Goal: Task Accomplishment & Management: Complete application form

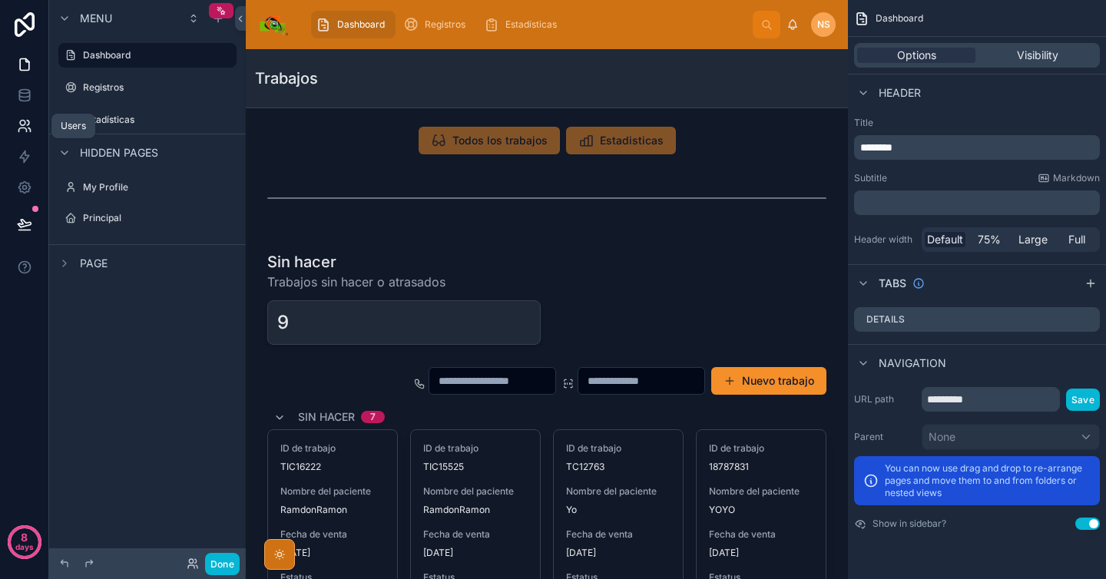
click at [25, 134] on link at bounding box center [24, 126] width 48 height 31
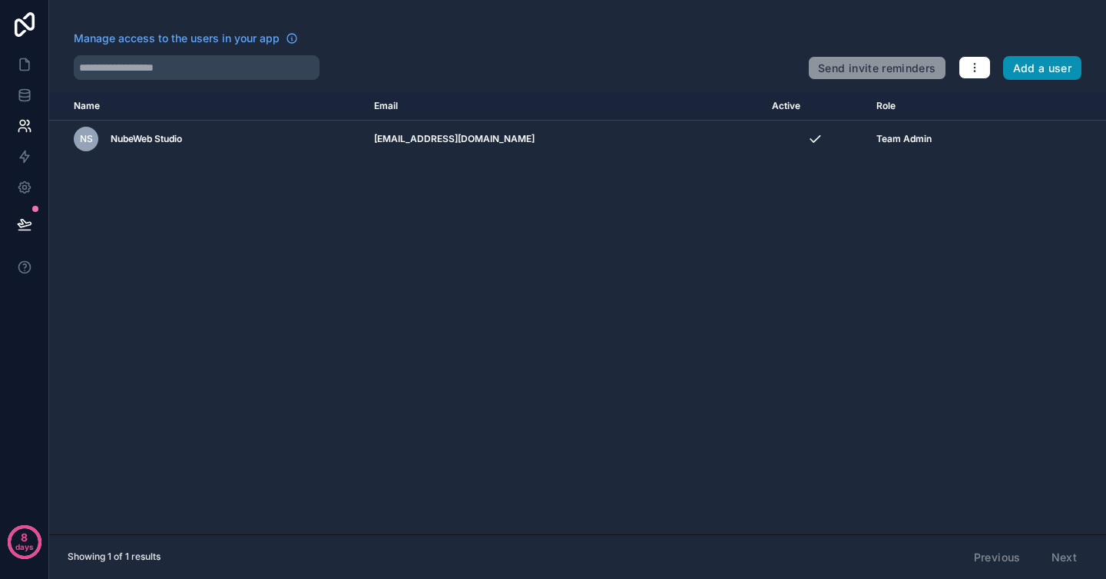
click at [1059, 71] on button "Add a user" at bounding box center [1042, 68] width 79 height 25
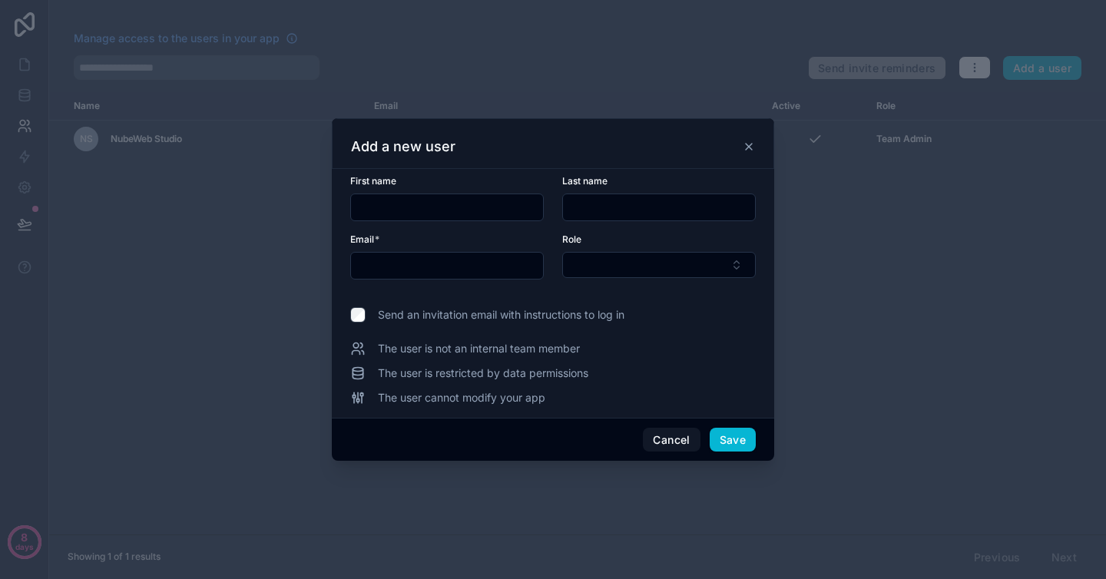
click at [523, 211] on input "text" at bounding box center [447, 208] width 192 height 22
type input "*"
click at [523, 211] on input "text" at bounding box center [447, 208] width 192 height 22
type input "*****"
click at [691, 207] on input "text" at bounding box center [659, 208] width 192 height 22
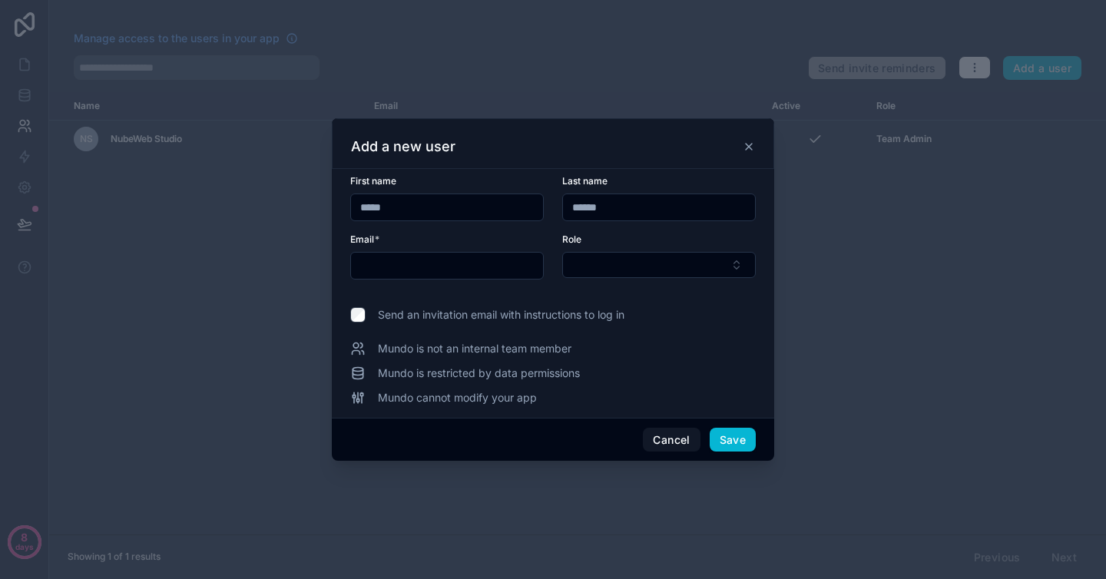
type input "******"
click at [511, 256] on input "text" at bounding box center [447, 266] width 192 height 22
type input "**********"
click at [585, 259] on button "Select Button" at bounding box center [659, 265] width 194 height 26
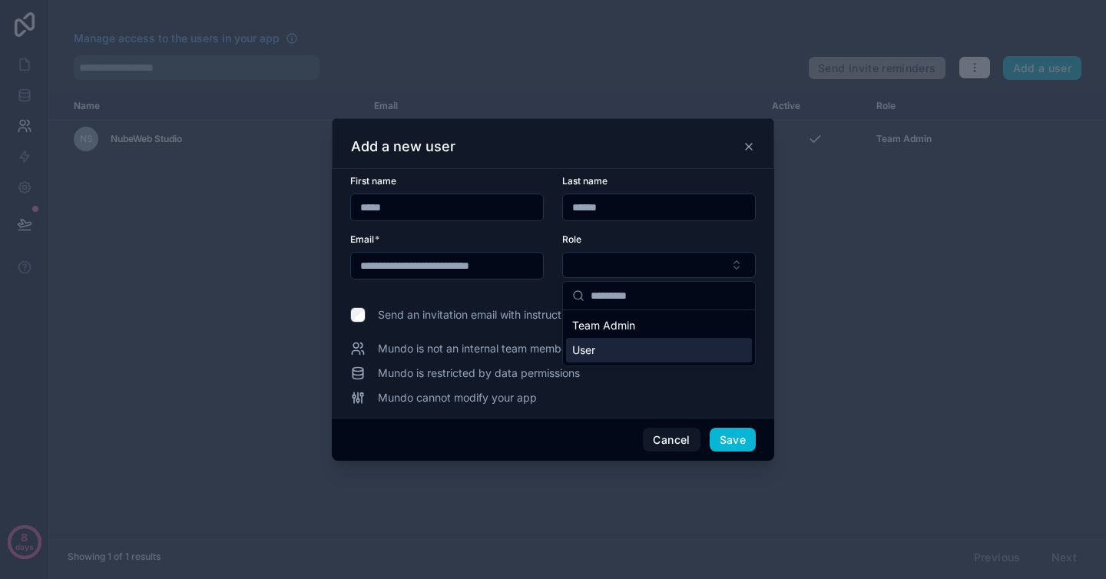
click at [627, 354] on div "User" at bounding box center [659, 350] width 186 height 25
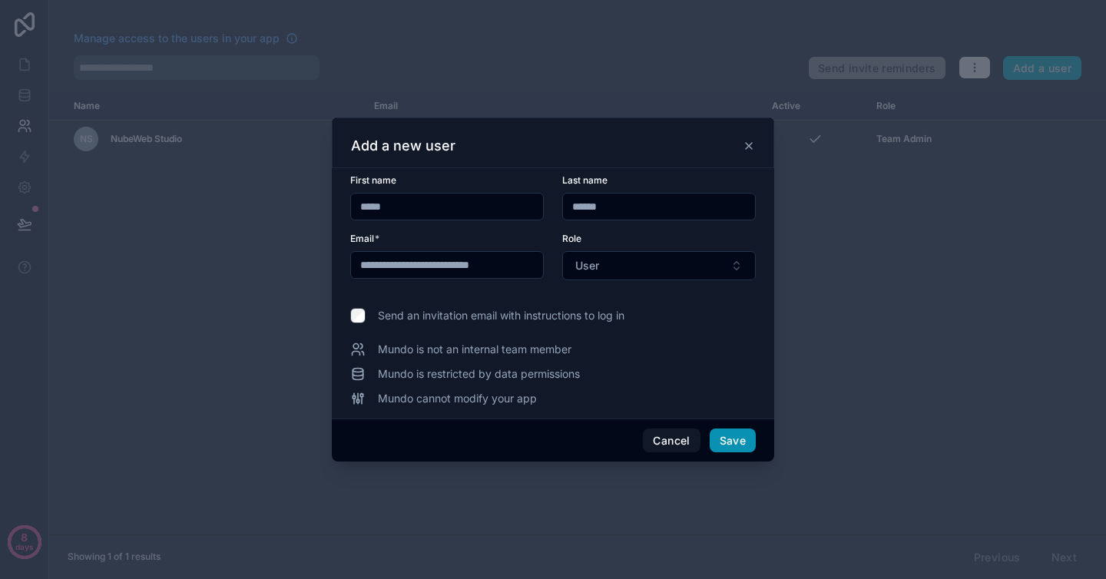
click at [732, 448] on button "Save" at bounding box center [733, 441] width 46 height 25
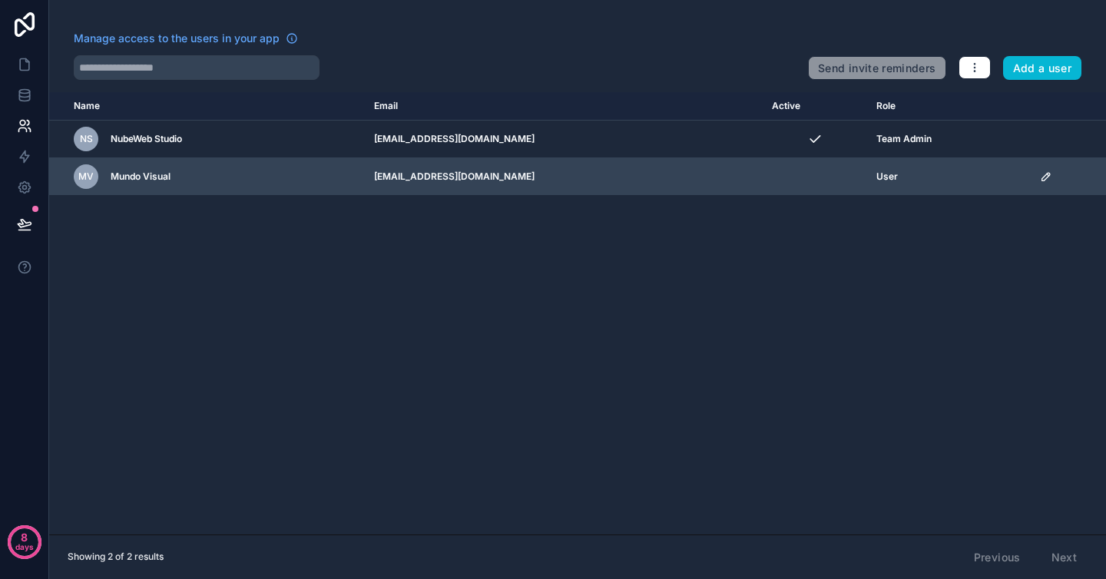
click at [808, 177] on td "scrollable content" at bounding box center [815, 177] width 104 height 38
click at [118, 179] on span "Mundo Visual" at bounding box center [141, 177] width 60 height 12
click at [151, 174] on span "Mundo Visual" at bounding box center [141, 177] width 60 height 12
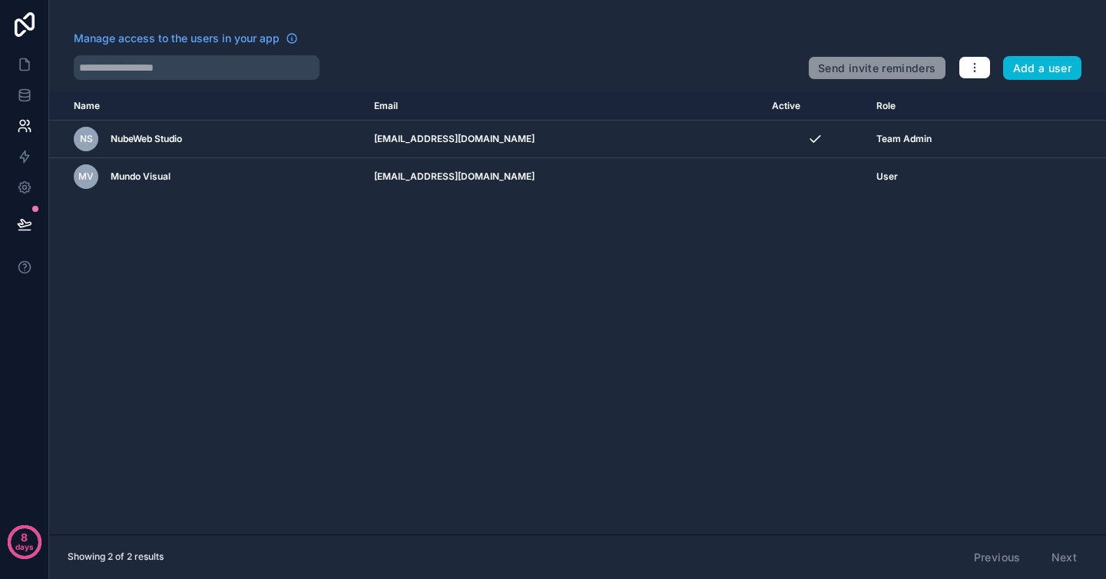
click at [380, 334] on div "Name Email Active Role userTable.email NS NubeWeb Studio admin@nubeweb.studio T…" at bounding box center [577, 313] width 1057 height 443
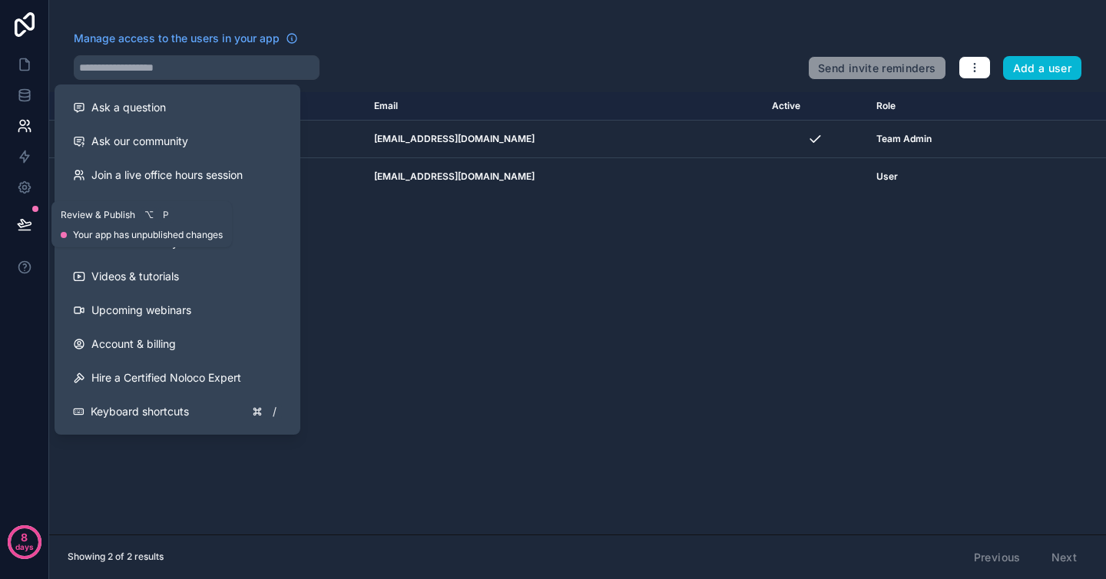
click at [33, 230] on button at bounding box center [25, 224] width 34 height 43
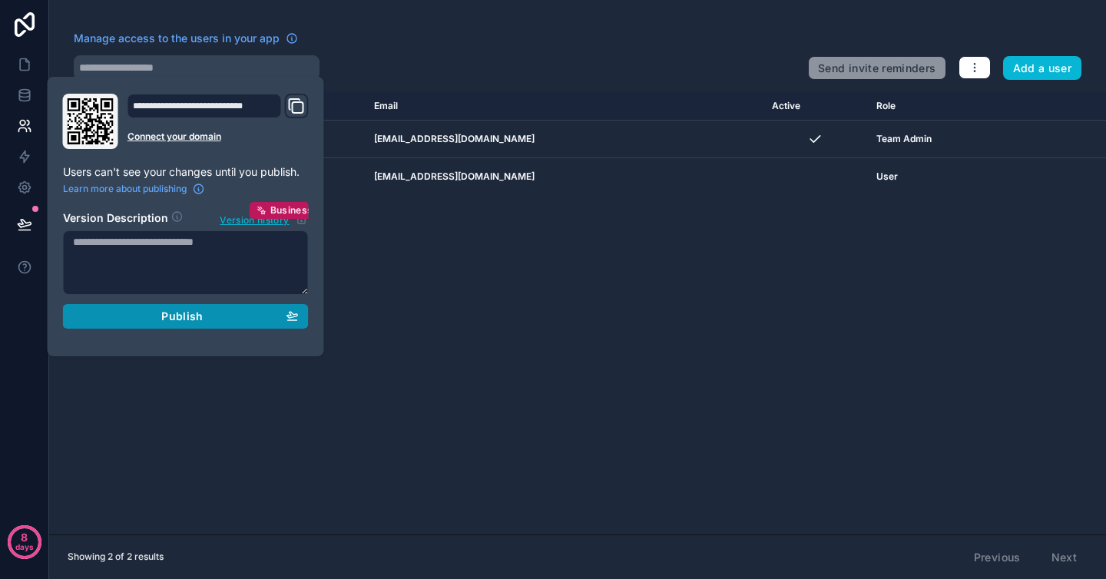
click at [166, 323] on span "Publish" at bounding box center [181, 317] width 41 height 14
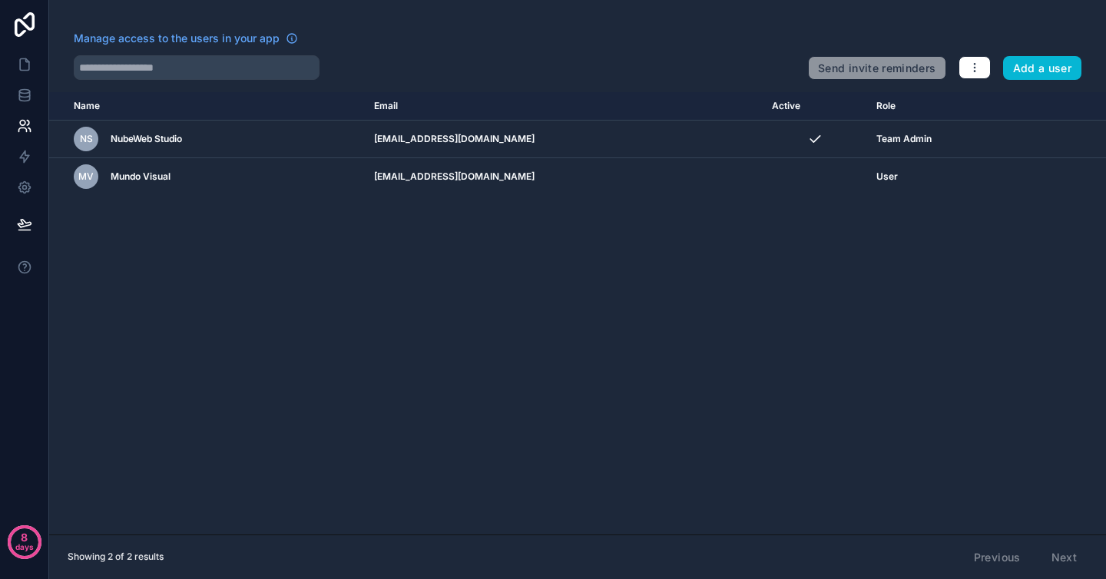
click at [577, 293] on div "Name Email Active Role userTable.email NS NubeWeb Studio admin@nubeweb.studio T…" at bounding box center [577, 313] width 1057 height 443
click at [22, 55] on link at bounding box center [24, 64] width 48 height 31
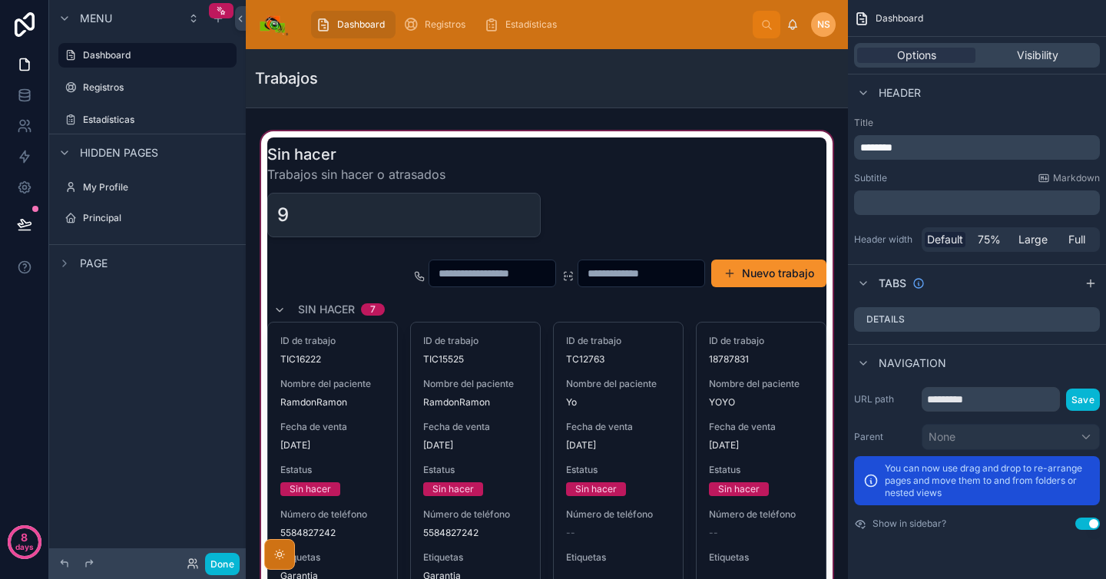
scroll to position [239, 0]
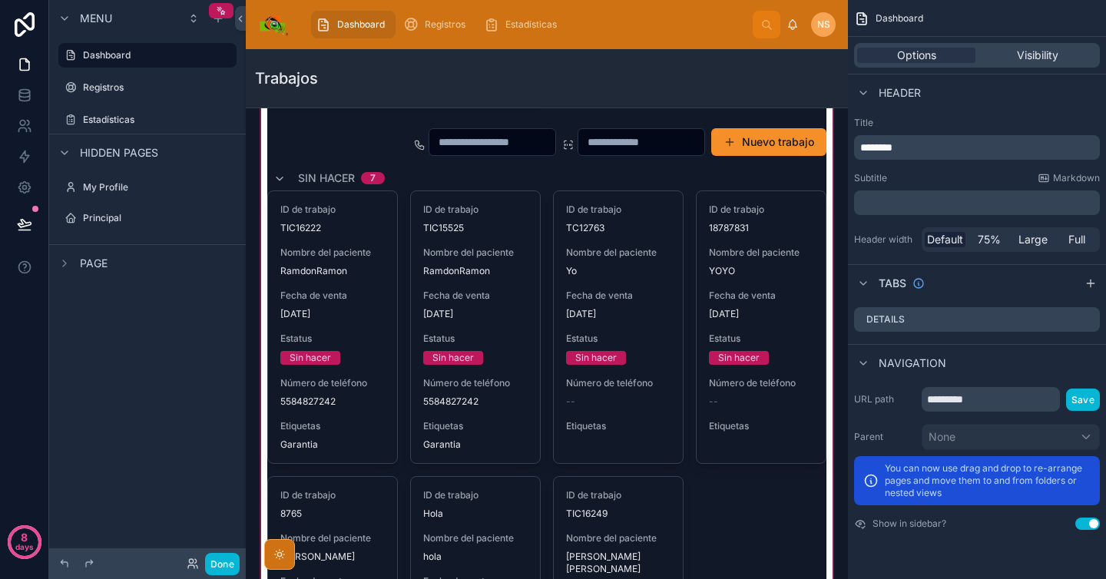
click at [353, 334] on div at bounding box center [547, 405] width 578 height 817
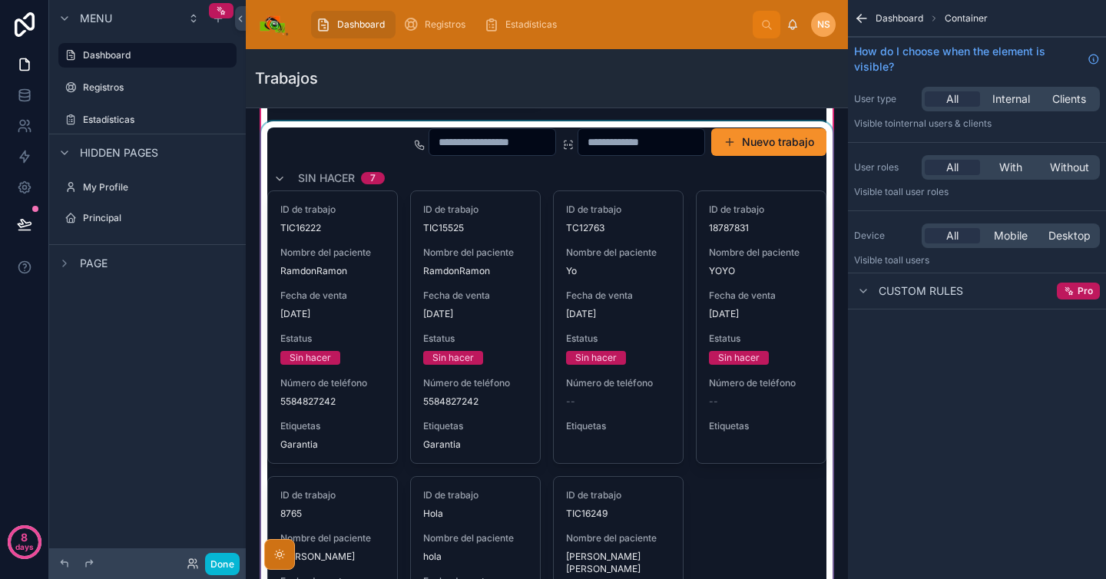
click at [689, 176] on div at bounding box center [547, 462] width 578 height 683
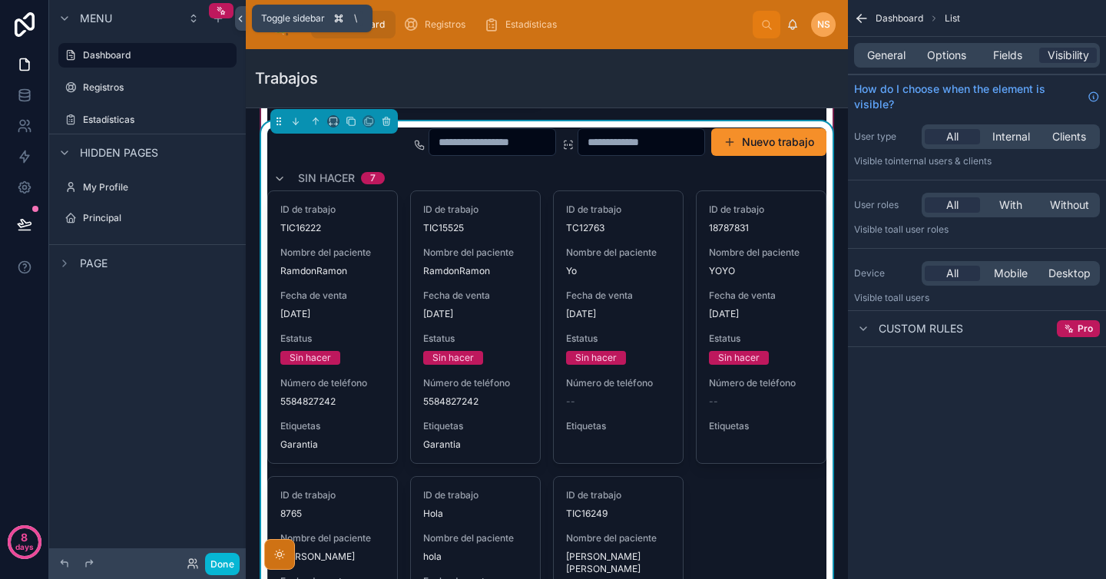
click at [239, 19] on icon at bounding box center [240, 19] width 11 height 12
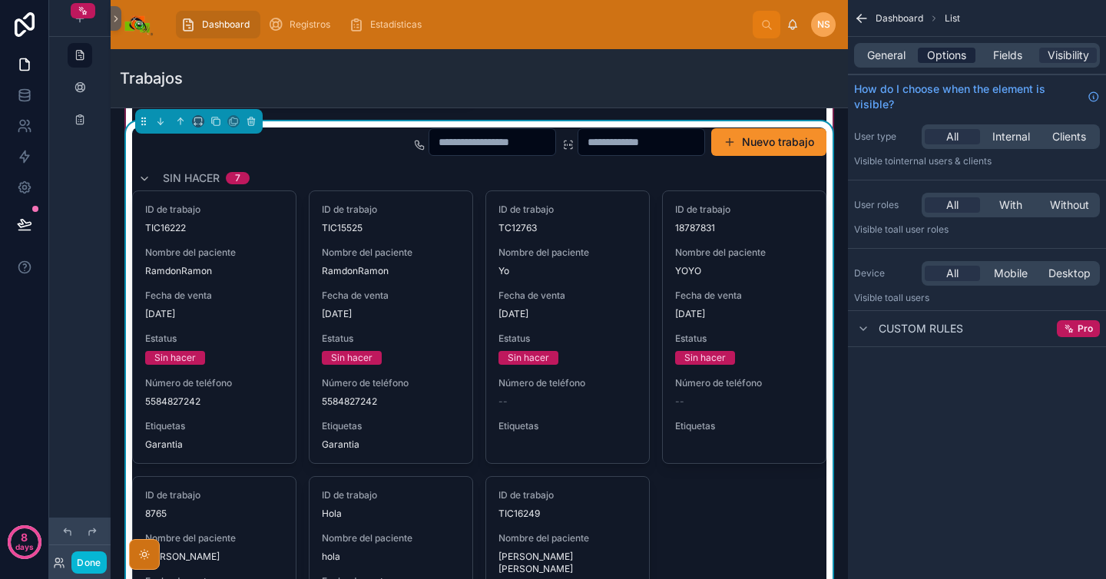
click at [953, 57] on span "Options" at bounding box center [946, 55] width 39 height 15
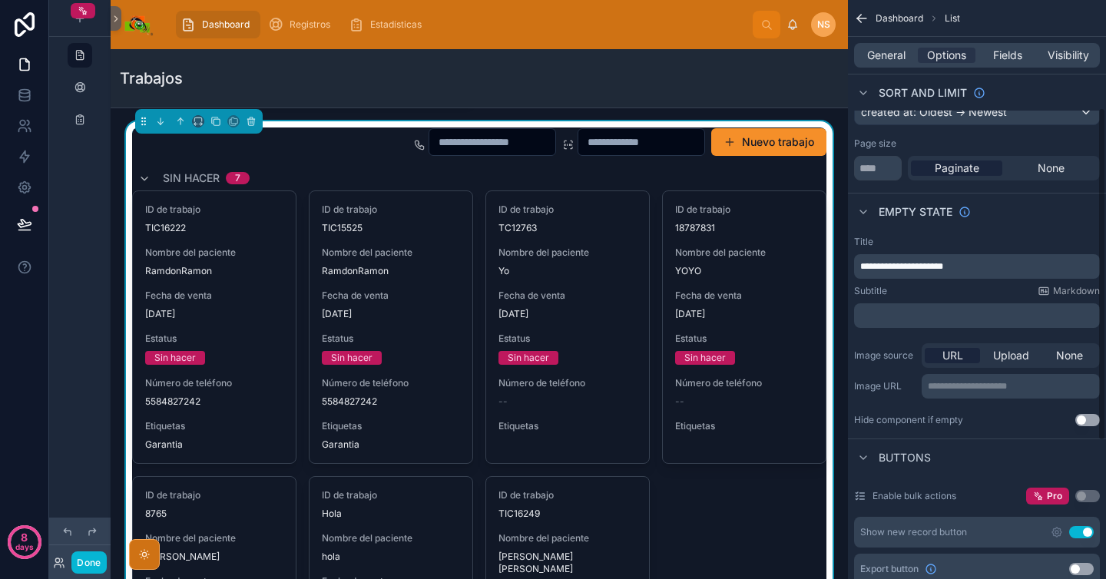
scroll to position [425, 0]
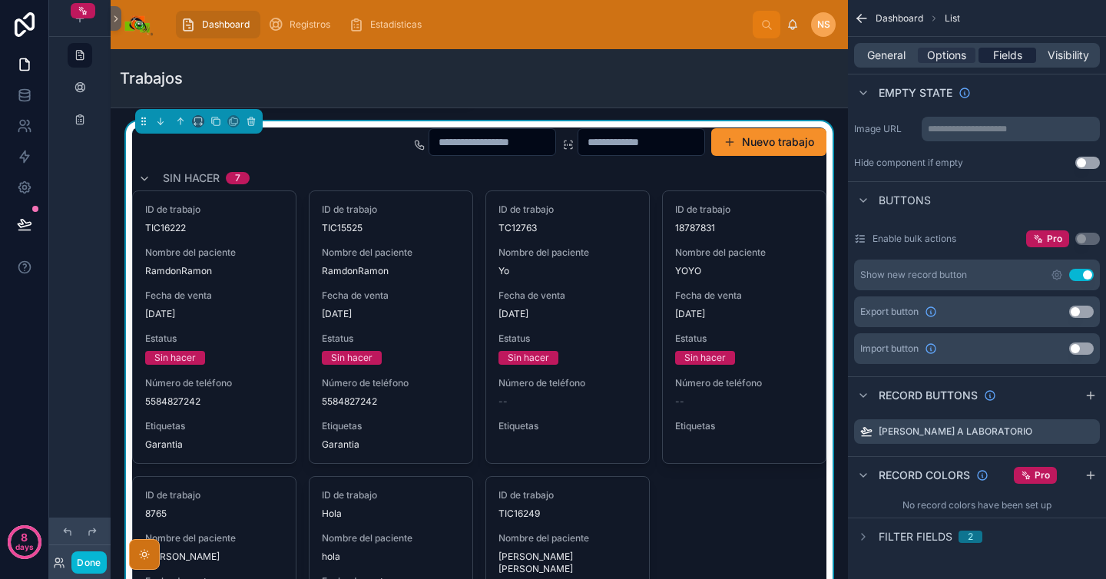
click at [1011, 57] on span "Fields" at bounding box center [1007, 55] width 29 height 15
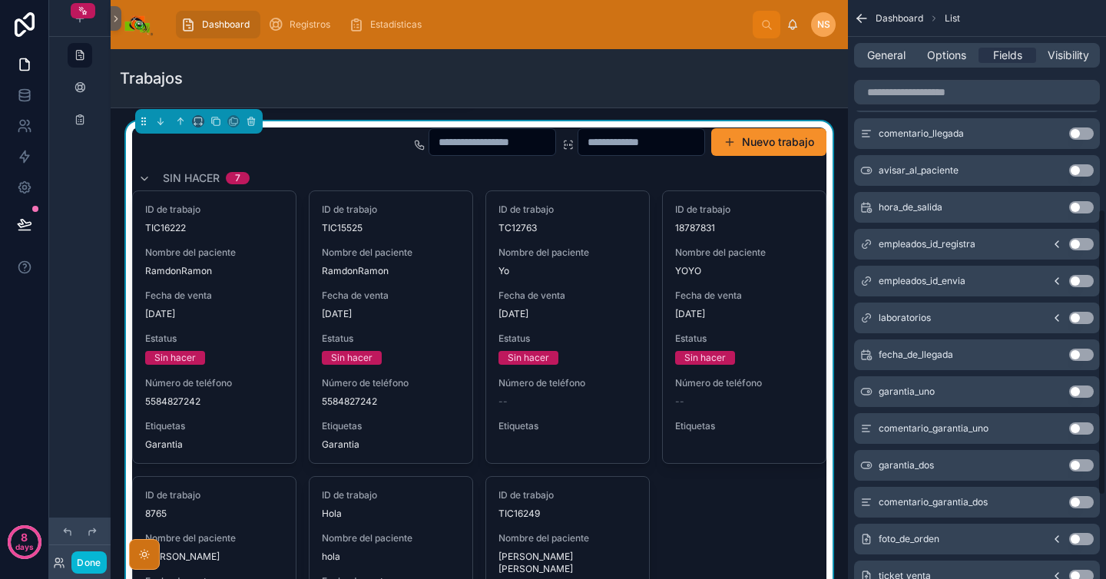
scroll to position [0, 0]
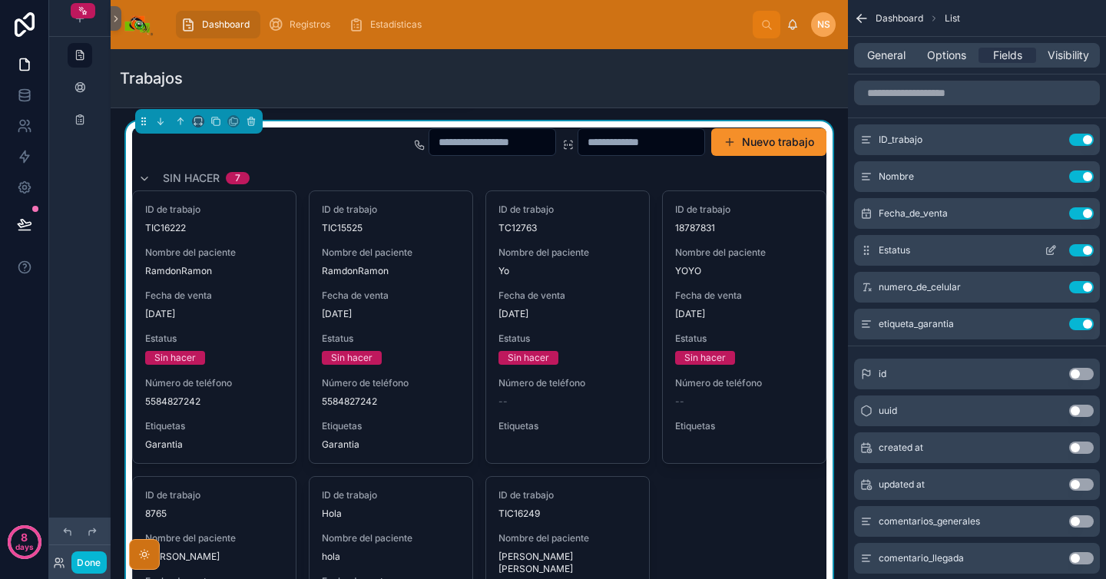
click at [1086, 251] on button "Use setting" at bounding box center [1081, 250] width 25 height 12
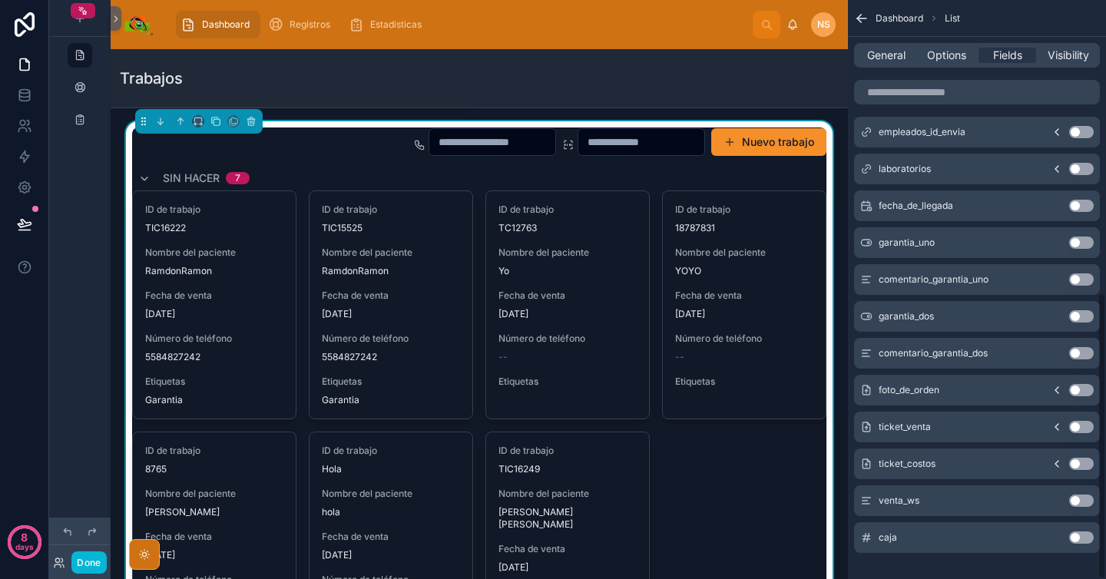
scroll to position [591, 0]
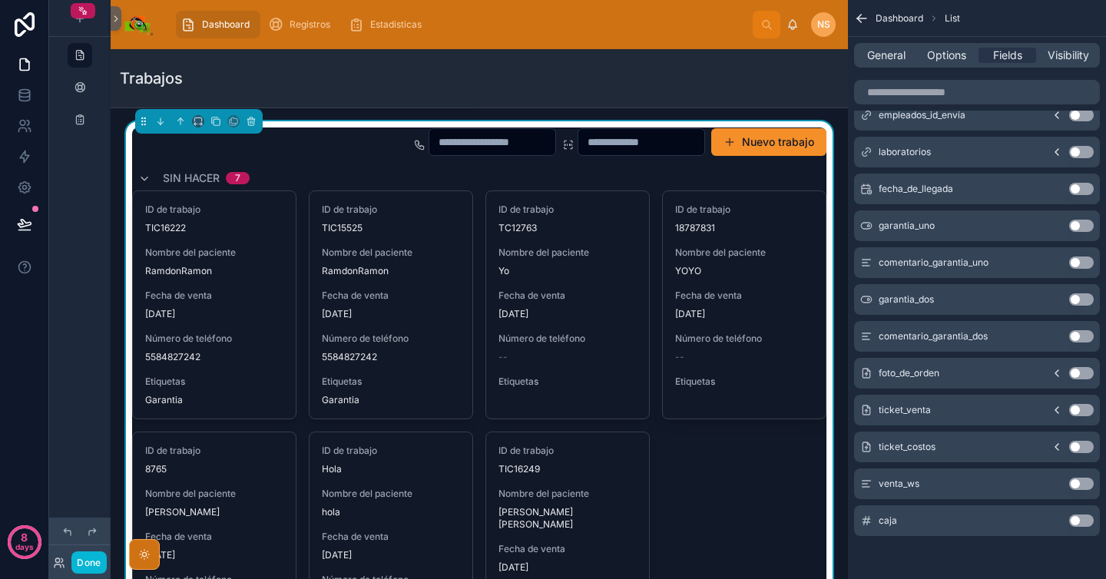
click at [1088, 519] on button "Use setting" at bounding box center [1081, 521] width 25 height 12
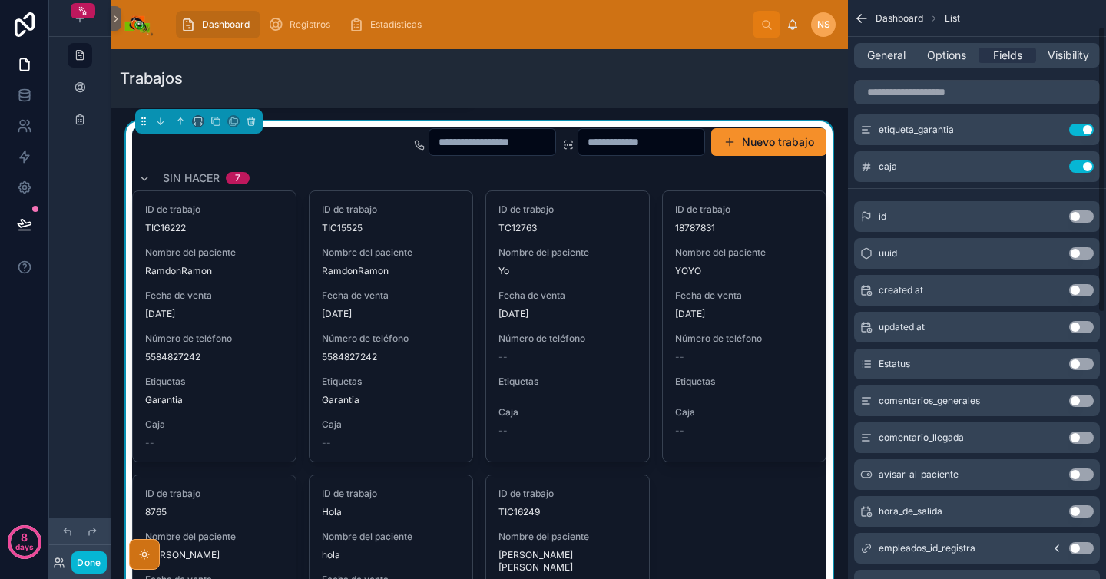
scroll to position [0, 0]
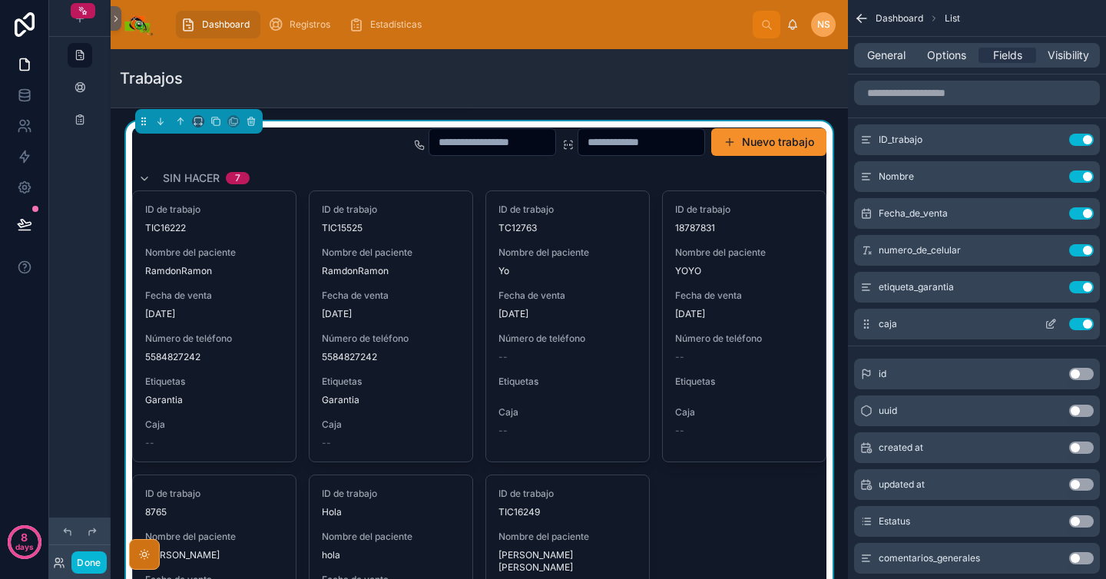
click at [1056, 324] on icon "scrollable content" at bounding box center [1051, 324] width 12 height 12
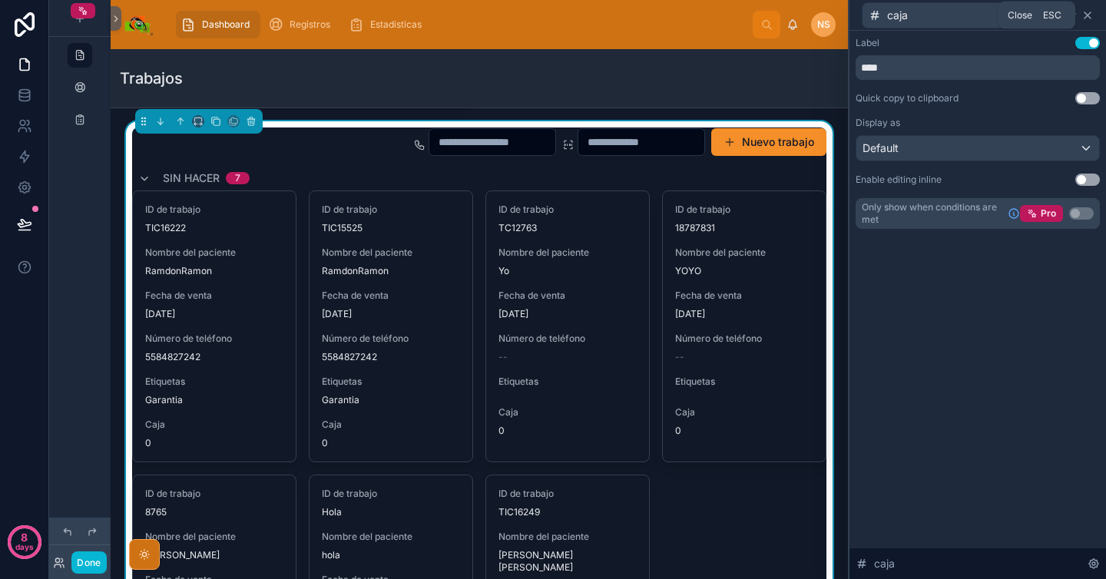
click at [1092, 15] on icon at bounding box center [1088, 15] width 12 height 12
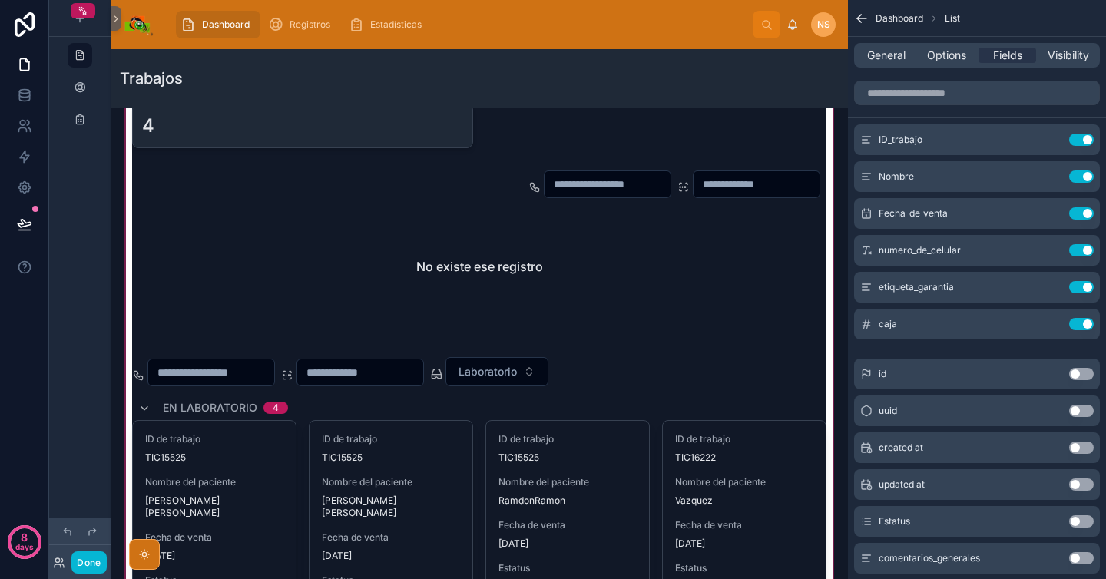
scroll to position [1089, 0]
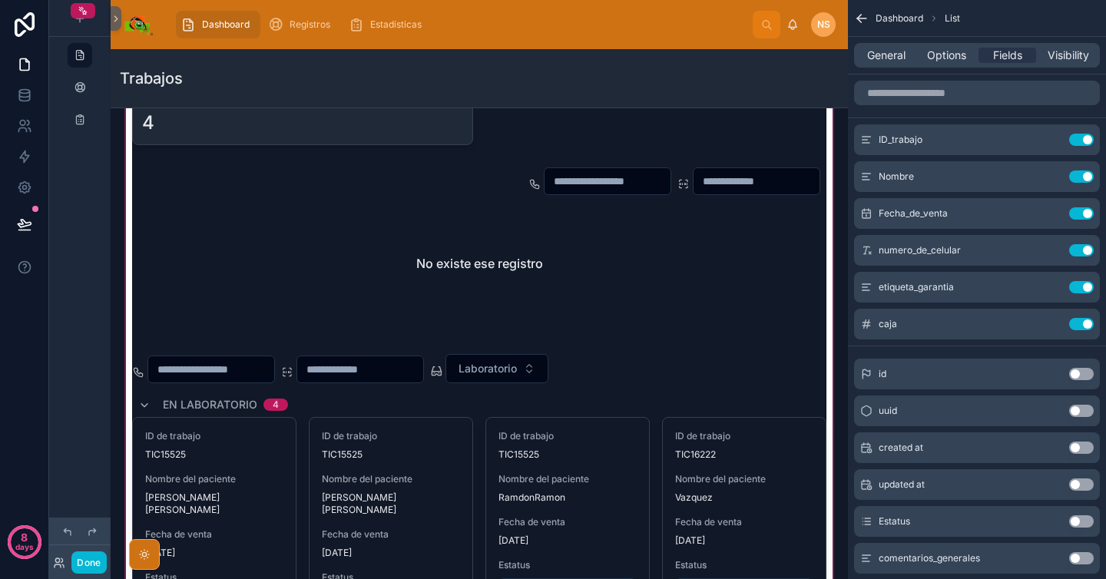
click at [353, 278] on div at bounding box center [479, 388] width 713 height 705
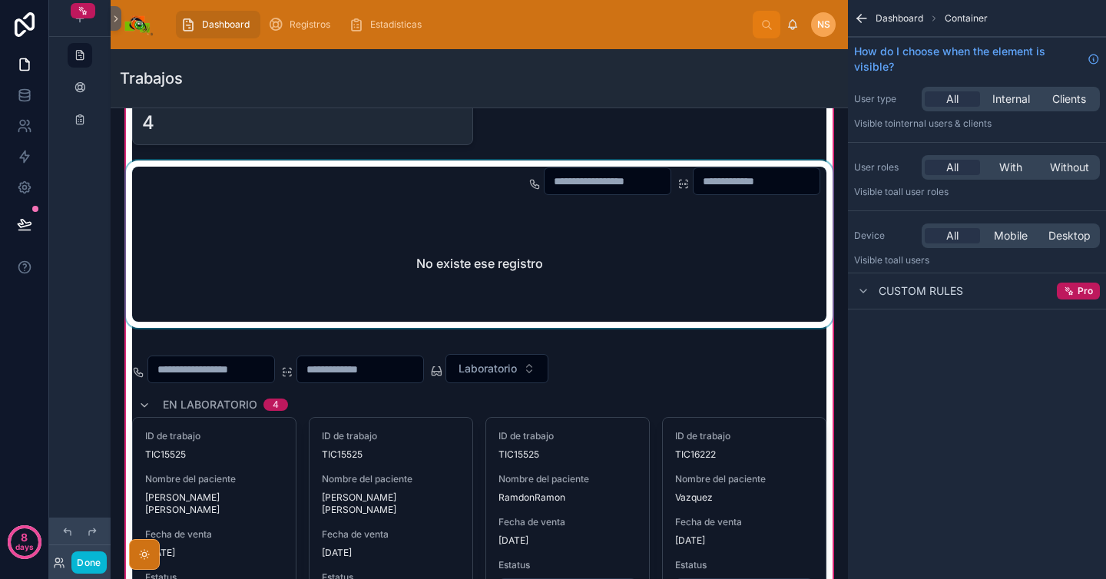
click at [575, 265] on div at bounding box center [479, 244] width 713 height 167
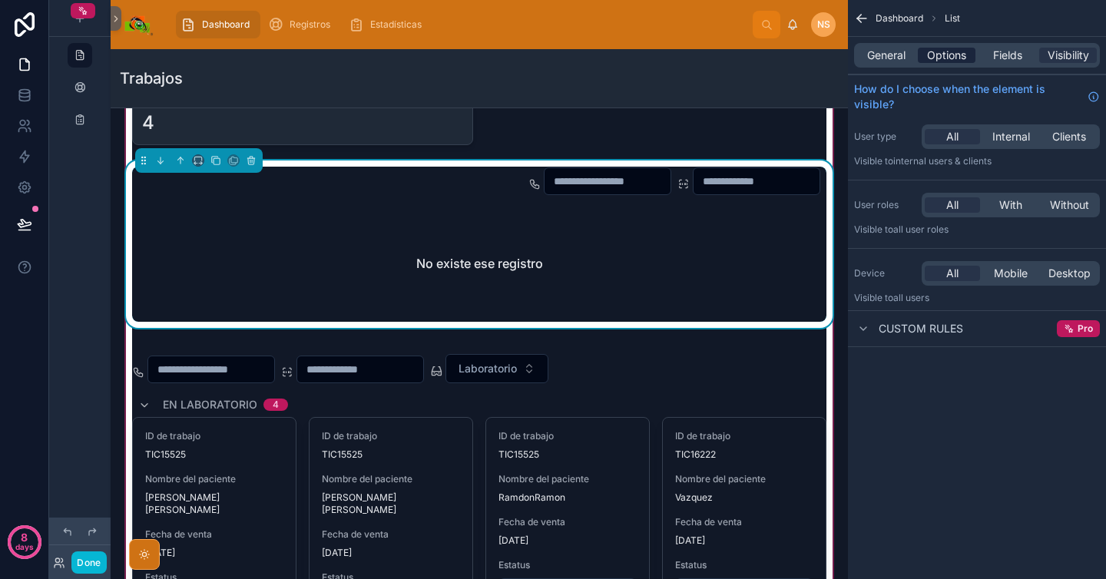
click at [958, 51] on span "Options" at bounding box center [946, 55] width 39 height 15
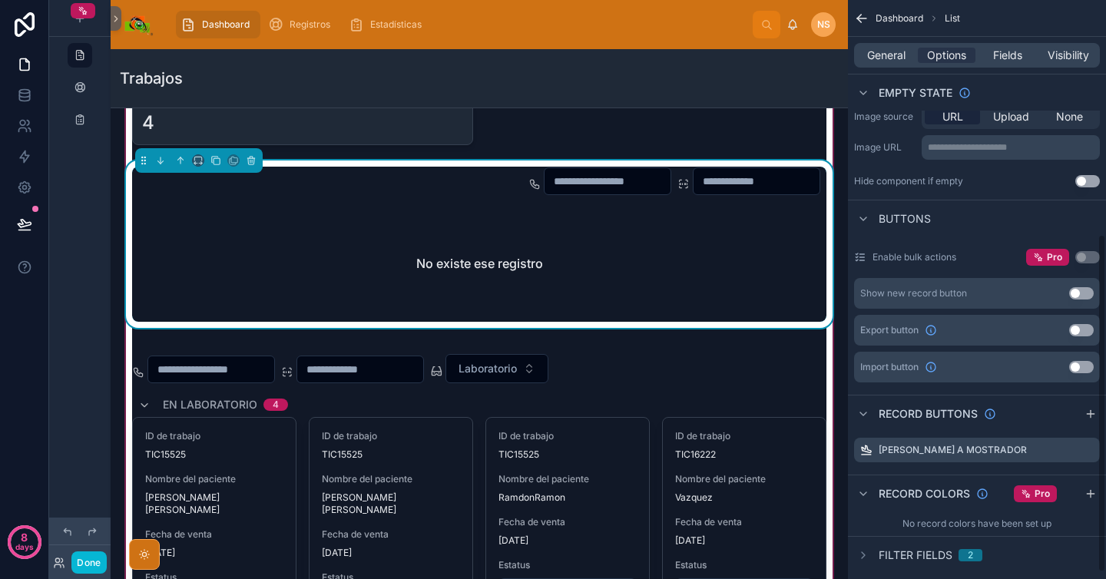
scroll to position [413, 0]
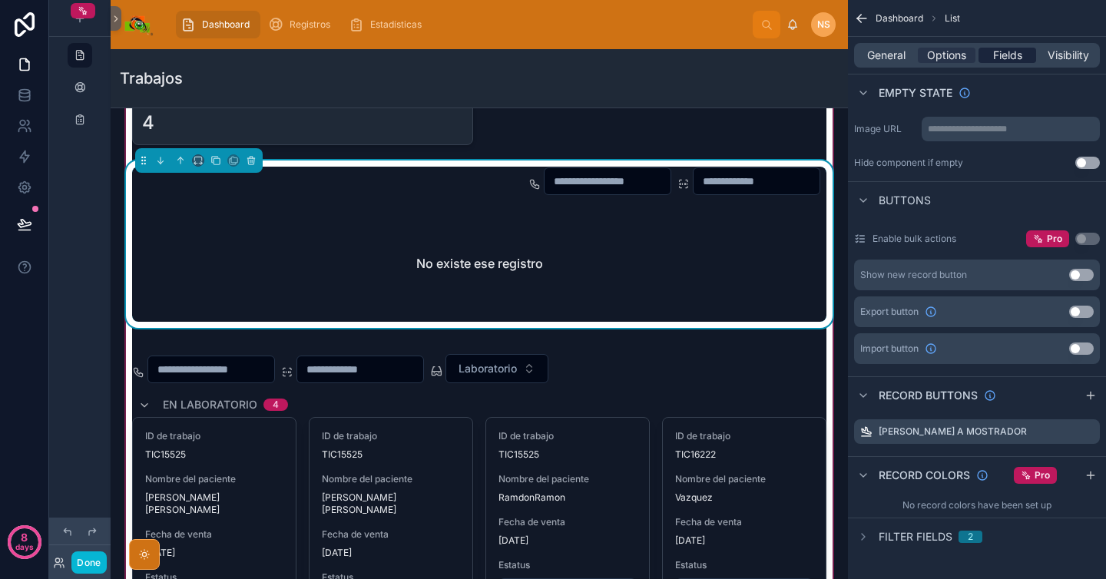
click at [1005, 52] on span "Fields" at bounding box center [1007, 55] width 29 height 15
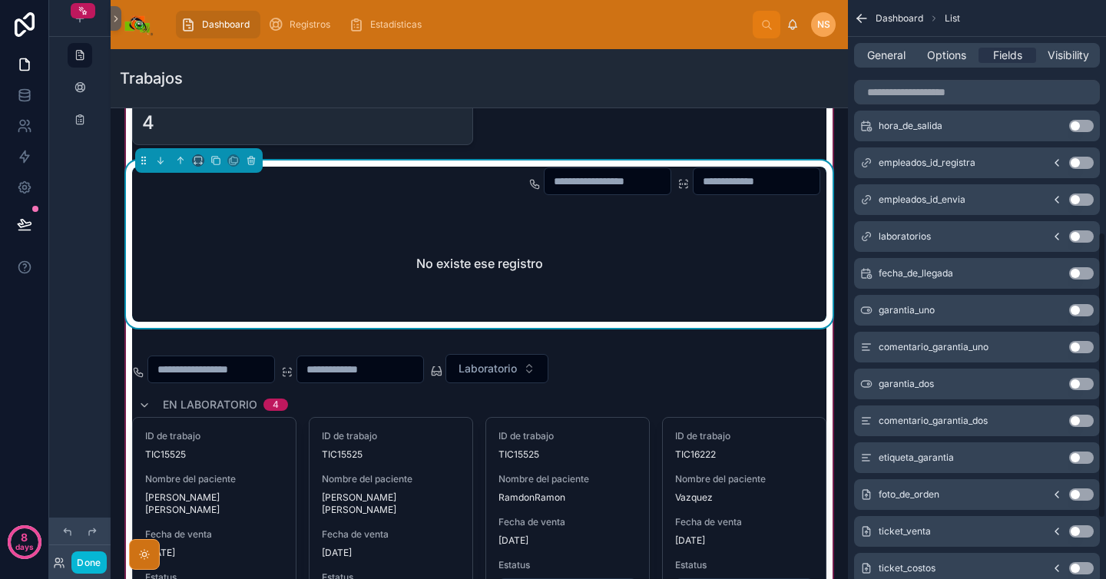
scroll to position [591, 0]
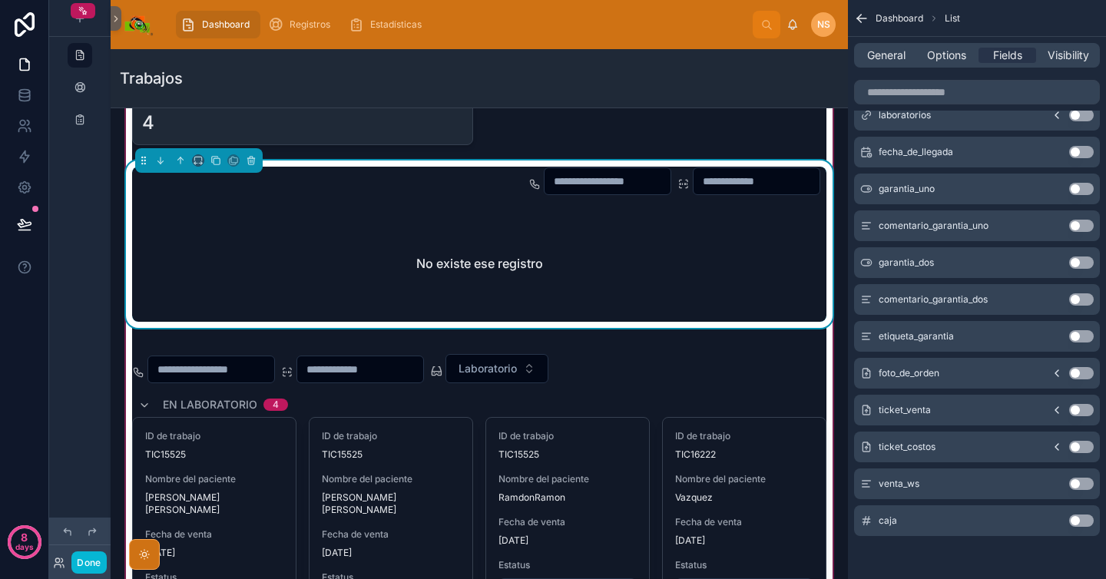
click at [1086, 524] on button "Use setting" at bounding box center [1081, 521] width 25 height 12
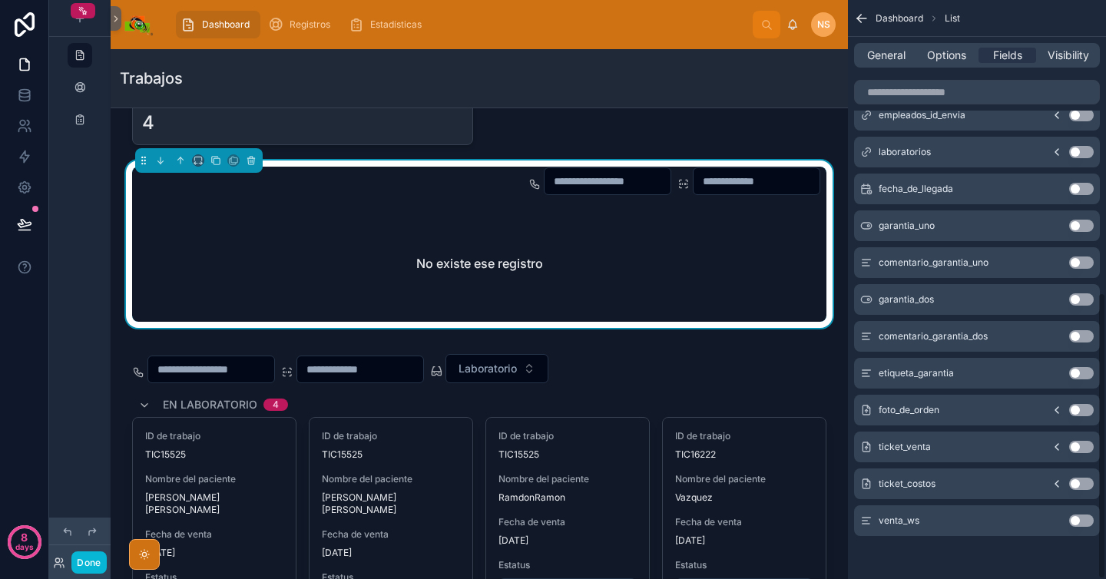
scroll to position [0, 0]
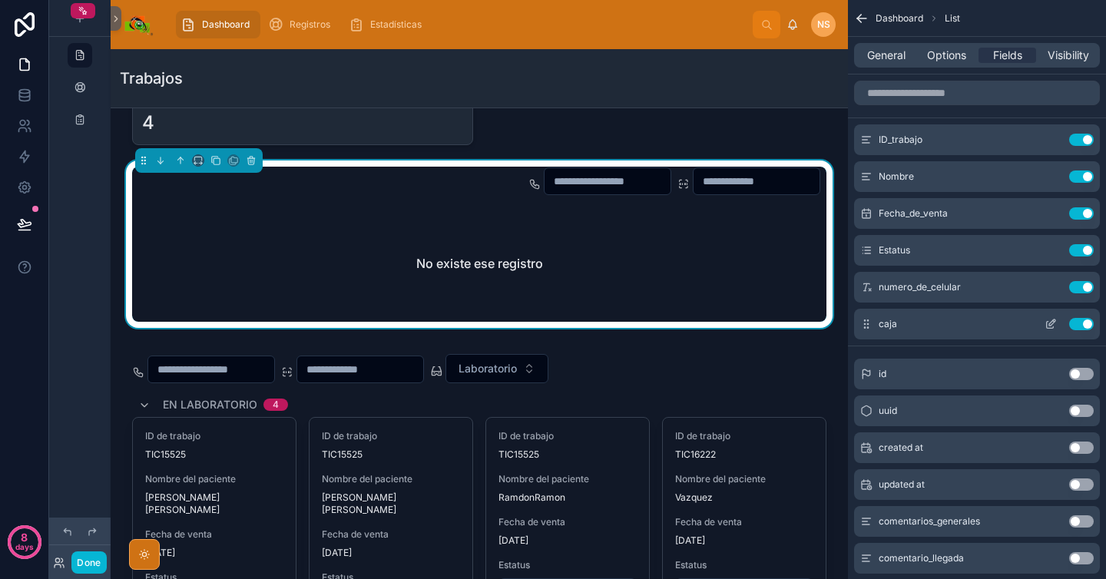
click at [1054, 320] on icon "scrollable content" at bounding box center [1051, 324] width 12 height 12
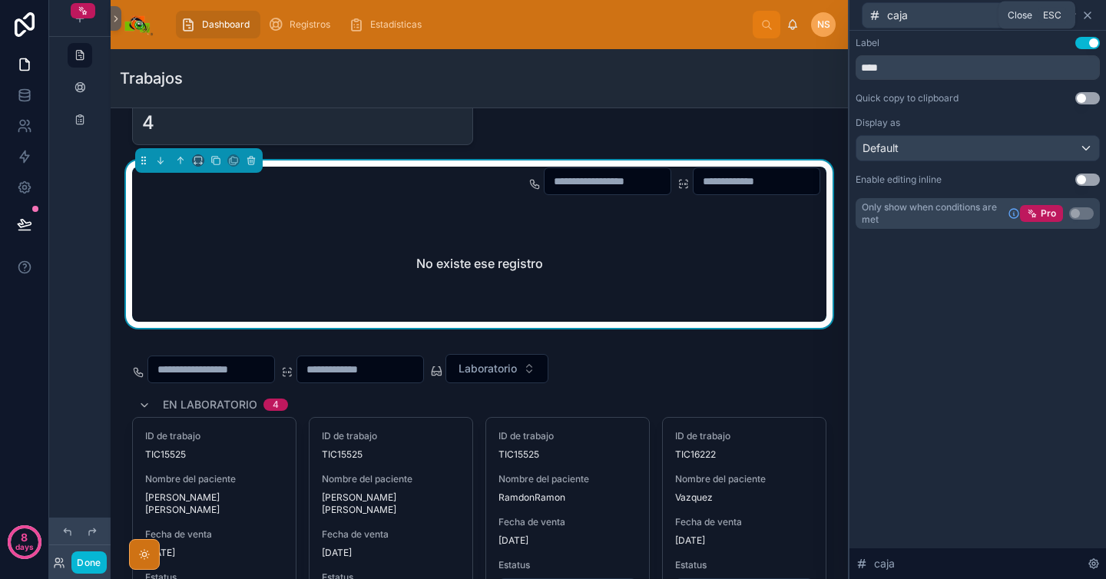
click at [1089, 15] on icon at bounding box center [1088, 15] width 12 height 12
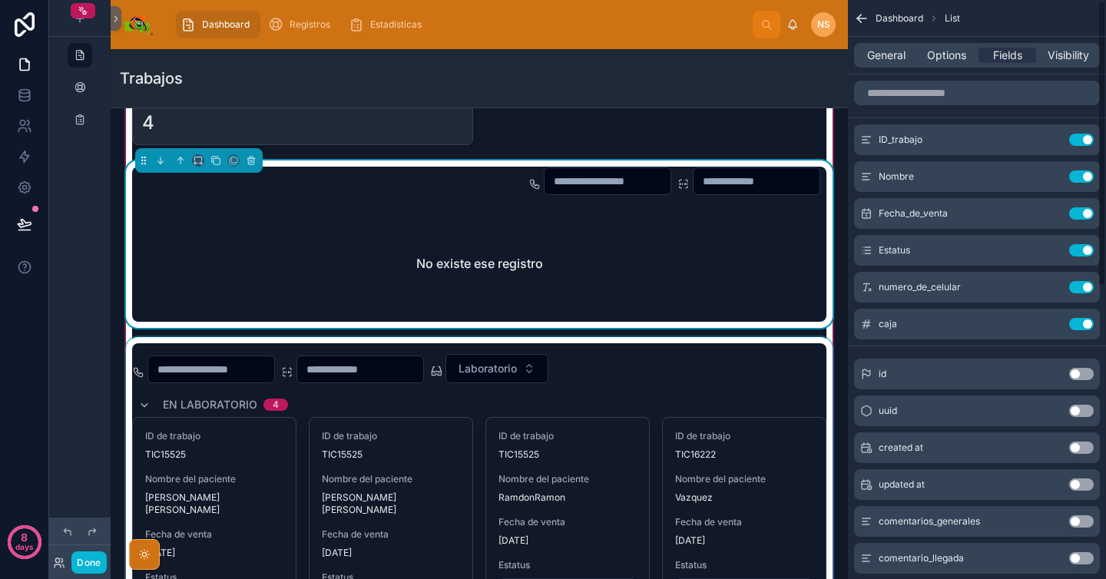
click at [683, 389] on div at bounding box center [479, 534] width 713 height 394
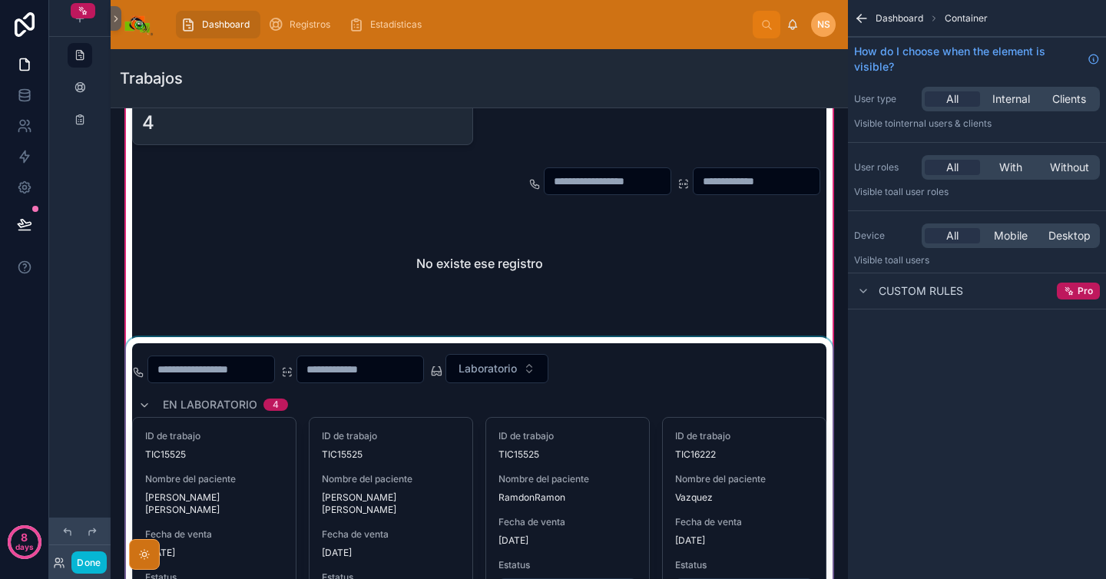
click at [724, 383] on div at bounding box center [479, 534] width 713 height 394
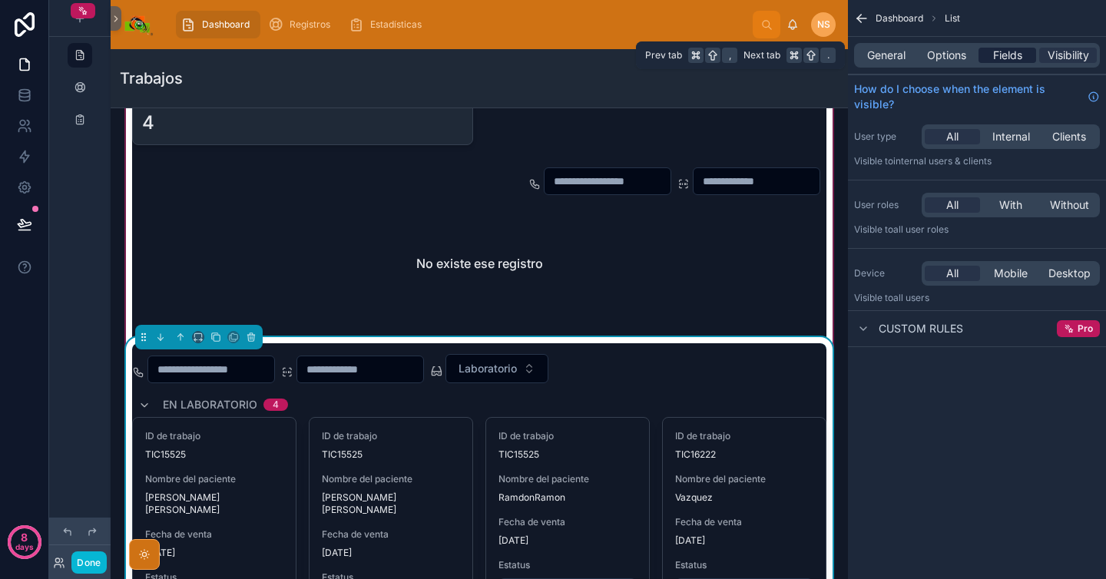
click at [1016, 52] on span "Fields" at bounding box center [1007, 55] width 29 height 15
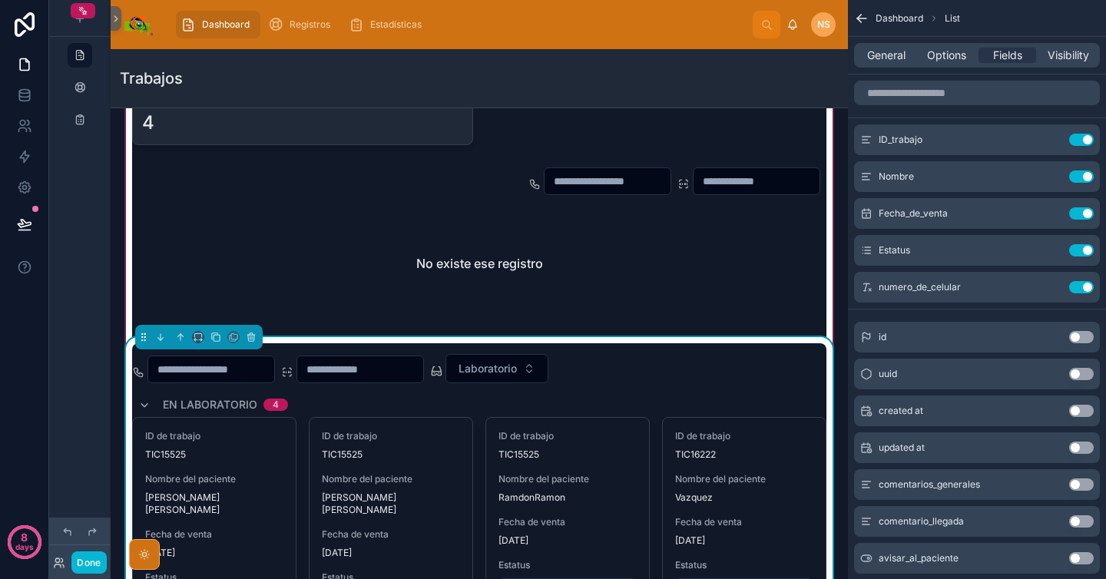
scroll to position [591, 0]
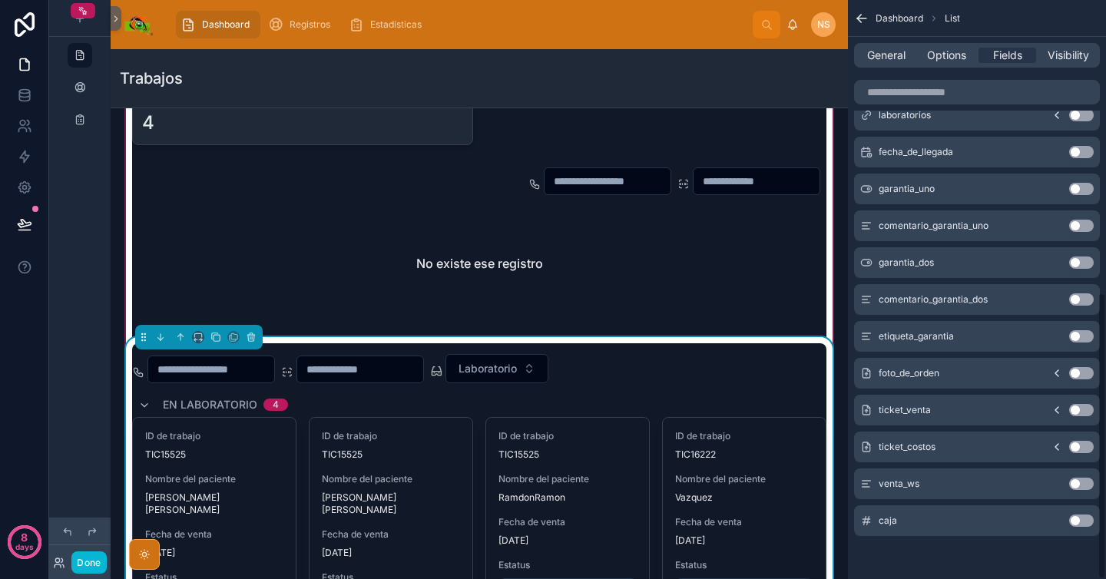
click at [1083, 524] on button "Use setting" at bounding box center [1081, 521] width 25 height 12
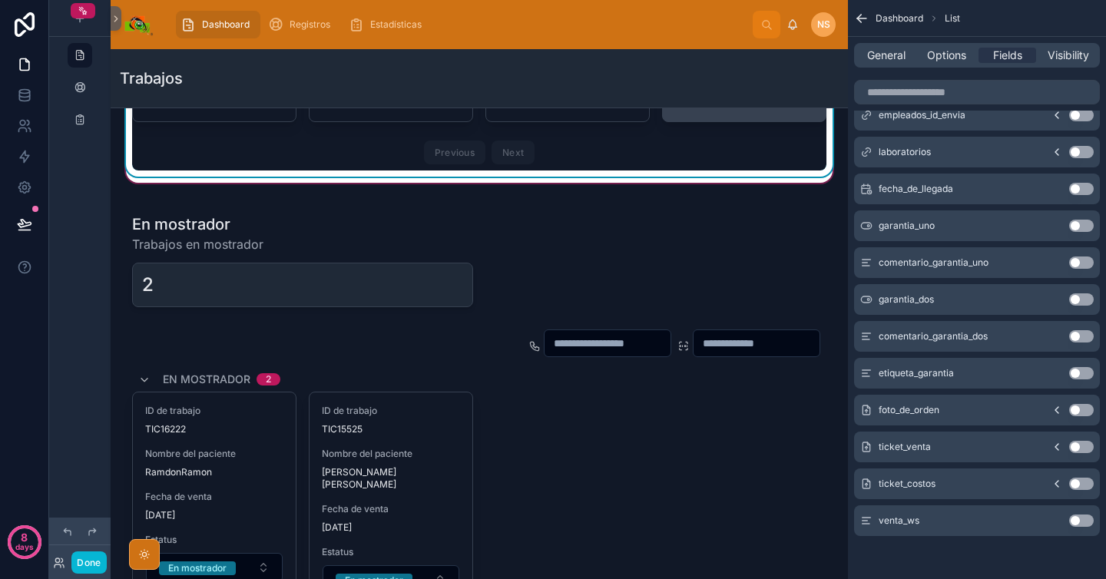
scroll to position [1767, 0]
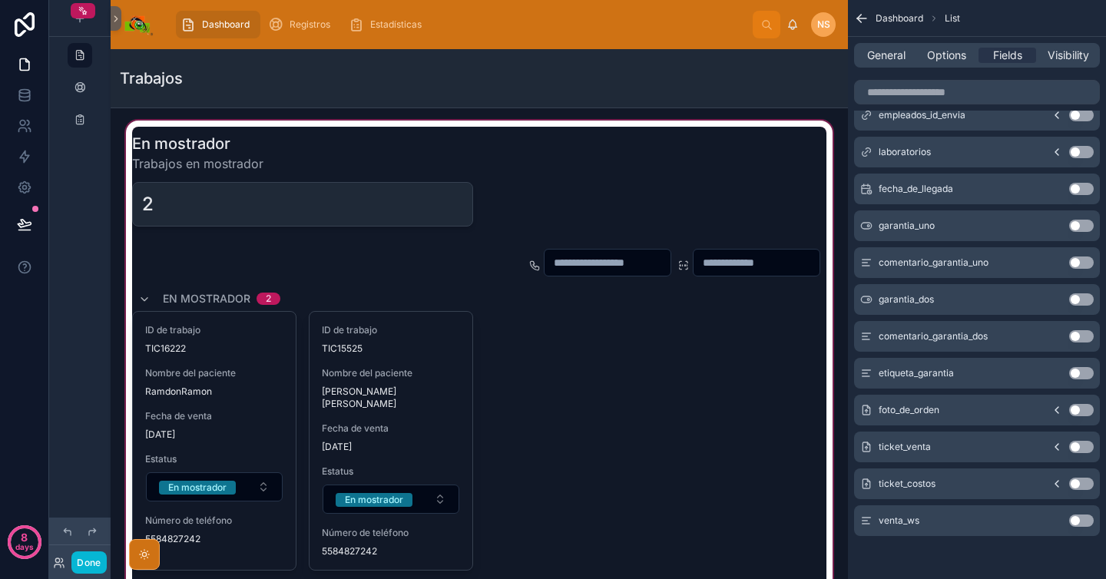
click at [572, 328] on div at bounding box center [479, 376] width 713 height 517
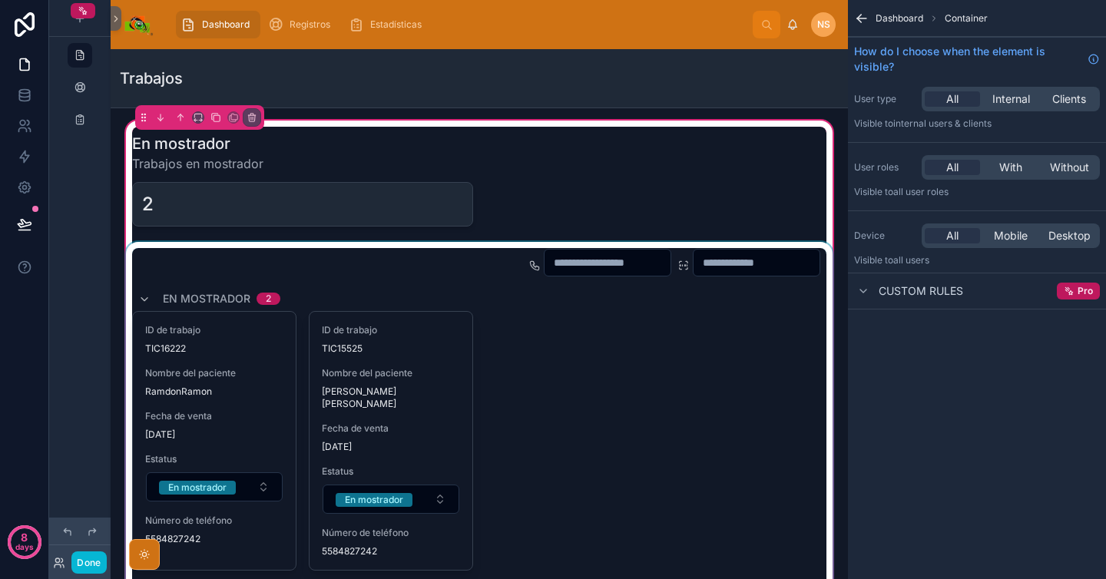
scroll to position [0, 0]
click at [523, 390] on div at bounding box center [479, 433] width 713 height 383
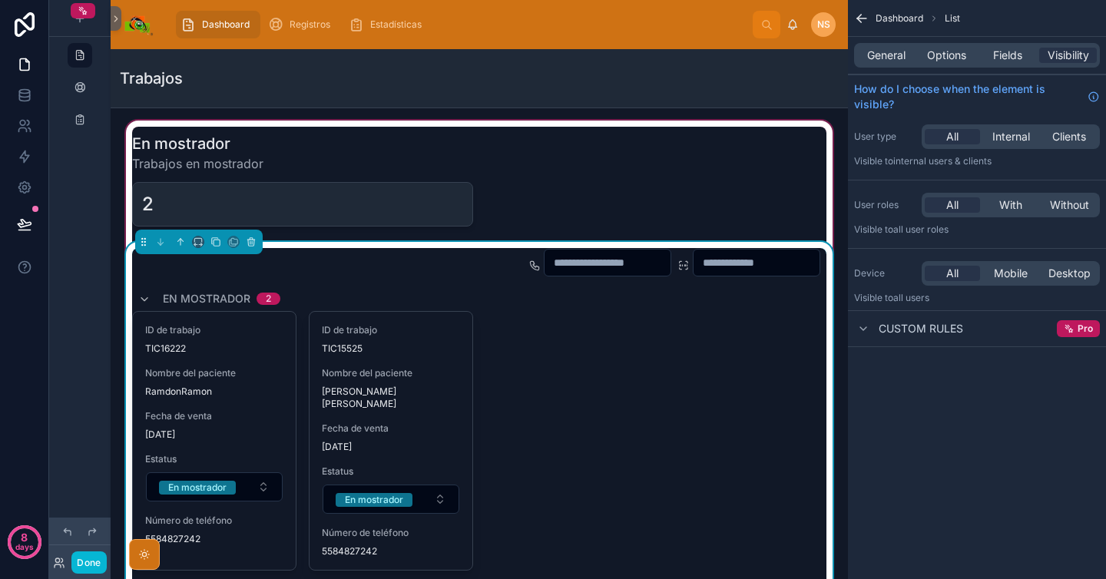
click at [958, 45] on div "General Options Fields Visibility" at bounding box center [977, 55] width 246 height 25
click at [951, 71] on div "General Options Fields Visibility" at bounding box center [977, 55] width 258 height 37
click at [954, 66] on div "General Options Fields Visibility" at bounding box center [977, 55] width 246 height 25
click at [962, 58] on span "Options" at bounding box center [946, 55] width 39 height 15
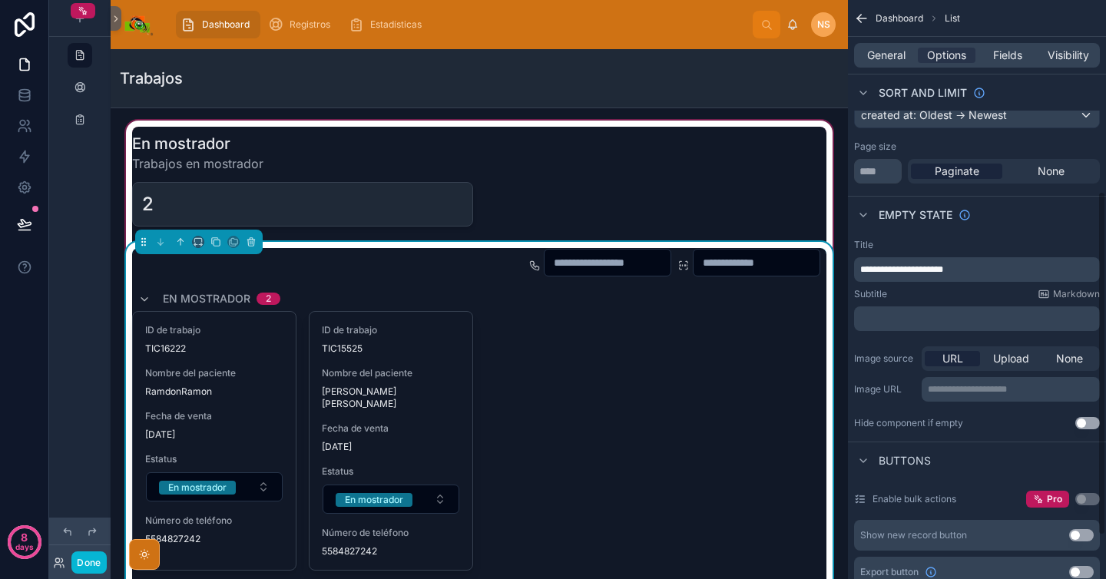
scroll to position [394, 0]
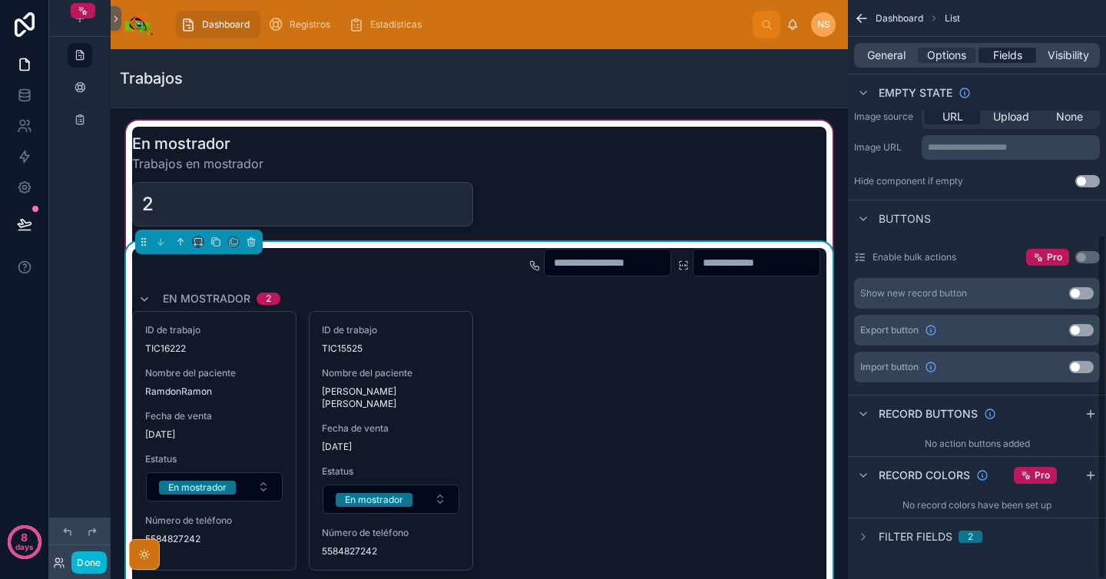
click at [1010, 51] on span "Fields" at bounding box center [1007, 55] width 29 height 15
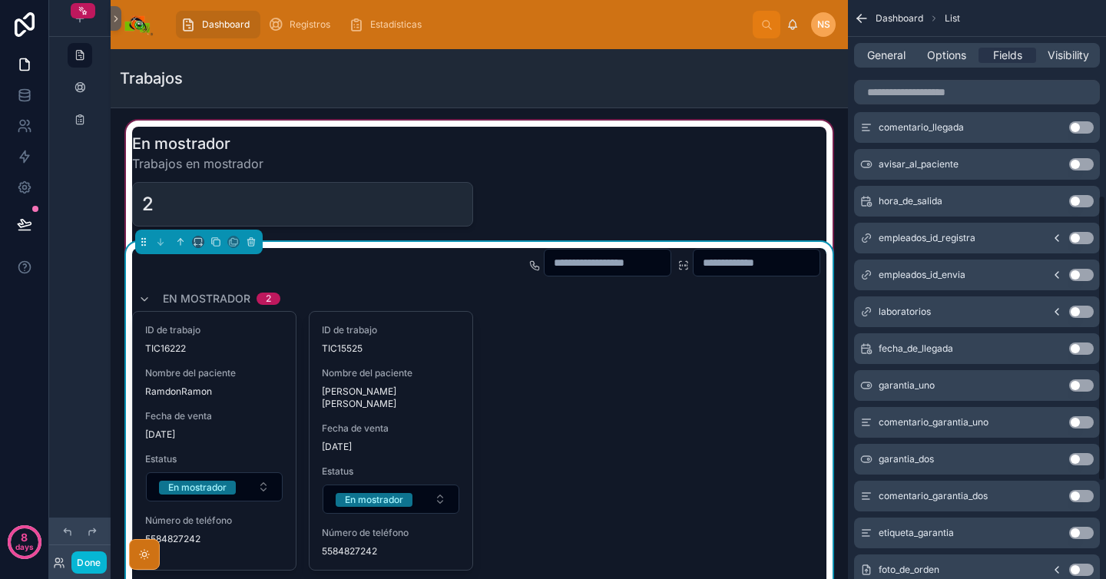
scroll to position [591, 0]
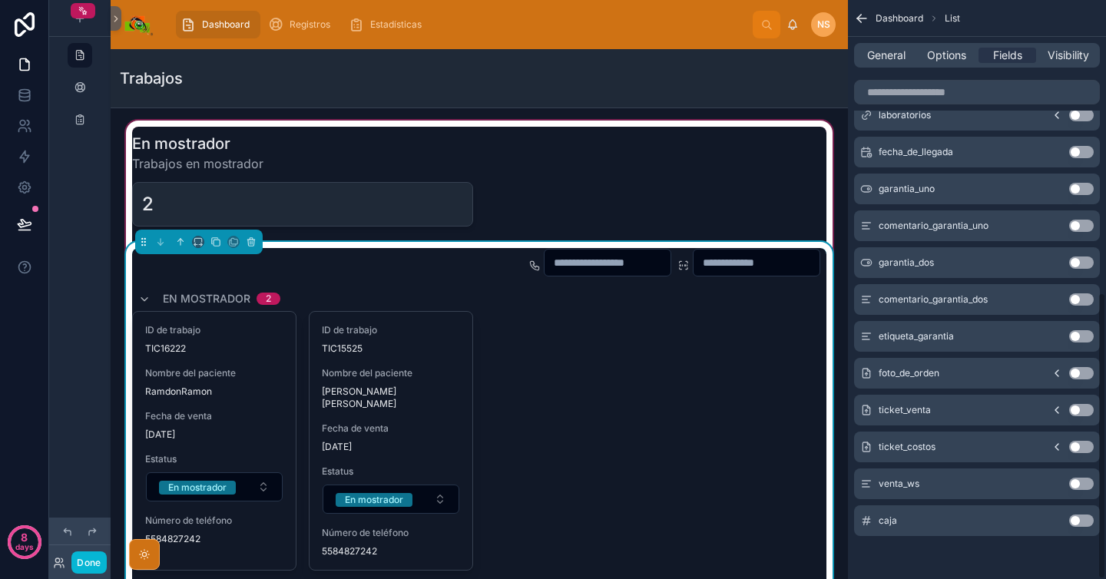
click at [1082, 526] on button "Use setting" at bounding box center [1081, 521] width 25 height 12
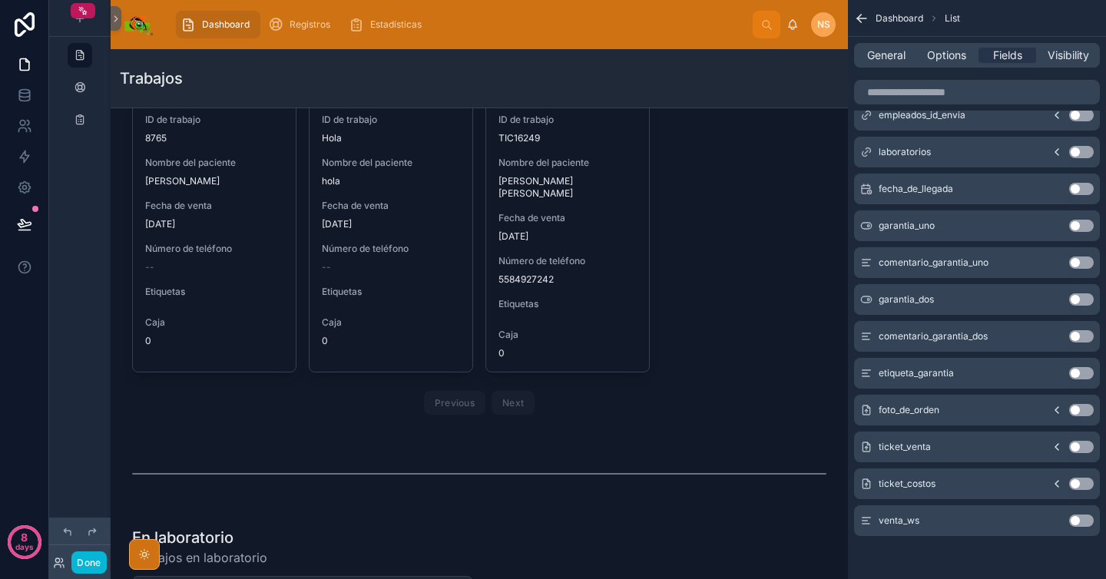
scroll to position [0, 0]
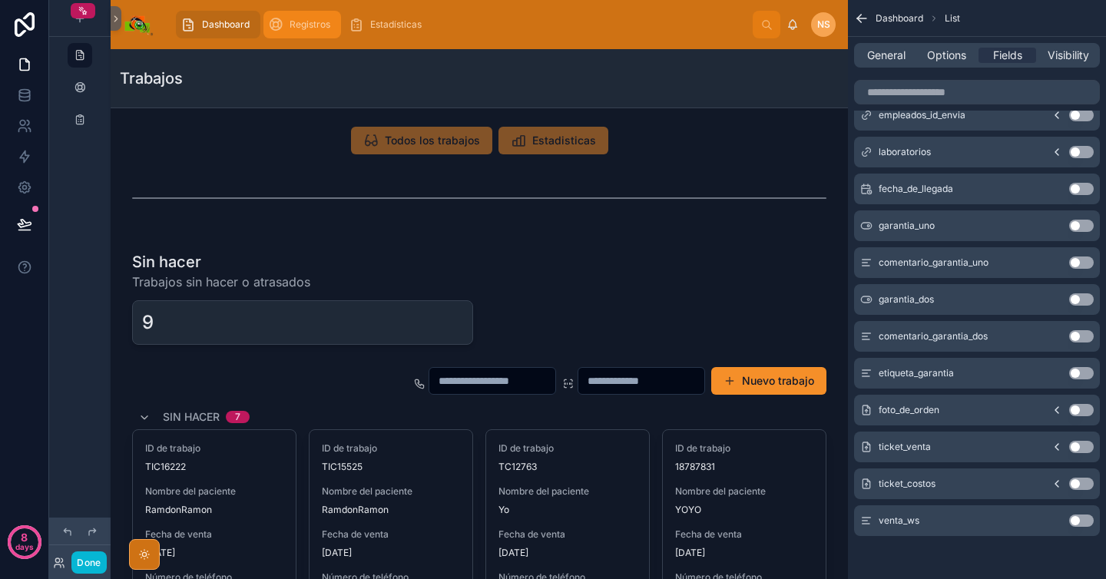
click at [323, 28] on span "Registros" at bounding box center [310, 24] width 41 height 12
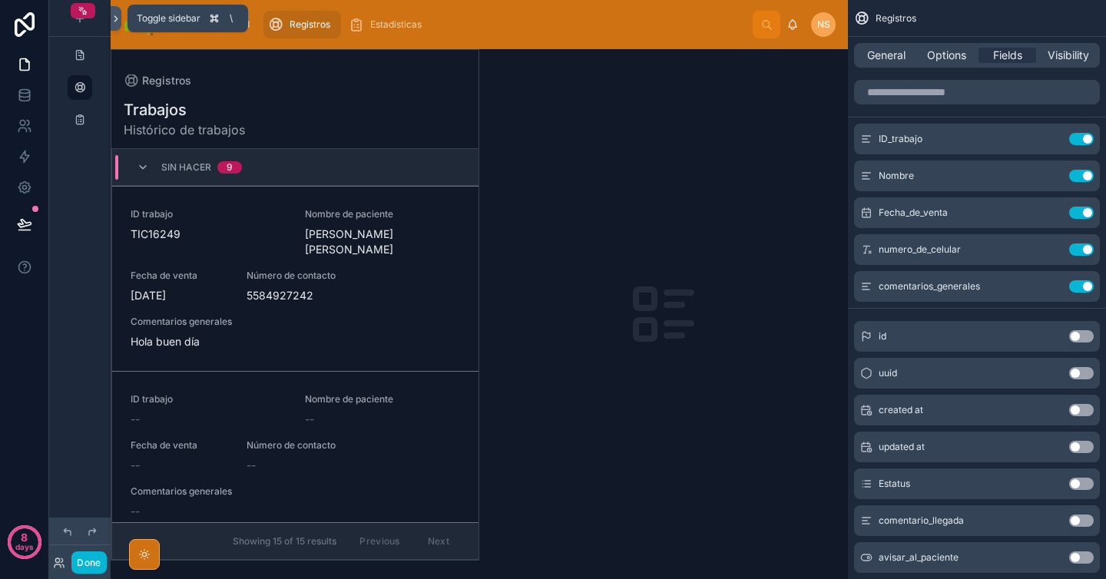
click at [114, 16] on icon at bounding box center [115, 18] width 3 height 5
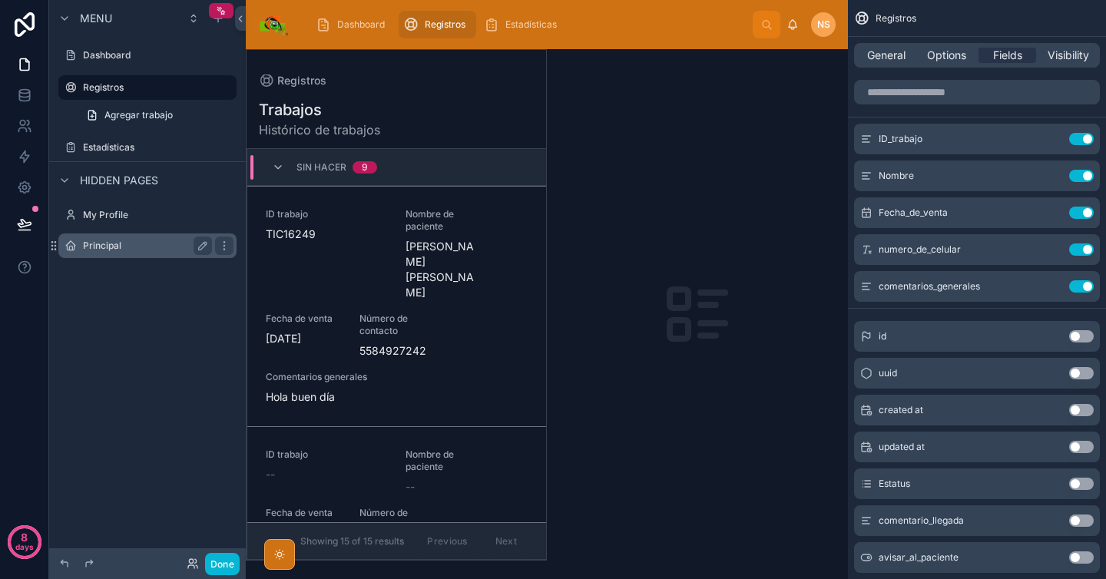
click at [141, 247] on label "Principal" at bounding box center [144, 246] width 123 height 12
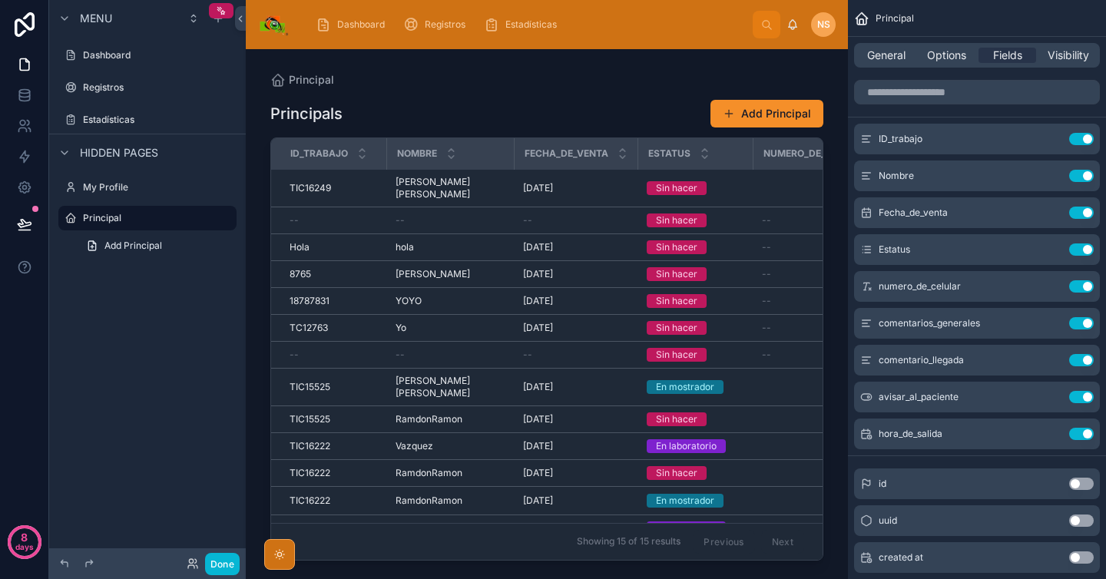
click at [483, 187] on div at bounding box center [547, 305] width 602 height 512
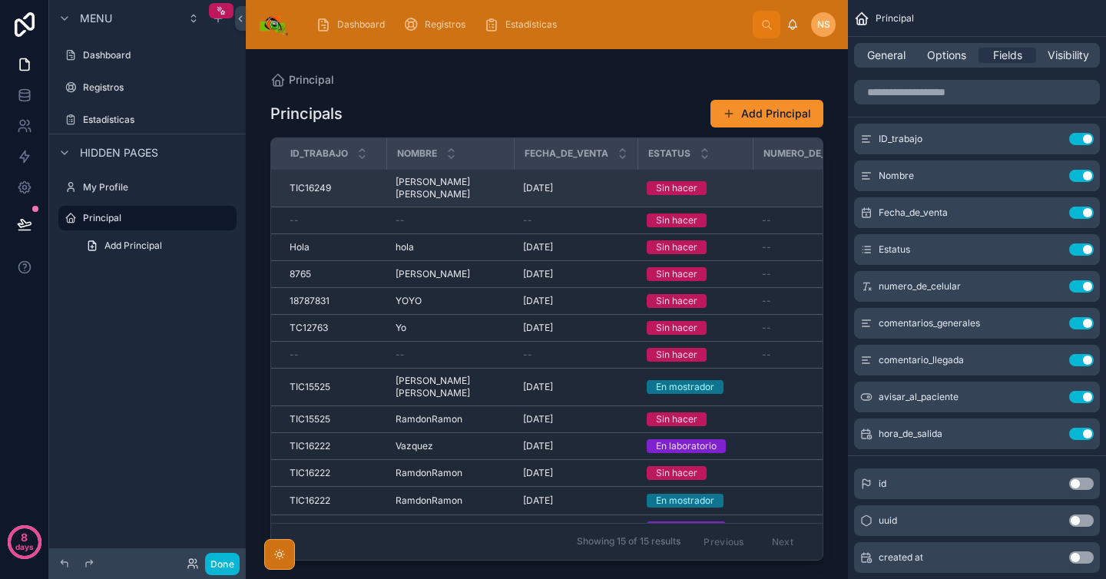
click at [588, 186] on div "3/9/2025 3/9/2025" at bounding box center [575, 188] width 105 height 12
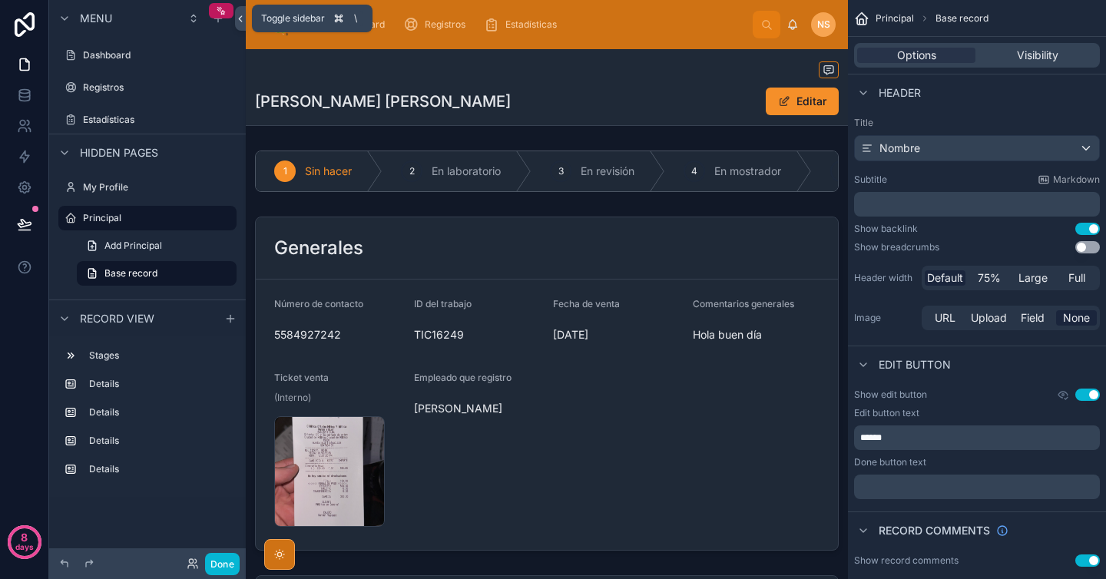
click at [240, 19] on icon at bounding box center [240, 18] width 3 height 5
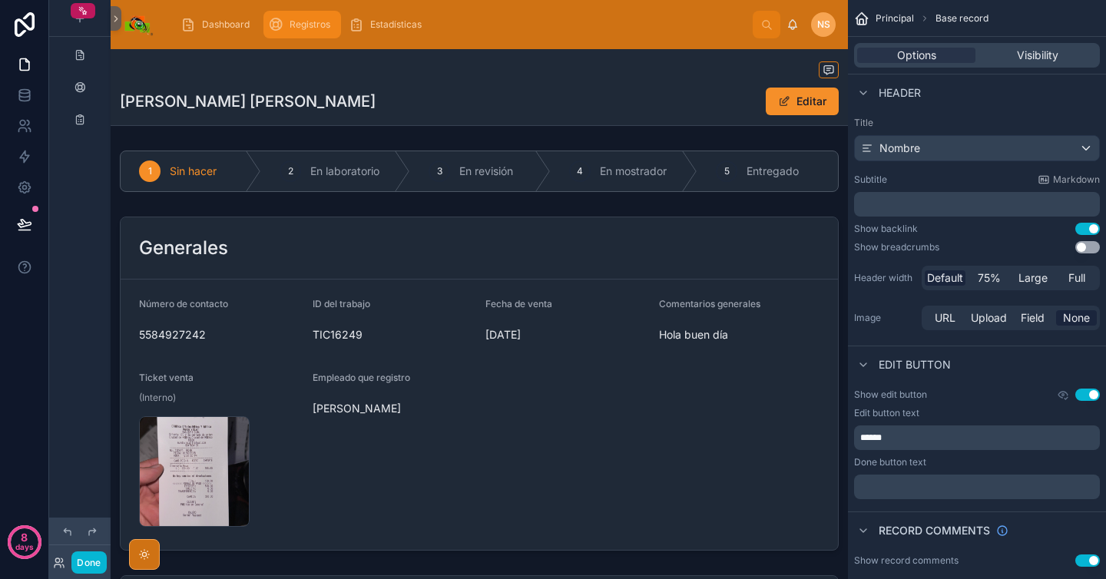
click at [304, 31] on div "Registros" at bounding box center [302, 24] width 68 height 25
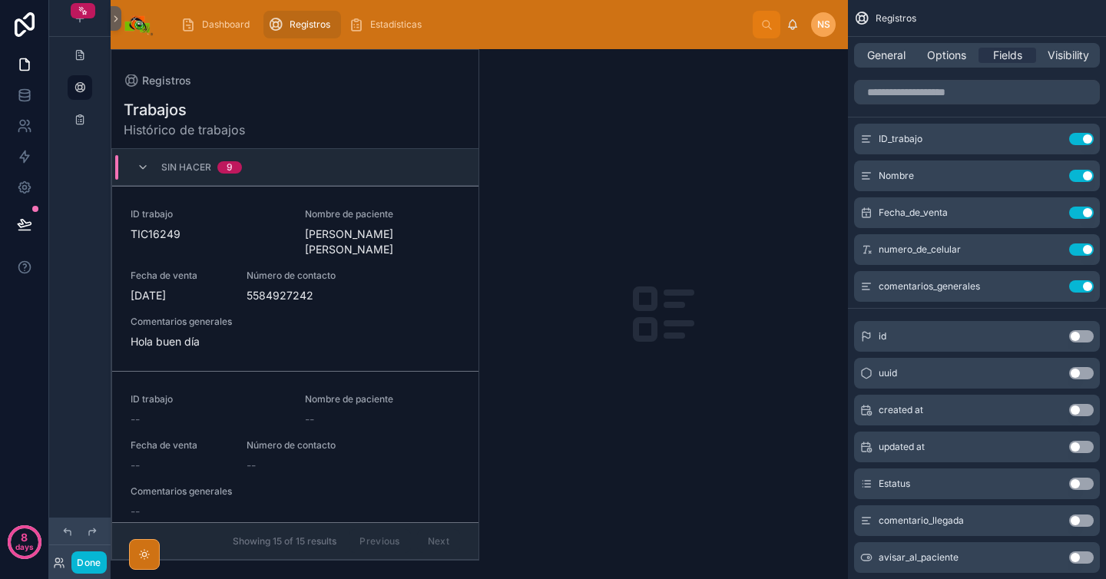
click at [303, 260] on div at bounding box center [294, 305] width 367 height 510
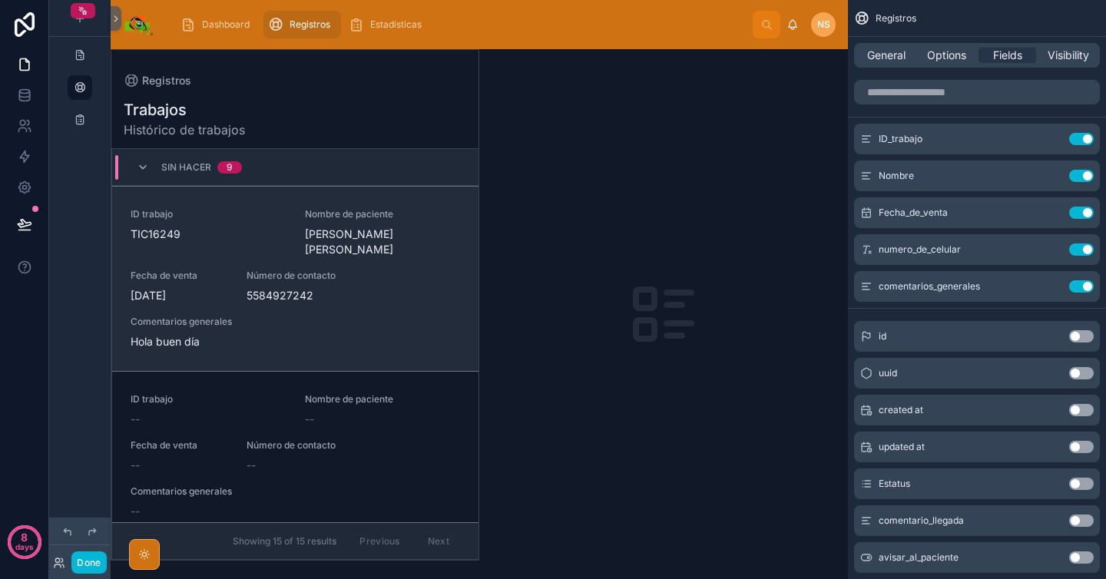
click at [402, 269] on div "ID trabajo TIC16249 Nombre de paciente López Navarro Sabina Fecha de venta 3/9/…" at bounding box center [296, 278] width 330 height 141
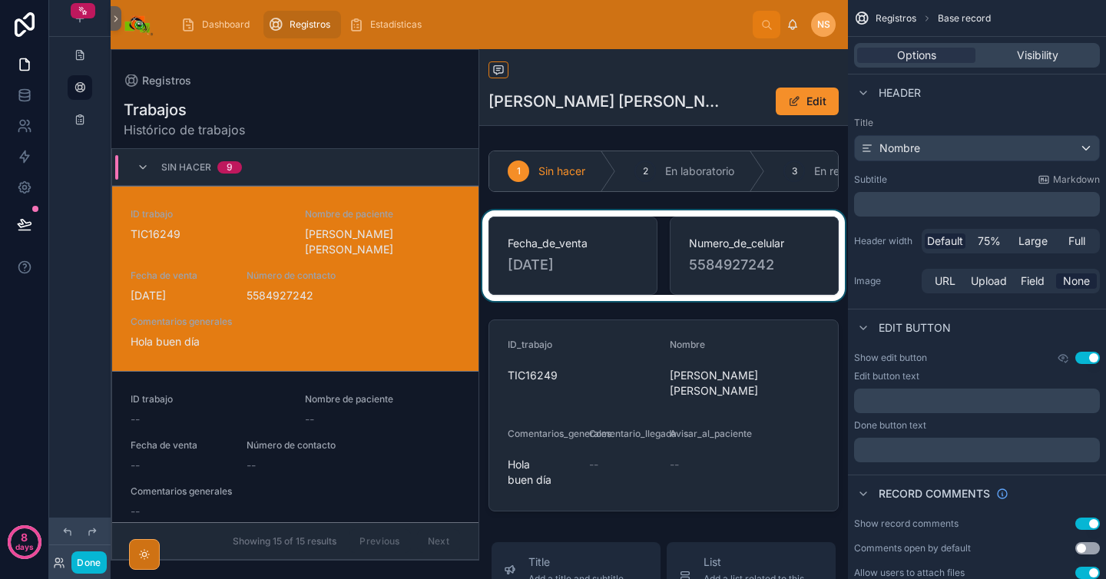
click at [738, 250] on div at bounding box center [663, 256] width 369 height 91
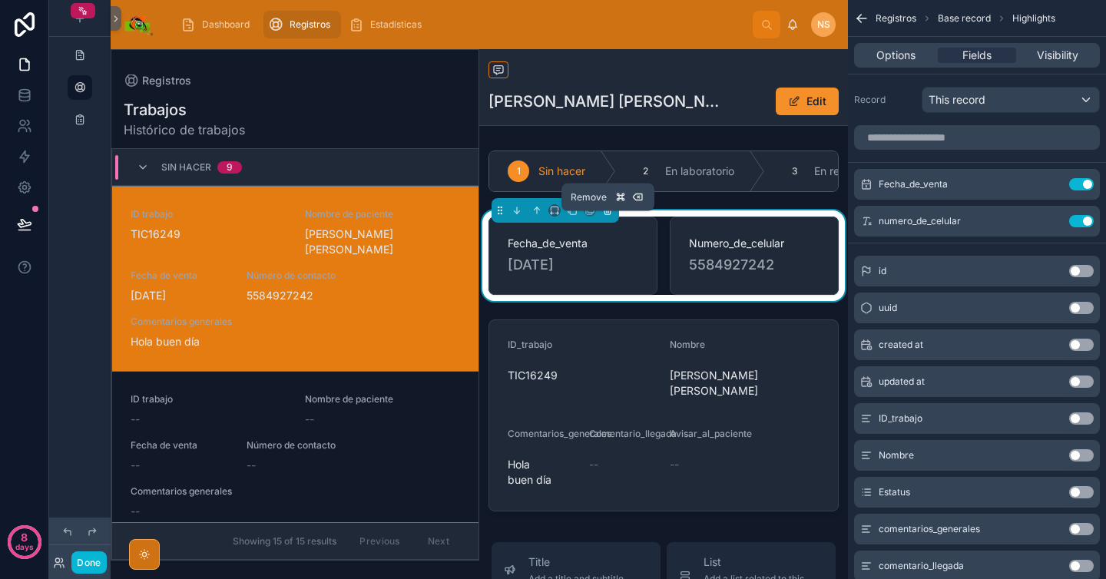
click at [609, 216] on icon at bounding box center [607, 210] width 11 height 11
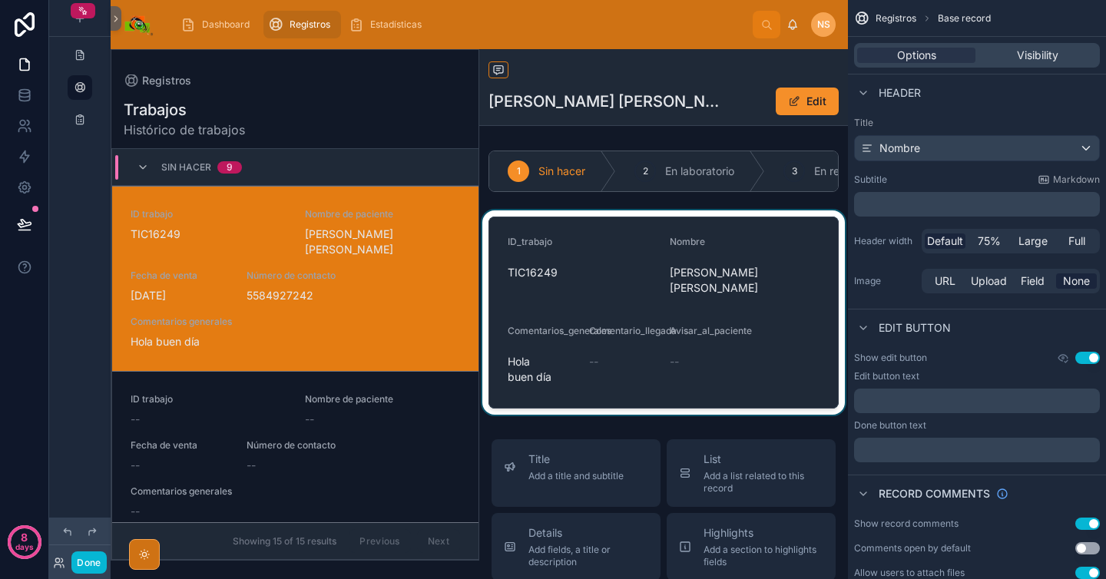
scroll to position [37, 0]
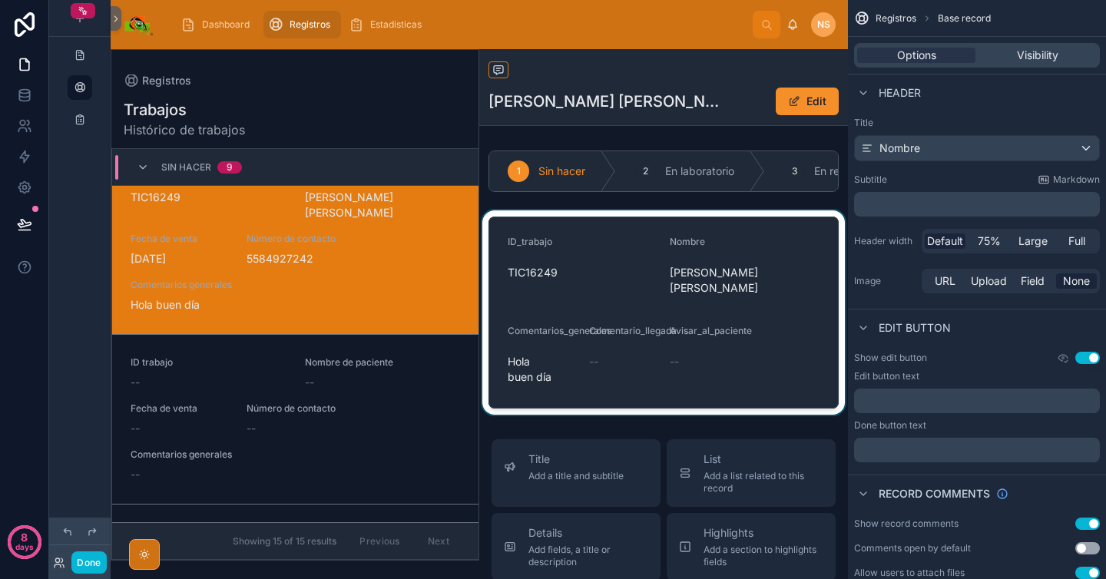
click at [800, 239] on div at bounding box center [663, 313] width 369 height 204
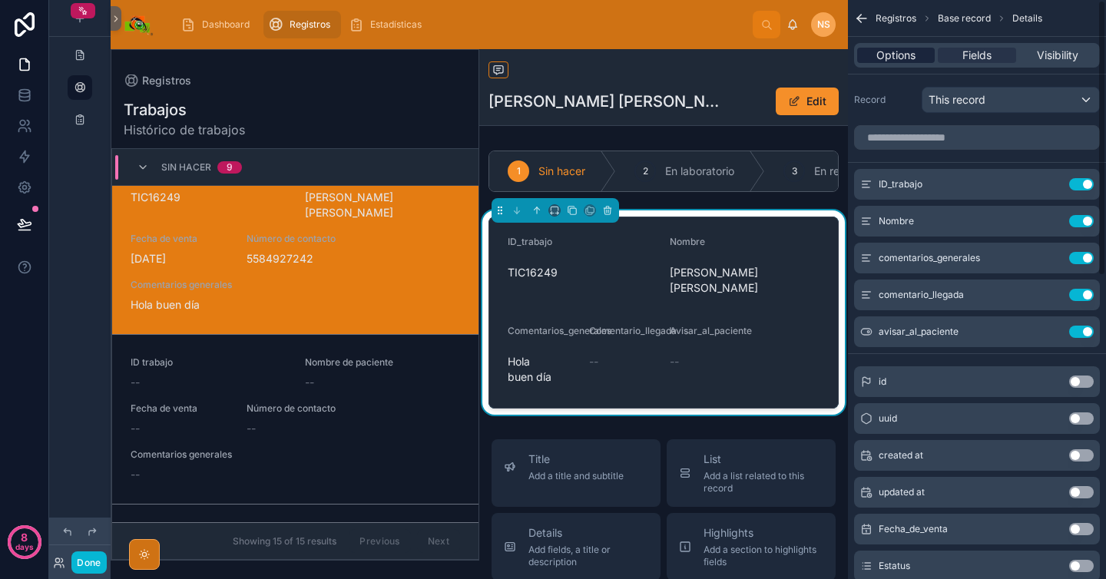
click at [909, 58] on span "Options" at bounding box center [896, 55] width 39 height 15
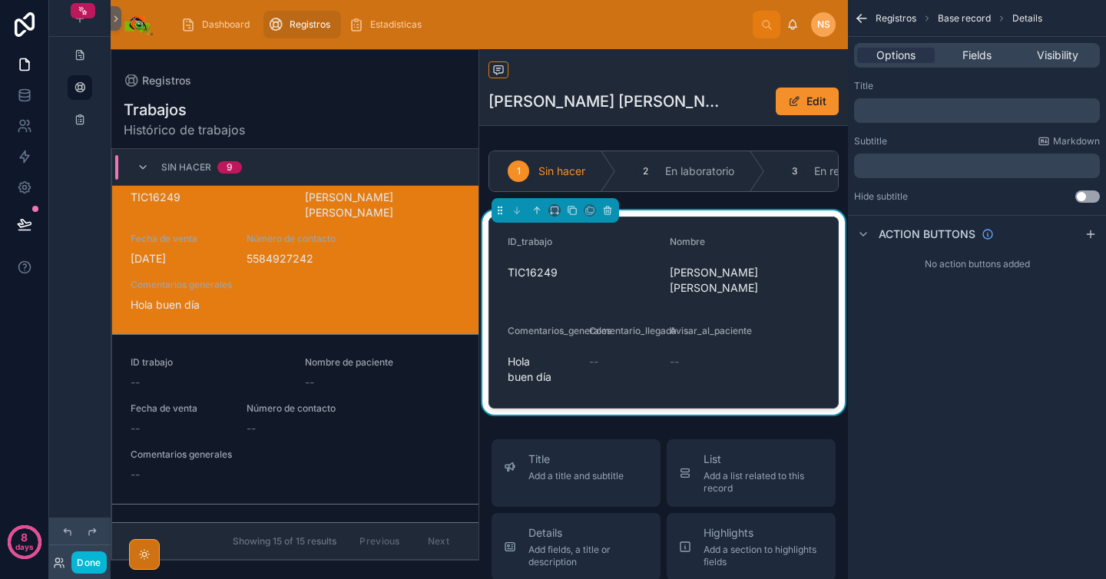
click at [909, 110] on p "﻿" at bounding box center [978, 110] width 237 height 12
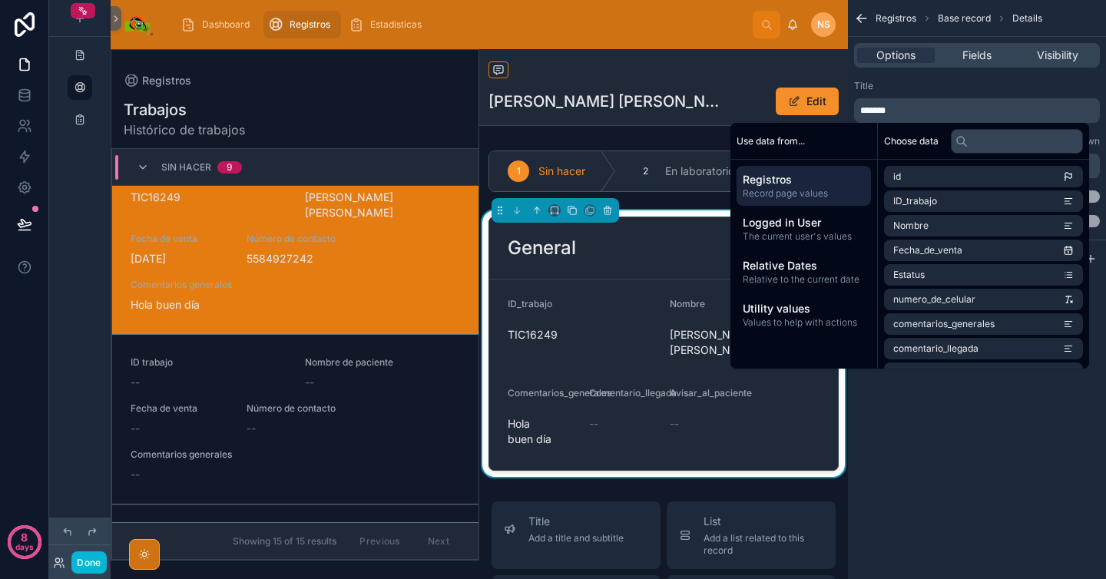
click at [946, 95] on div "Title *******" at bounding box center [977, 101] width 246 height 43
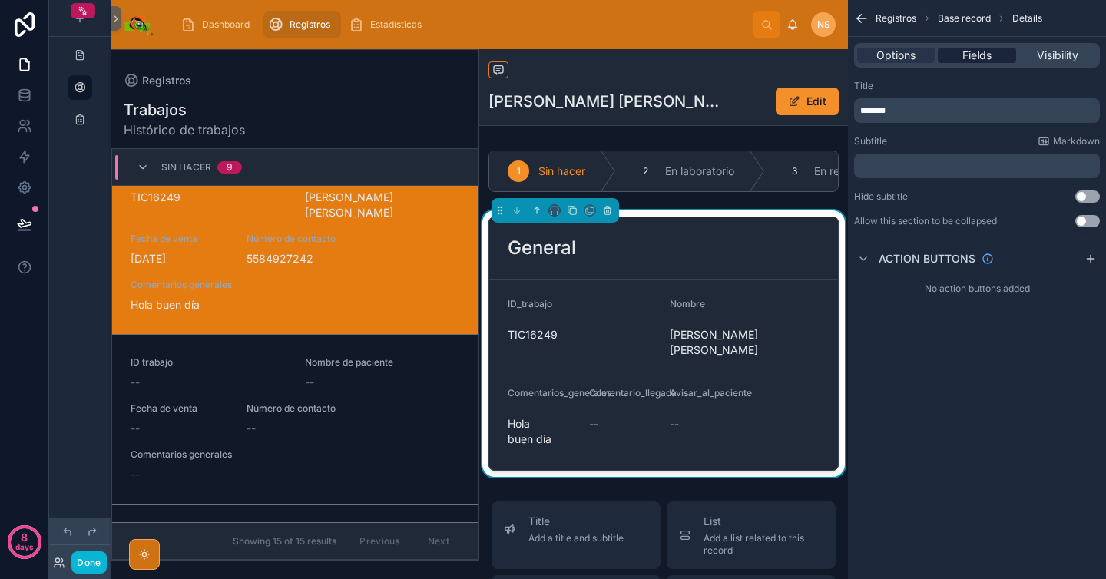
click at [976, 55] on span "Fields" at bounding box center [977, 55] width 29 height 15
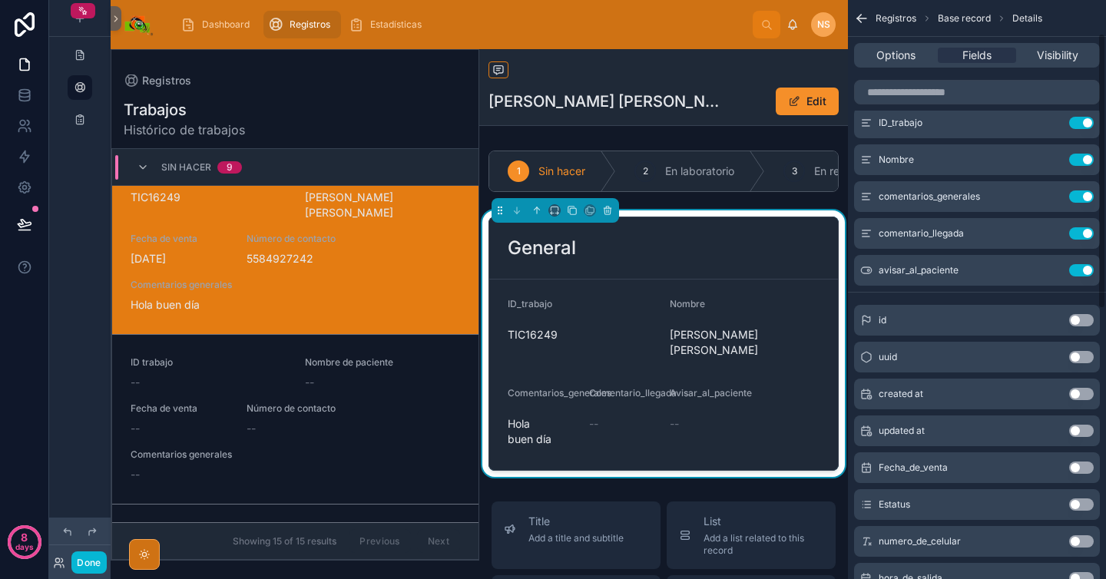
scroll to position [89, 0]
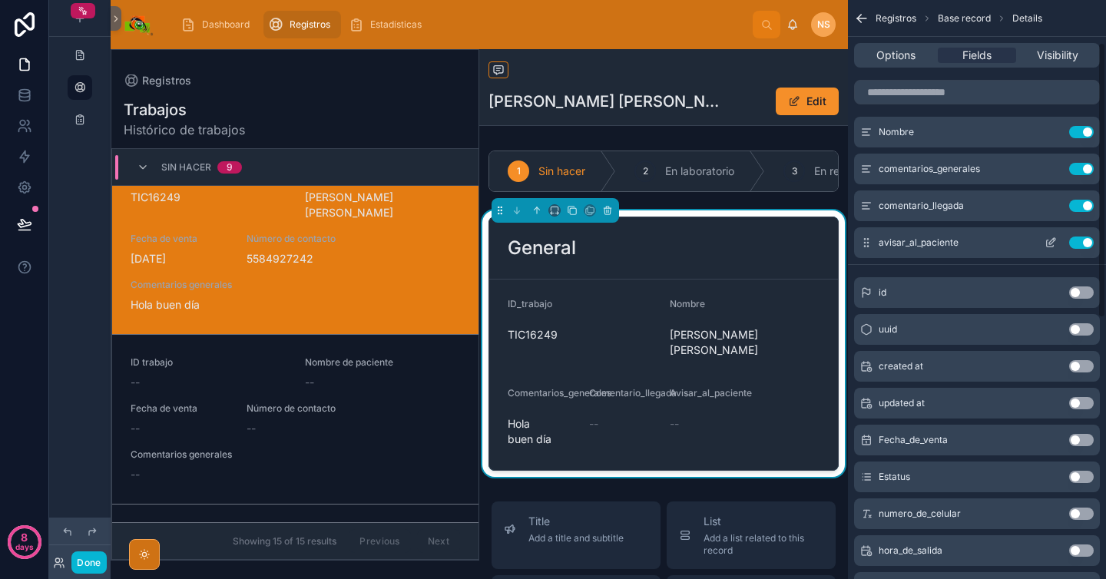
click at [1082, 247] on button "Use setting" at bounding box center [1081, 243] width 25 height 12
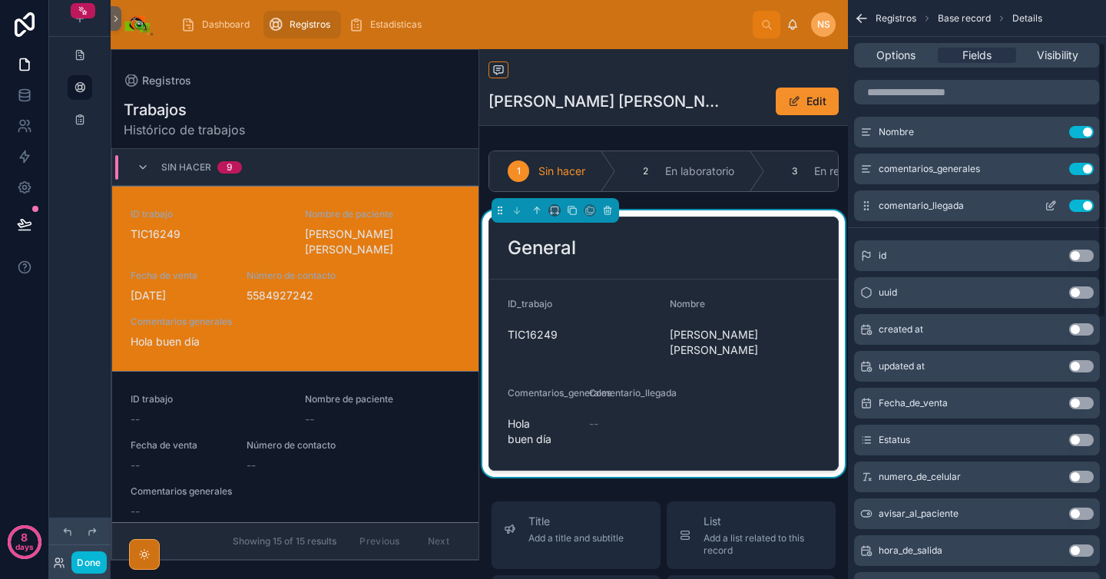
scroll to position [37, 0]
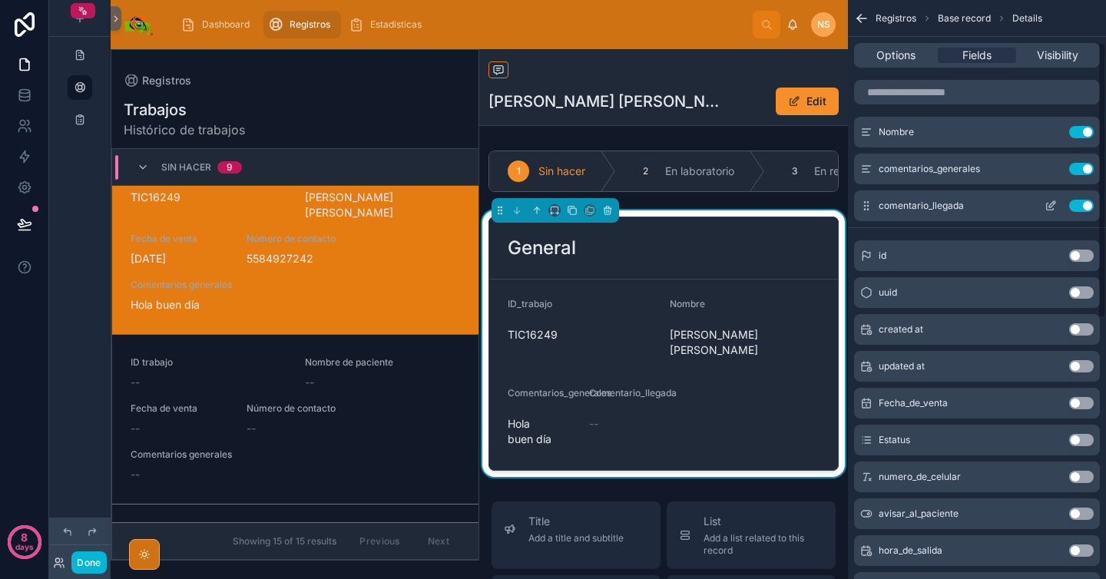
click at [1083, 207] on button "Use setting" at bounding box center [1081, 206] width 25 height 12
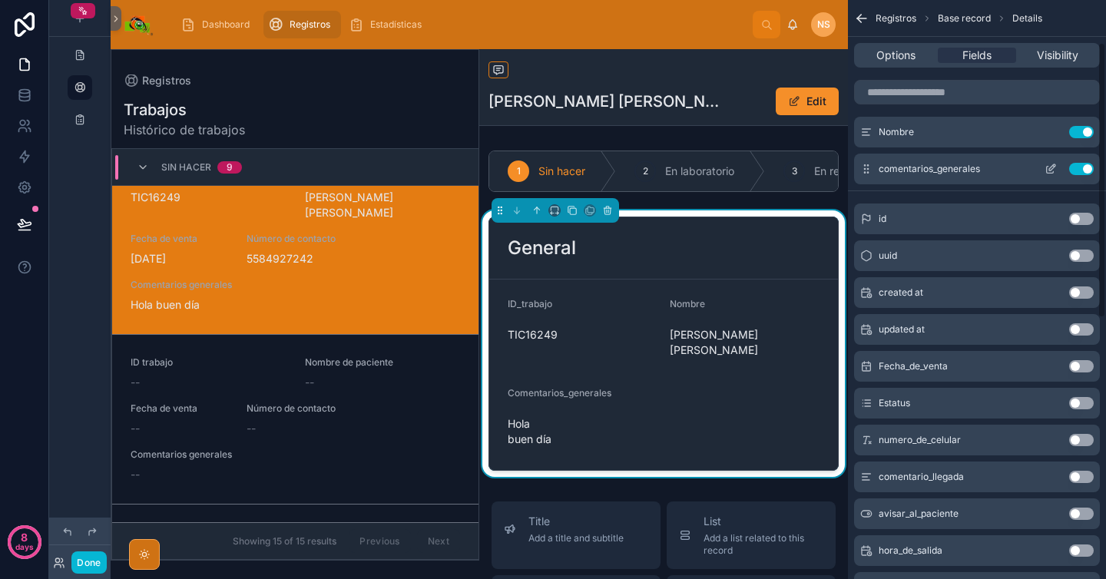
click at [1083, 172] on button "Use setting" at bounding box center [1081, 169] width 25 height 12
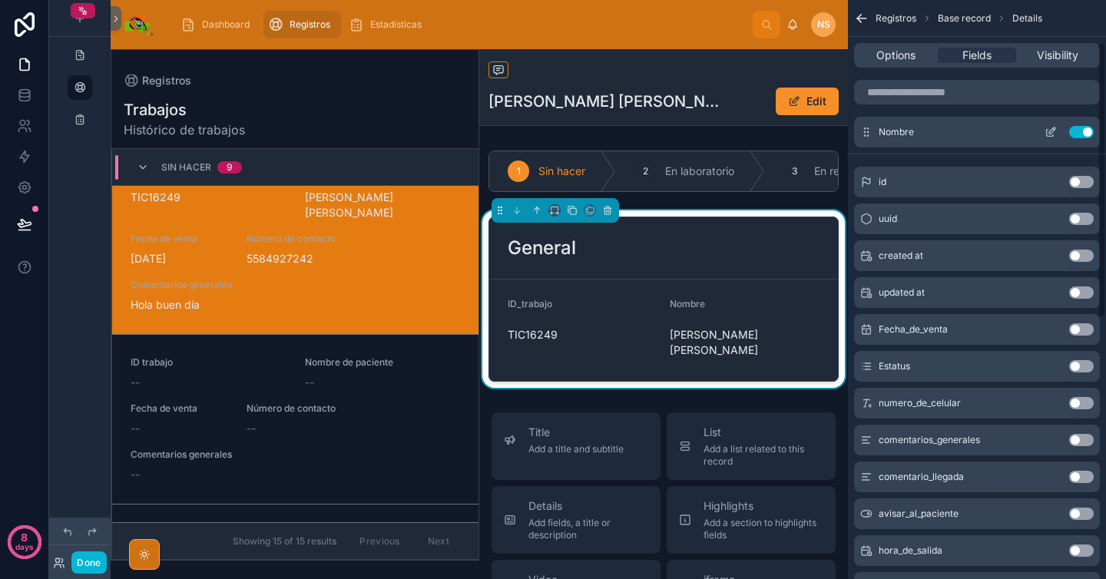
click at [1083, 124] on div "Nombre Use setting" at bounding box center [977, 132] width 246 height 31
click at [1083, 132] on button "Use setting" at bounding box center [1081, 132] width 25 height 12
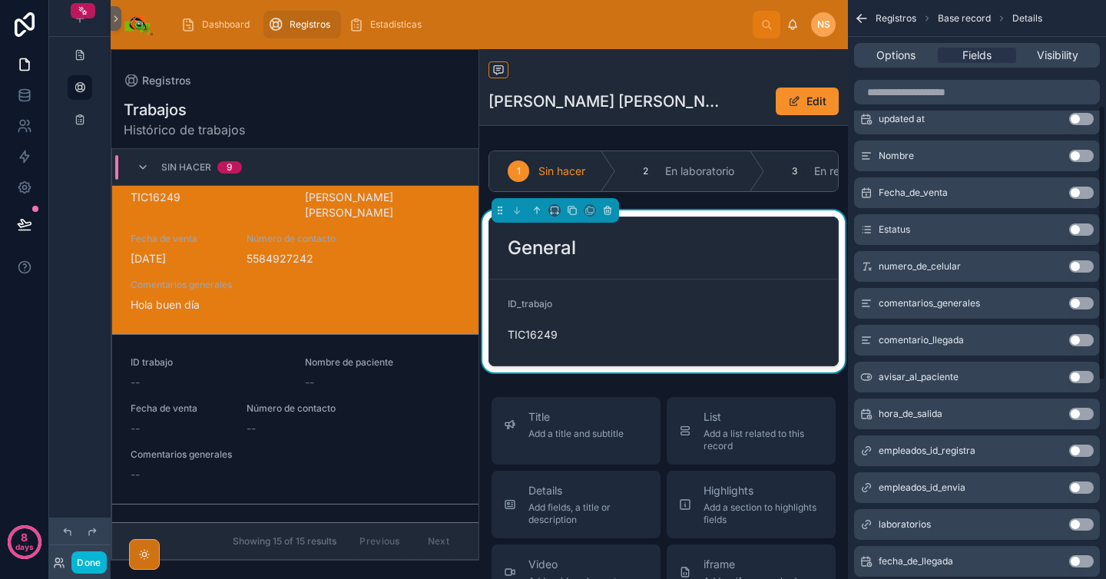
scroll to position [221, 0]
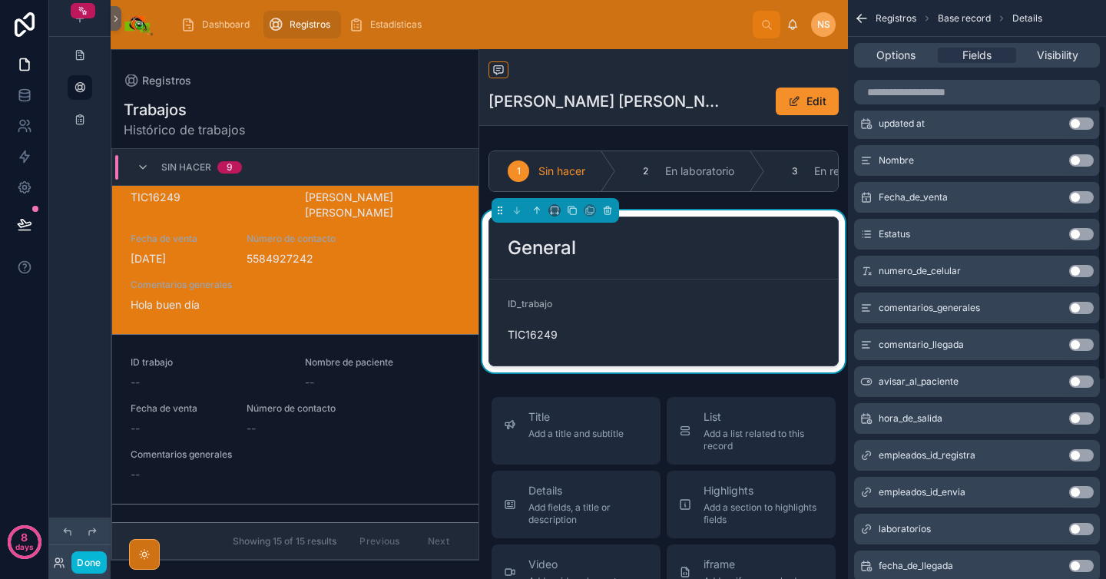
click at [1089, 270] on button "Use setting" at bounding box center [1081, 271] width 25 height 12
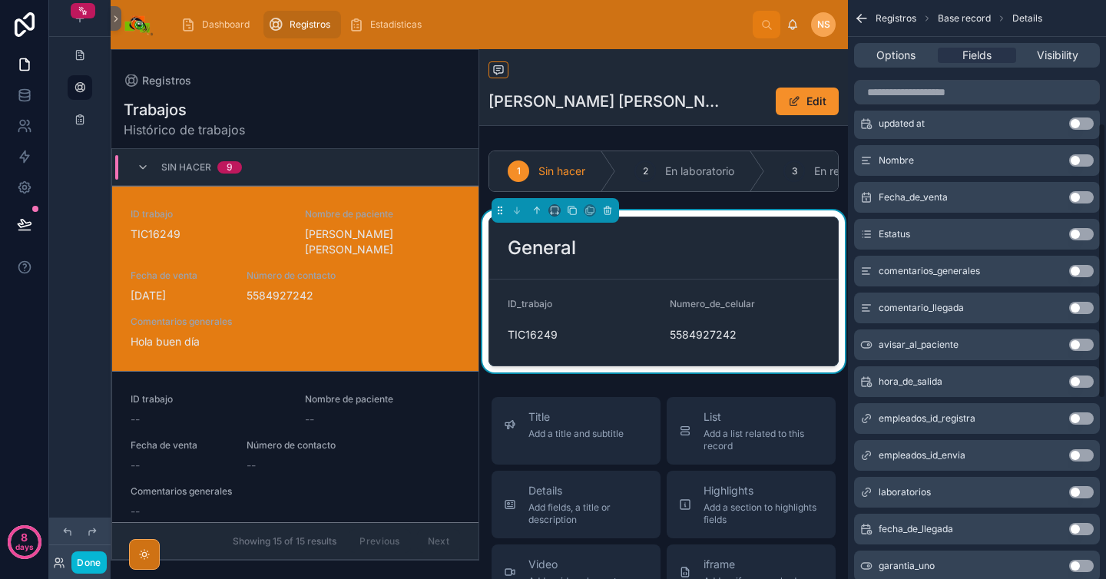
scroll to position [37, 0]
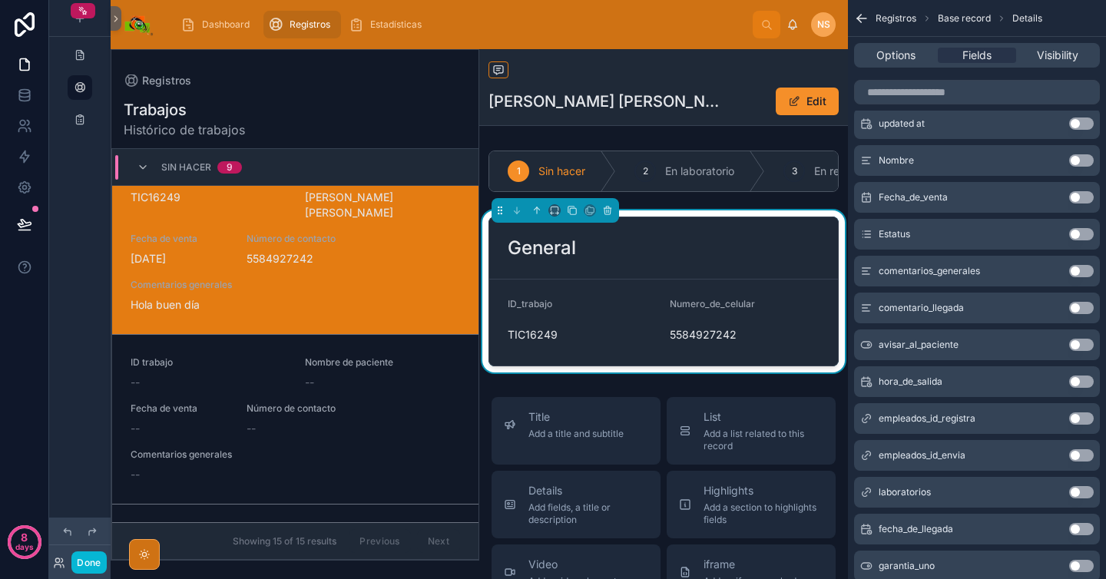
click at [1086, 196] on button "Use setting" at bounding box center [1081, 197] width 25 height 12
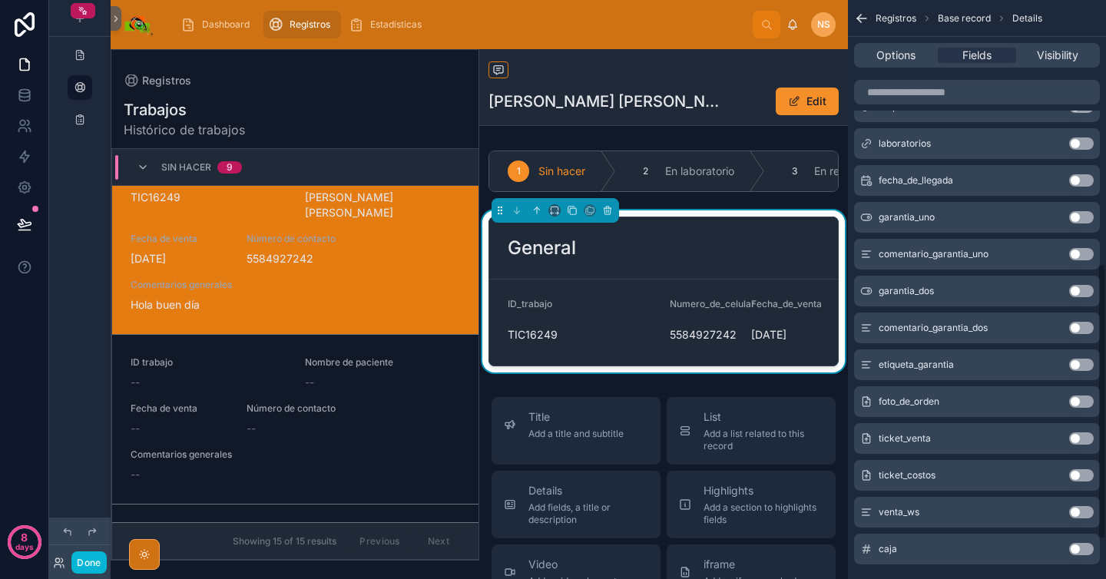
scroll to position [635, 0]
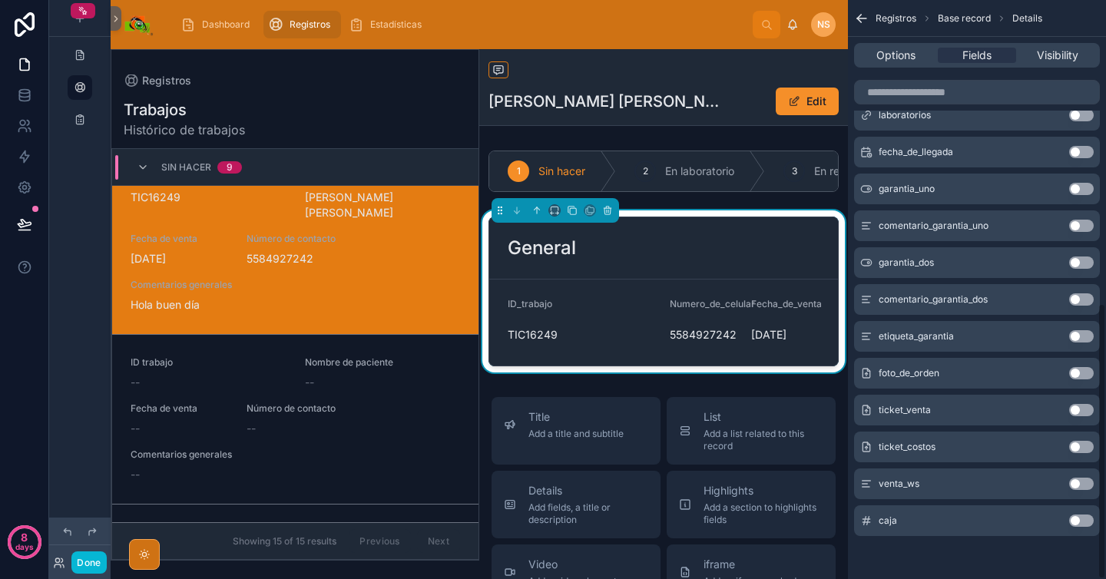
click at [1086, 415] on button "Use setting" at bounding box center [1081, 410] width 25 height 12
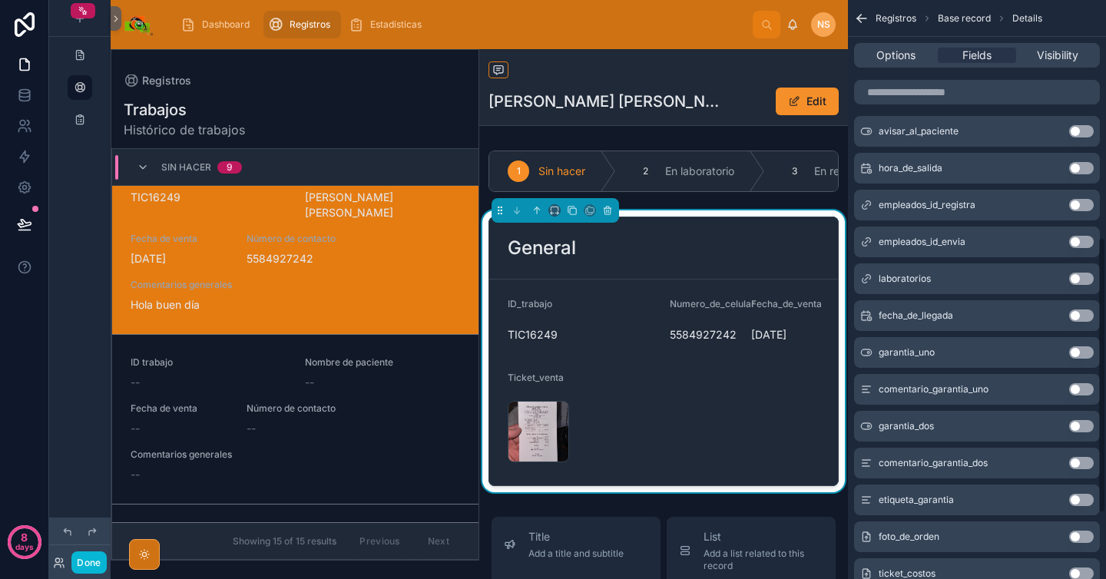
scroll to position [492, 0]
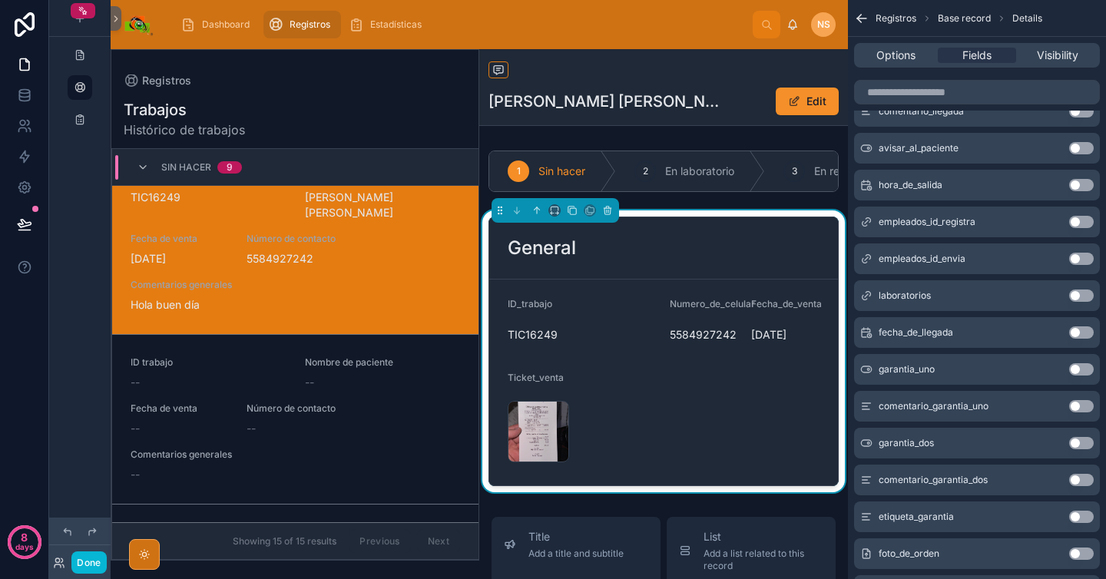
click at [1083, 221] on button "Use setting" at bounding box center [1081, 222] width 25 height 12
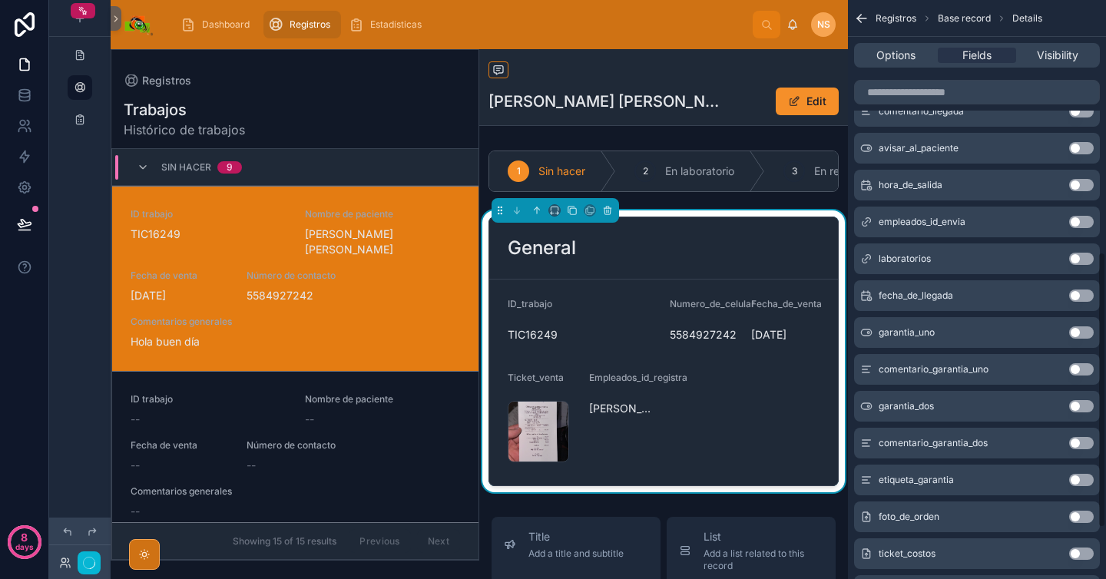
scroll to position [37, 0]
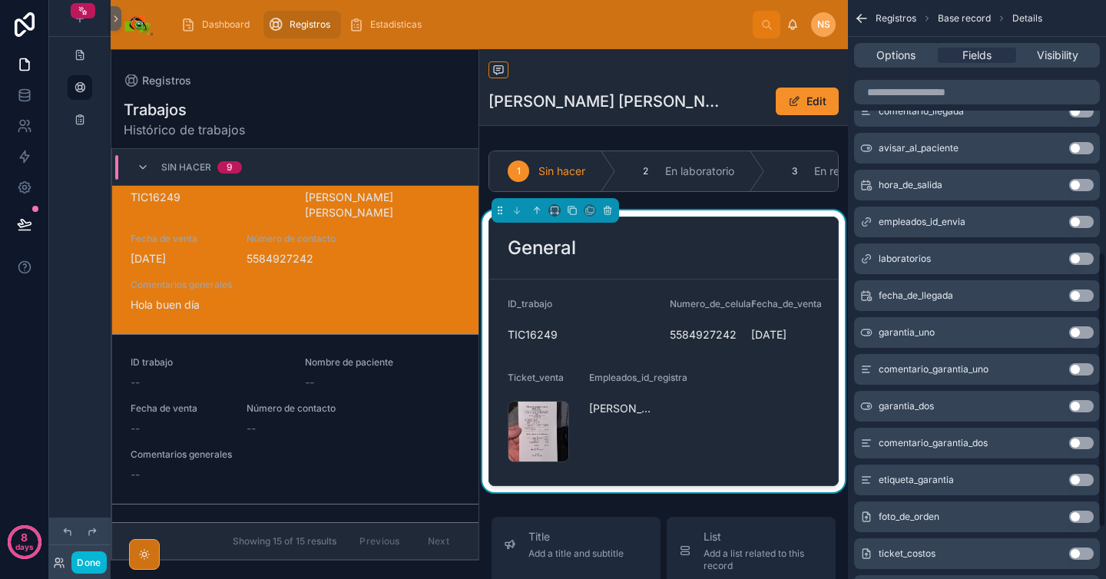
click at [694, 101] on div "López Navarro Sabina Edit" at bounding box center [664, 101] width 350 height 29
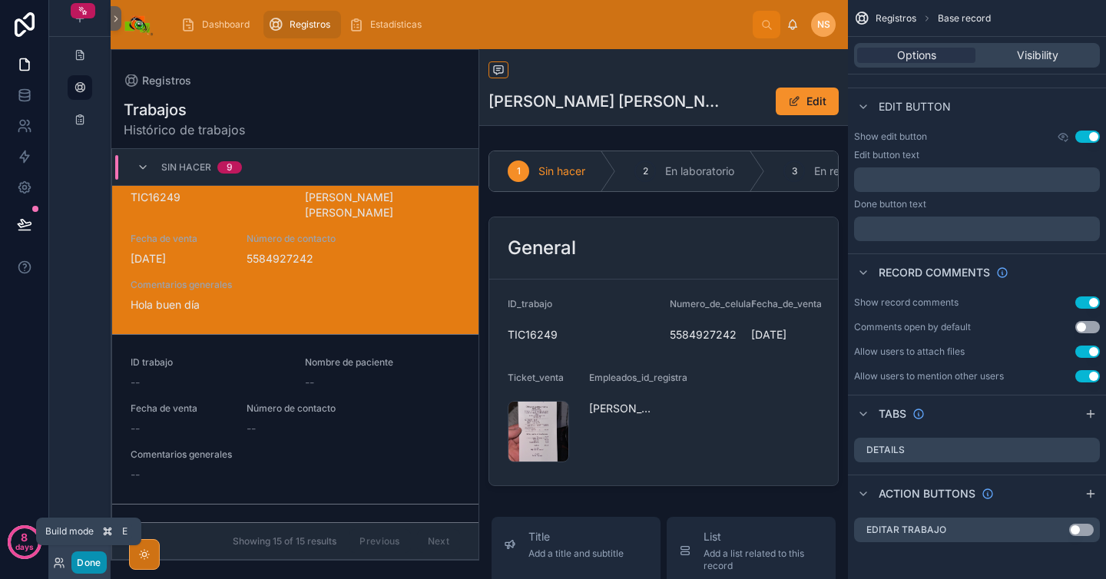
click at [92, 564] on button "Done" at bounding box center [88, 563] width 35 height 22
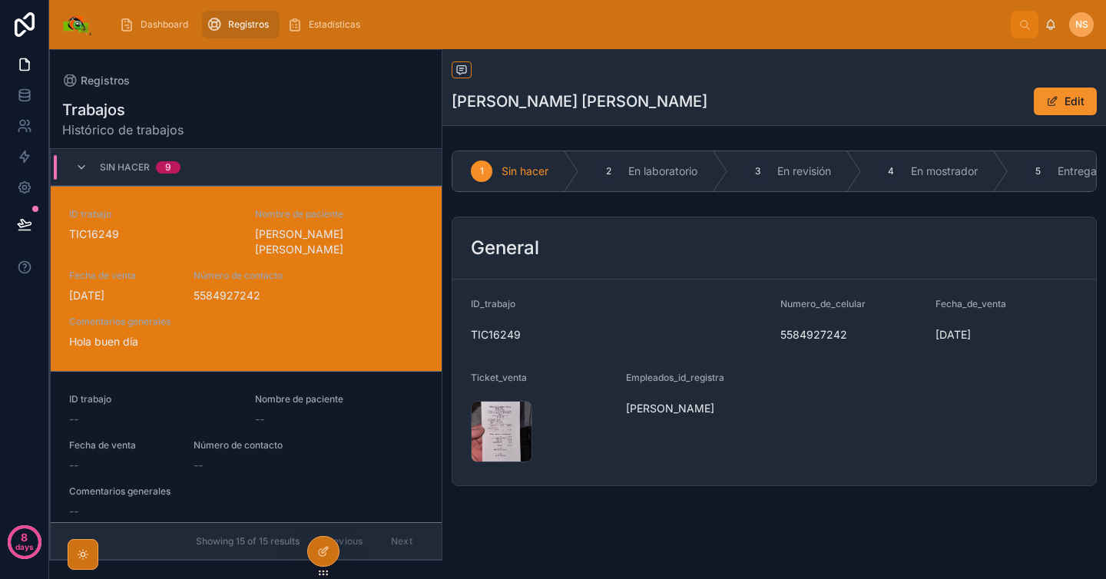
scroll to position [37, 0]
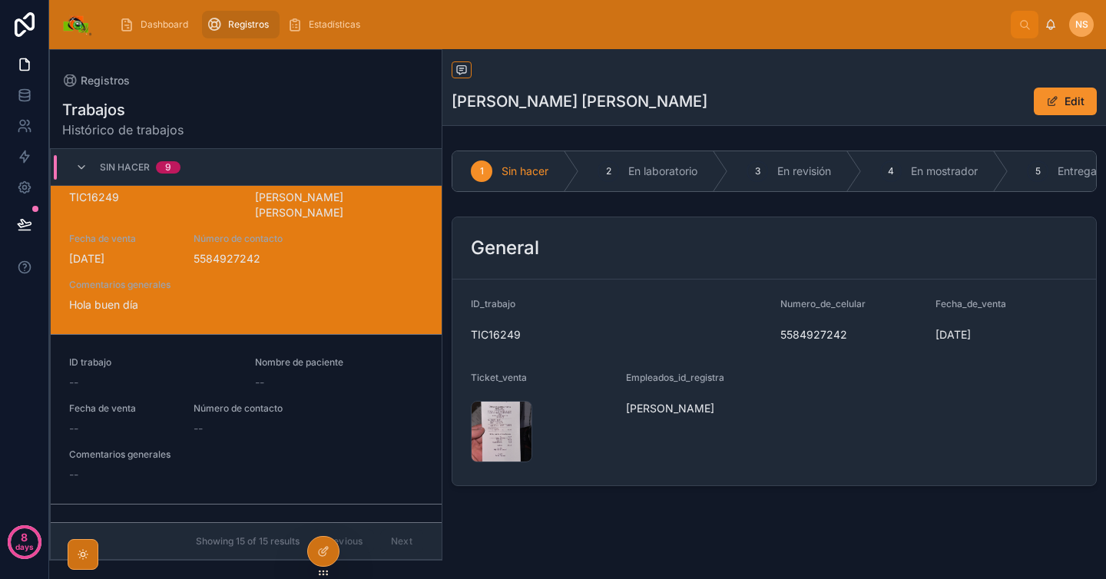
click at [645, 317] on div "ID_trabajo" at bounding box center [619, 307] width 297 height 18
click at [329, 549] on icon at bounding box center [323, 551] width 12 height 12
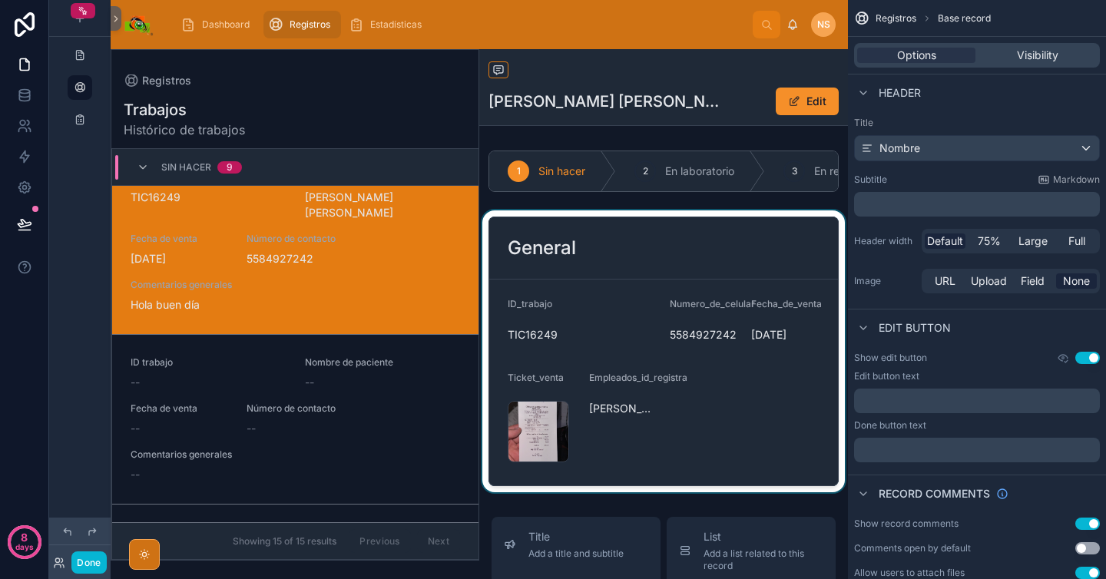
click at [731, 386] on div at bounding box center [663, 352] width 369 height 282
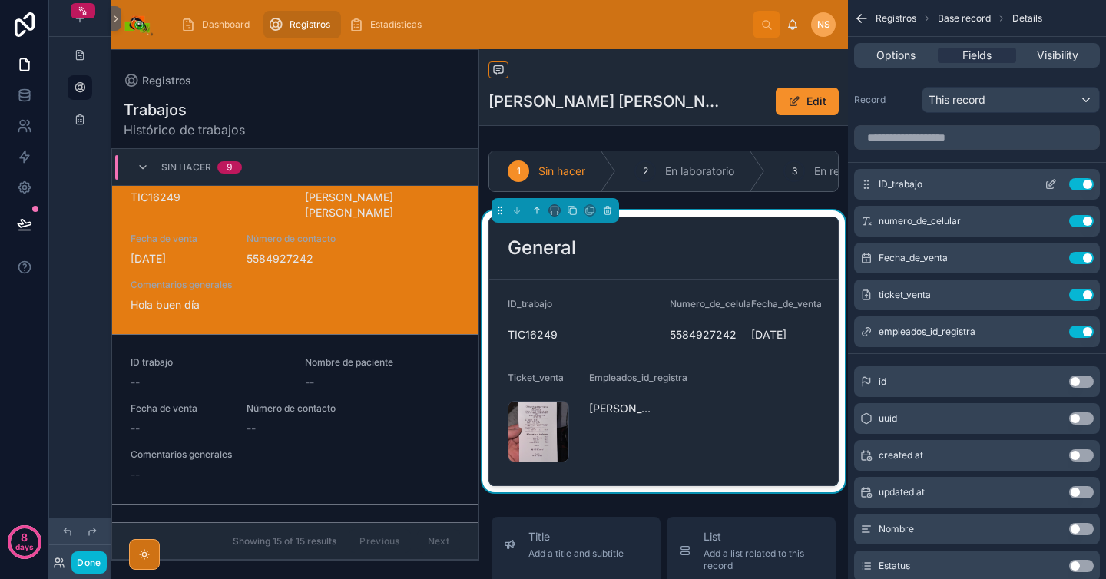
click at [1050, 184] on icon "scrollable content" at bounding box center [1052, 183] width 6 height 6
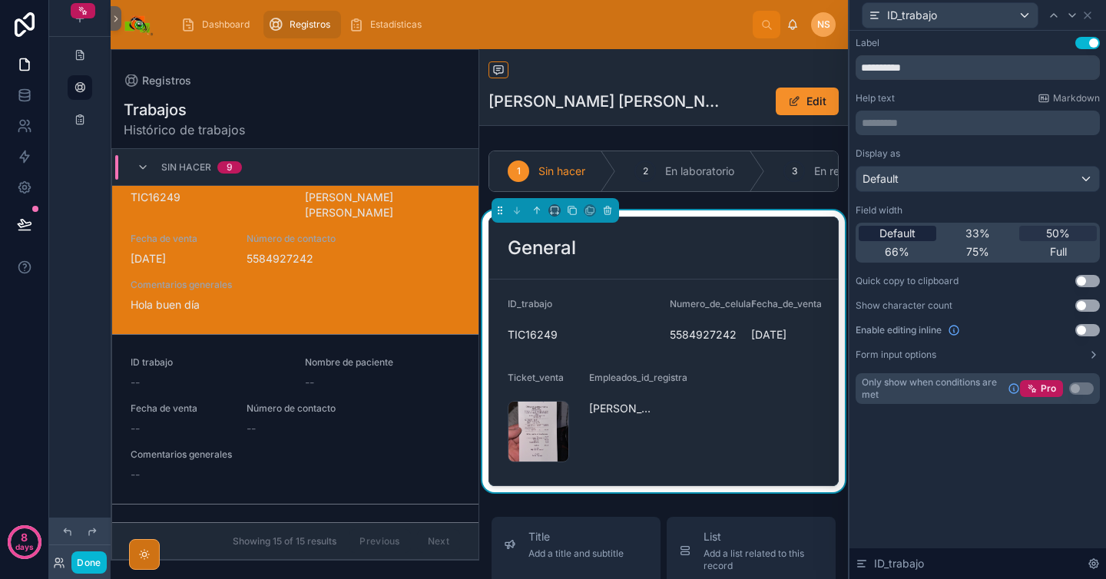
click at [910, 234] on span "Default" at bounding box center [898, 233] width 36 height 15
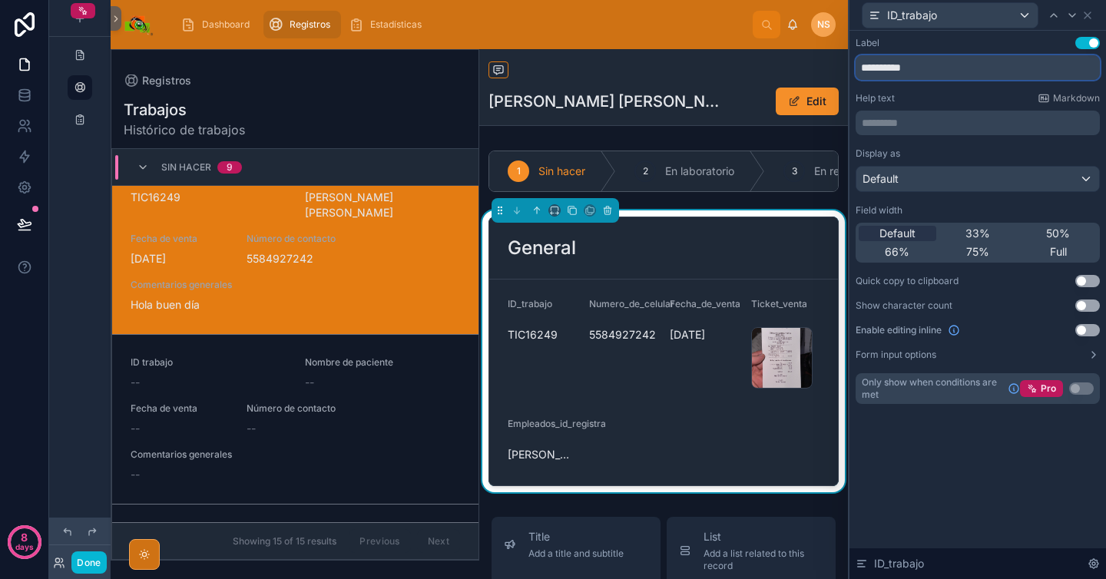
click at [980, 69] on input "**********" at bounding box center [978, 67] width 244 height 25
type input "**********"
click at [1087, 15] on icon at bounding box center [1088, 15] width 6 height 6
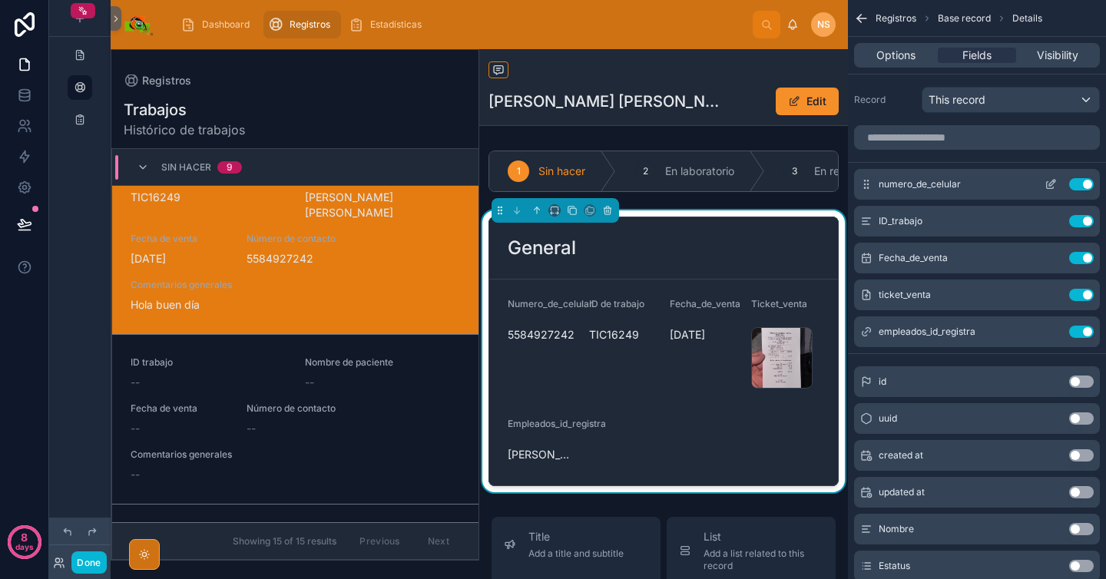
click at [1049, 180] on icon "scrollable content" at bounding box center [1051, 184] width 12 height 12
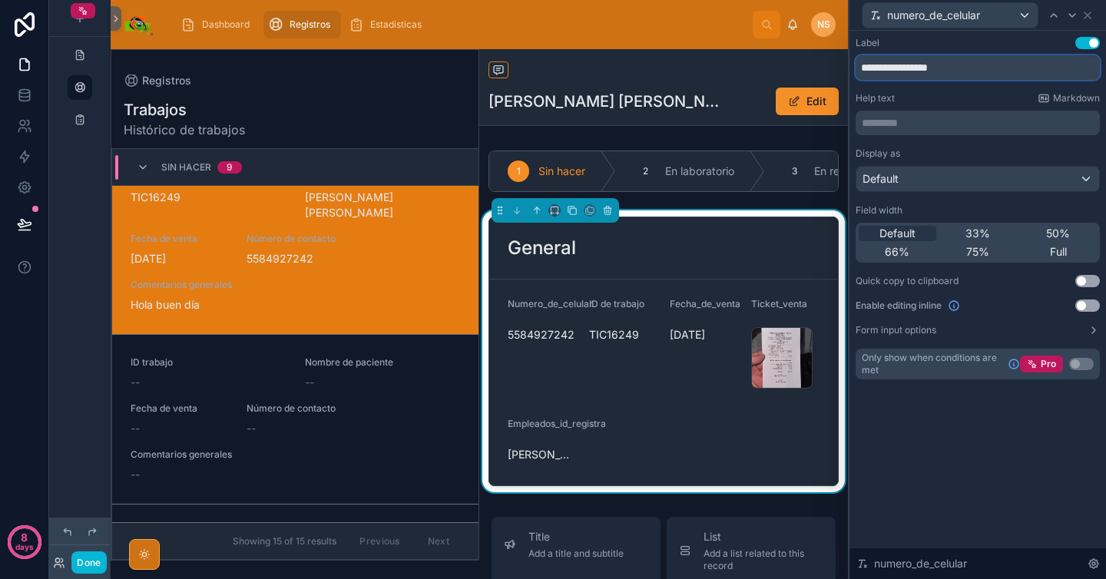
click at [1004, 67] on input "**********" at bounding box center [978, 67] width 244 height 25
type input "**********"
click at [1092, 13] on icon at bounding box center [1088, 15] width 12 height 12
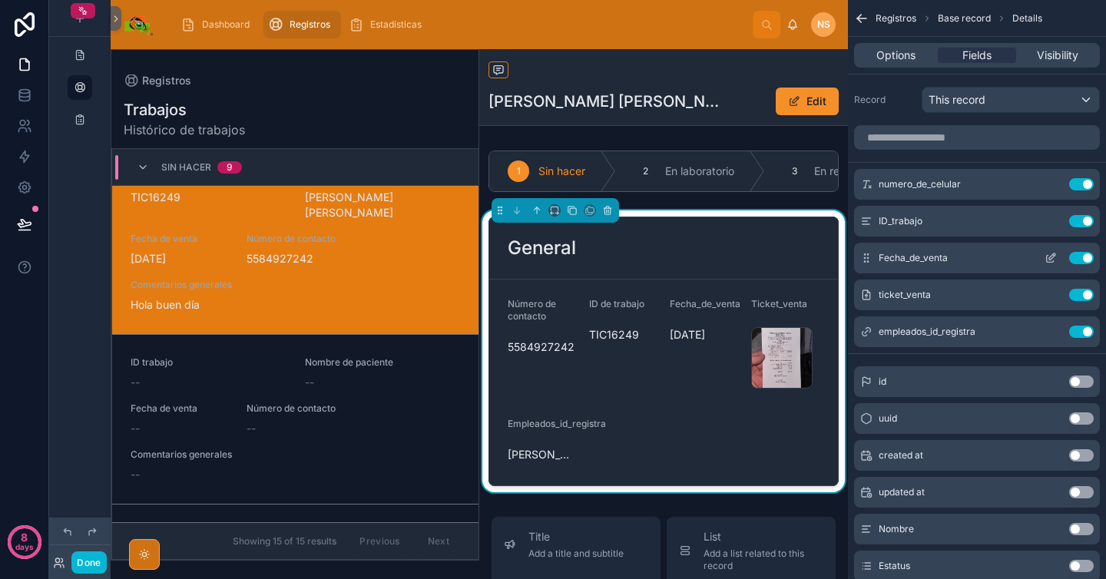
click at [1051, 256] on icon "scrollable content" at bounding box center [1052, 257] width 6 height 6
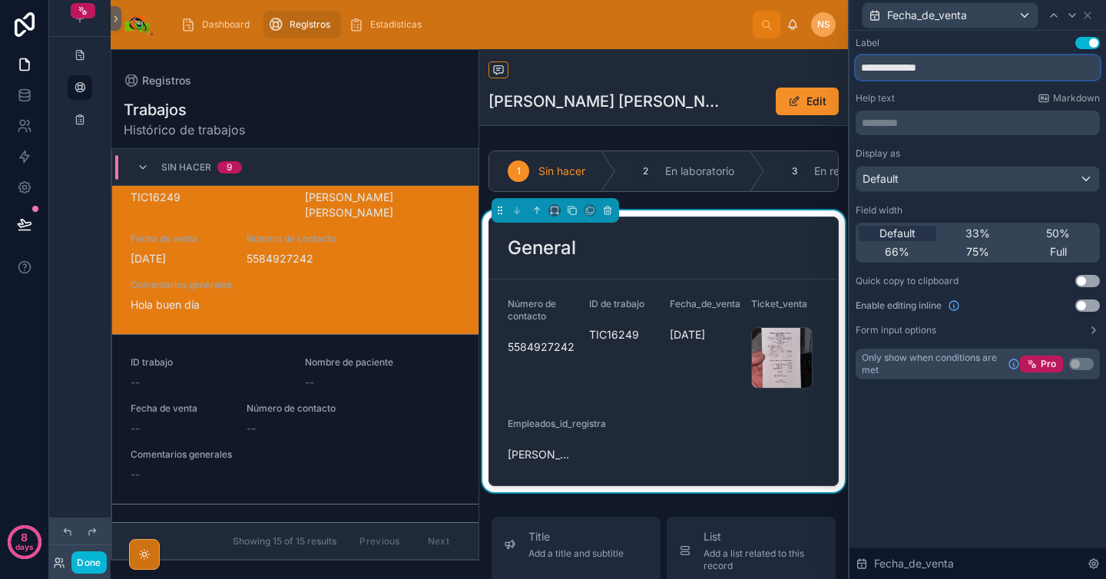
click at [896, 66] on input "**********" at bounding box center [978, 67] width 244 height 25
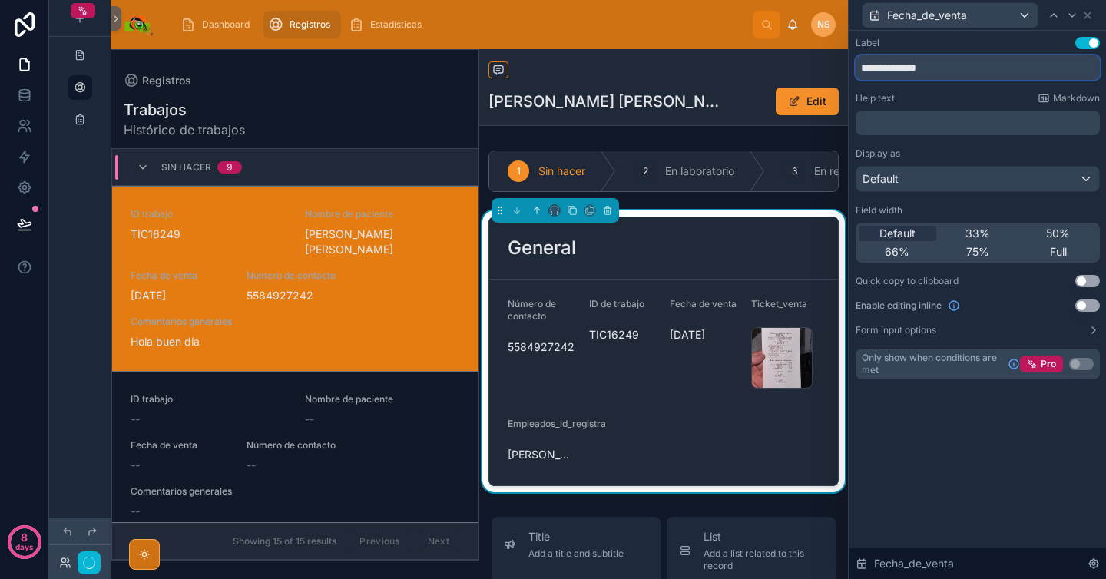
type input "**********"
click at [926, 101] on div "Help text Markdown" at bounding box center [978, 98] width 244 height 12
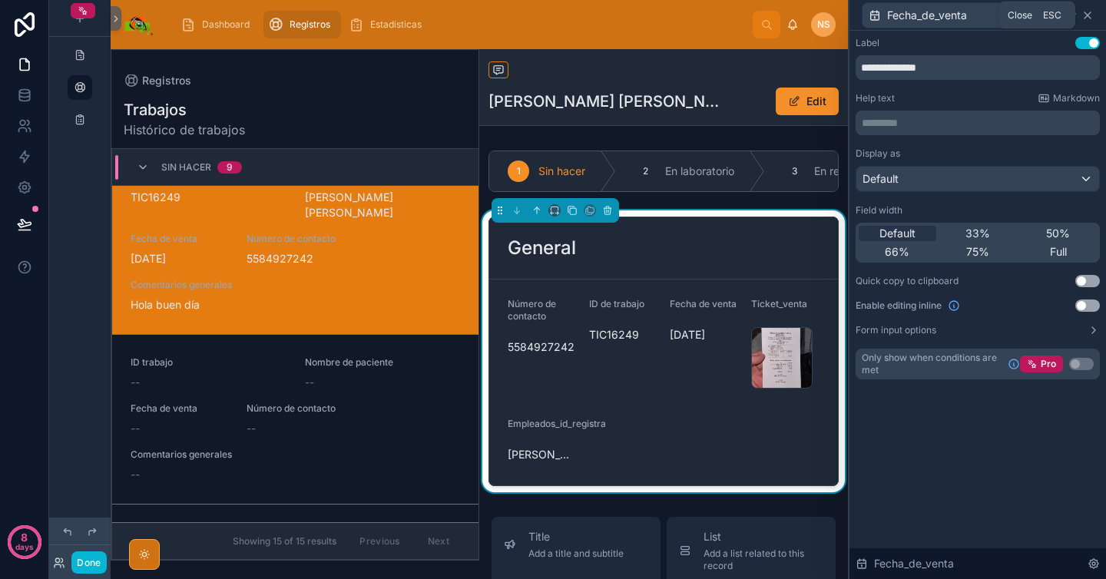
click at [1089, 16] on icon at bounding box center [1088, 15] width 12 height 12
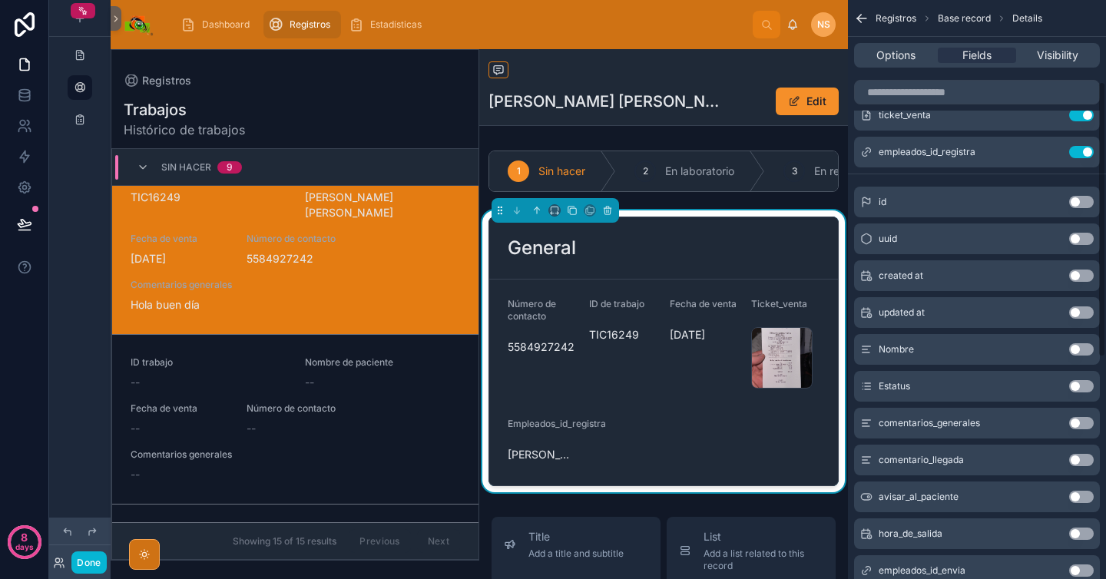
scroll to position [182, 0]
click at [1086, 423] on button "Use setting" at bounding box center [1081, 421] width 25 height 12
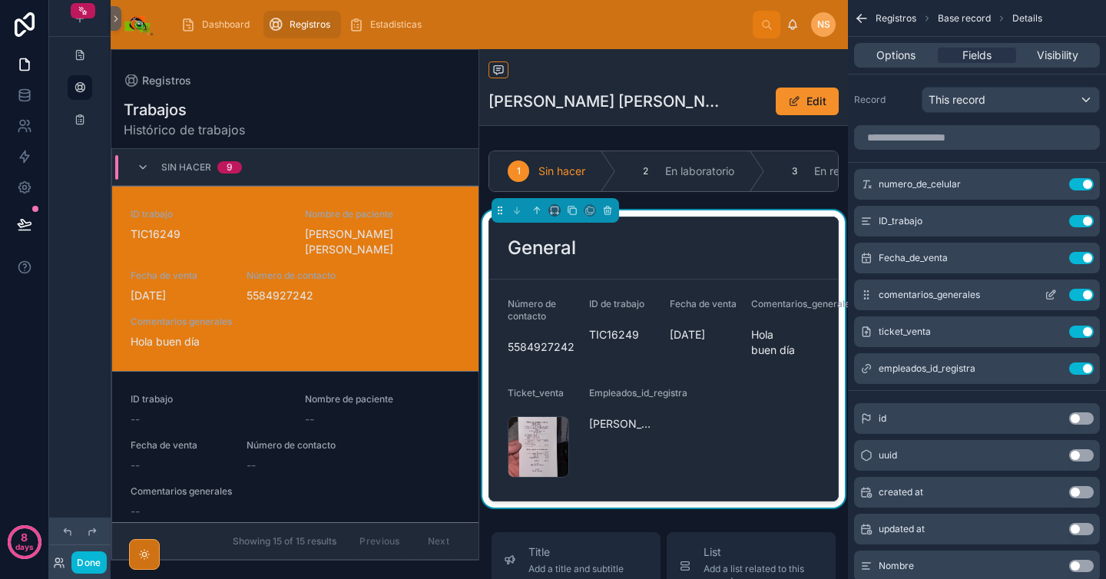
scroll to position [37, 0]
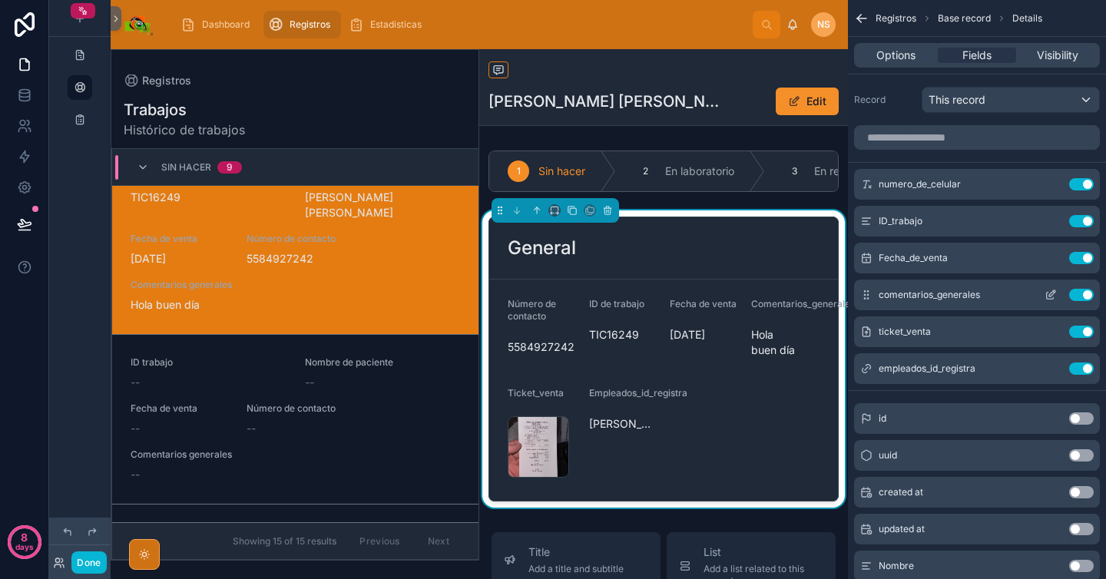
click at [1052, 296] on icon "scrollable content" at bounding box center [1051, 295] width 12 height 12
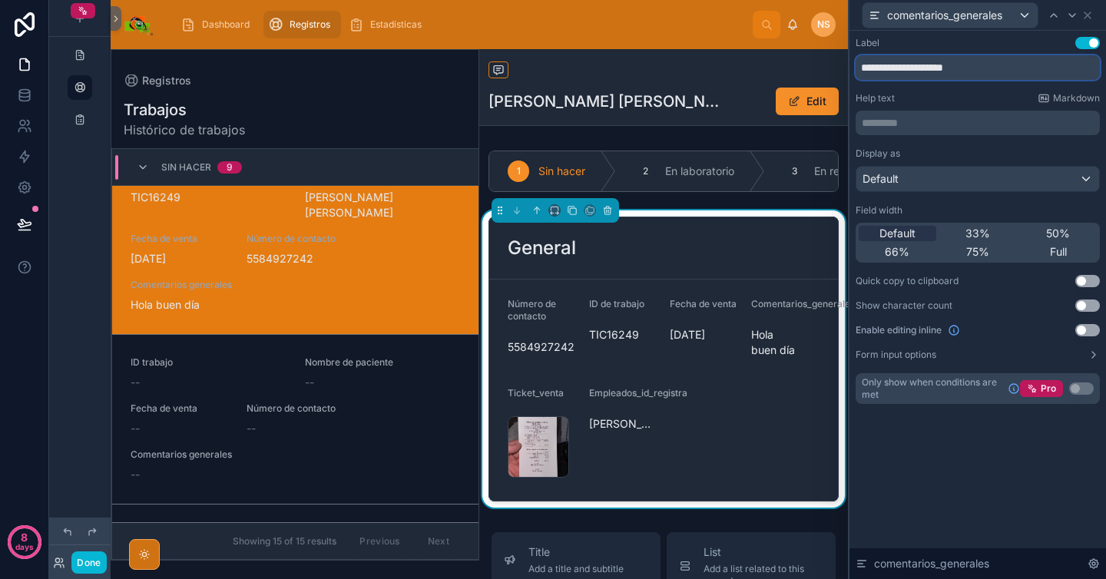
click at [932, 67] on input "**********" at bounding box center [978, 67] width 244 height 25
type input "**********"
click at [954, 98] on div "Help text Markdown" at bounding box center [978, 98] width 244 height 12
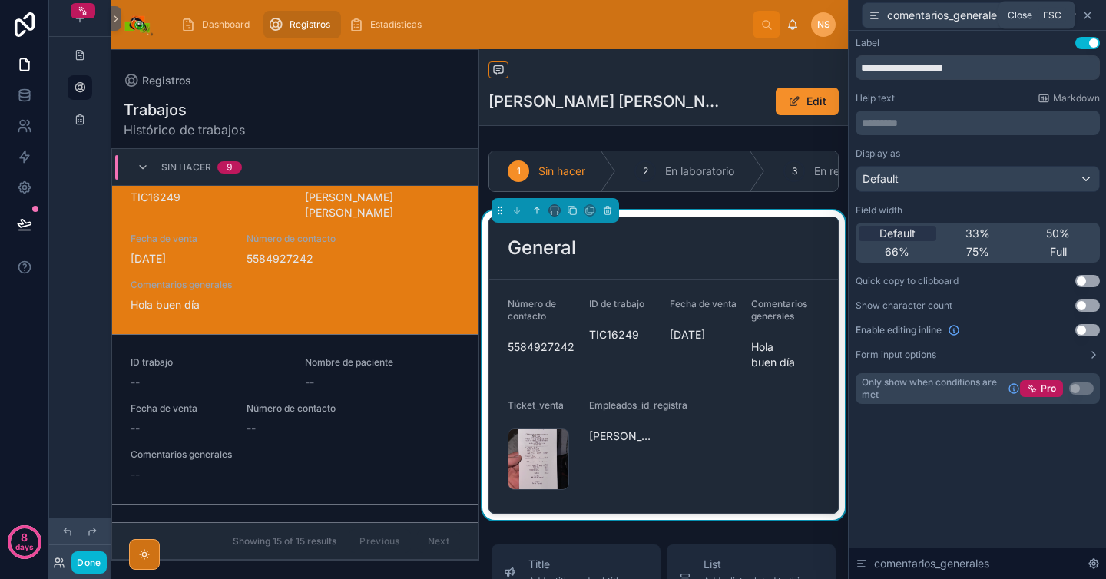
click at [1089, 14] on icon at bounding box center [1088, 15] width 12 height 12
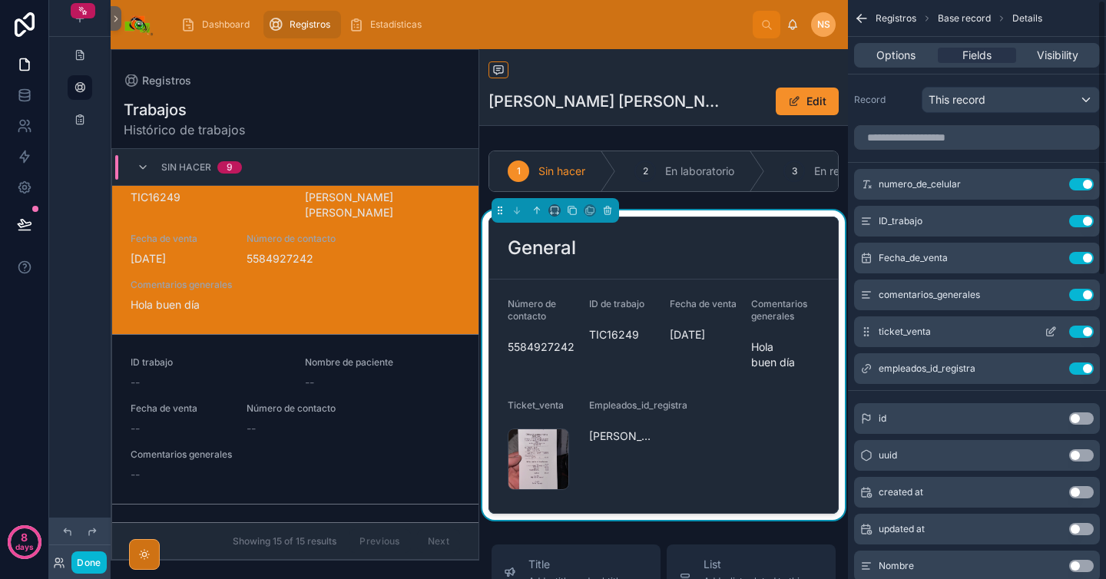
click at [1055, 333] on icon "scrollable content" at bounding box center [1051, 332] width 12 height 12
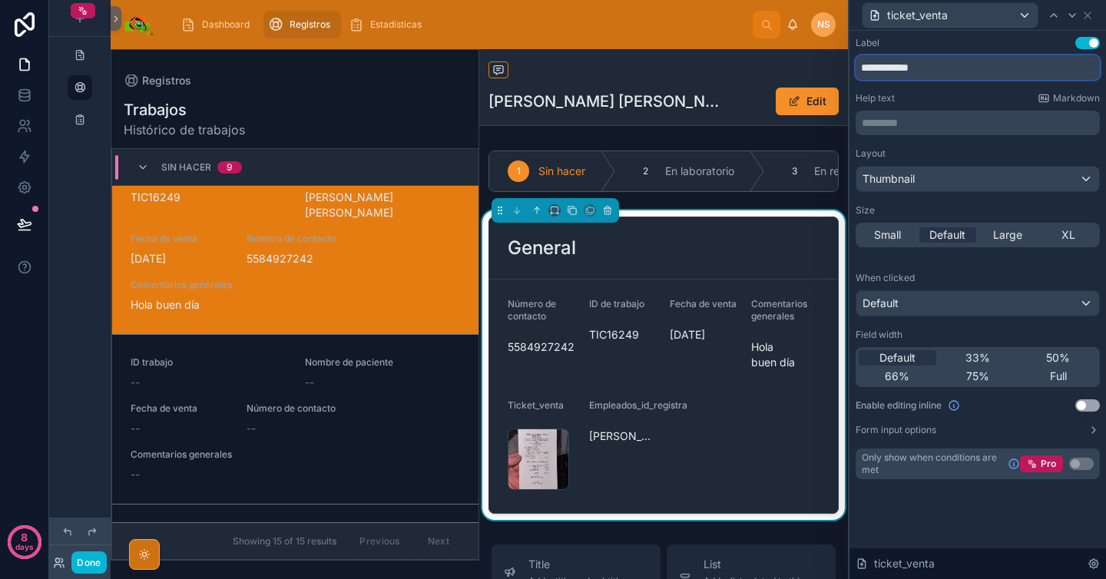
click at [899, 66] on input "**********" at bounding box center [978, 67] width 244 height 25
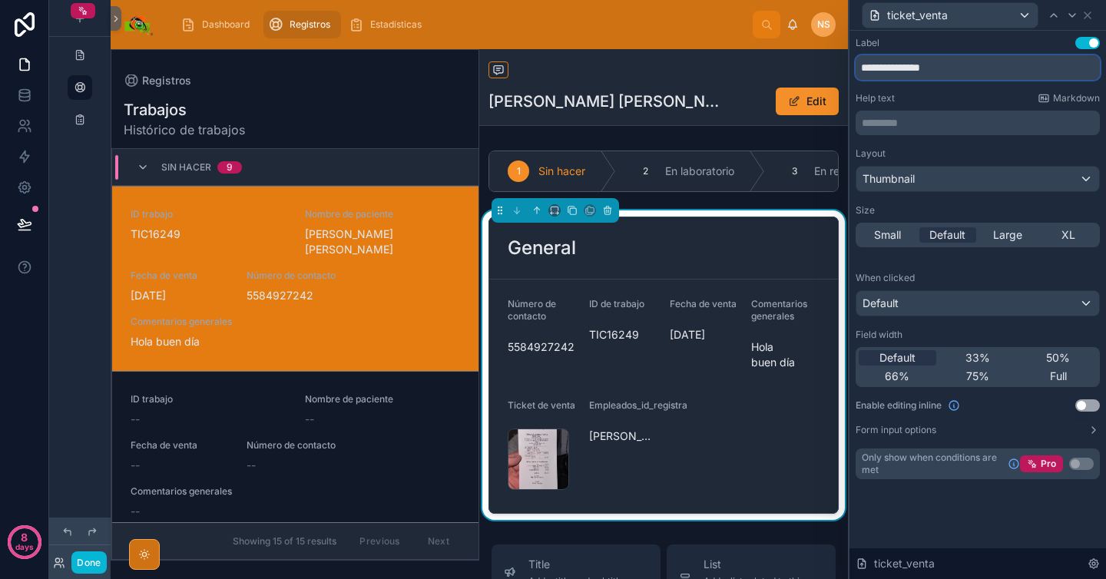
type input "**********"
click at [927, 127] on p "********* ﻿" at bounding box center [979, 122] width 235 height 15
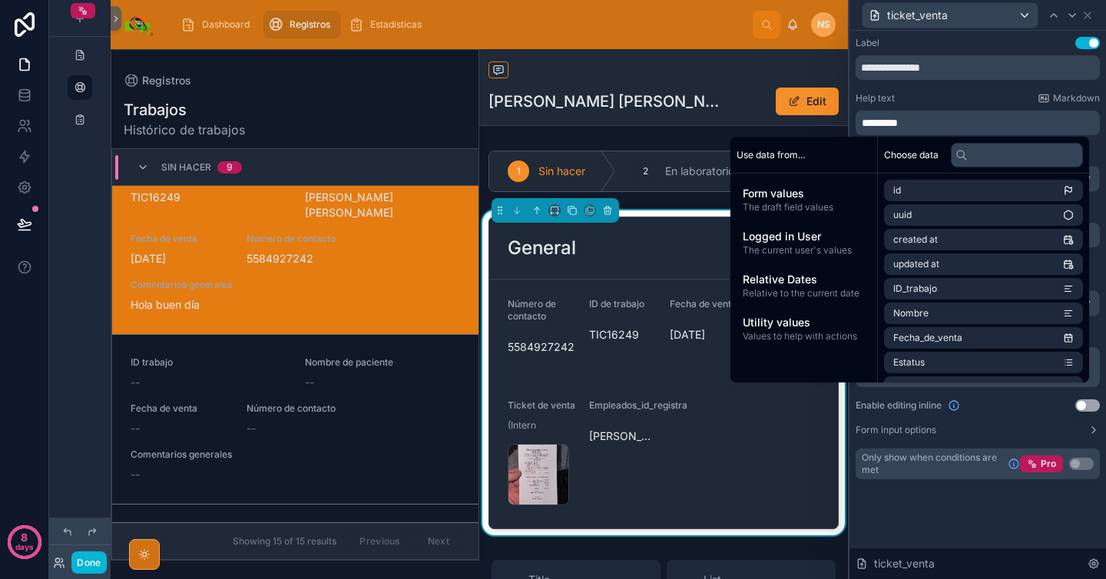
click at [944, 95] on div "Help text Markdown" at bounding box center [978, 98] width 244 height 12
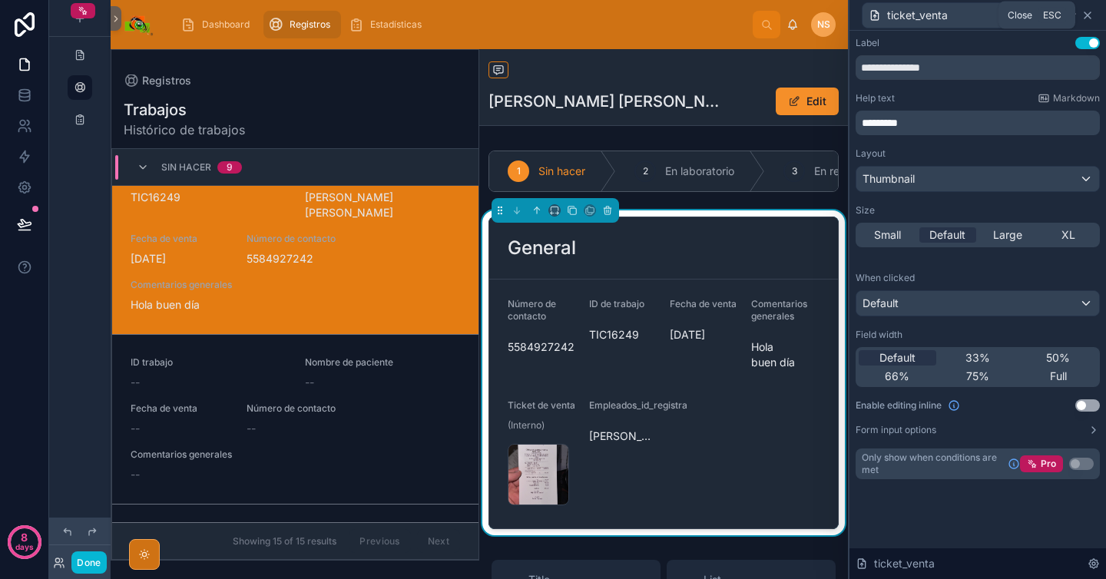
click at [1086, 17] on icon at bounding box center [1088, 15] width 12 height 12
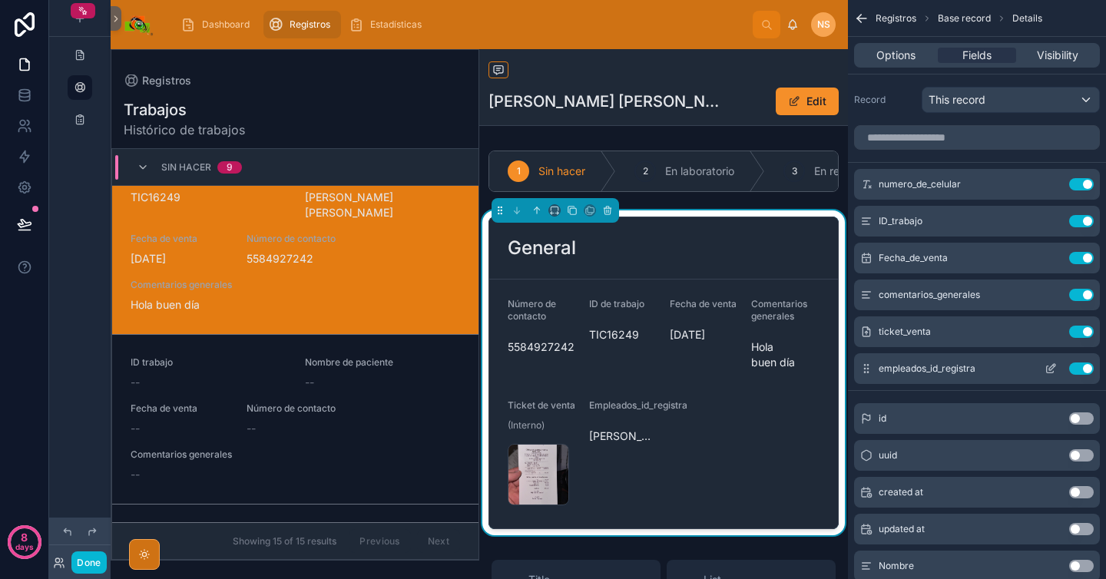
click at [1054, 372] on icon "scrollable content" at bounding box center [1051, 369] width 12 height 12
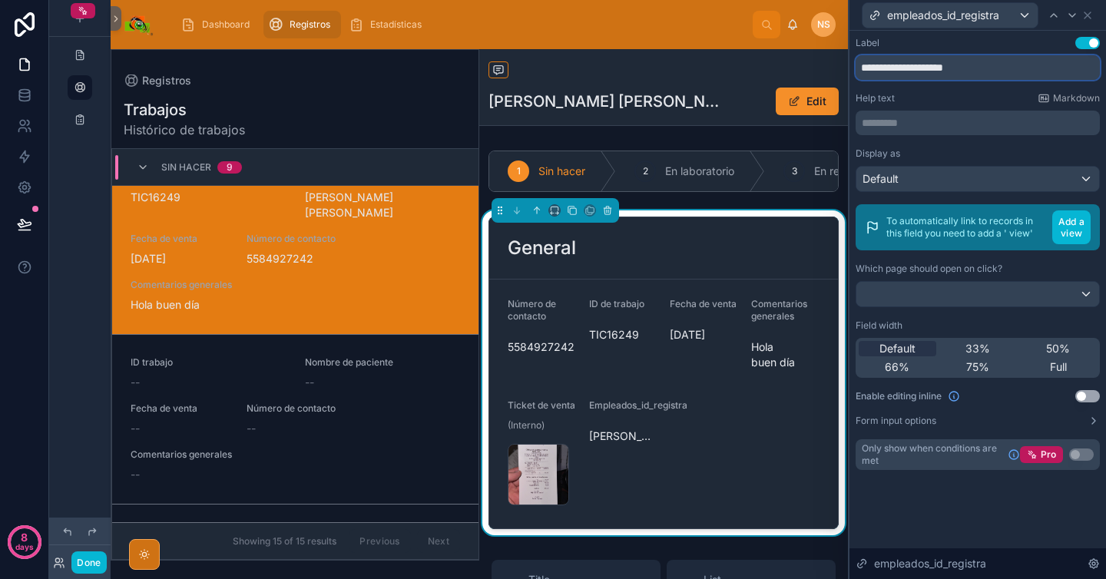
click at [1014, 71] on input "**********" at bounding box center [978, 67] width 244 height 25
click at [994, 96] on div "Help text Markdown" at bounding box center [978, 98] width 244 height 12
click at [969, 73] on input "********" at bounding box center [978, 67] width 244 height 25
type input "**********"
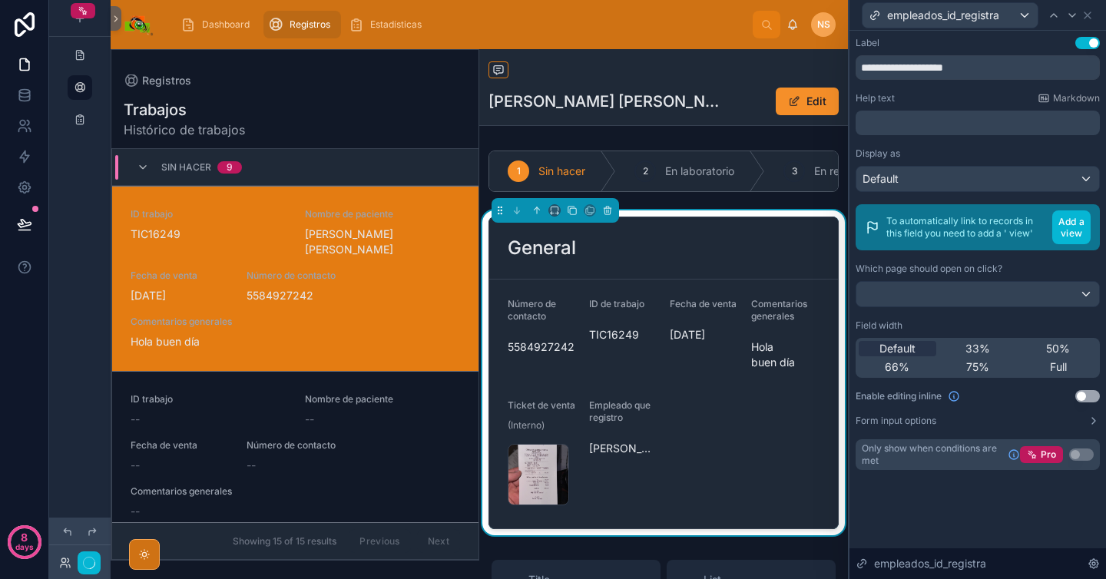
click at [985, 93] on div "Help text Markdown" at bounding box center [978, 98] width 244 height 12
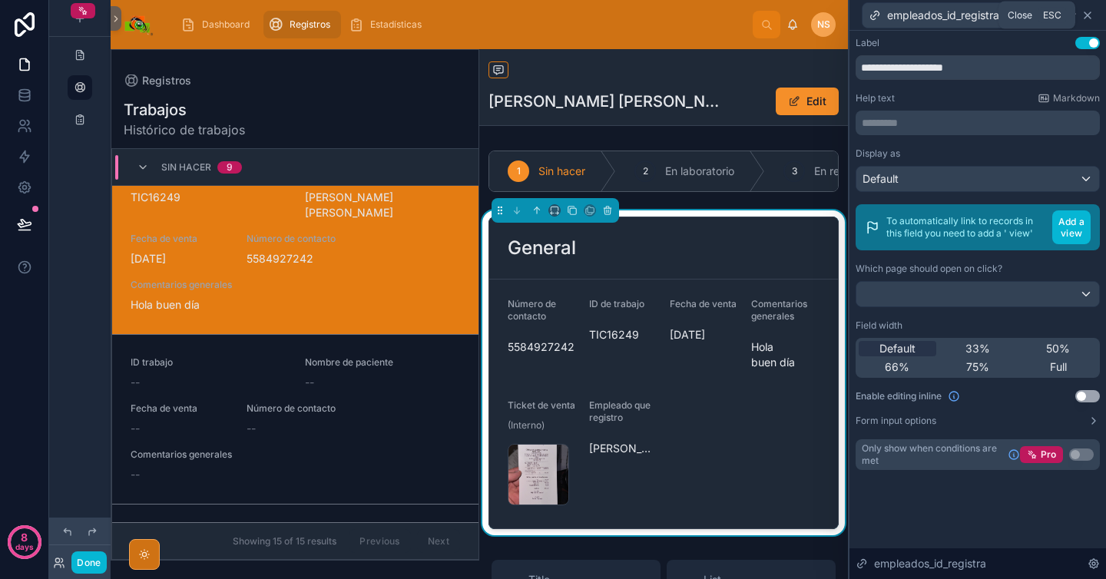
click at [1089, 19] on icon at bounding box center [1088, 15] width 12 height 12
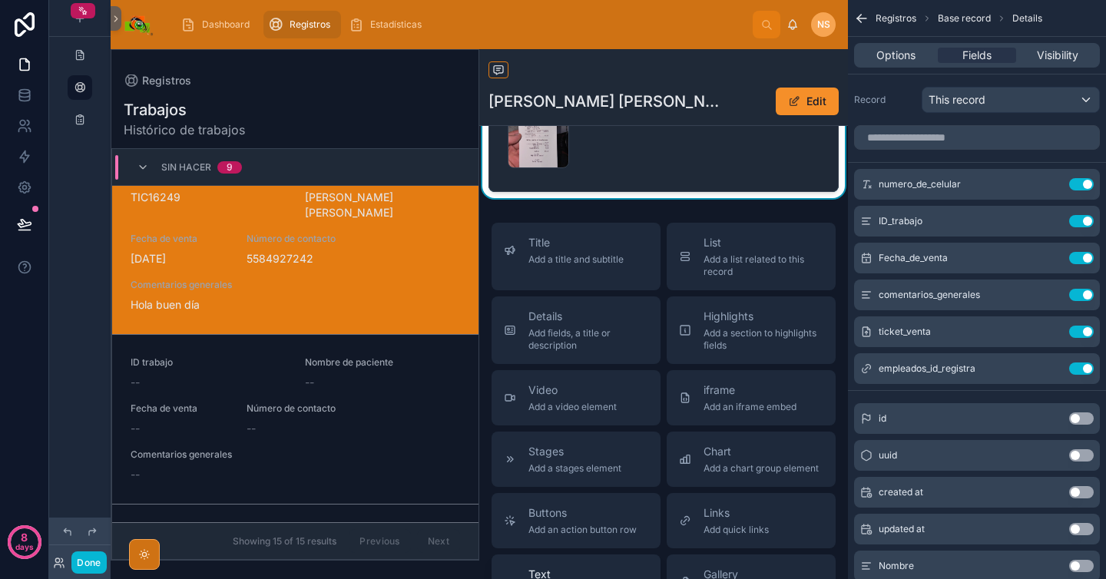
scroll to position [328, 0]
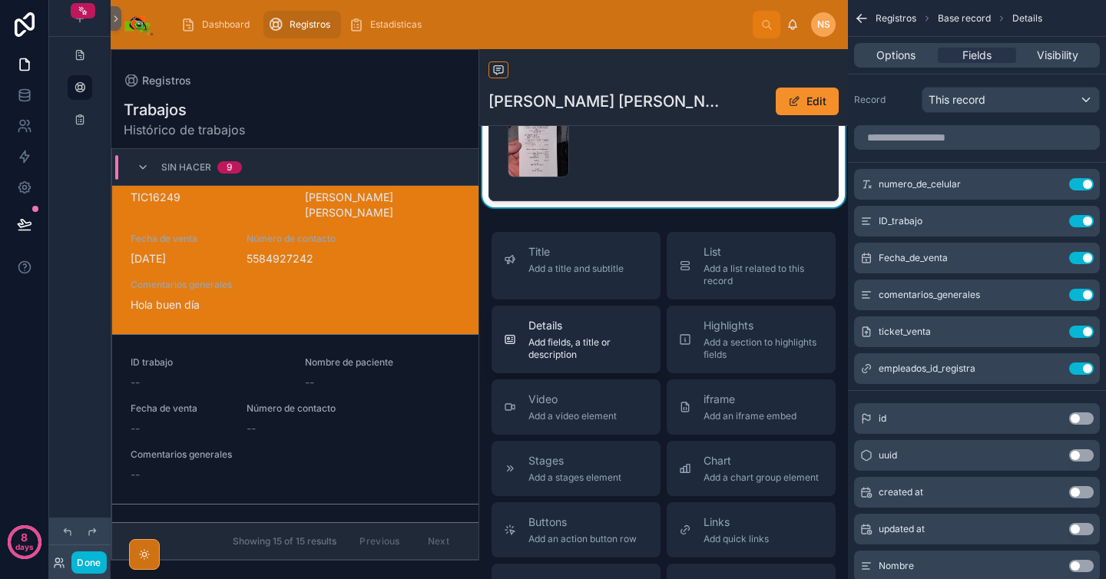
click at [605, 359] on span "Add fields, a title or description" at bounding box center [589, 349] width 120 height 25
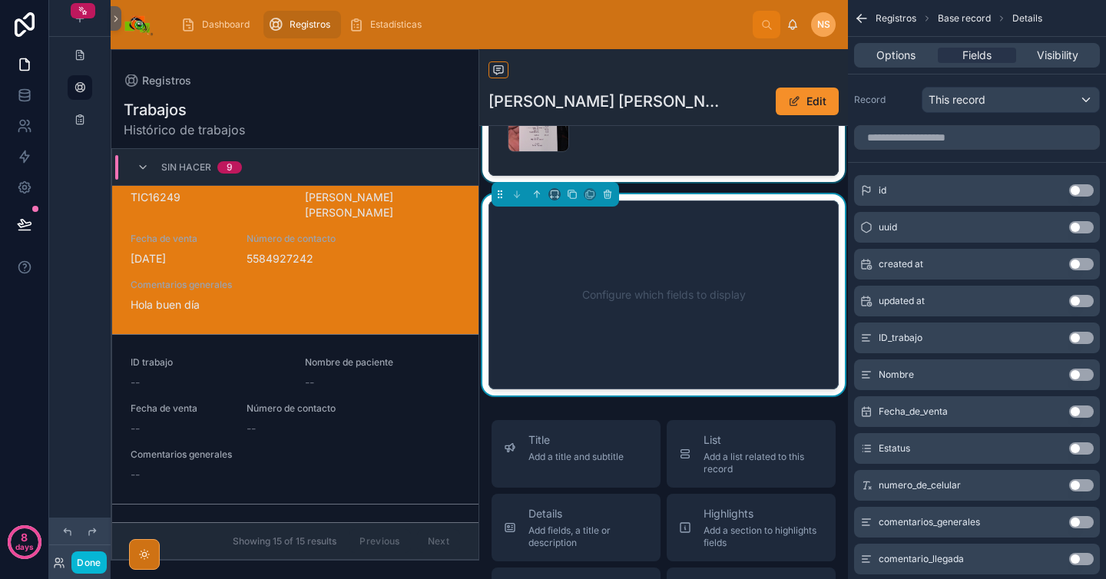
scroll to position [355, 0]
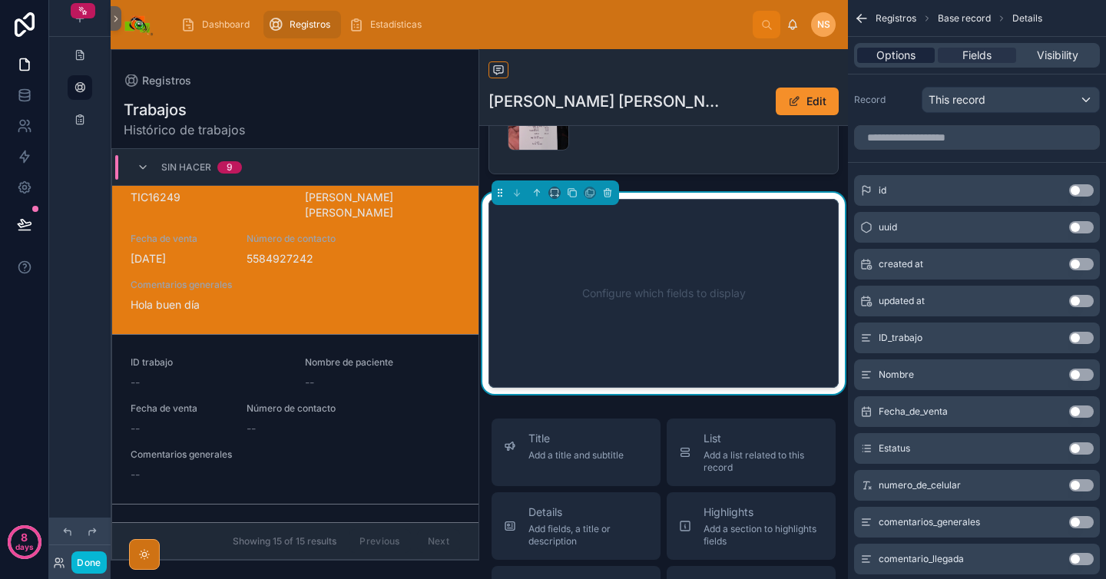
click at [914, 55] on span "Options" at bounding box center [896, 55] width 39 height 15
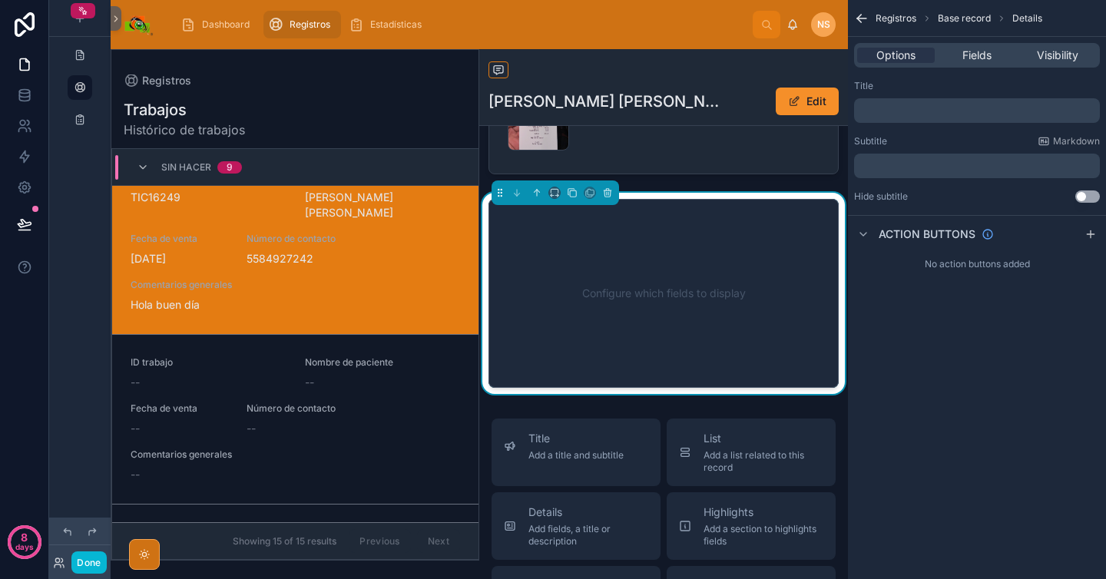
click at [923, 114] on p "﻿" at bounding box center [978, 110] width 237 height 12
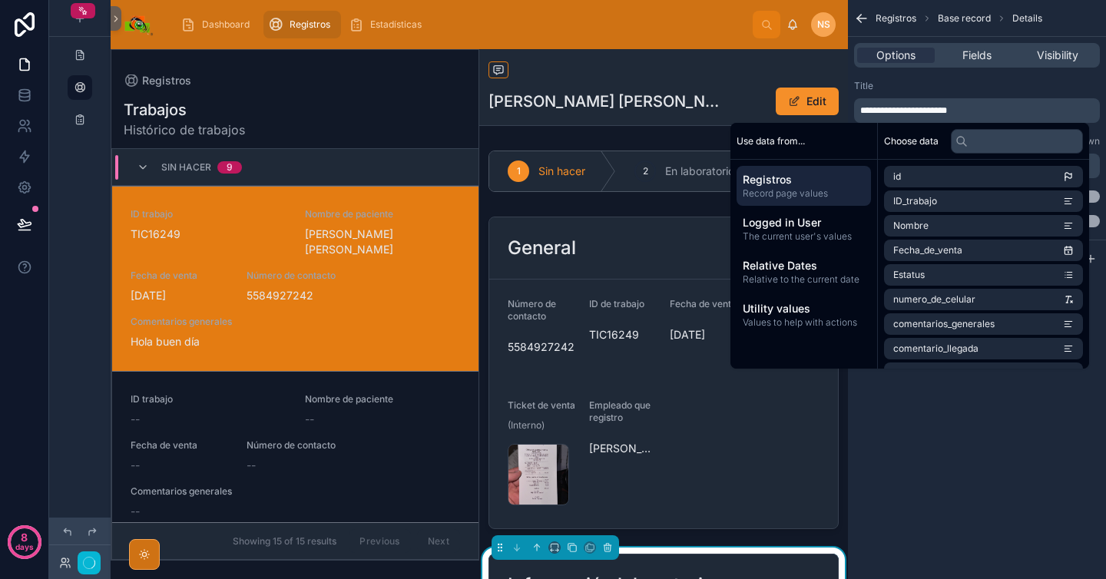
scroll to position [37, 0]
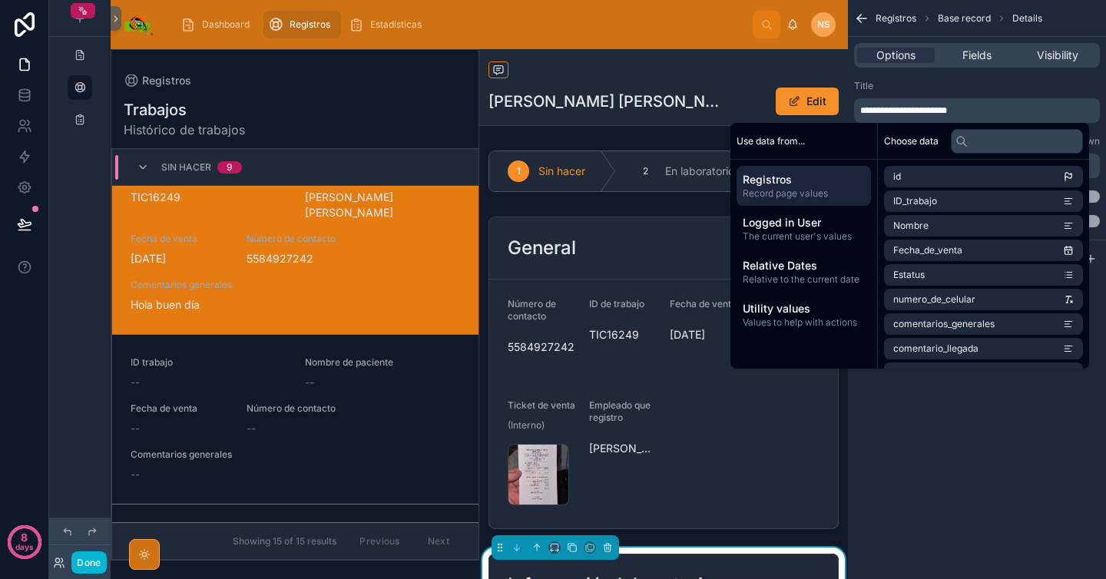
click at [927, 91] on div "Title" at bounding box center [977, 86] width 246 height 12
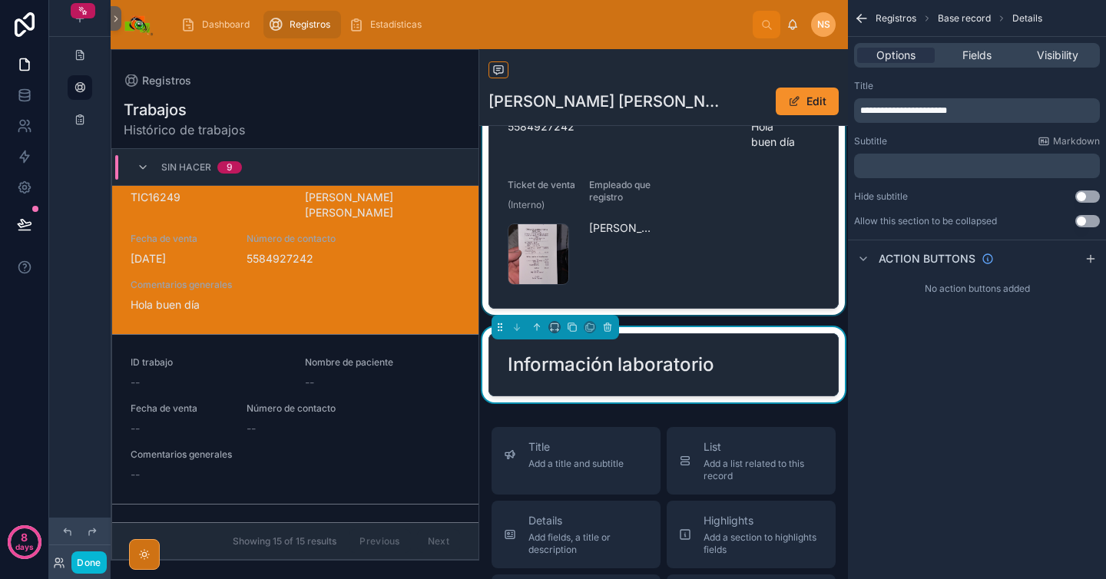
scroll to position [222, 0]
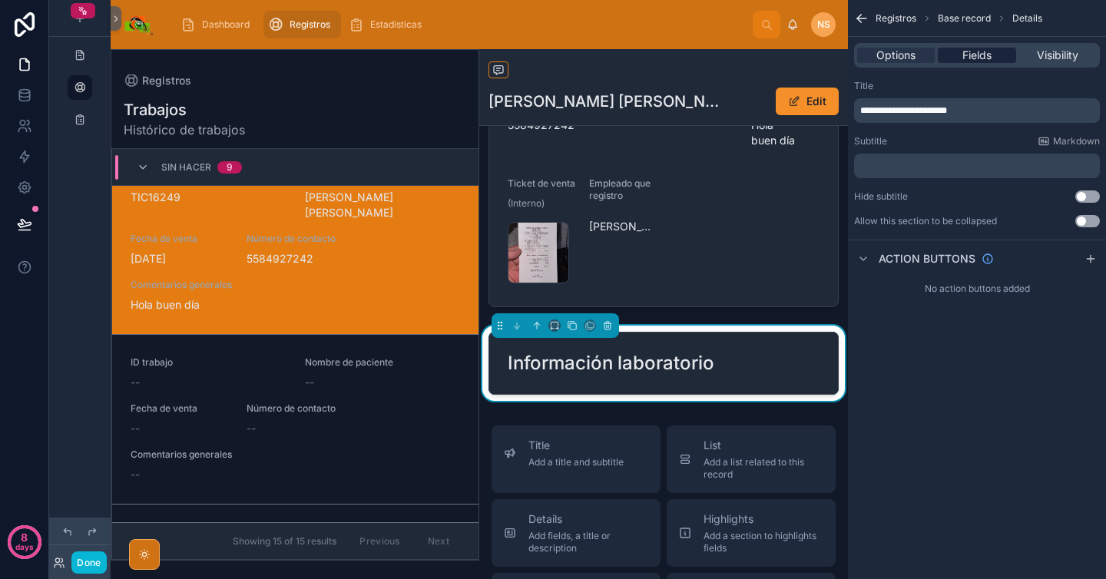
click at [982, 52] on span "Fields" at bounding box center [977, 55] width 29 height 15
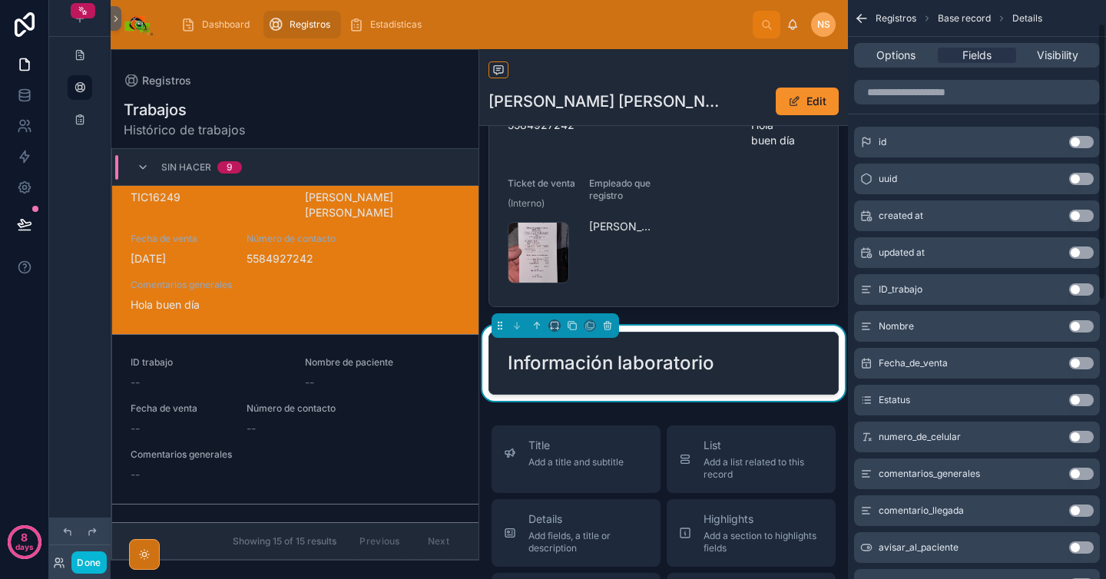
scroll to position [0, 0]
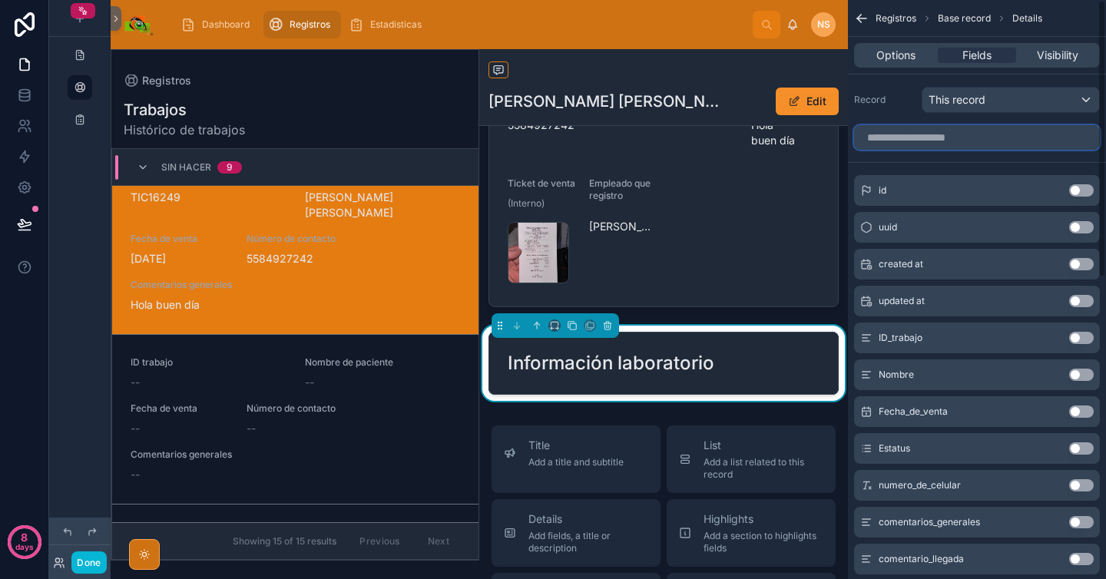
click at [940, 134] on input "scrollable content" at bounding box center [977, 137] width 246 height 25
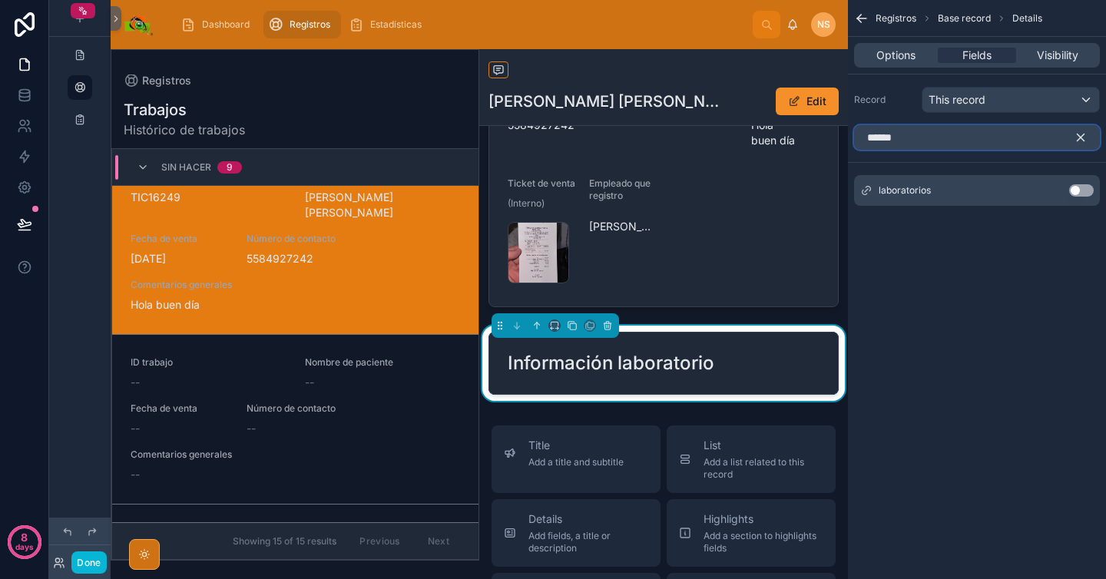
type input "******"
click at [1090, 193] on button "Use setting" at bounding box center [1081, 190] width 25 height 12
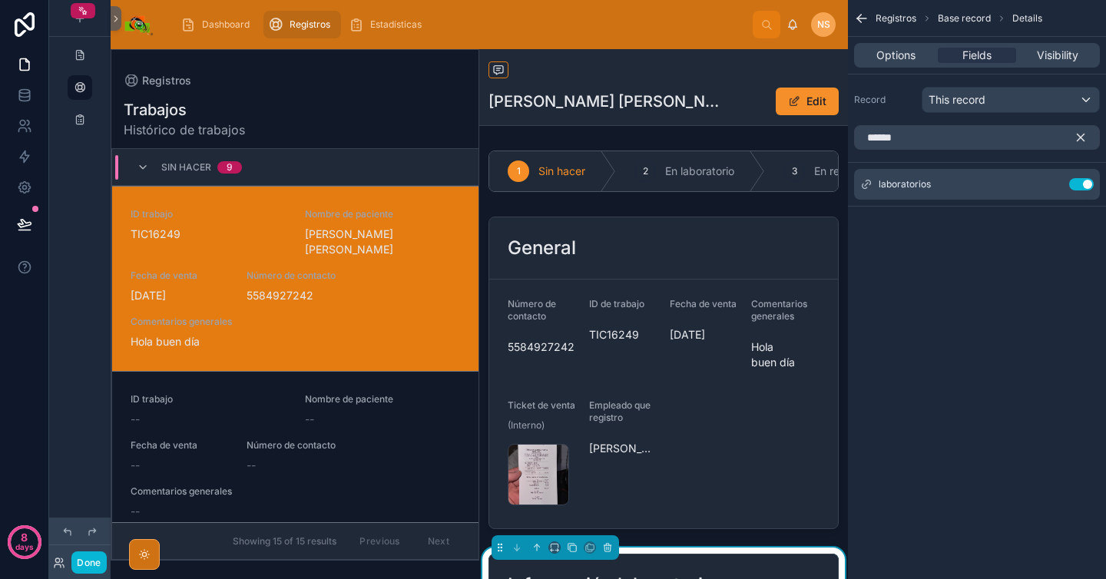
scroll to position [37, 0]
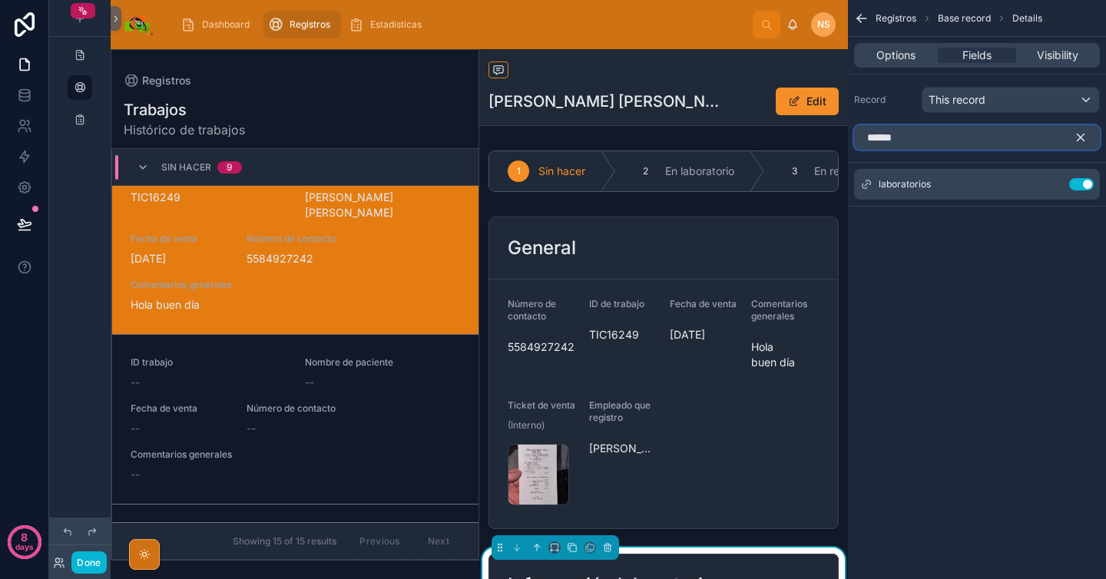
click at [1044, 136] on input "******" at bounding box center [977, 137] width 246 height 25
click at [1081, 138] on icon "scrollable content" at bounding box center [1081, 138] width 14 height 14
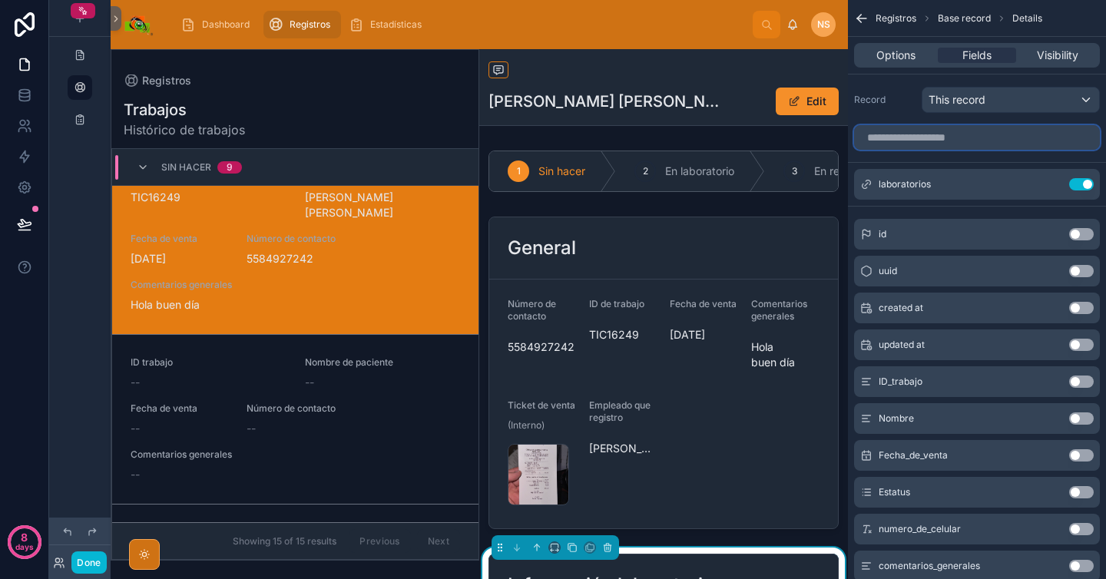
click at [1068, 136] on input "scrollable content" at bounding box center [977, 137] width 246 height 25
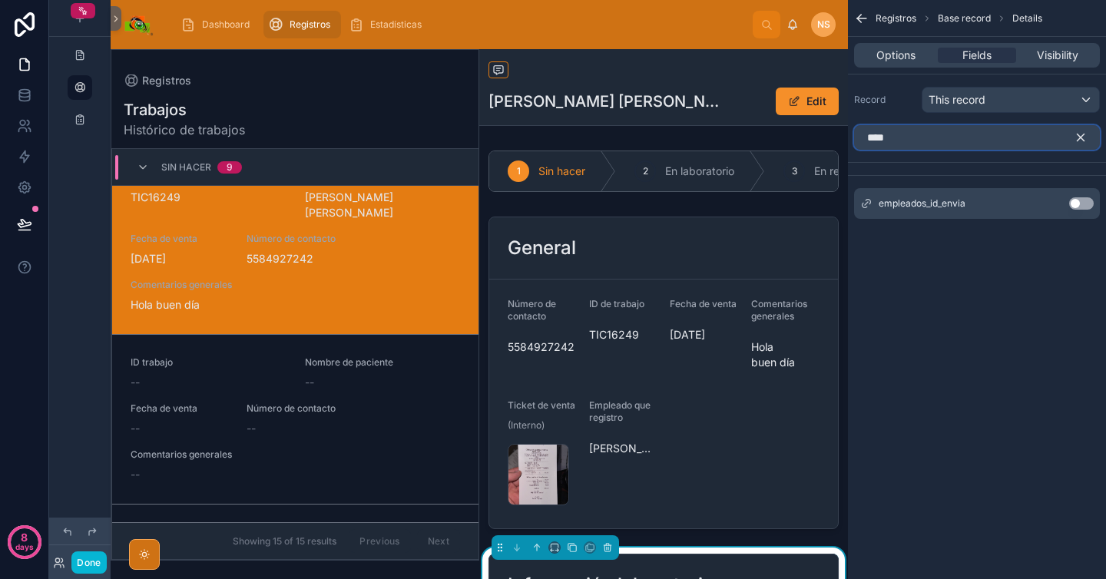
type input "****"
click at [1083, 204] on button "Use setting" at bounding box center [1081, 203] width 25 height 12
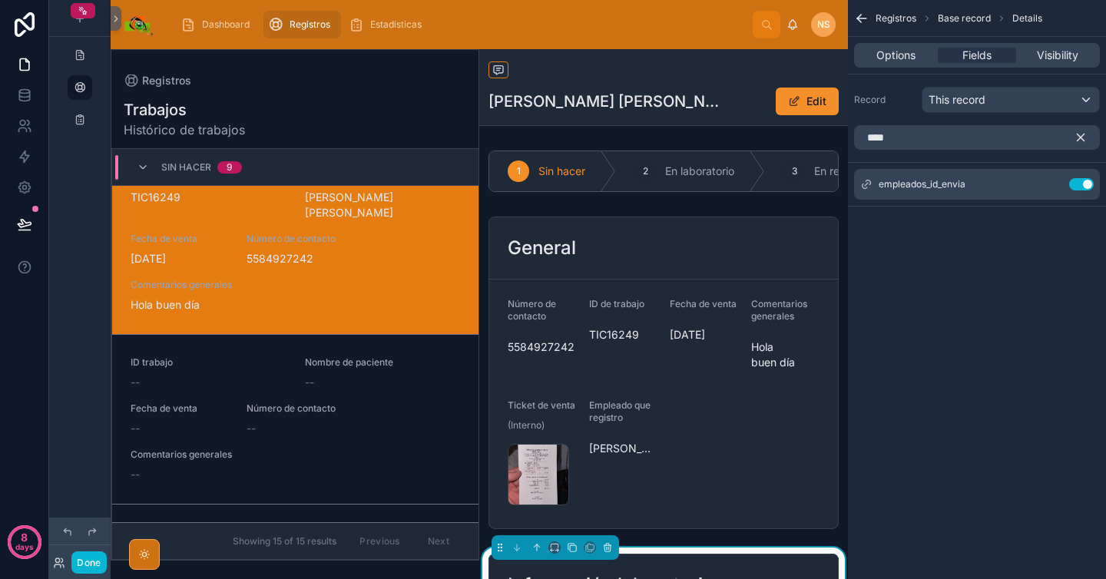
click at [1087, 136] on icon "scrollable content" at bounding box center [1081, 138] width 14 height 14
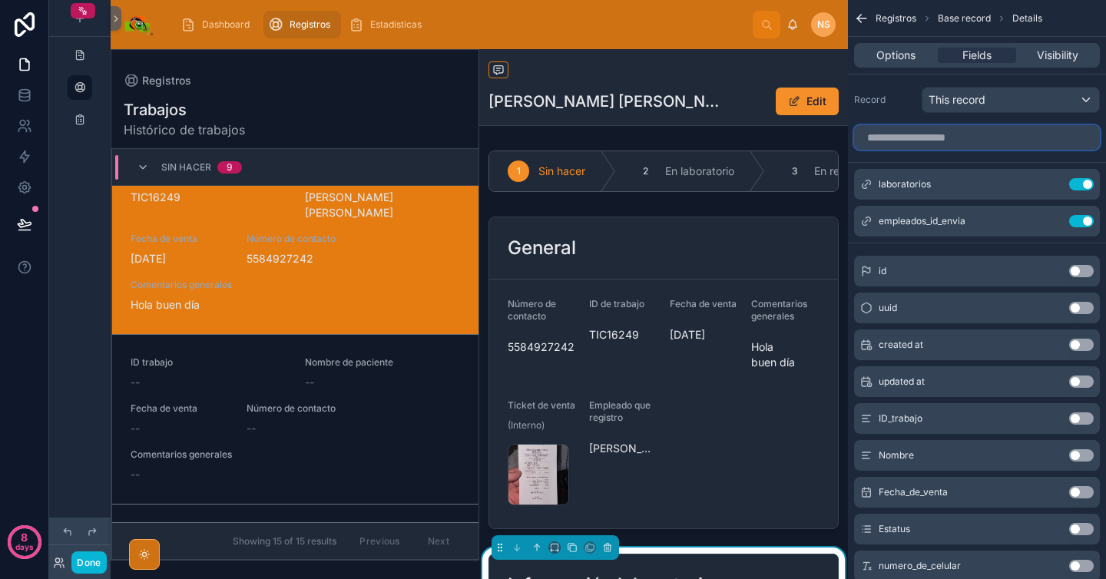
click at [1077, 140] on input "scrollable content" at bounding box center [977, 137] width 246 height 25
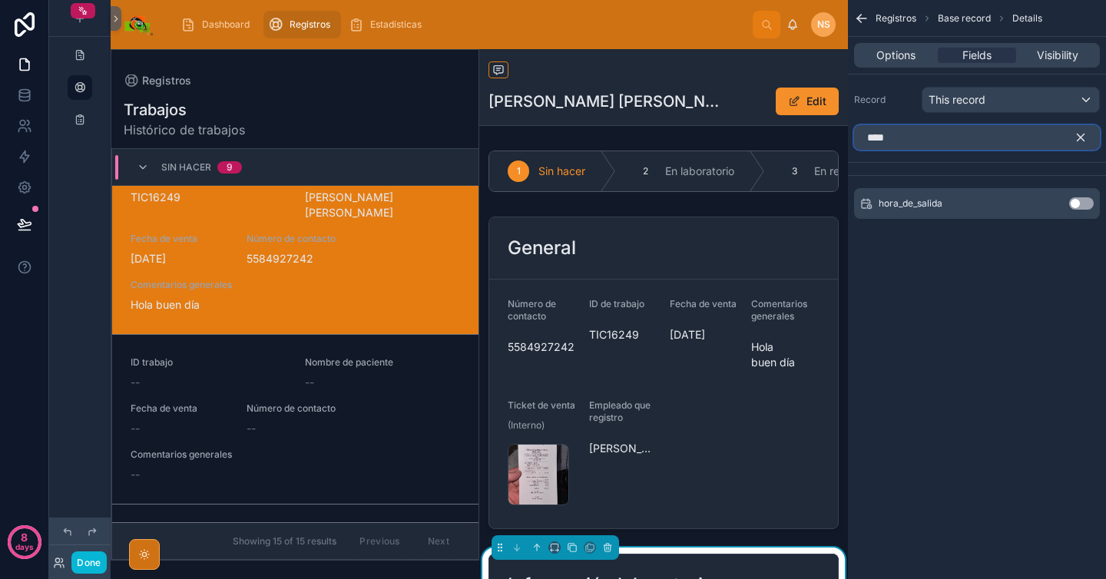
type input "****"
click at [1074, 206] on button "Use setting" at bounding box center [1081, 203] width 25 height 12
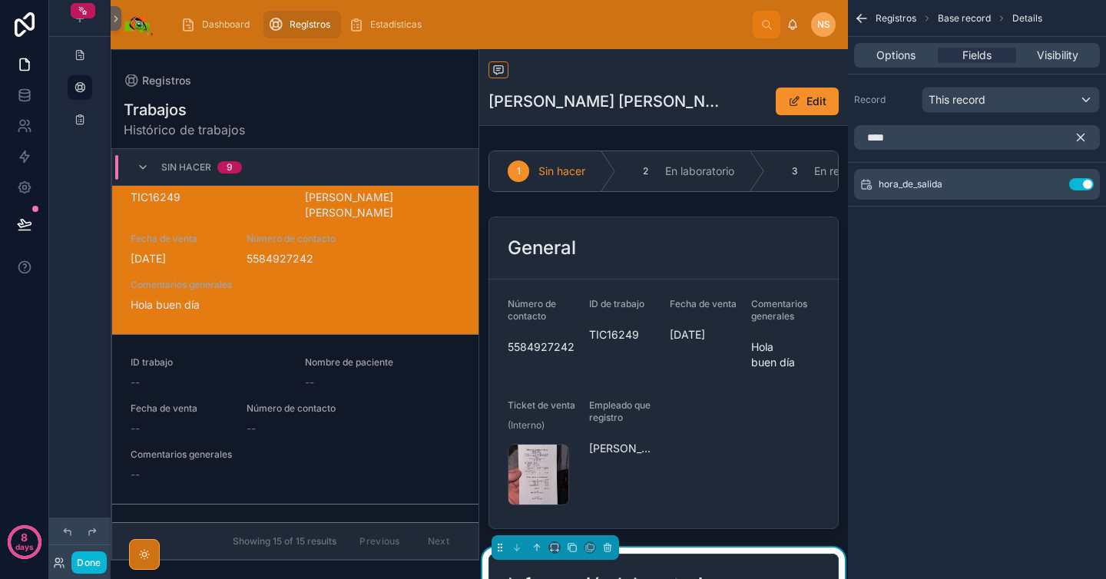
click at [1082, 138] on icon "scrollable content" at bounding box center [1081, 137] width 7 height 7
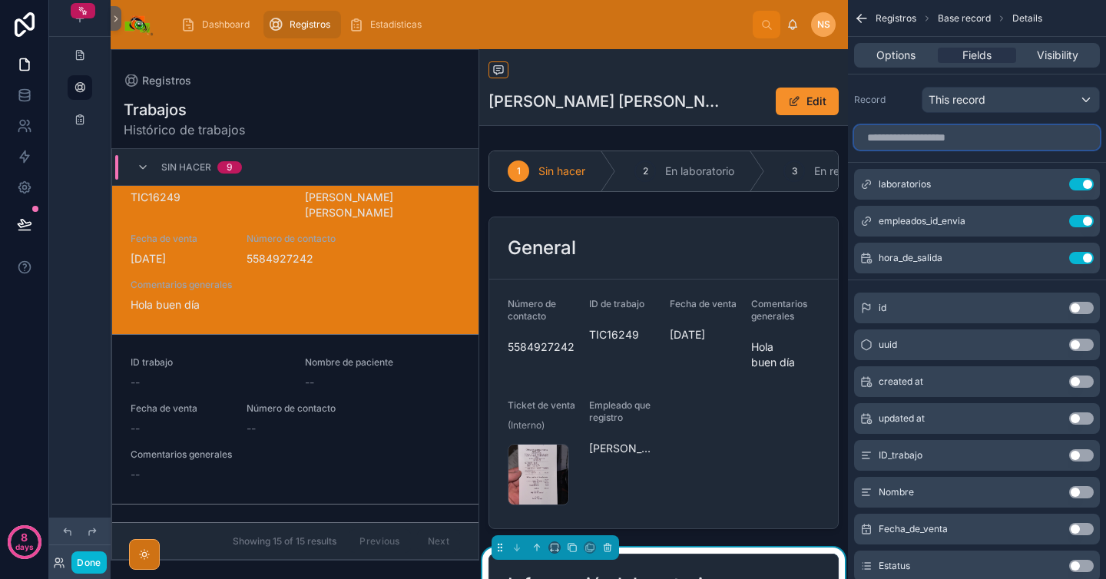
click at [1082, 138] on input "scrollable content" at bounding box center [977, 137] width 246 height 25
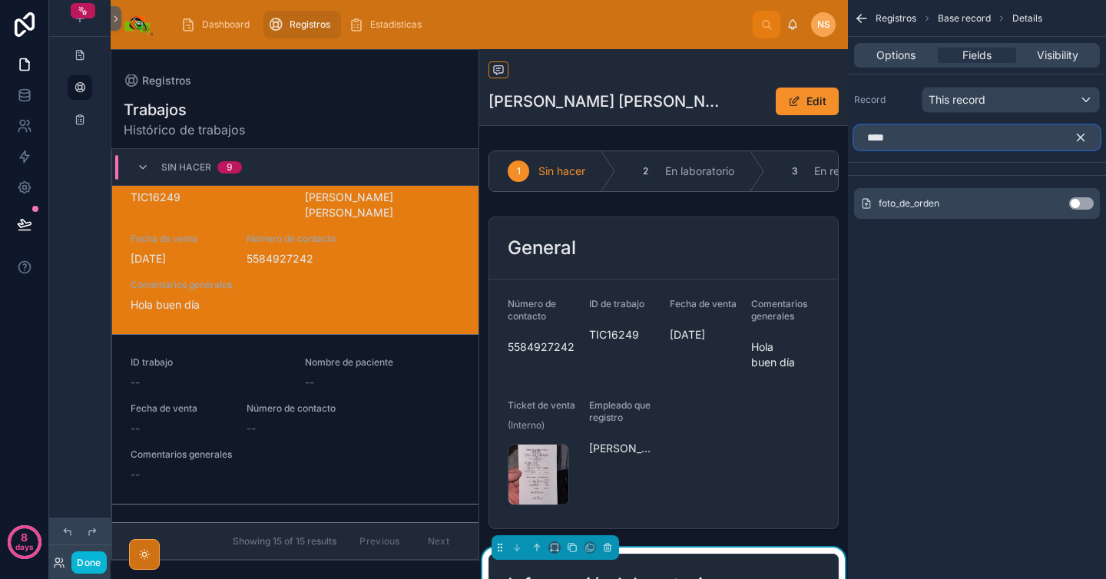
type input "****"
click at [1083, 202] on button "Use setting" at bounding box center [1081, 203] width 25 height 12
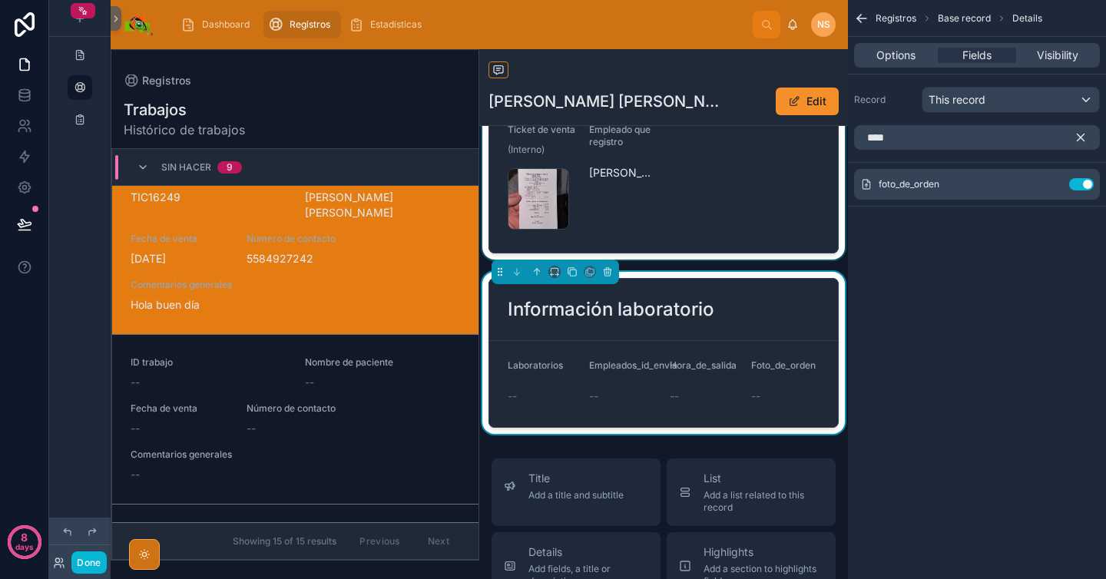
scroll to position [299, 0]
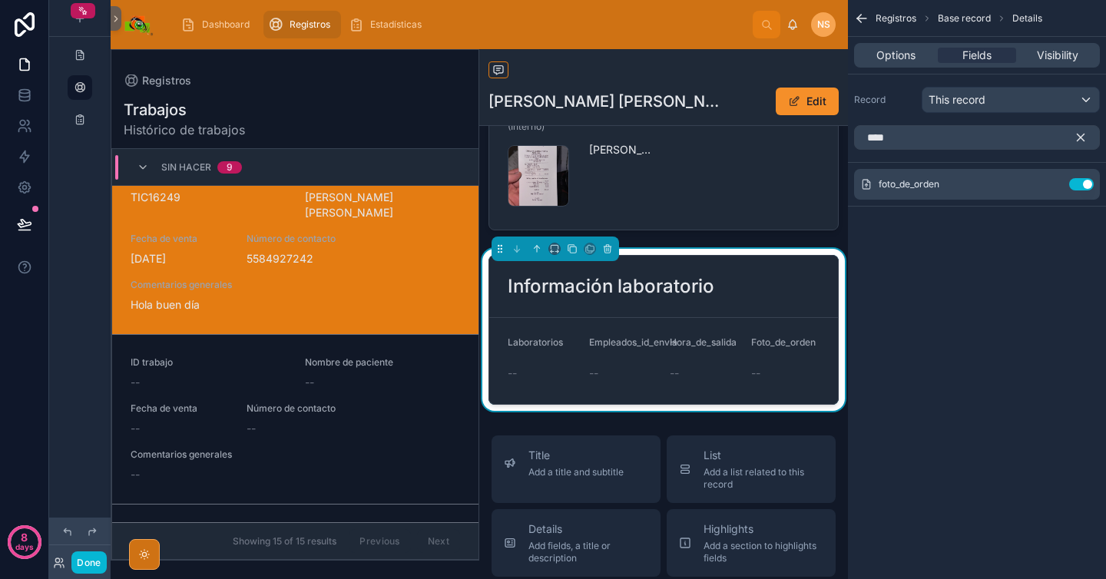
click at [1081, 139] on icon "scrollable content" at bounding box center [1081, 138] width 14 height 14
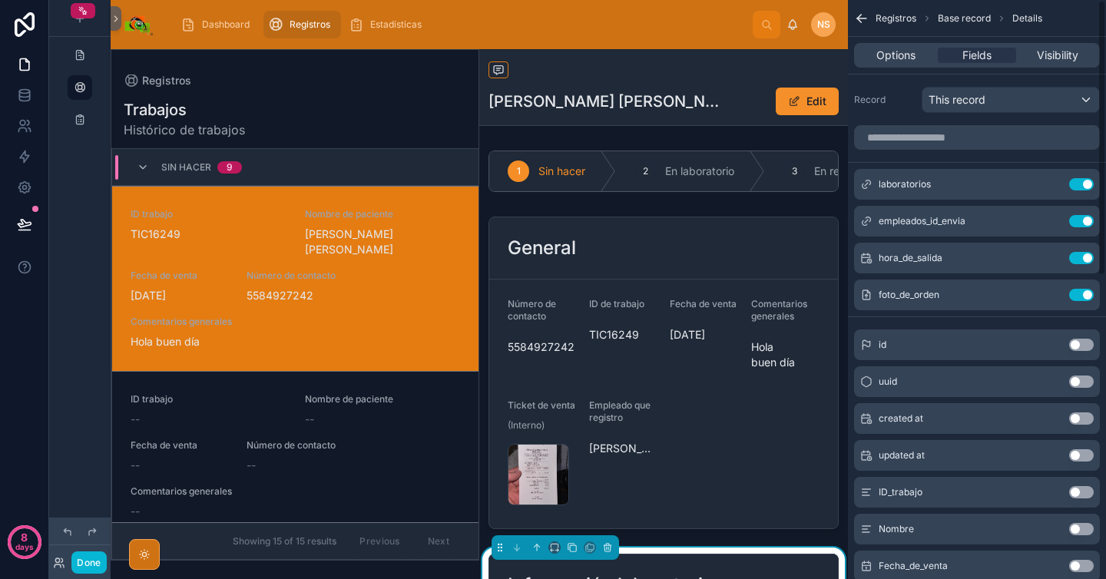
scroll to position [37, 0]
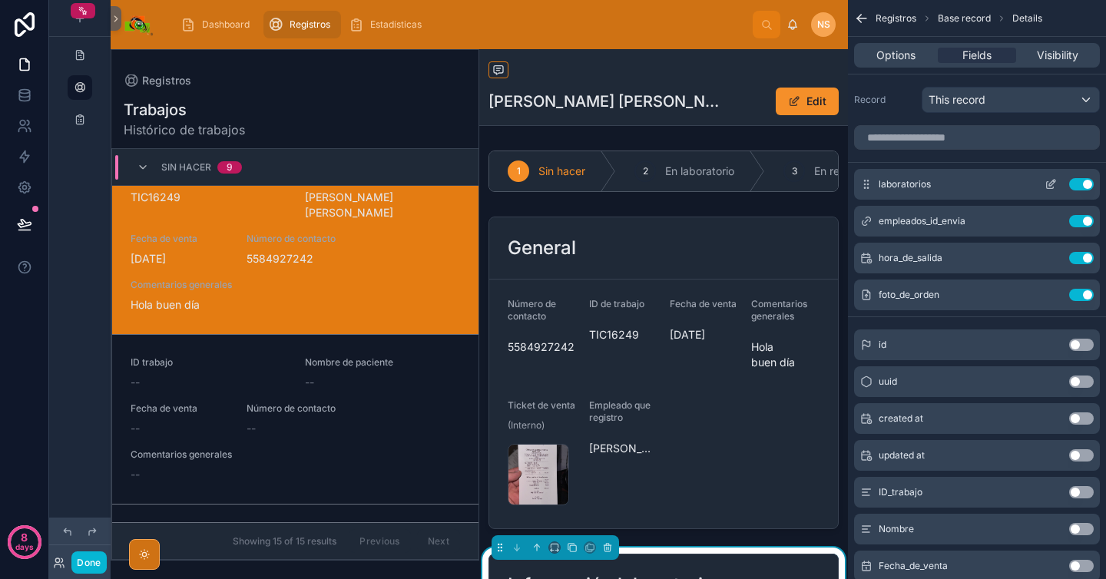
click at [1054, 184] on icon "scrollable content" at bounding box center [1051, 184] width 12 height 12
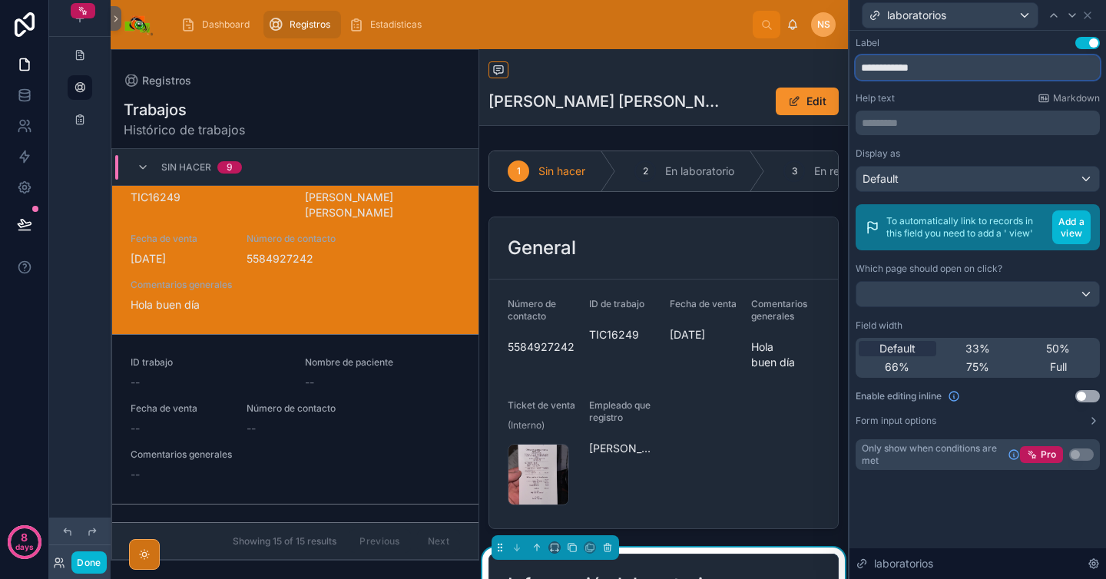
click at [979, 68] on input "**********" at bounding box center [978, 67] width 244 height 25
type input "**********"
click at [1000, 151] on div "Display as" at bounding box center [978, 154] width 244 height 12
click at [1006, 111] on div "********* ﻿" at bounding box center [978, 123] width 244 height 25
click at [994, 120] on p "********* ﻿" at bounding box center [979, 122] width 235 height 15
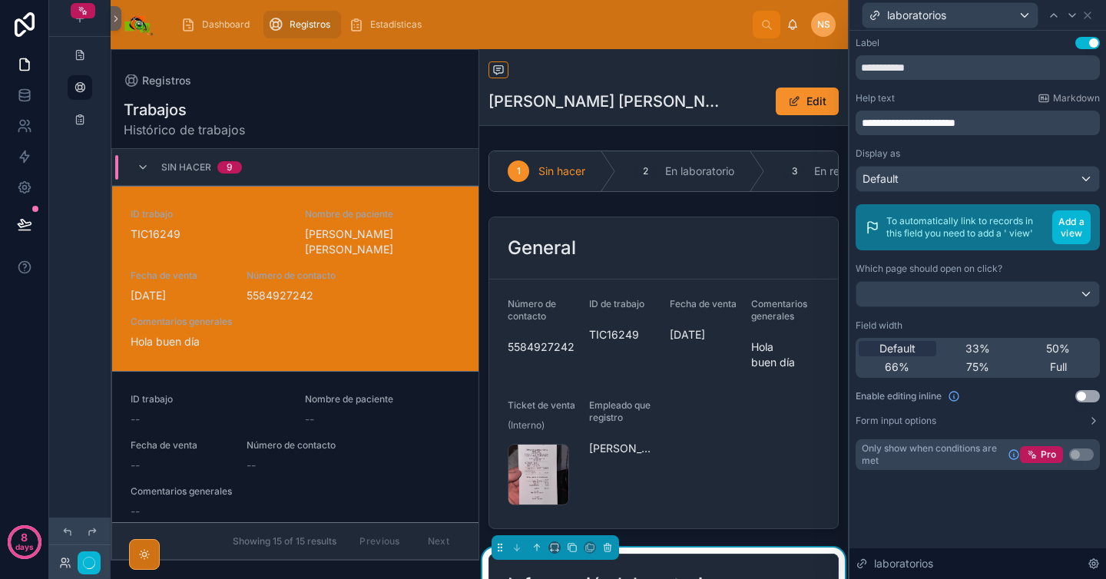
click at [937, 121] on span "**********" at bounding box center [909, 123] width 94 height 11
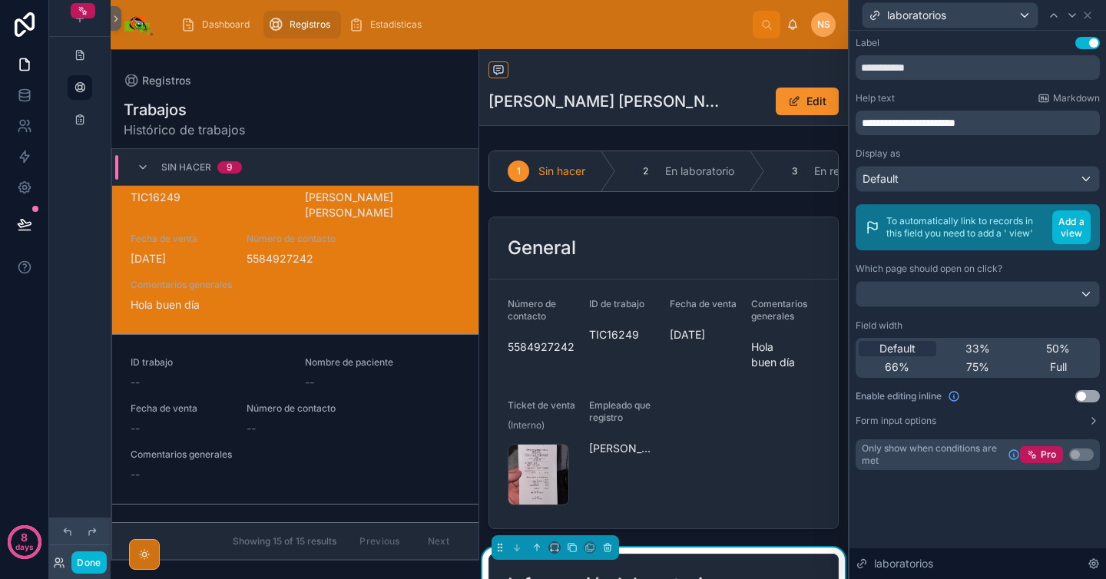
click at [934, 123] on span "**********" at bounding box center [909, 123] width 94 height 11
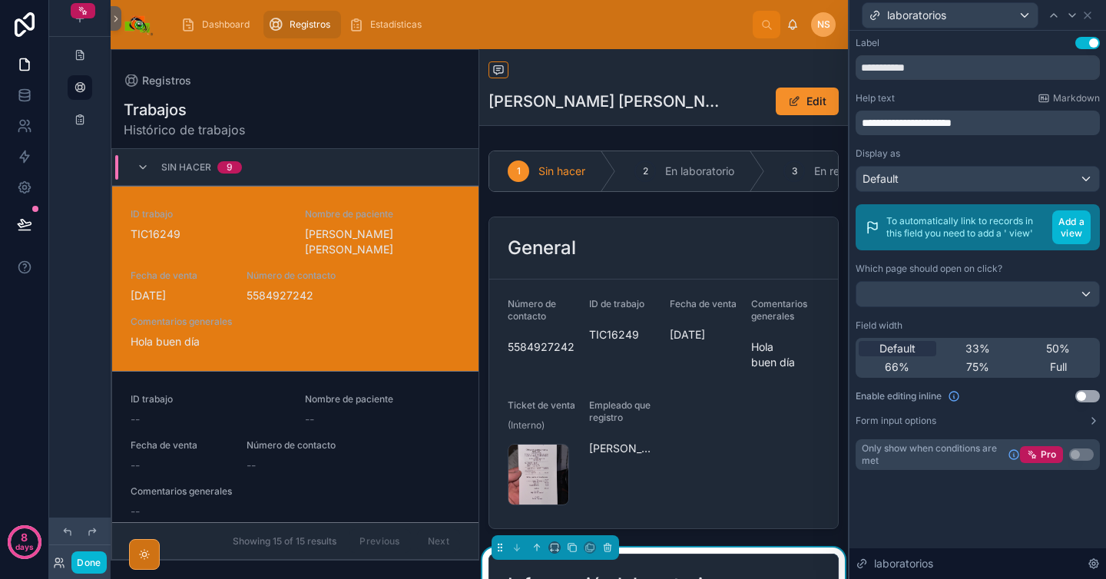
click at [908, 124] on span "**********" at bounding box center [907, 123] width 90 height 11
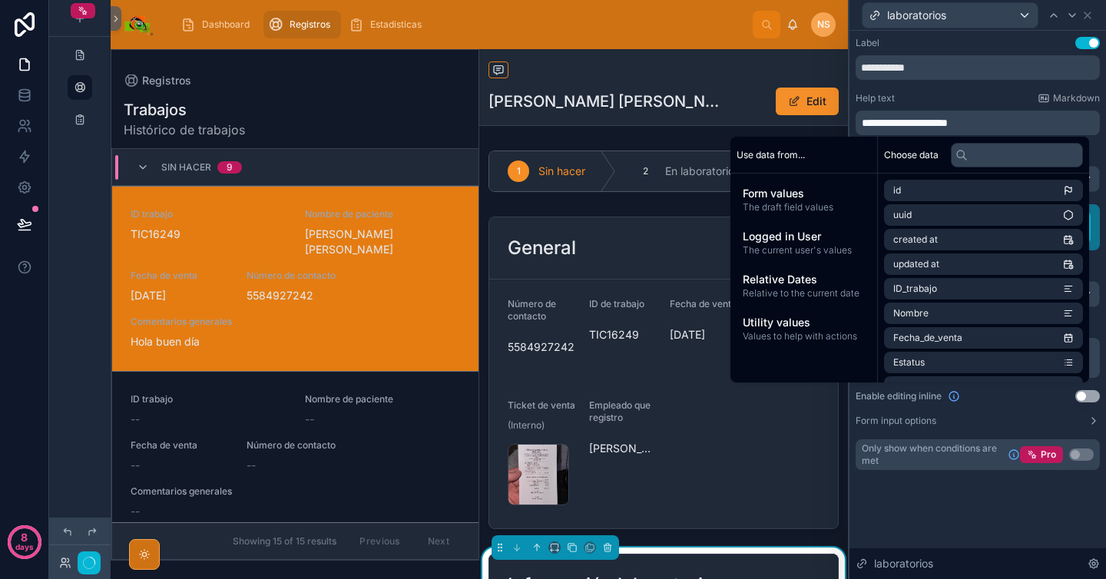
click at [930, 101] on div "Help text Markdown" at bounding box center [978, 98] width 244 height 12
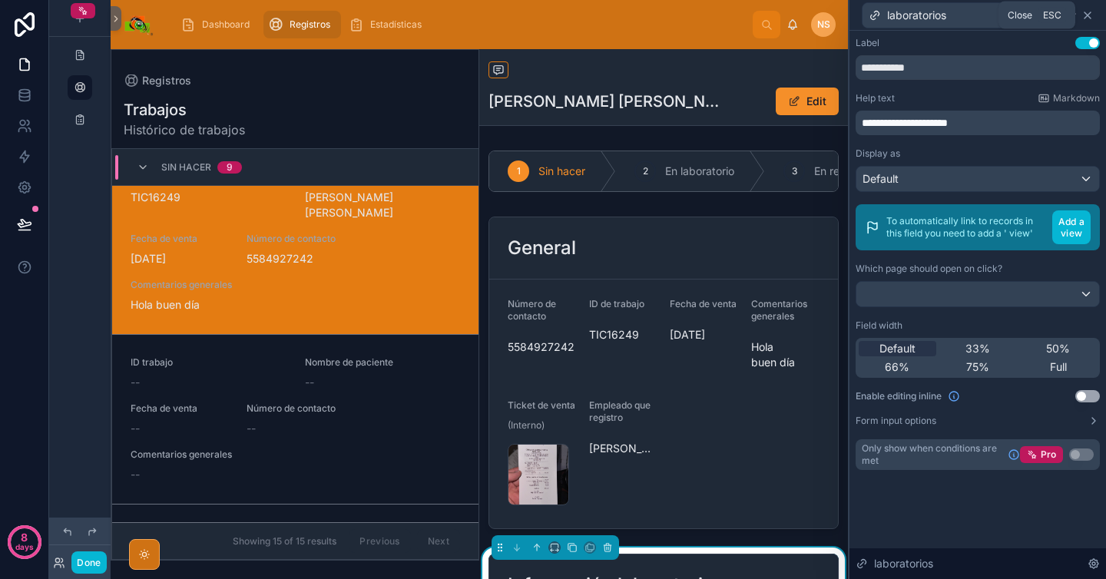
click at [1091, 14] on icon at bounding box center [1088, 15] width 12 height 12
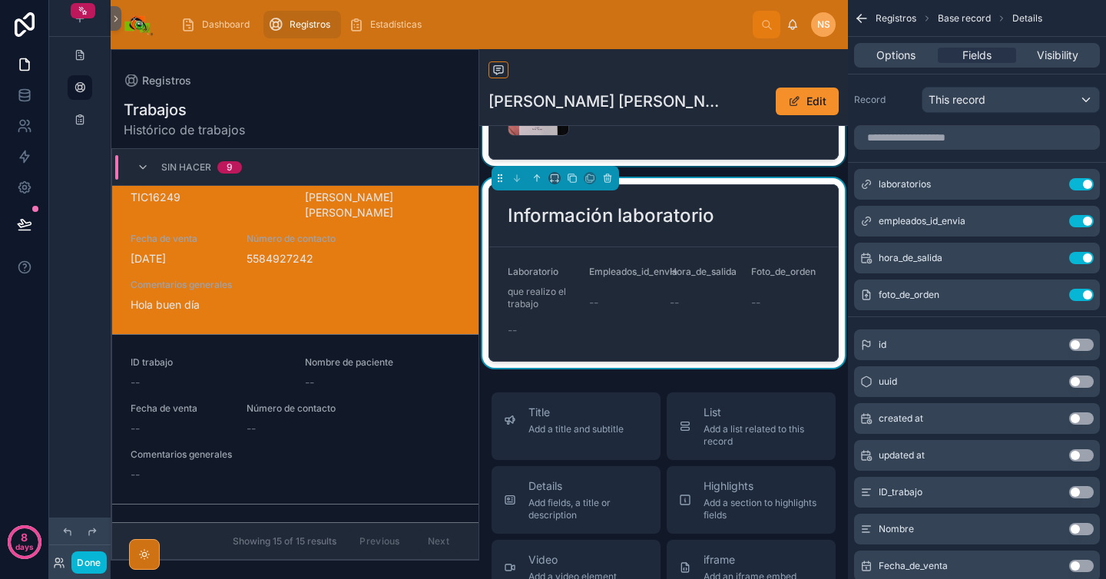
scroll to position [372, 0]
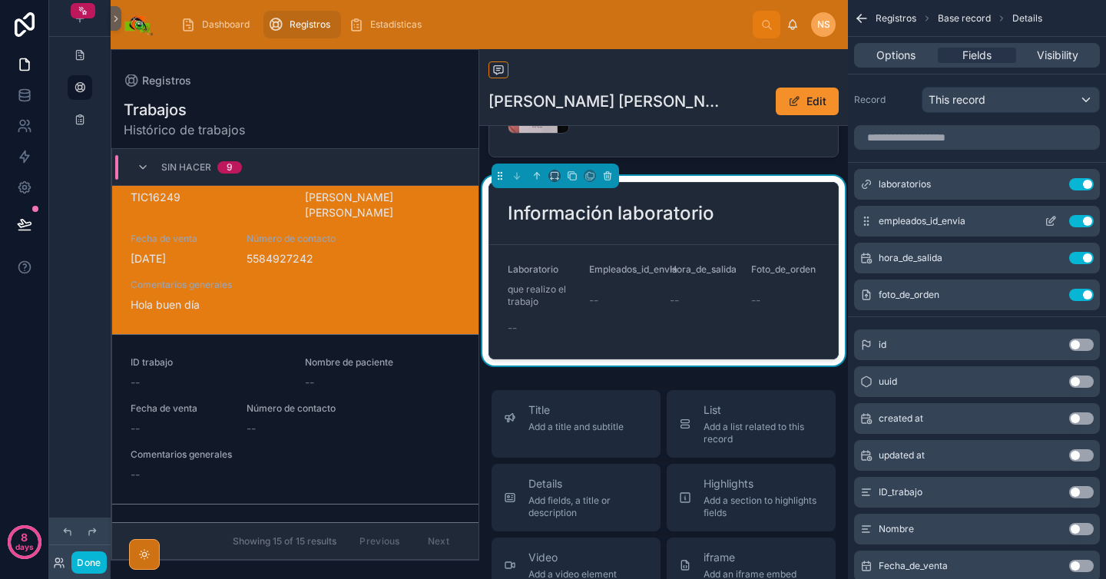
click at [1050, 224] on icon "scrollable content" at bounding box center [1051, 221] width 12 height 12
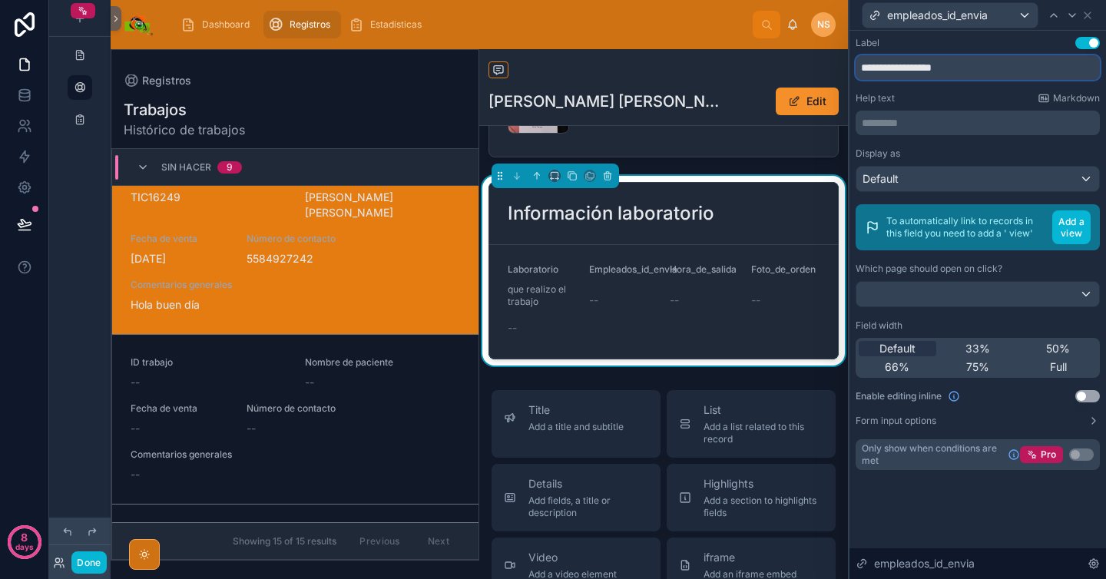
click at [984, 72] on input "**********" at bounding box center [978, 67] width 244 height 25
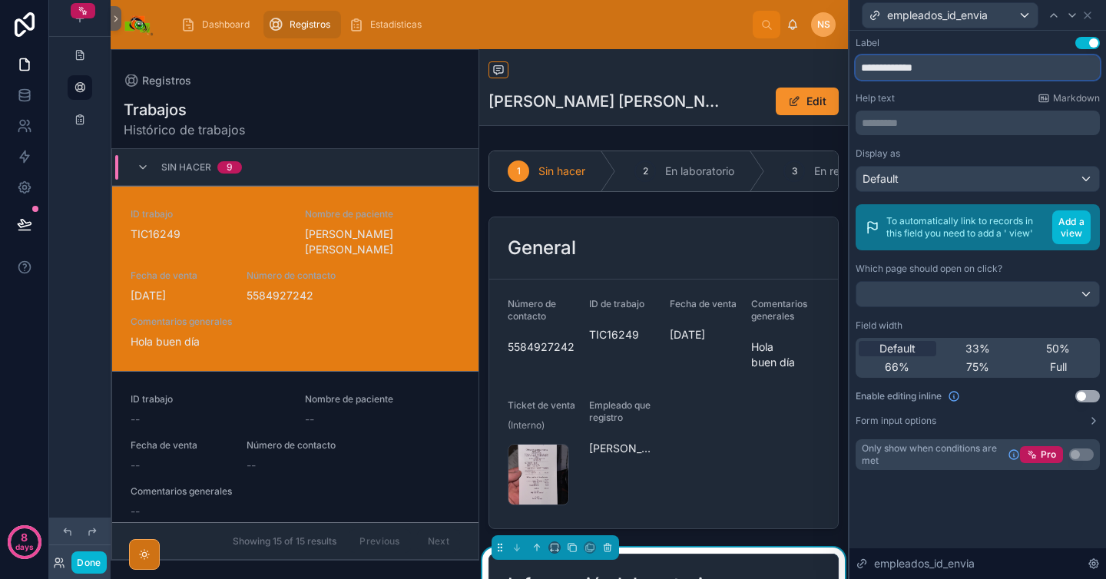
scroll to position [37, 0]
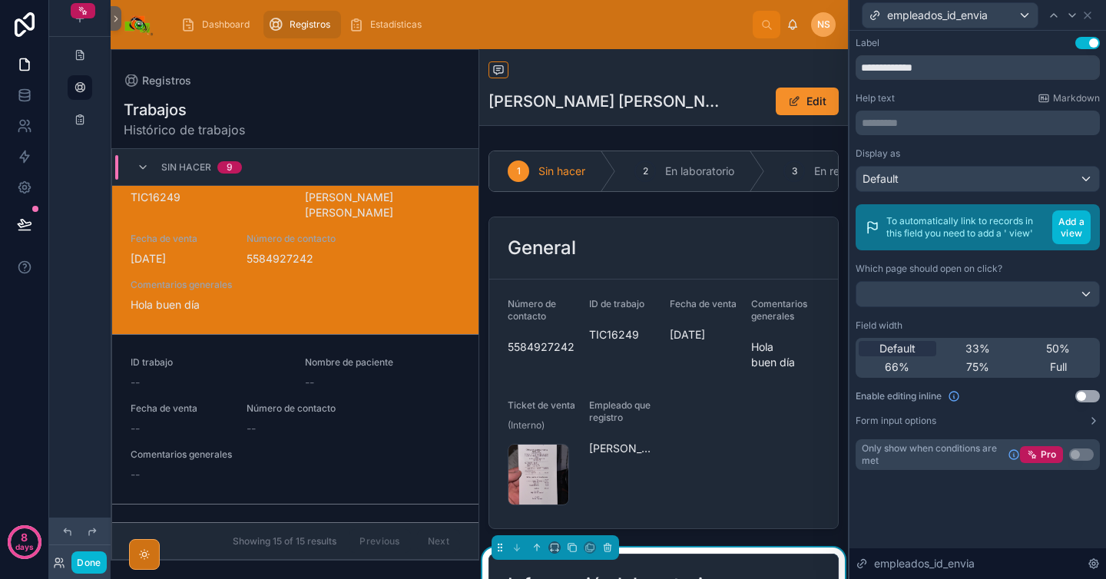
click at [929, 45] on div "Label Use setting" at bounding box center [978, 43] width 244 height 12
click at [956, 81] on div "**********" at bounding box center [978, 253] width 244 height 433
click at [927, 71] on input "**********" at bounding box center [978, 67] width 244 height 25
type input "**********"
click at [933, 93] on div "Help text Markdown" at bounding box center [978, 98] width 244 height 12
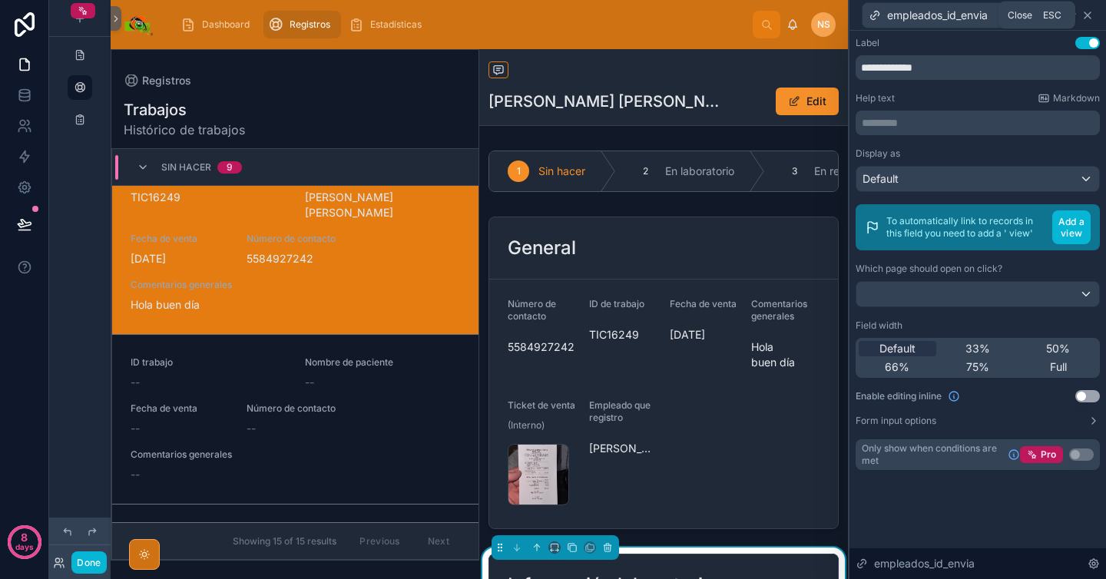
click at [1088, 17] on icon at bounding box center [1088, 15] width 12 height 12
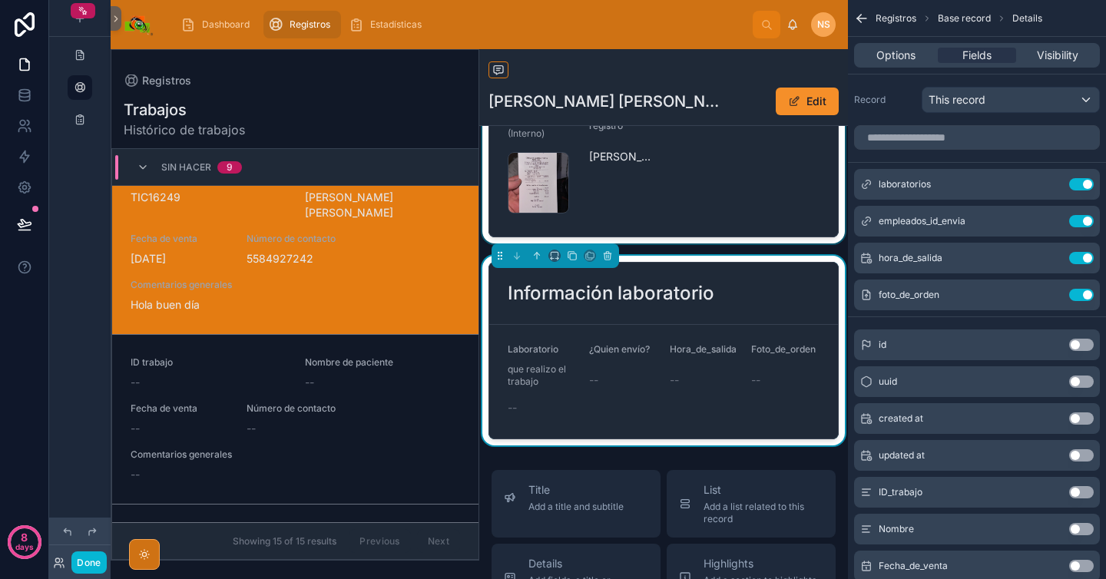
scroll to position [300, 0]
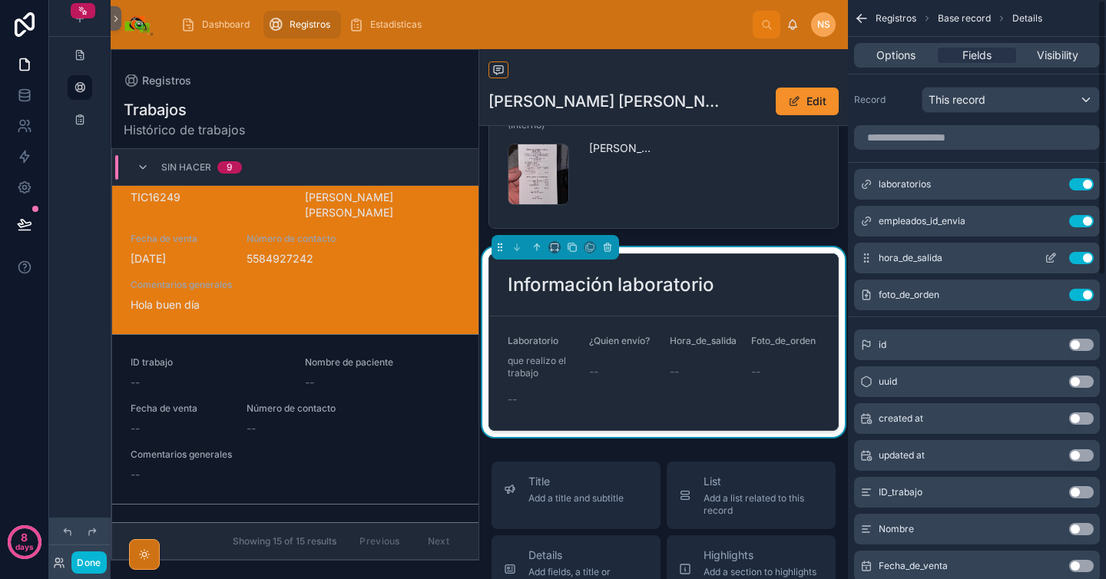
click at [1048, 258] on icon "scrollable content" at bounding box center [1051, 258] width 12 height 12
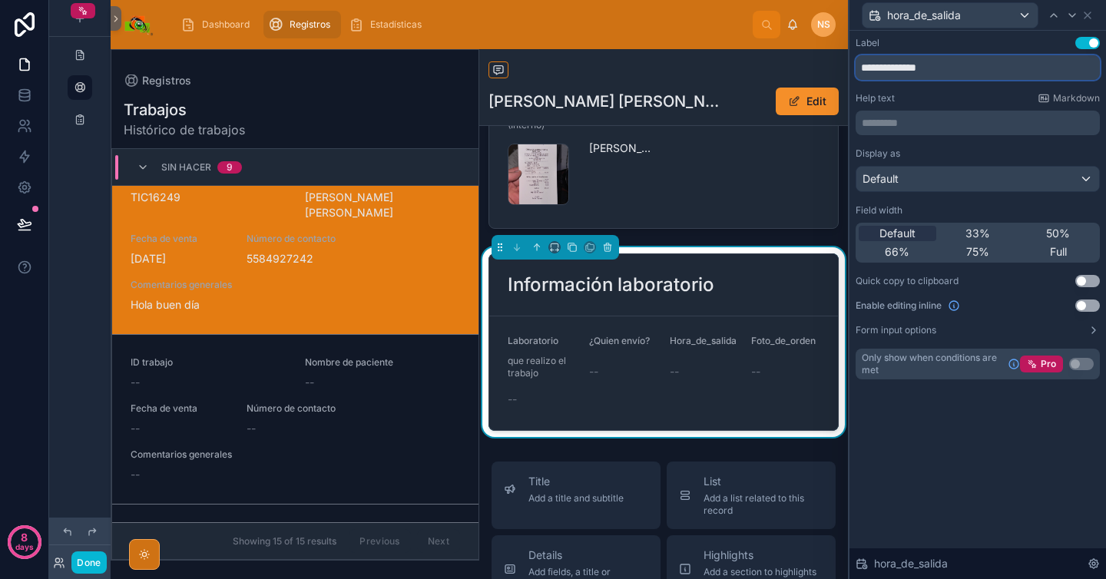
click at [957, 67] on input "**********" at bounding box center [978, 67] width 244 height 25
click at [890, 68] on input "**********" at bounding box center [978, 67] width 244 height 25
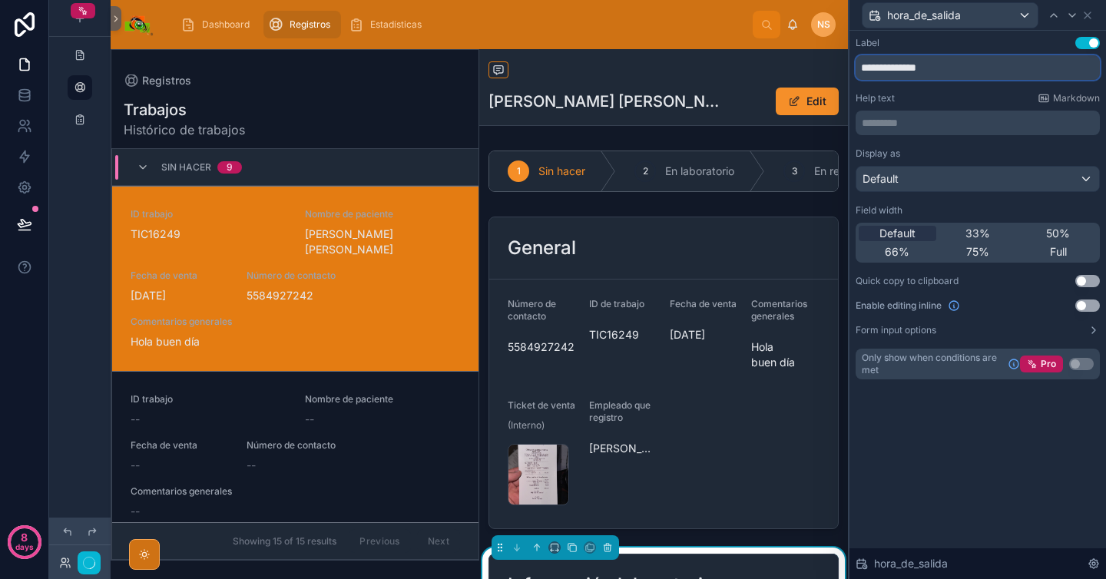
click at [908, 65] on input "**********" at bounding box center [978, 67] width 244 height 25
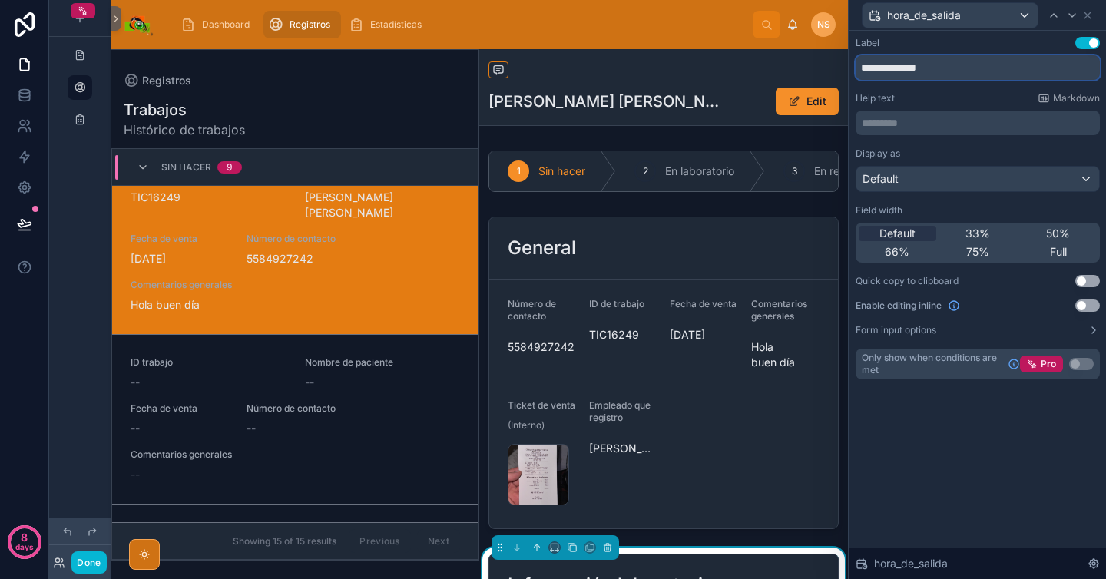
type input "**********"
click at [922, 88] on div "**********" at bounding box center [978, 208] width 244 height 343
click at [1093, 14] on icon at bounding box center [1088, 15] width 12 height 12
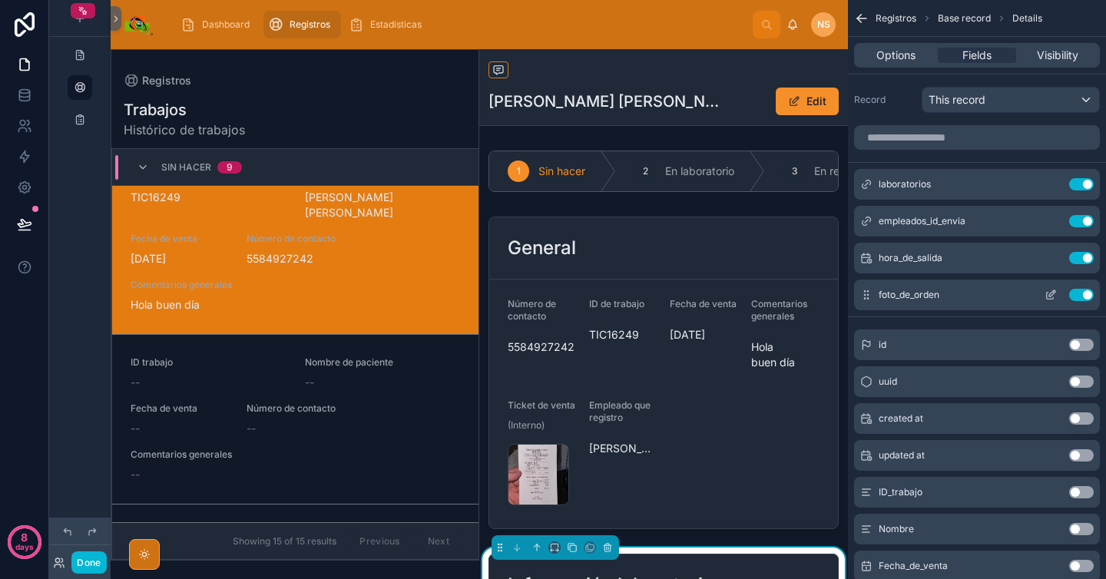
click at [1052, 291] on icon "scrollable content" at bounding box center [1052, 293] width 6 height 6
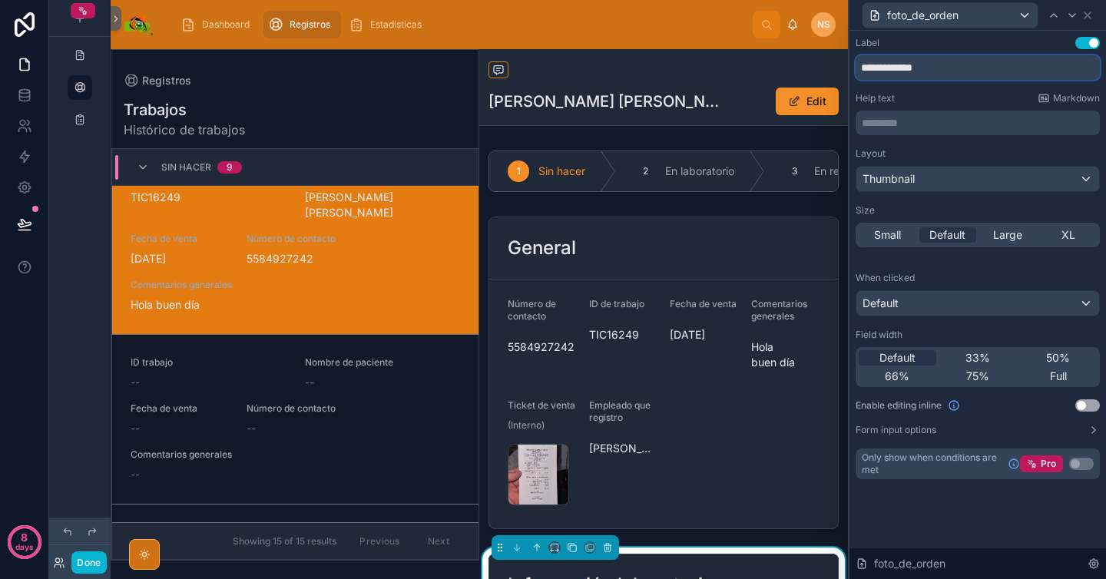
click at [975, 62] on input "**********" at bounding box center [978, 67] width 244 height 25
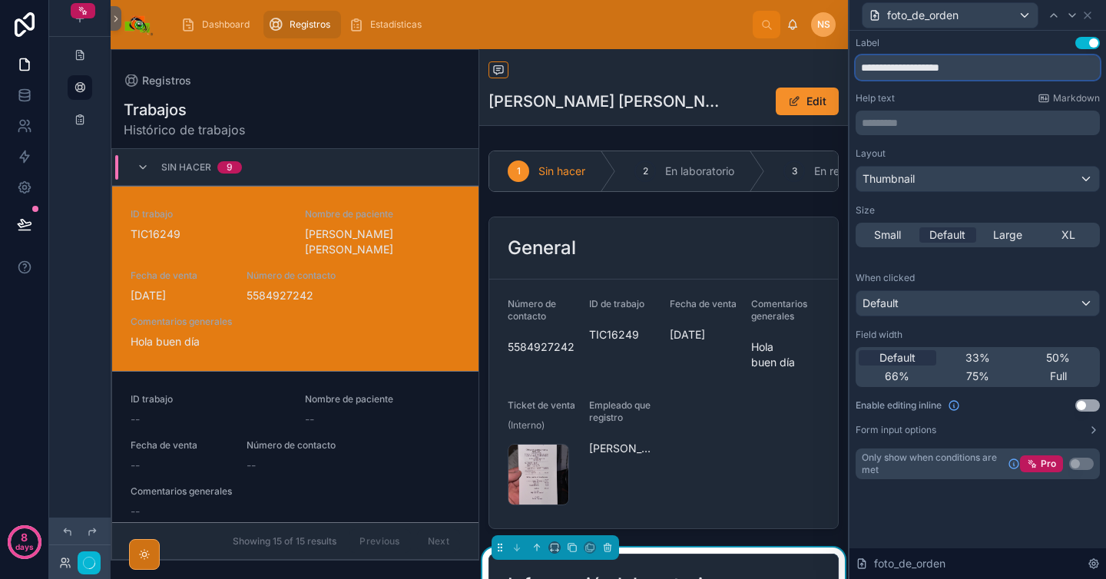
type input "**********"
click at [959, 96] on div "Help text Markdown" at bounding box center [978, 98] width 244 height 12
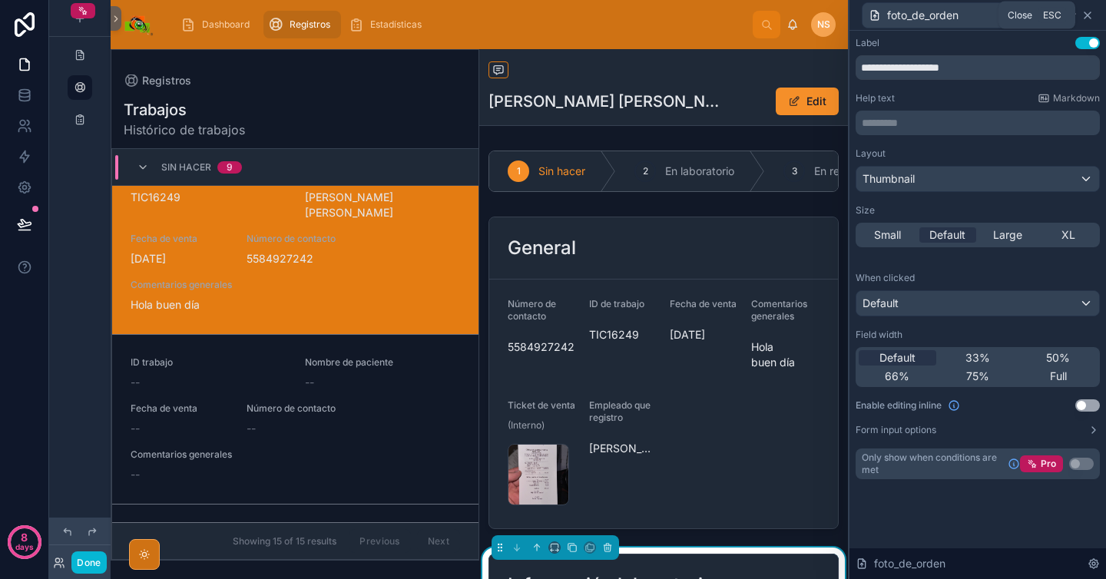
click at [1090, 16] on icon at bounding box center [1088, 15] width 12 height 12
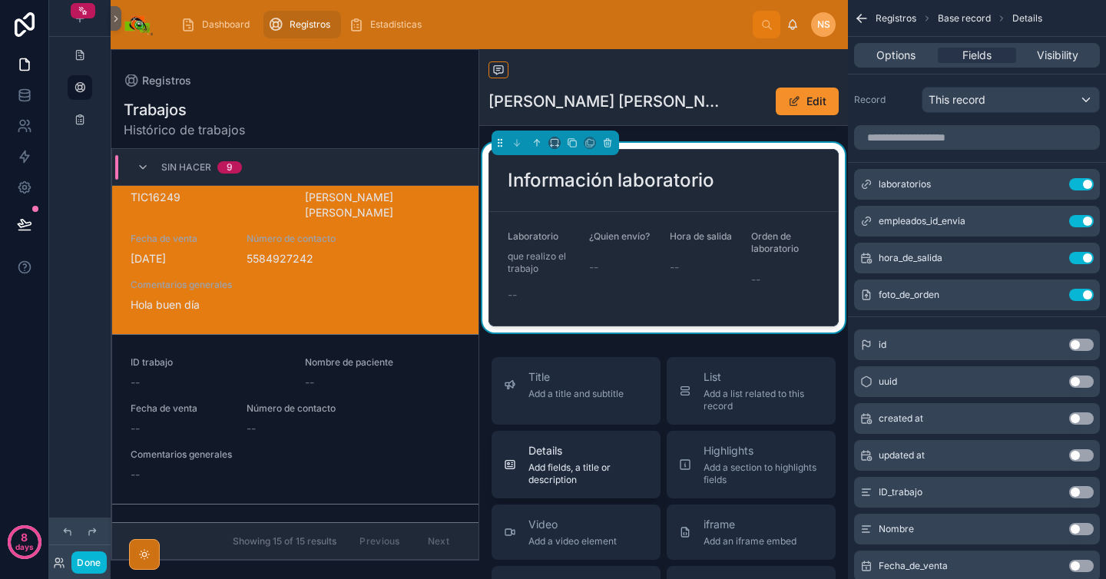
scroll to position [408, 0]
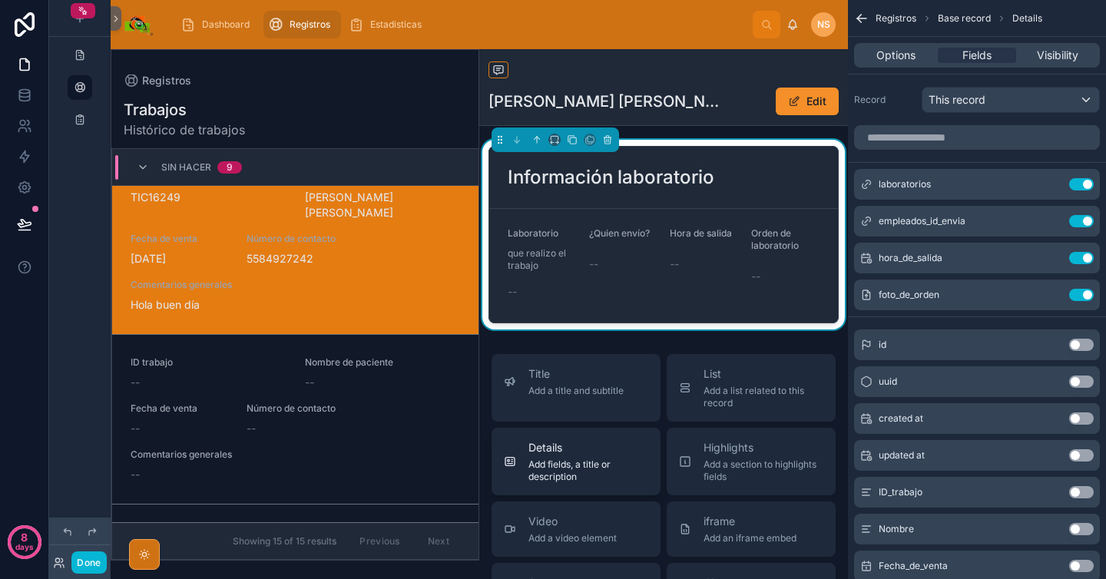
click at [611, 483] on span "Add fields, a title or description" at bounding box center [589, 471] width 120 height 25
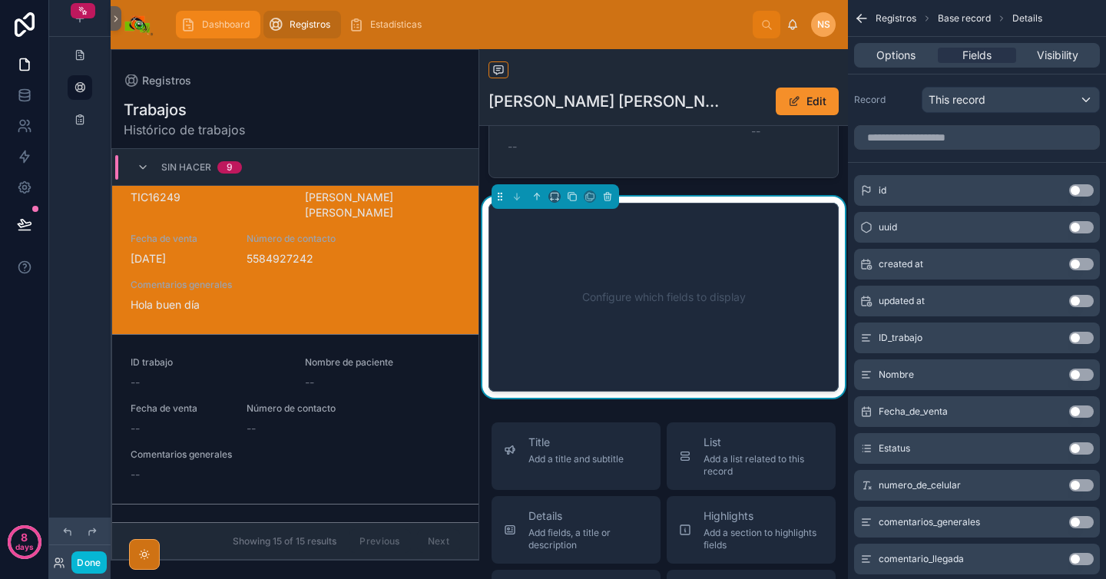
scroll to position [557, 0]
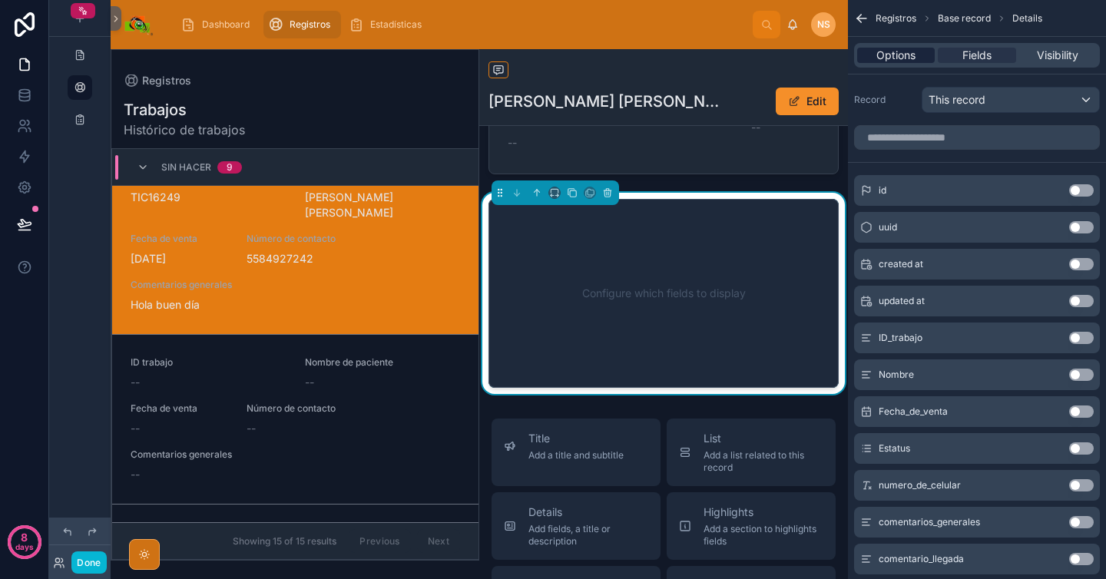
click at [923, 52] on div "Options" at bounding box center [896, 55] width 78 height 15
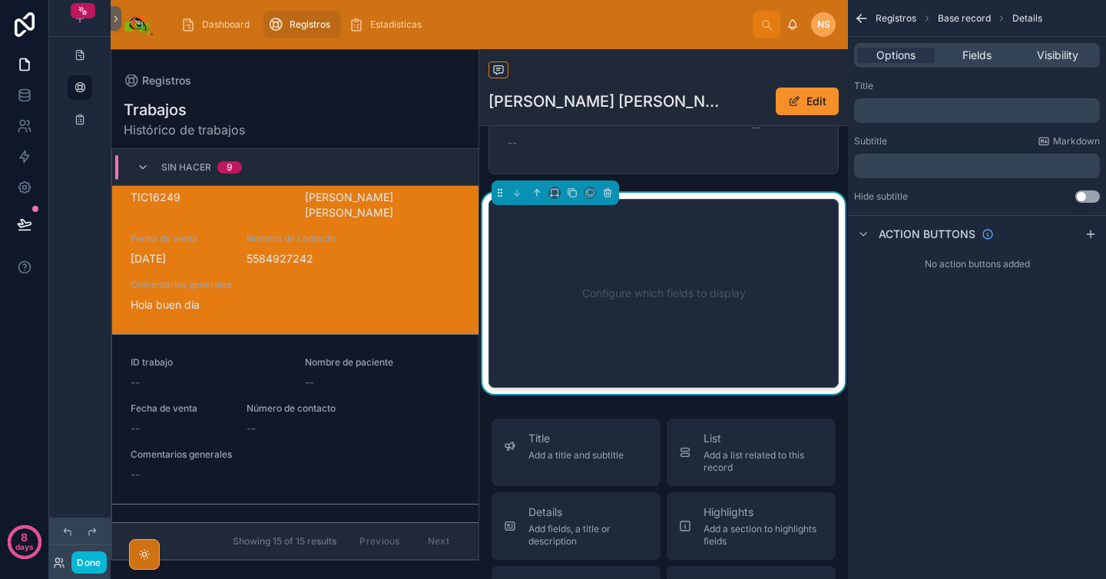
click at [918, 108] on p "﻿" at bounding box center [978, 110] width 237 height 12
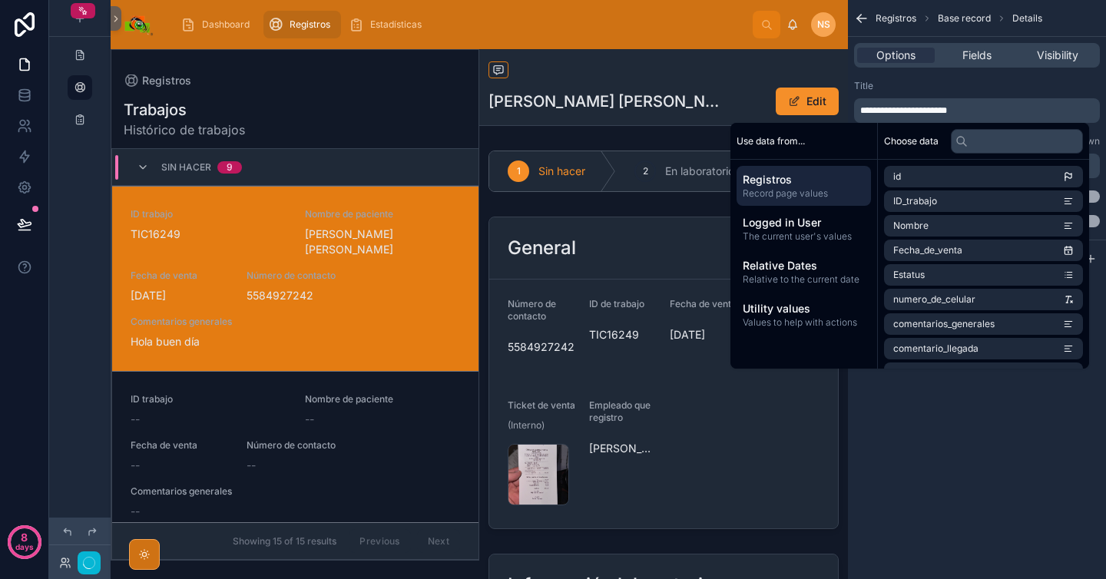
scroll to position [37, 0]
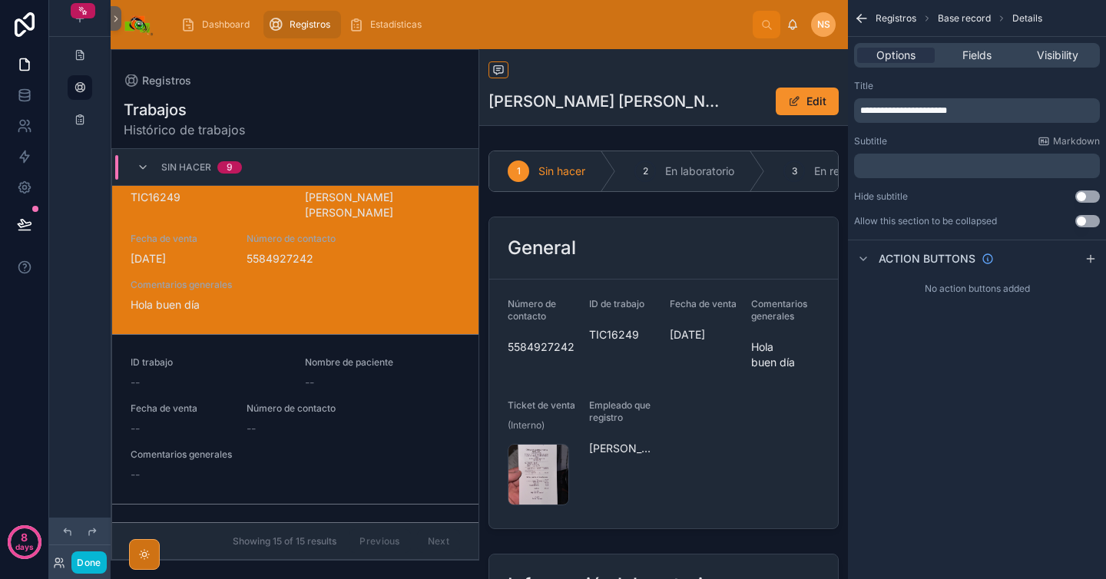
click at [967, 82] on div "Title" at bounding box center [977, 86] width 246 height 12
click at [990, 52] on span "Fields" at bounding box center [977, 55] width 29 height 15
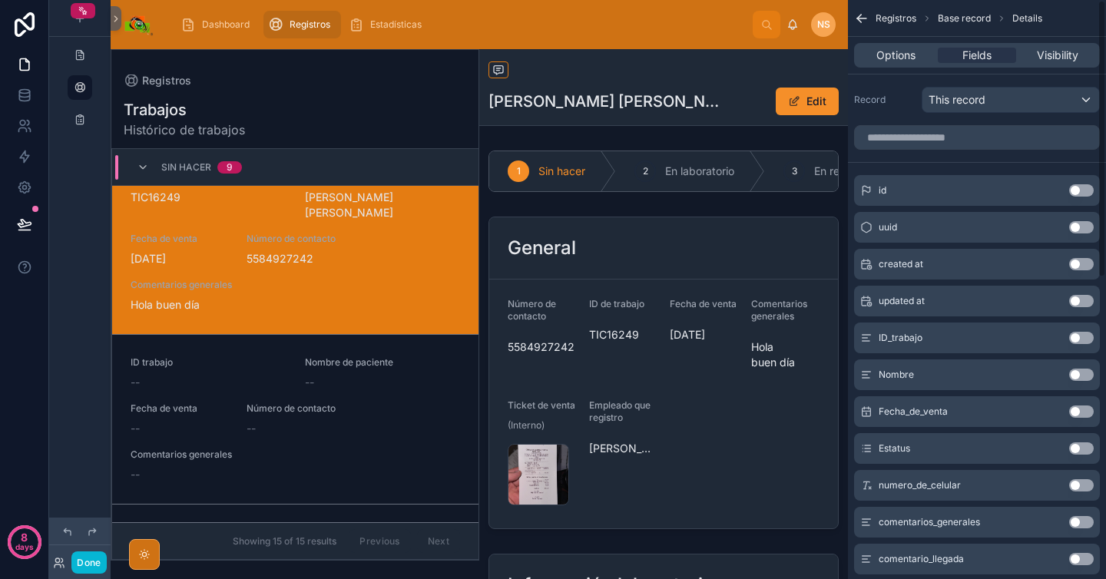
scroll to position [8, 0]
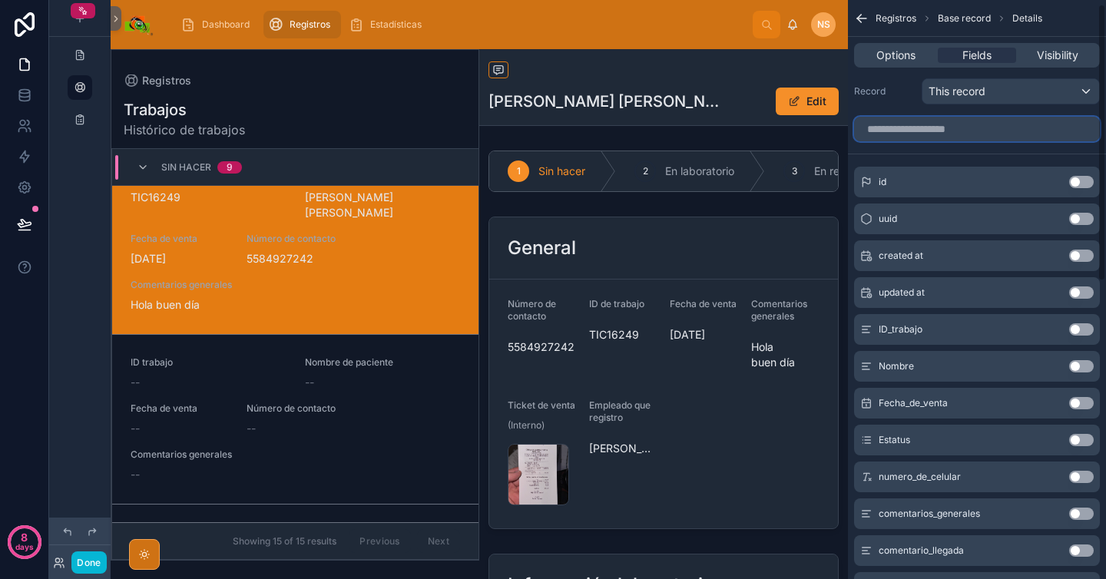
click at [970, 133] on input "scrollable content" at bounding box center [977, 129] width 246 height 25
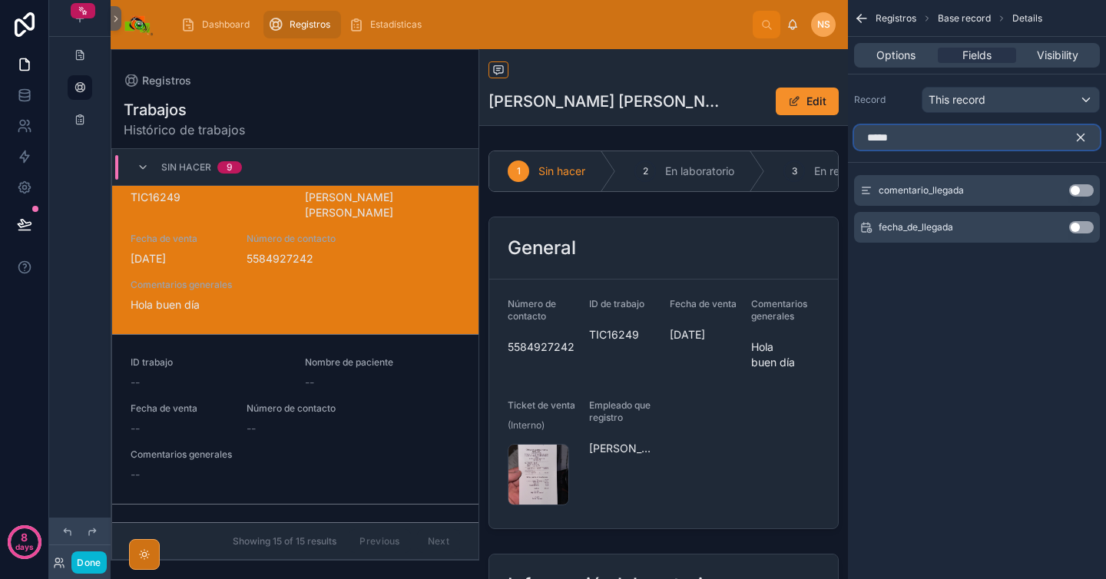
type input "*****"
click at [1088, 232] on button "Use setting" at bounding box center [1081, 227] width 25 height 12
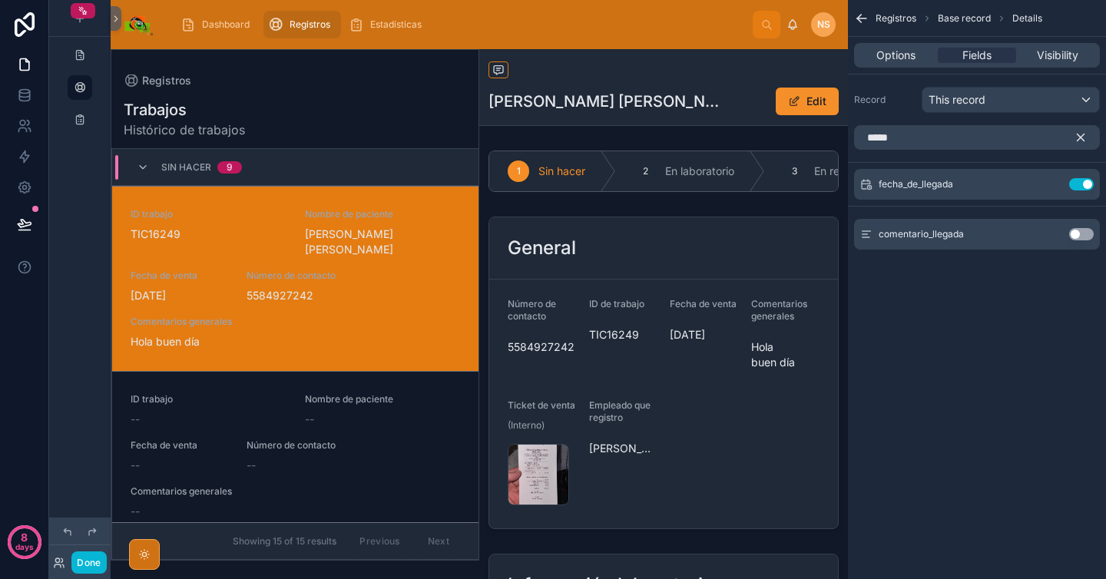
scroll to position [37, 0]
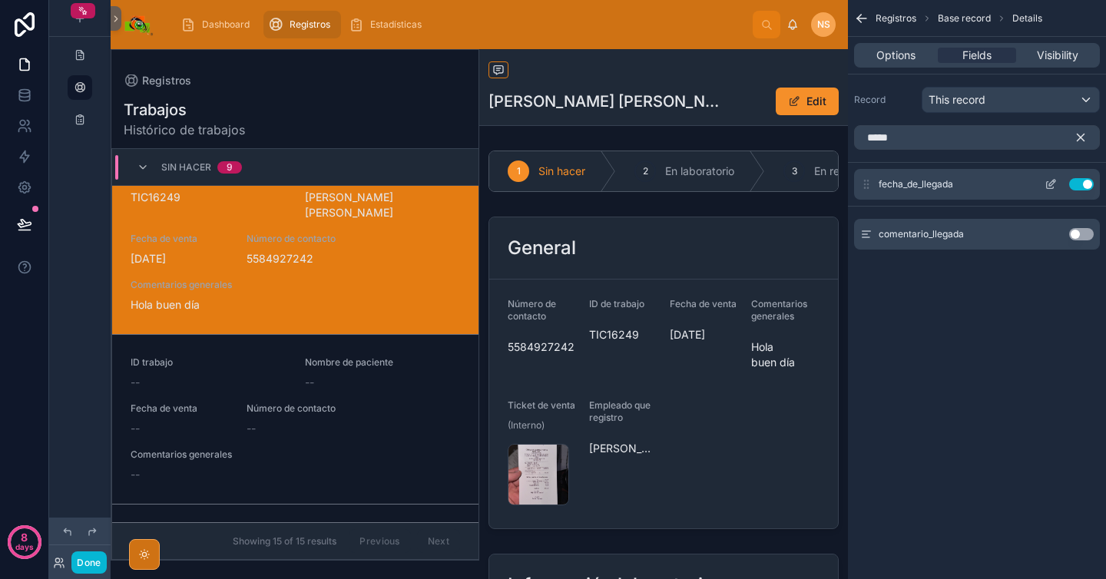
click at [1082, 233] on button "Use setting" at bounding box center [1081, 234] width 25 height 12
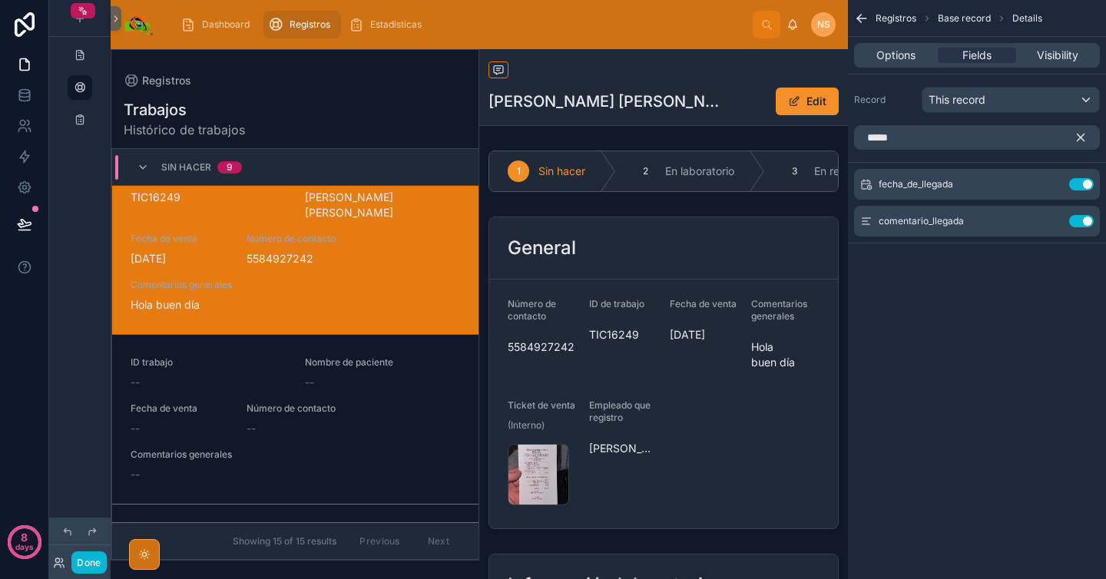
click at [1079, 137] on icon "scrollable content" at bounding box center [1081, 138] width 14 height 14
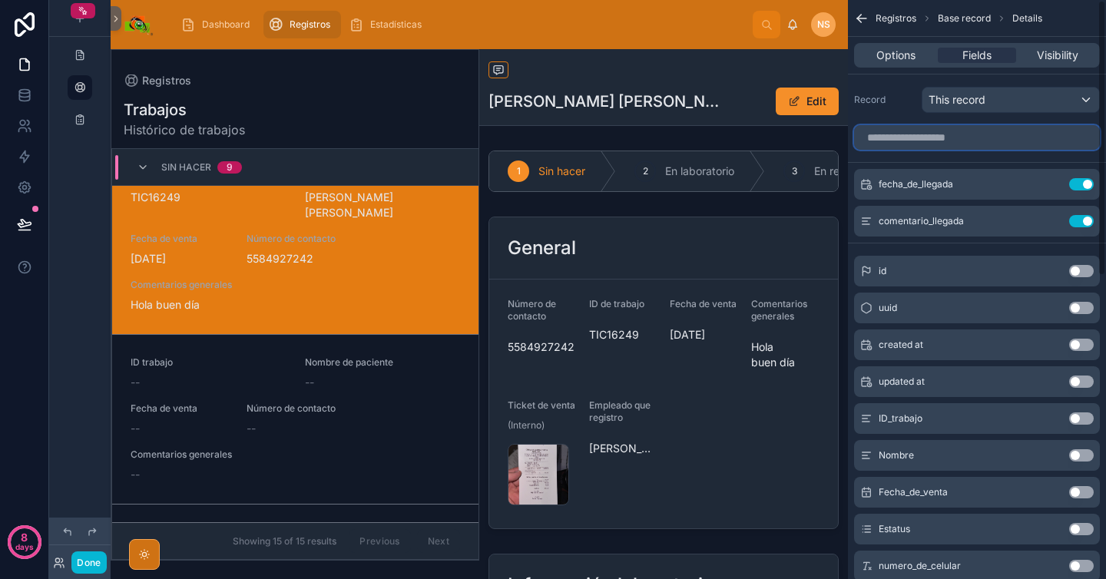
click at [890, 144] on input "scrollable content" at bounding box center [977, 137] width 246 height 25
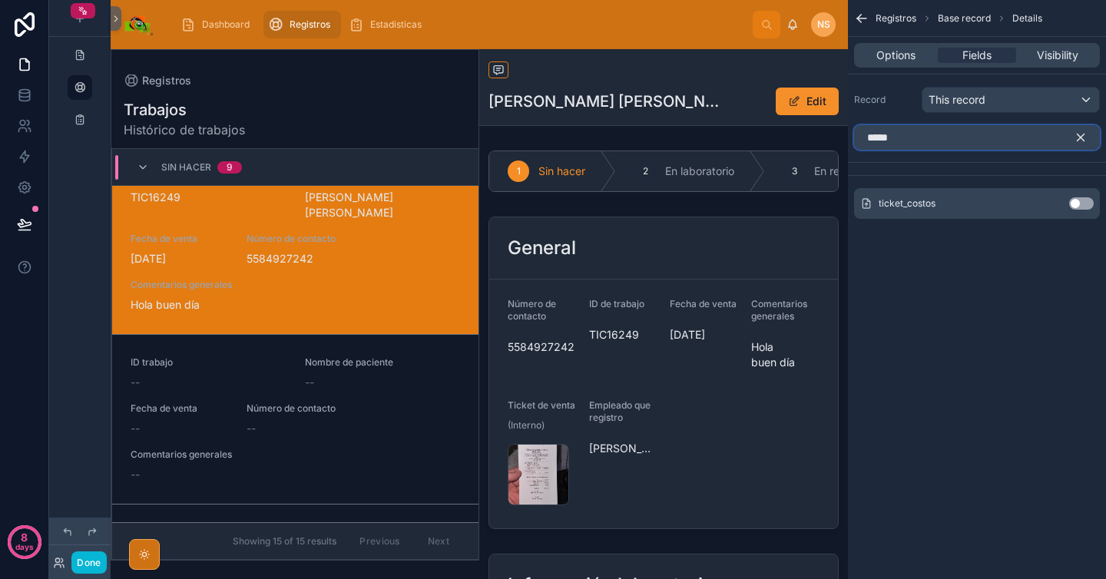
type input "*****"
click at [1091, 208] on div "Use setting" at bounding box center [1081, 203] width 25 height 12
click at [1089, 205] on button "Use setting" at bounding box center [1081, 203] width 25 height 12
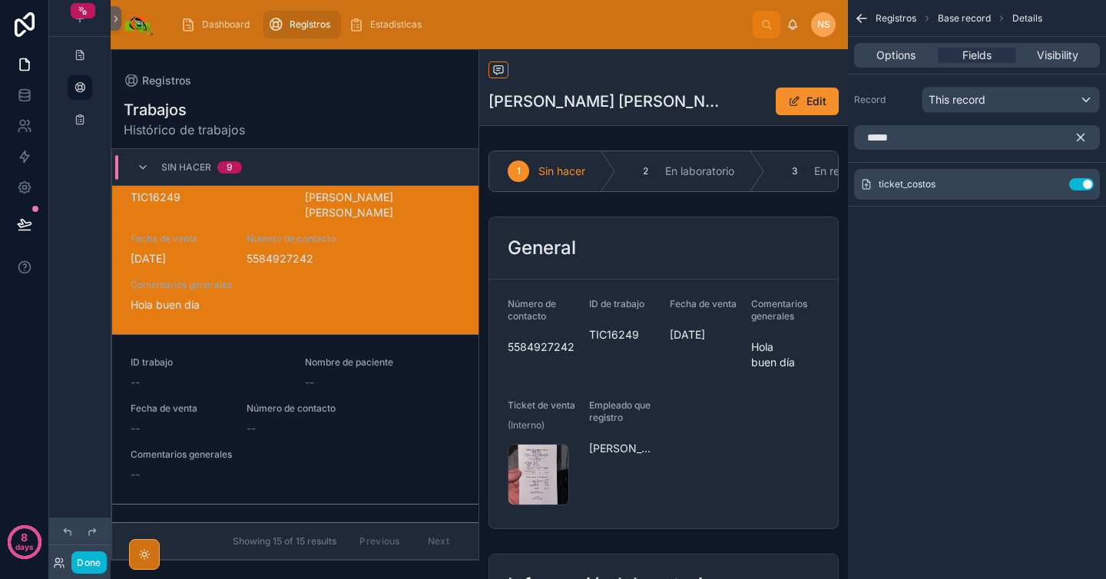
click at [1082, 134] on icon "scrollable content" at bounding box center [1081, 138] width 14 height 14
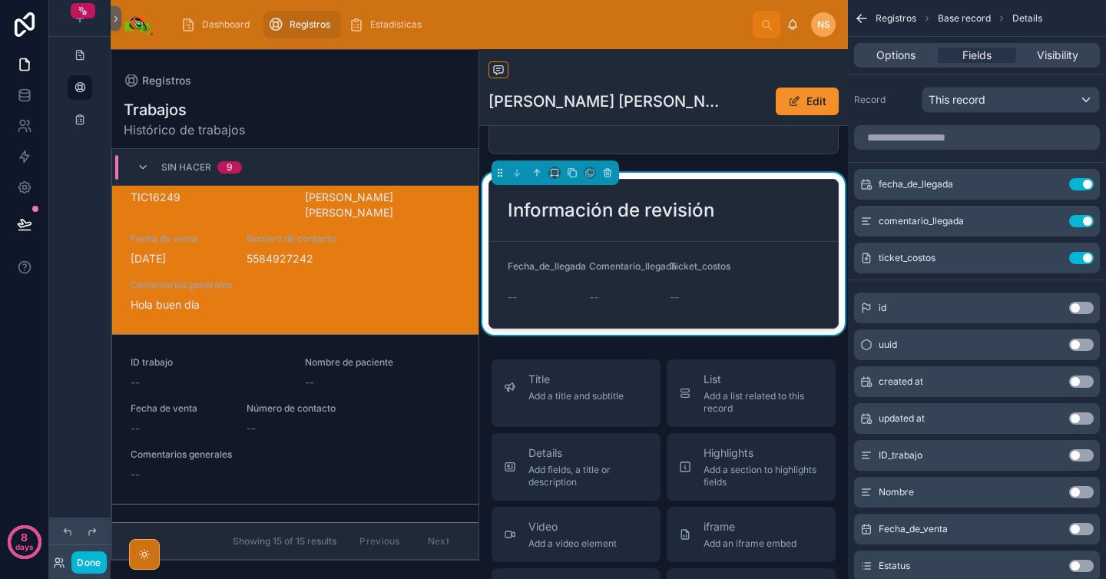
scroll to position [580, 0]
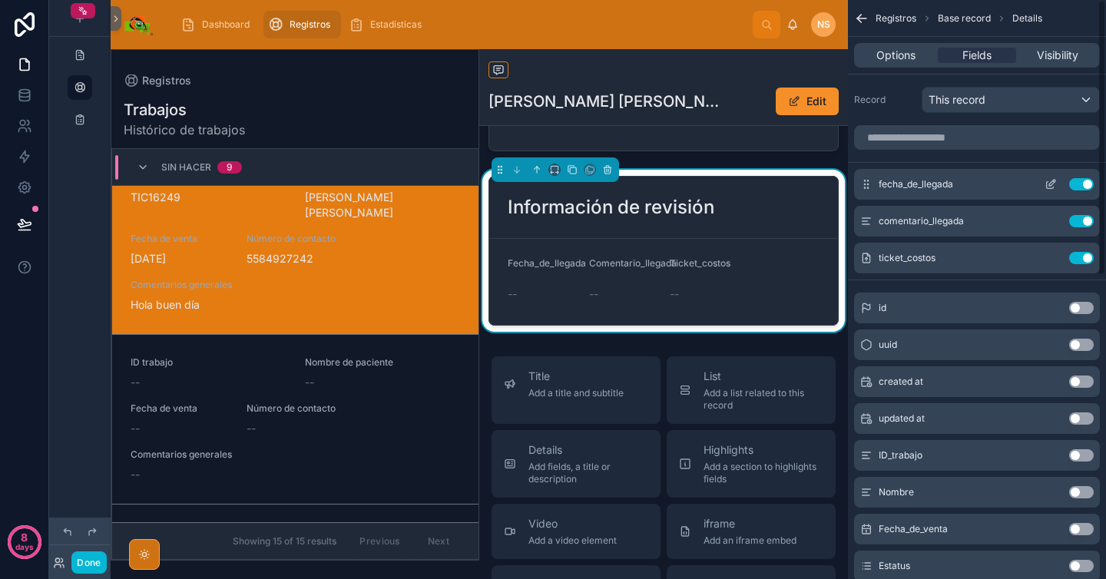
click at [1056, 189] on icon "scrollable content" at bounding box center [1051, 184] width 12 height 12
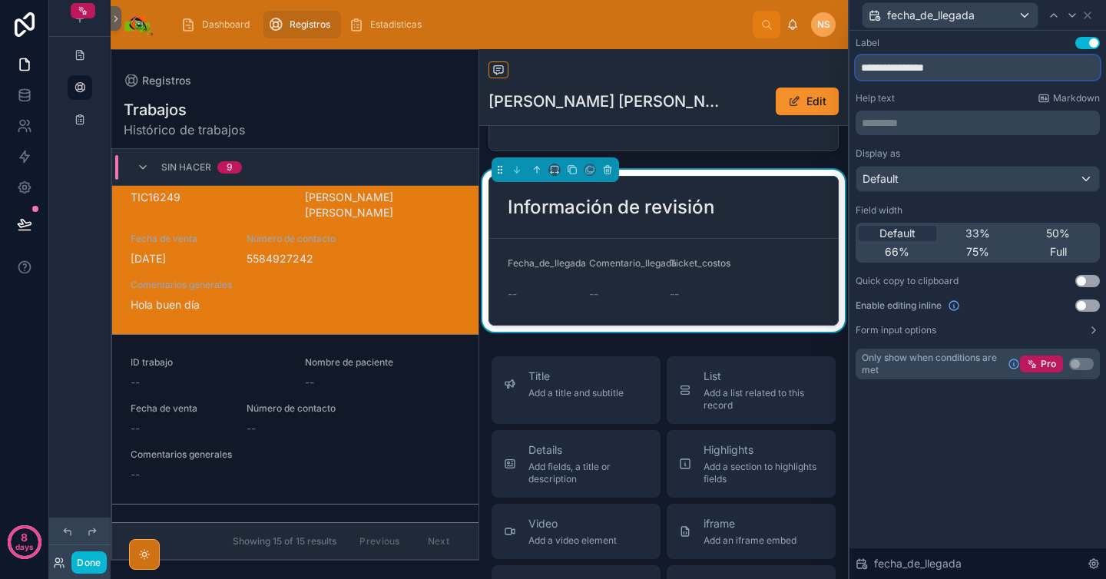
click at [897, 68] on input "**********" at bounding box center [978, 67] width 244 height 25
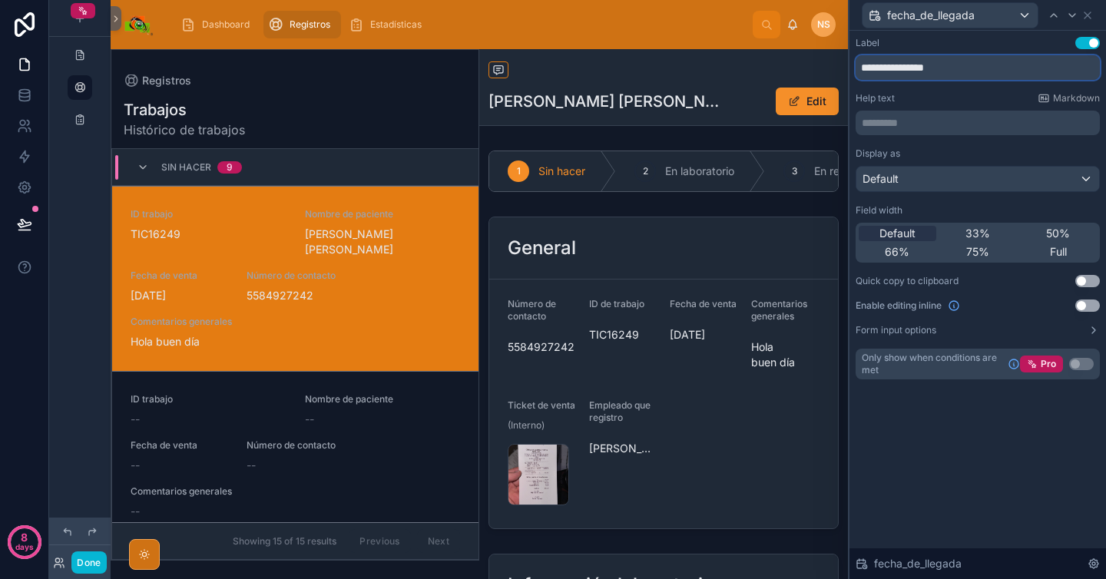
scroll to position [37, 0]
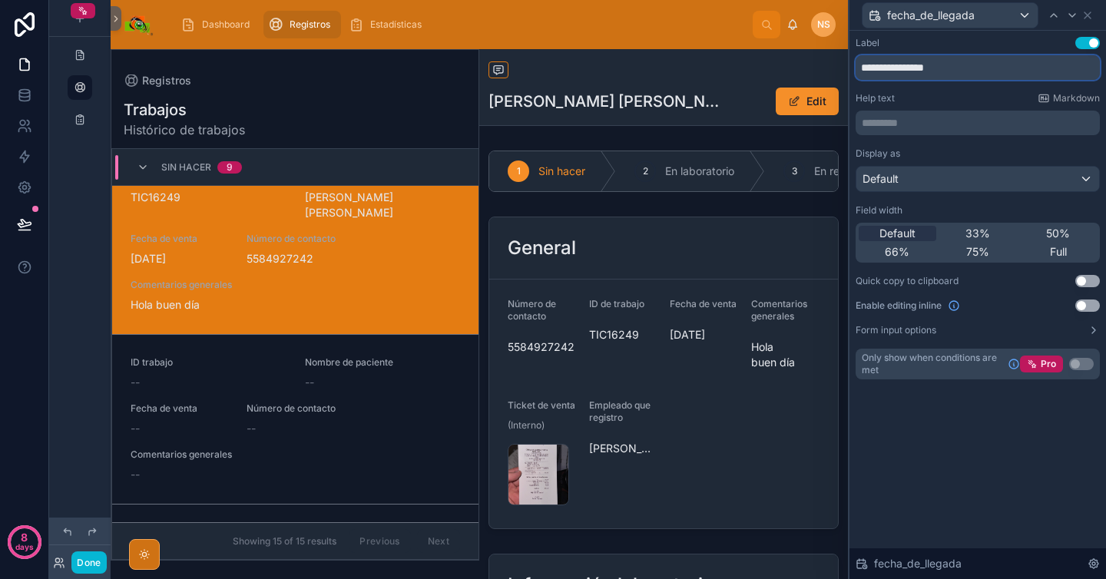
type input "**********"
click at [920, 104] on div "Help text Markdown ********* ﻿" at bounding box center [978, 113] width 244 height 43
click at [1092, 15] on icon at bounding box center [1088, 15] width 12 height 12
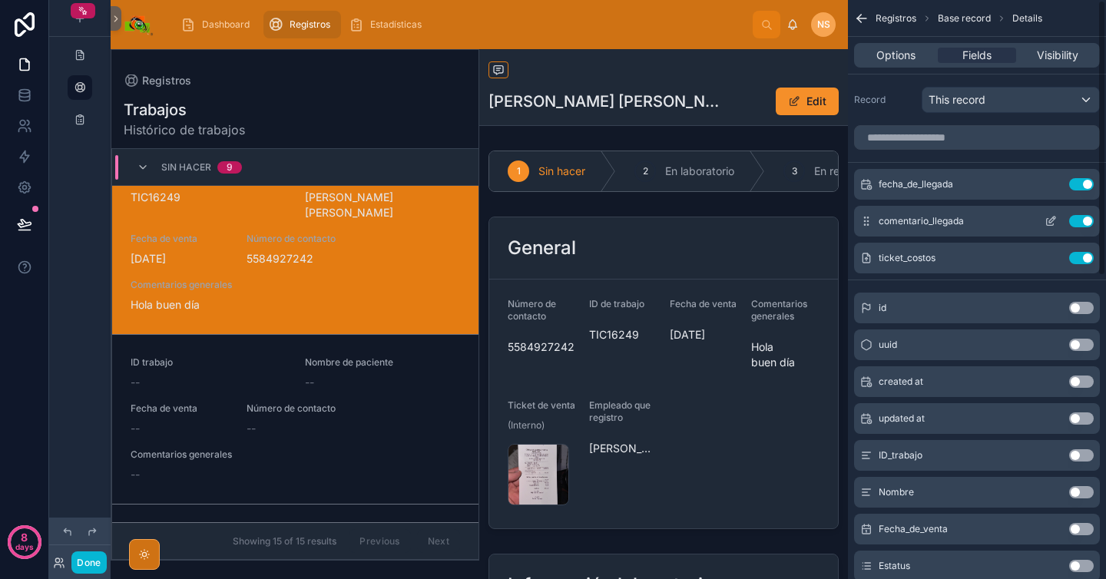
click at [1051, 224] on icon "scrollable content" at bounding box center [1051, 221] width 12 height 12
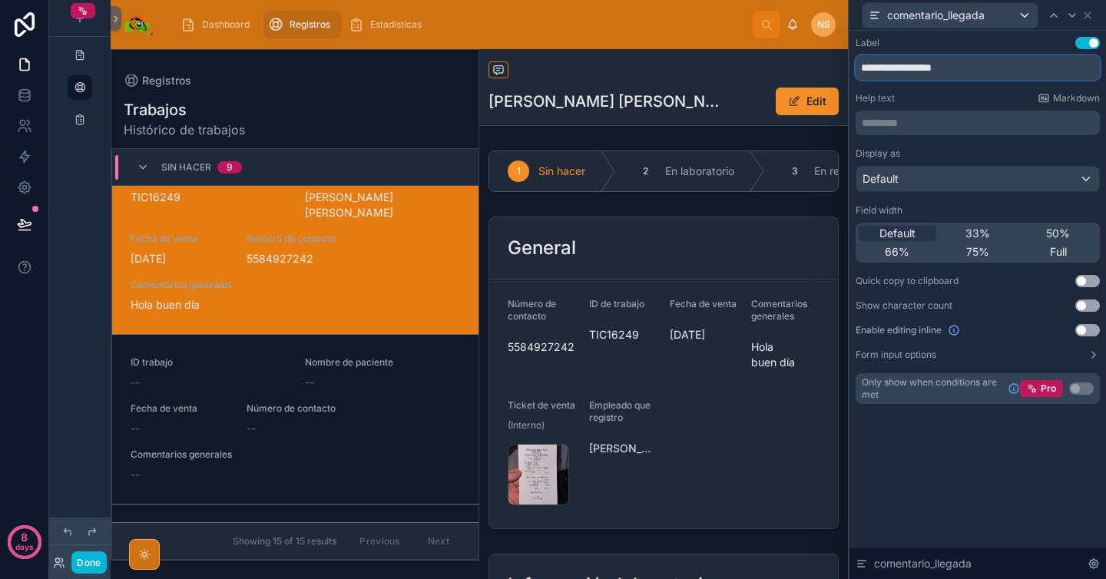
click at [926, 69] on input "**********" at bounding box center [978, 67] width 244 height 25
type input "**********"
click at [1093, 15] on icon at bounding box center [1088, 15] width 12 height 12
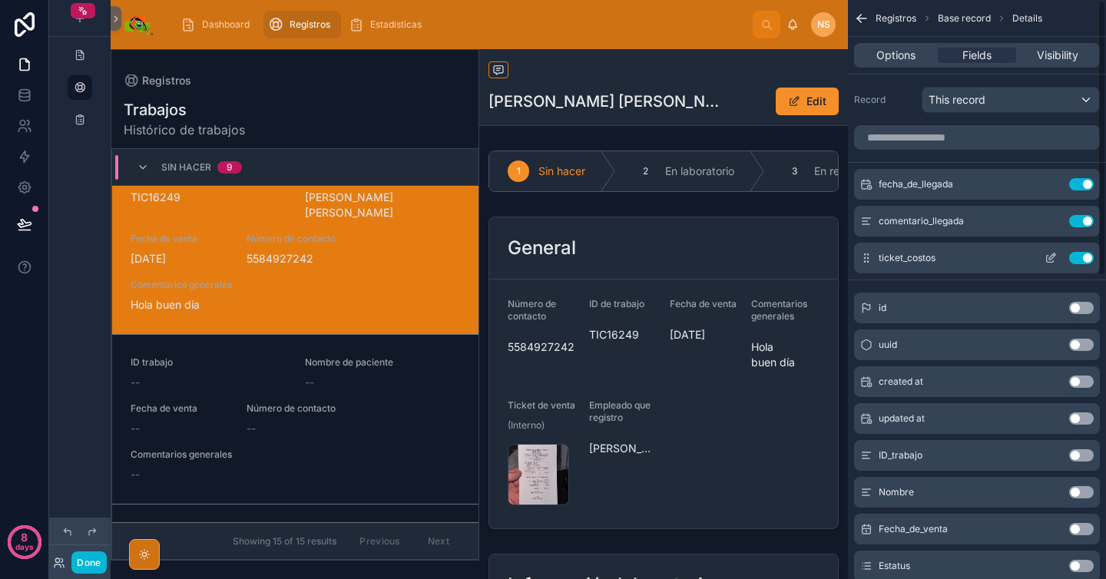
click at [1055, 254] on icon "scrollable content" at bounding box center [1051, 258] width 12 height 12
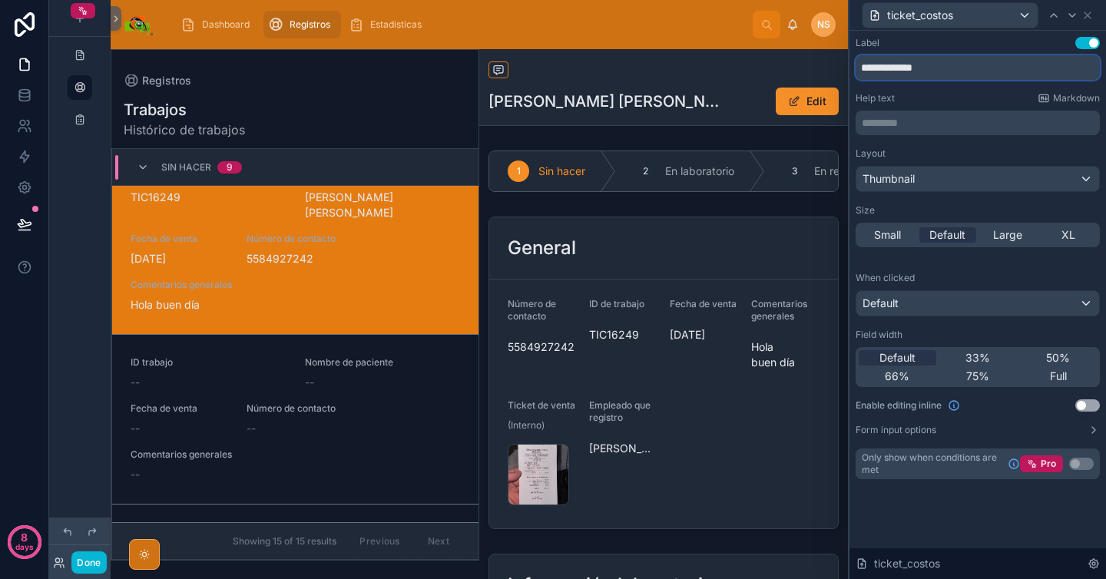
click at [897, 64] on input "**********" at bounding box center [978, 67] width 244 height 25
type input "**********"
click at [1095, 15] on div "ticket_costos" at bounding box center [978, 15] width 244 height 30
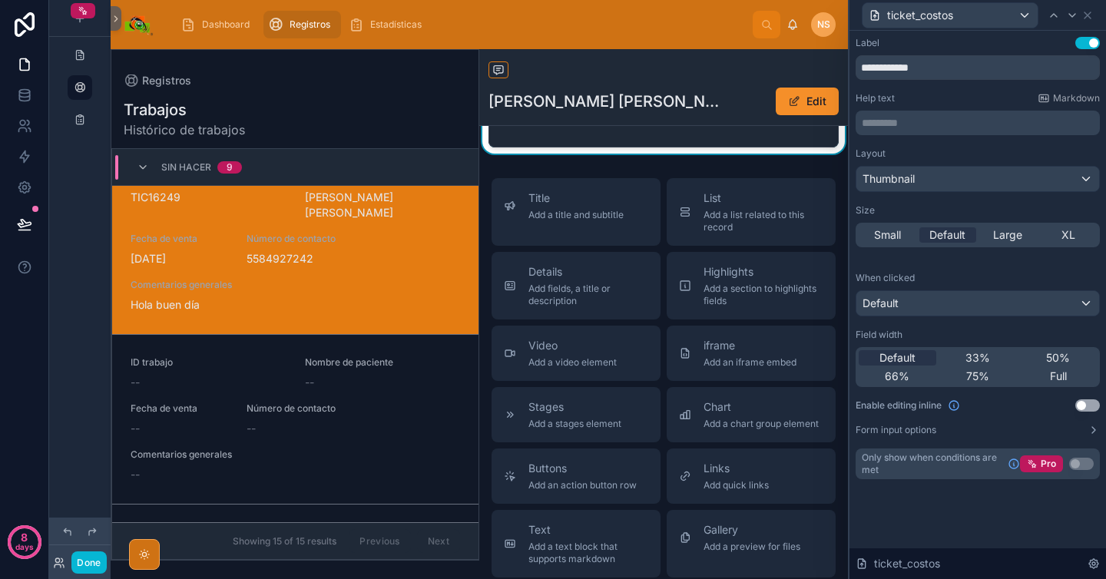
scroll to position [1069, 0]
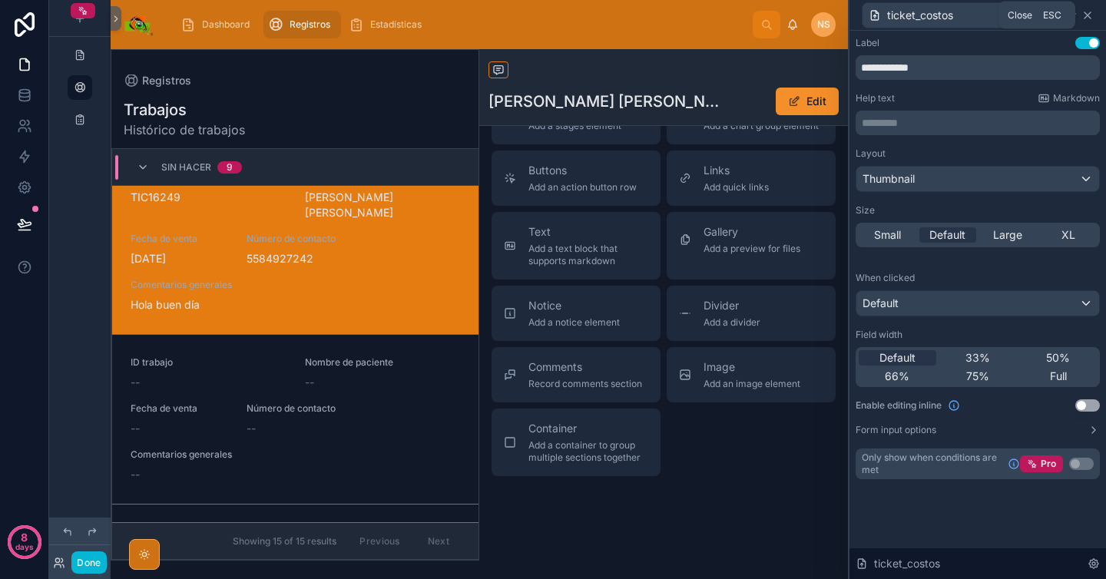
click at [1093, 14] on icon at bounding box center [1088, 15] width 12 height 12
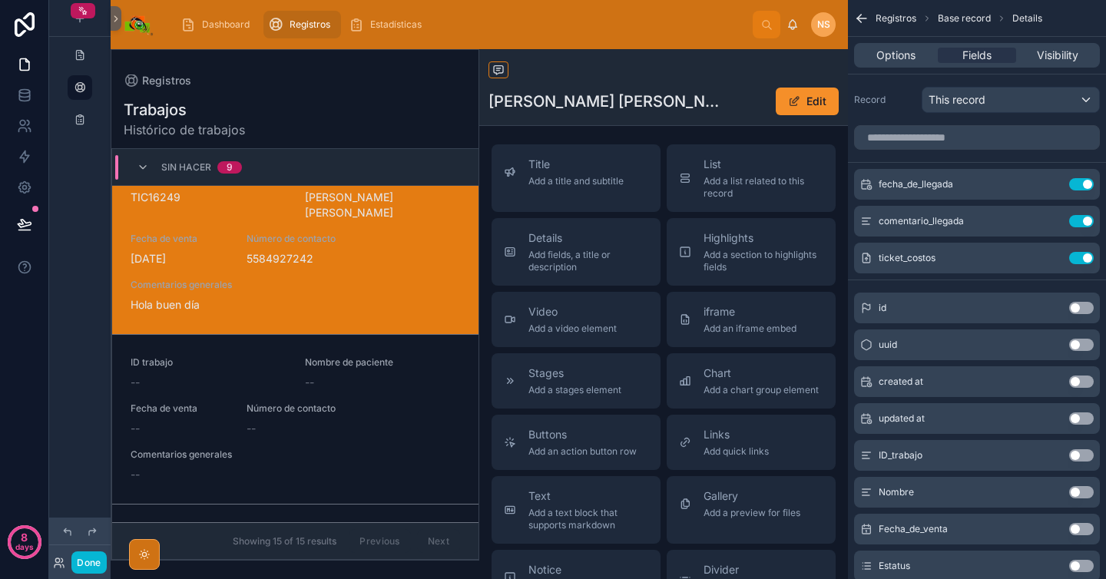
scroll to position [789, 0]
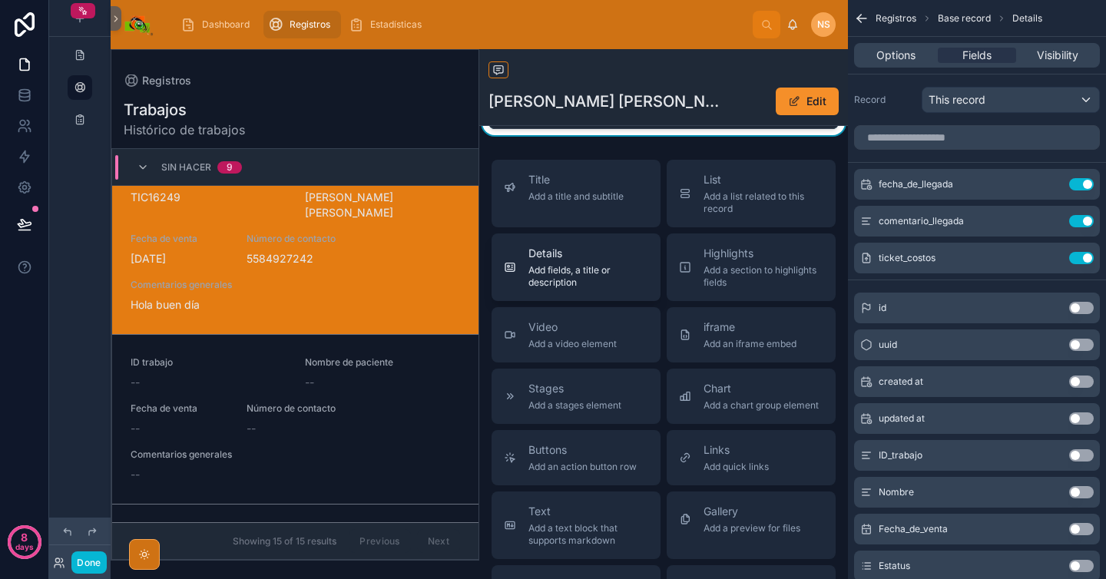
click at [589, 289] on span "Add fields, a title or description" at bounding box center [589, 276] width 120 height 25
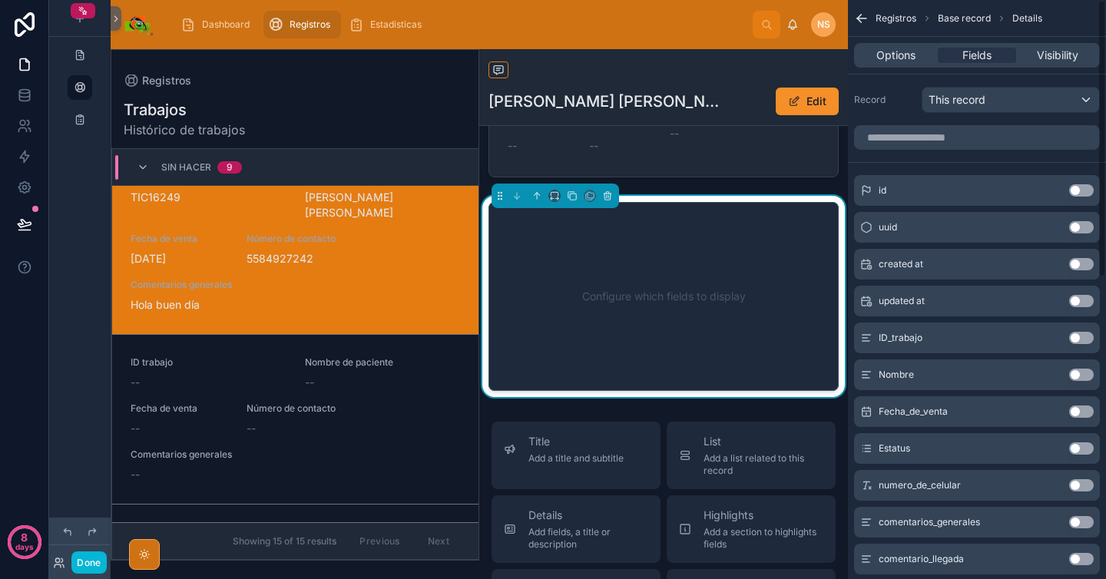
scroll to position [744, 0]
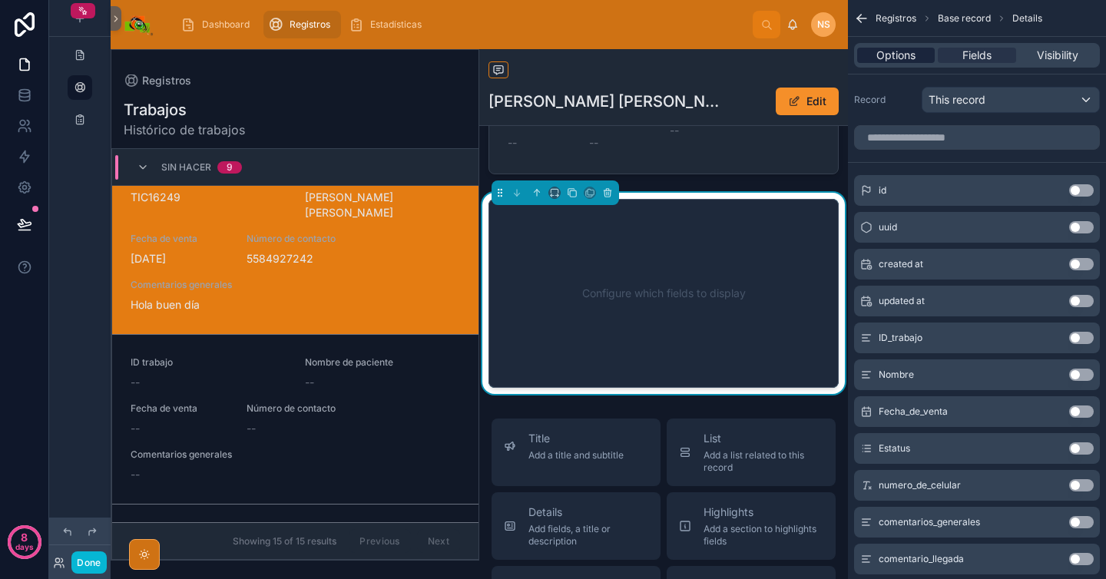
click at [907, 54] on span "Options" at bounding box center [896, 55] width 39 height 15
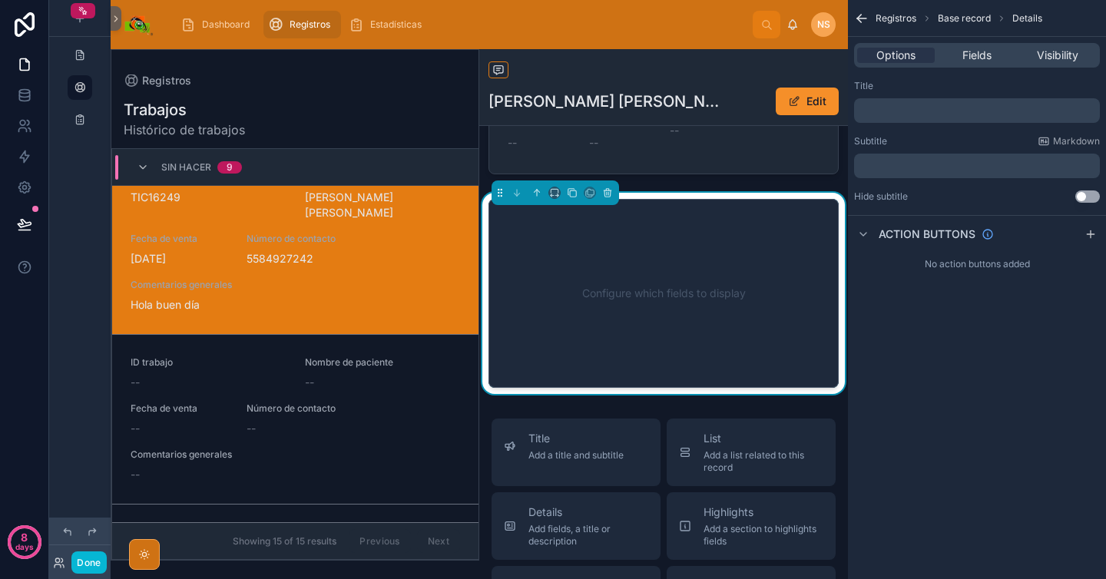
click at [909, 119] on div "﻿" at bounding box center [977, 110] width 246 height 25
click at [910, 116] on div "﻿" at bounding box center [977, 110] width 246 height 25
click at [910, 115] on p "﻿" at bounding box center [978, 110] width 237 height 12
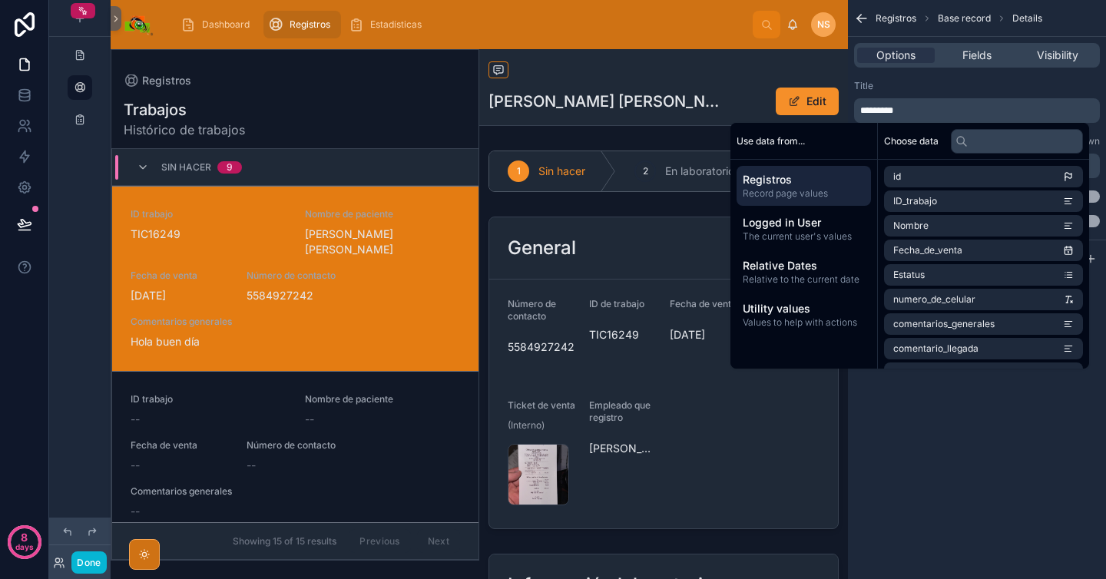
click at [936, 81] on div "Title" at bounding box center [977, 86] width 246 height 12
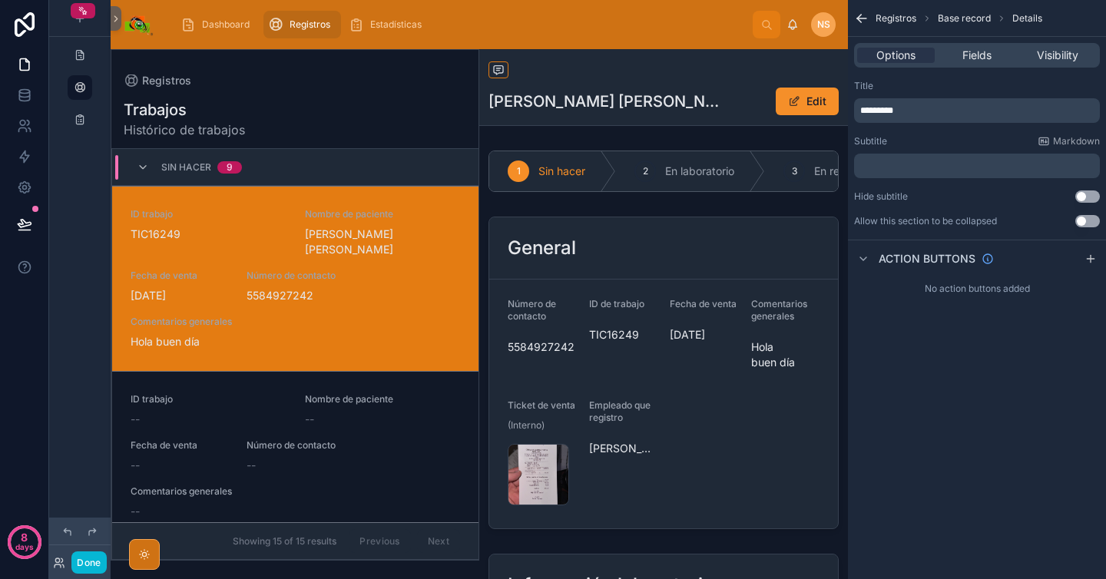
scroll to position [37, 0]
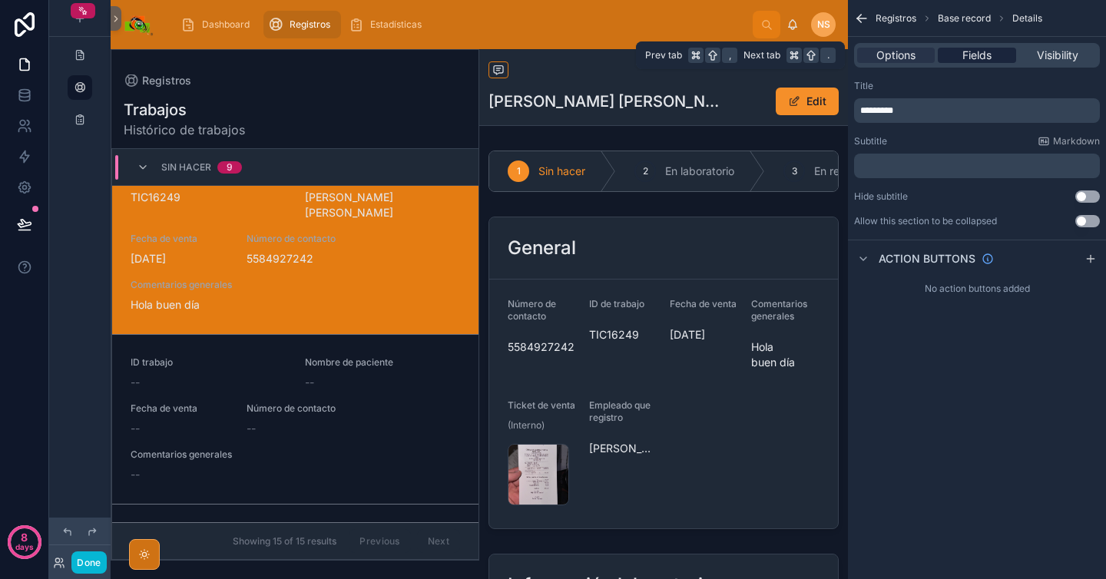
click at [973, 51] on span "Fields" at bounding box center [977, 55] width 29 height 15
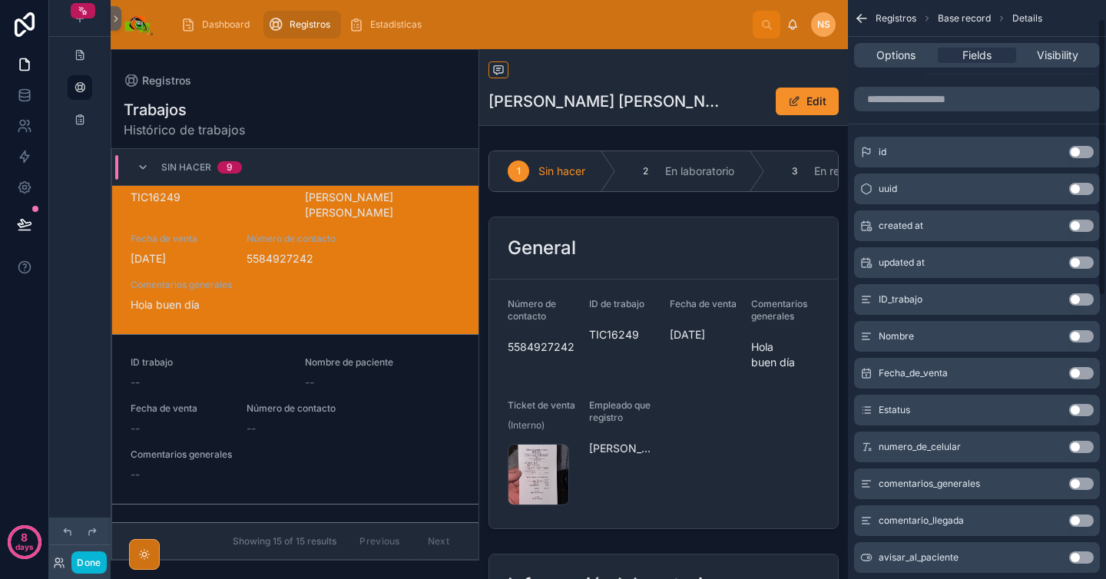
scroll to position [40, 0]
click at [960, 92] on input "scrollable content" at bounding box center [977, 97] width 246 height 25
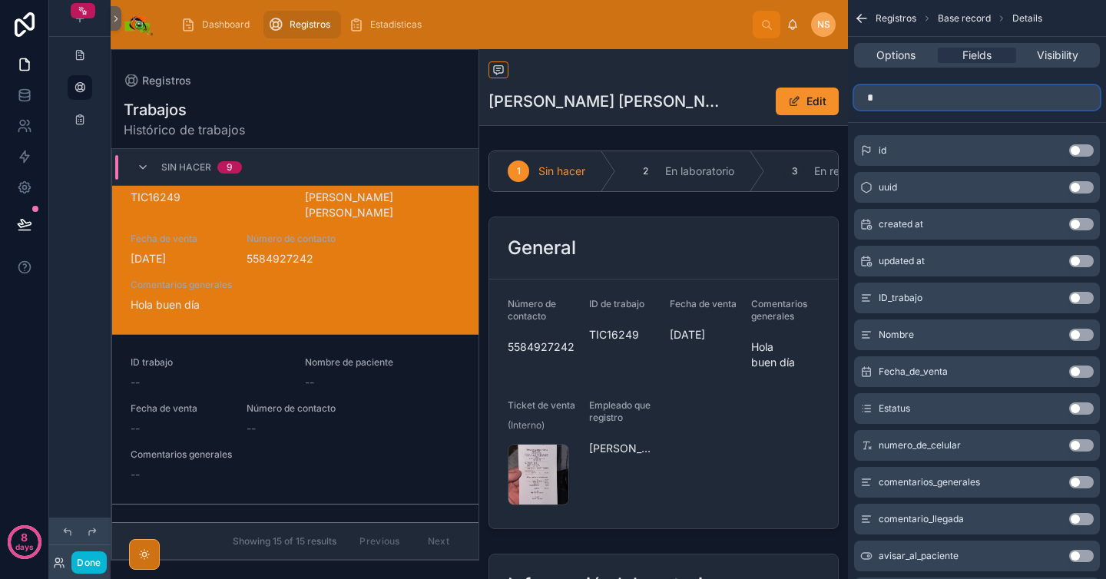
scroll to position [0, 0]
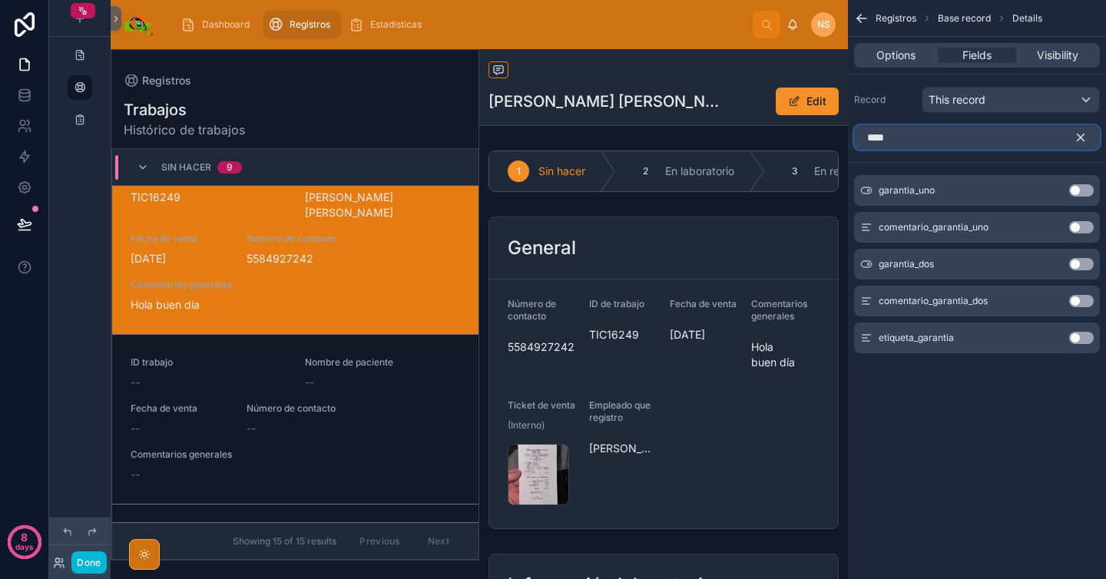
type input "****"
click at [1083, 191] on button "Use setting" at bounding box center [1081, 190] width 25 height 12
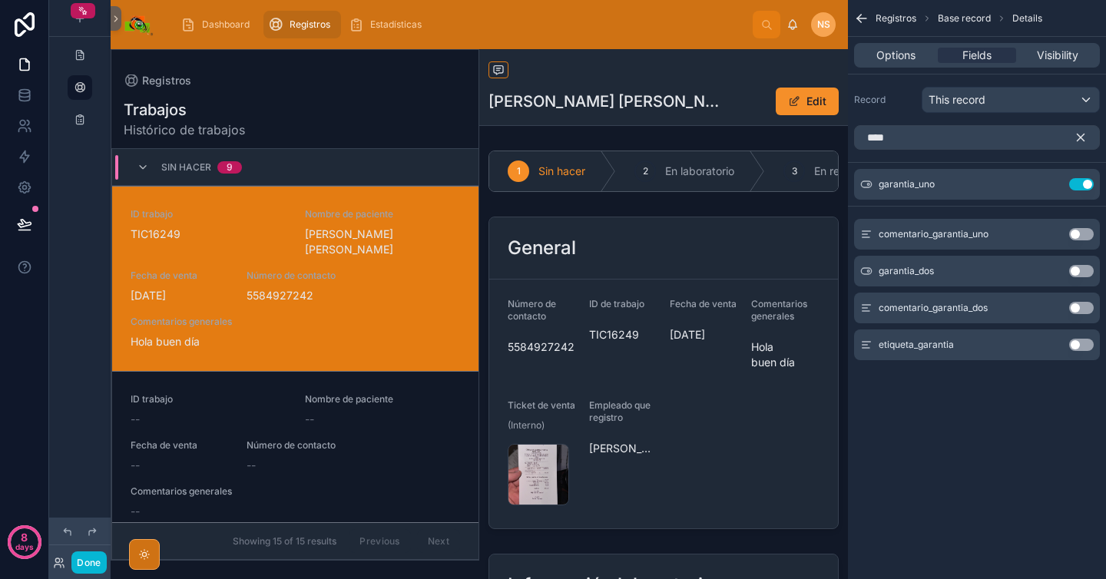
scroll to position [37, 0]
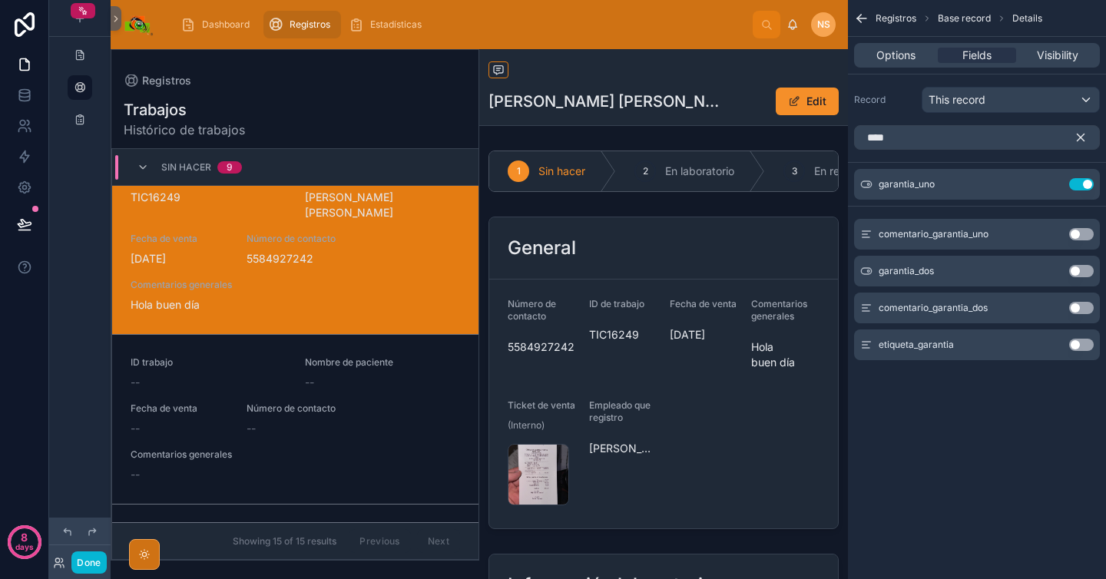
click at [1087, 234] on button "Use setting" at bounding box center [1081, 234] width 25 height 12
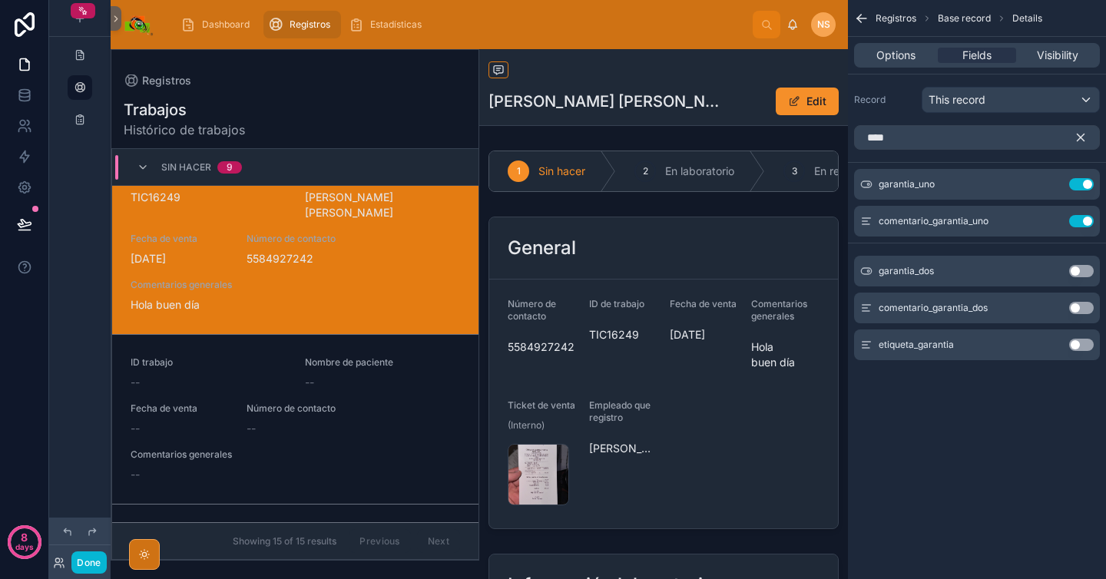
click at [1083, 274] on button "Use setting" at bounding box center [1081, 271] width 25 height 12
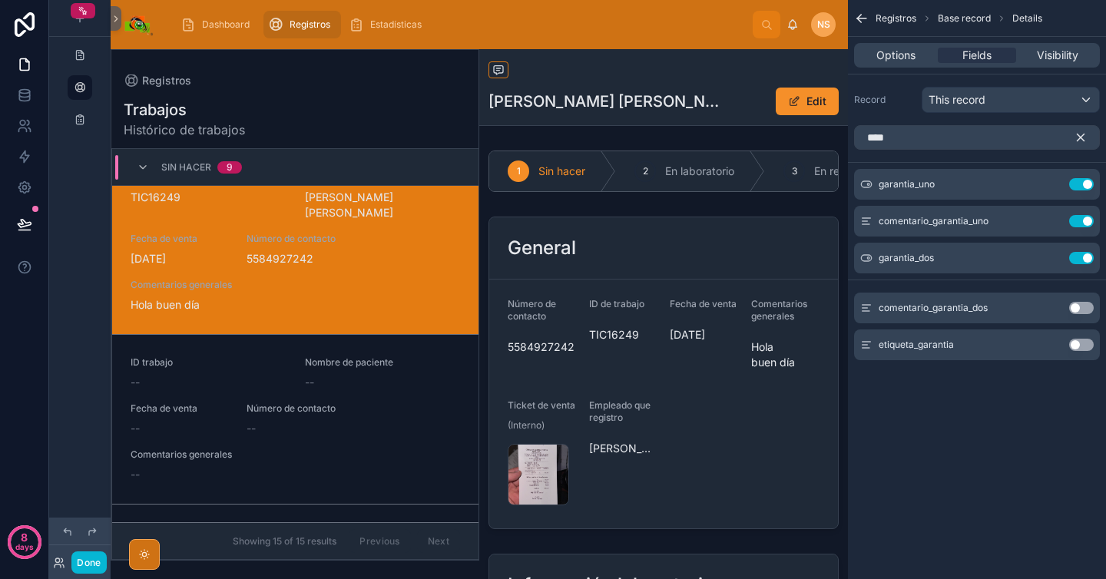
click at [1085, 309] on button "Use setting" at bounding box center [1081, 308] width 25 height 12
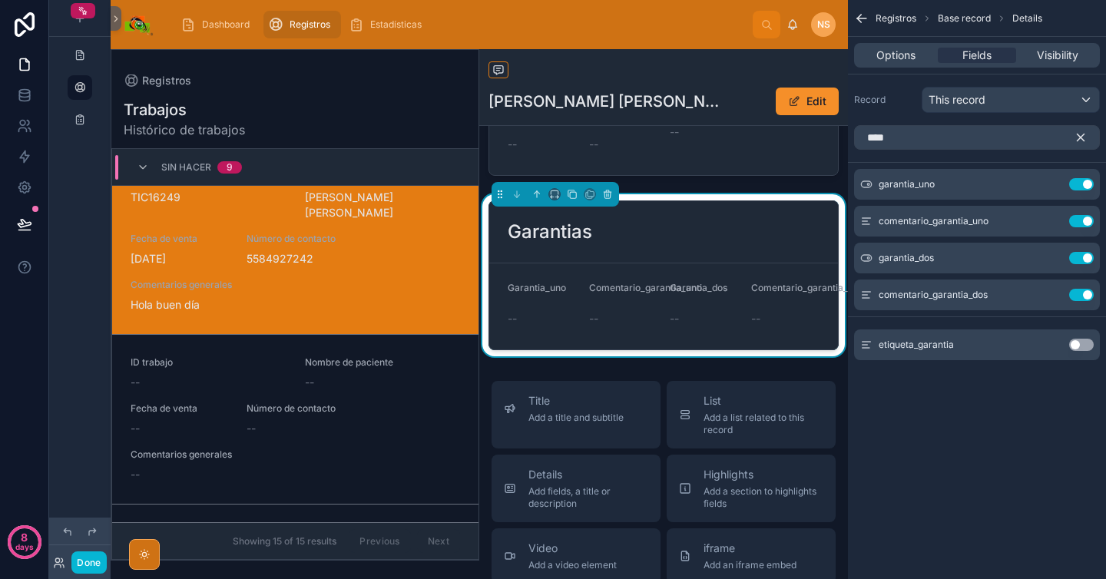
scroll to position [740, 0]
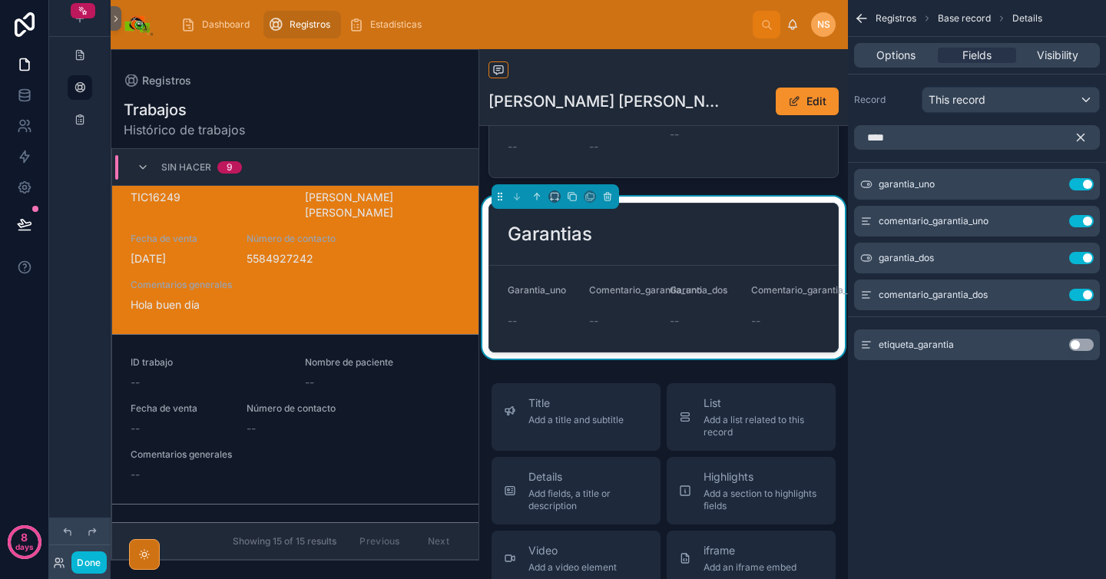
click at [1084, 139] on icon "scrollable content" at bounding box center [1081, 138] width 14 height 14
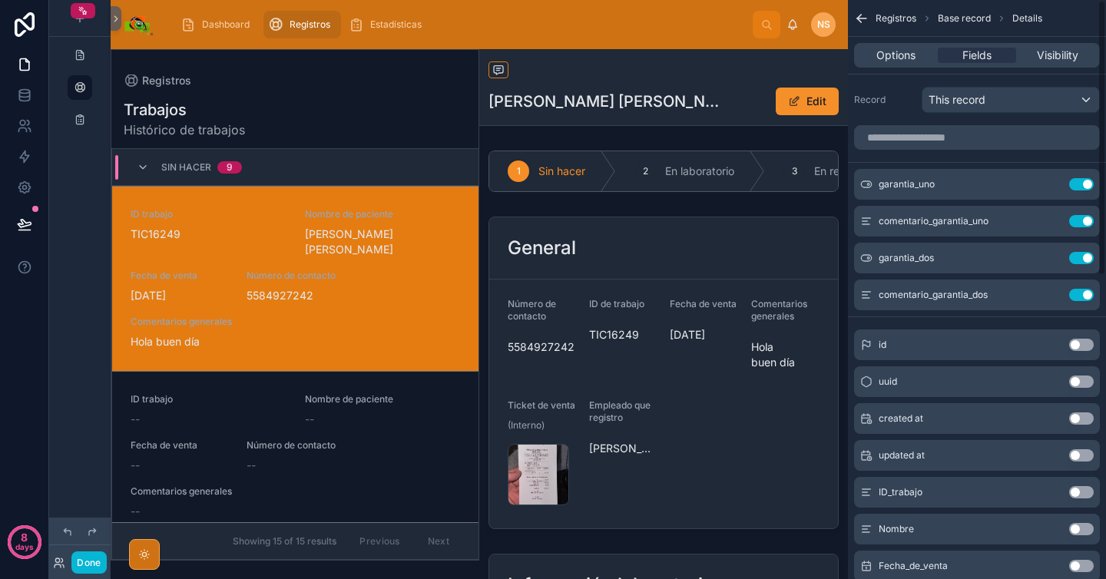
scroll to position [37, 0]
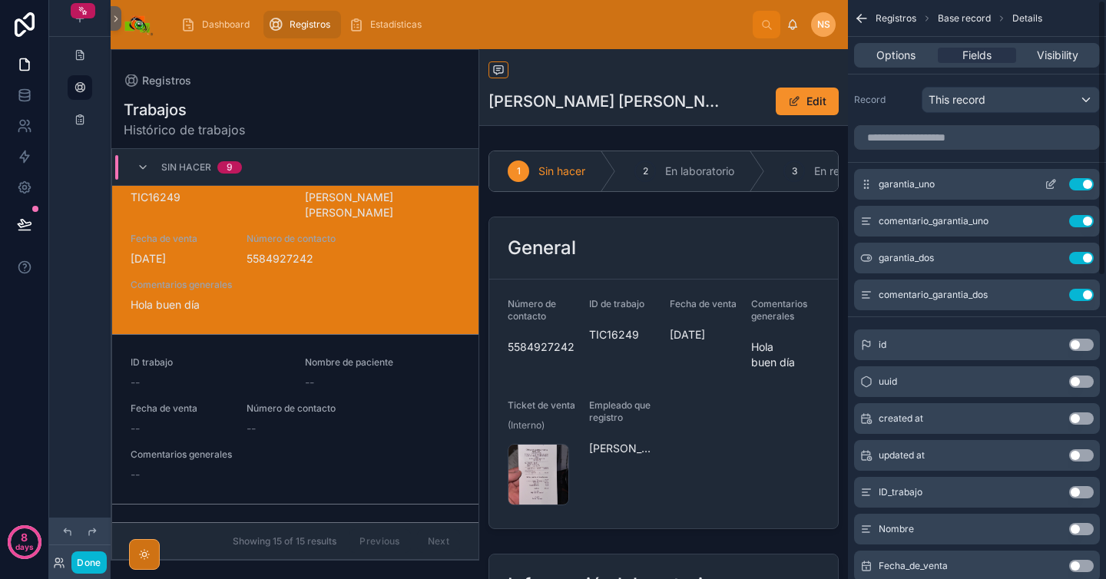
click at [1053, 184] on icon "scrollable content" at bounding box center [1052, 183] width 6 height 6
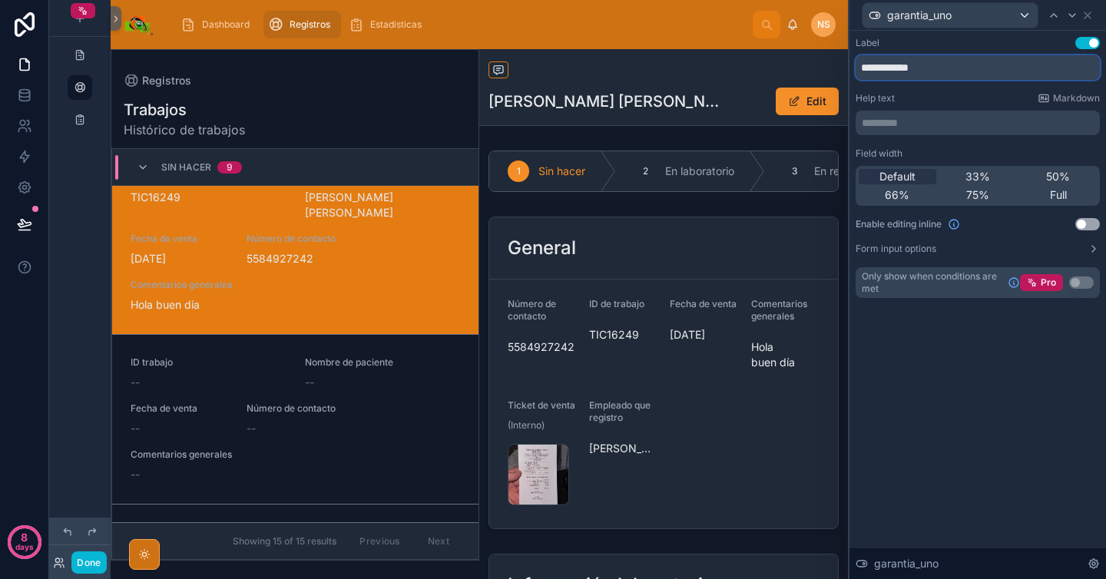
click at [937, 67] on input "**********" at bounding box center [978, 67] width 244 height 25
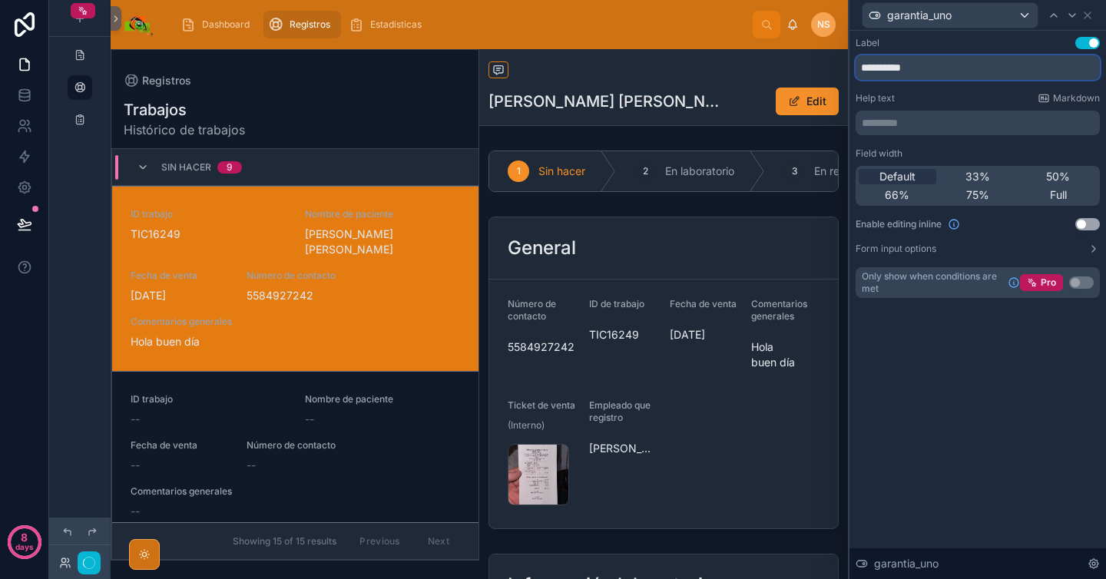
click at [982, 78] on input "**********" at bounding box center [978, 67] width 244 height 25
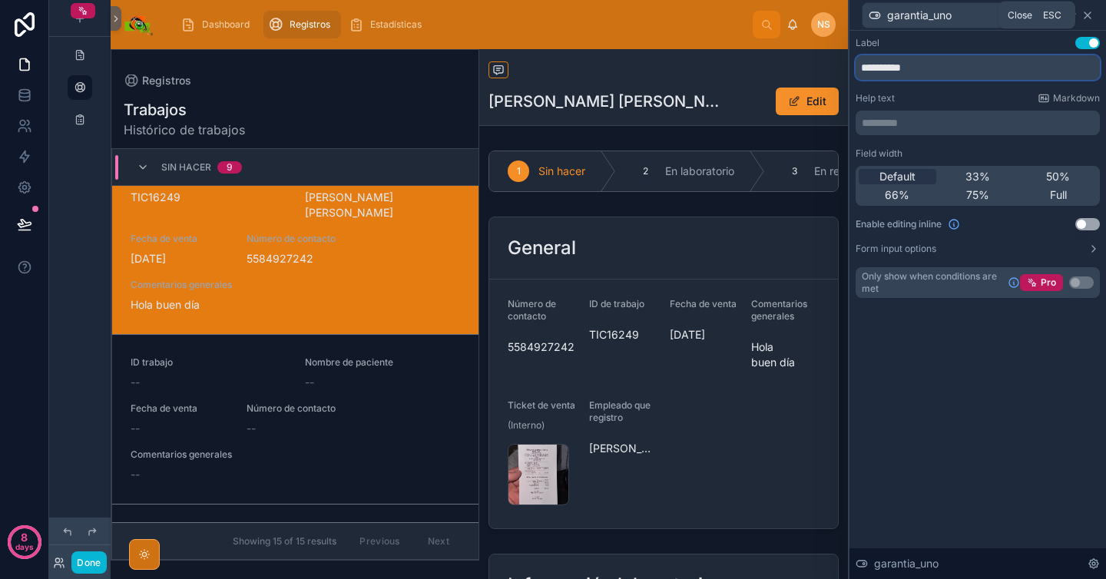
type input "**********"
click at [1089, 15] on icon at bounding box center [1088, 15] width 12 height 12
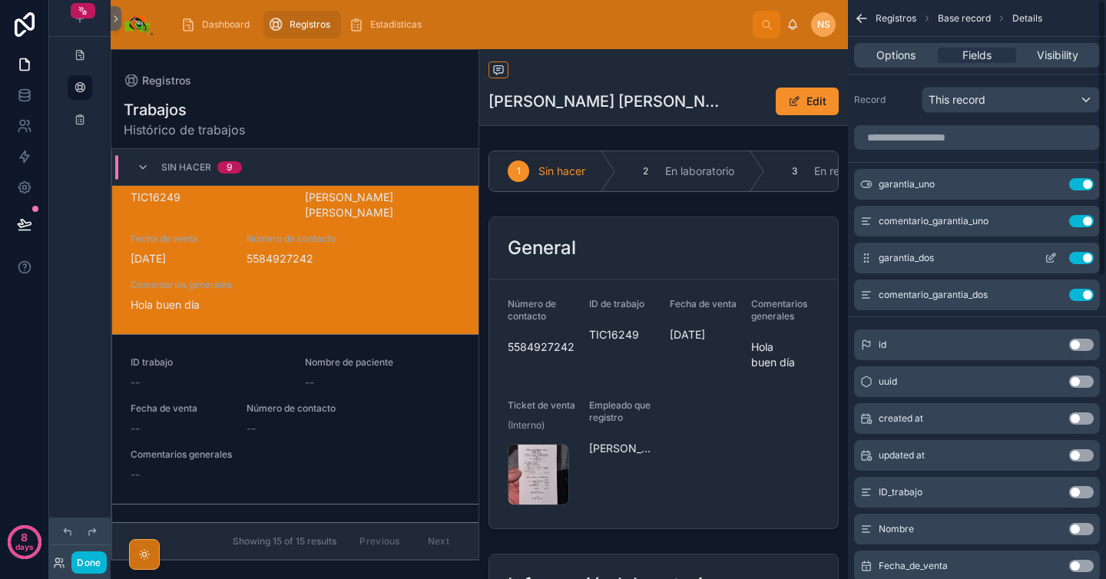
click at [1047, 258] on icon "scrollable content" at bounding box center [1051, 258] width 12 height 12
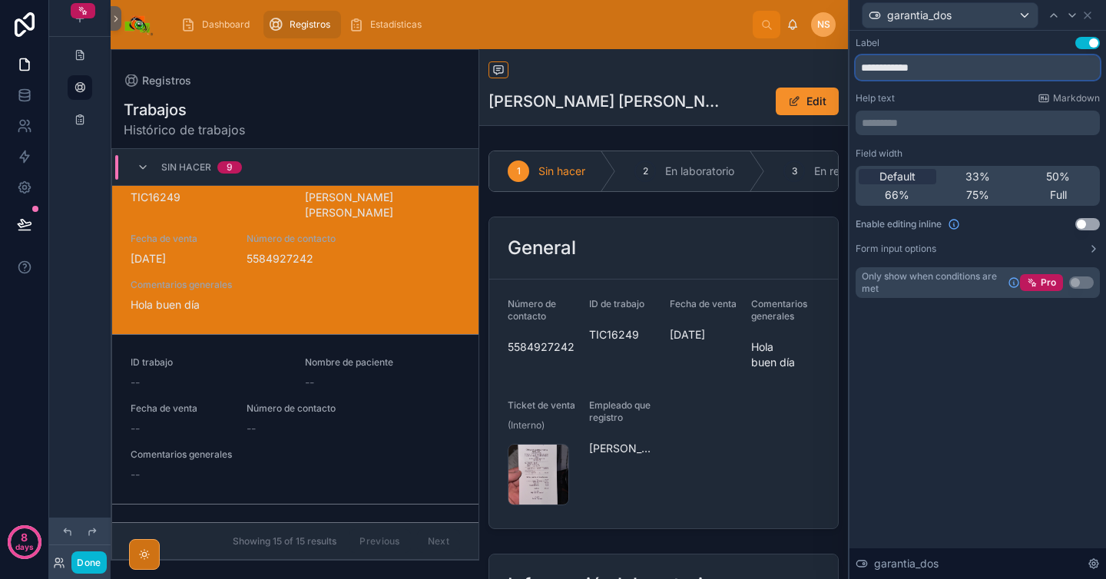
click at [948, 68] on input "**********" at bounding box center [978, 67] width 244 height 25
paste input "text"
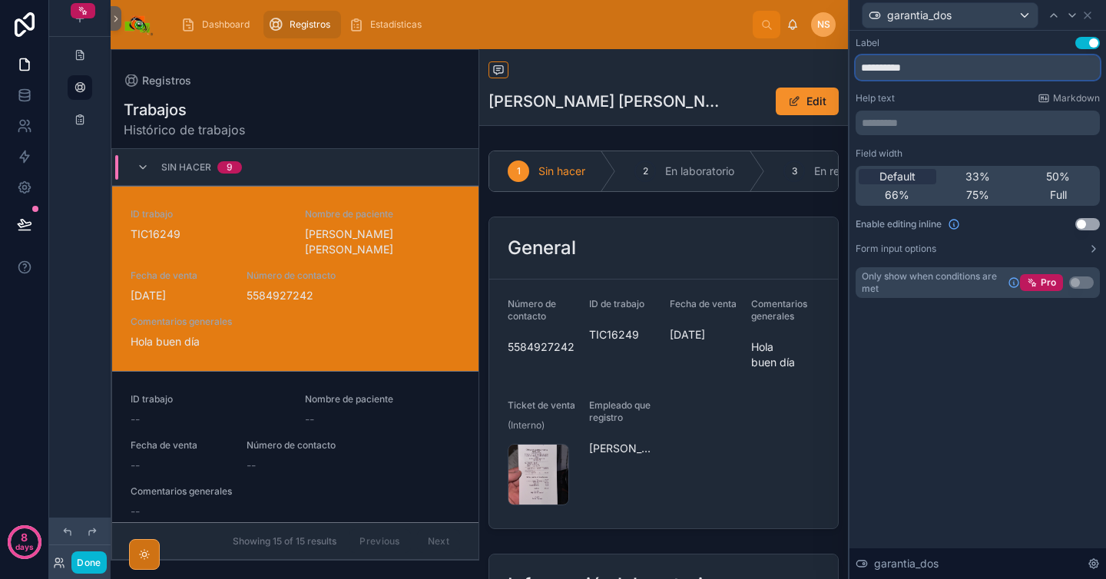
scroll to position [0, 0]
type input "**********"
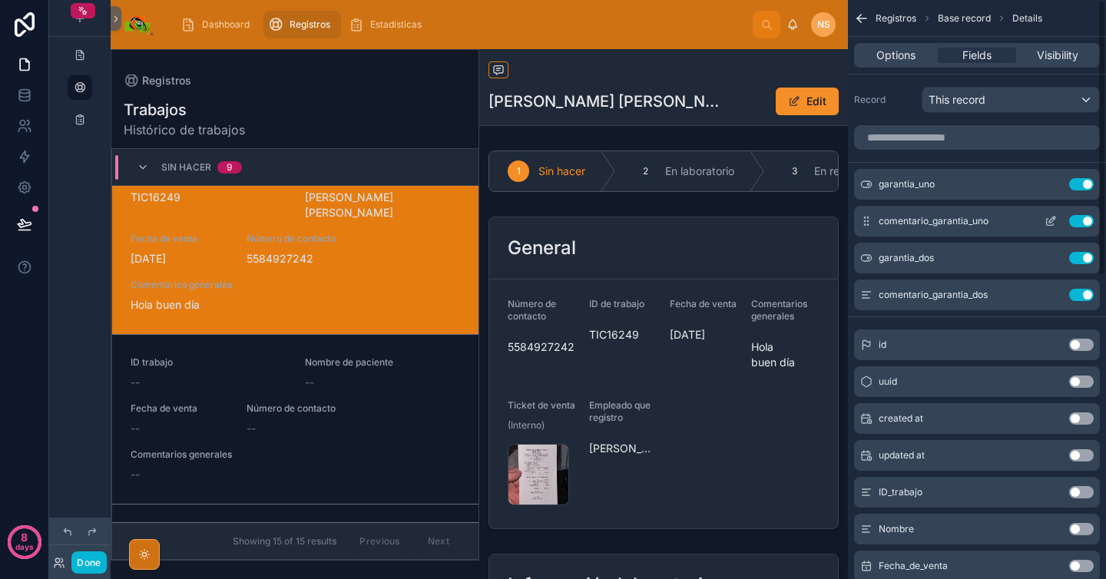
click at [1053, 225] on icon "scrollable content" at bounding box center [1050, 222] width 7 height 7
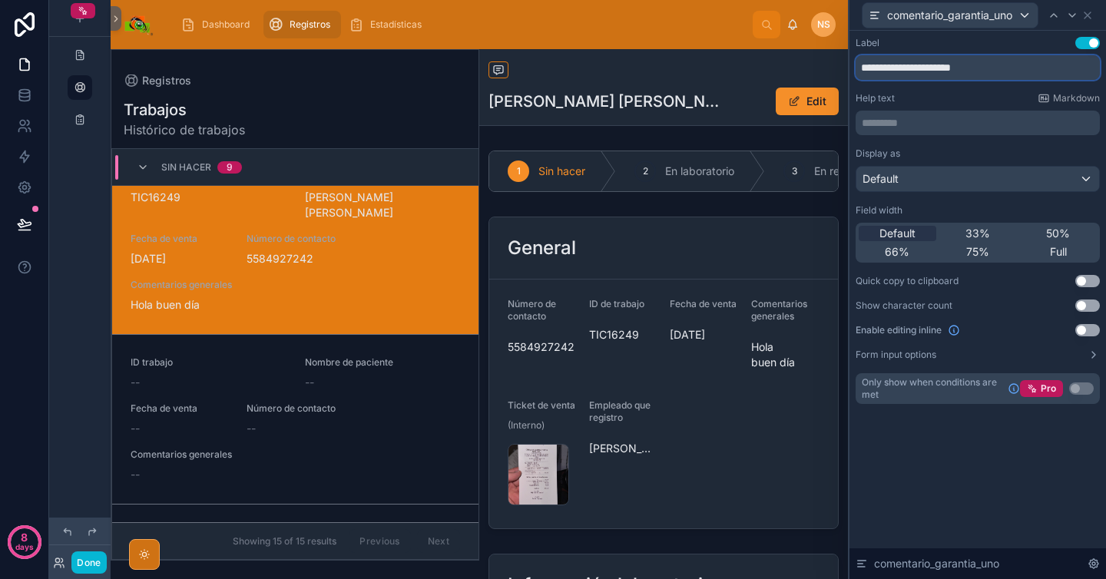
drag, startPoint x: 920, startPoint y: 67, endPoint x: 1018, endPoint y: 65, distance: 98.4
click at [1018, 65] on input "**********" at bounding box center [978, 67] width 244 height 25
type input "**********"
click at [1090, 11] on icon at bounding box center [1088, 15] width 12 height 12
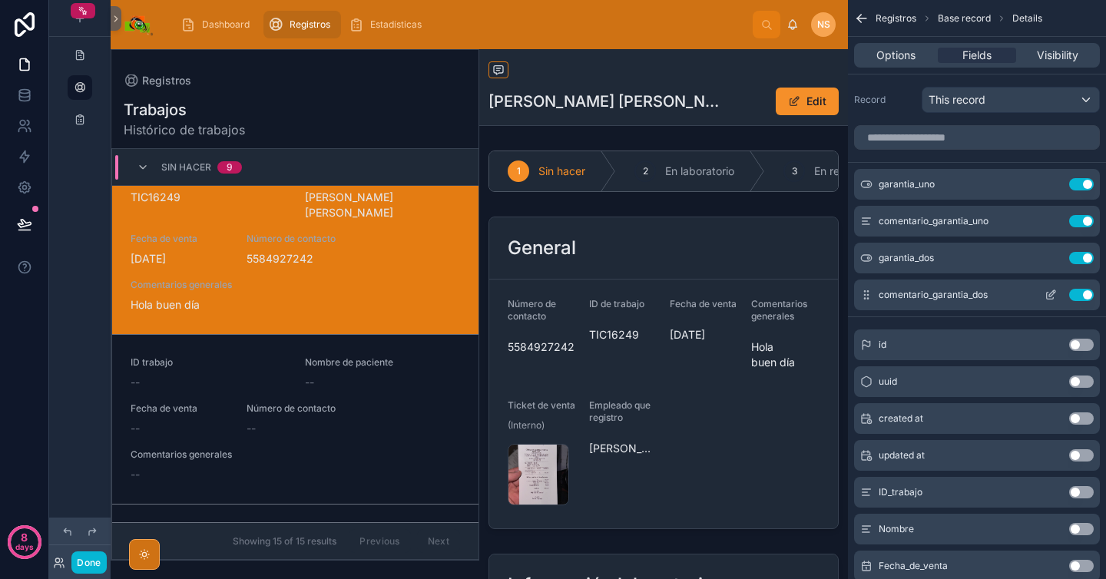
click at [1052, 297] on icon "scrollable content" at bounding box center [1051, 295] width 12 height 12
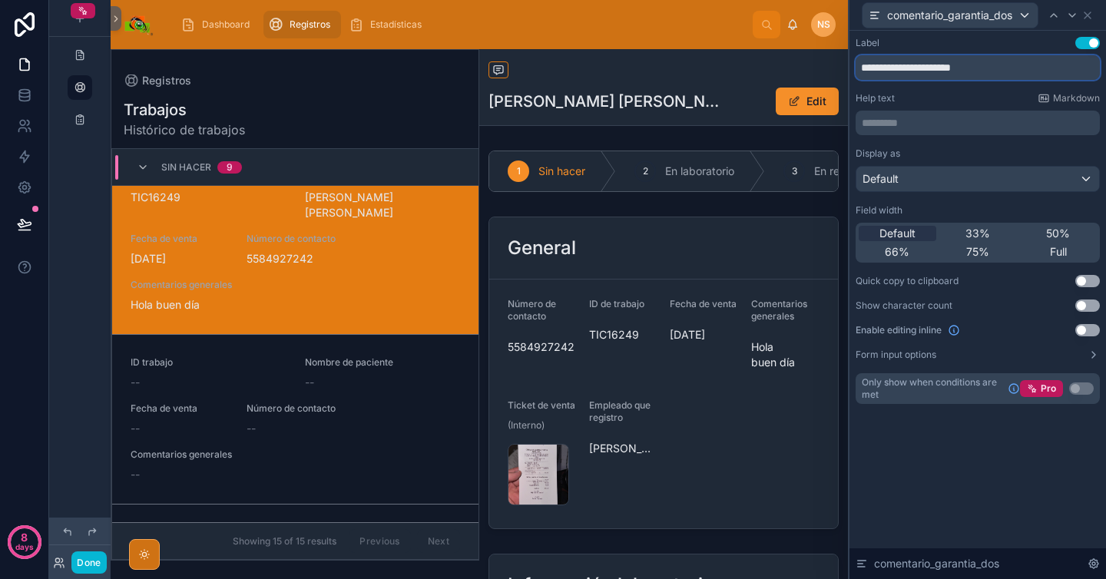
drag, startPoint x: 920, startPoint y: 68, endPoint x: 1050, endPoint y: 68, distance: 129.8
click at [1049, 68] on input "**********" at bounding box center [978, 67] width 244 height 25
type input "**********"
click at [1019, 85] on div "**********" at bounding box center [978, 220] width 244 height 367
click at [1091, 18] on icon at bounding box center [1088, 15] width 12 height 12
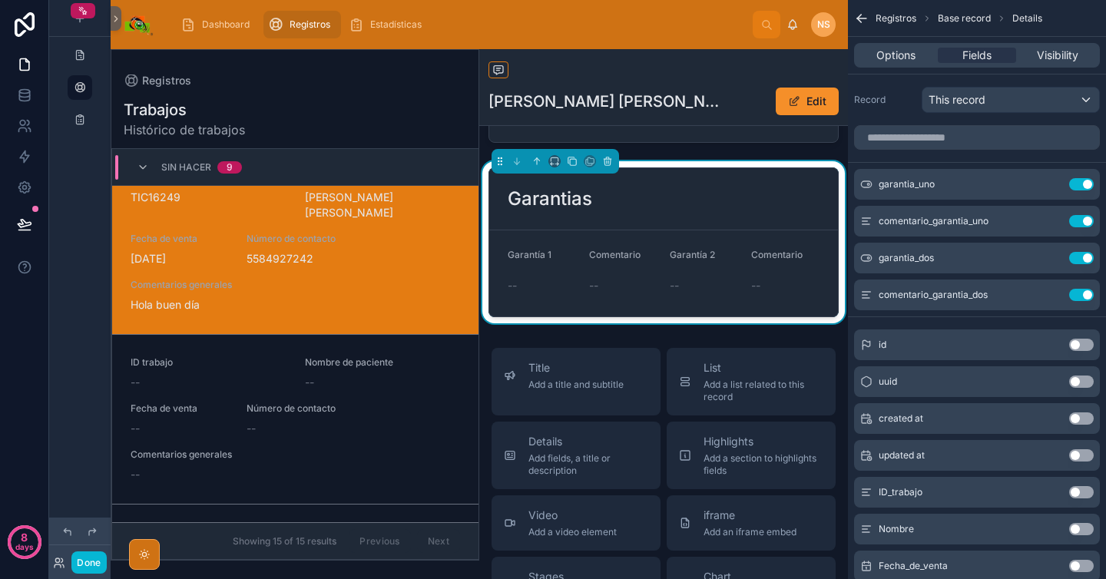
scroll to position [667, 0]
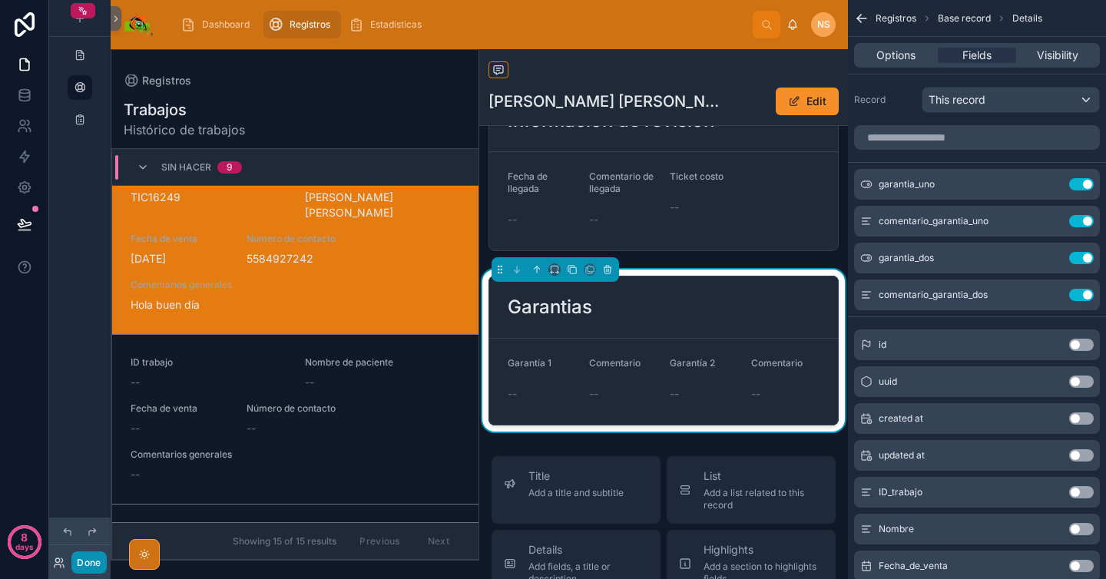
click at [95, 562] on button "Done" at bounding box center [88, 563] width 35 height 22
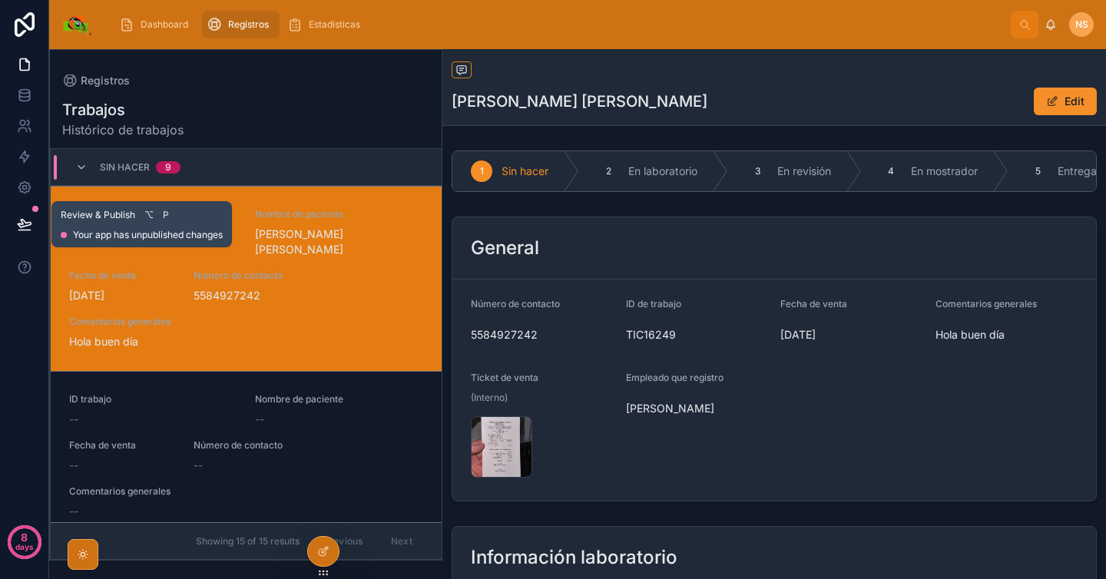
scroll to position [37, 0]
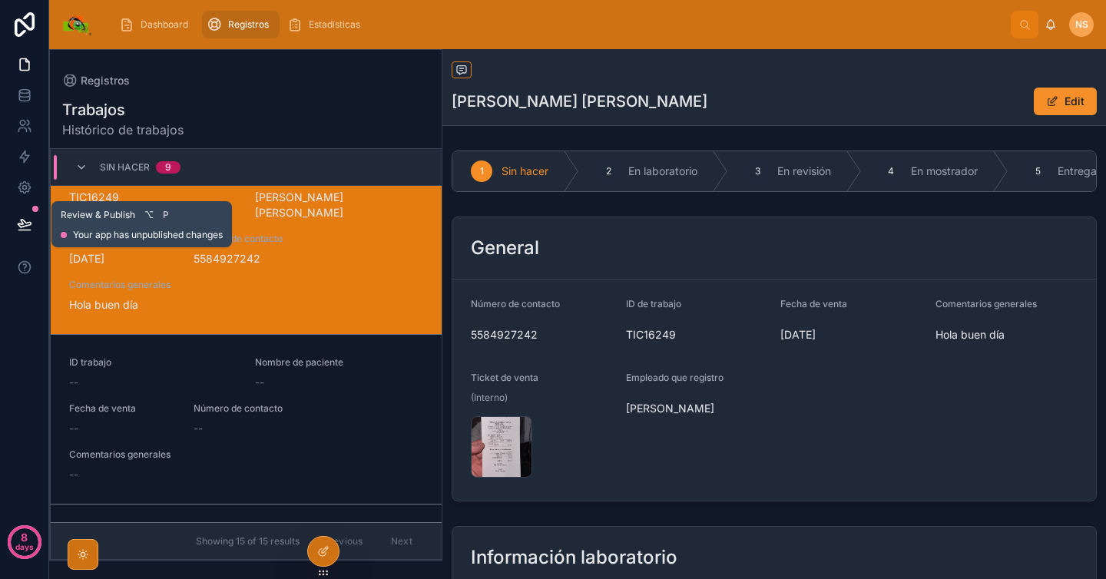
click at [32, 227] on icon at bounding box center [24, 224] width 15 height 15
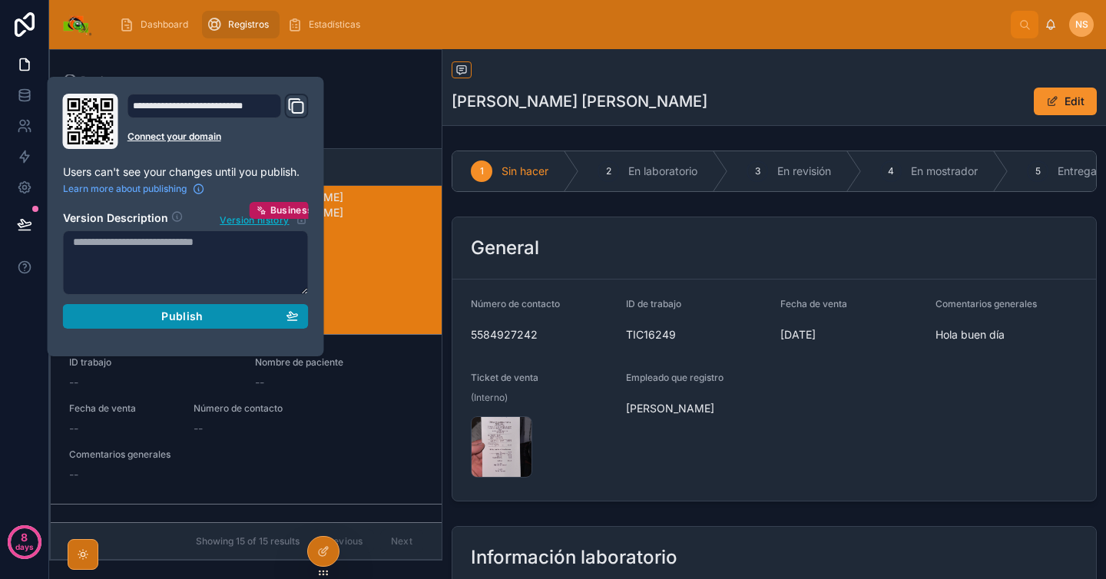
click at [134, 313] on div "Publish" at bounding box center [186, 317] width 226 height 14
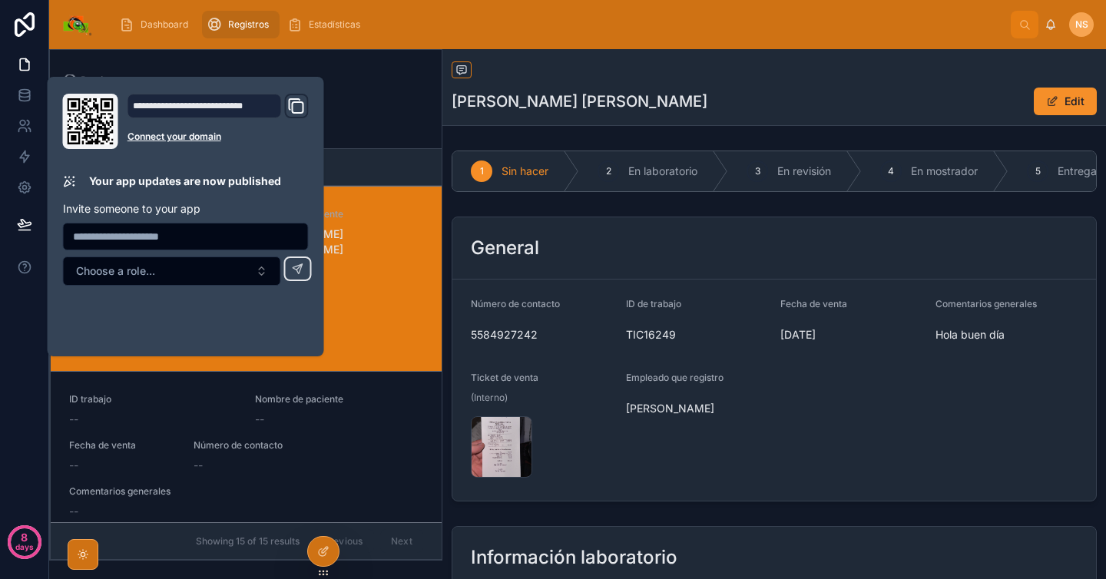
scroll to position [37, 0]
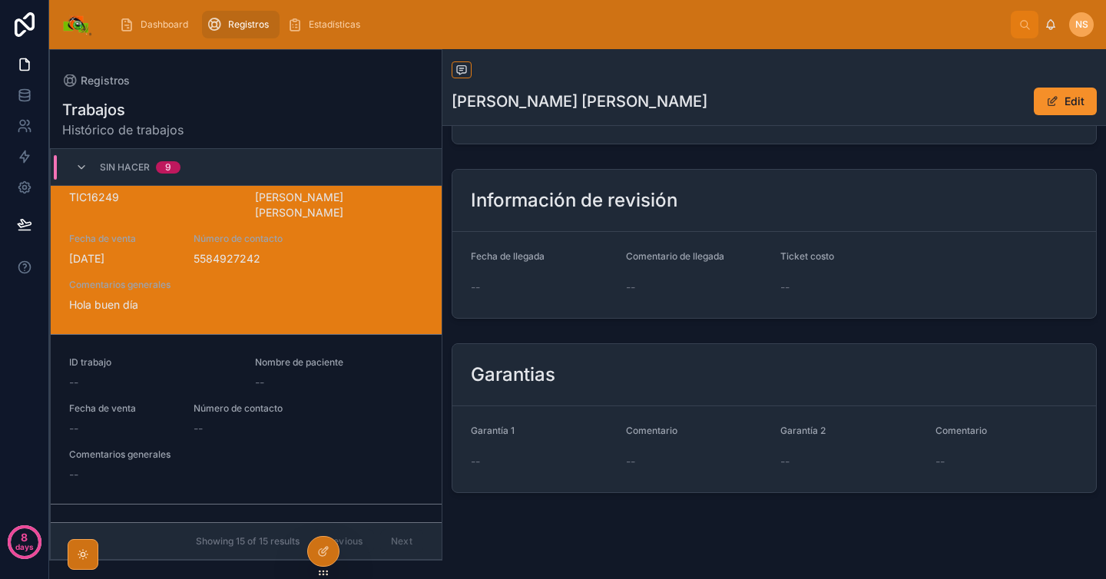
scroll to position [574, 0]
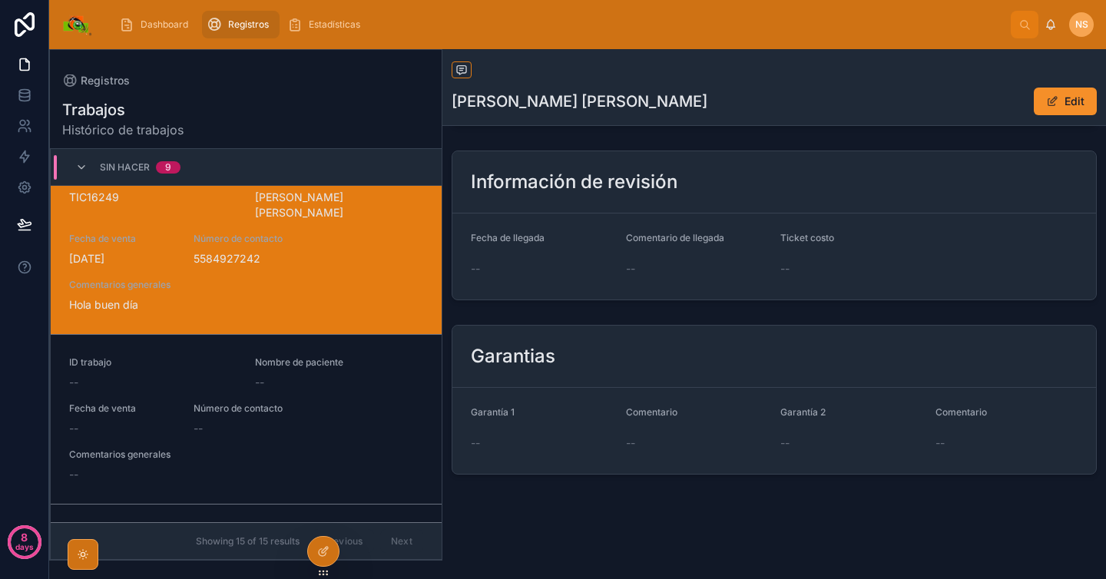
click at [446, 103] on div "Registros López Navarro Sabina Edit" at bounding box center [775, 87] width 664 height 77
click at [177, 28] on span "Dashboard" at bounding box center [165, 24] width 48 height 12
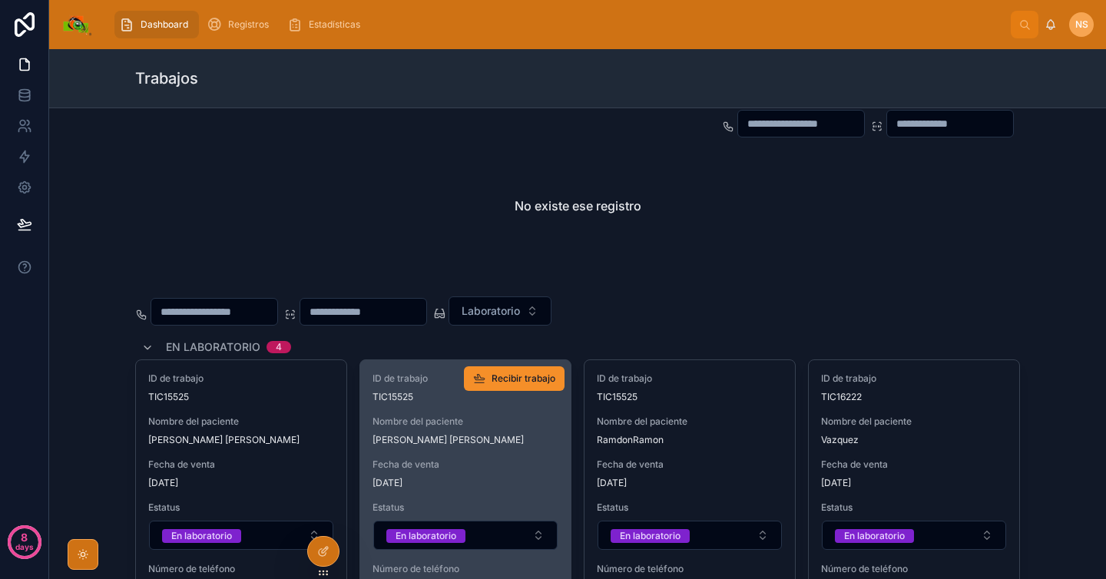
scroll to position [1122, 0]
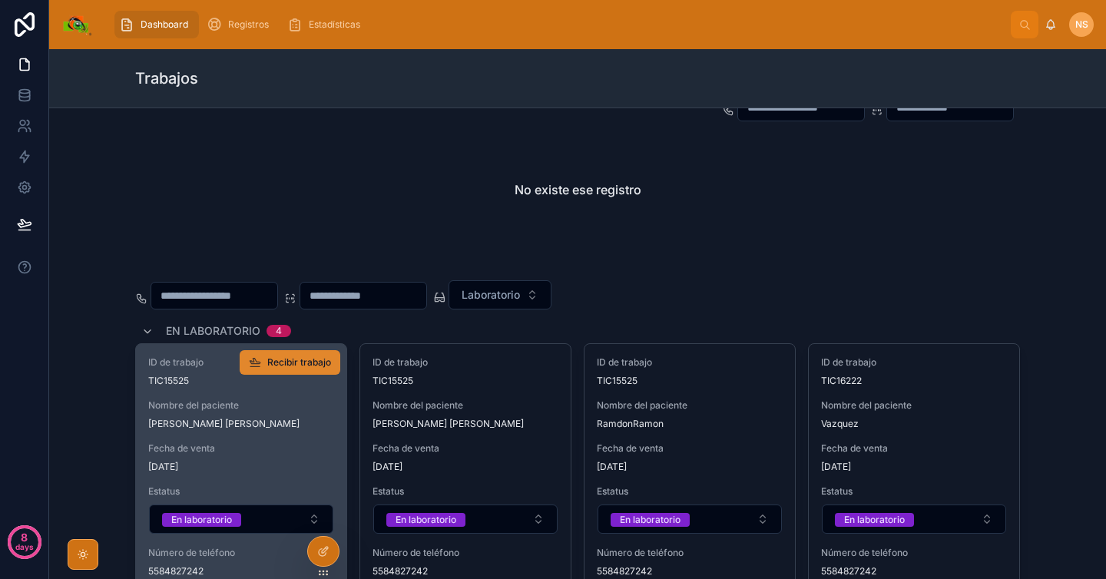
click at [300, 368] on span "Recibir trabajo" at bounding box center [299, 362] width 64 height 12
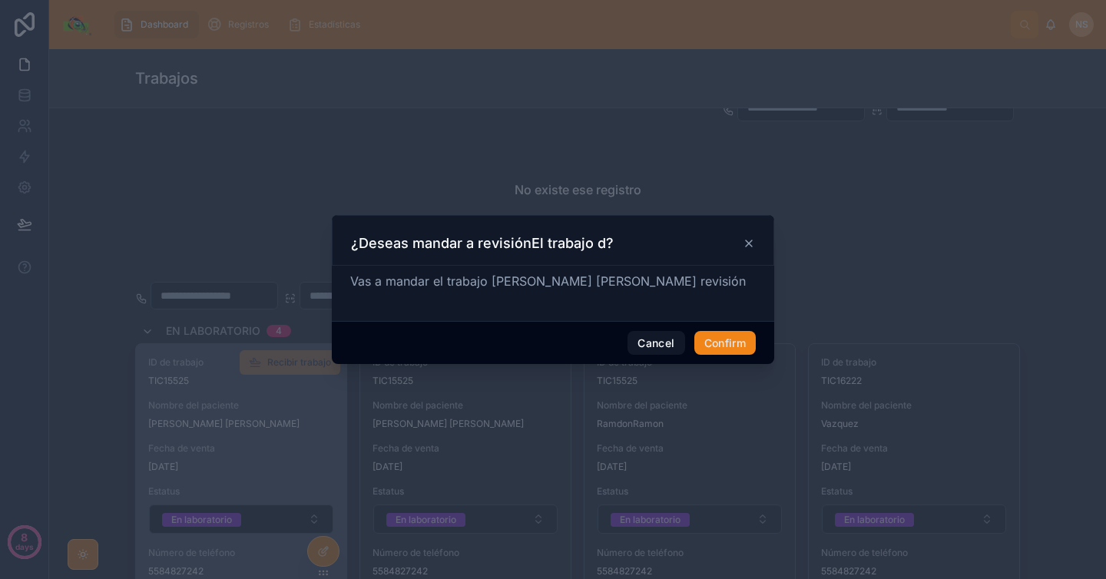
click at [738, 337] on button "Confirm" at bounding box center [725, 343] width 61 height 25
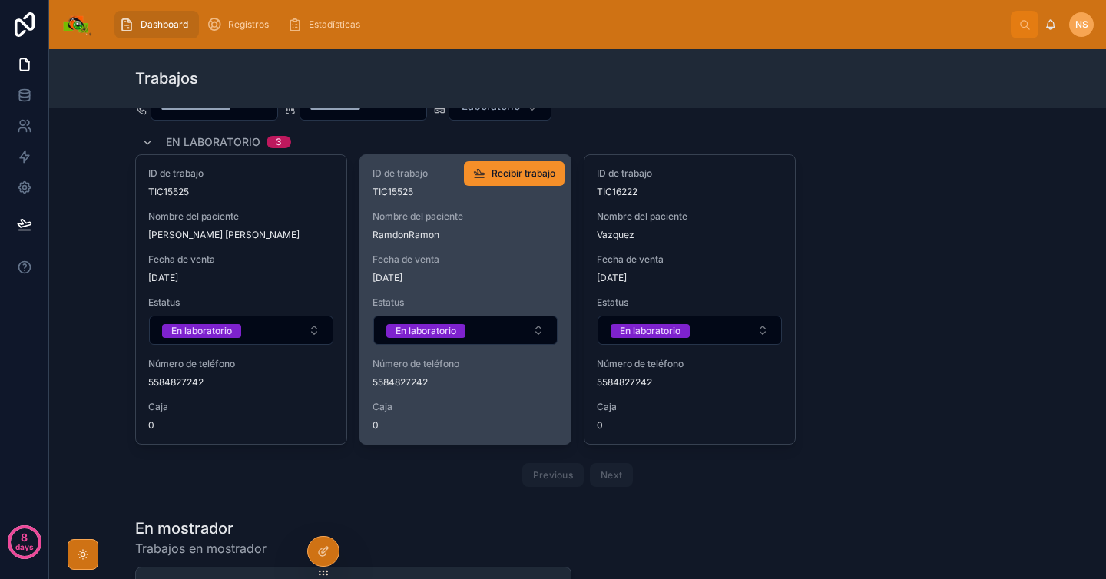
scroll to position [1318, 0]
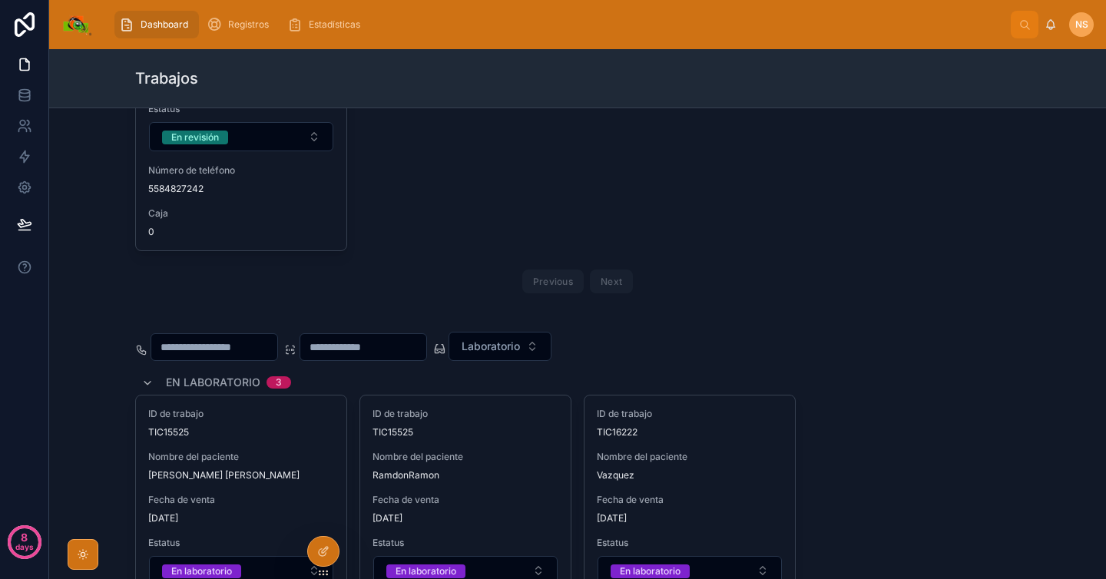
click at [529, 233] on div "ID de trabajo TIC15525 Nombre del paciente Vazquez Trejo Cristian Fecha de vent…" at bounding box center [577, 106] width 885 height 290
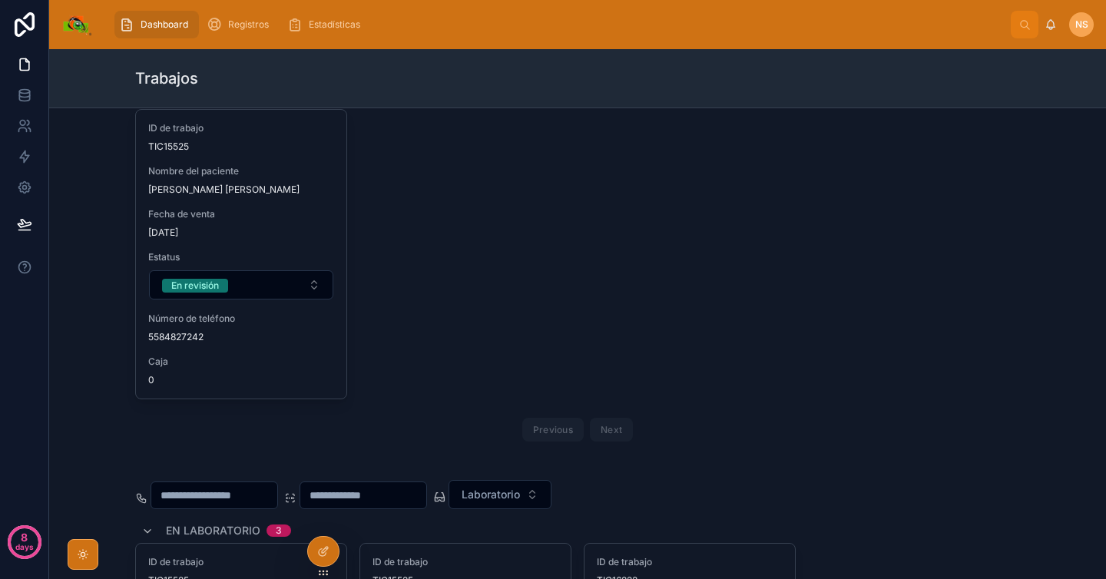
scroll to position [1080, 0]
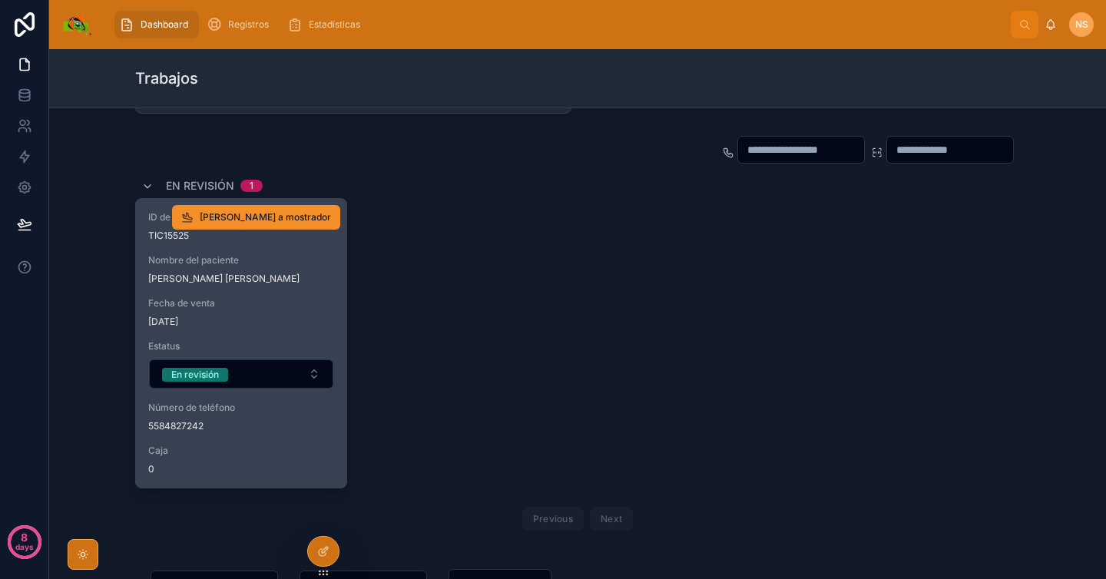
click at [254, 295] on div "ID de trabajo TIC15525 Nombre del paciente Vazquez Trejo Cristian Fecha de vent…" at bounding box center [241, 343] width 211 height 289
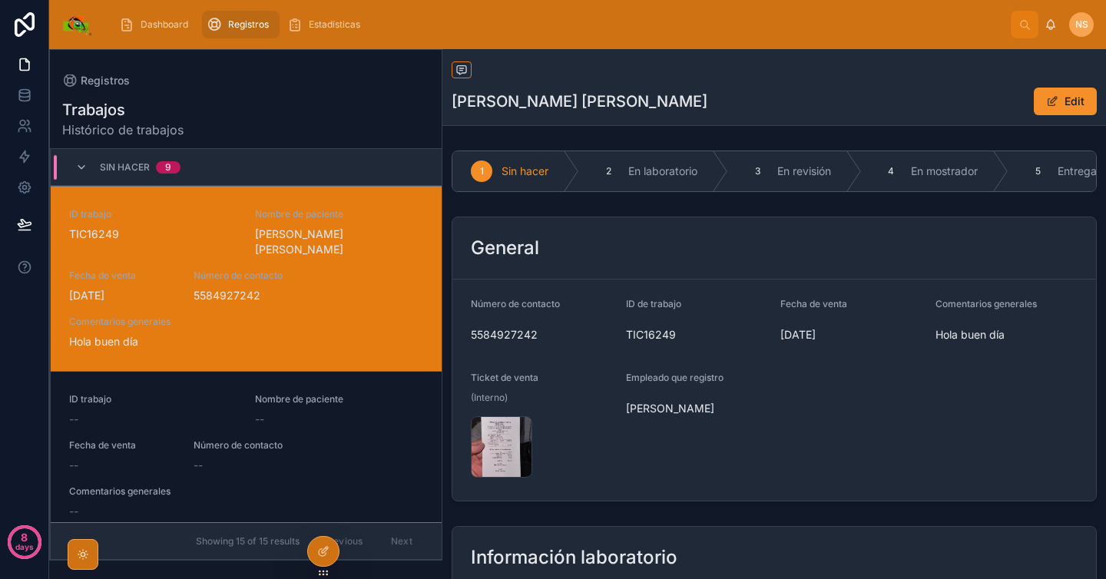
scroll to position [66, 0]
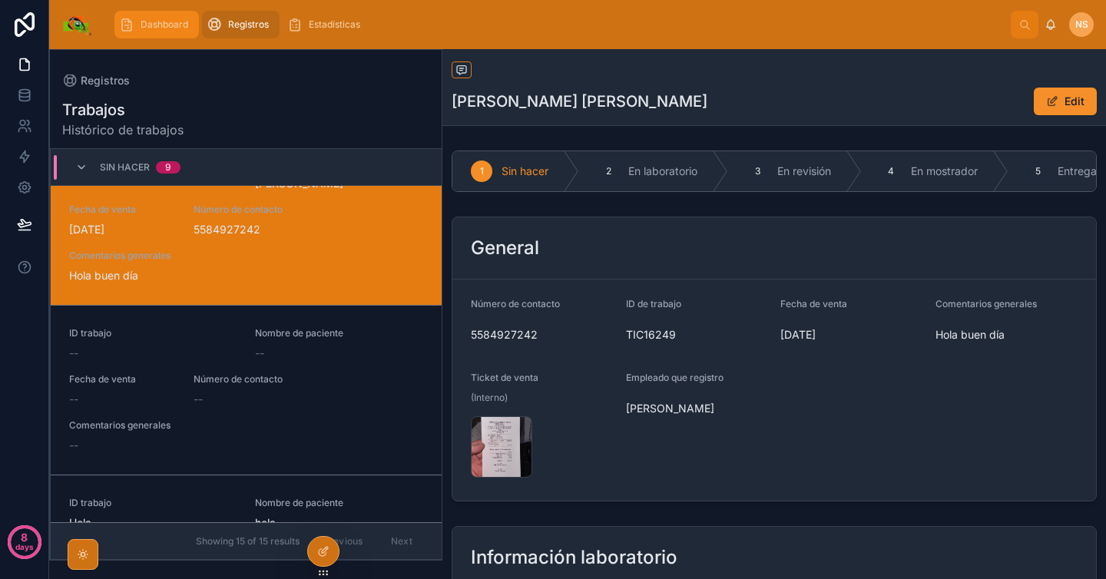
click at [169, 24] on span "Dashboard" at bounding box center [165, 24] width 48 height 12
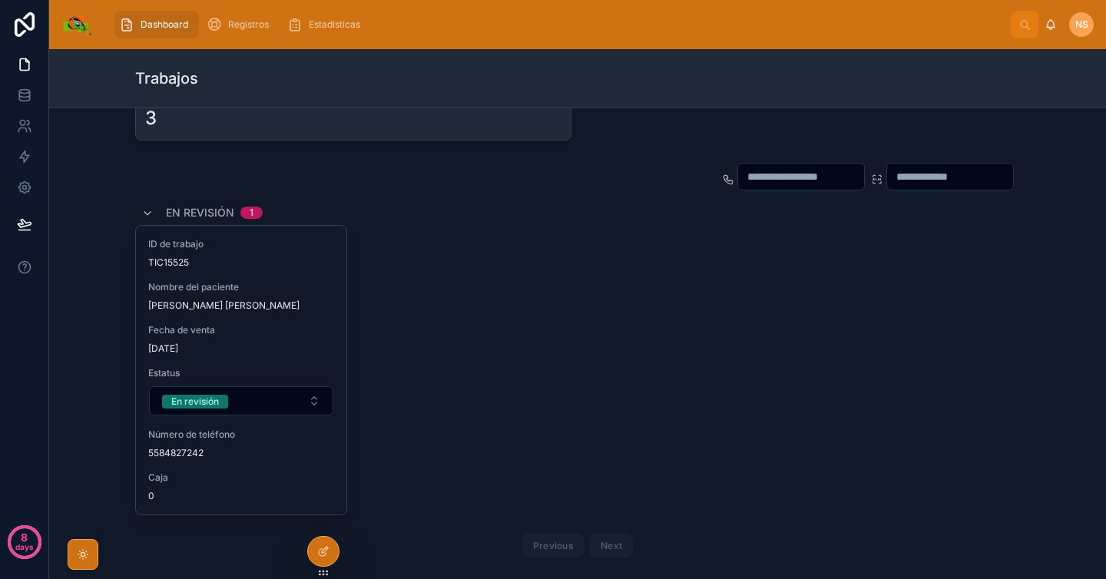
scroll to position [1064, 0]
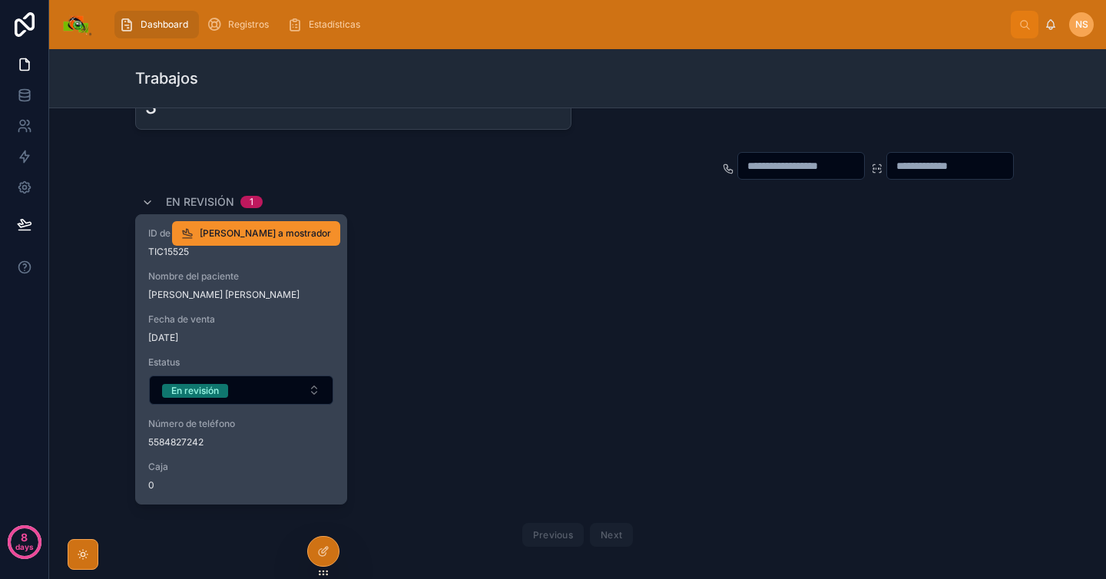
click at [309, 327] on div "Fecha de venta 1/9/2025" at bounding box center [241, 328] width 186 height 31
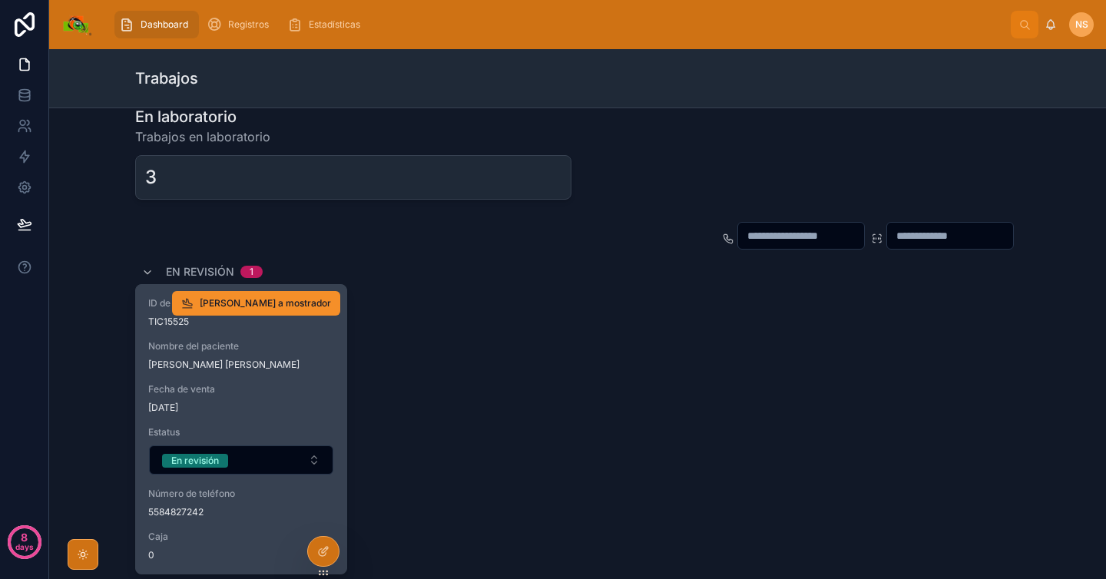
scroll to position [1011, 0]
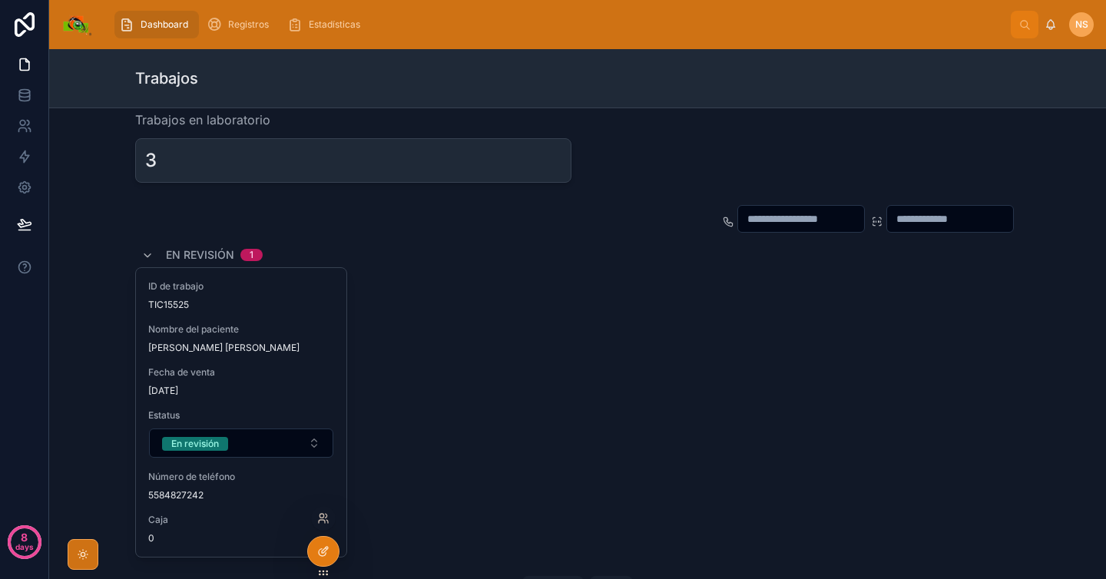
click at [330, 549] on div at bounding box center [323, 551] width 31 height 29
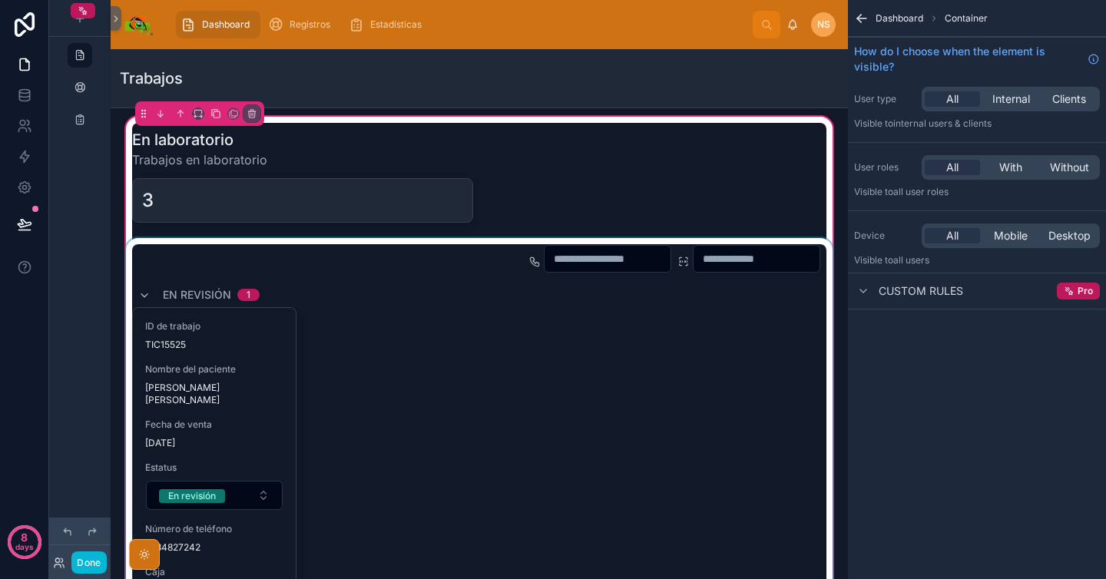
click at [255, 412] on div at bounding box center [479, 451] width 713 height 426
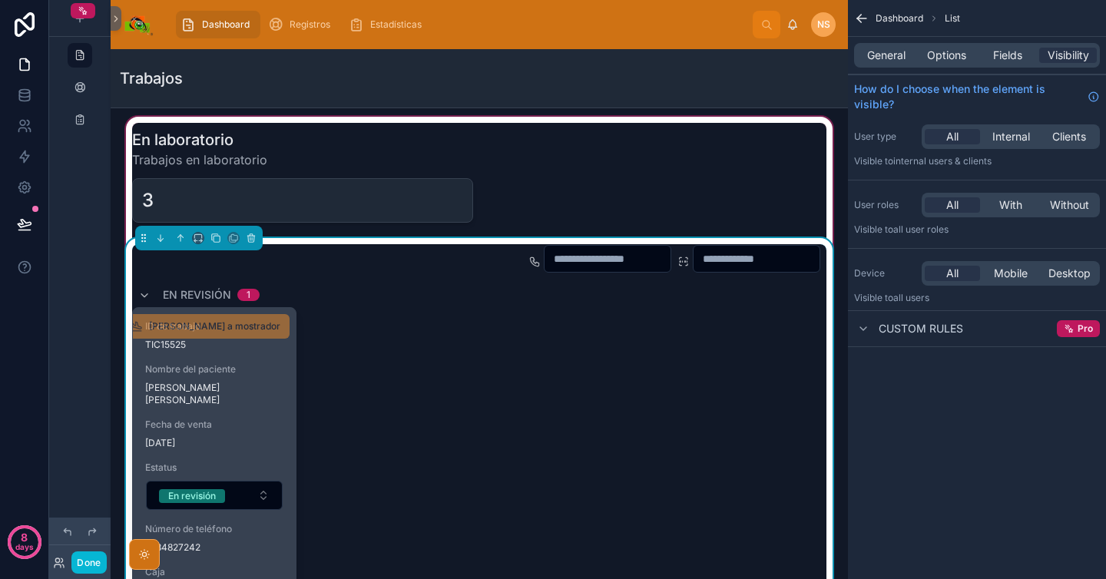
click at [250, 390] on div "ID de trabajo TIC15525 Nombre del paciente Vazquez Trejo Cristian Fecha de vent…" at bounding box center [214, 458] width 163 height 301
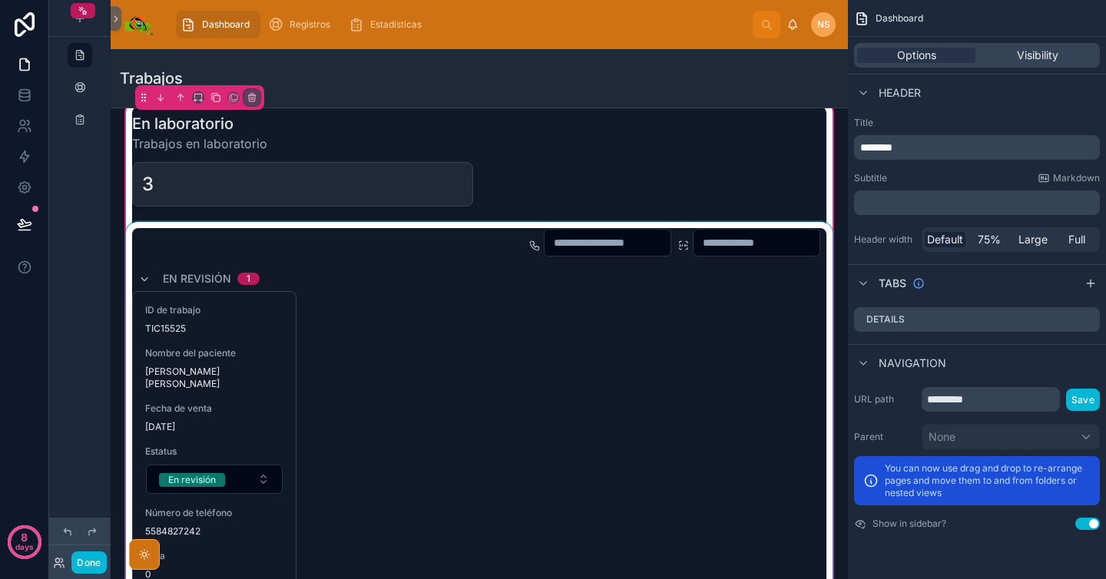
scroll to position [1043, 0]
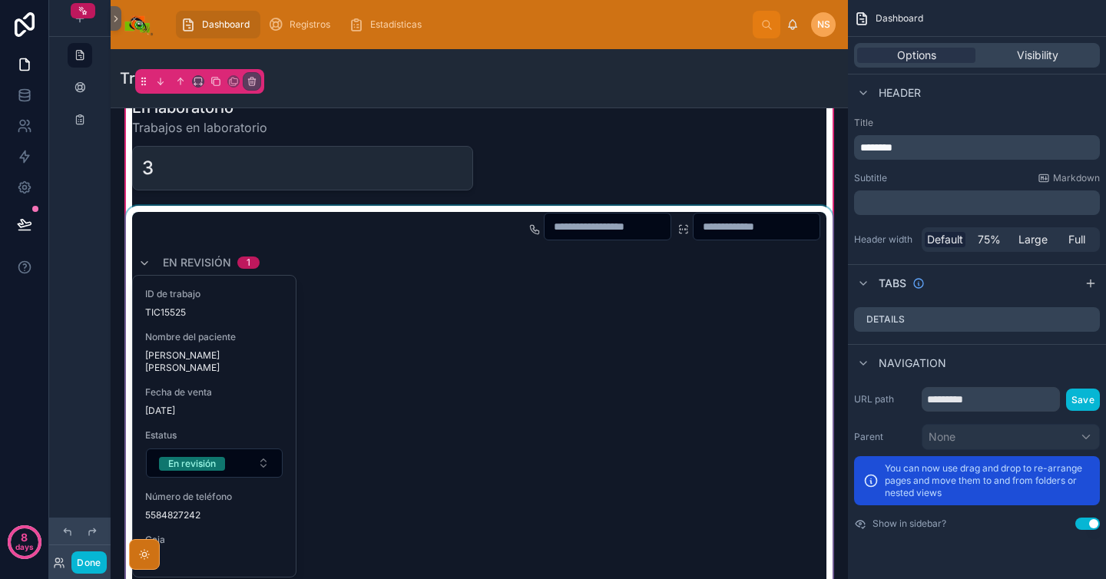
click at [398, 369] on div at bounding box center [479, 419] width 713 height 426
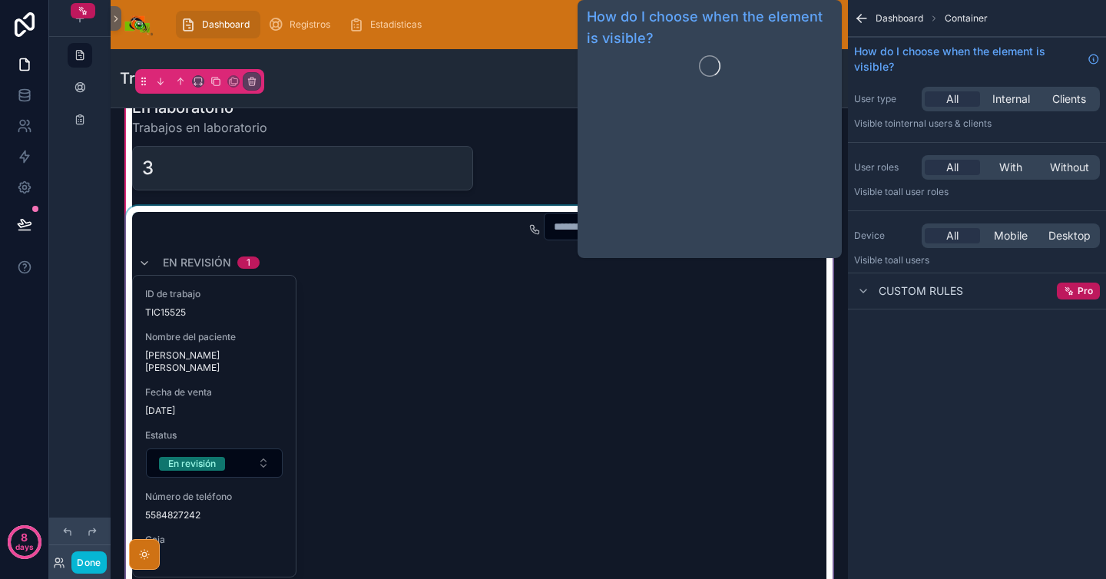
click at [601, 463] on div at bounding box center [479, 419] width 713 height 426
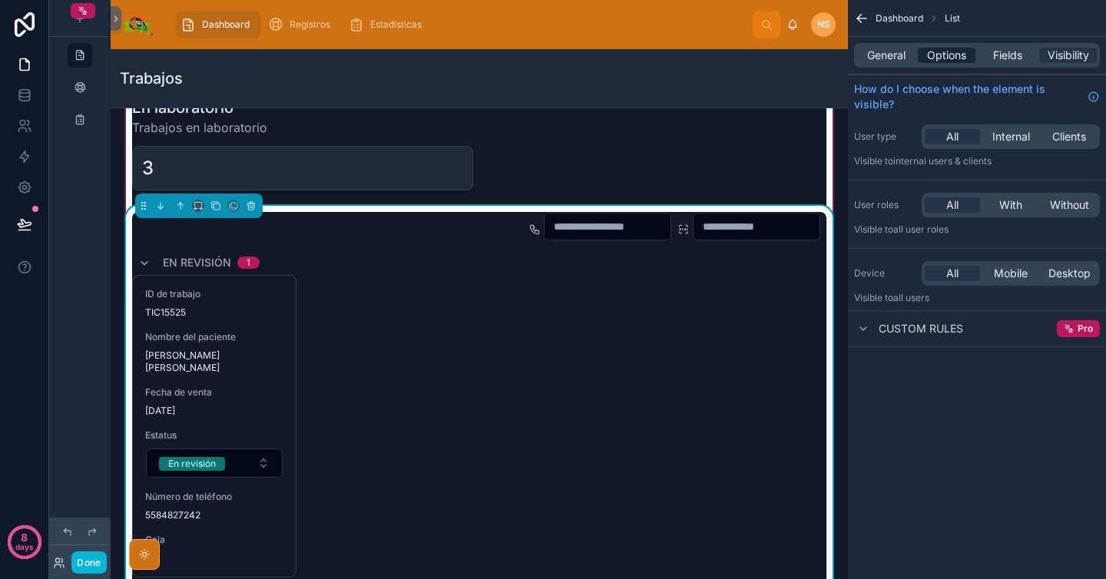
click at [950, 55] on span "Options" at bounding box center [946, 55] width 39 height 15
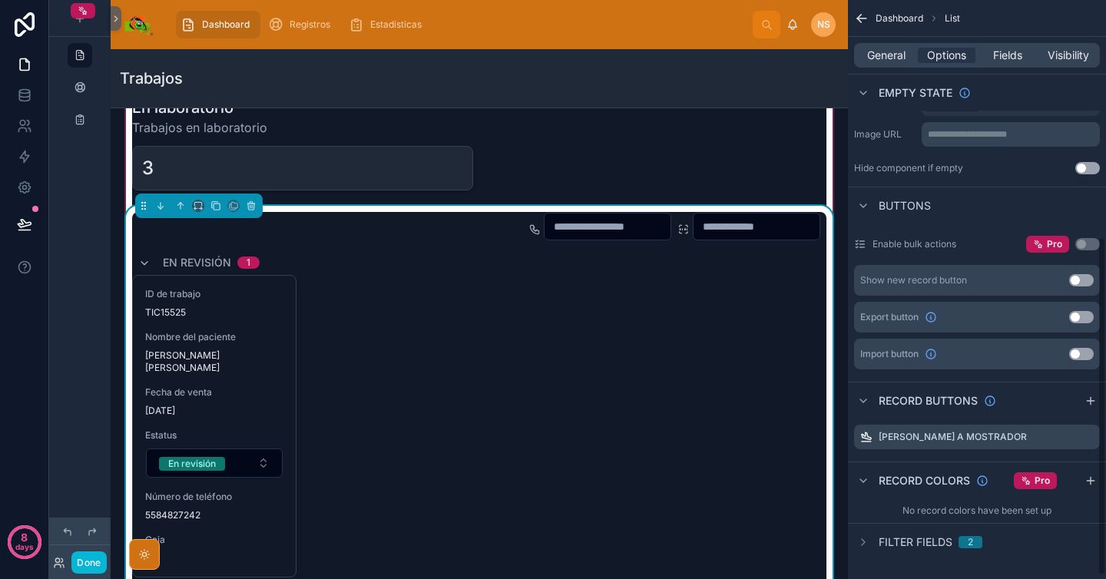
scroll to position [413, 0]
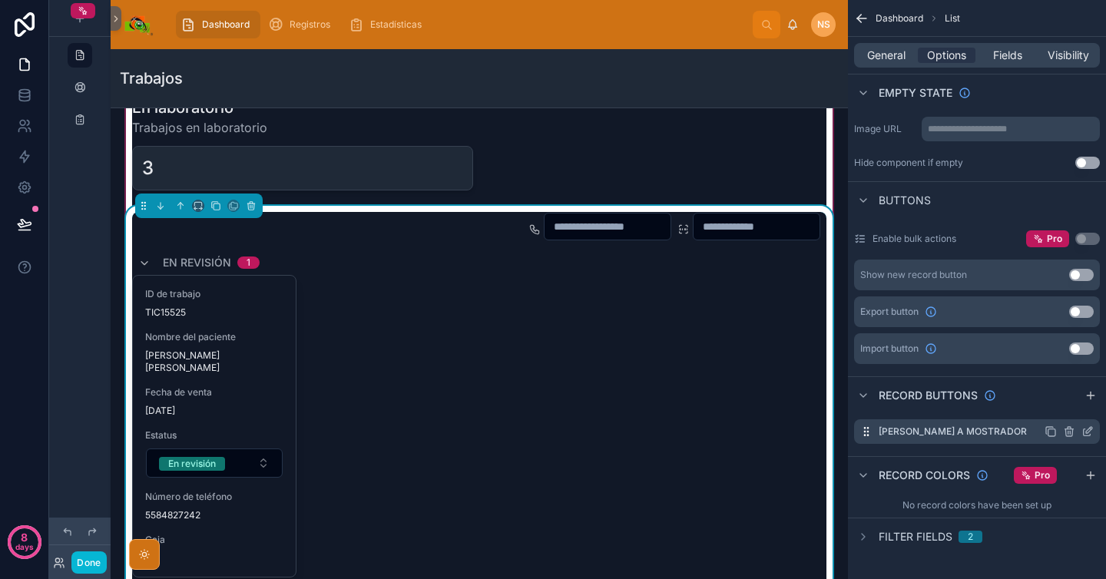
click at [1091, 432] on icon "scrollable content" at bounding box center [1088, 432] width 12 height 12
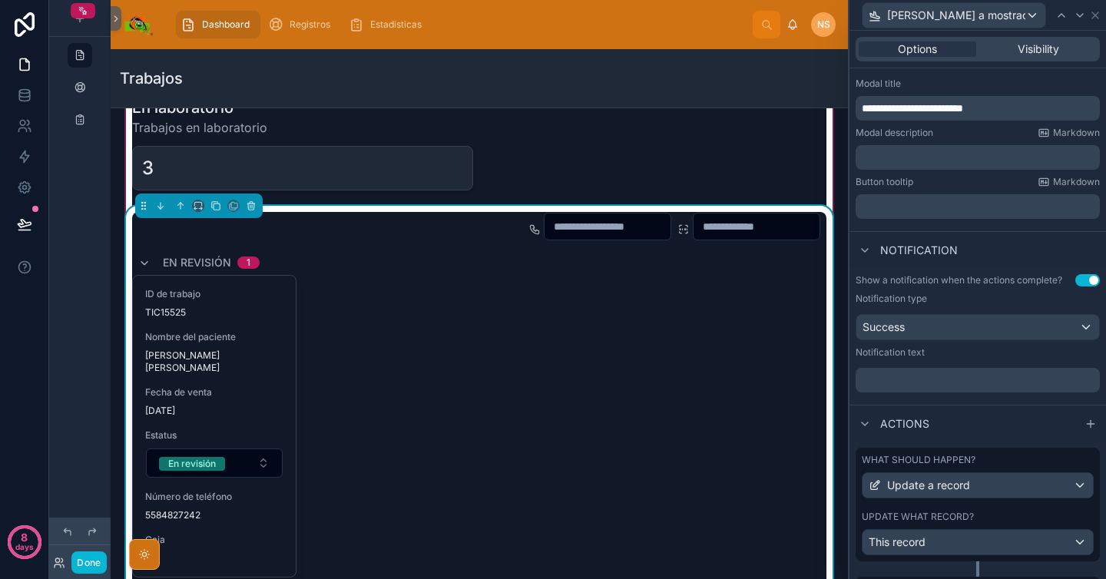
scroll to position [338, 0]
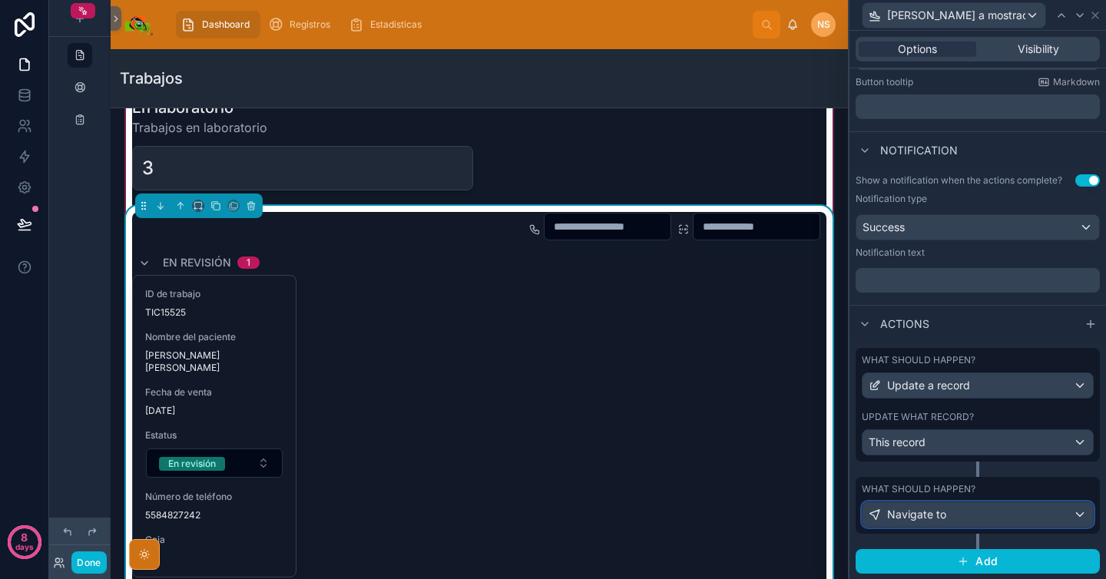
click at [997, 515] on div "Navigate to" at bounding box center [978, 514] width 230 height 25
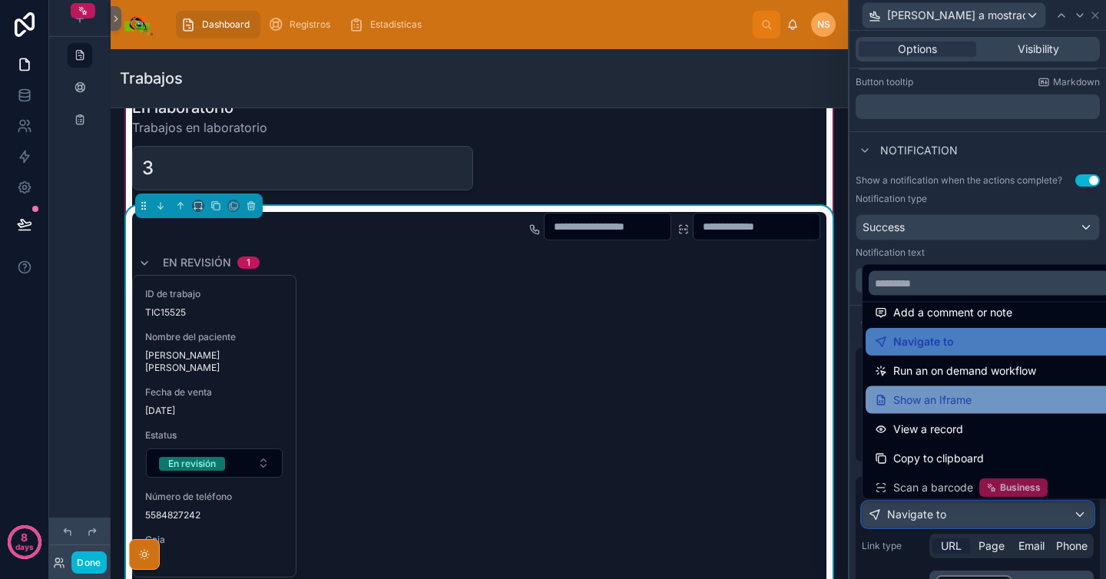
scroll to position [109, 0]
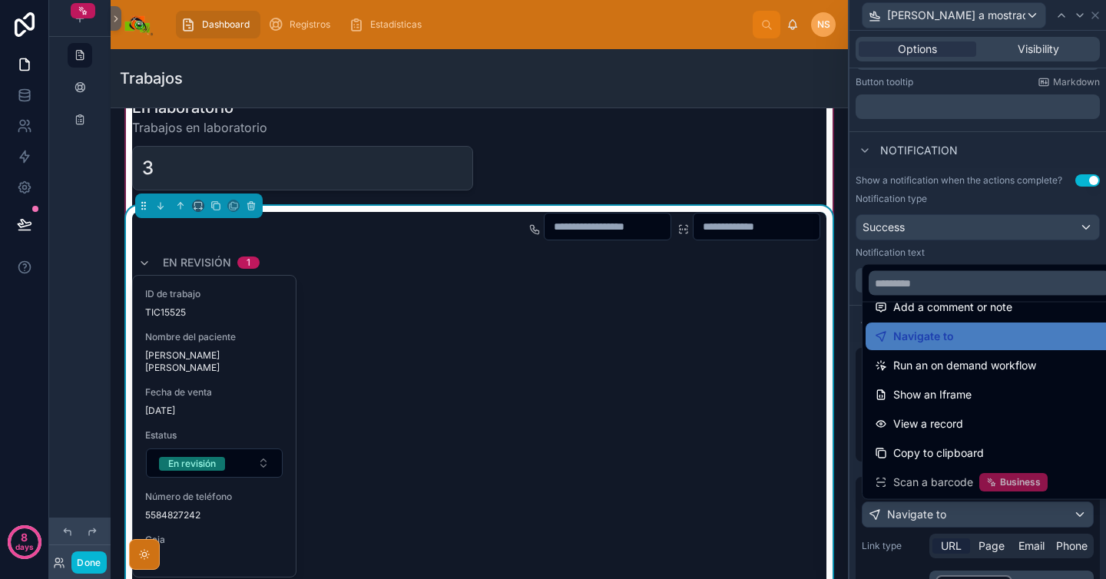
click at [906, 544] on div at bounding box center [978, 289] width 257 height 579
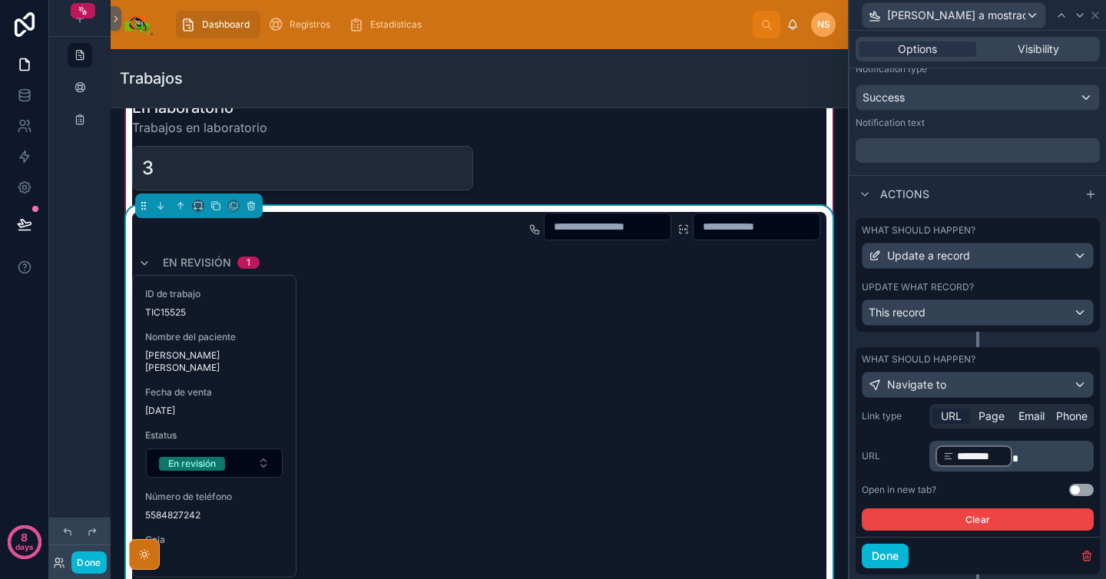
scroll to position [509, 0]
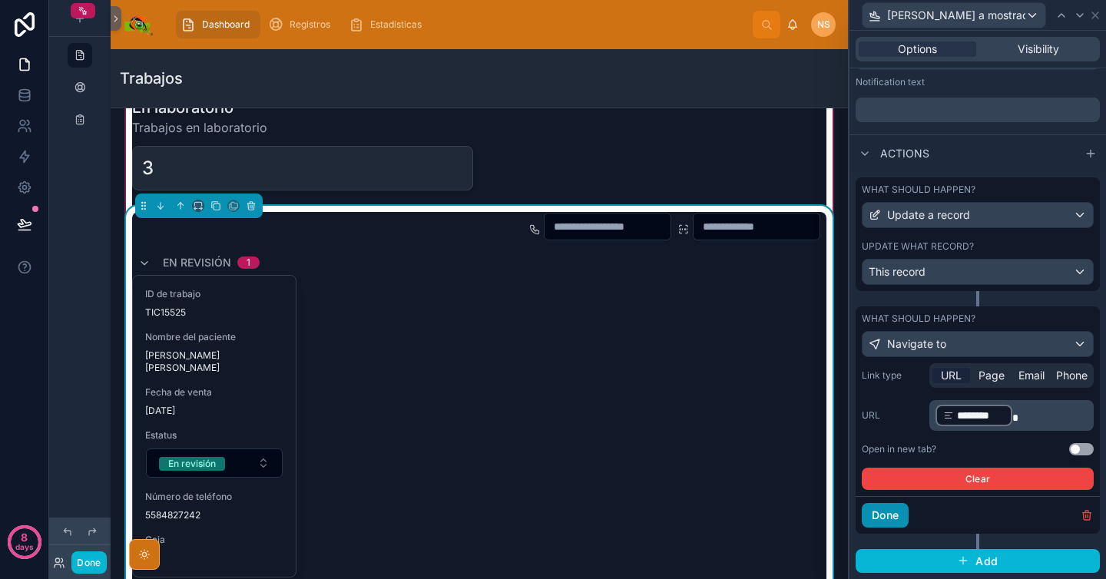
click at [898, 519] on button "Done" at bounding box center [885, 515] width 47 height 25
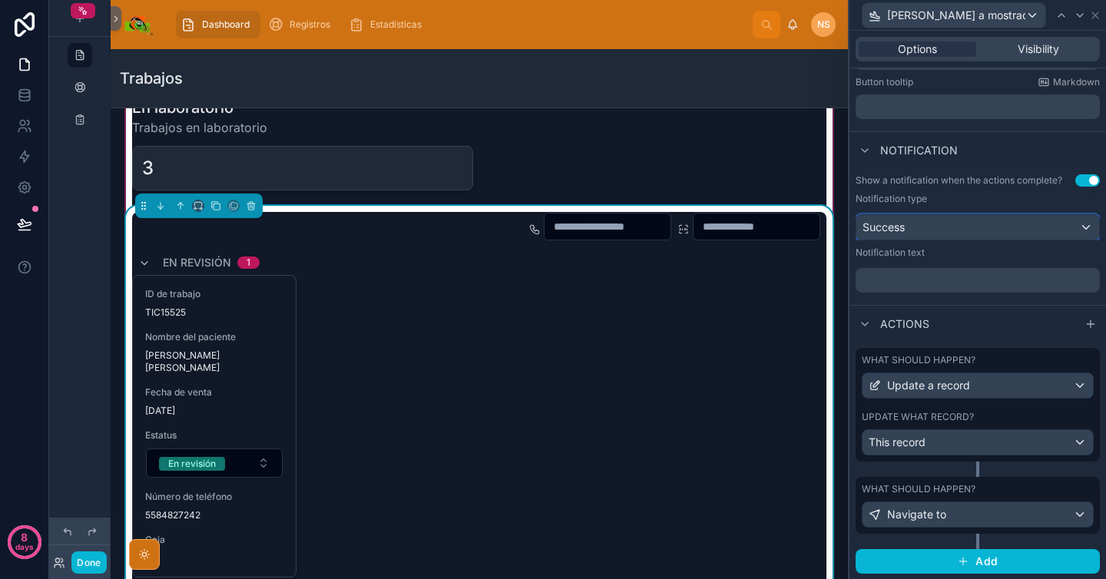
click at [946, 230] on div "Success" at bounding box center [978, 227] width 243 height 25
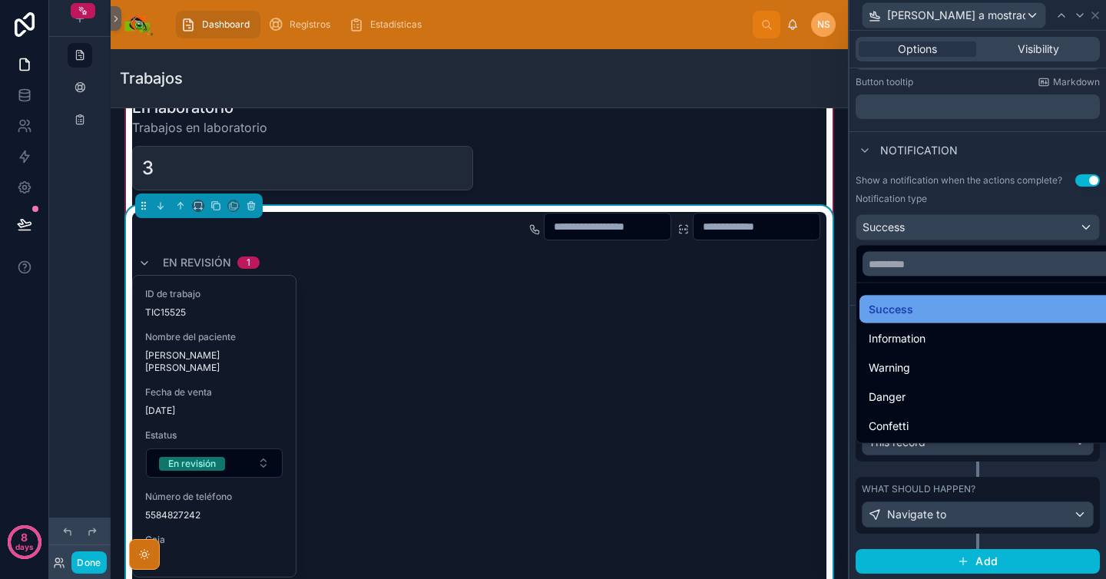
click at [935, 303] on div "Success" at bounding box center [990, 309] width 242 height 18
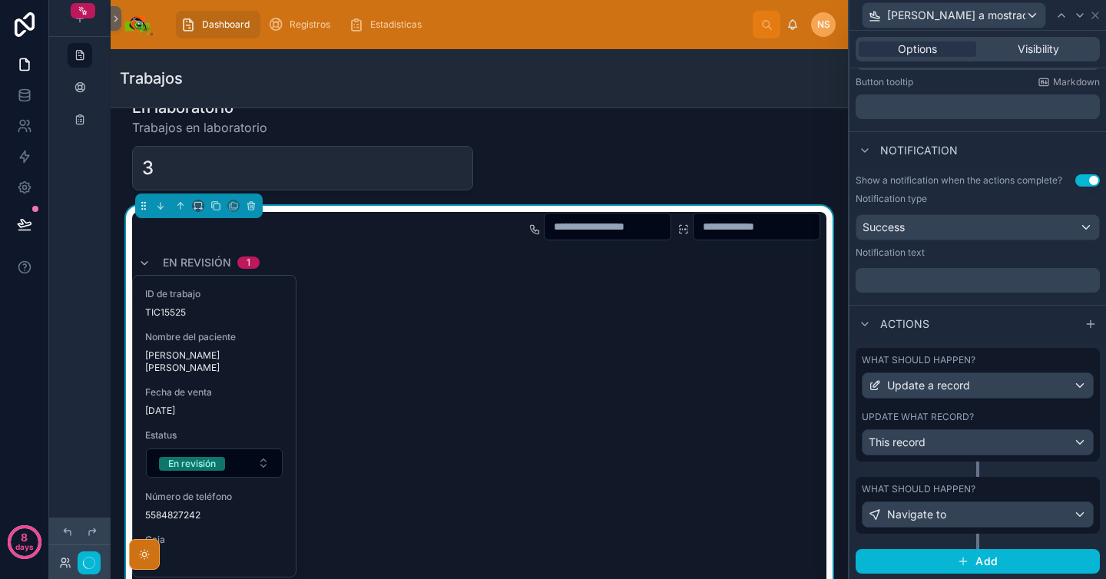
click at [960, 182] on div "Show a notification when the actions complete?" at bounding box center [959, 180] width 207 height 12
click at [924, 275] on p "﻿" at bounding box center [979, 280] width 235 height 15
click at [930, 305] on div "Actions" at bounding box center [978, 323] width 257 height 37
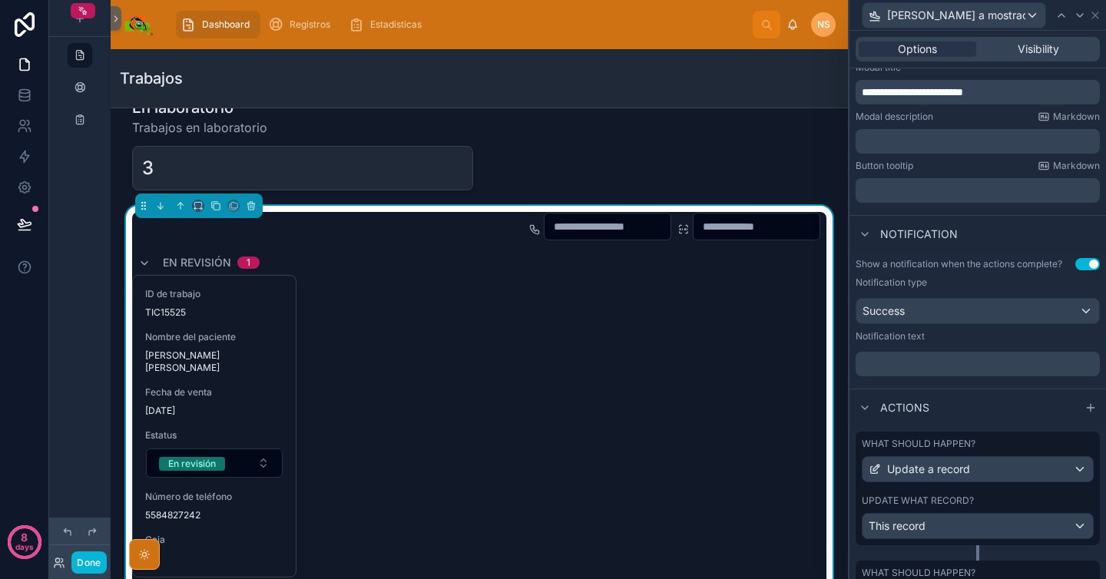
scroll to position [178, 0]
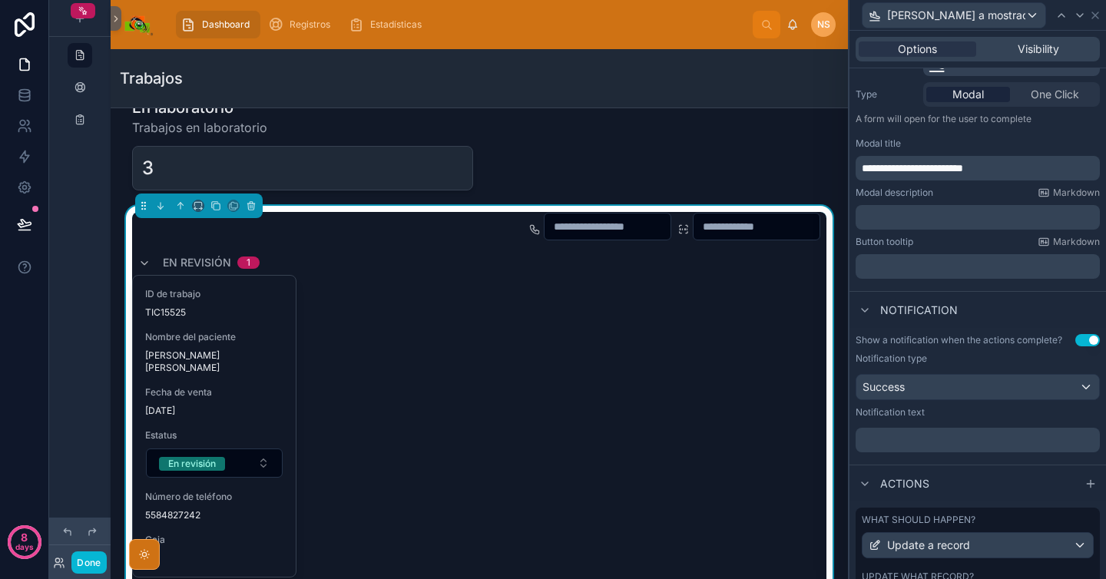
click at [926, 273] on p "﻿" at bounding box center [979, 266] width 235 height 15
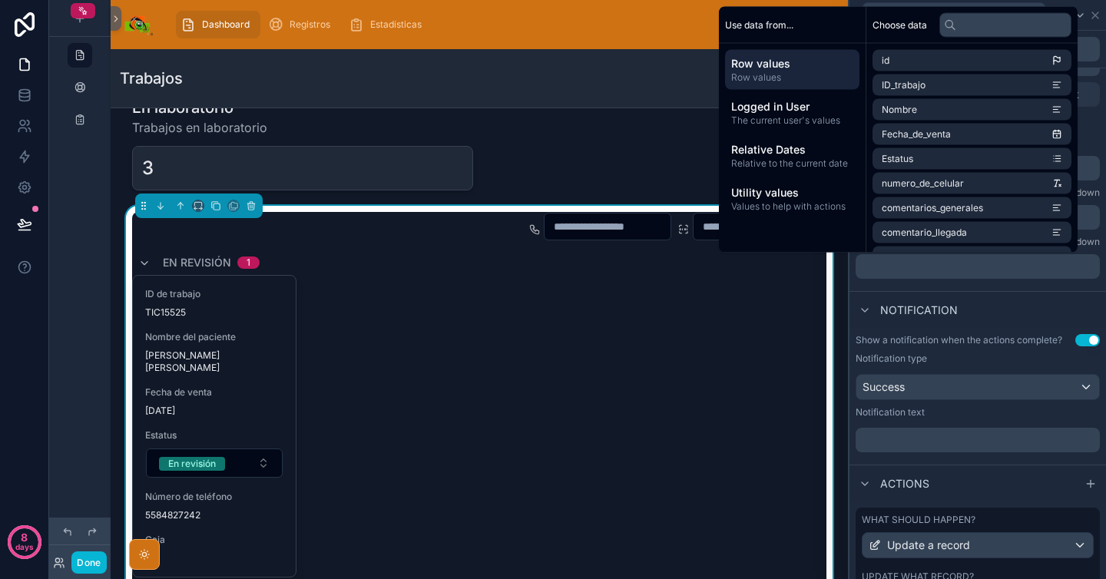
click at [927, 299] on div "Notification" at bounding box center [978, 309] width 257 height 37
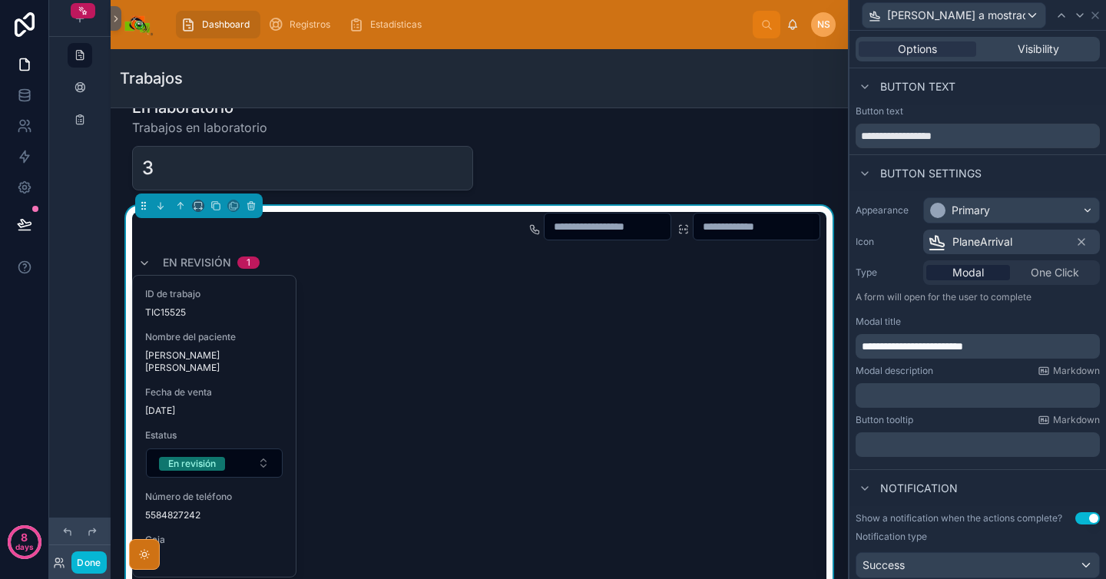
scroll to position [338, 0]
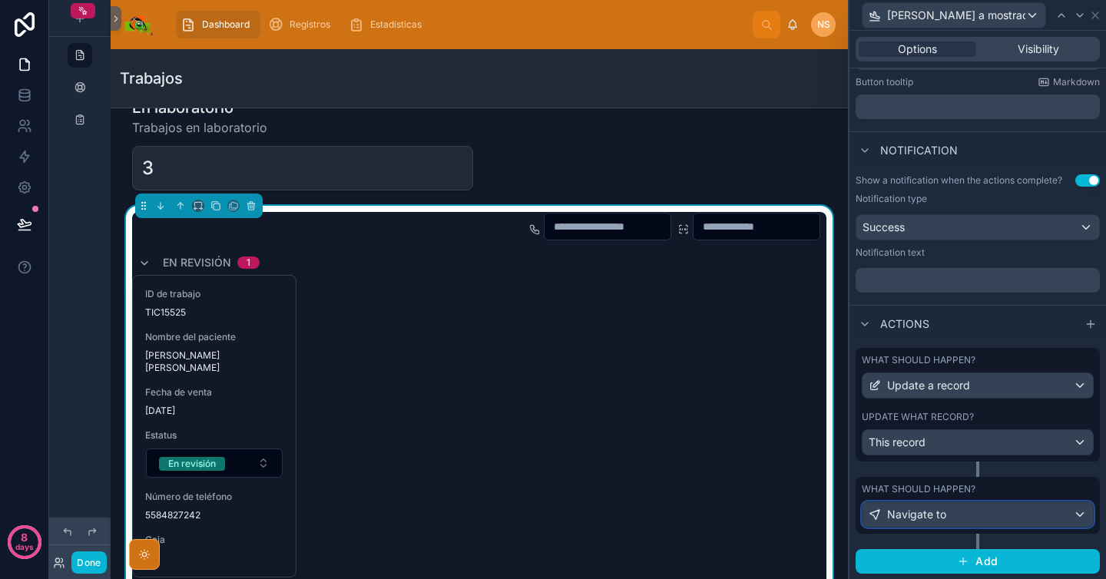
click at [940, 519] on span "Navigate to" at bounding box center [916, 514] width 59 height 15
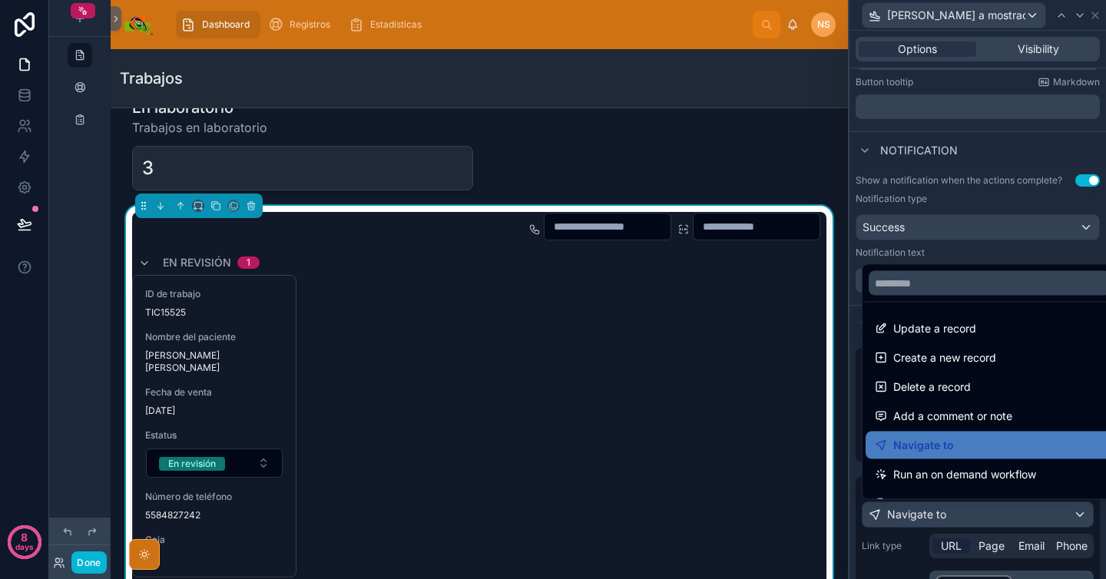
click at [934, 514] on div at bounding box center [978, 289] width 257 height 579
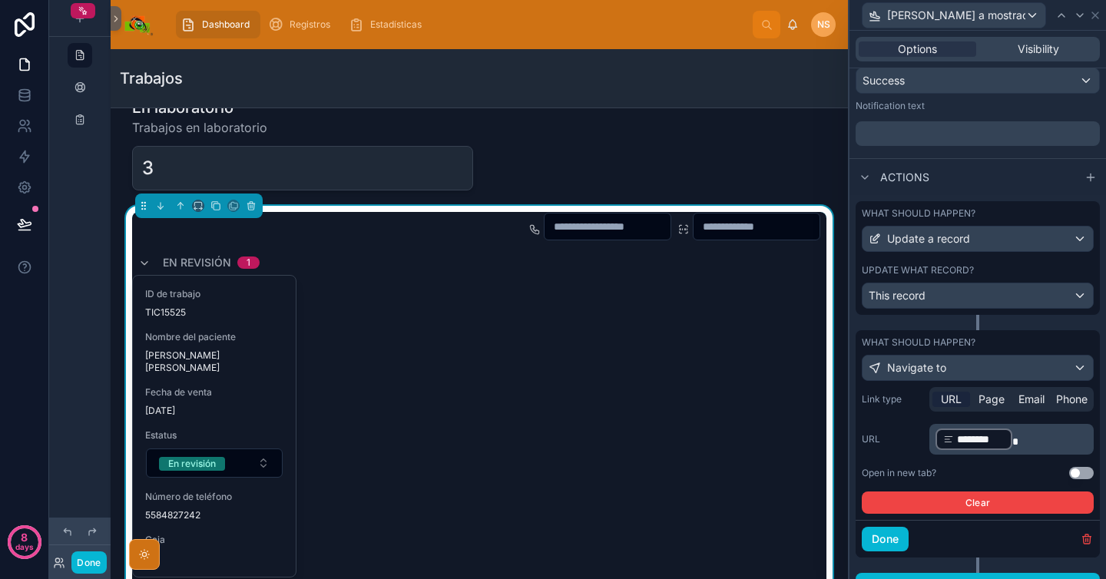
scroll to position [495, 0]
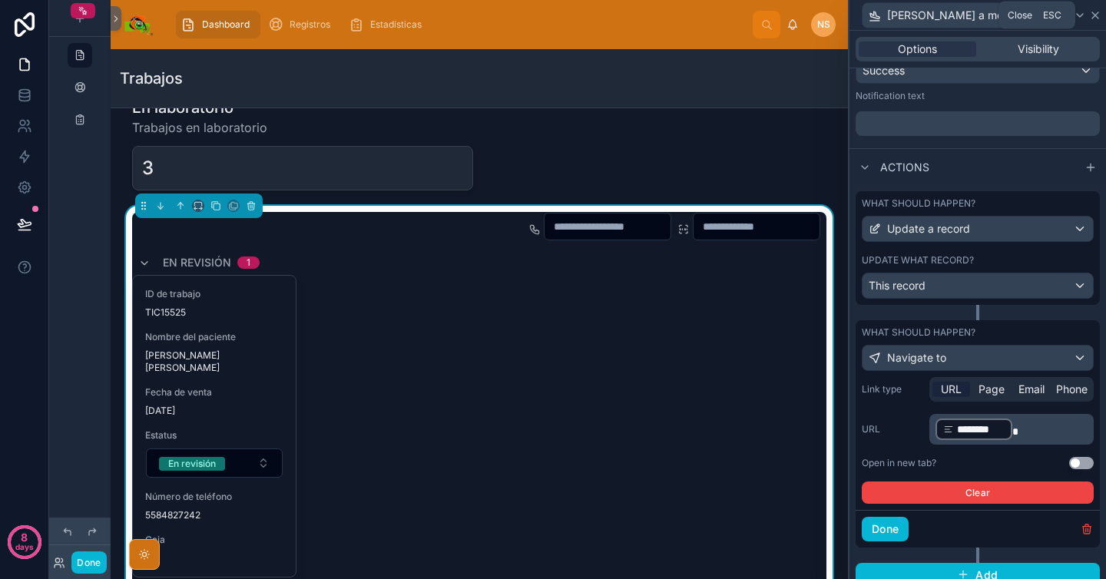
click at [1091, 19] on icon at bounding box center [1095, 15] width 12 height 12
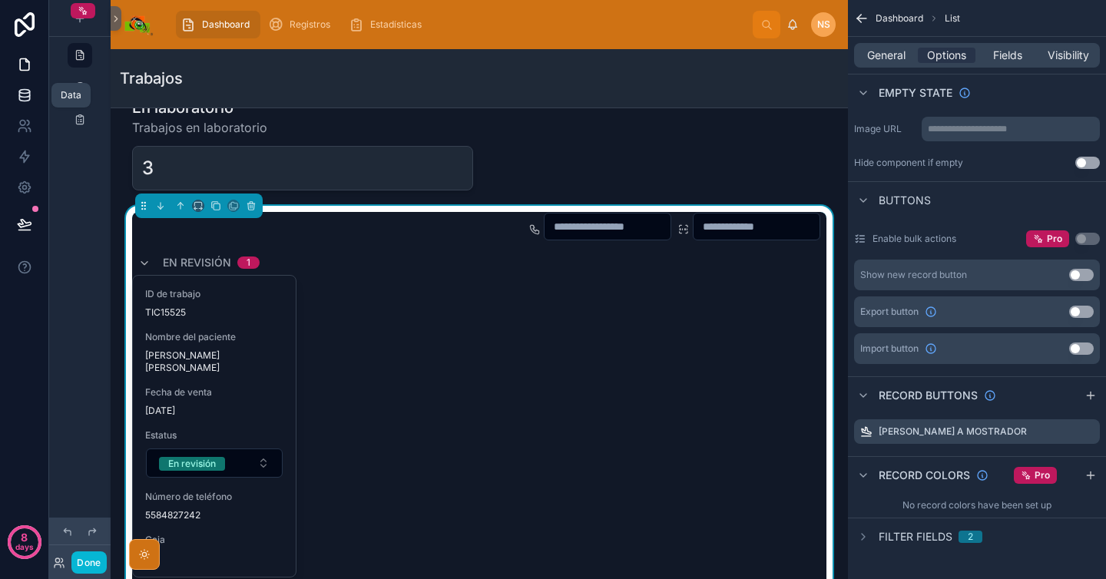
click at [29, 100] on icon at bounding box center [24, 98] width 10 height 6
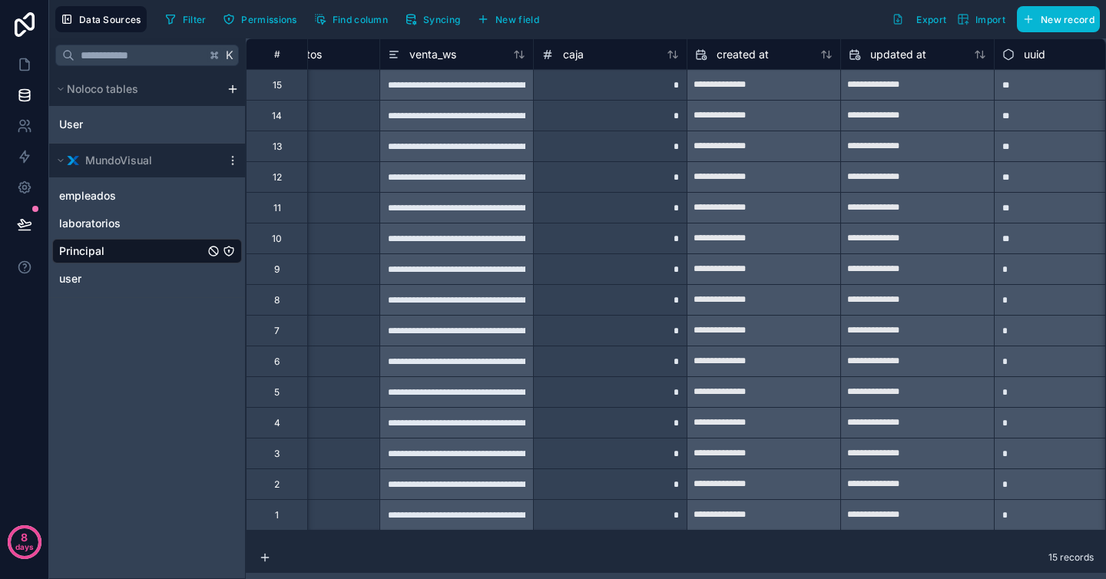
scroll to position [0, 3159]
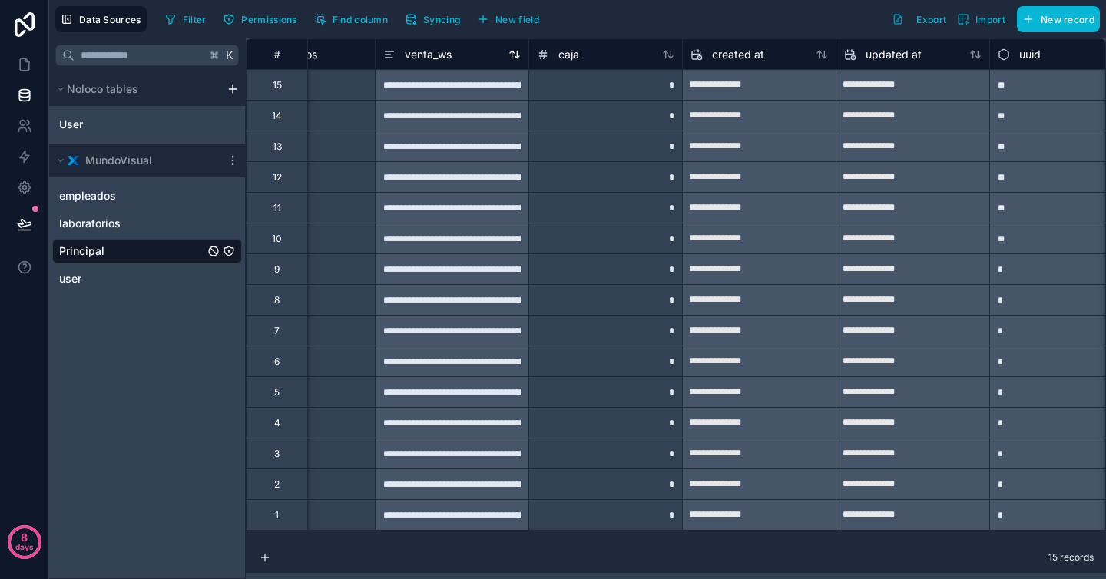
click at [438, 59] on span "venta_ws" at bounding box center [428, 54] width 47 height 15
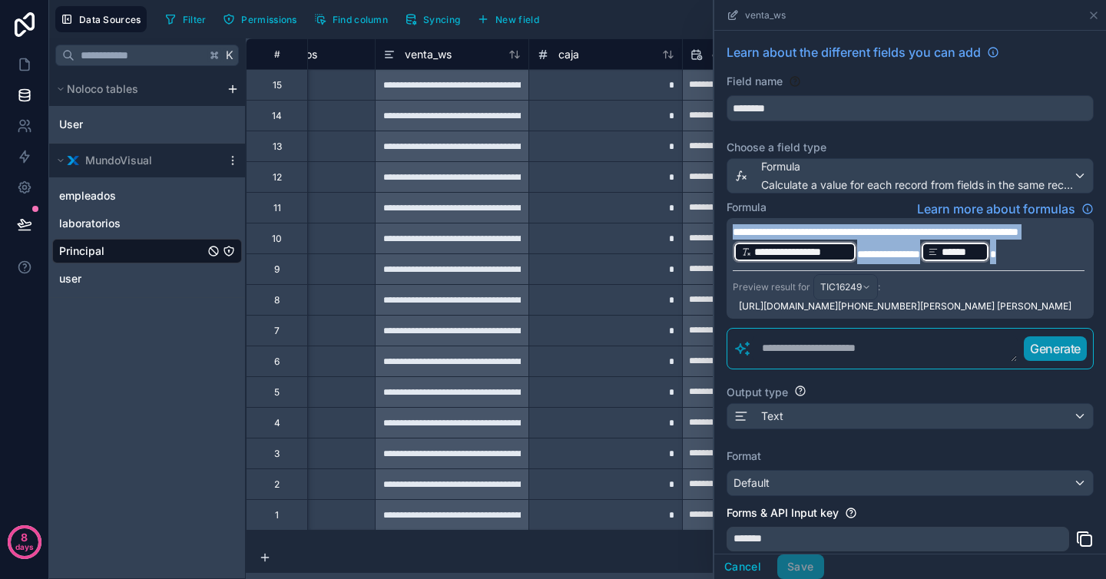
drag, startPoint x: 840, startPoint y: 282, endPoint x: 725, endPoint y: 232, distance: 125.6
click at [725, 232] on div "**********" at bounding box center [911, 348] width 392 height 635
copy p "**********"
click at [880, 363] on textarea at bounding box center [885, 349] width 266 height 28
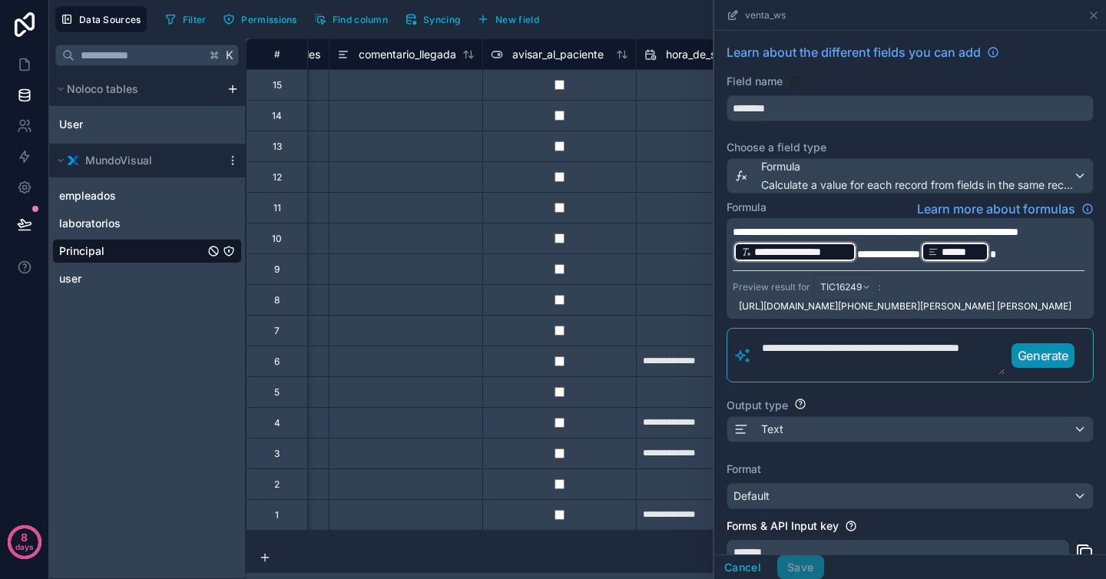
paste textarea "**********"
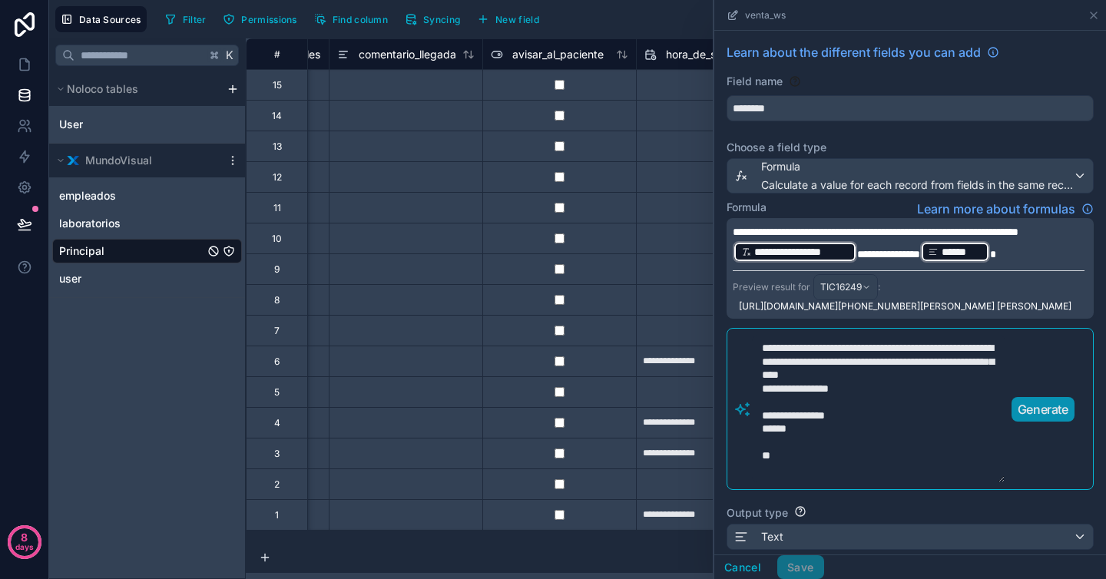
type textarea "**********"
click at [1046, 419] on p "Generate" at bounding box center [1043, 409] width 51 height 18
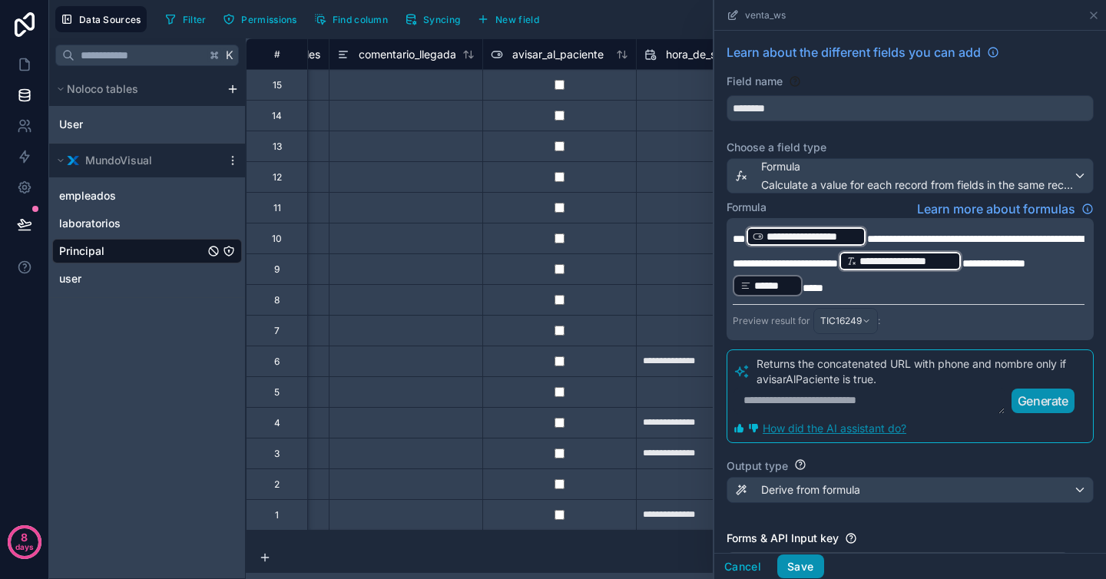
click at [813, 572] on button "Save" at bounding box center [801, 567] width 46 height 25
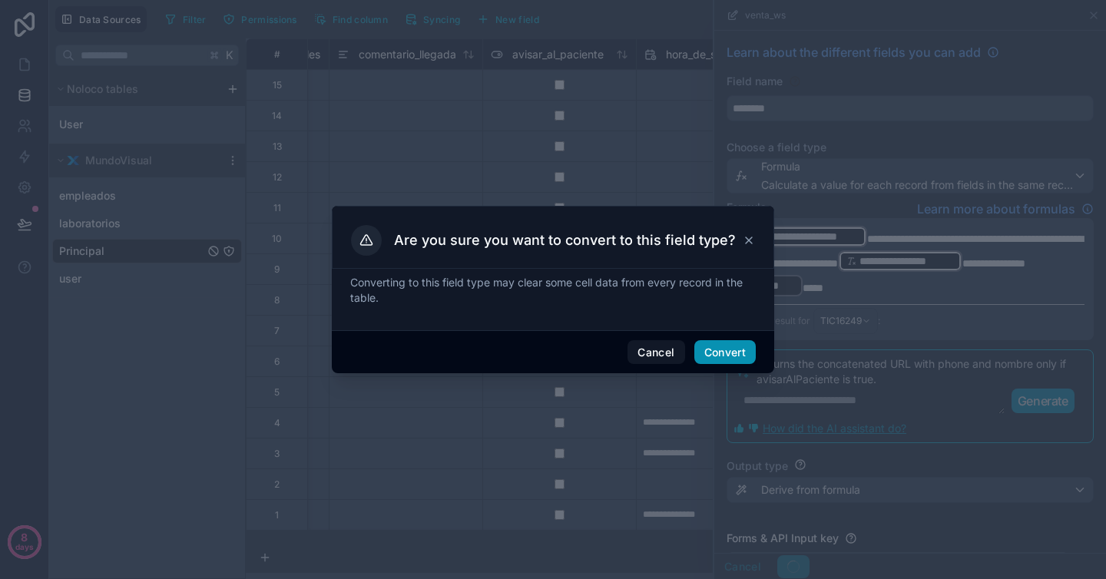
click at [750, 356] on button "Convert" at bounding box center [725, 352] width 61 height 25
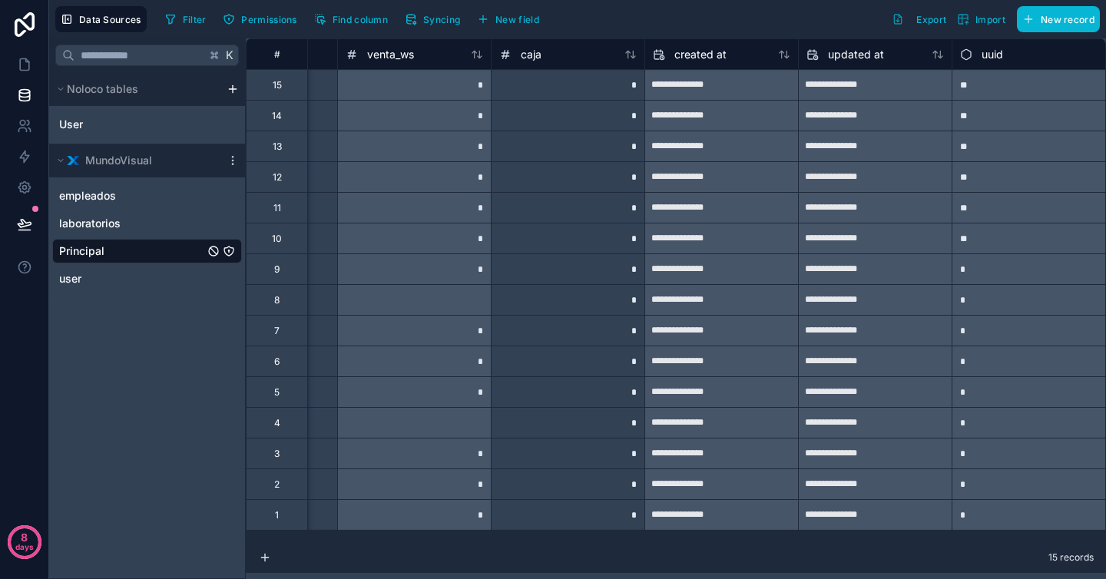
scroll to position [0, 3196]
click at [333, 136] on div at bounding box center [261, 146] width 154 height 31
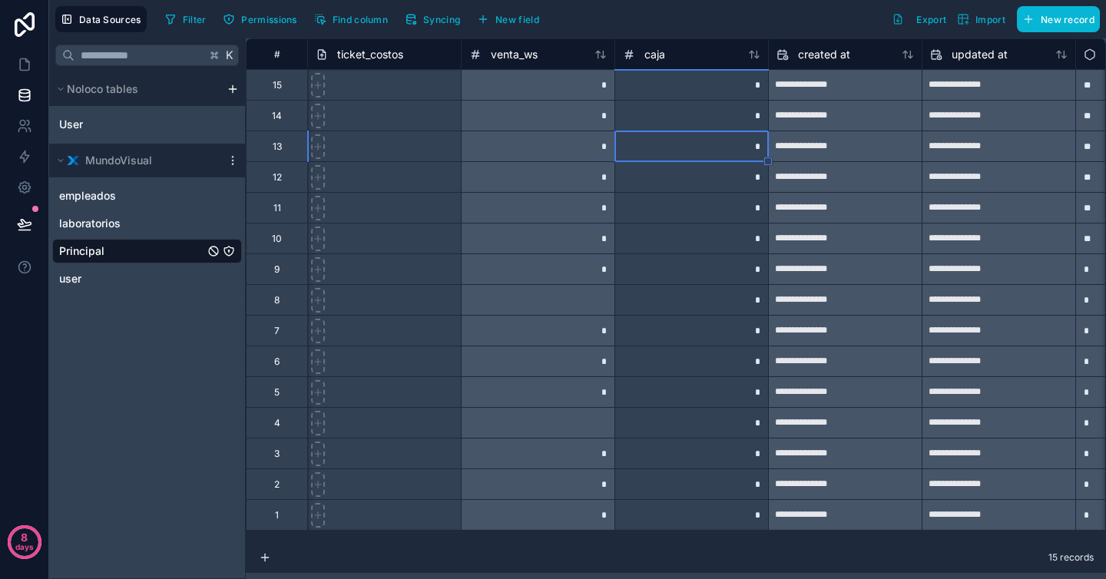
click at [599, 304] on div at bounding box center [538, 299] width 154 height 31
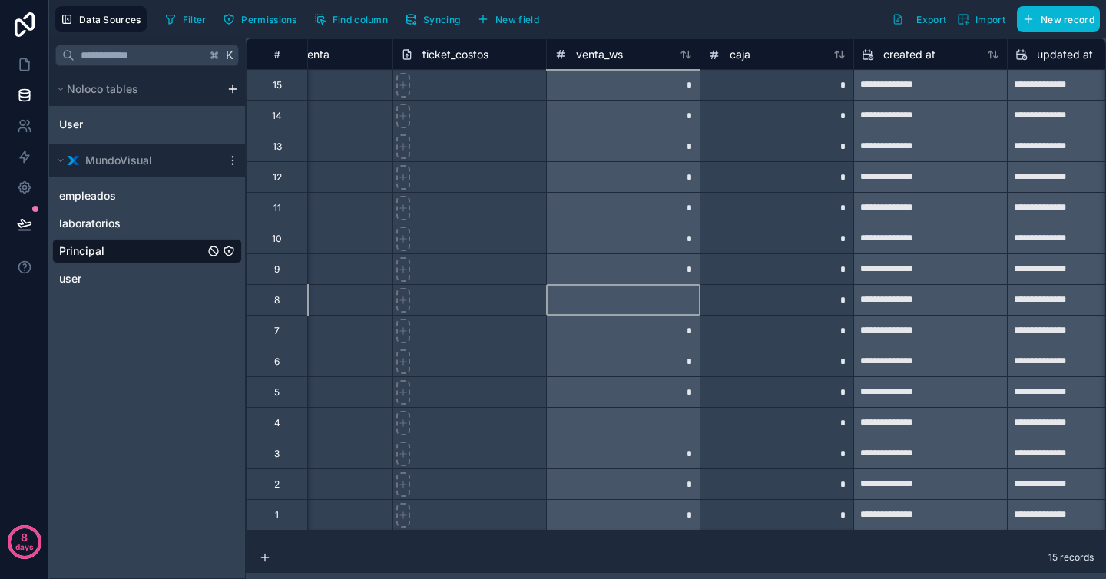
scroll to position [0, 2992]
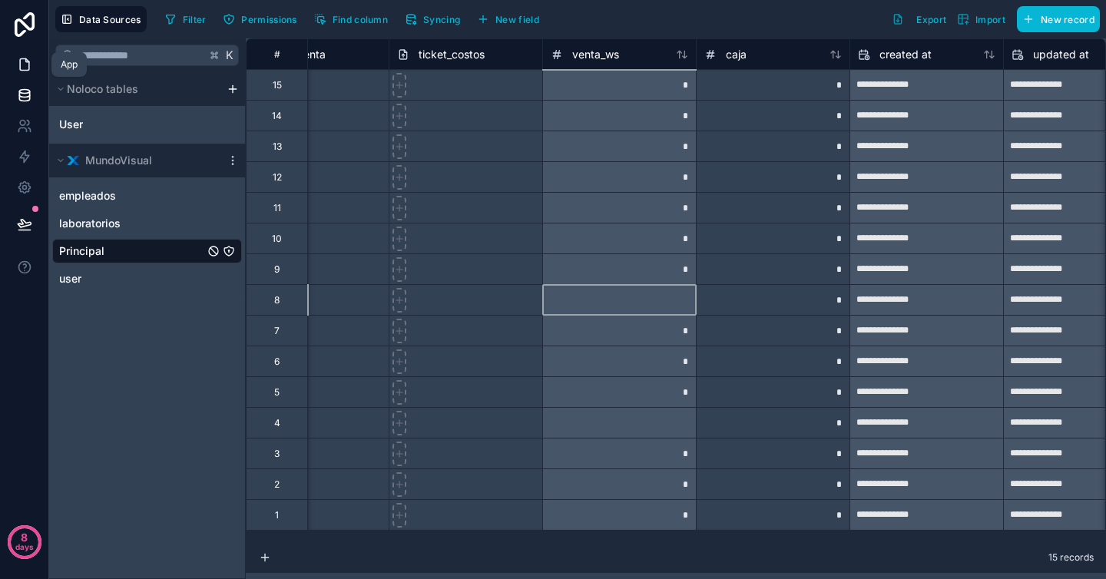
click at [28, 65] on icon at bounding box center [24, 64] width 15 height 15
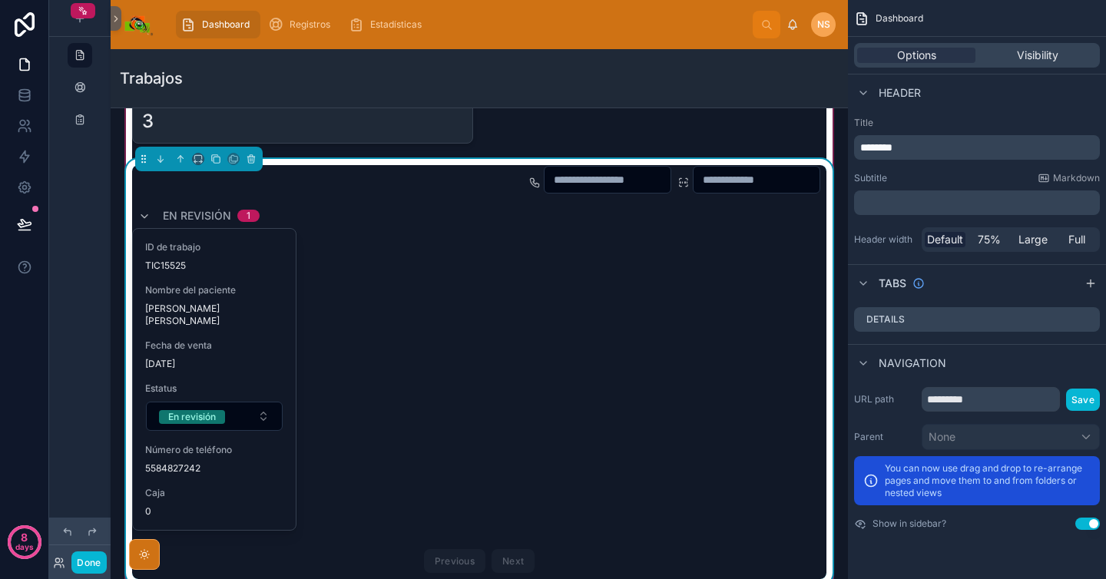
scroll to position [1136, 0]
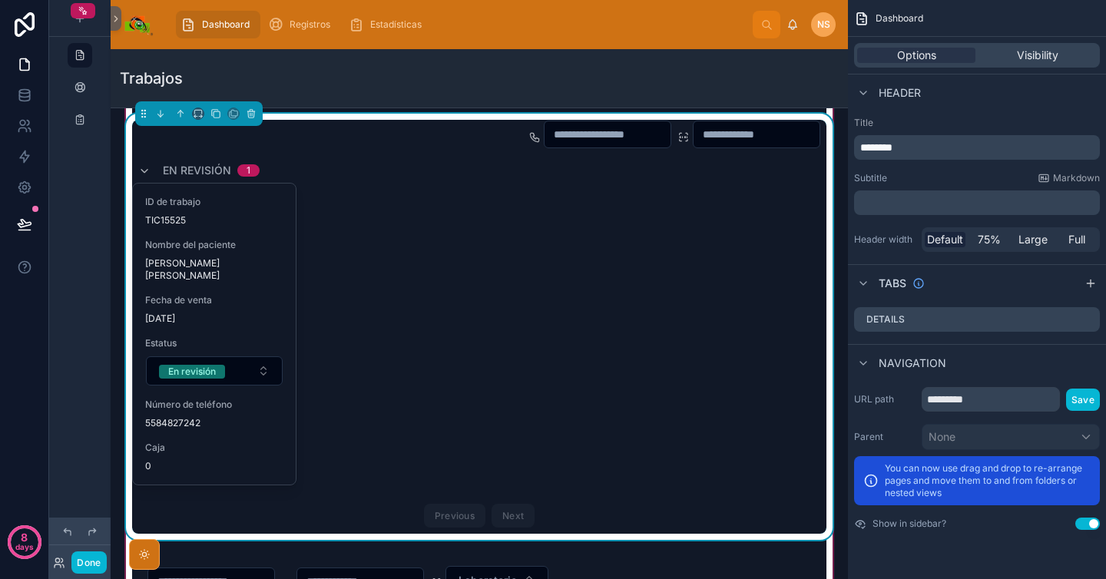
click at [645, 313] on div "ID de trabajo TIC15525 Nombre del paciente Vazquez Trejo Cristian Fecha de vent…" at bounding box center [479, 334] width 695 height 303
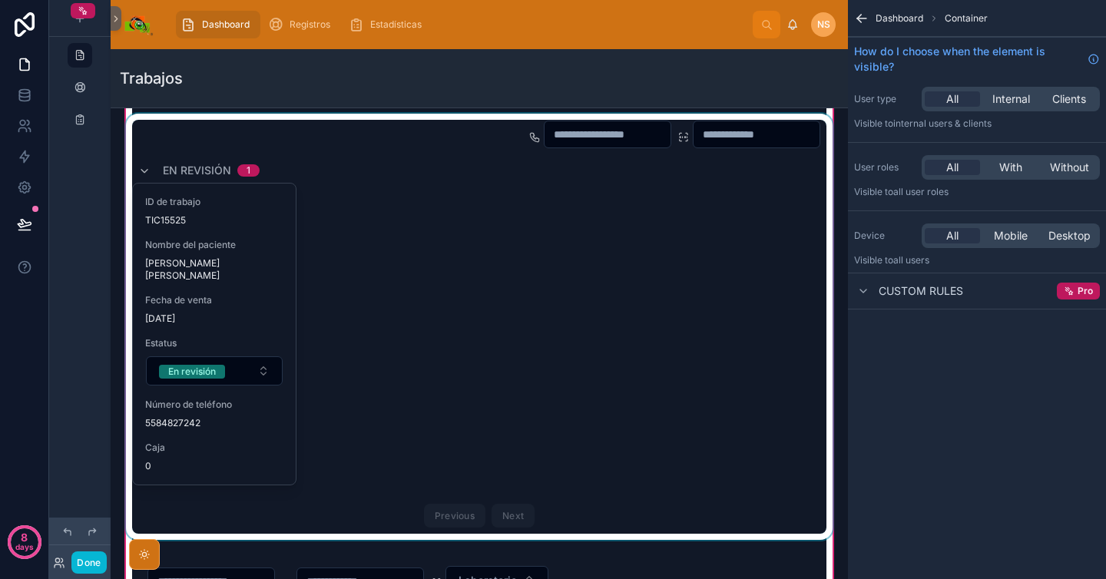
click at [645, 313] on div at bounding box center [479, 327] width 713 height 426
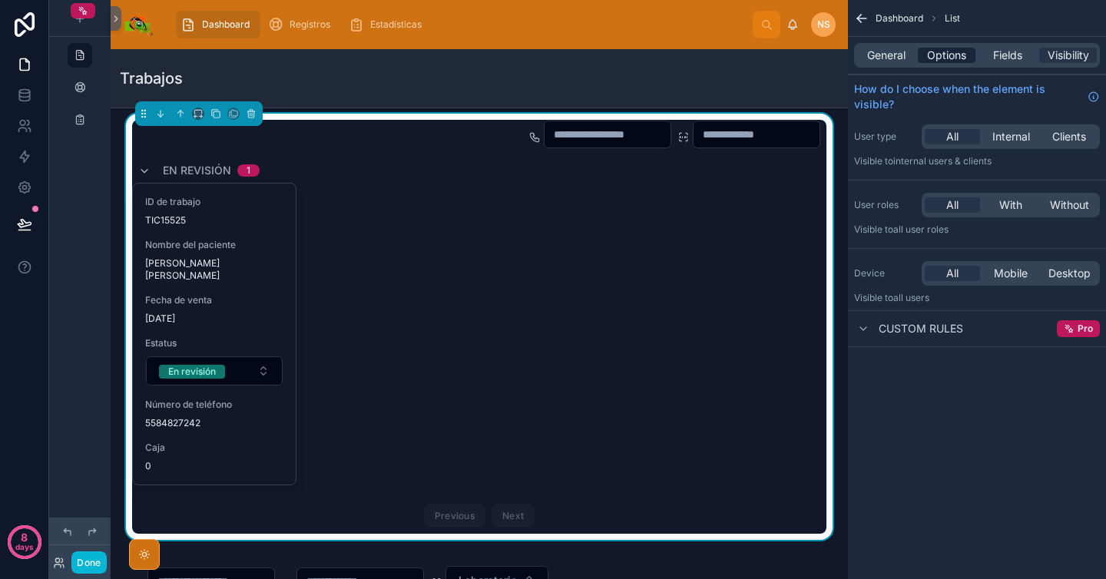
click at [949, 51] on span "Options" at bounding box center [946, 55] width 39 height 15
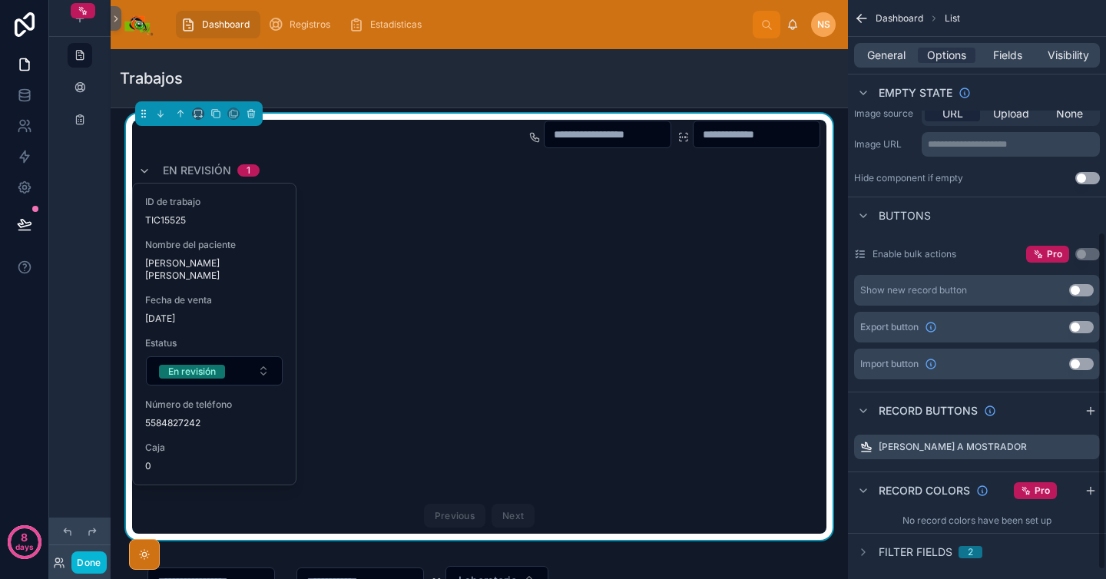
scroll to position [413, 0]
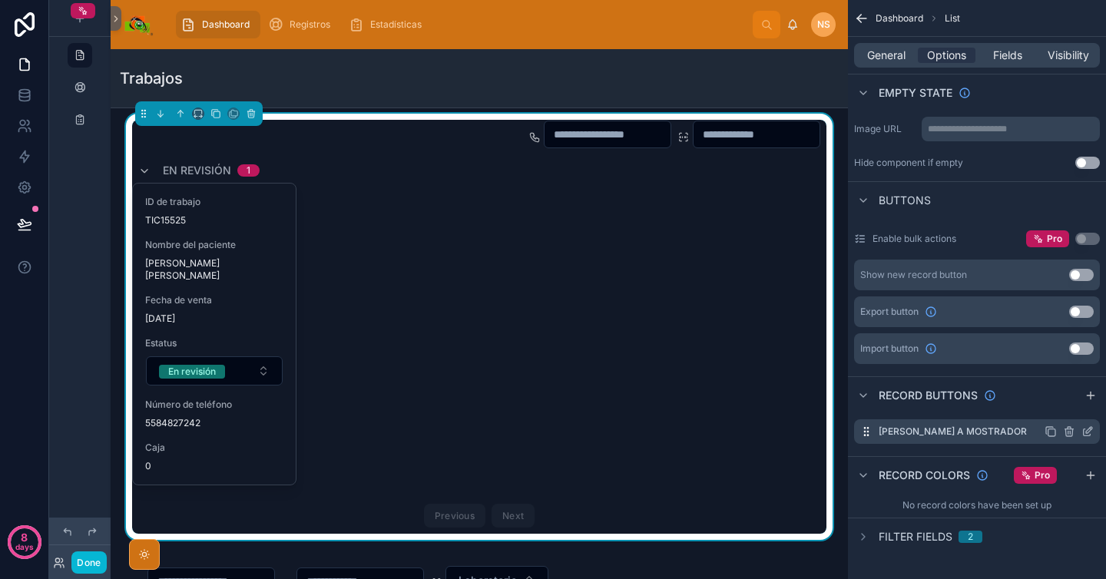
click at [1090, 436] on icon "scrollable content" at bounding box center [1088, 432] width 12 height 12
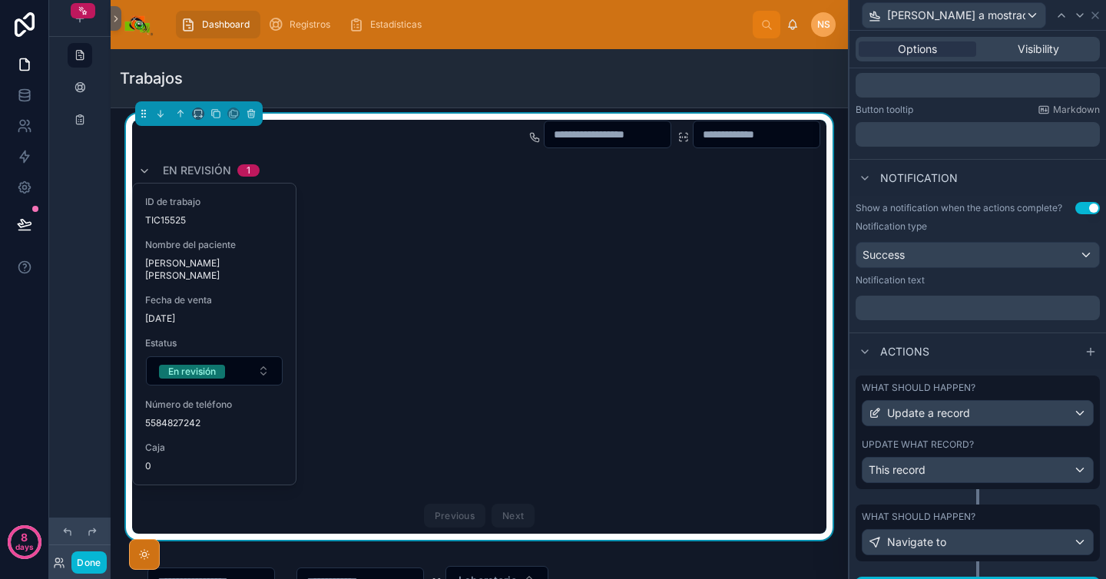
scroll to position [338, 0]
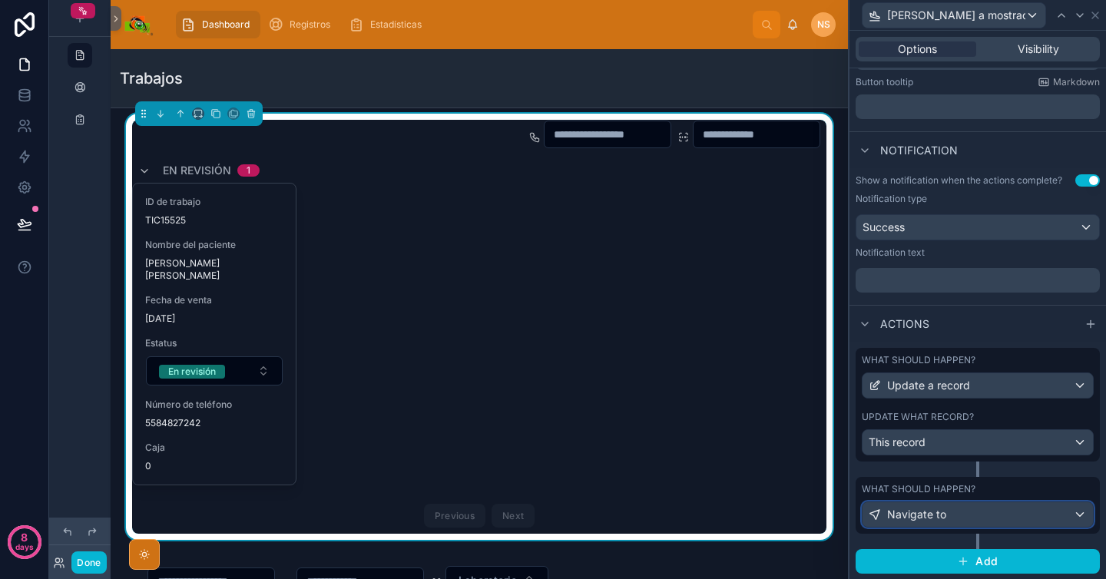
click at [963, 513] on div "Navigate to" at bounding box center [978, 514] width 230 height 25
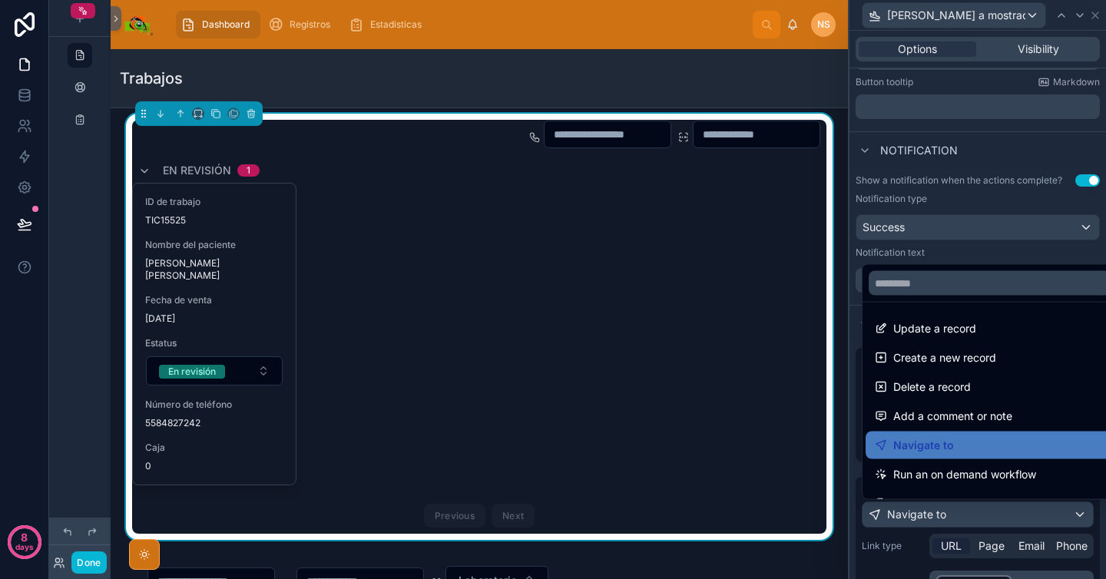
click at [907, 554] on div at bounding box center [978, 289] width 257 height 579
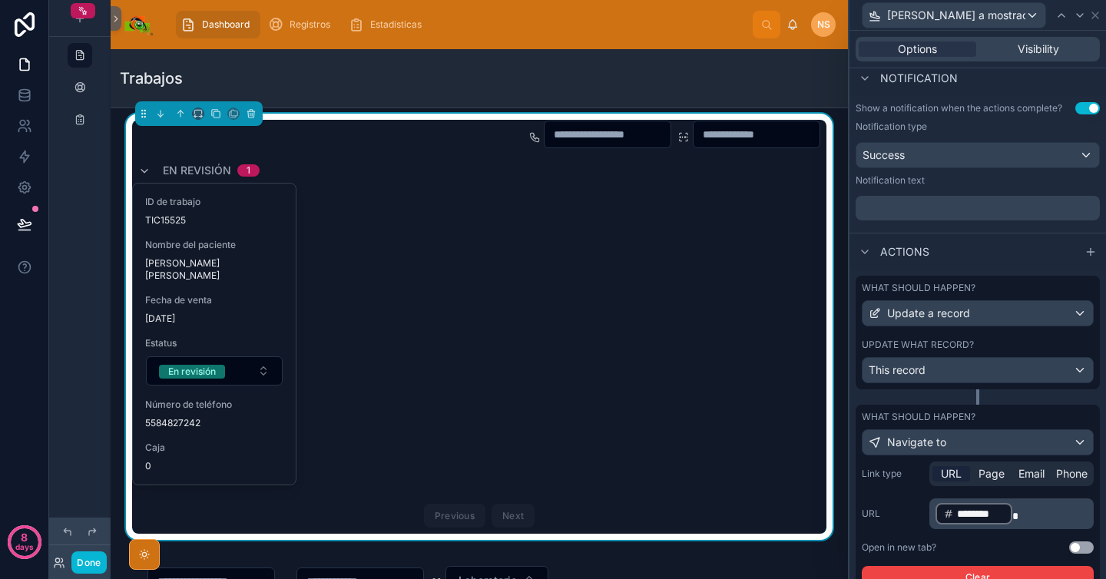
scroll to position [461, 0]
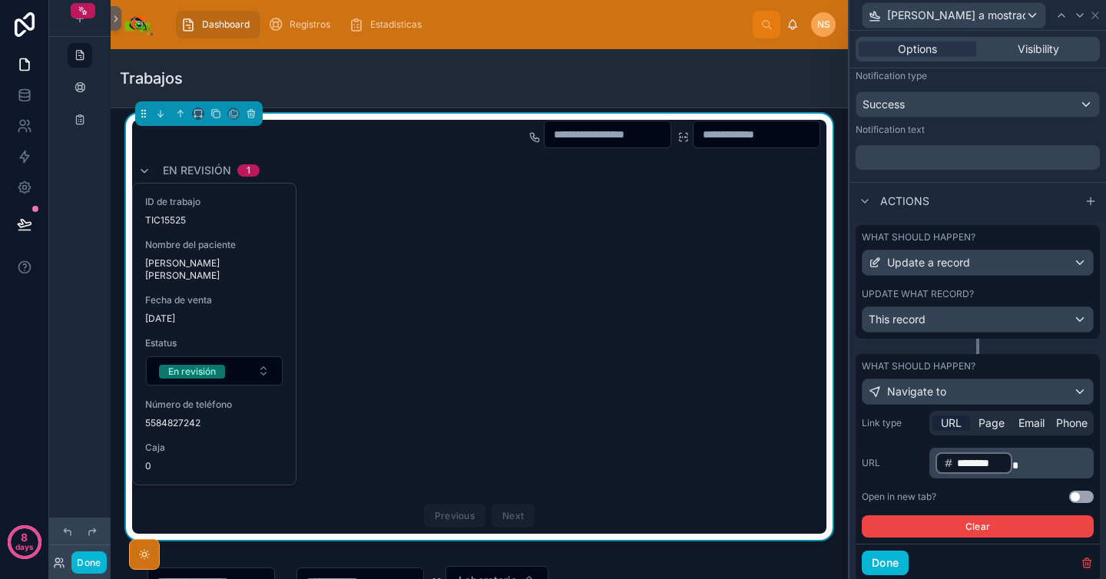
click at [1079, 497] on button "Use setting" at bounding box center [1081, 497] width 25 height 12
click at [915, 465] on label "URL" at bounding box center [892, 463] width 61 height 12
click at [1093, 16] on icon at bounding box center [1096, 15] width 6 height 6
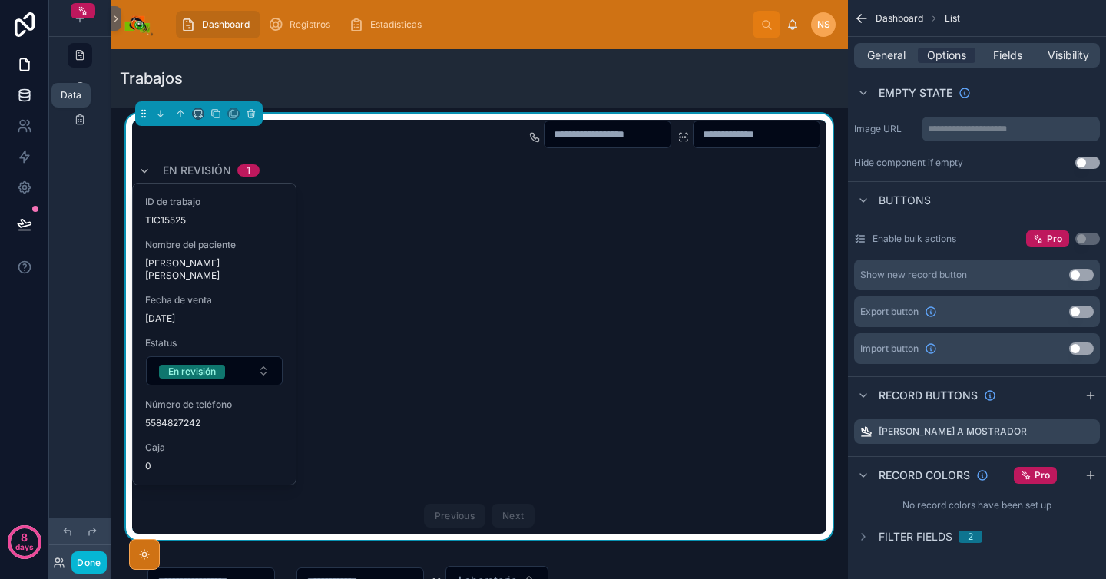
click at [32, 95] on link at bounding box center [24, 95] width 48 height 31
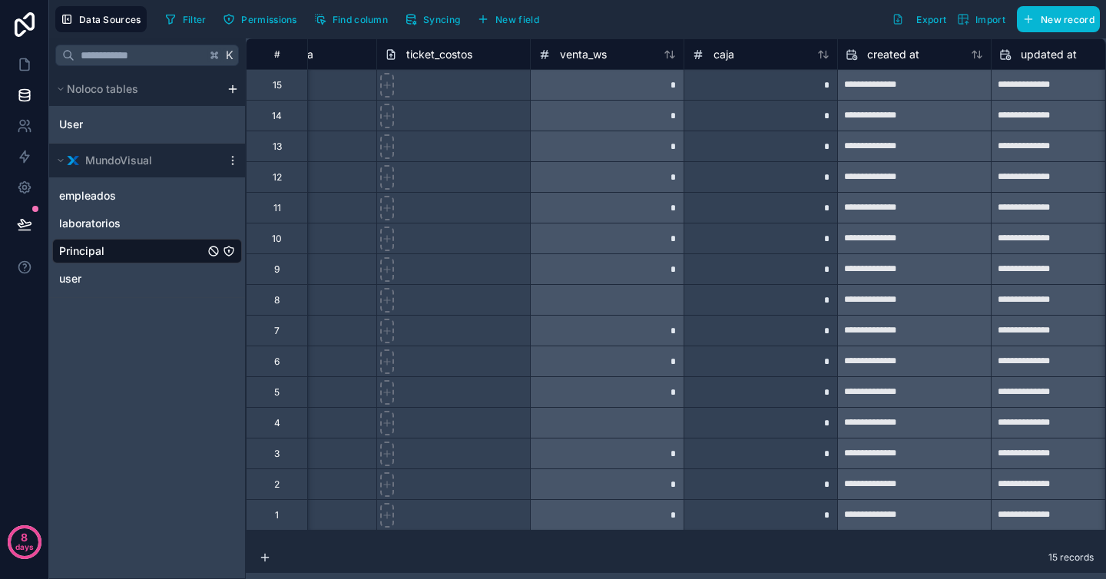
scroll to position [0, 3197]
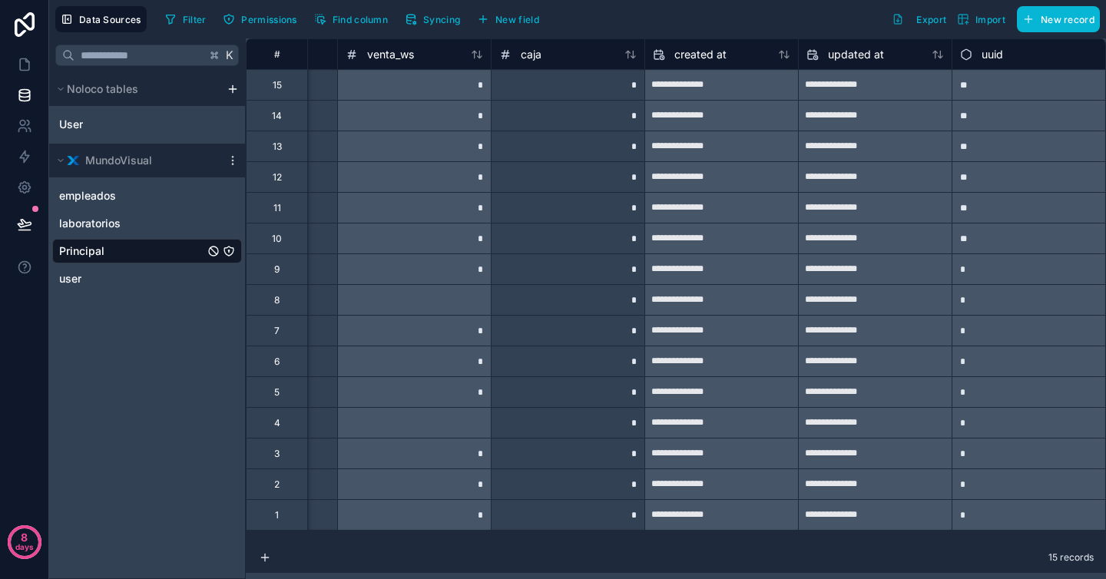
click at [379, 306] on div at bounding box center [414, 299] width 154 height 31
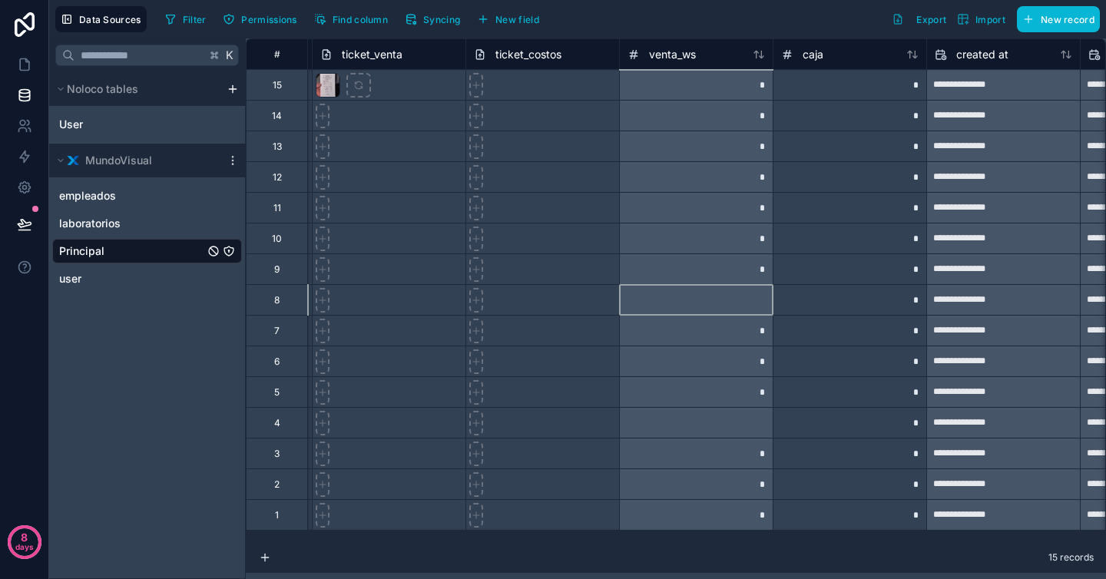
scroll to position [0, 2913]
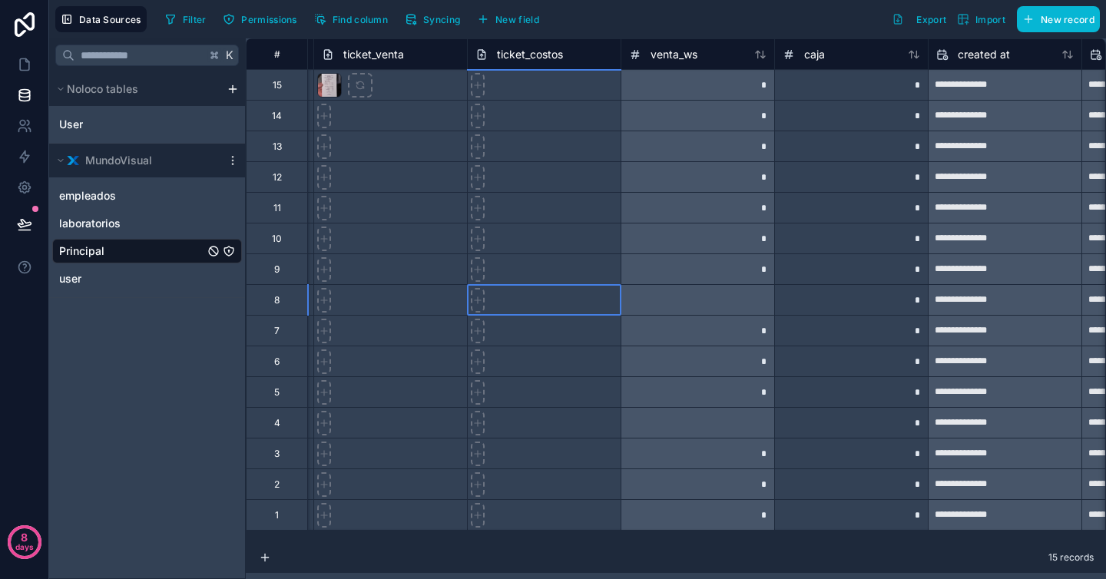
click at [511, 307] on div at bounding box center [544, 299] width 154 height 31
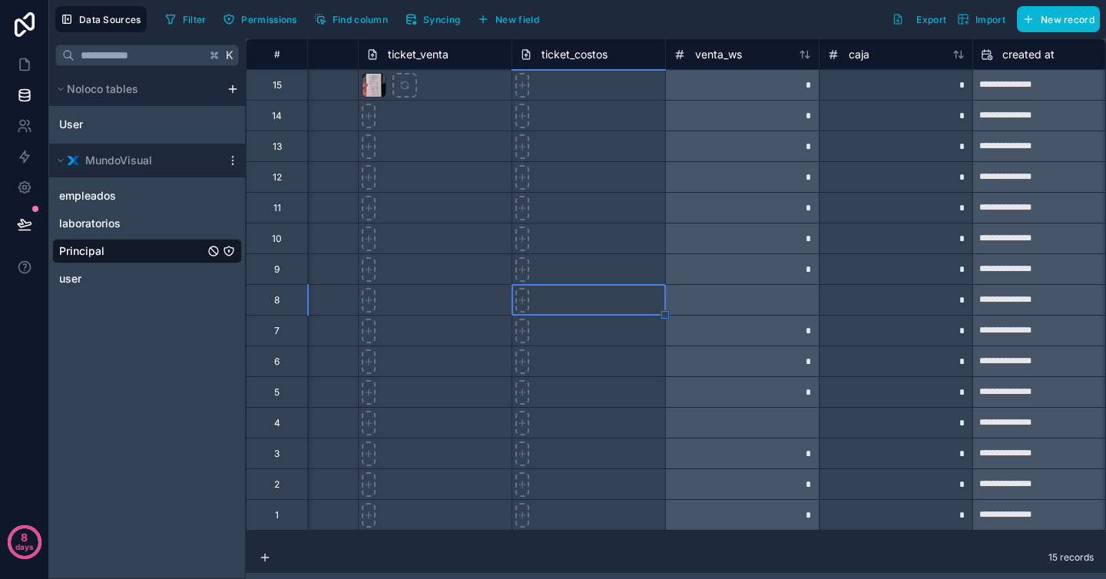
scroll to position [0, 2979]
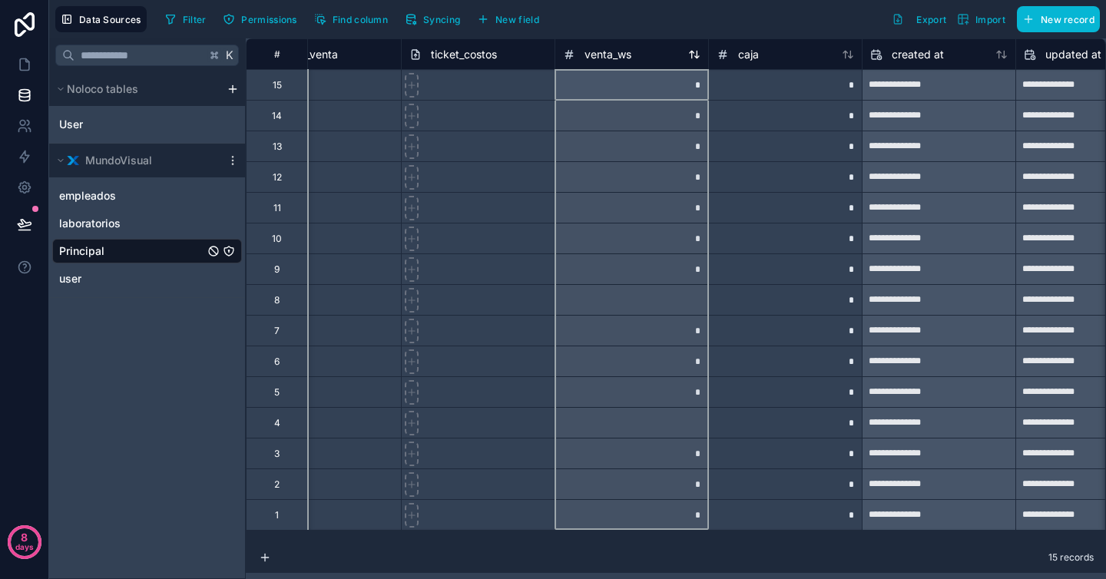
click at [609, 55] on span "venta_ws" at bounding box center [608, 54] width 47 height 15
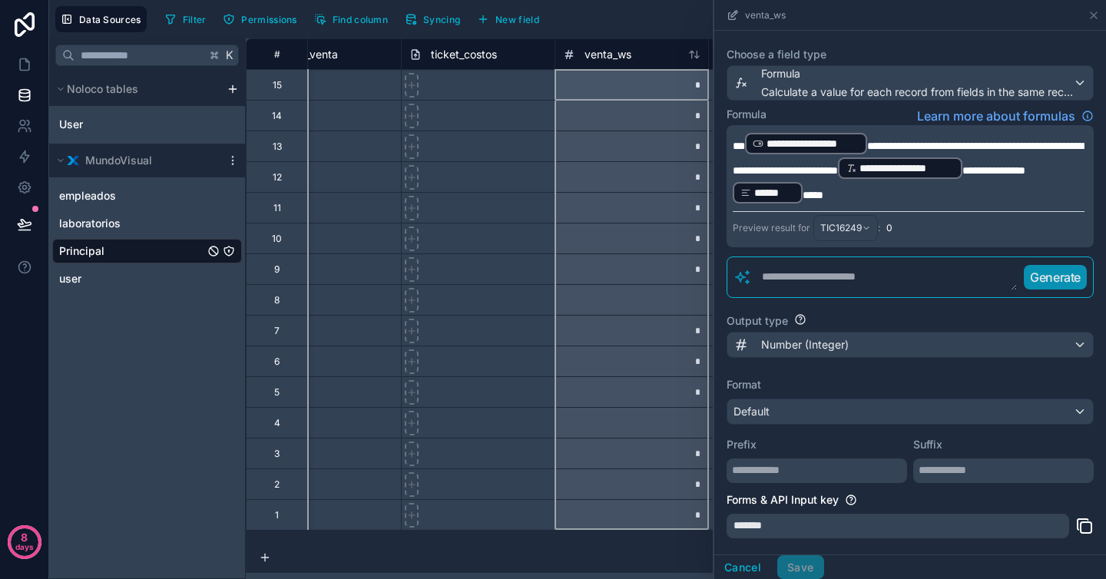
scroll to position [110, 0]
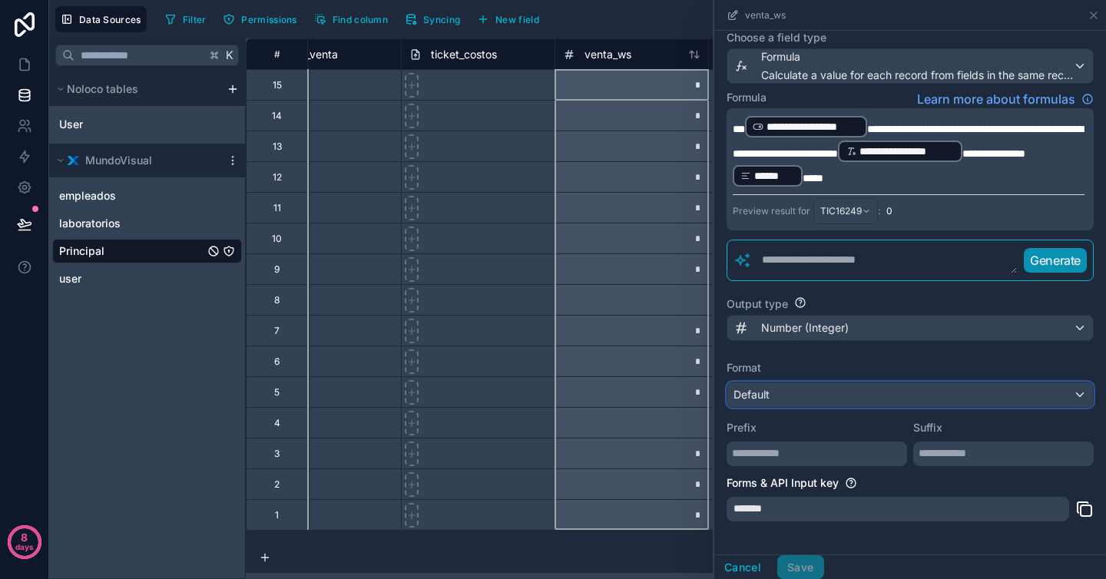
click at [870, 406] on div "Default" at bounding box center [911, 395] width 366 height 25
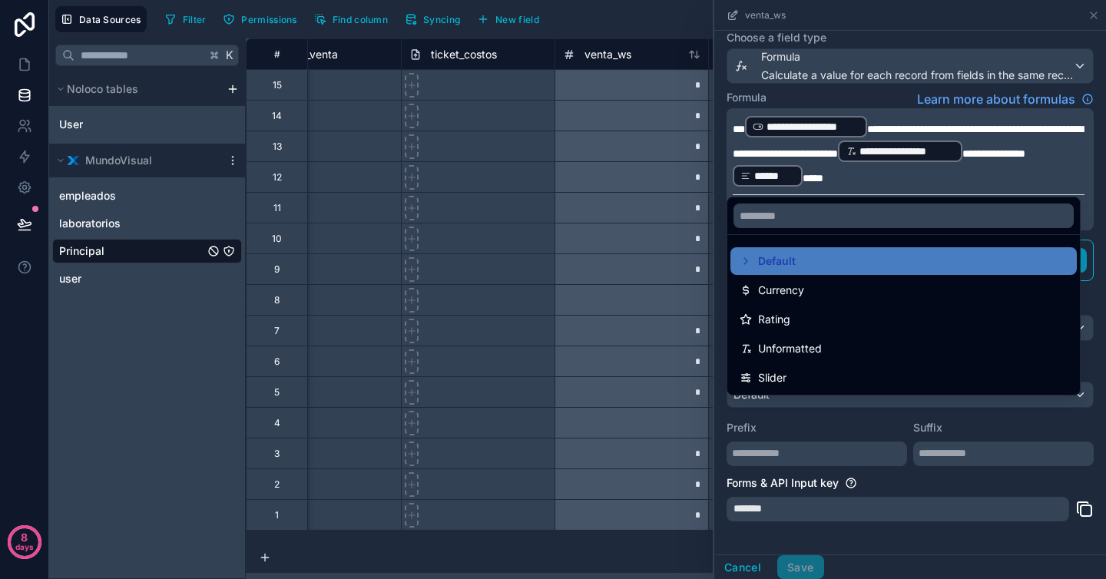
click at [838, 442] on div at bounding box center [911, 289] width 392 height 579
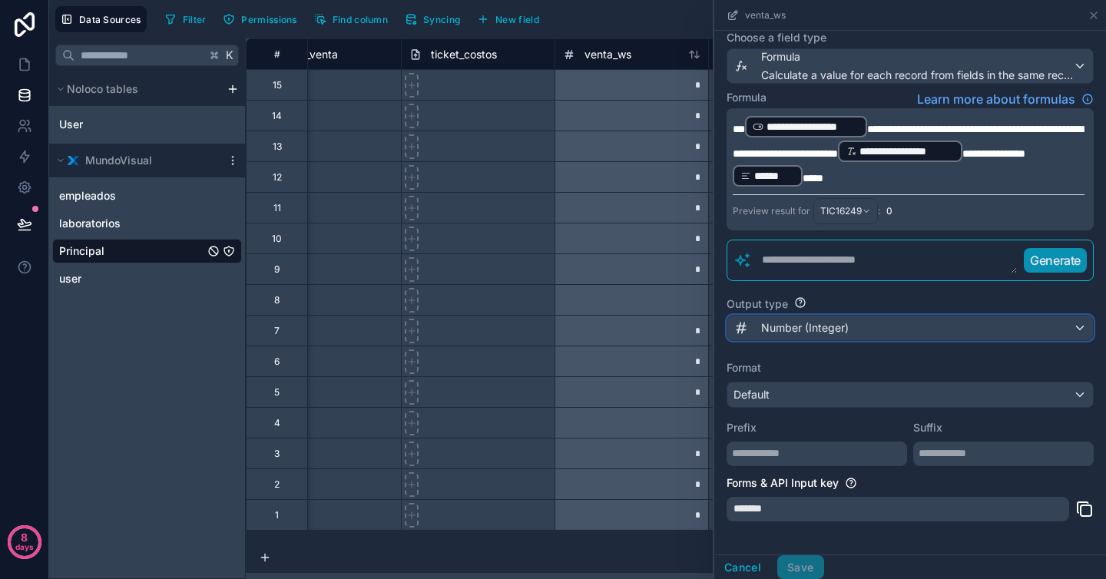
click at [814, 336] on span "Number (Integer)" at bounding box center [805, 327] width 88 height 15
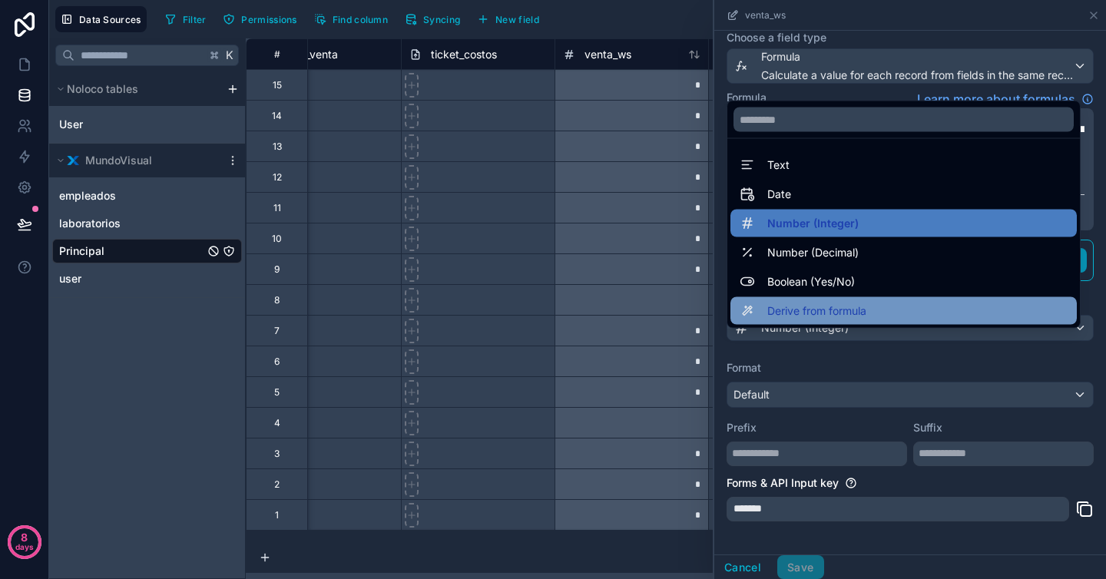
click at [839, 318] on span "Derive from formula" at bounding box center [817, 311] width 99 height 18
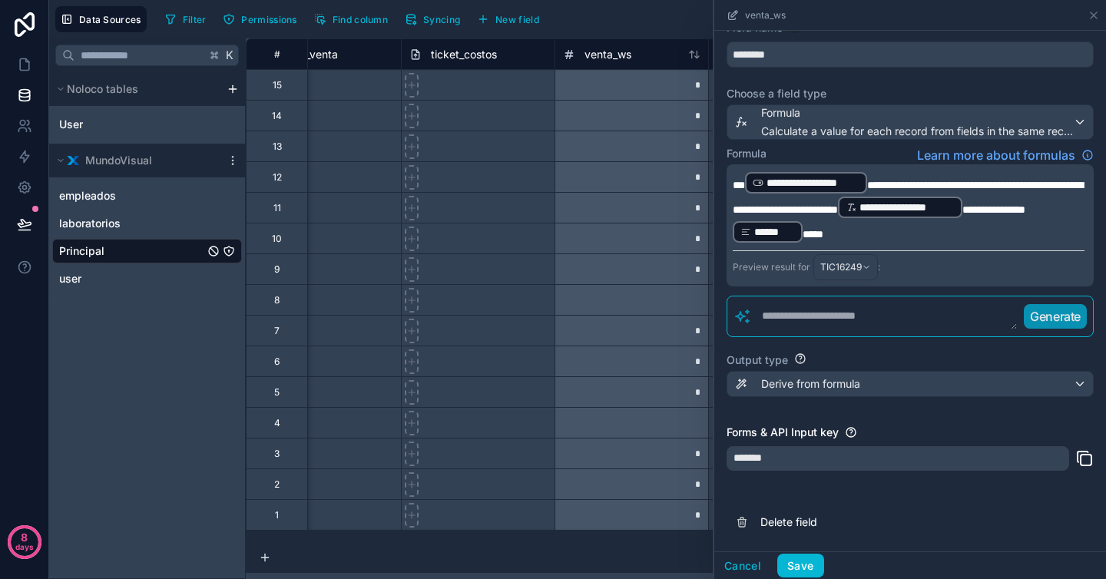
click at [873, 460] on div "*******" at bounding box center [898, 458] width 343 height 25
click at [897, 406] on div "**********" at bounding box center [911, 264] width 392 height 575
click at [884, 378] on div "Derive from formula" at bounding box center [911, 384] width 366 height 25
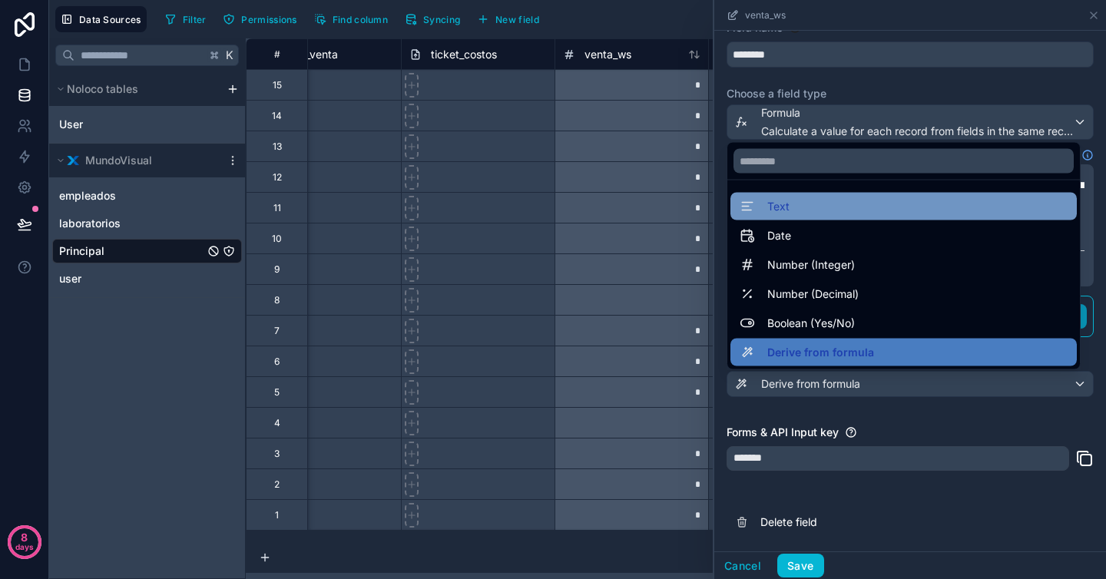
click at [821, 211] on div "Text" at bounding box center [904, 206] width 328 height 18
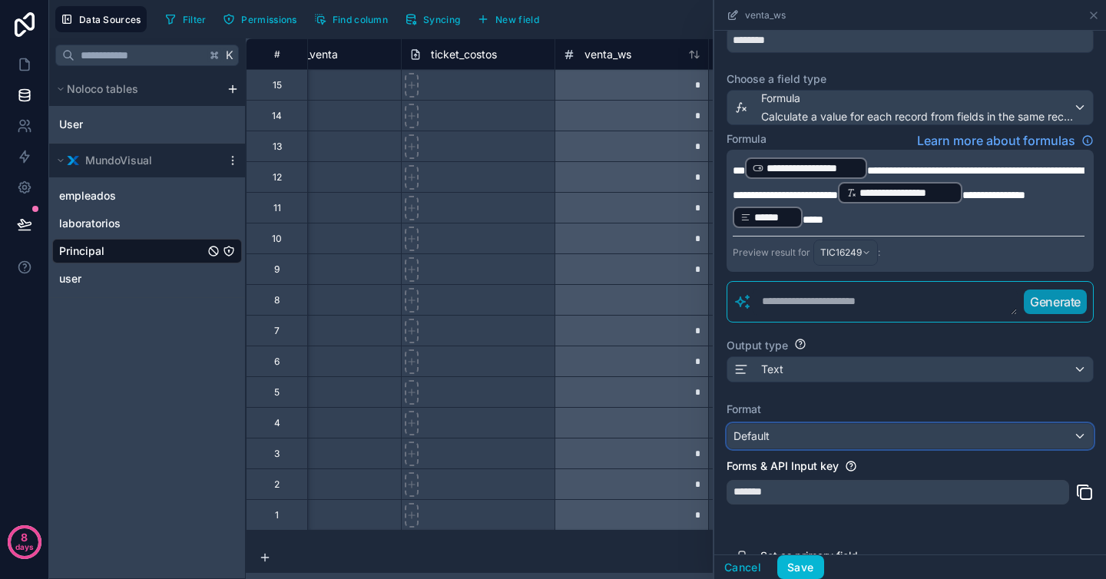
click at [834, 449] on div "Default" at bounding box center [911, 436] width 366 height 25
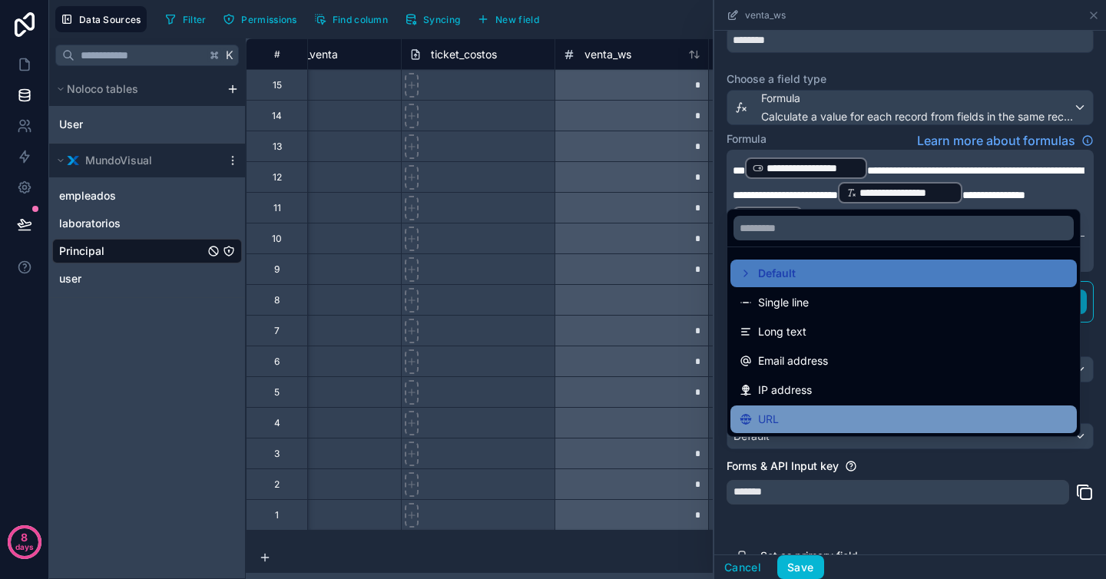
click at [801, 416] on div "URL" at bounding box center [904, 419] width 328 height 18
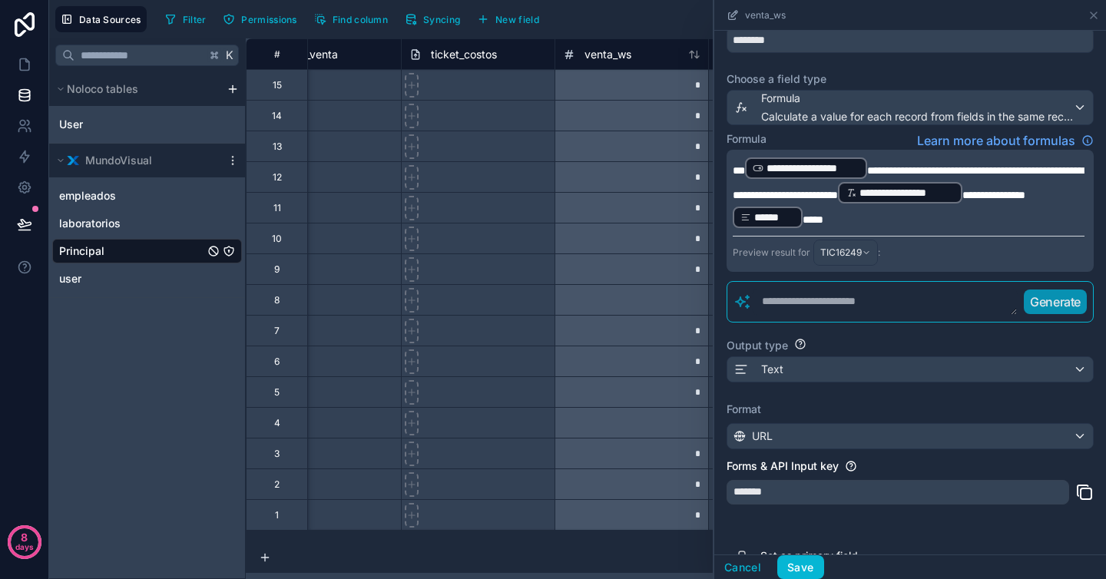
click at [823, 416] on label "Format" at bounding box center [910, 409] width 367 height 15
click at [807, 567] on button "Save" at bounding box center [801, 567] width 46 height 25
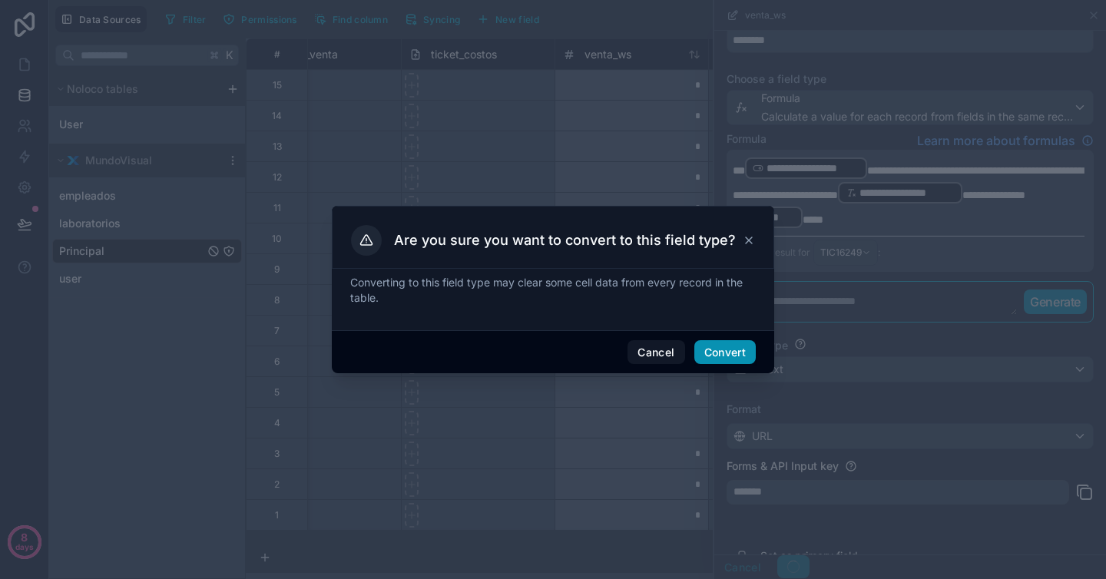
click at [729, 347] on button "Convert" at bounding box center [725, 352] width 61 height 25
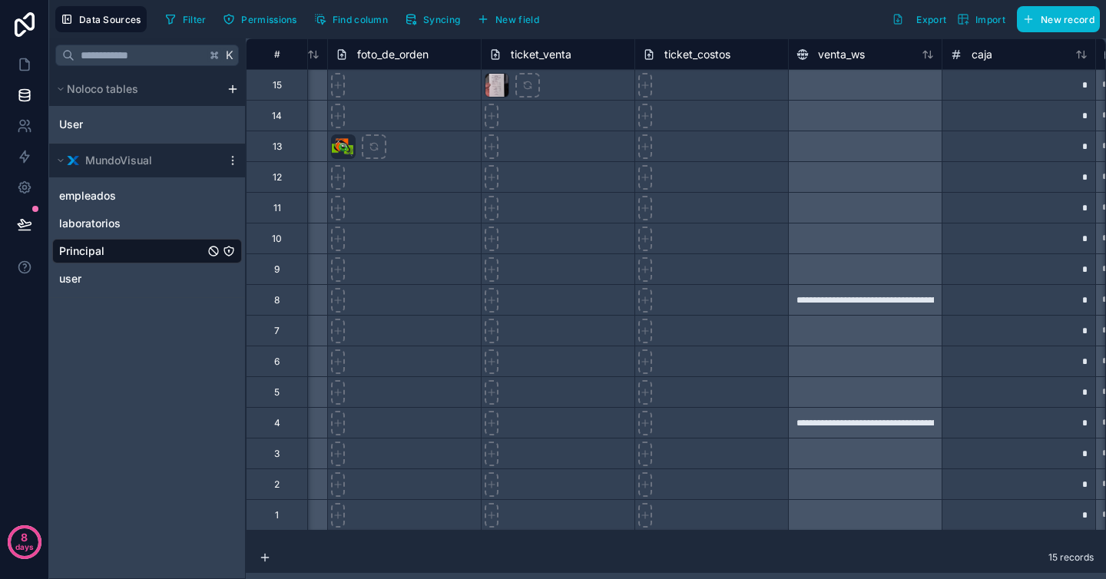
scroll to position [0, 2747]
click at [27, 64] on icon at bounding box center [24, 64] width 15 height 15
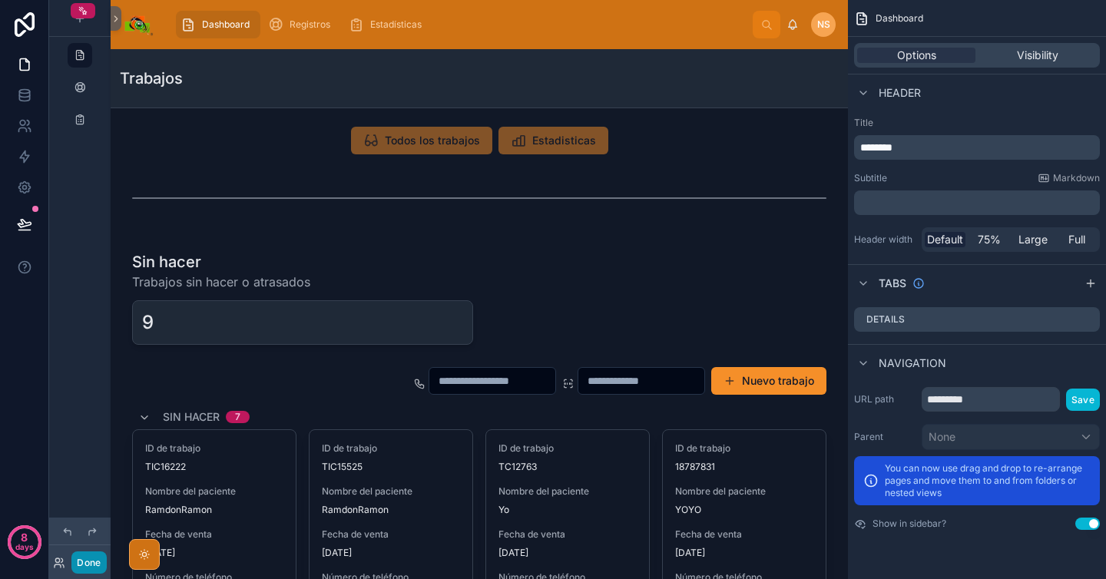
click at [95, 557] on button "Done" at bounding box center [88, 563] width 35 height 22
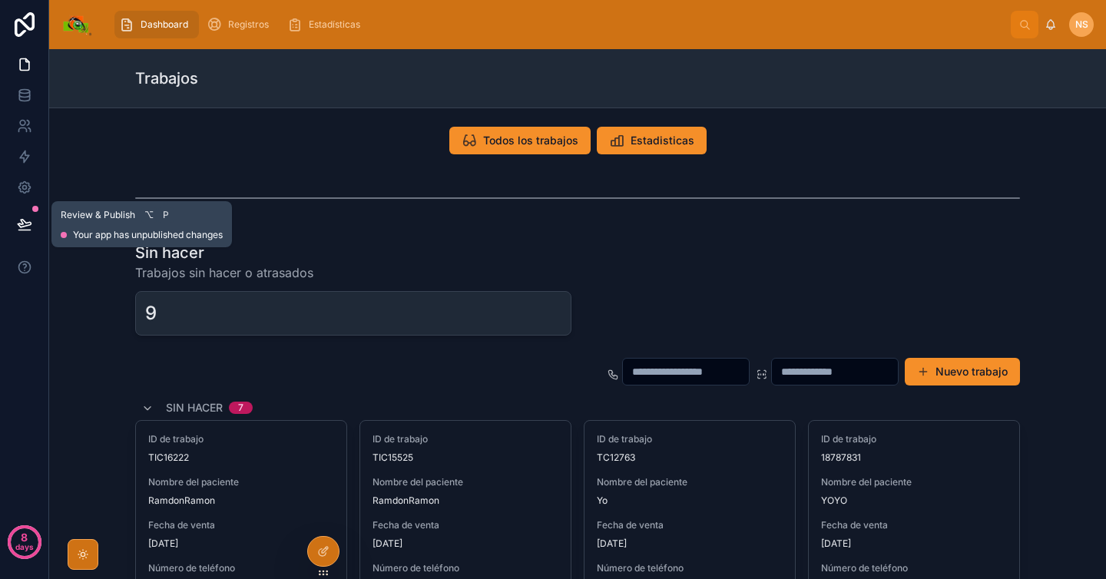
click at [27, 218] on icon at bounding box center [24, 224] width 15 height 15
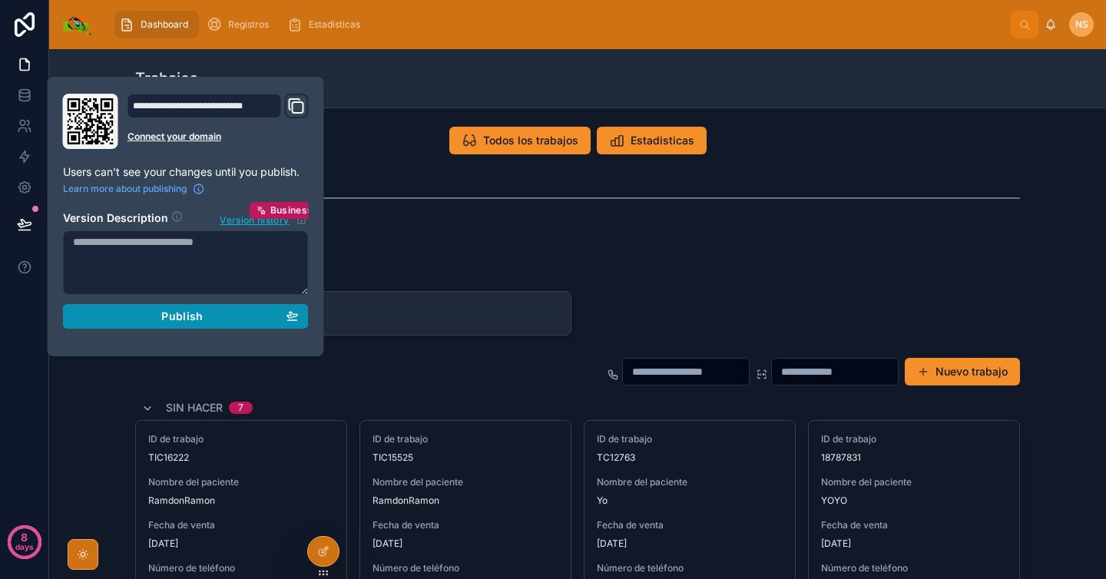
click at [187, 317] on span "Publish" at bounding box center [181, 317] width 41 height 14
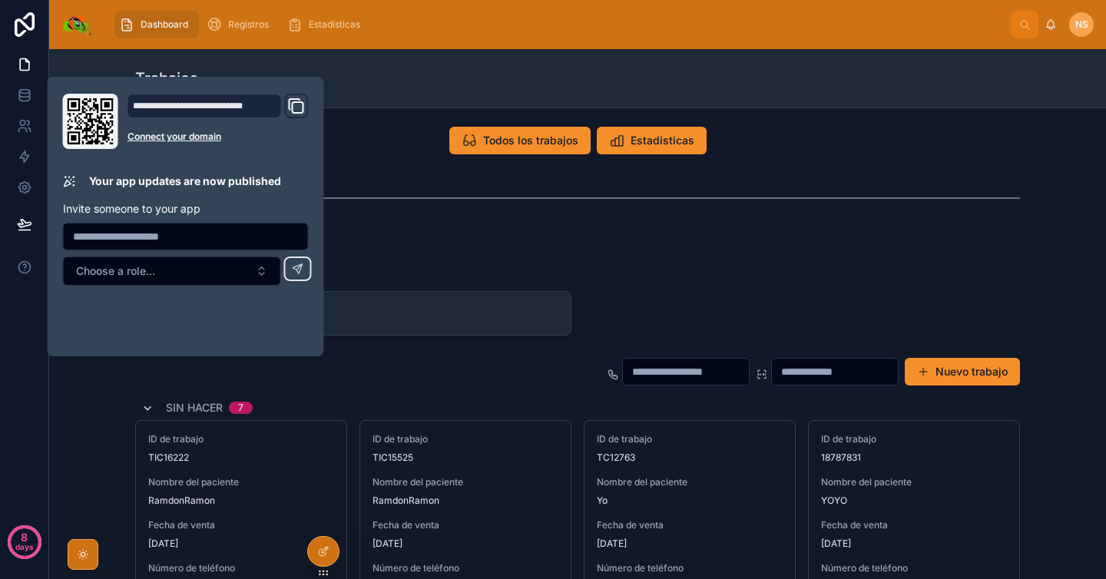
click at [141, 406] on icon at bounding box center [147, 409] width 12 height 12
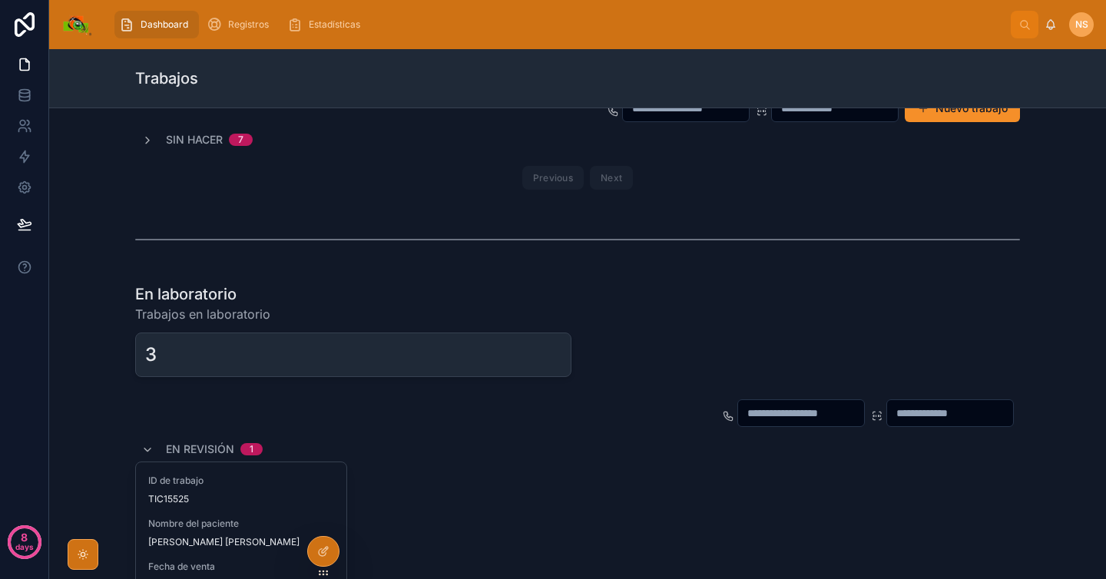
scroll to position [269, 0]
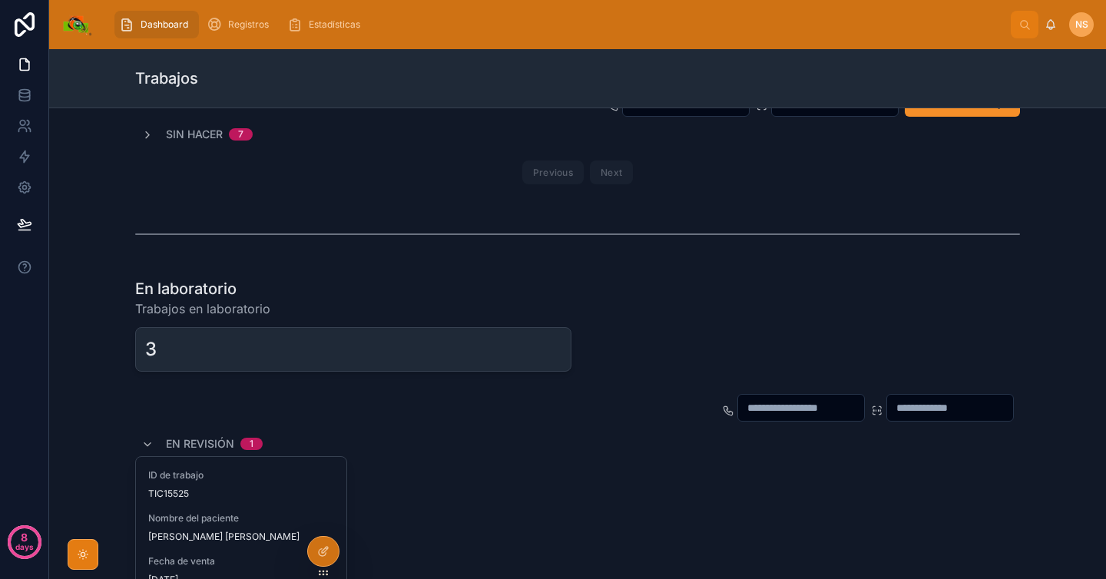
click at [97, 555] on div at bounding box center [83, 554] width 31 height 31
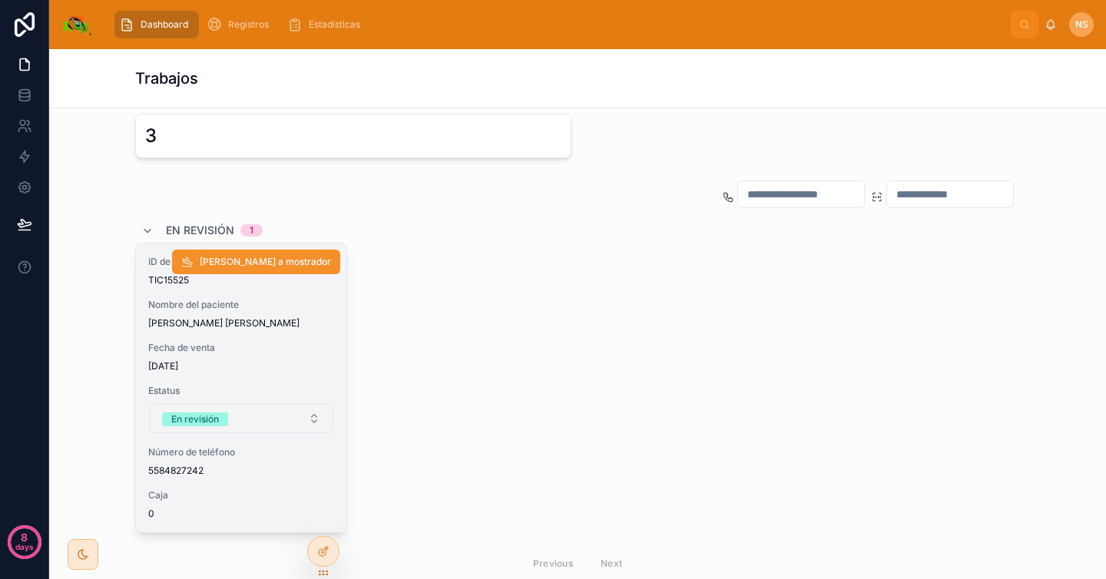
scroll to position [506, 0]
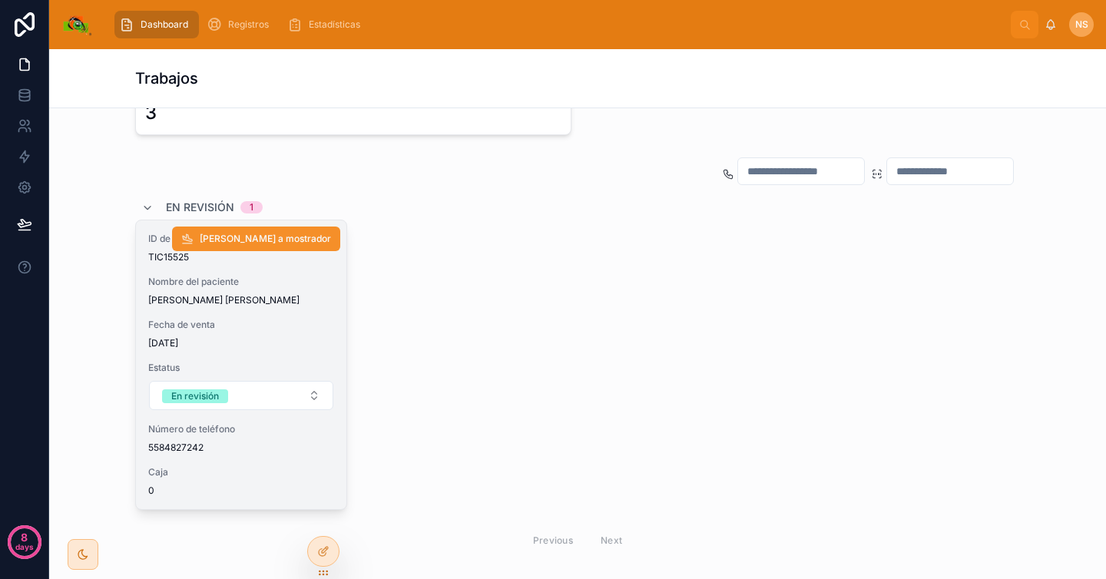
click at [275, 344] on span "[DATE]" at bounding box center [241, 343] width 186 height 12
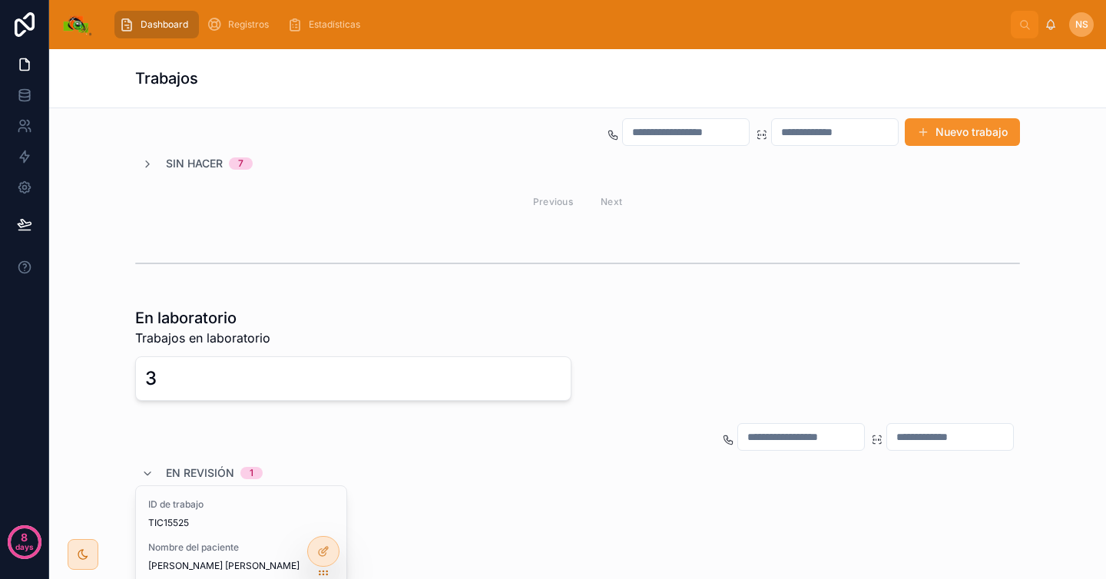
scroll to position [410, 0]
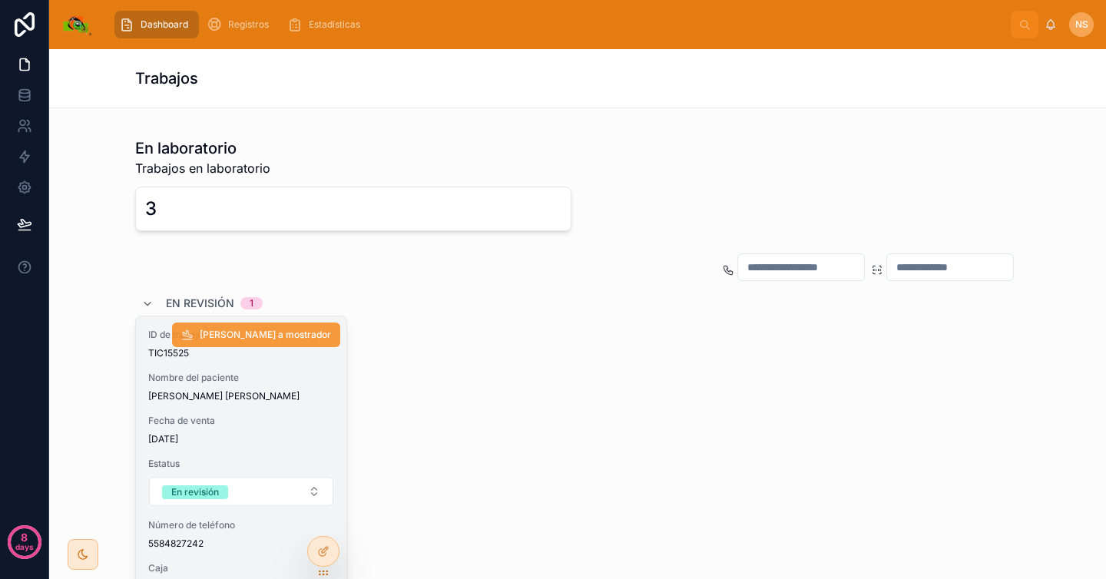
click at [276, 332] on span "[PERSON_NAME] a mostrador" at bounding box center [265, 335] width 131 height 12
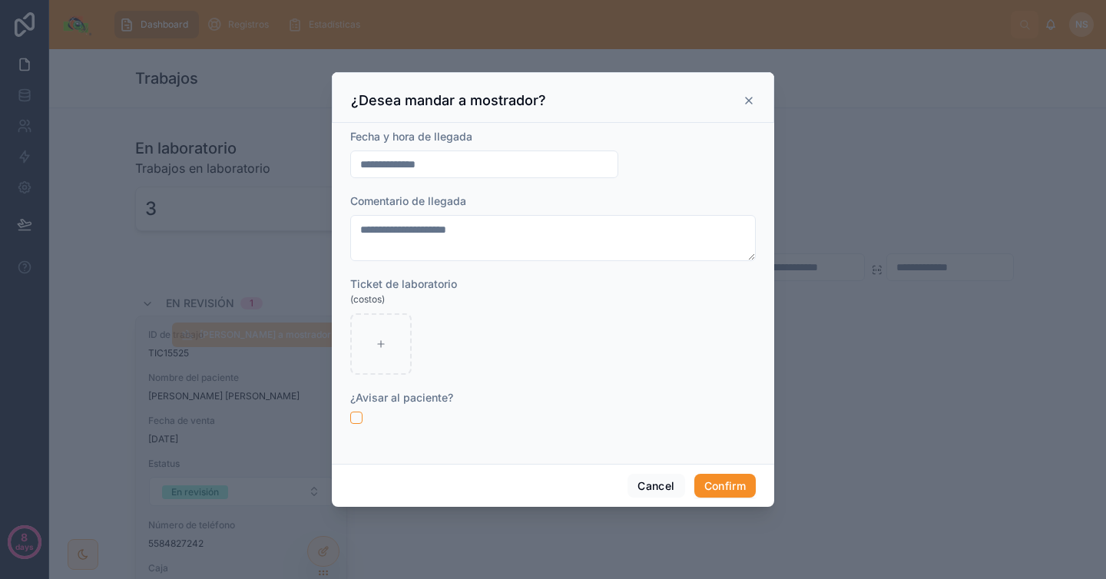
click at [453, 162] on input "**********" at bounding box center [484, 165] width 267 height 22
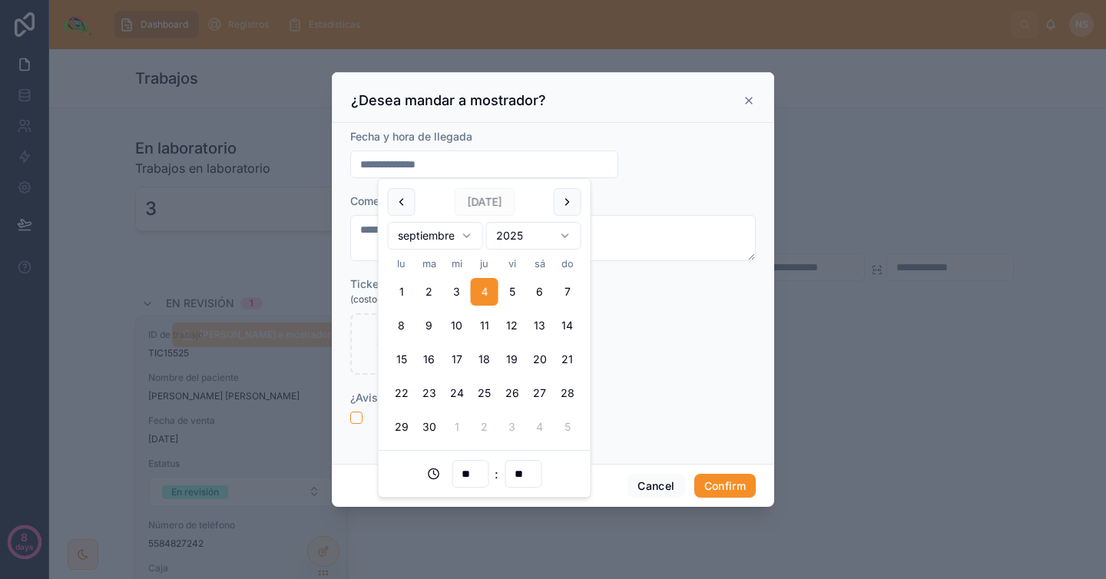
click at [701, 292] on div "(costos)" at bounding box center [553, 299] width 406 height 15
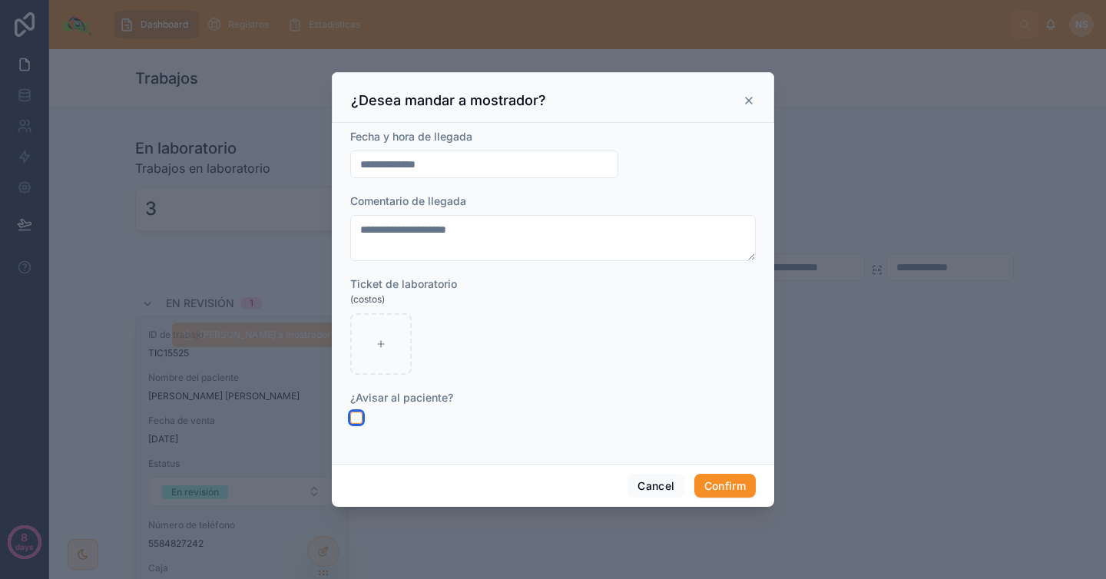
click at [354, 417] on button "button" at bounding box center [356, 418] width 12 height 12
click at [737, 487] on button "Confirm" at bounding box center [725, 486] width 61 height 25
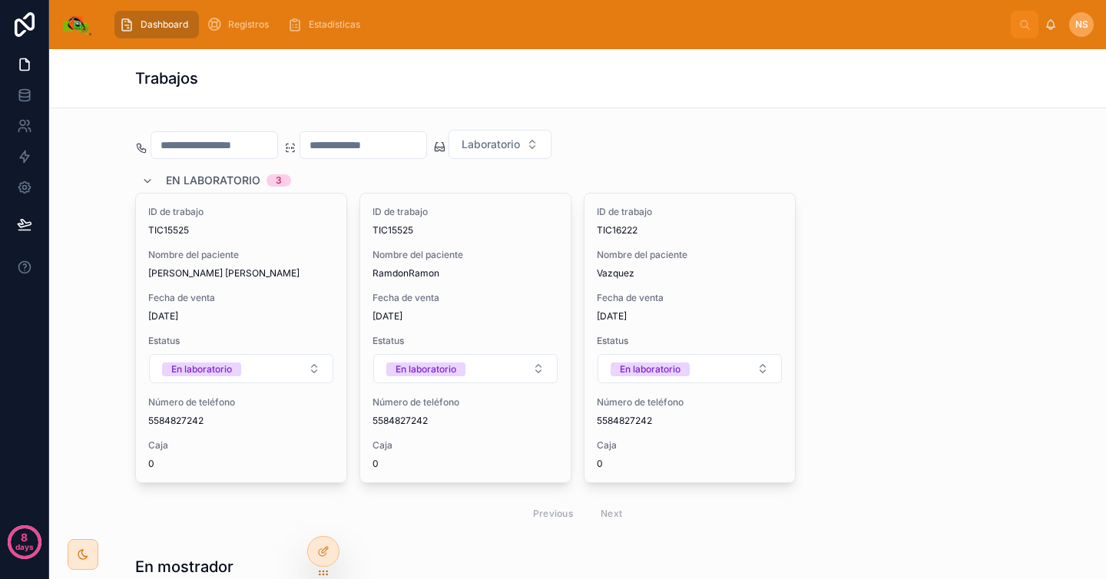
scroll to position [744, 0]
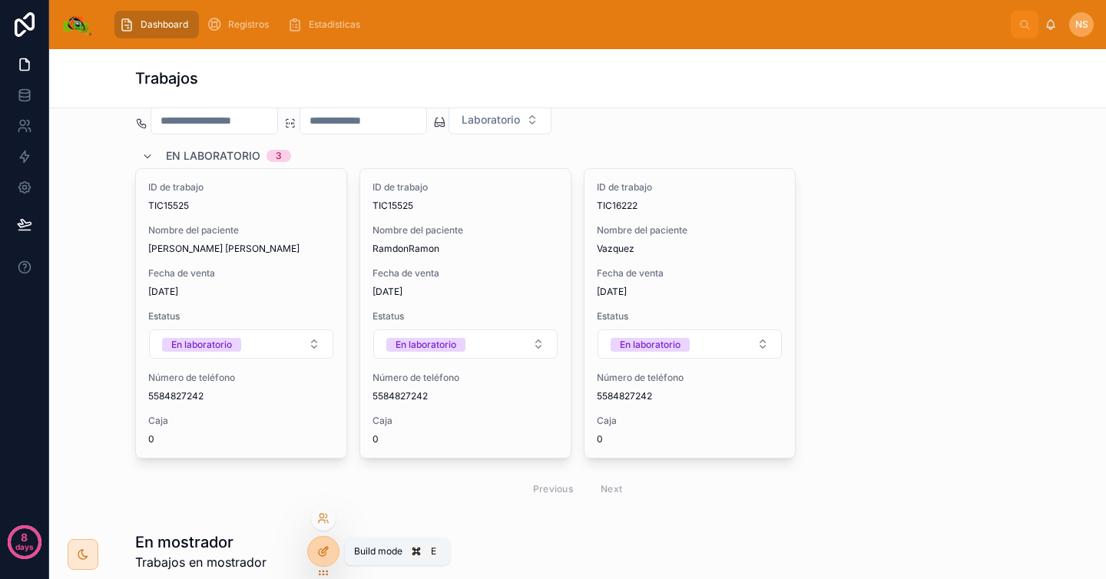
click at [333, 554] on div at bounding box center [323, 551] width 31 height 29
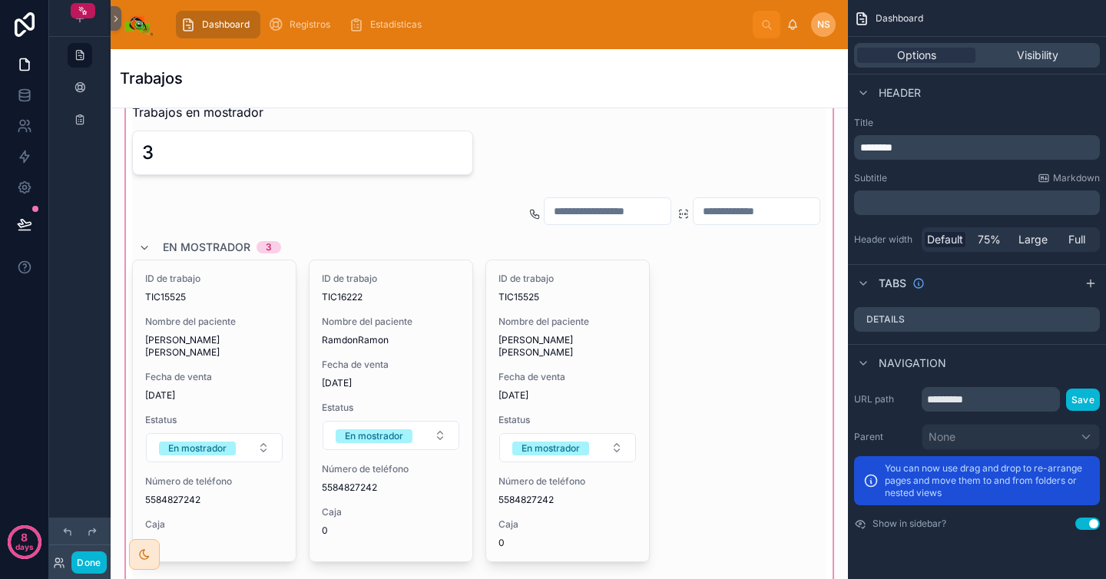
scroll to position [1250, 0]
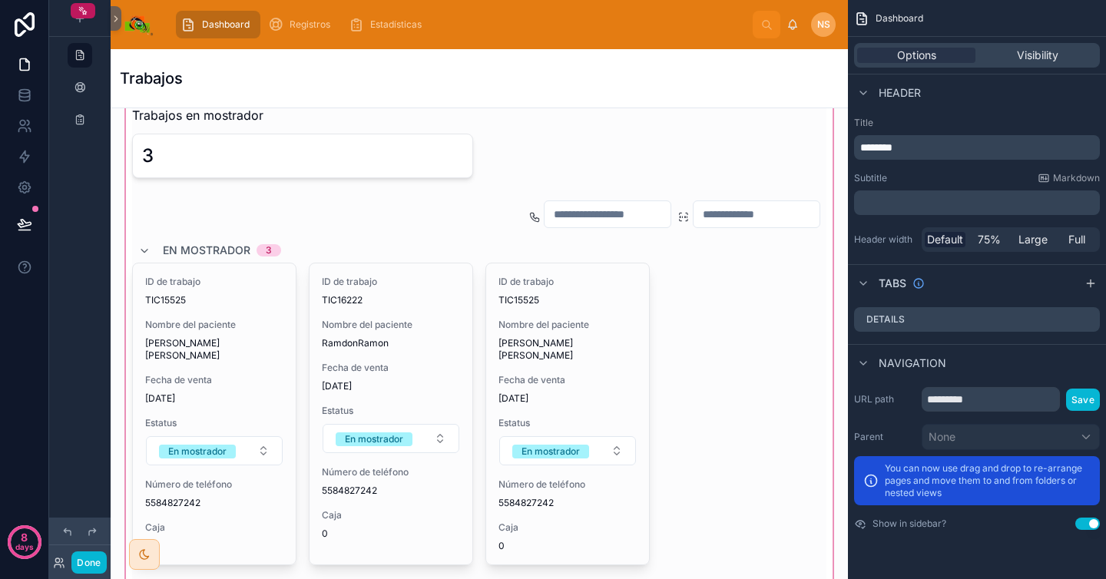
click at [415, 426] on div at bounding box center [479, 349] width 713 height 560
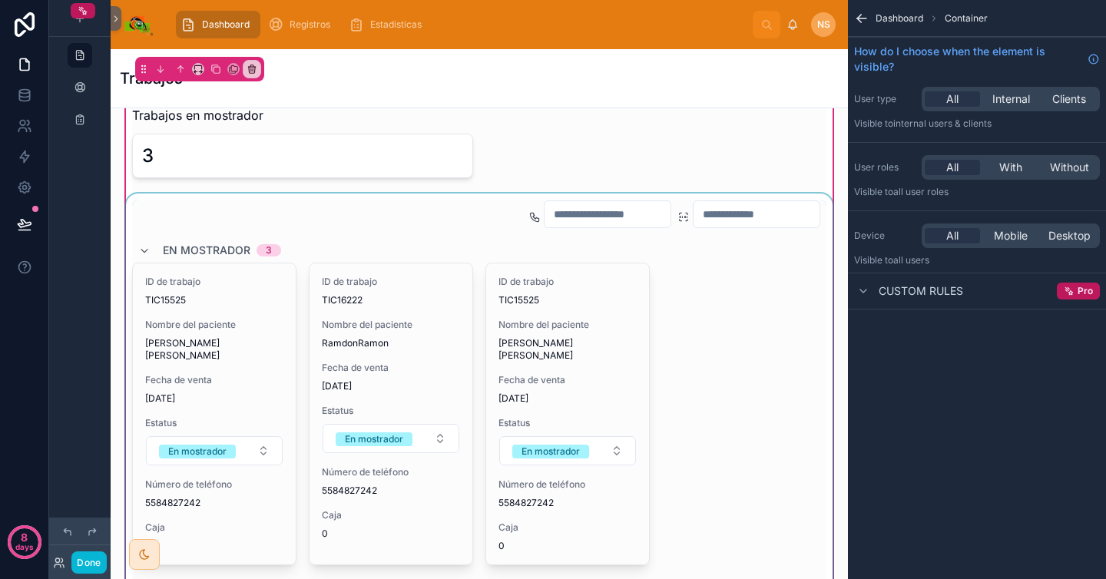
click at [415, 435] on div at bounding box center [479, 407] width 713 height 426
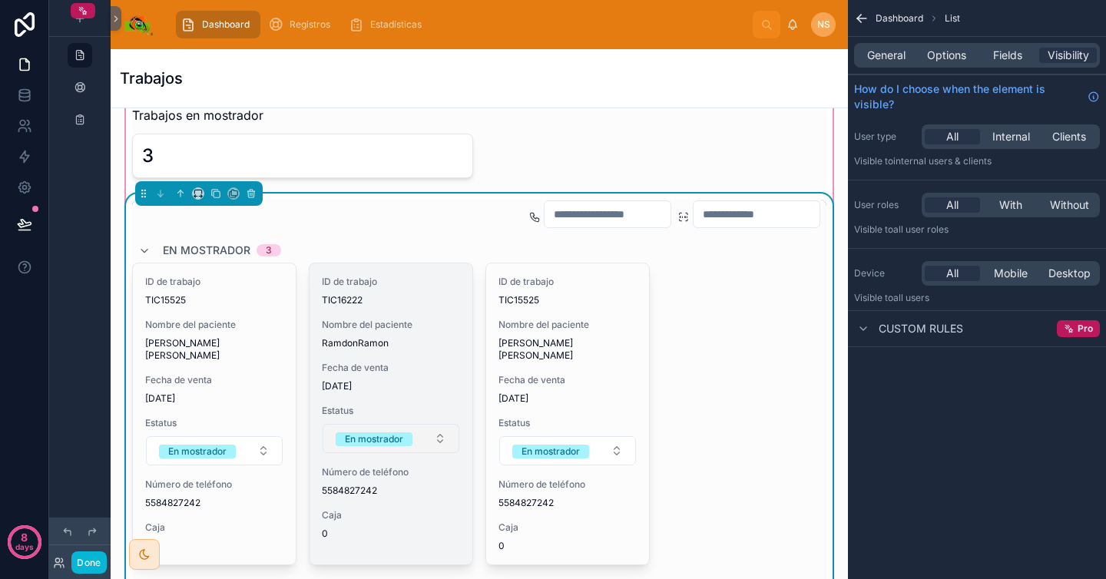
click at [421, 429] on button "En mostrador" at bounding box center [391, 438] width 137 height 29
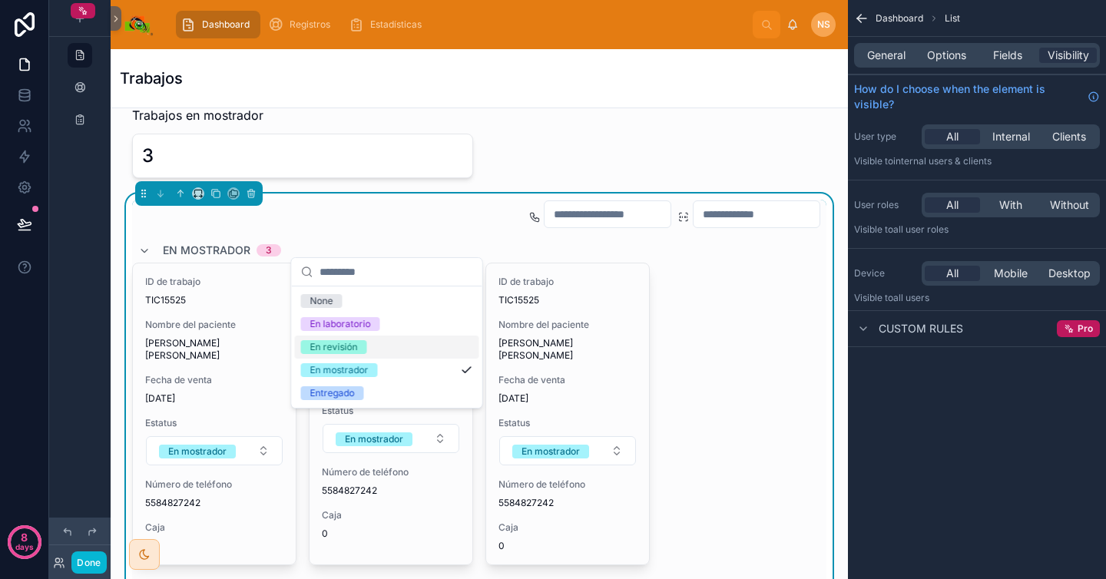
click at [384, 347] on div "En revisión" at bounding box center [387, 347] width 184 height 23
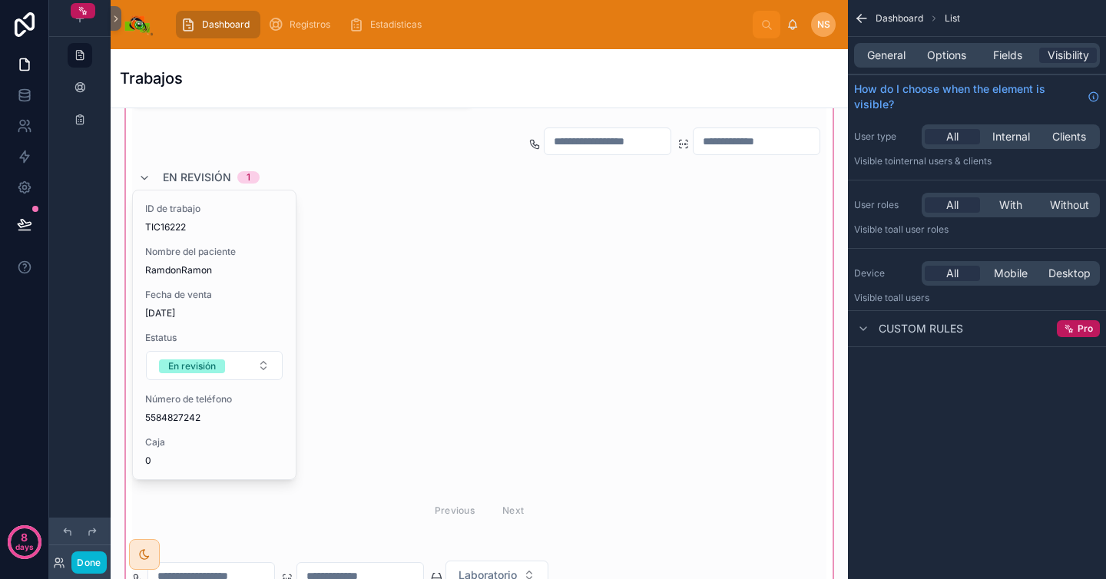
scroll to position [545, 0]
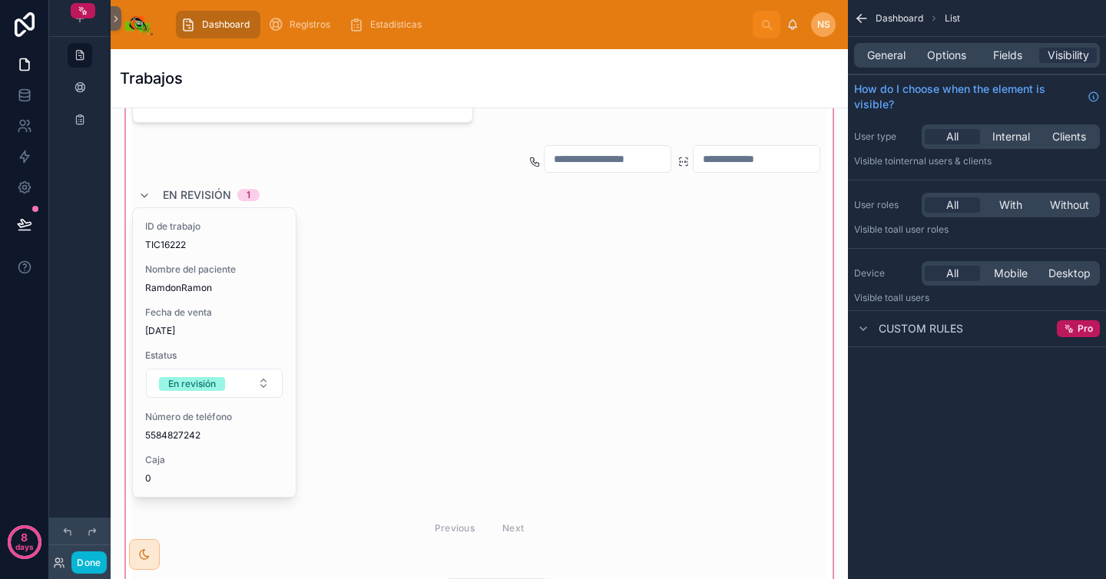
click at [352, 367] on div at bounding box center [479, 511] width 713 height 994
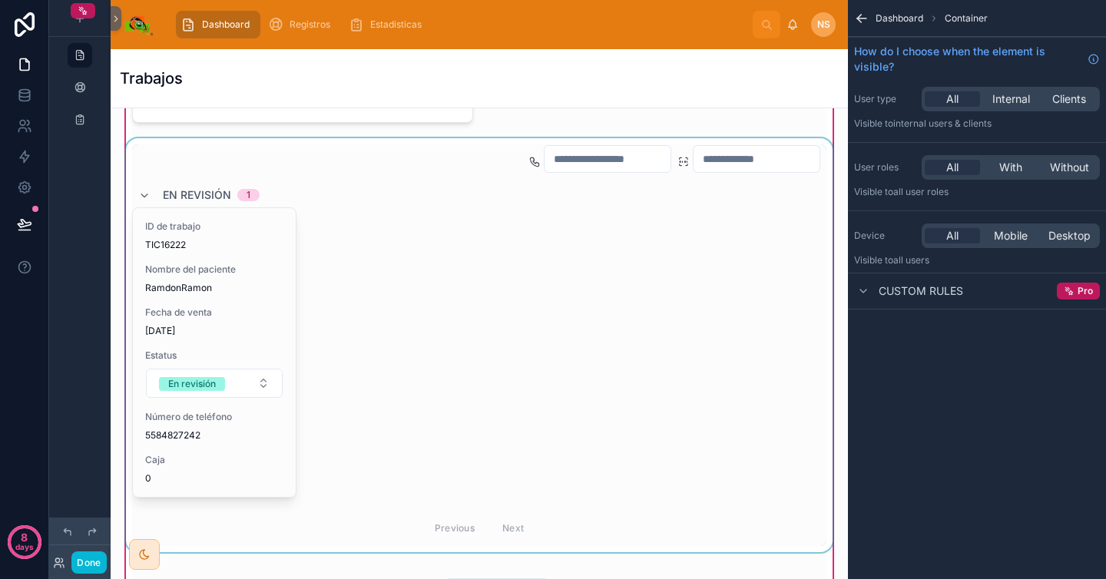
click at [491, 333] on div at bounding box center [479, 345] width 713 height 414
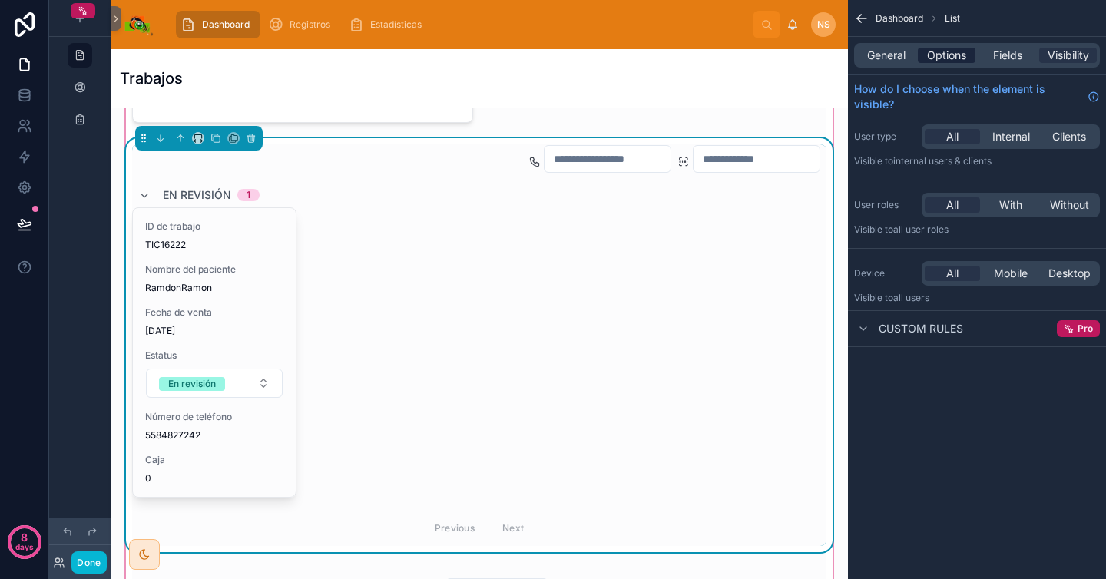
click at [959, 58] on span "Options" at bounding box center [946, 55] width 39 height 15
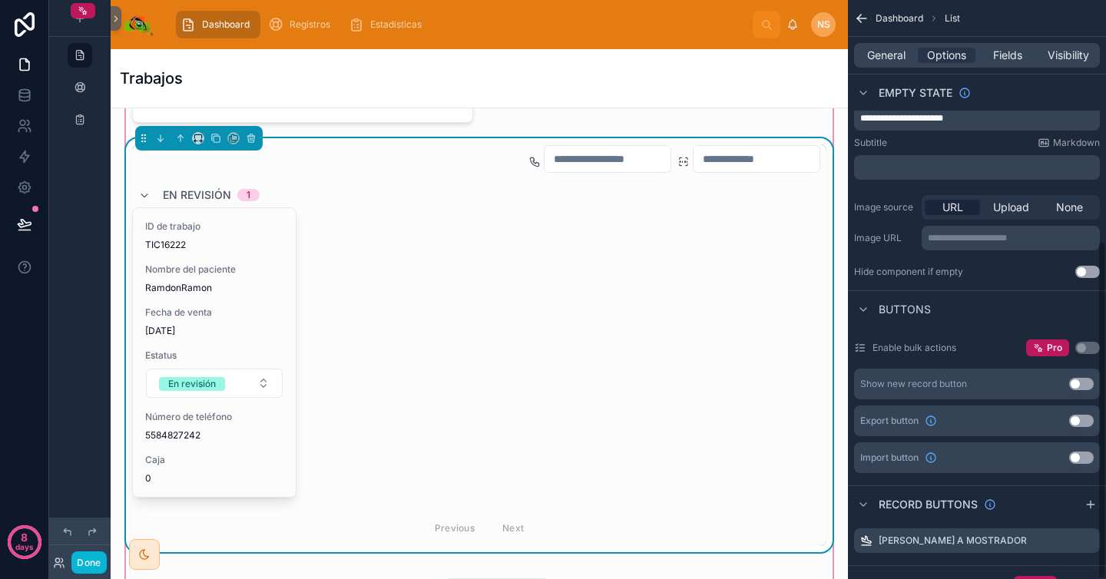
scroll to position [413, 0]
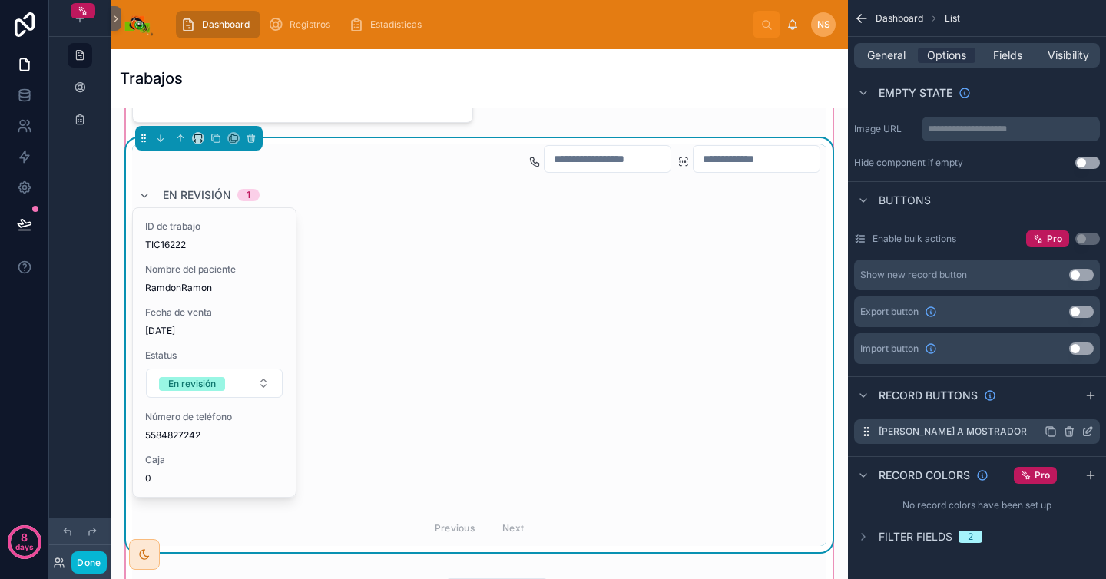
click at [1087, 431] on icon "scrollable content" at bounding box center [1089, 430] width 6 height 6
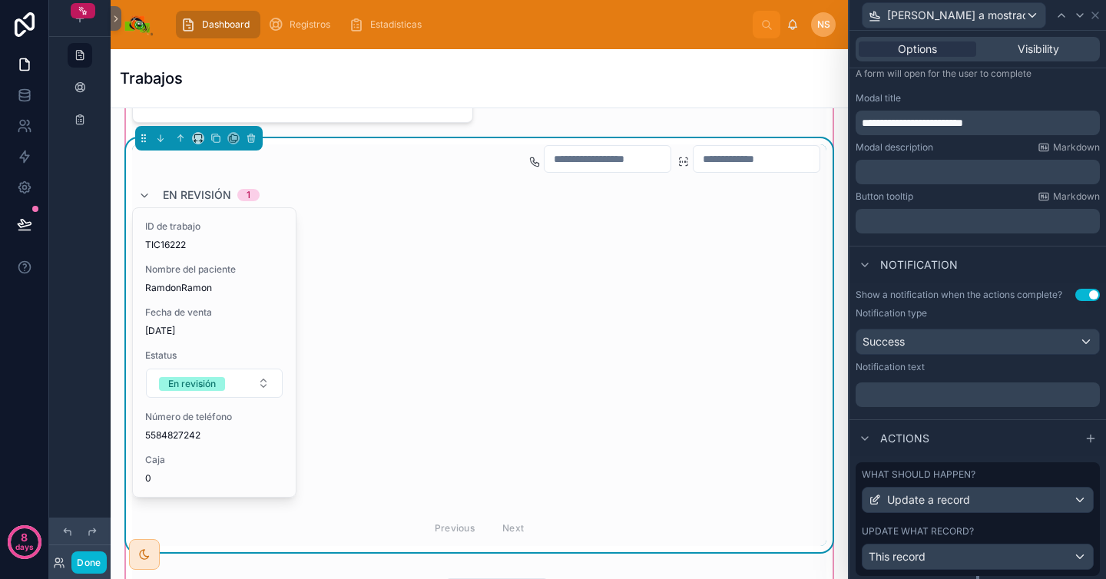
scroll to position [338, 0]
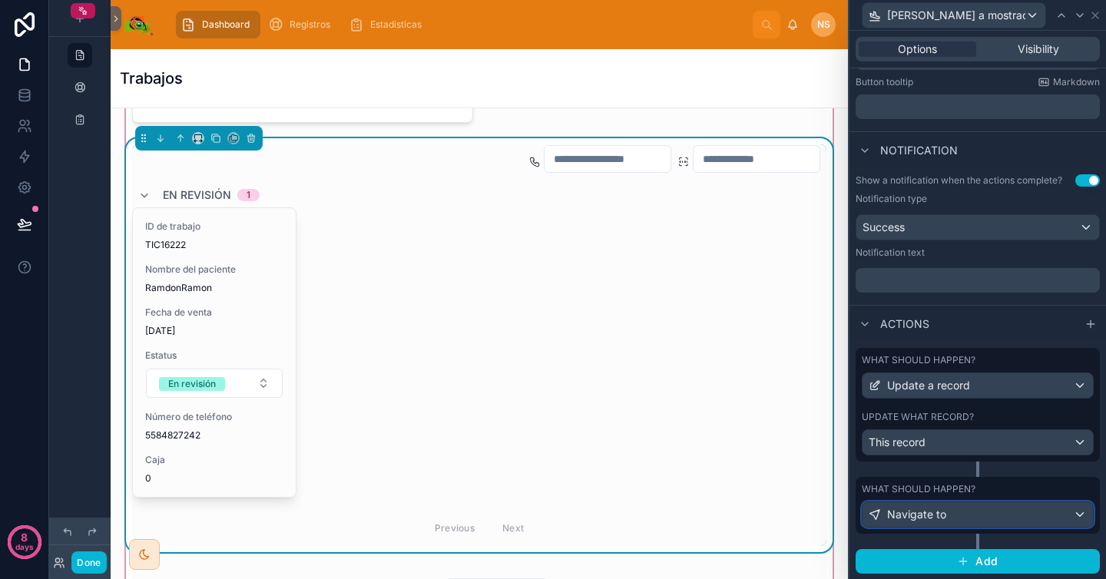
click at [1011, 518] on div "Navigate to" at bounding box center [978, 514] width 230 height 25
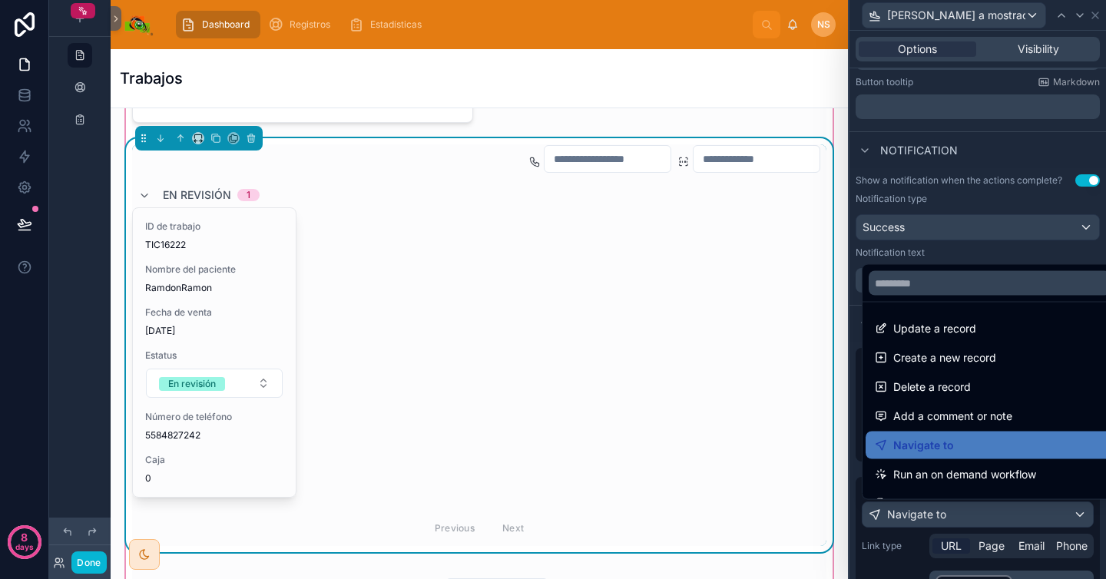
click at [907, 546] on div at bounding box center [978, 289] width 257 height 579
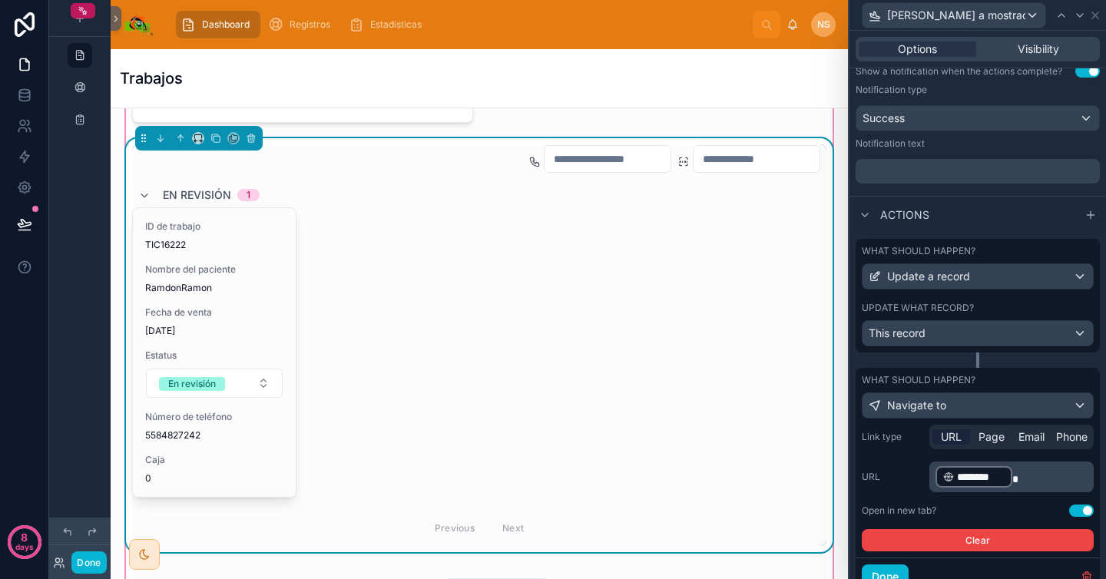
scroll to position [483, 0]
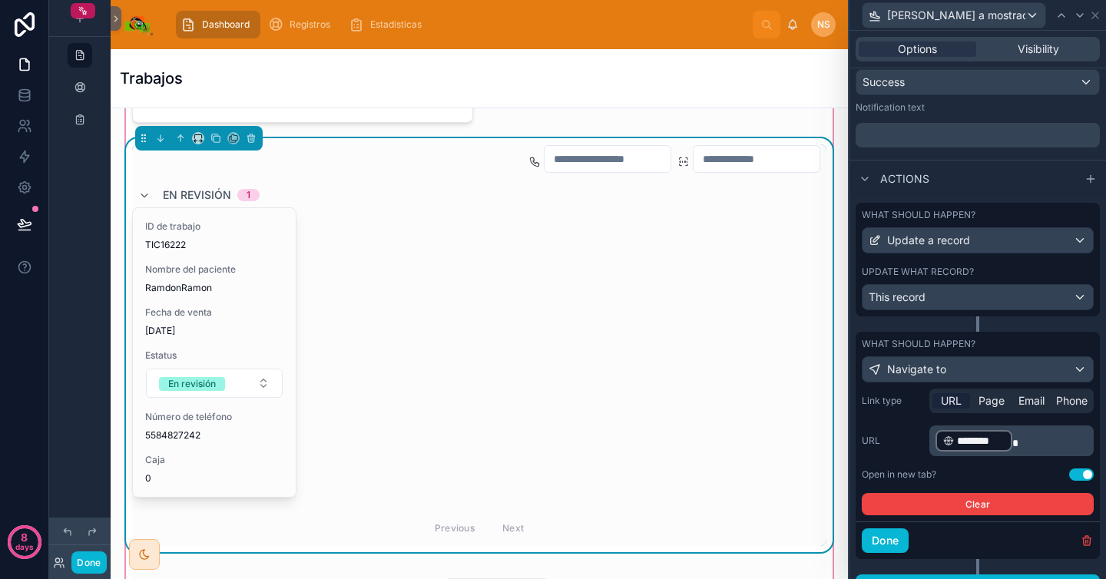
click at [1037, 440] on p "﻿ ******** ﻿" at bounding box center [1013, 441] width 155 height 25
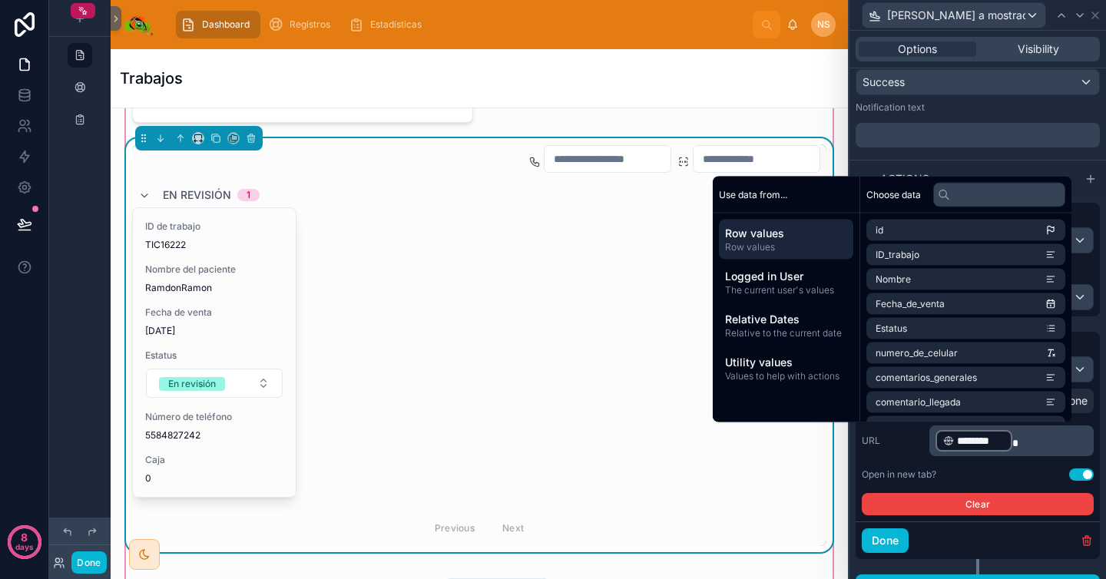
click at [898, 438] on label "URL" at bounding box center [892, 441] width 61 height 12
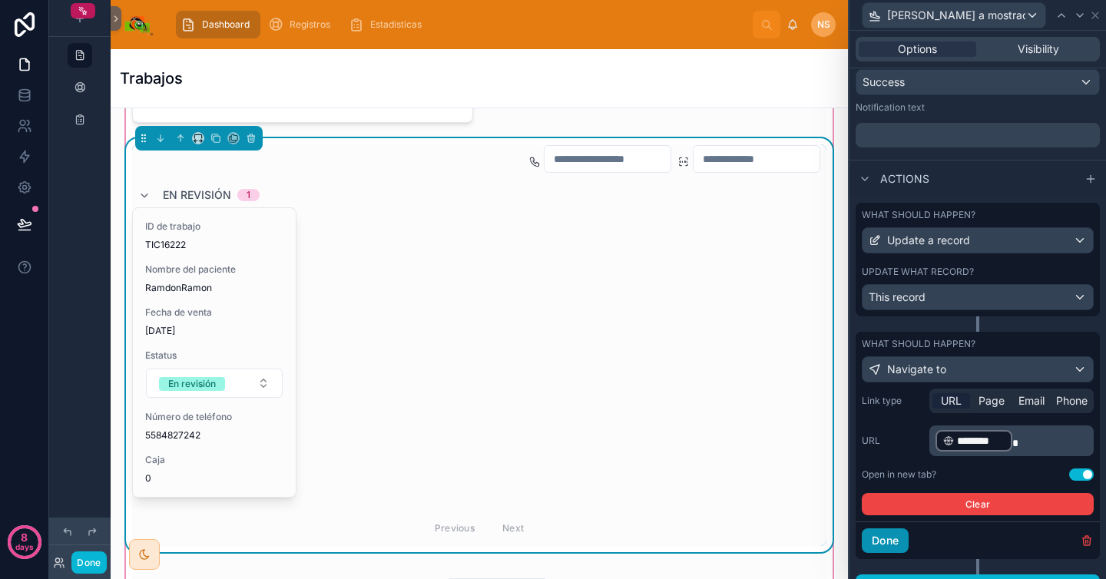
click at [894, 539] on button "Done" at bounding box center [885, 541] width 47 height 25
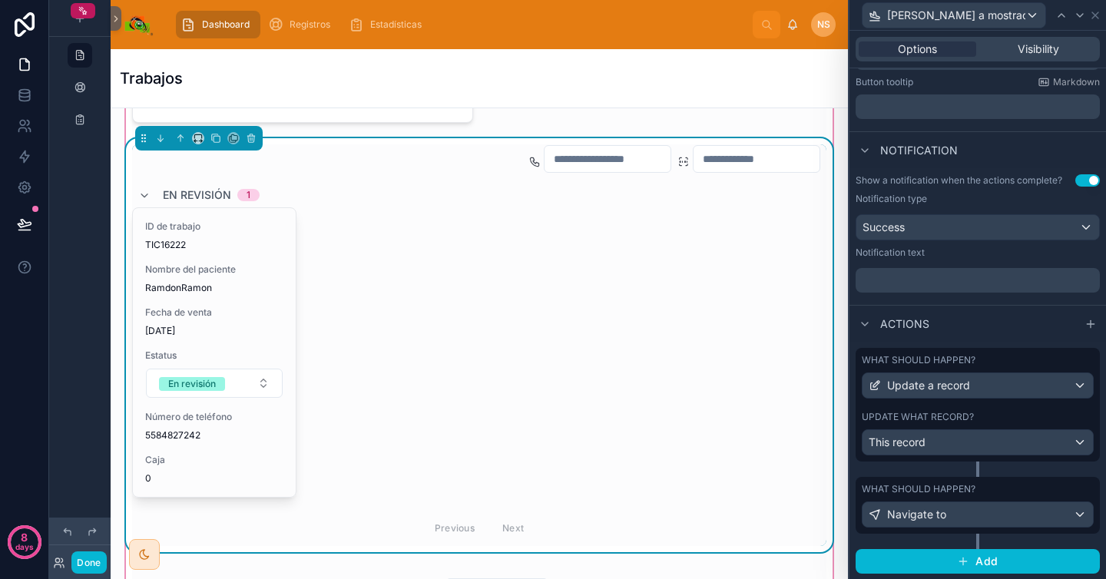
click at [413, 287] on div "ID de trabajo TIC16222 Nombre del paciente RamdonRamon Fecha de venta 26/8/2025…" at bounding box center [479, 352] width 695 height 290
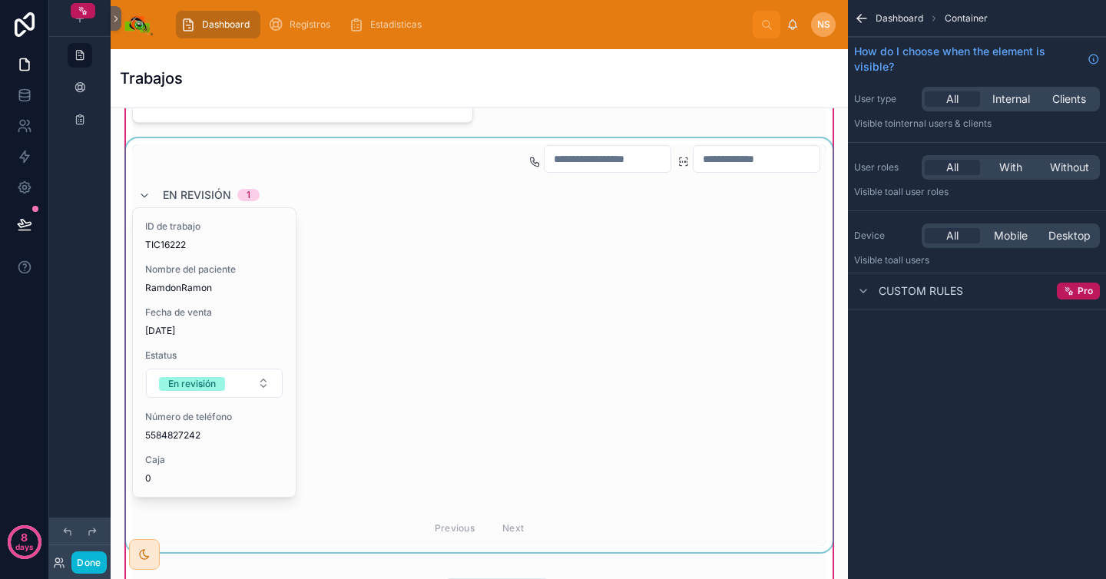
scroll to position [0, 0]
click at [270, 239] on div at bounding box center [479, 345] width 713 height 414
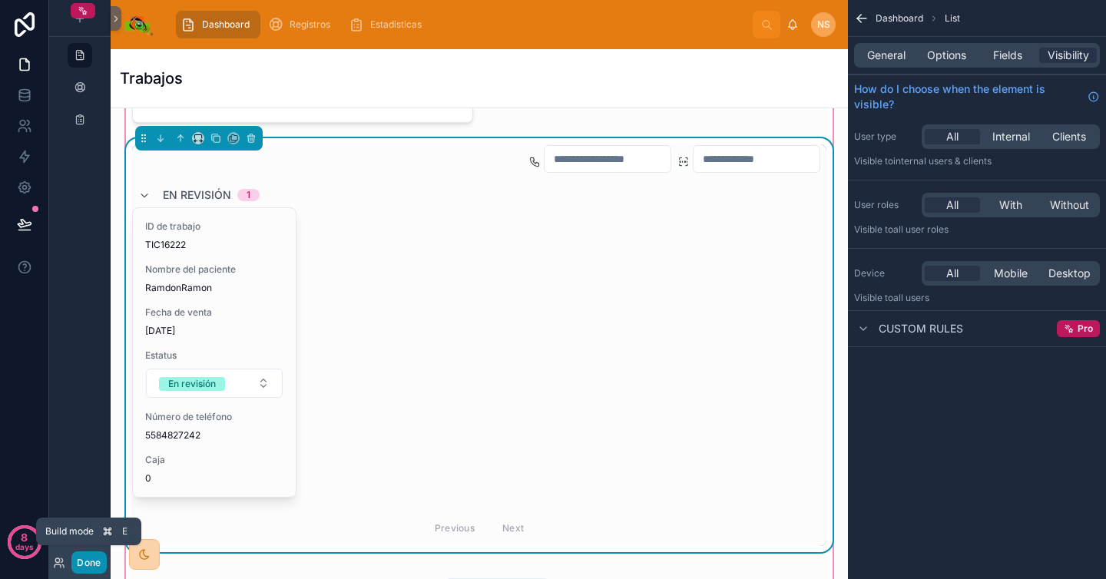
click at [93, 562] on button "Done" at bounding box center [88, 563] width 35 height 22
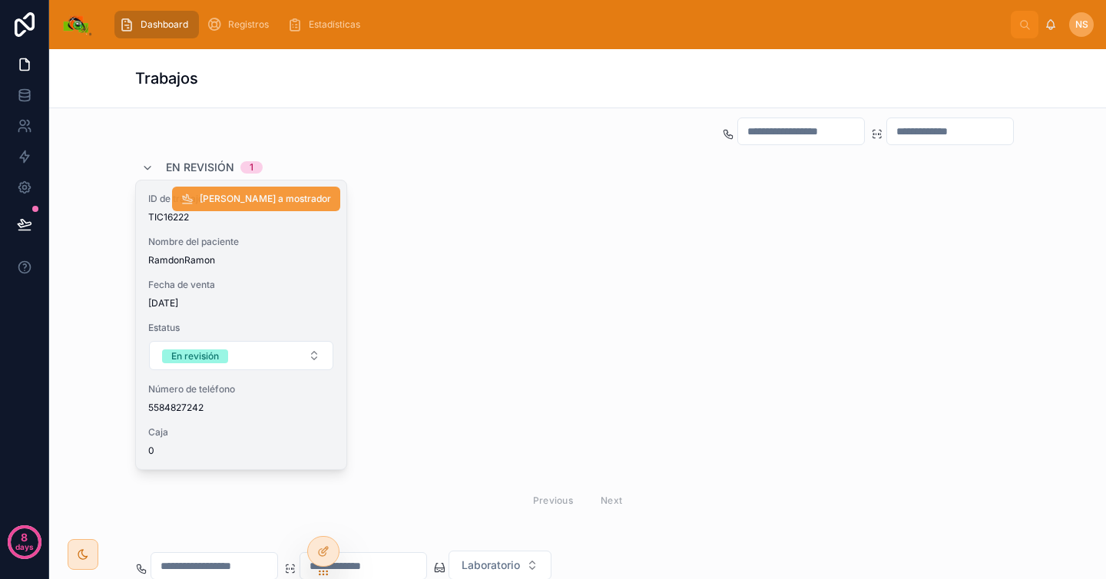
click at [313, 197] on span "[PERSON_NAME] a mostrador" at bounding box center [265, 199] width 131 height 12
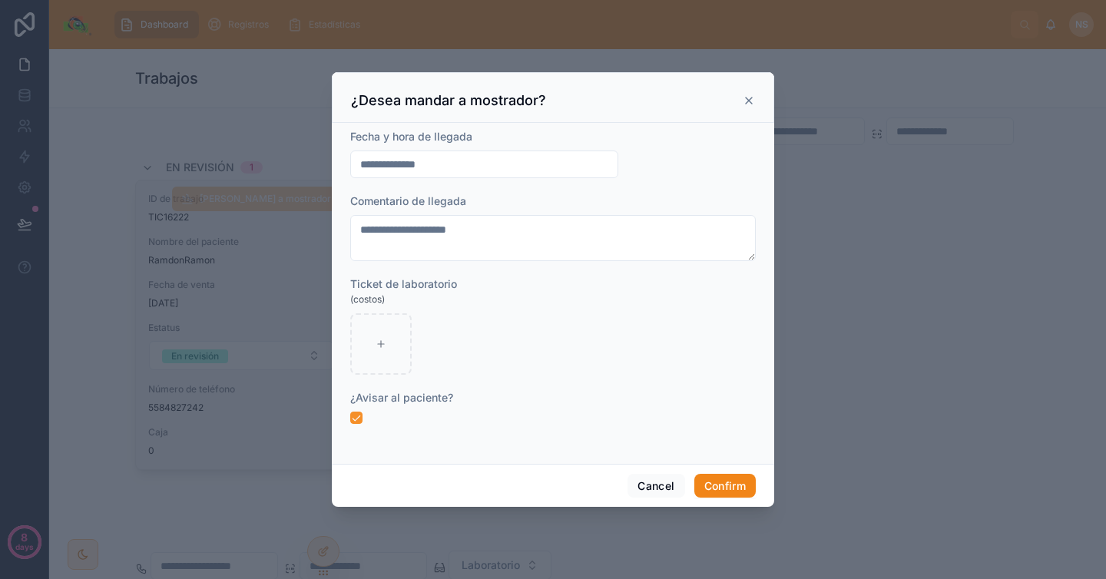
click at [710, 484] on button "Confirm" at bounding box center [725, 486] width 61 height 25
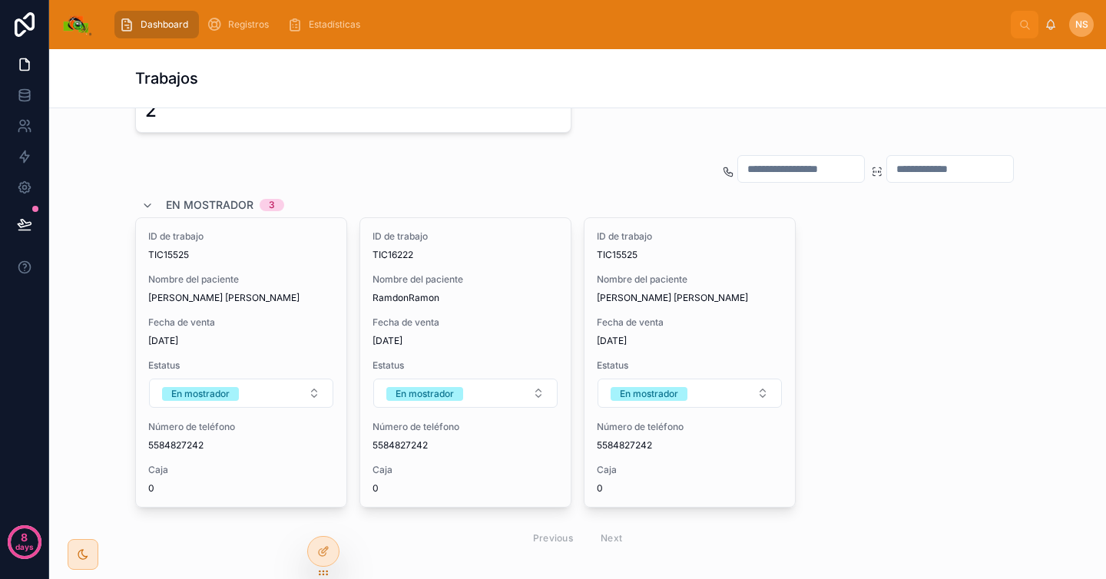
scroll to position [1274, 0]
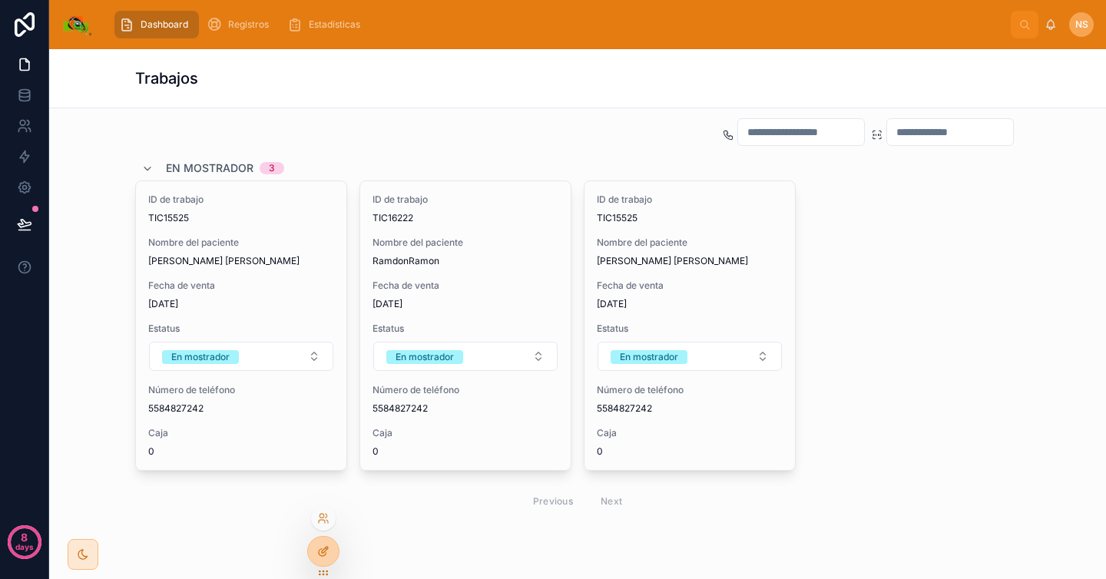
click at [326, 542] on div at bounding box center [323, 551] width 31 height 29
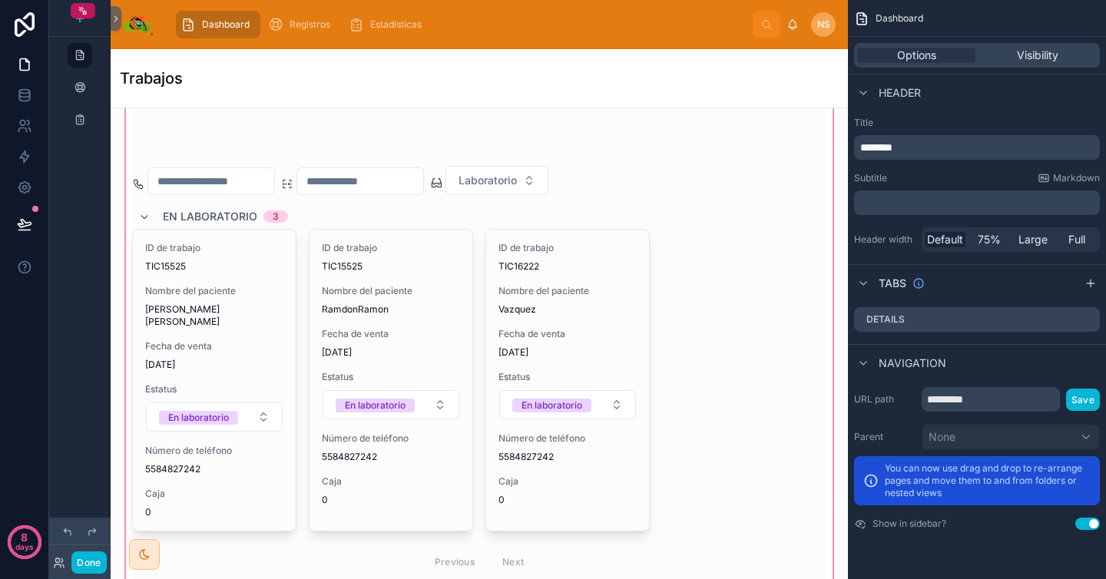
scroll to position [705, 0]
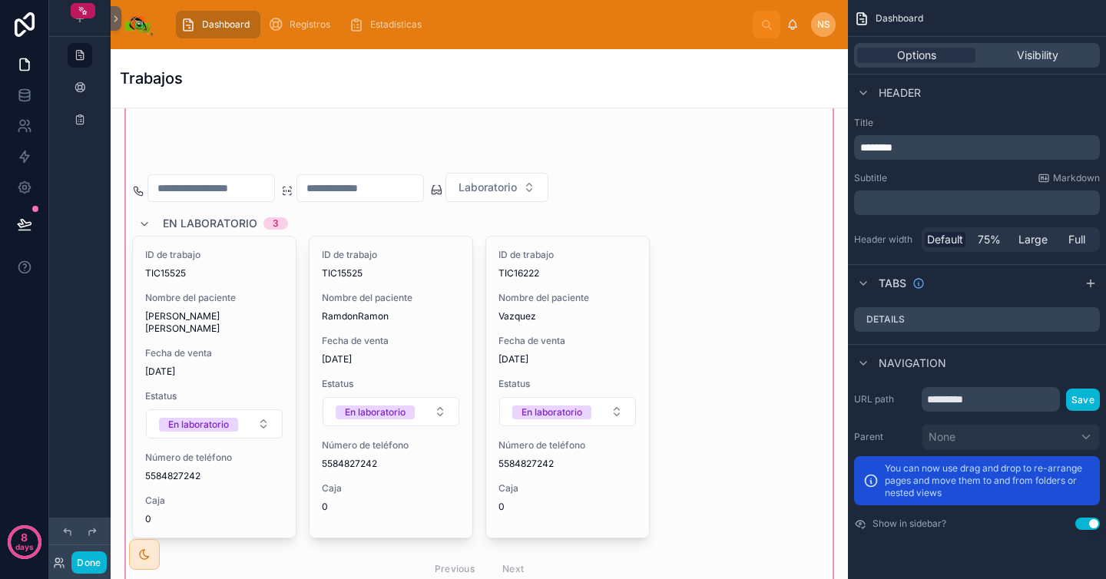
click at [734, 366] on div at bounding box center [479, 229] width 713 height 748
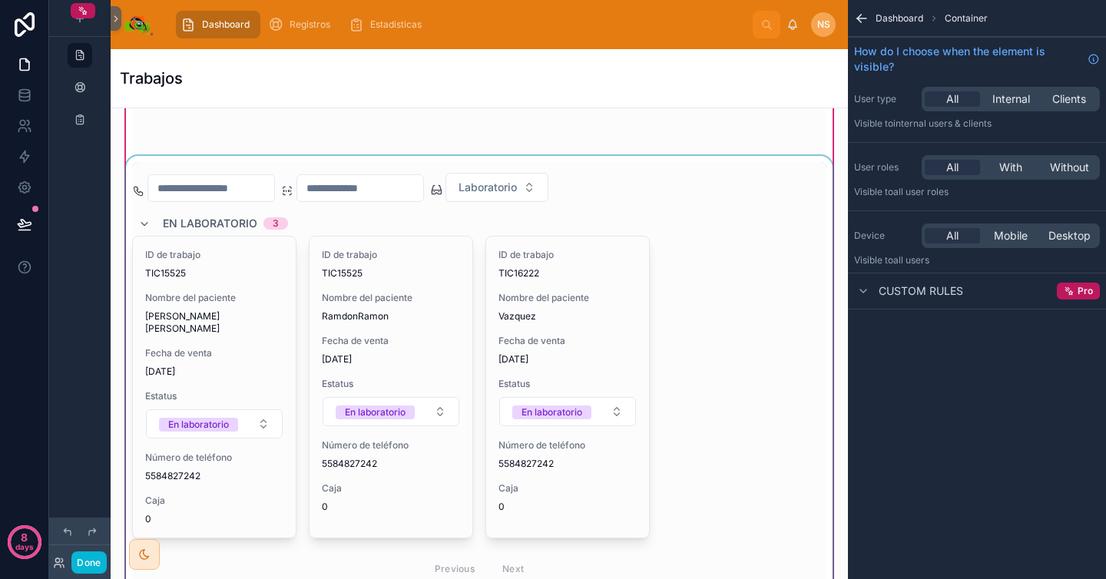
click at [712, 325] on div at bounding box center [479, 374] width 713 height 437
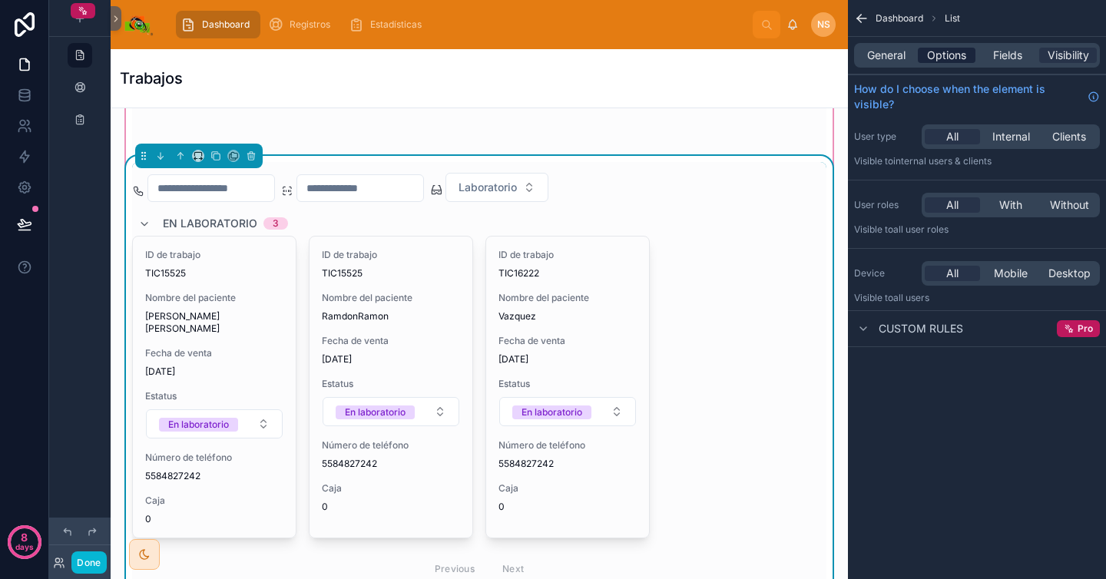
click at [948, 56] on span "Options" at bounding box center [946, 55] width 39 height 15
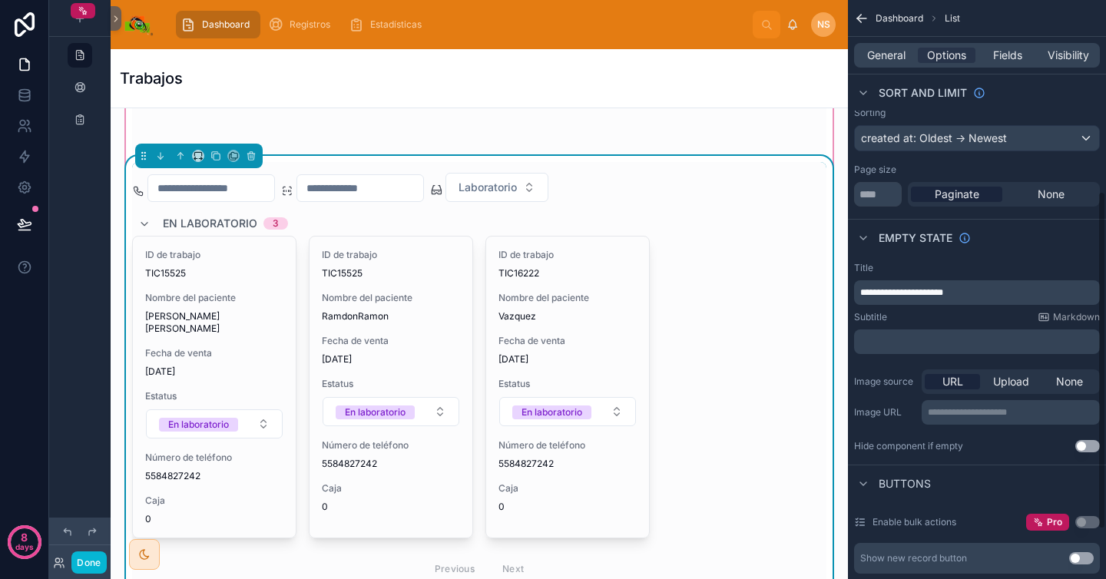
scroll to position [413, 0]
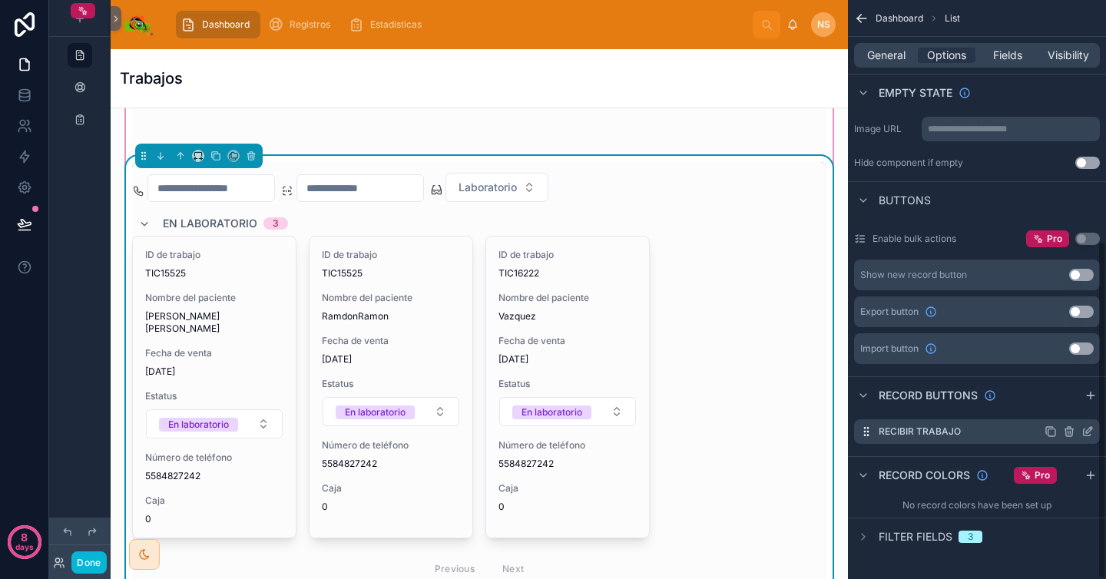
click at [1086, 432] on icon "scrollable content" at bounding box center [1089, 430] width 6 height 6
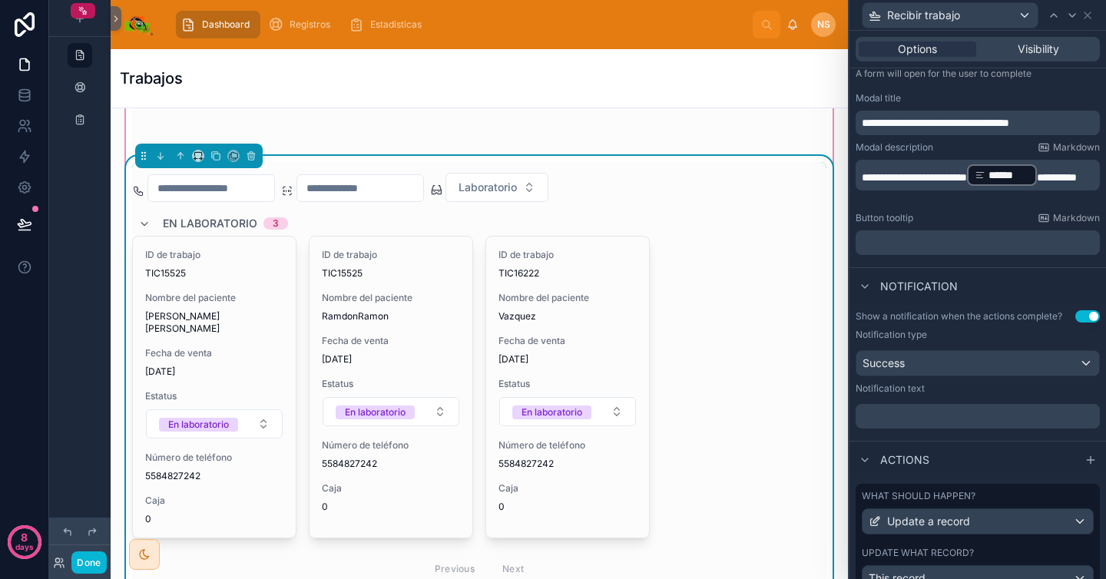
scroll to position [287, 0]
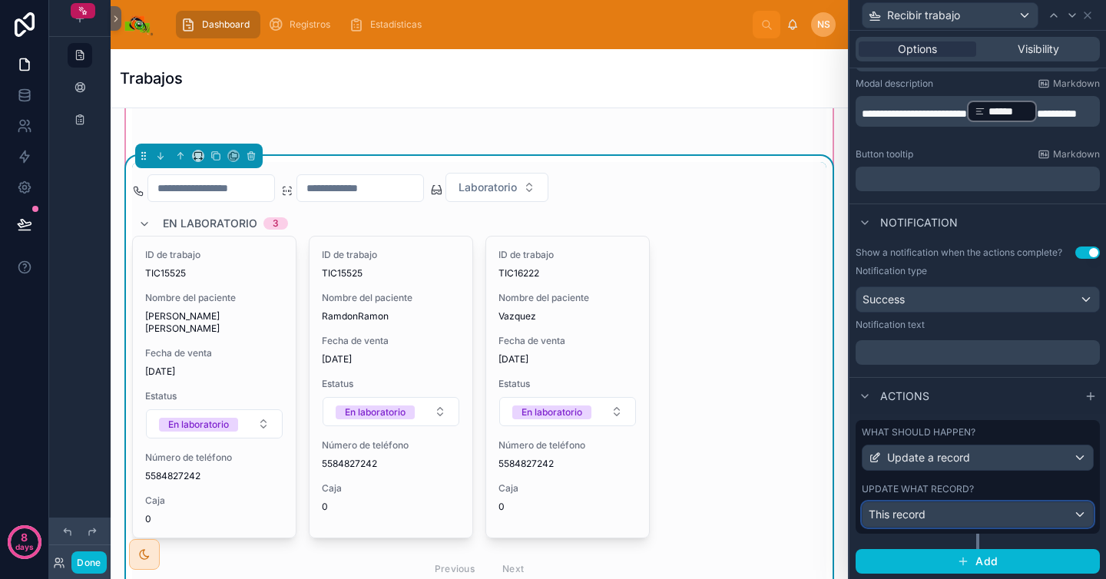
click at [996, 514] on div "This record" at bounding box center [978, 514] width 230 height 25
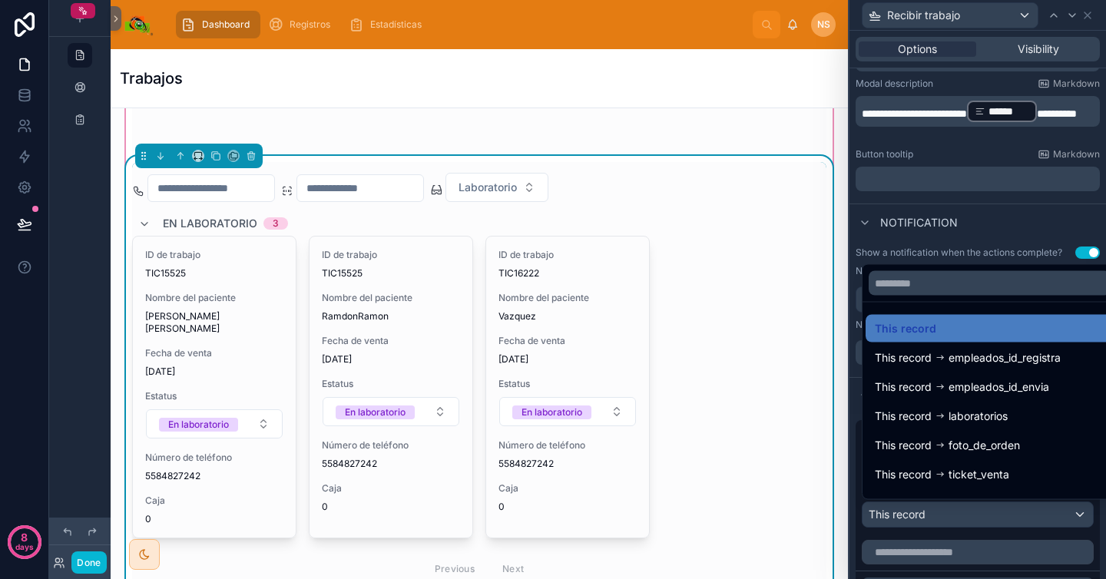
click at [993, 540] on div at bounding box center [978, 289] width 257 height 579
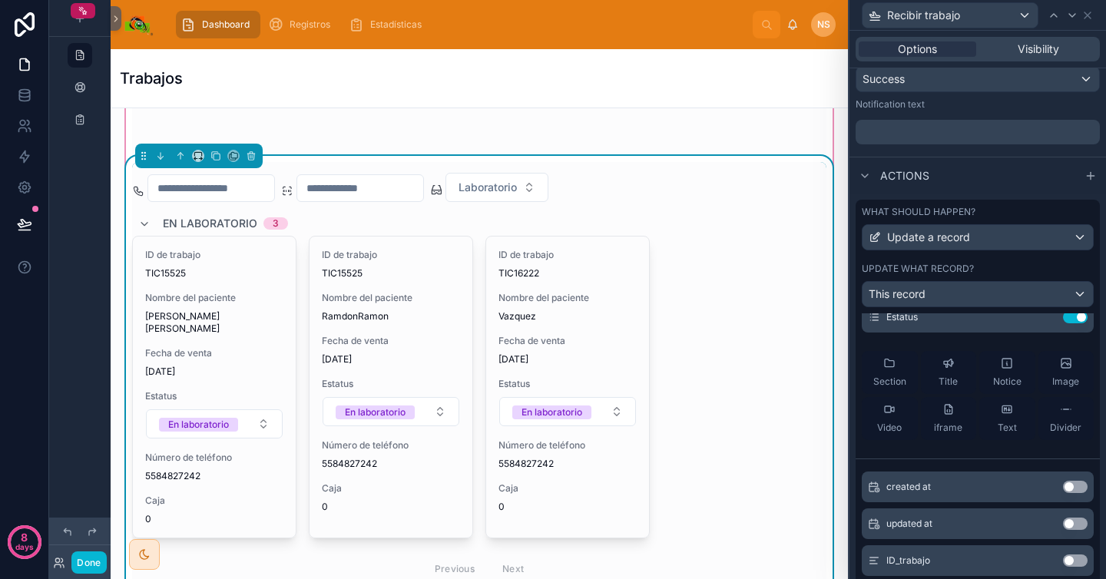
scroll to position [0, 0]
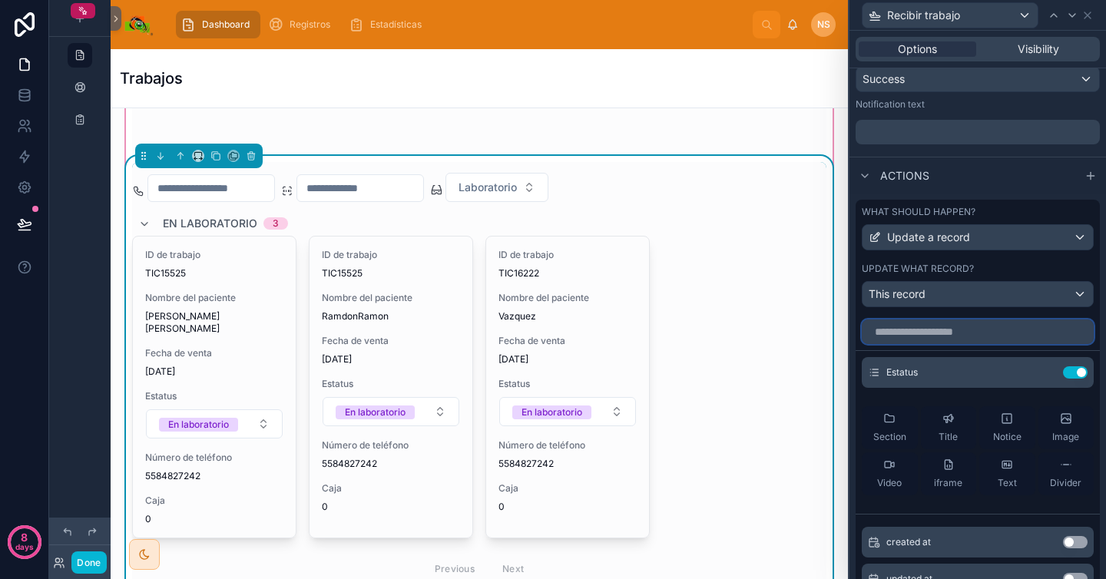
click at [970, 337] on input "text" at bounding box center [978, 332] width 232 height 25
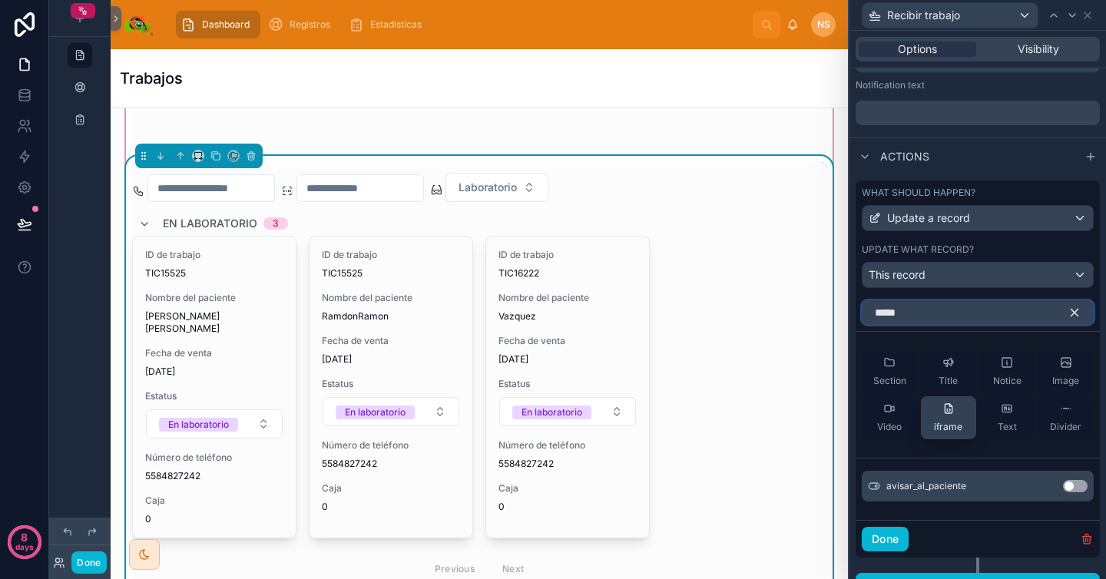
scroll to position [536, 0]
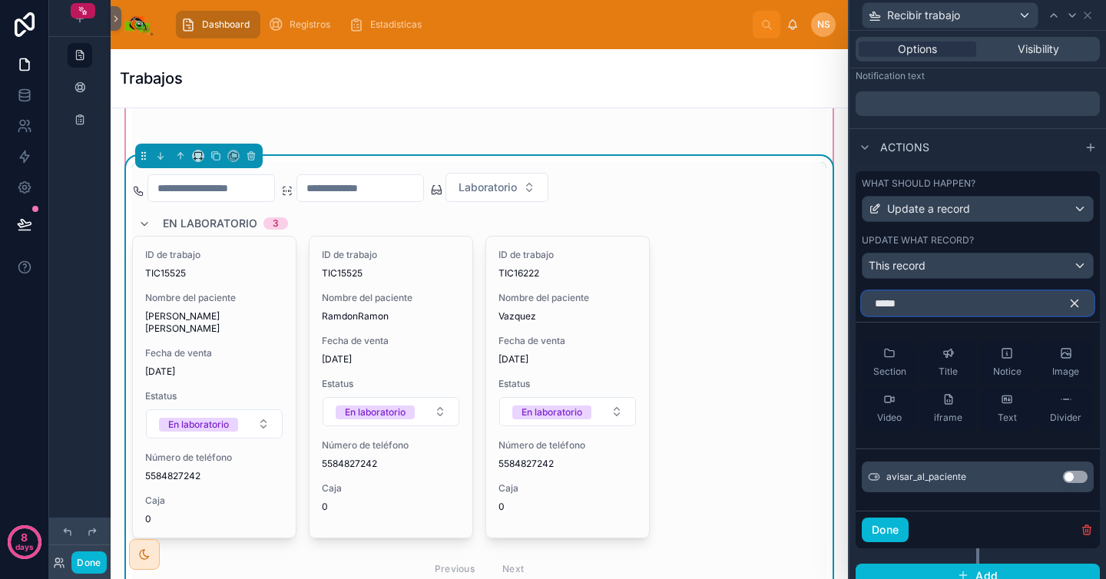
type input "*****"
click at [1069, 479] on button "Use setting" at bounding box center [1075, 477] width 25 height 12
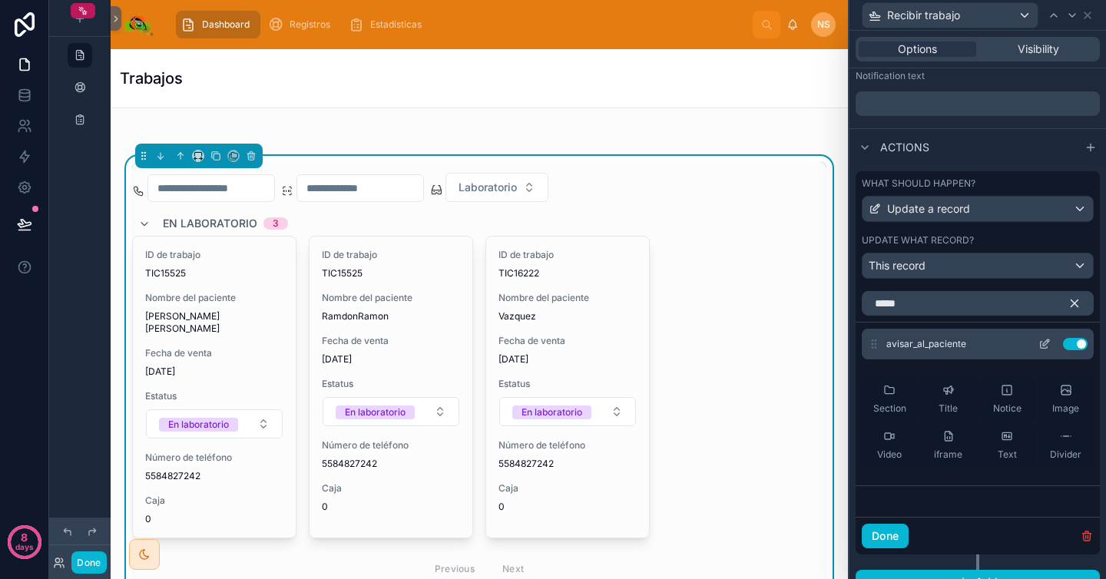
click at [1039, 347] on icon at bounding box center [1045, 344] width 12 height 12
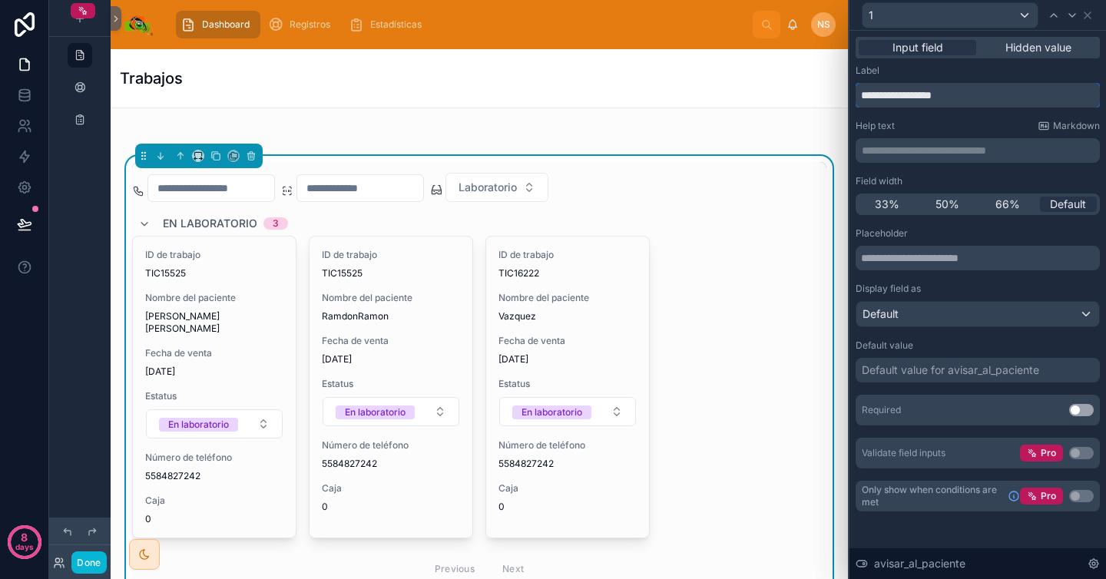
click at [976, 98] on input "**********" at bounding box center [978, 95] width 244 height 25
type input "**********"
click at [962, 127] on div "Help text Markdown" at bounding box center [978, 126] width 244 height 12
click at [937, 323] on div "Default" at bounding box center [978, 314] width 243 height 25
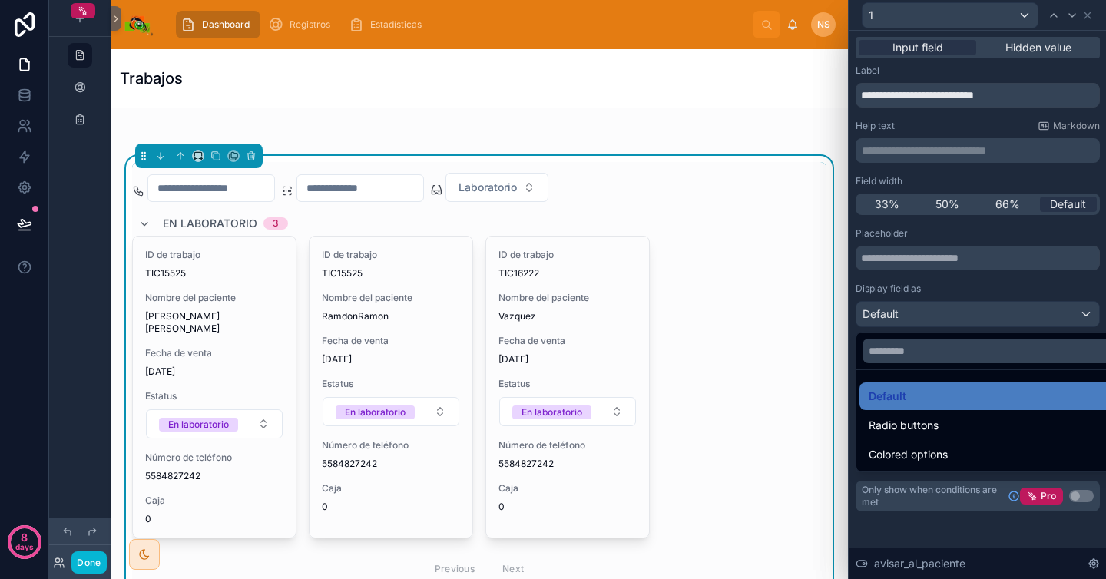
click at [950, 293] on div at bounding box center [978, 289] width 257 height 579
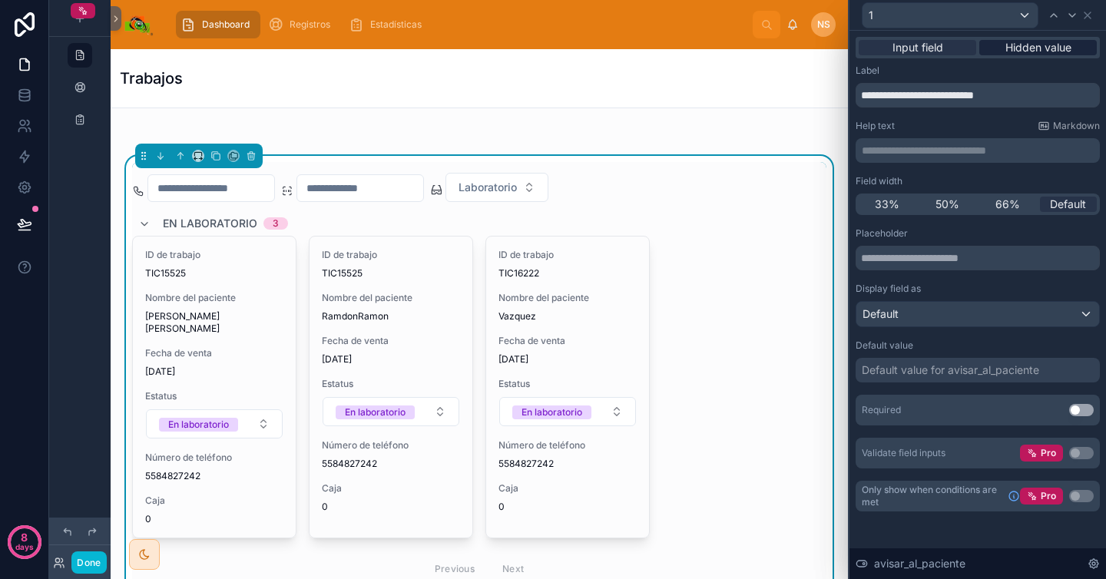
click at [1074, 52] on div "Hidden value" at bounding box center [1039, 47] width 118 height 15
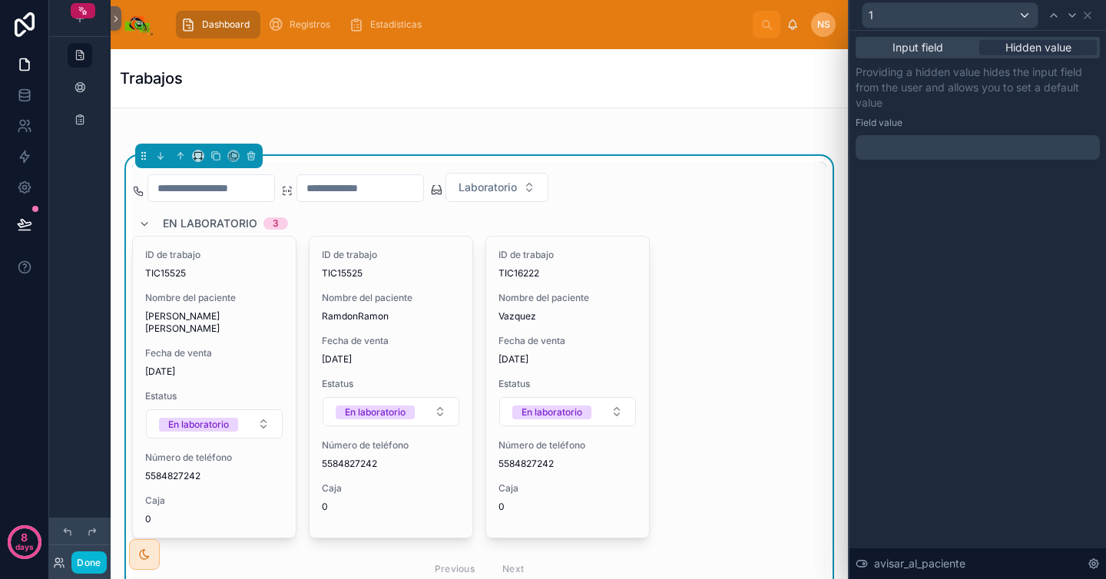
click at [960, 38] on div "Input field Hidden value" at bounding box center [978, 48] width 244 height 22
click at [947, 48] on div "Input field" at bounding box center [918, 47] width 118 height 15
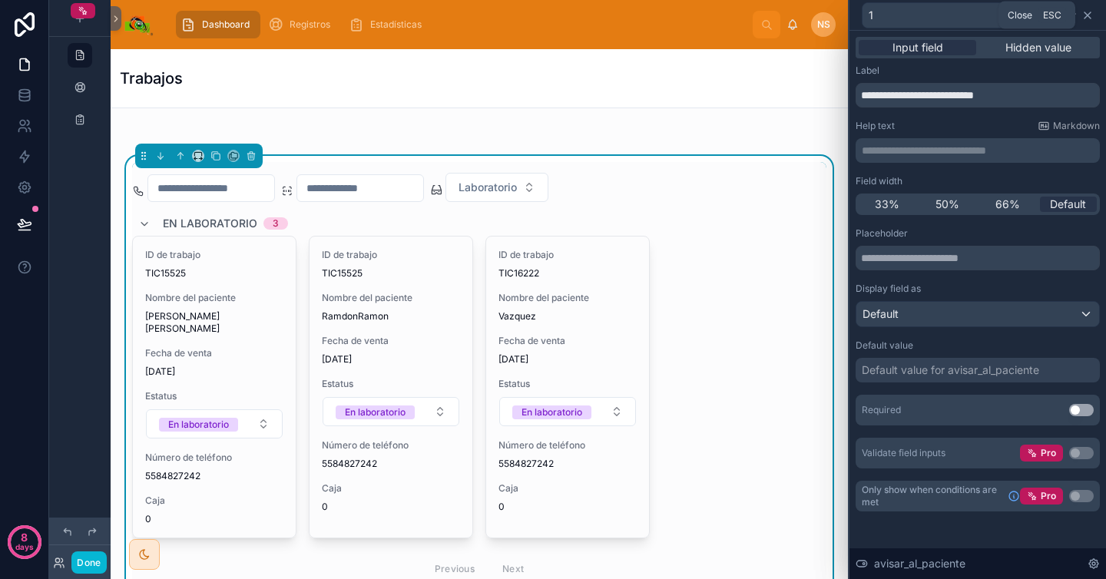
click at [1088, 15] on icon at bounding box center [1088, 15] width 6 height 6
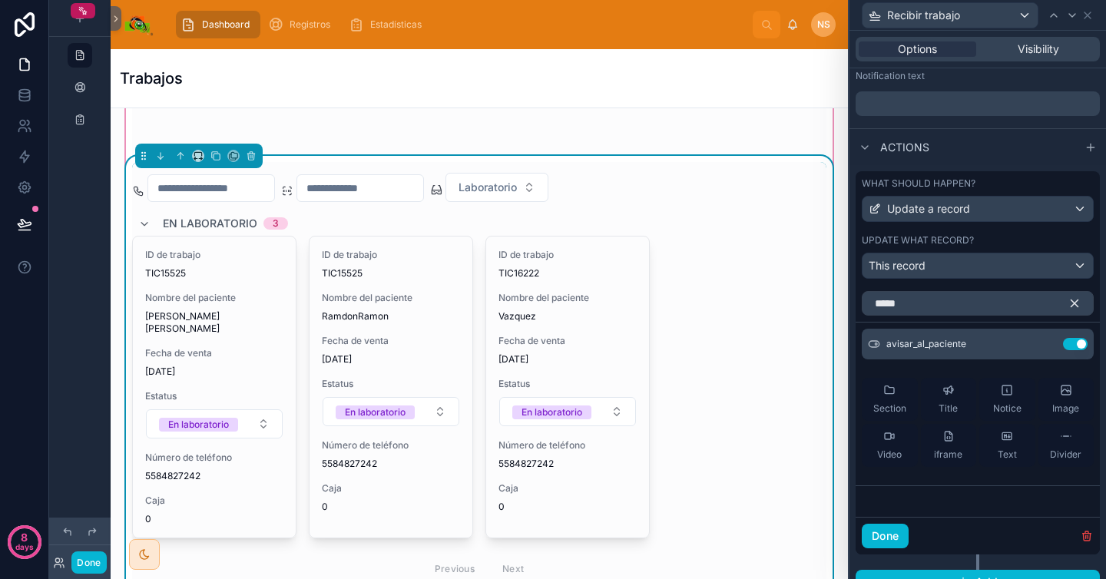
click at [748, 291] on div "ID de trabajo TIC15525 Nombre del paciente Vazquez Trejo Cristian Fecha de vent…" at bounding box center [479, 387] width 695 height 303
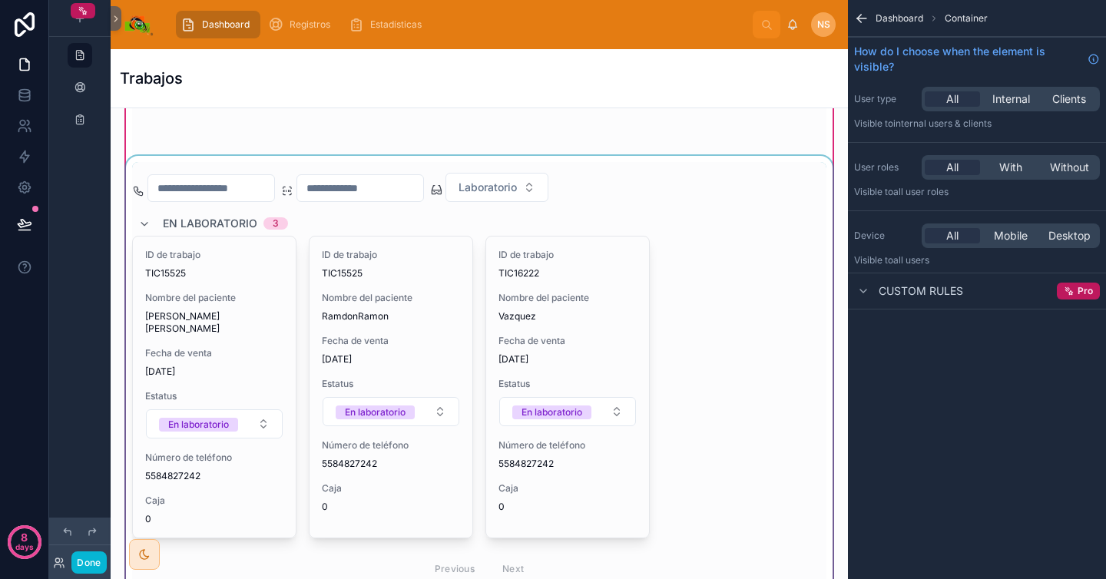
click at [461, 323] on div at bounding box center [479, 374] width 713 height 437
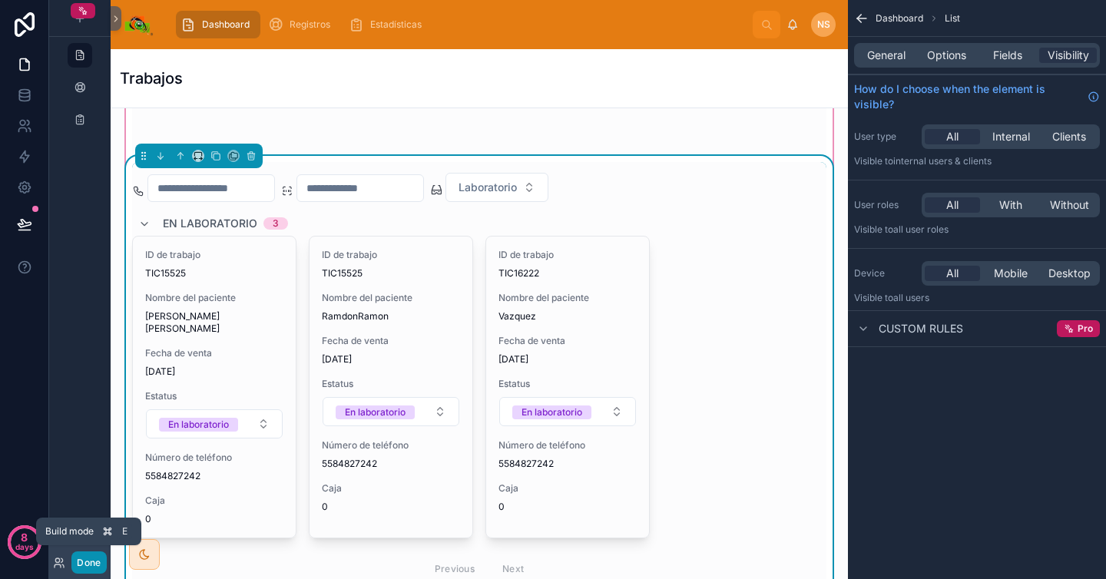
click at [91, 560] on button "Done" at bounding box center [88, 563] width 35 height 22
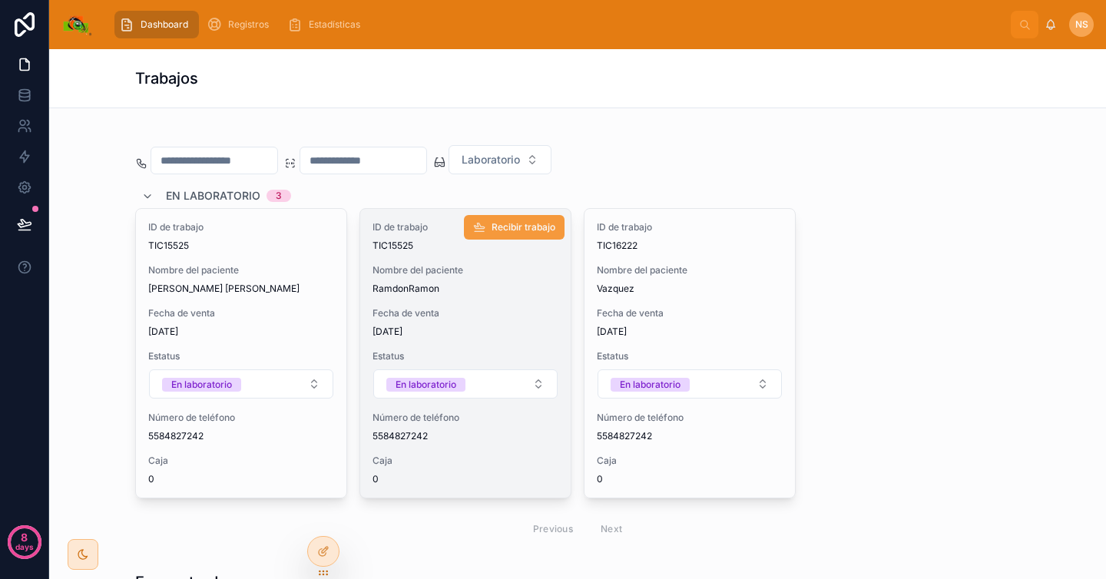
click at [519, 224] on span "Recibir trabajo" at bounding box center [524, 227] width 64 height 12
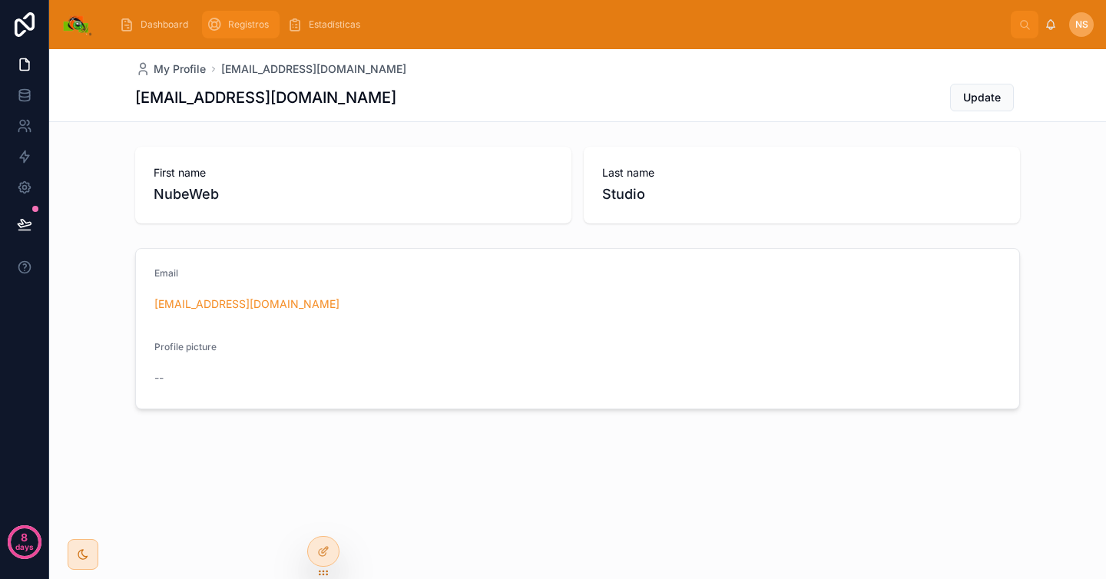
click at [243, 19] on span "Registros" at bounding box center [248, 24] width 41 height 12
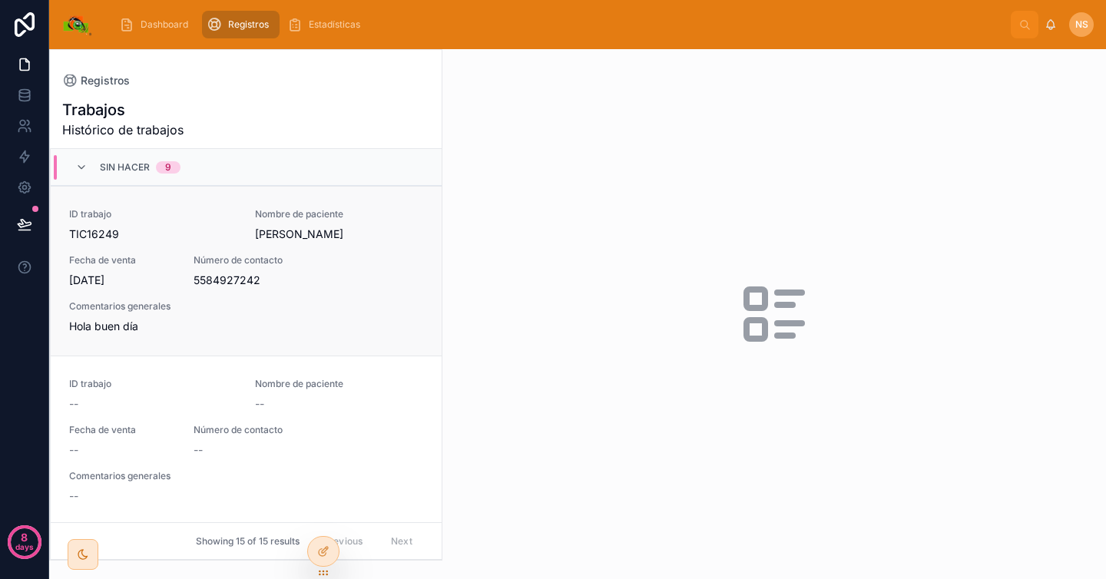
click at [351, 313] on span "Comentarios generales" at bounding box center [246, 306] width 354 height 12
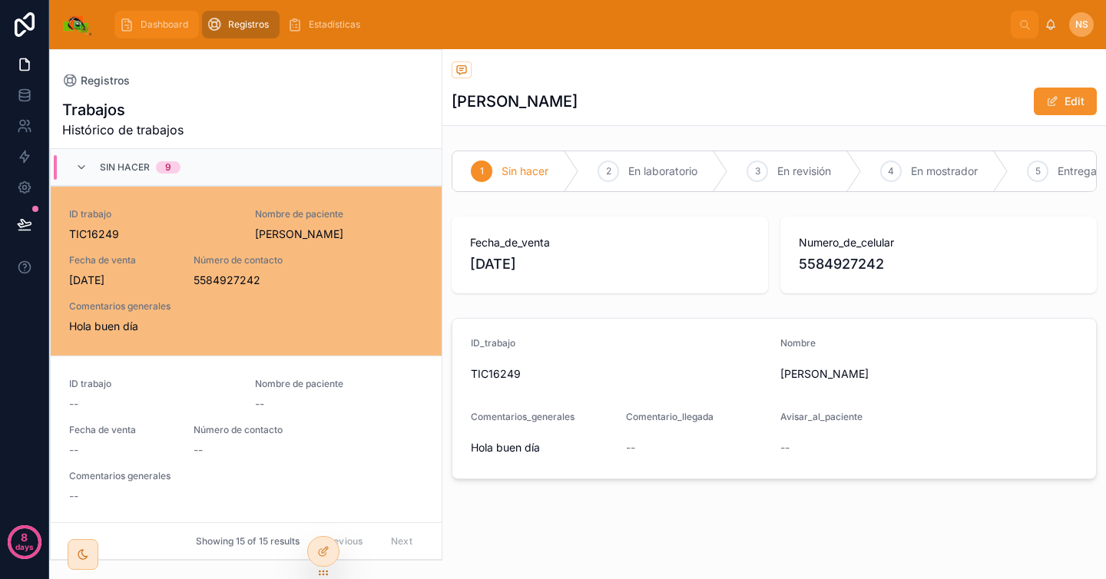
click at [173, 27] on span "Dashboard" at bounding box center [165, 24] width 48 height 12
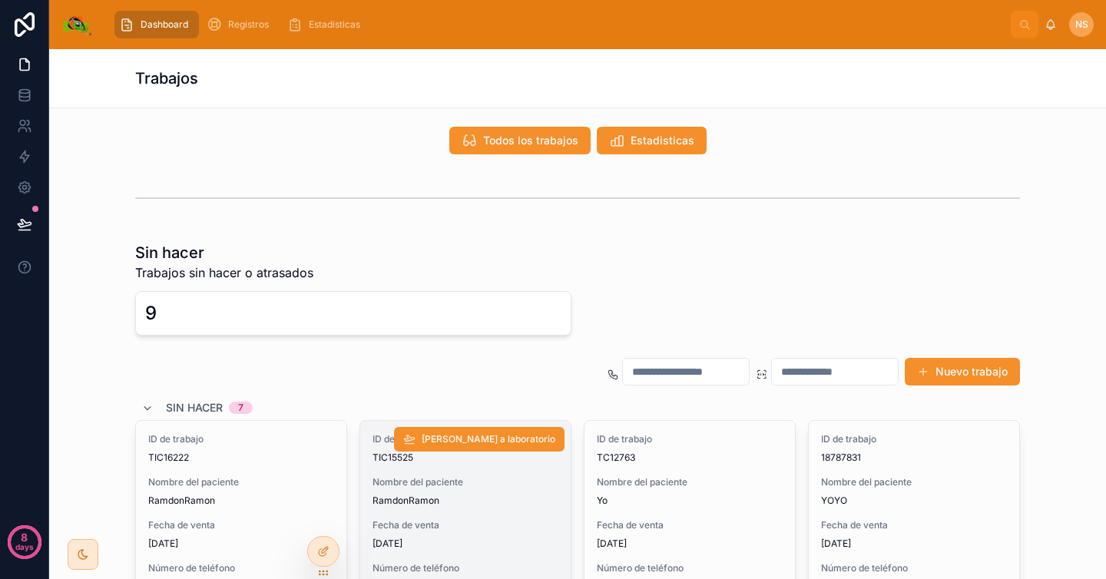
click at [470, 475] on div "ID de trabajo TIC15525 Nombre del paciente RamdonRamon Fecha de venta 26/8/2025…" at bounding box center [465, 556] width 211 height 270
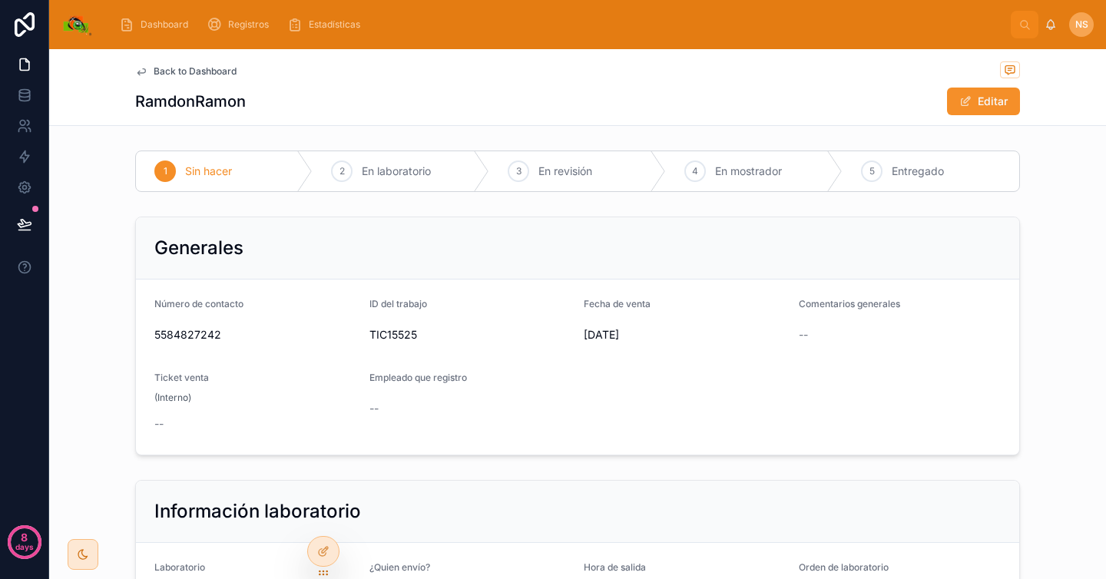
click at [565, 267] on div "Generales" at bounding box center [578, 248] width 884 height 62
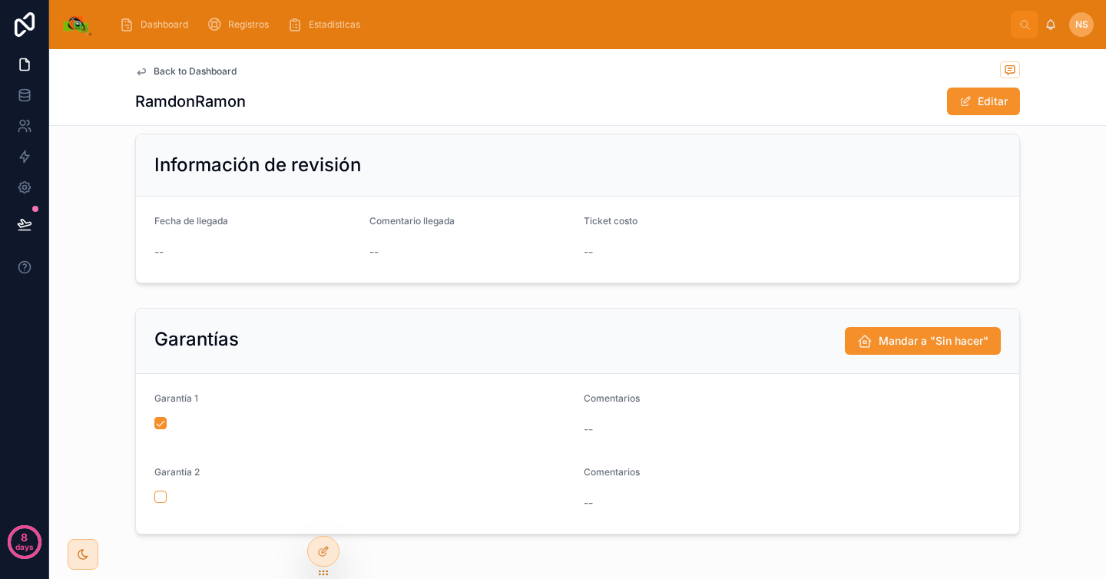
scroll to position [596, 0]
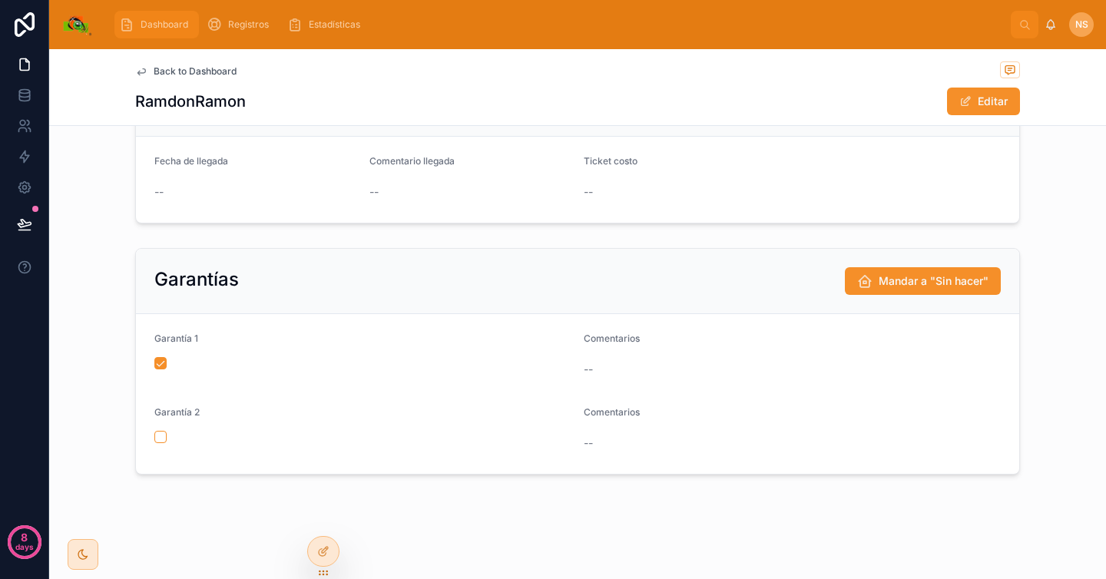
click at [169, 22] on span "Dashboard" at bounding box center [165, 24] width 48 height 12
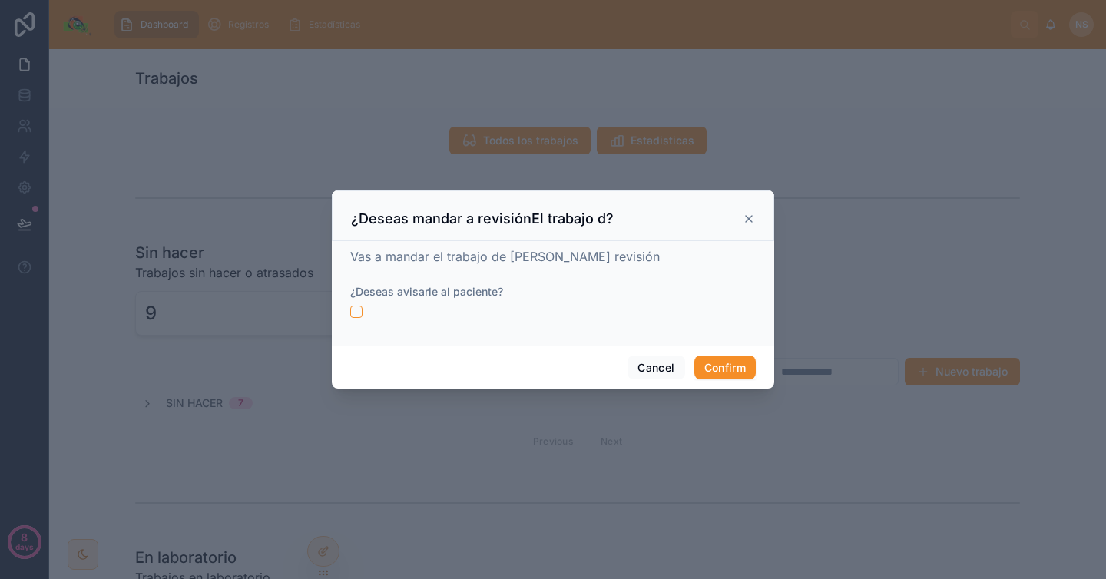
scroll to position [705, 0]
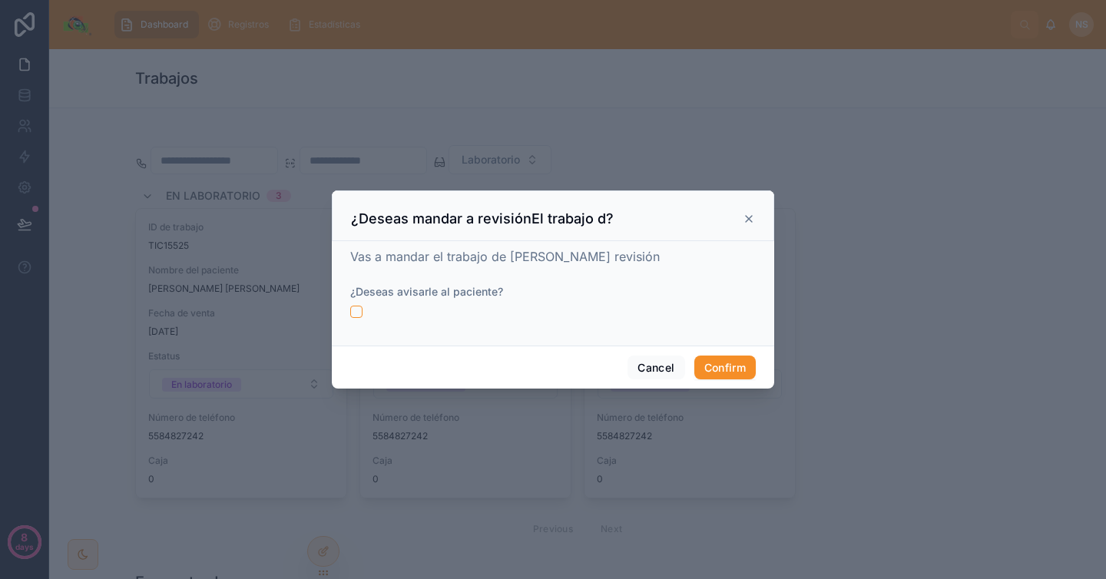
click at [752, 220] on icon at bounding box center [749, 219] width 12 height 12
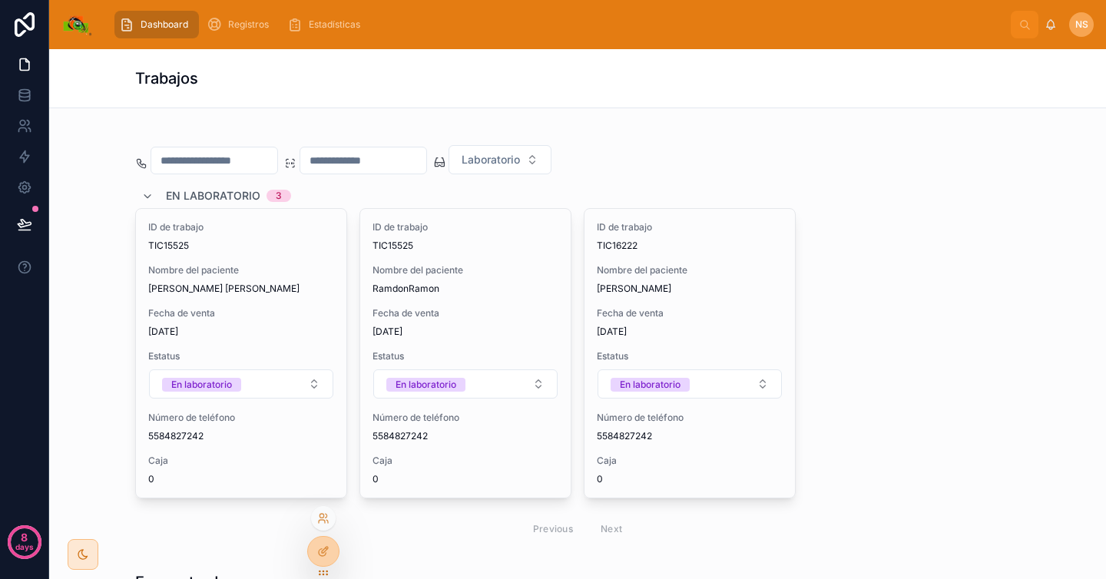
click at [327, 565] on div at bounding box center [323, 551] width 32 height 31
click at [327, 558] on div at bounding box center [323, 551] width 31 height 29
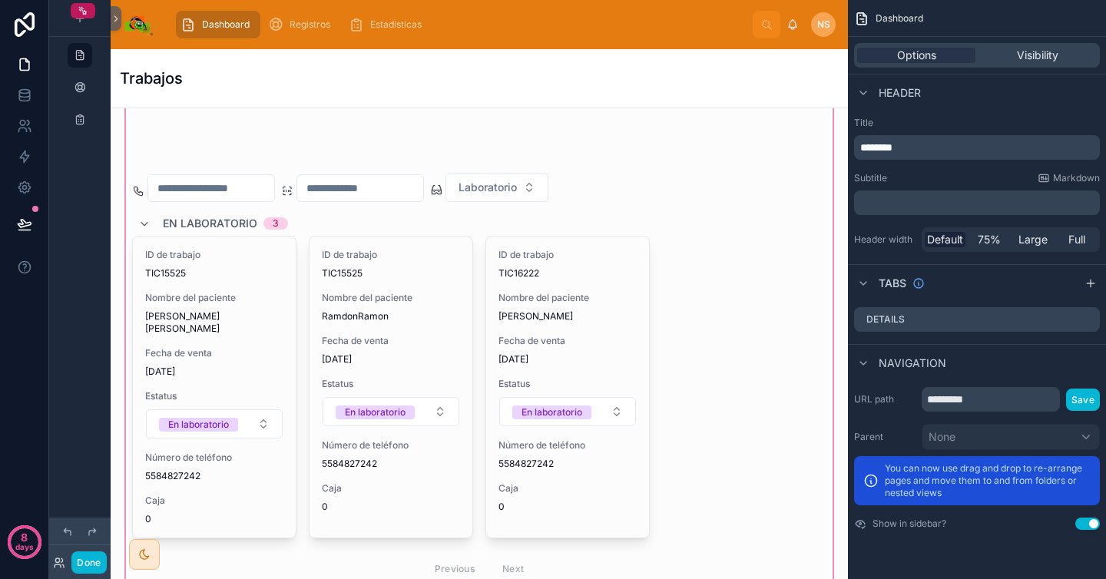
click at [582, 365] on div at bounding box center [479, 229] width 713 height 748
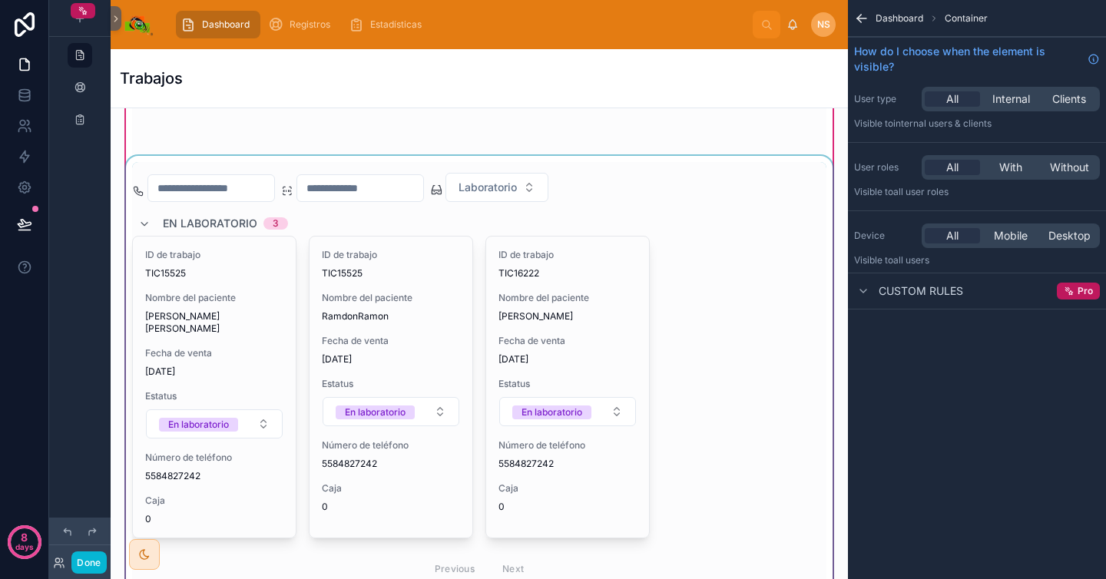
click at [731, 350] on div at bounding box center [479, 374] width 713 height 437
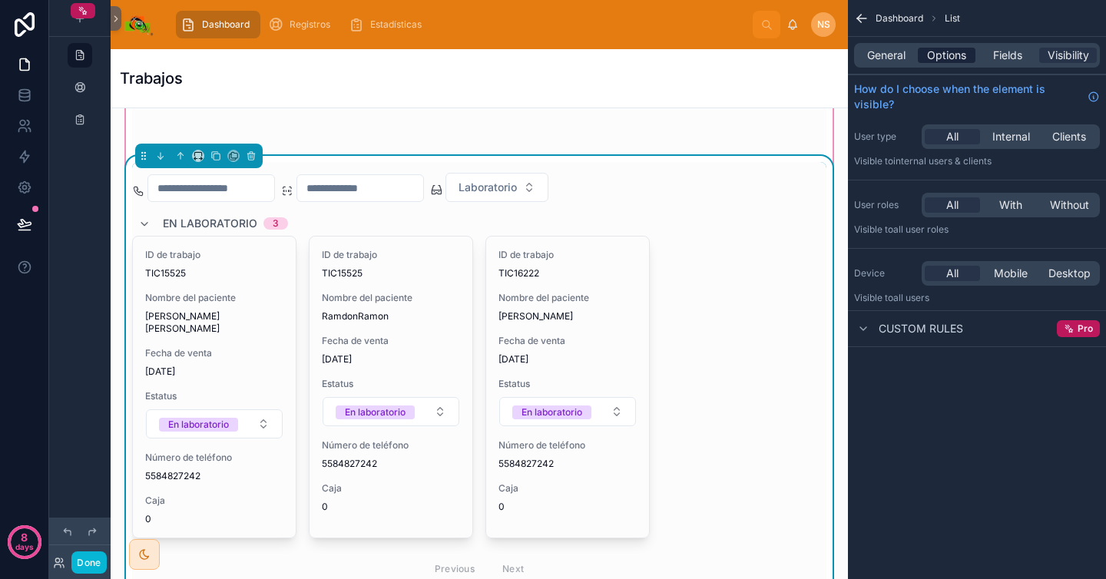
click at [943, 49] on span "Options" at bounding box center [946, 55] width 39 height 15
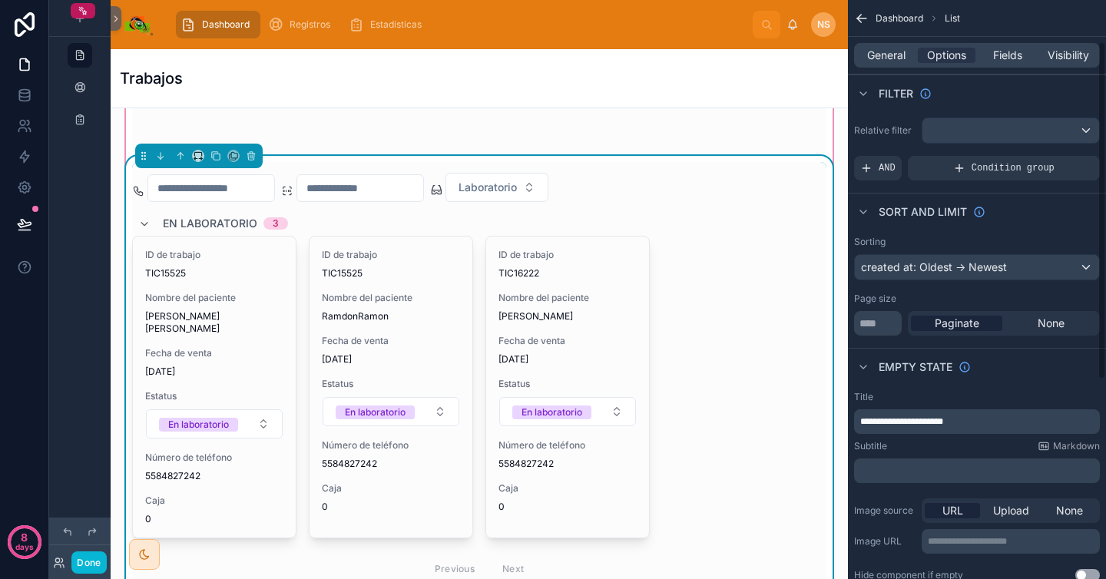
scroll to position [413, 0]
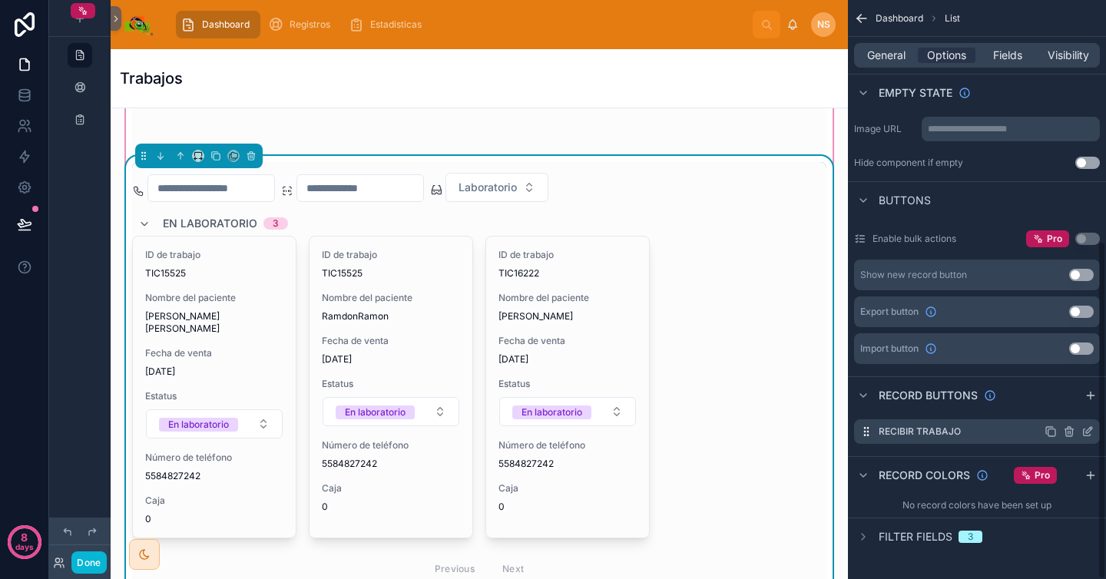
click at [1086, 432] on icon "scrollable content" at bounding box center [1089, 430] width 6 height 6
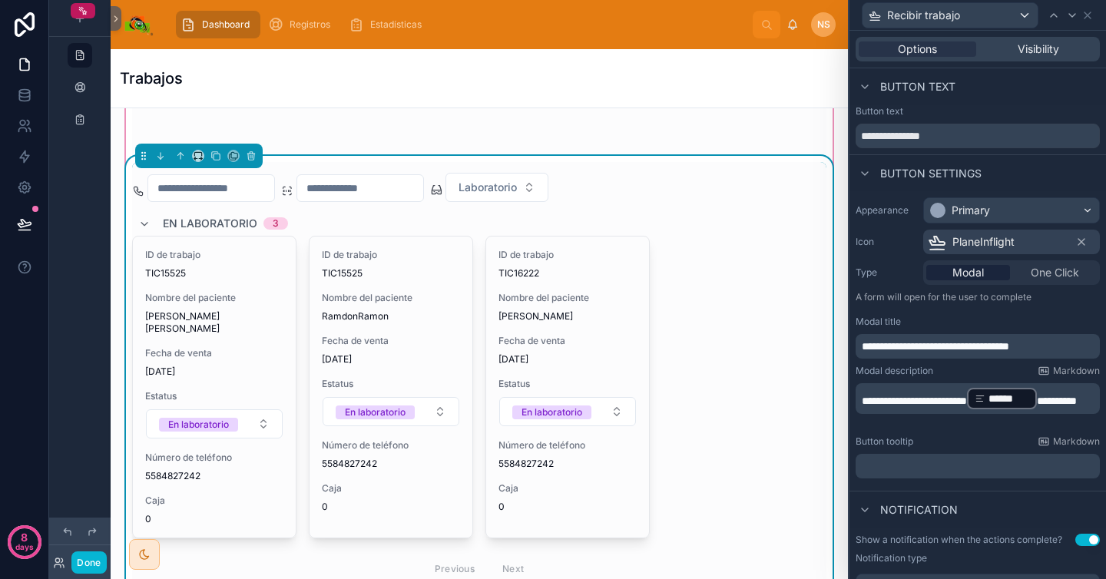
scroll to position [26, 0]
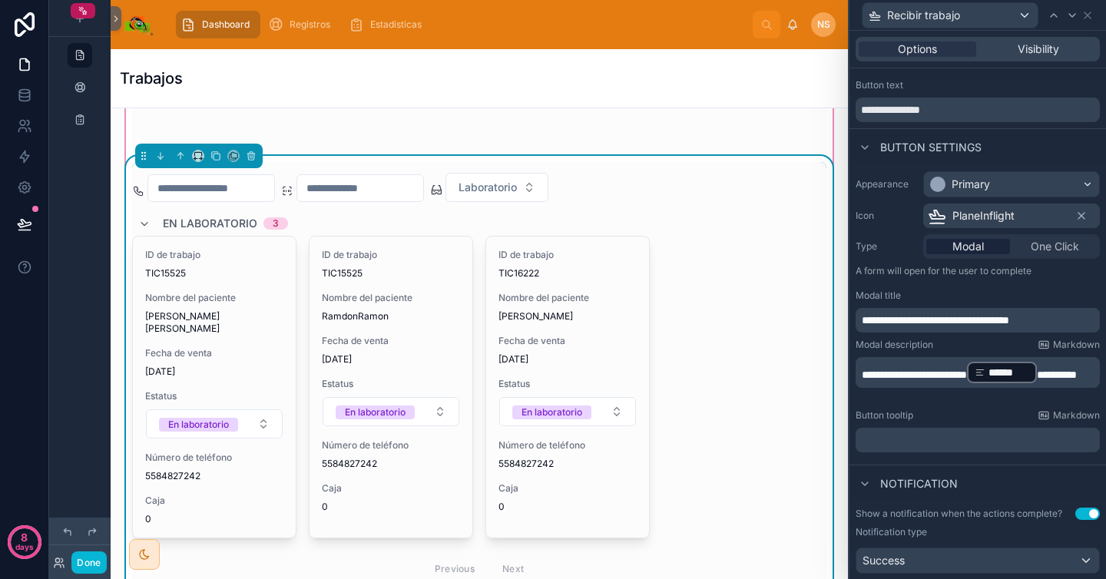
click at [999, 320] on span "**********" at bounding box center [936, 320] width 148 height 11
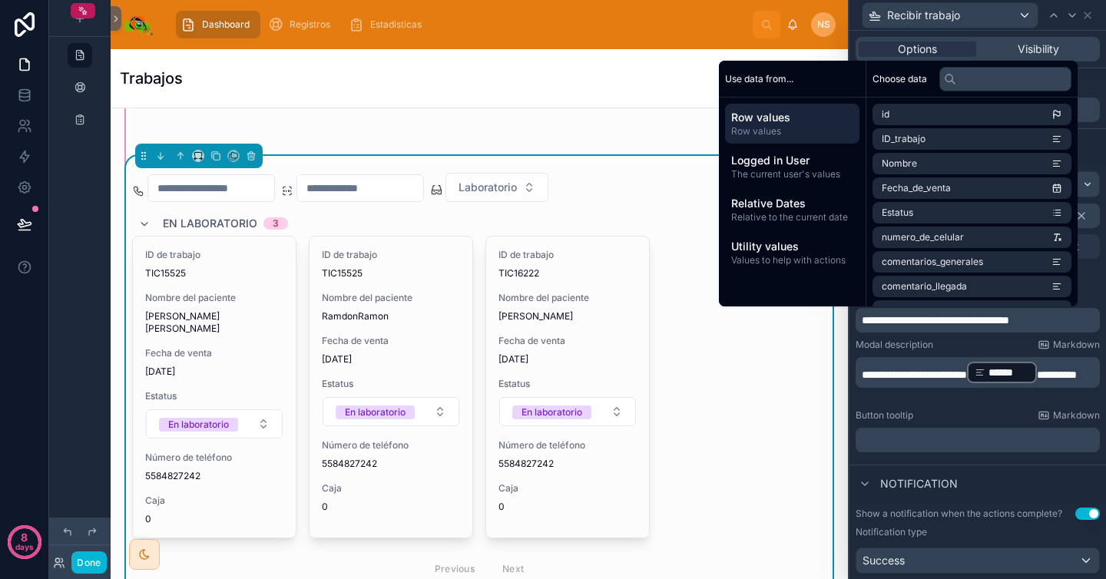
click at [1010, 320] on span "**********" at bounding box center [936, 320] width 148 height 11
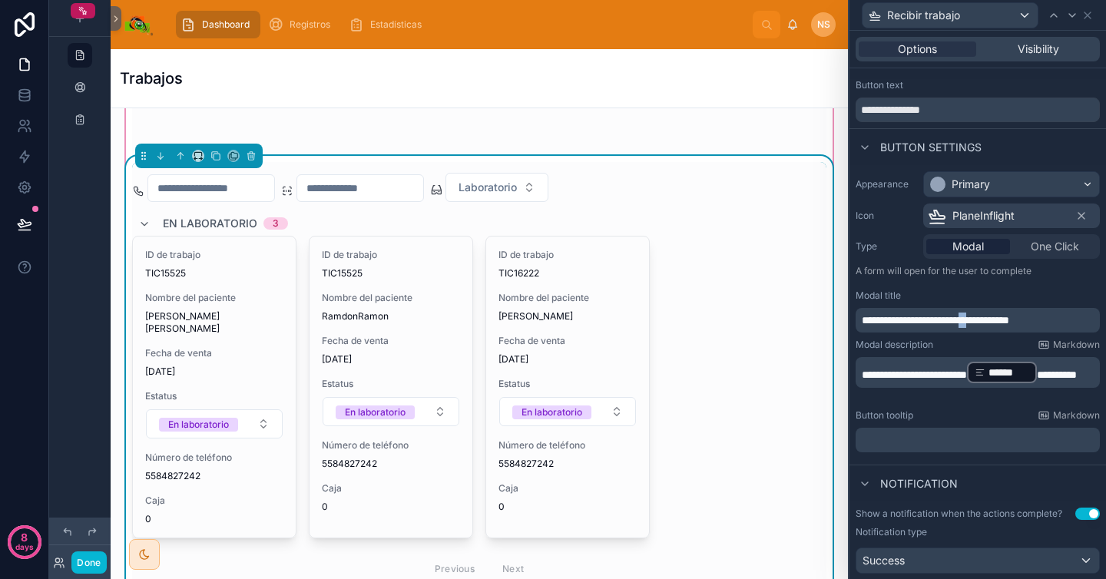
drag, startPoint x: 1000, startPoint y: 319, endPoint x: 1010, endPoint y: 320, distance: 10.0
click at [1009, 319] on span "**********" at bounding box center [936, 320] width 148 height 11
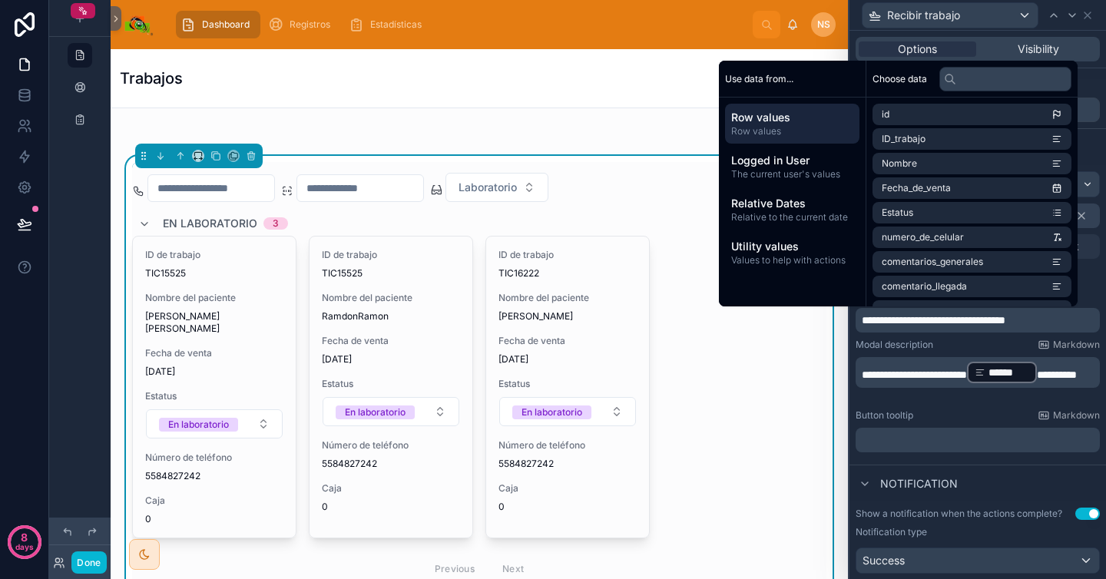
click at [999, 339] on div "Modal description Markdown" at bounding box center [978, 345] width 244 height 12
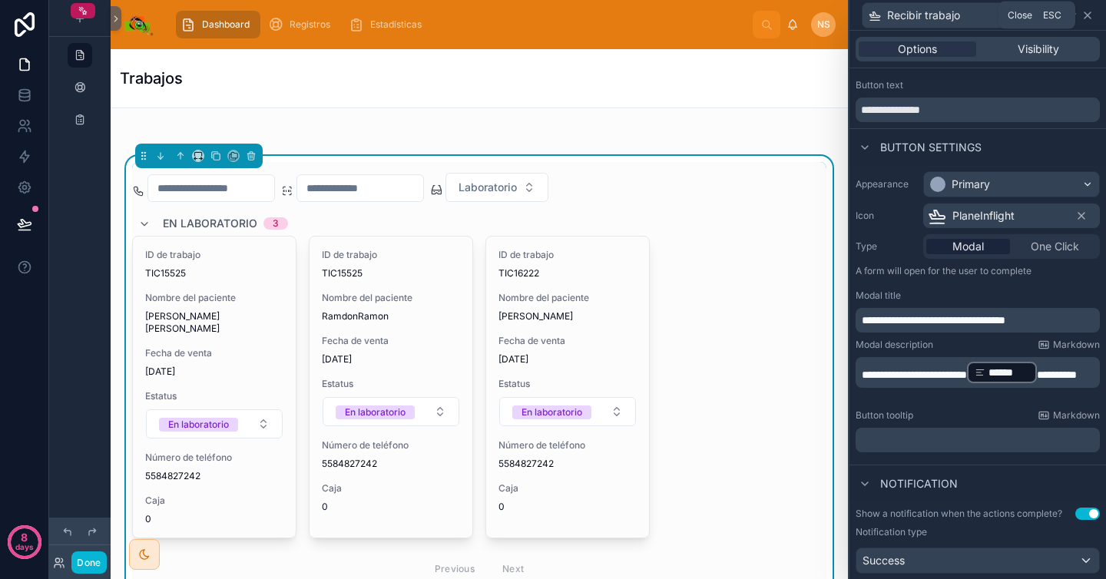
click at [1091, 14] on icon at bounding box center [1088, 15] width 12 height 12
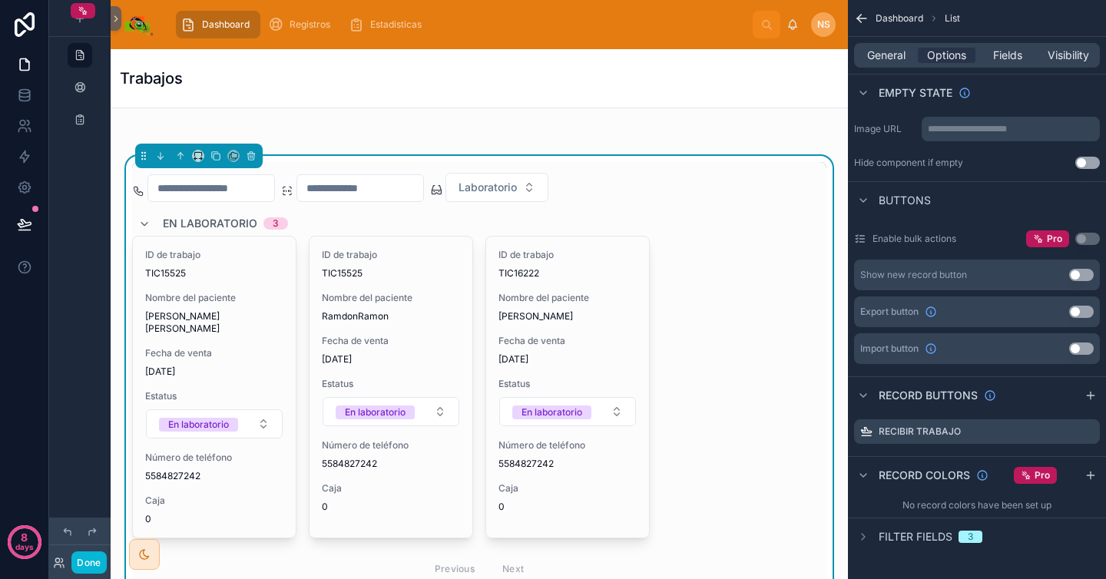
click at [869, 19] on icon "scrollable content" at bounding box center [861, 18] width 15 height 15
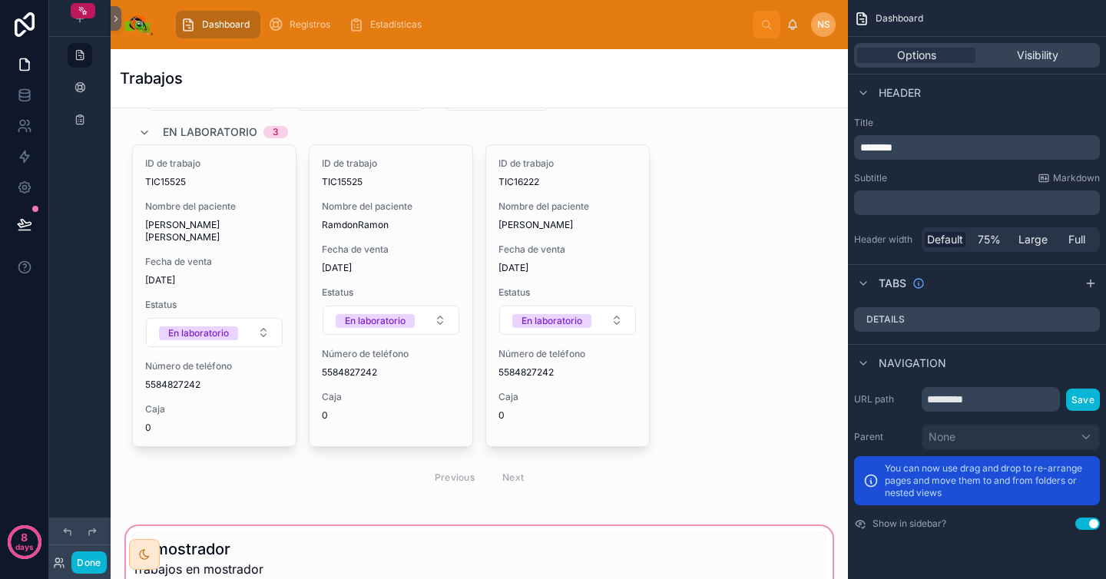
scroll to position [811, 0]
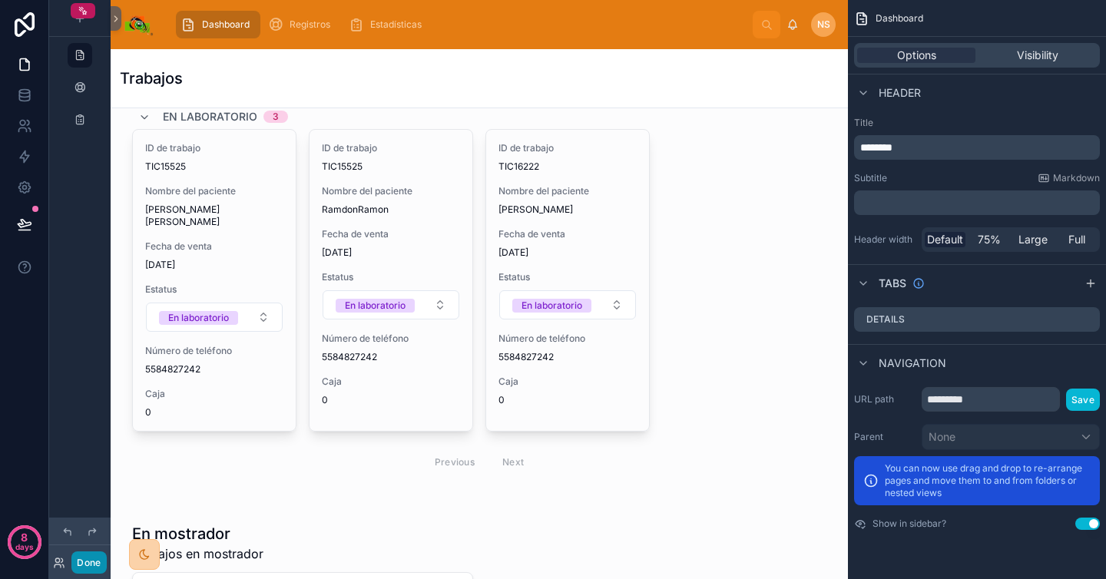
click at [91, 566] on button "Done" at bounding box center [88, 563] width 35 height 22
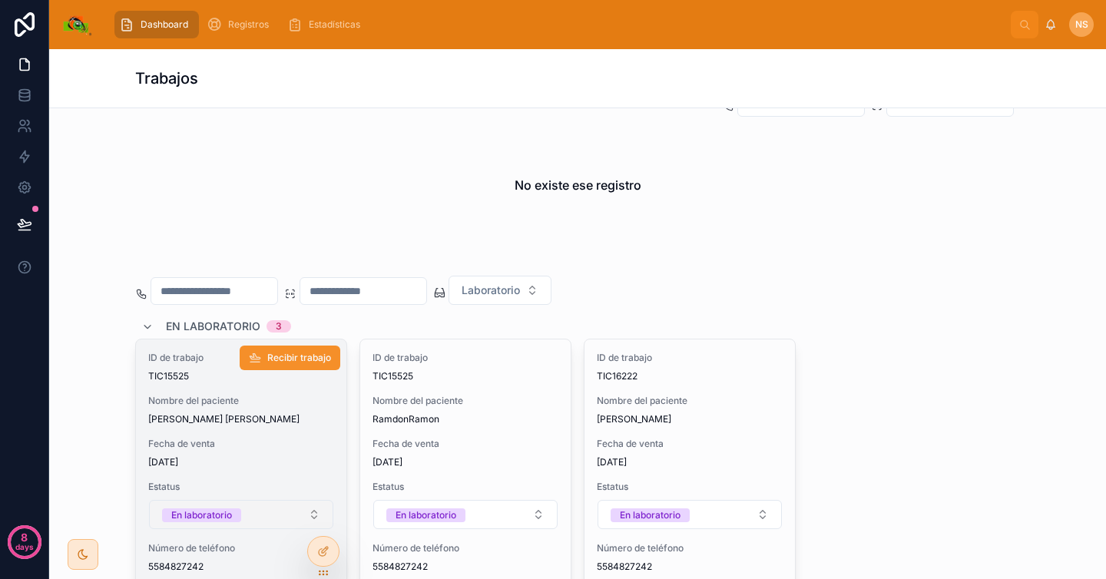
scroll to position [705, 0]
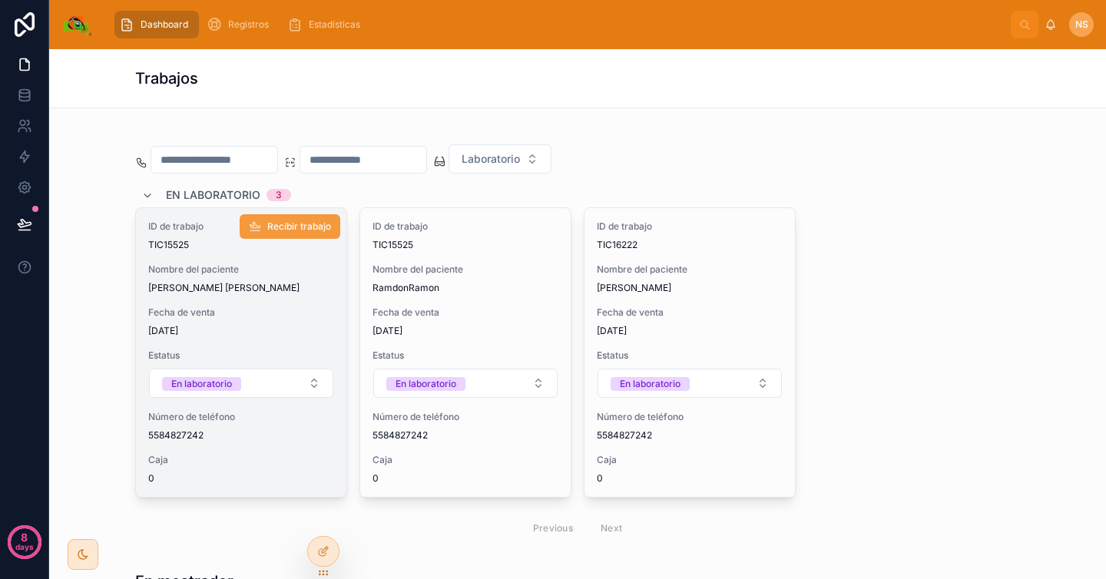
click at [303, 235] on button "Recibir trabajo" at bounding box center [290, 226] width 101 height 25
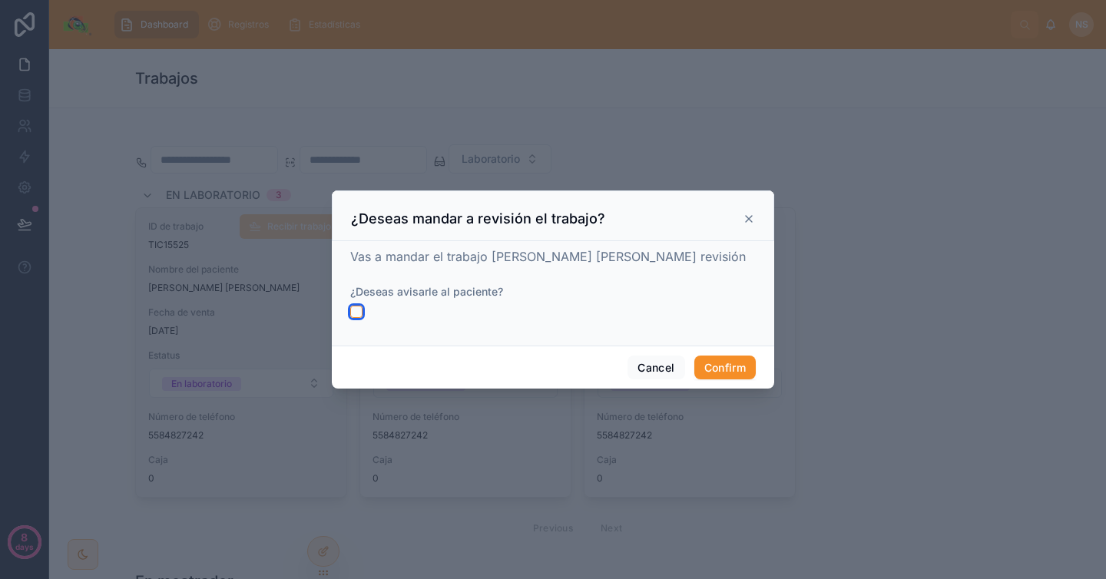
click at [358, 310] on button "button" at bounding box center [356, 312] width 12 height 12
click at [735, 368] on button "Confirm" at bounding box center [725, 368] width 61 height 25
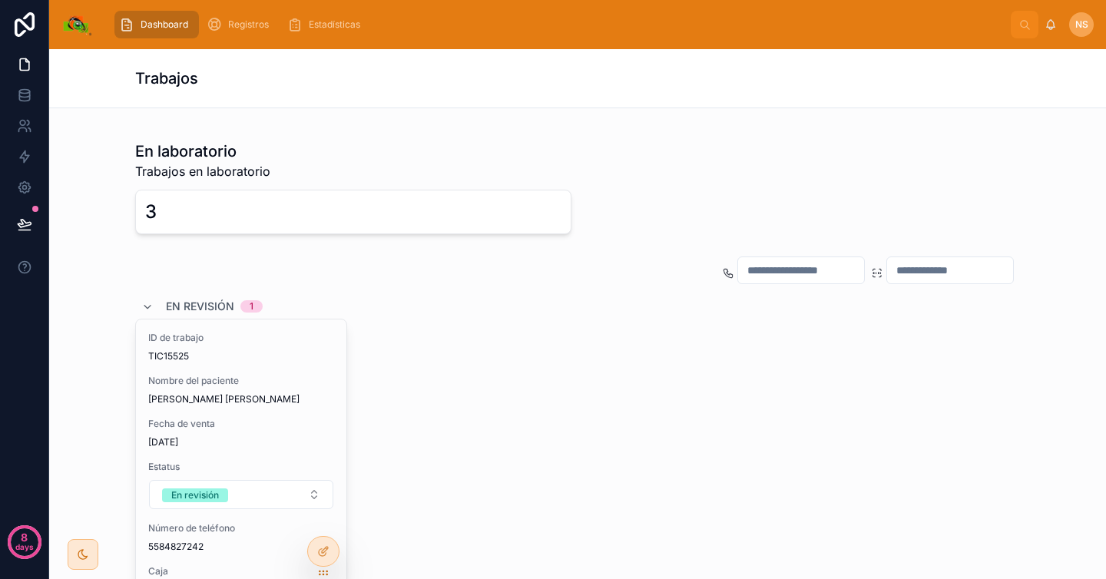
scroll to position [484, 0]
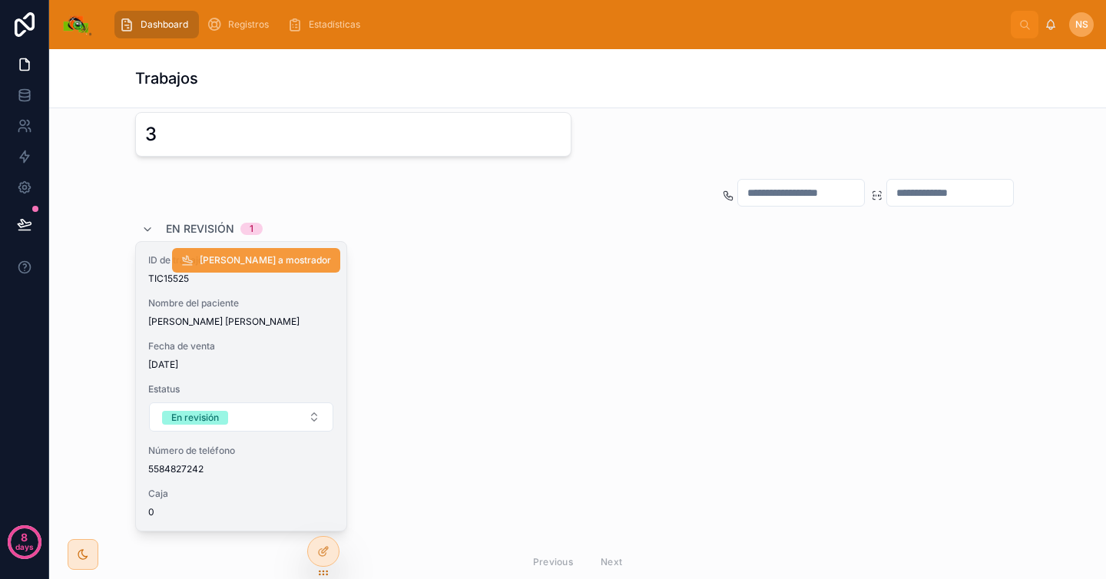
click at [293, 261] on span "[PERSON_NAME] a mostrador" at bounding box center [265, 260] width 131 height 12
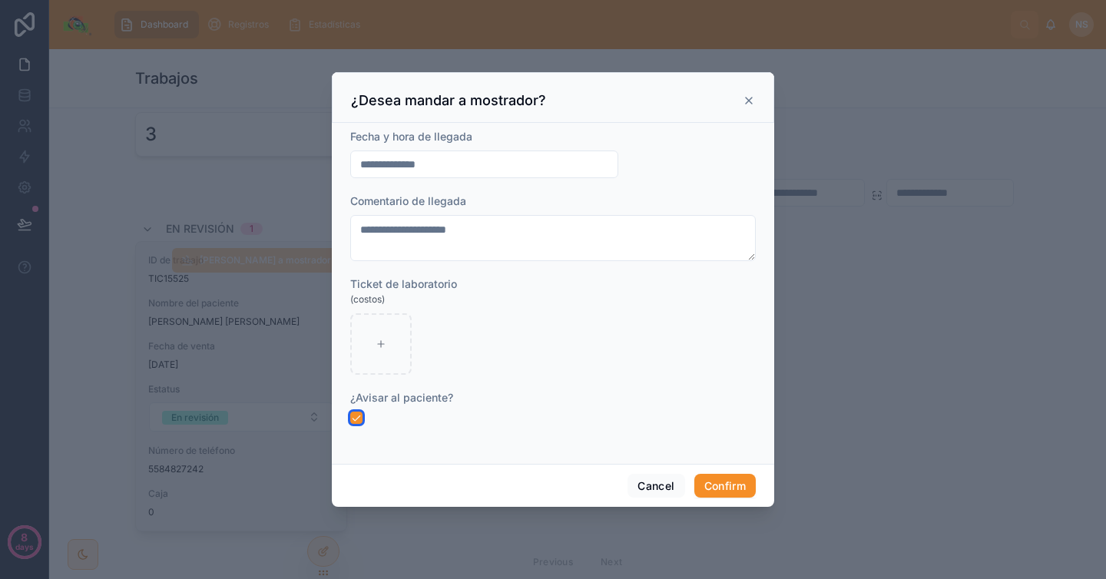
click at [353, 415] on button "button" at bounding box center [356, 418] width 12 height 12
click at [715, 484] on button "Confirm" at bounding box center [725, 486] width 61 height 25
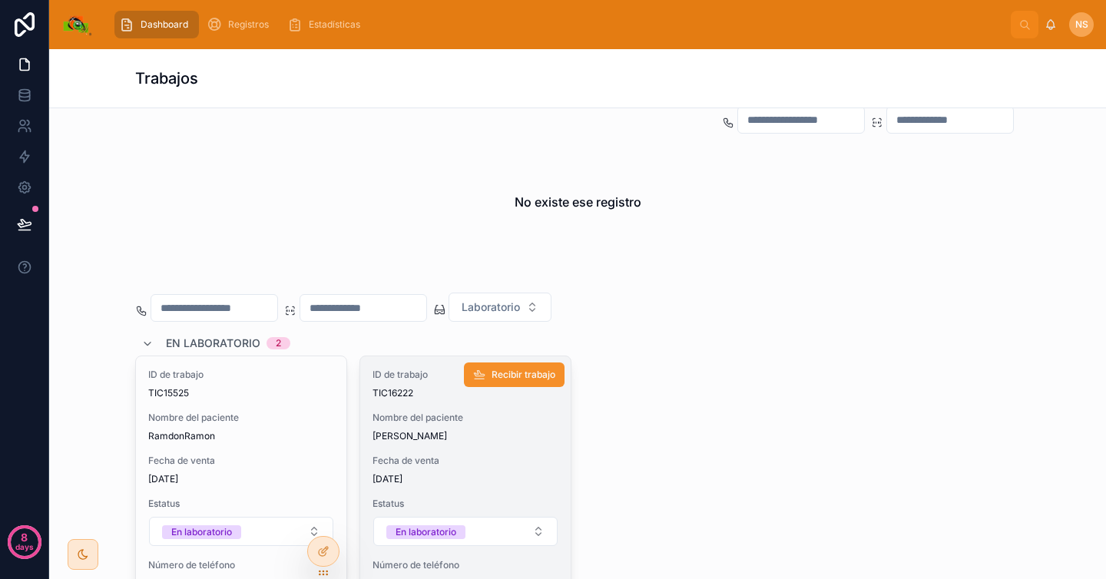
scroll to position [602, 0]
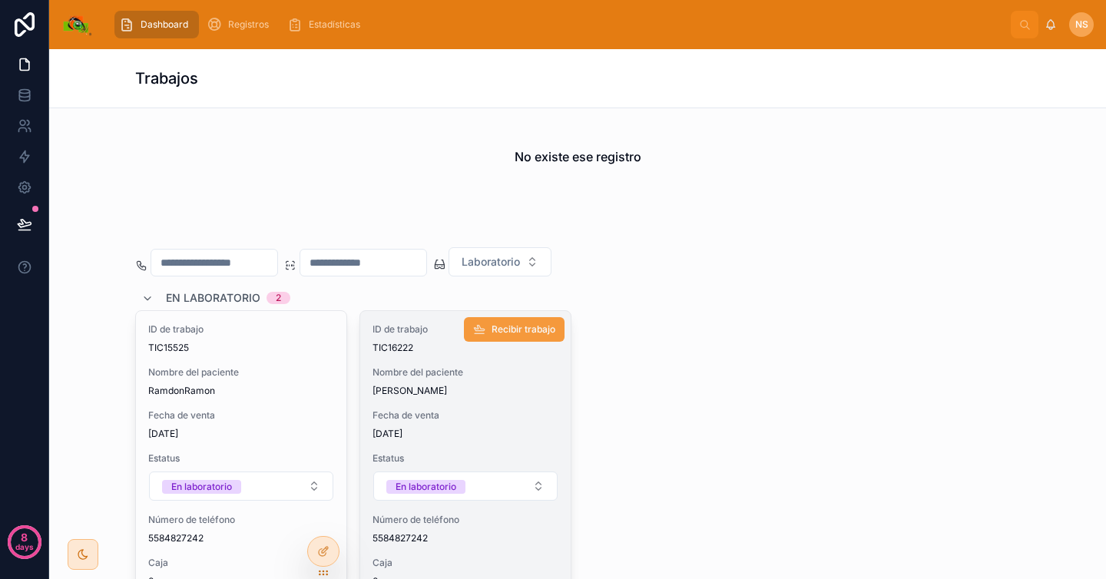
click at [529, 331] on span "Recibir trabajo" at bounding box center [524, 329] width 64 height 12
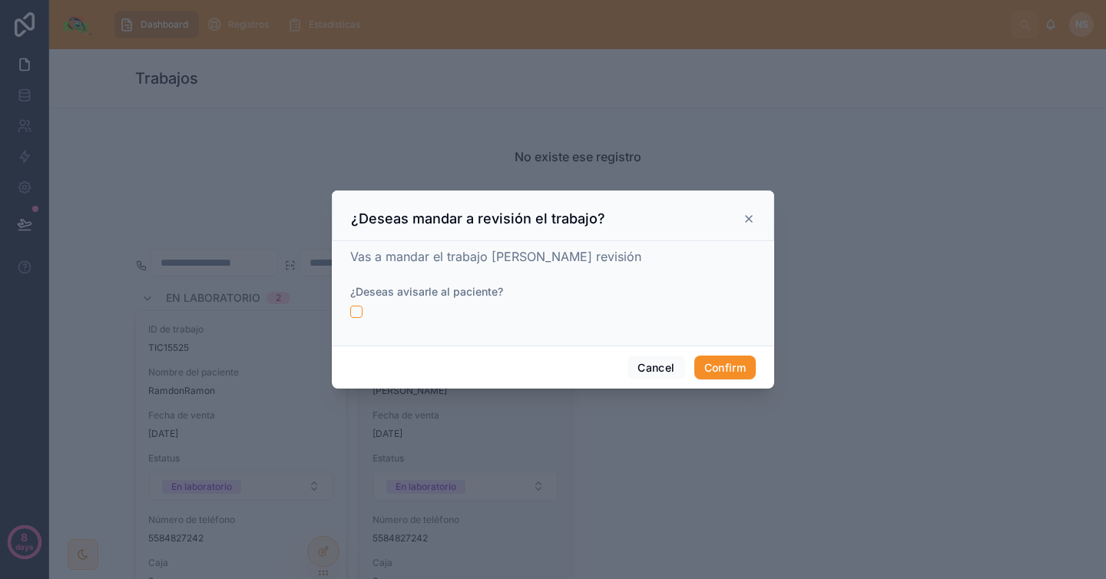
click at [396, 313] on div at bounding box center [553, 312] width 406 height 12
click at [359, 310] on button "button" at bounding box center [356, 312] width 12 height 12
click at [737, 367] on button "Confirm" at bounding box center [725, 368] width 61 height 25
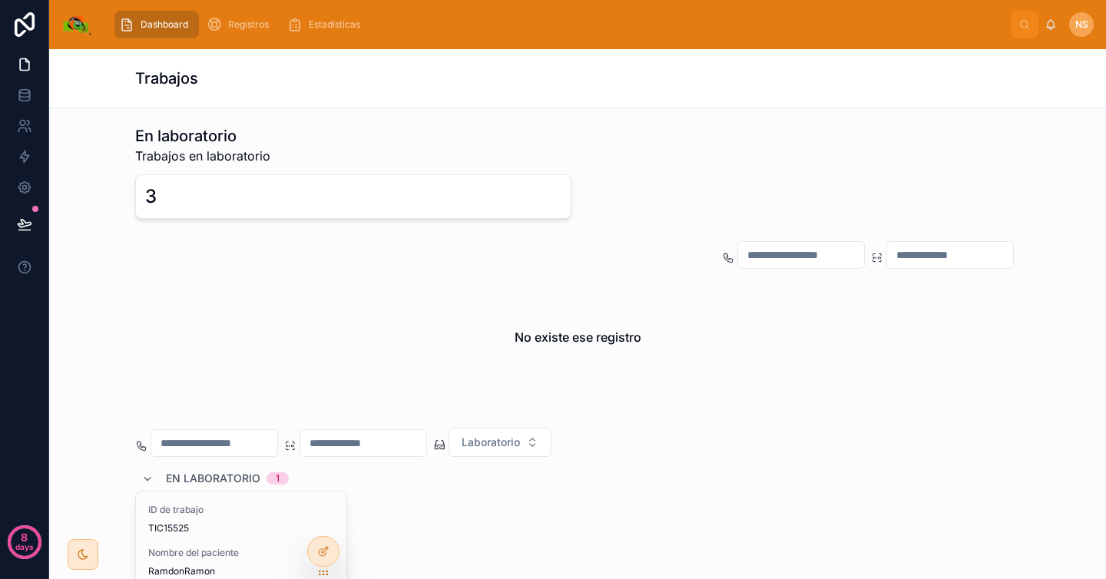
scroll to position [433, 0]
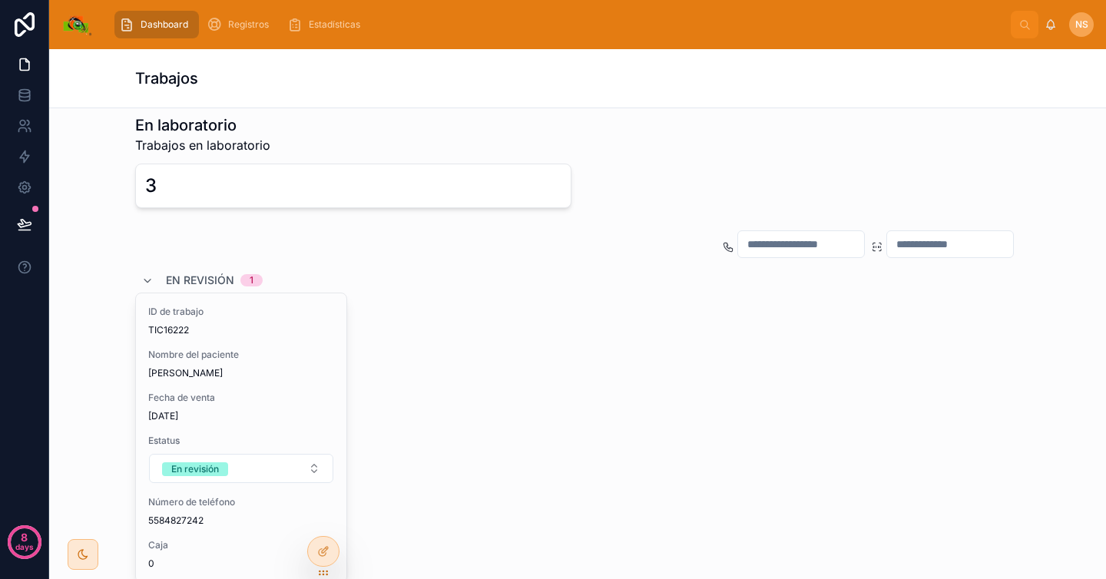
click at [435, 376] on div "ID de trabajo TIC16222 Nombre del paciente Vazquez Fecha de venta 28/8/2025 Est…" at bounding box center [577, 438] width 885 height 290
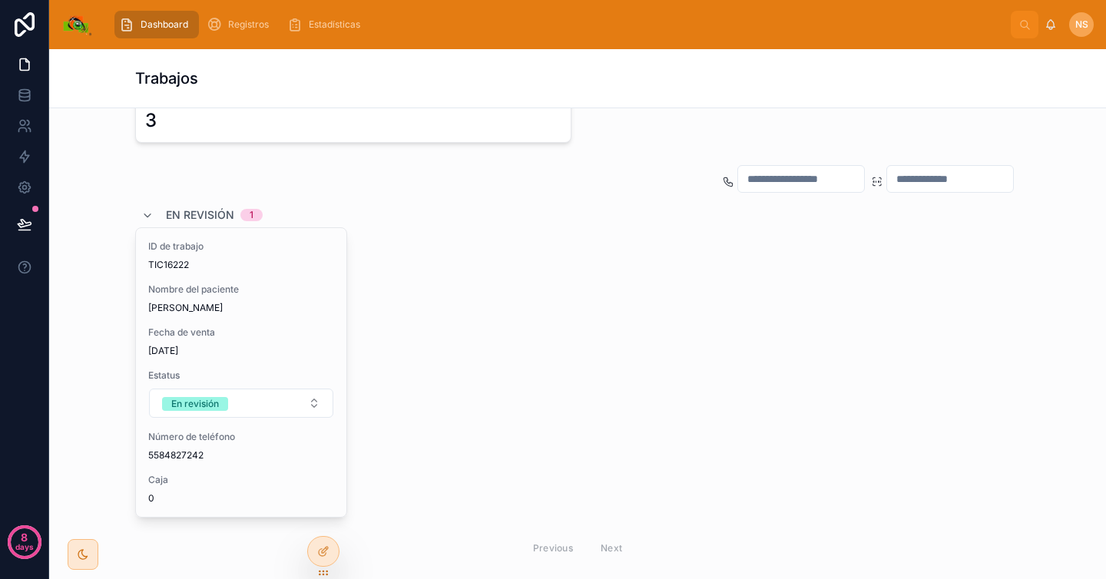
scroll to position [528, 0]
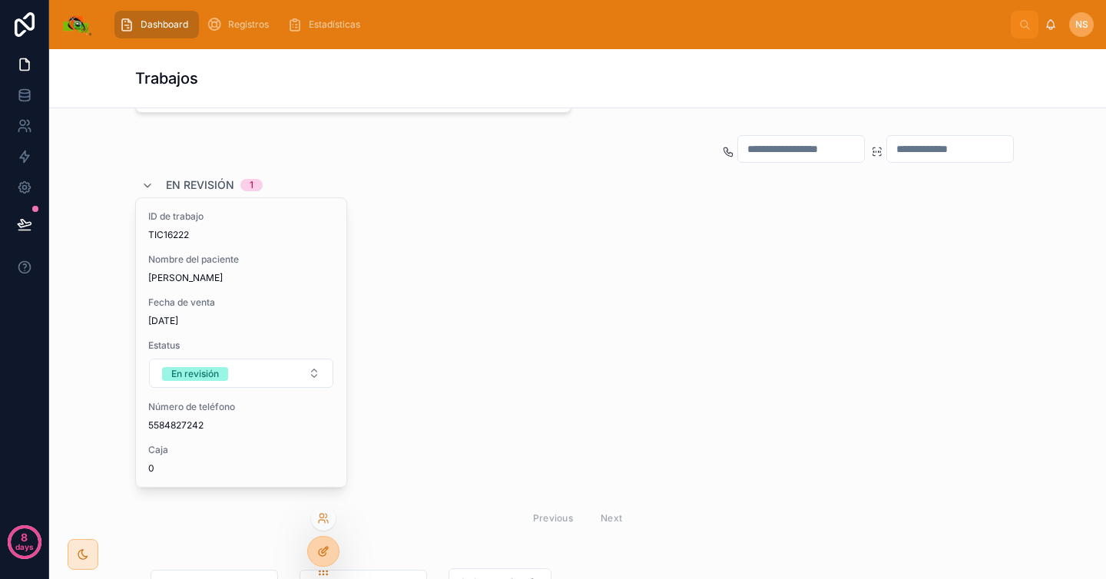
click at [327, 548] on icon at bounding box center [325, 550] width 6 height 6
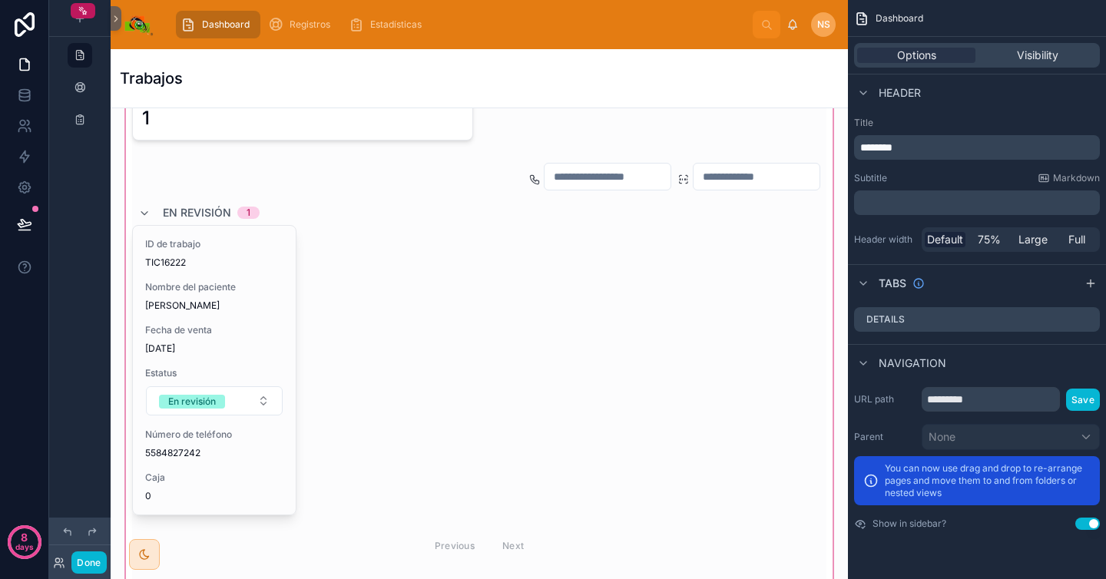
click at [393, 351] on div at bounding box center [479, 523] width 713 height 982
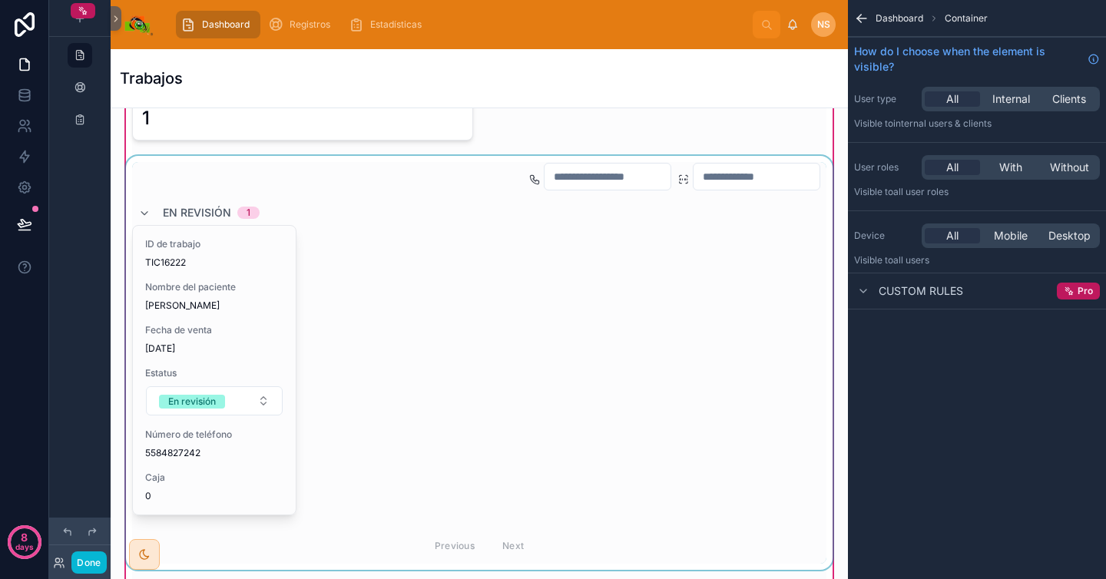
click at [419, 345] on div at bounding box center [479, 363] width 713 height 414
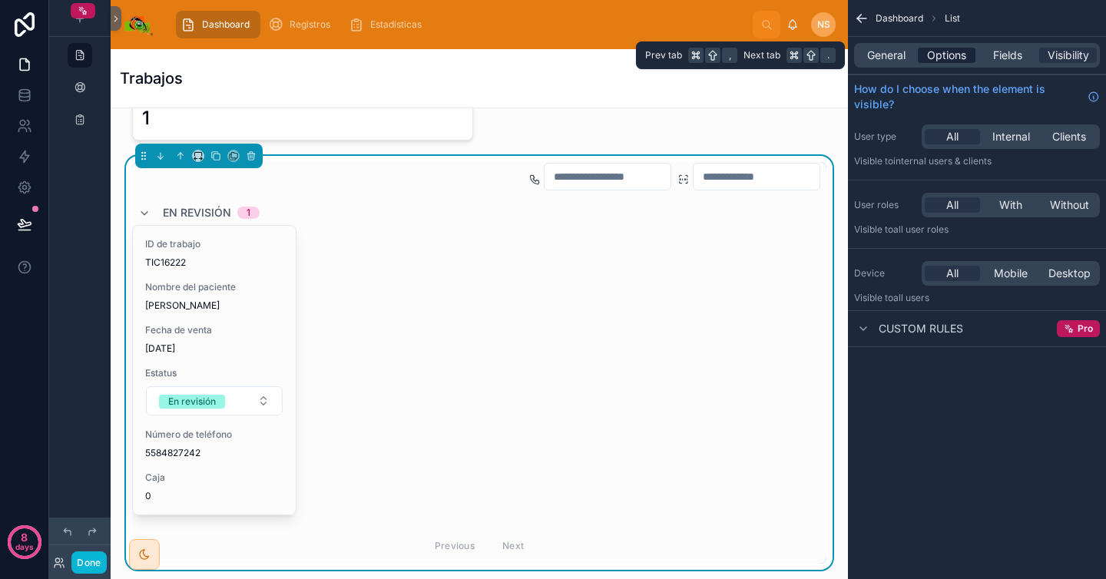
click at [942, 59] on span "Options" at bounding box center [946, 55] width 39 height 15
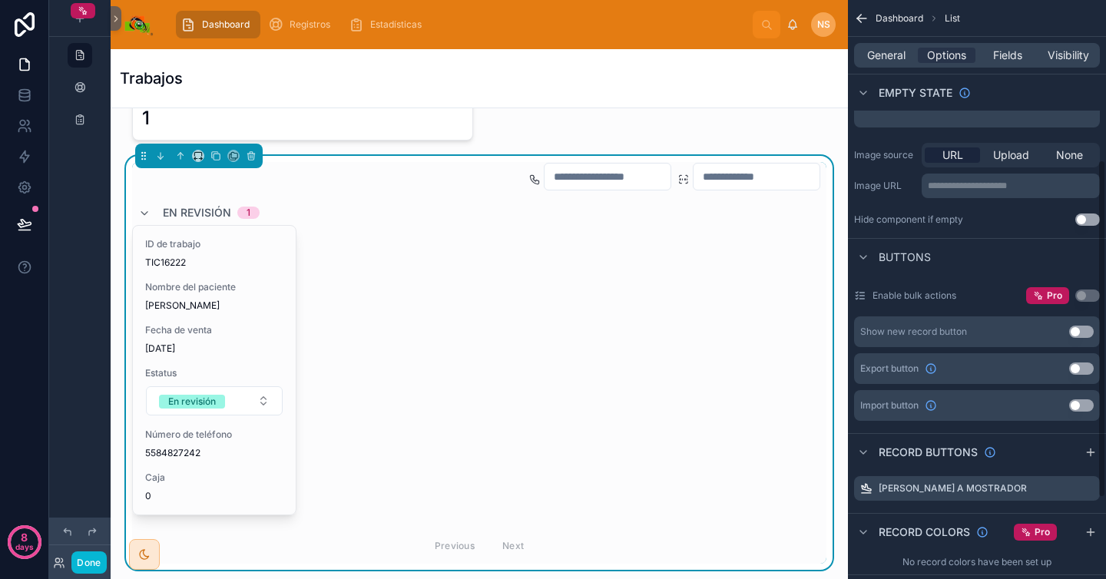
scroll to position [413, 0]
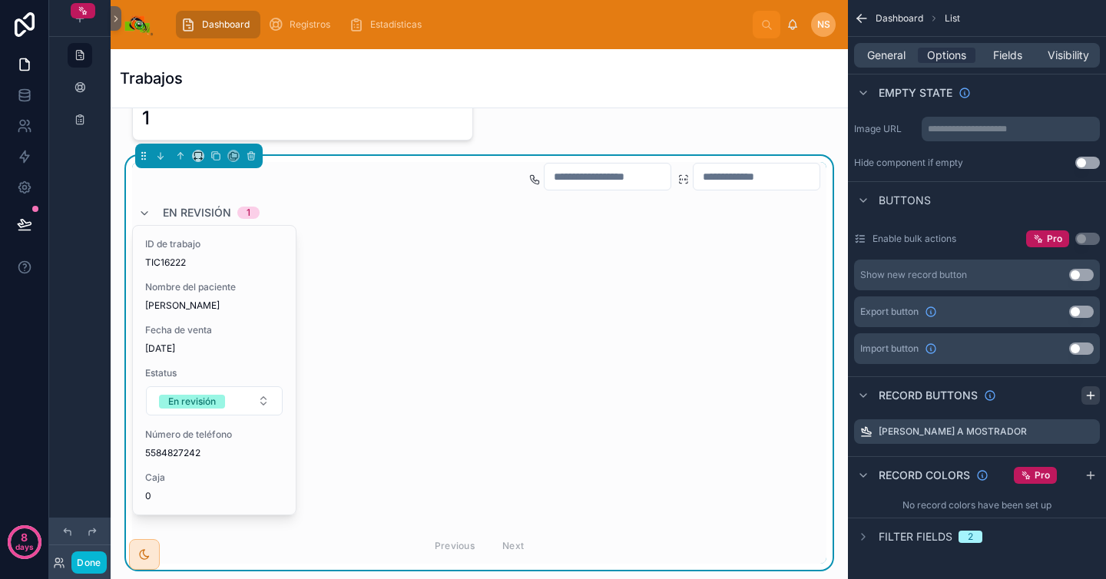
click at [1090, 396] on icon "scrollable content" at bounding box center [1090, 396] width 7 height 0
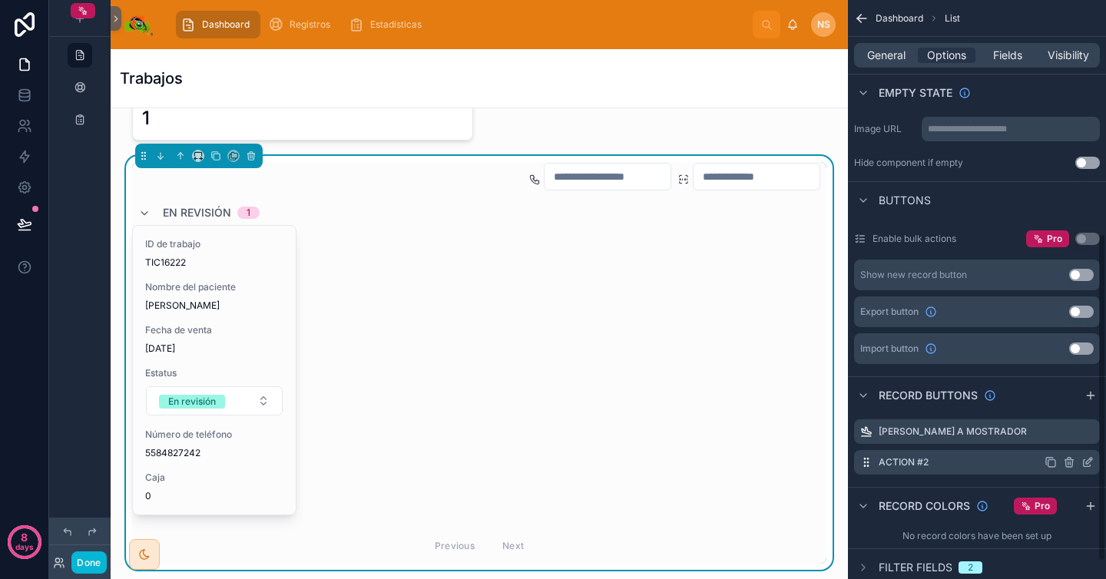
click at [1090, 461] on icon "scrollable content" at bounding box center [1089, 461] width 6 height 6
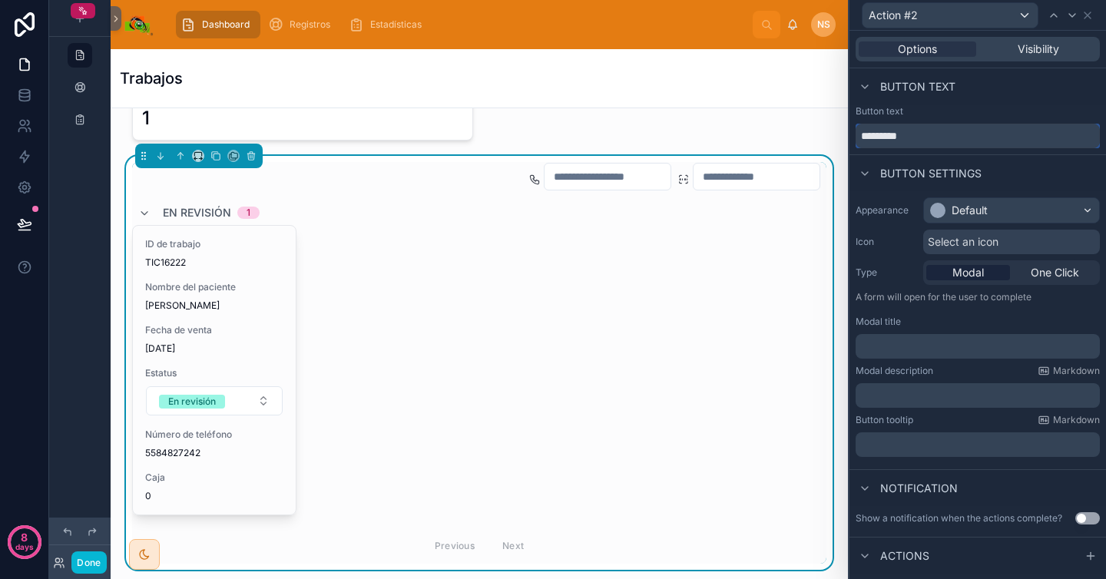
click at [979, 141] on input "*********" at bounding box center [978, 136] width 244 height 25
type input "*********"
click at [1052, 167] on div "Button settings" at bounding box center [978, 172] width 257 height 37
click at [1000, 213] on div "Default" at bounding box center [1011, 210] width 175 height 25
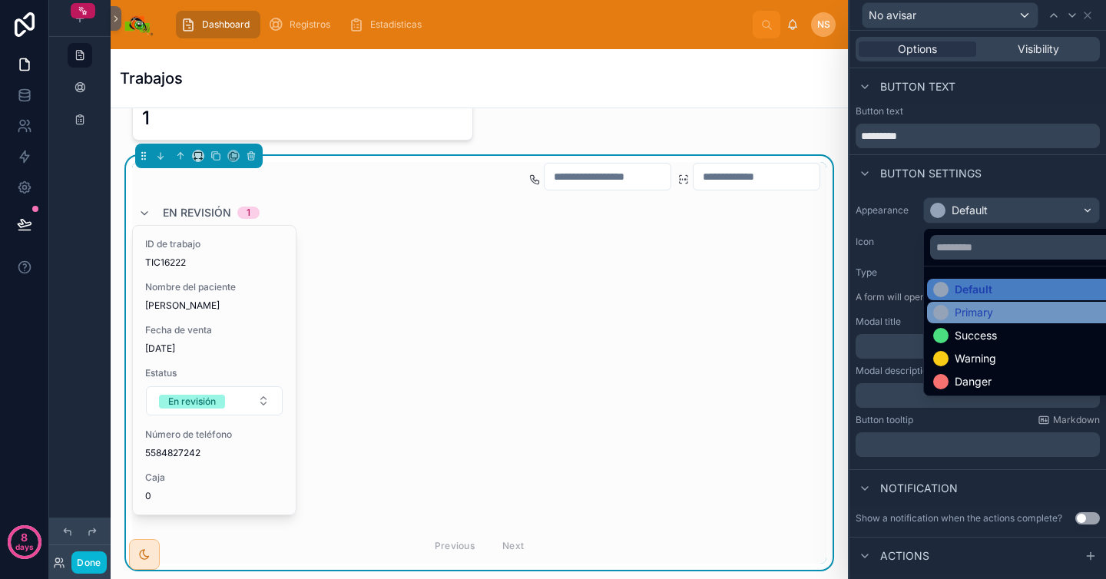
click at [993, 313] on div "Primary" at bounding box center [974, 312] width 38 height 15
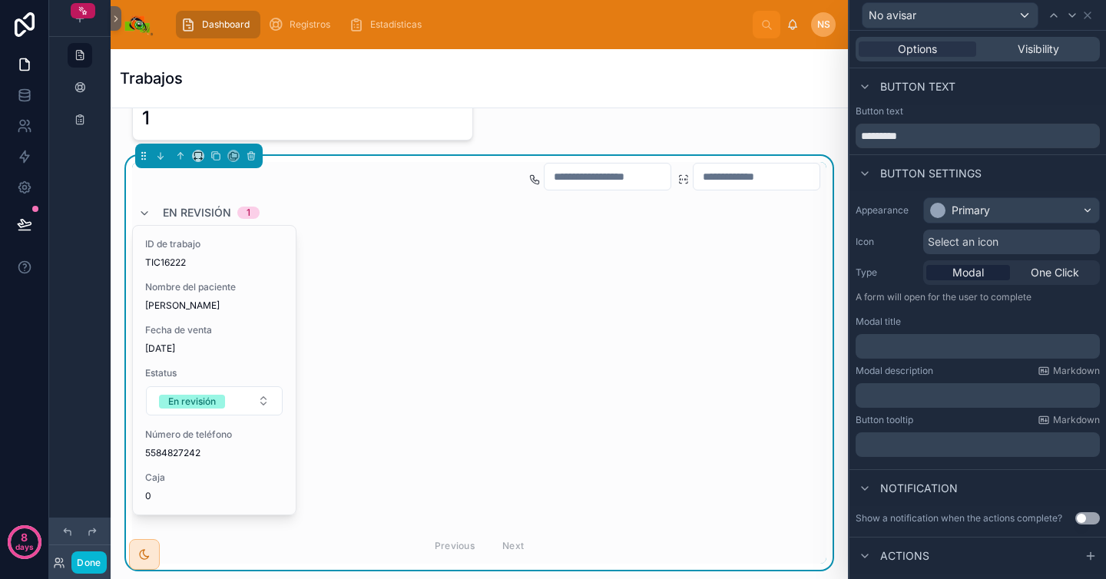
click at [1003, 165] on div "Button settings" at bounding box center [978, 172] width 257 height 37
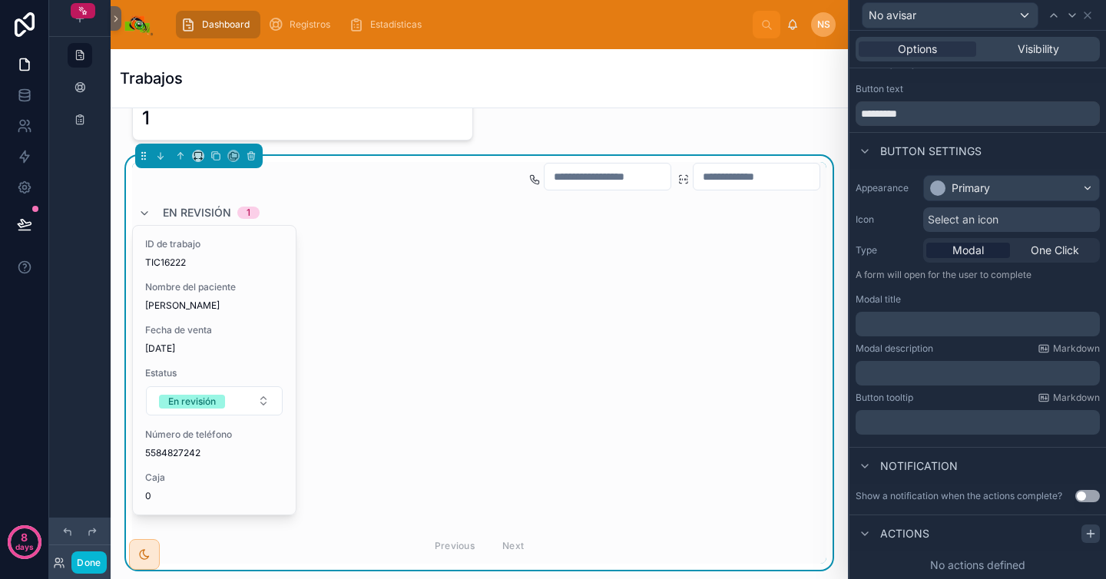
click at [1085, 532] on icon at bounding box center [1091, 534] width 12 height 12
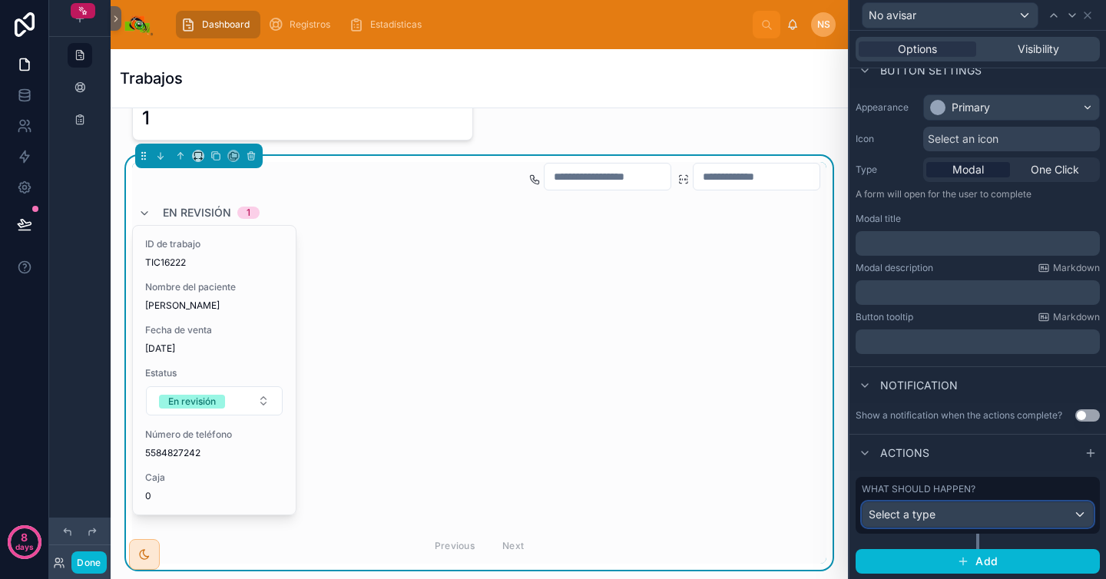
click at [966, 512] on div "Select a type" at bounding box center [978, 514] width 230 height 25
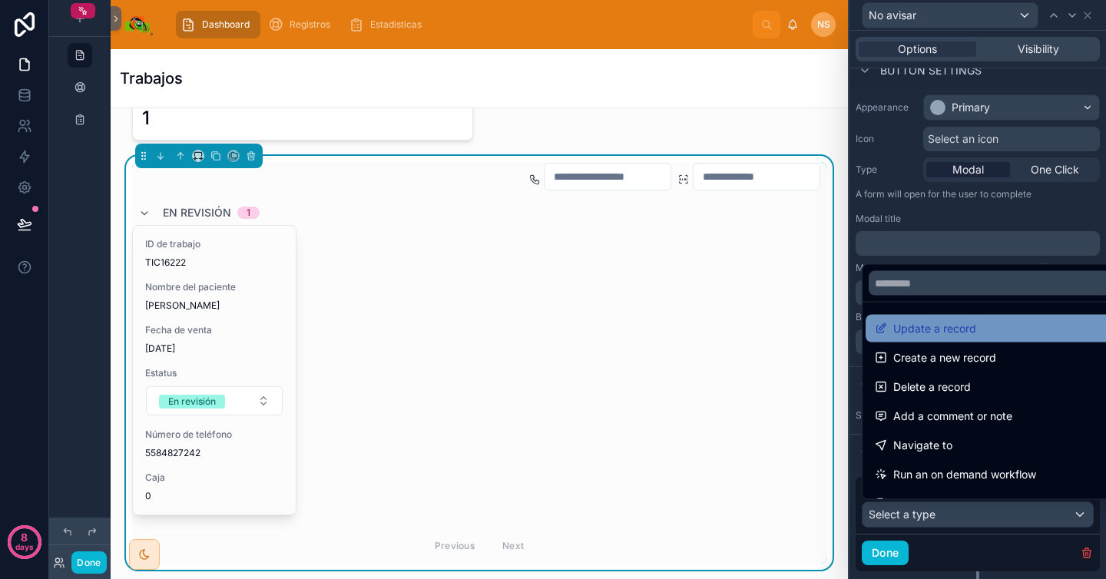
click at [969, 333] on span "Update a record" at bounding box center [935, 329] width 83 height 18
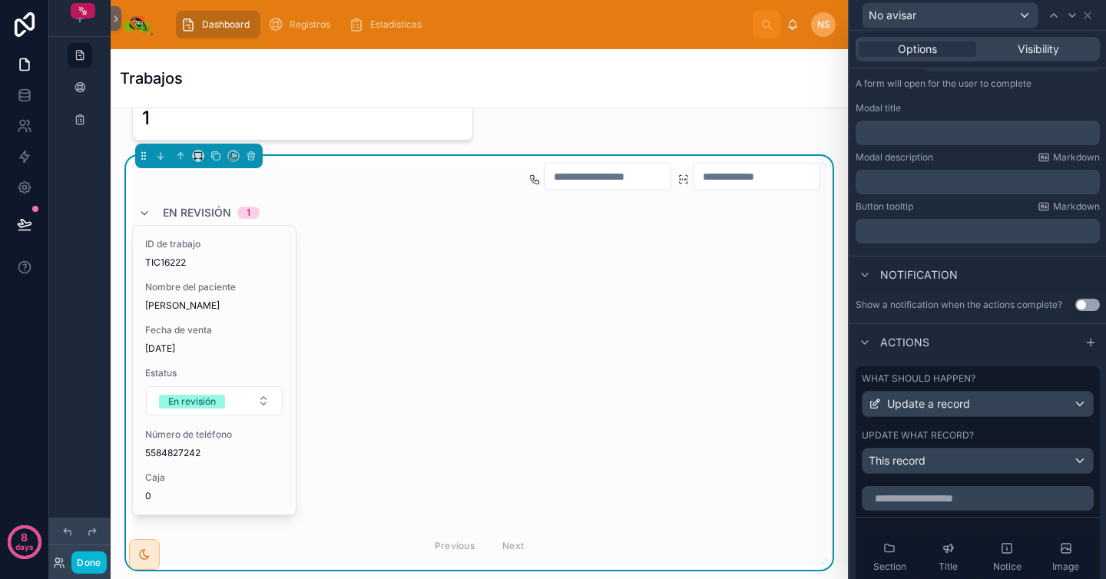
scroll to position [234, 0]
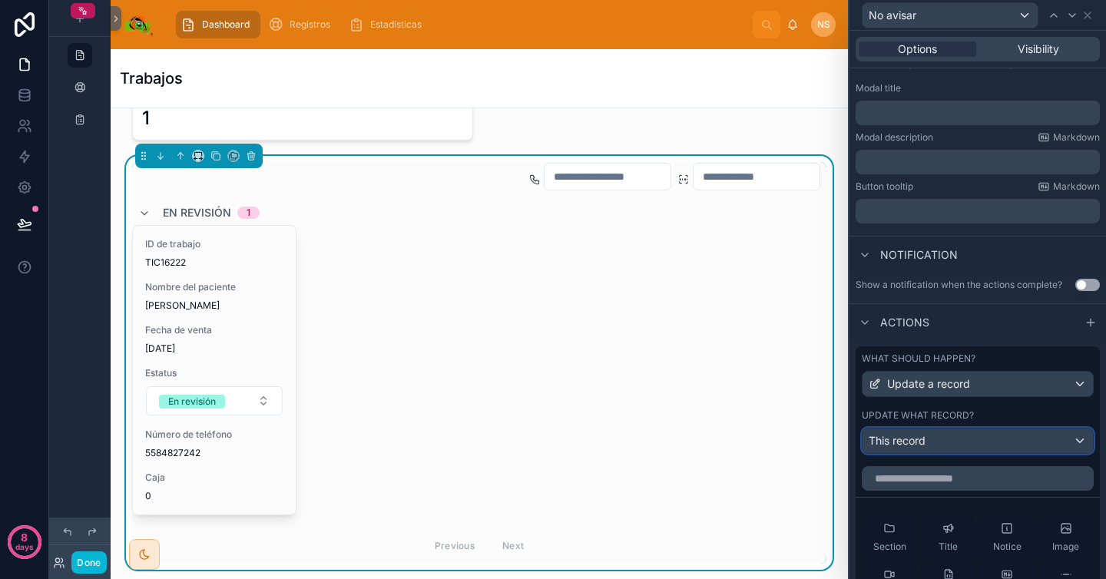
click at [958, 436] on div "This record" at bounding box center [978, 441] width 230 height 25
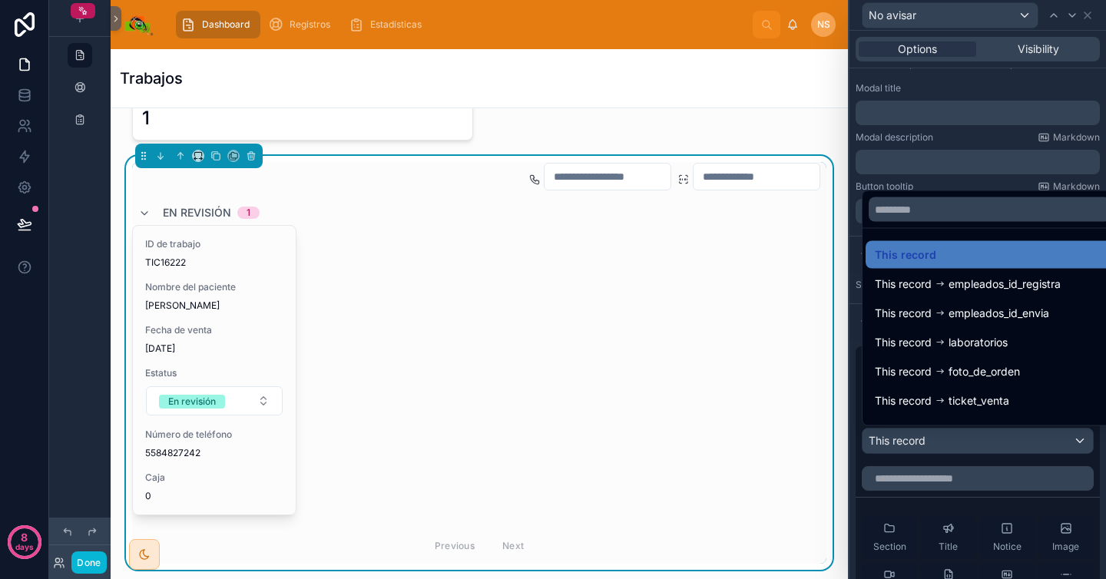
click at [958, 436] on div at bounding box center [978, 289] width 257 height 579
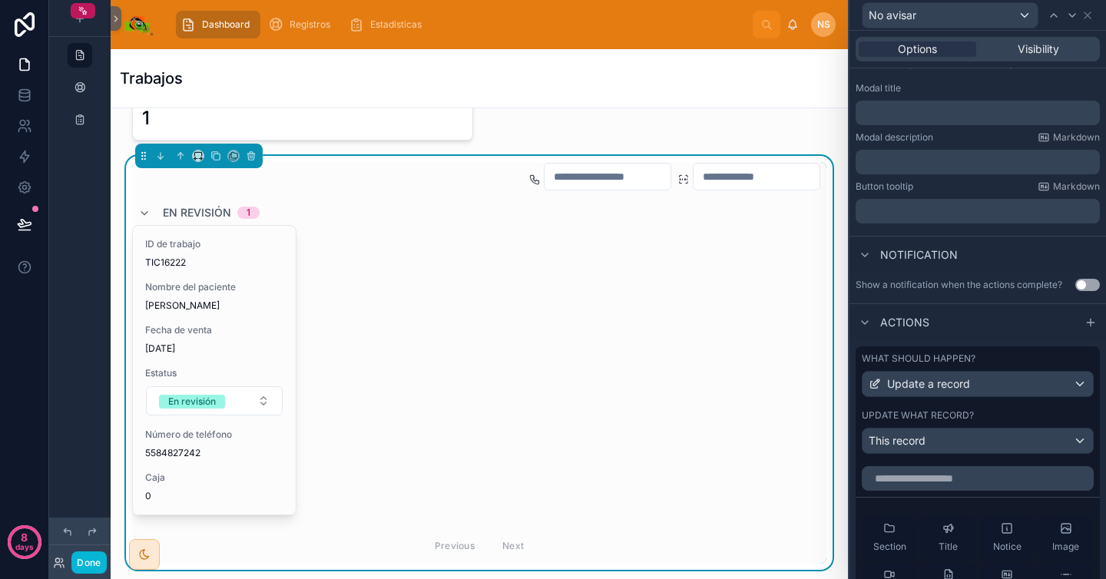
scroll to position [250, 0]
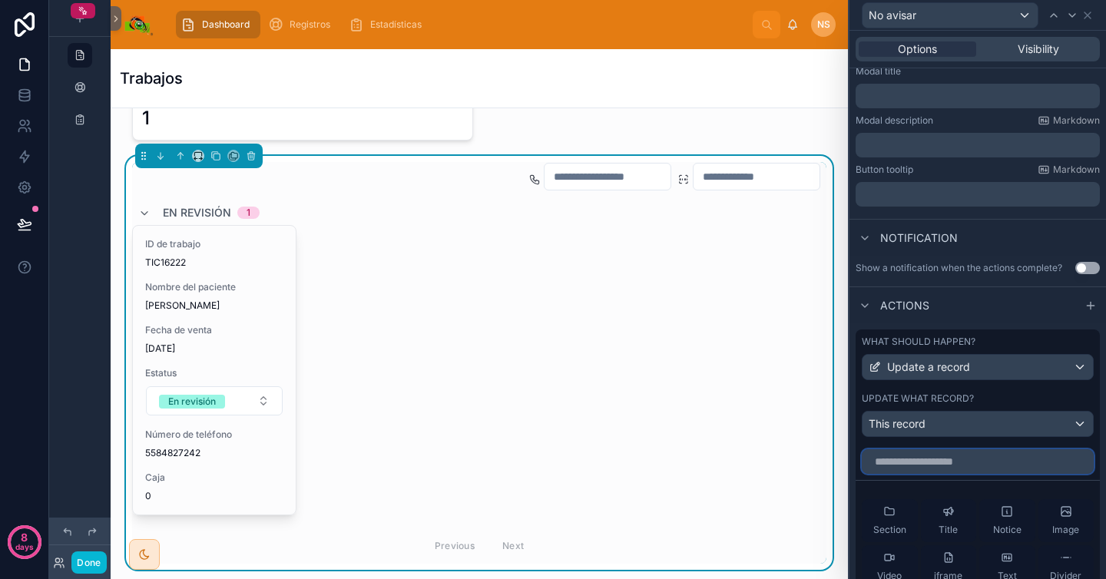
click at [950, 459] on input "text" at bounding box center [978, 461] width 232 height 25
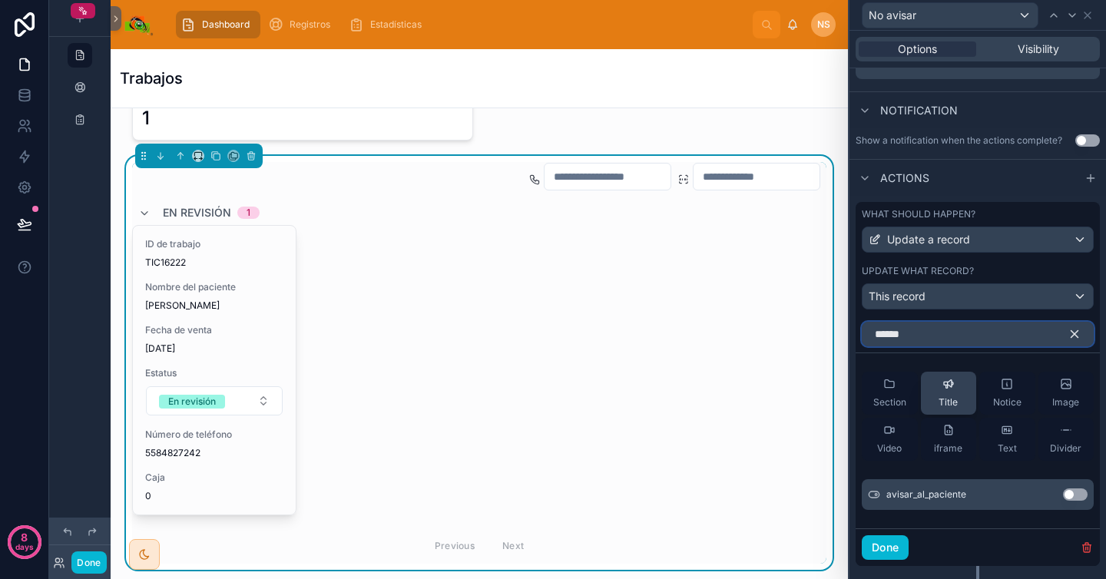
scroll to position [392, 0]
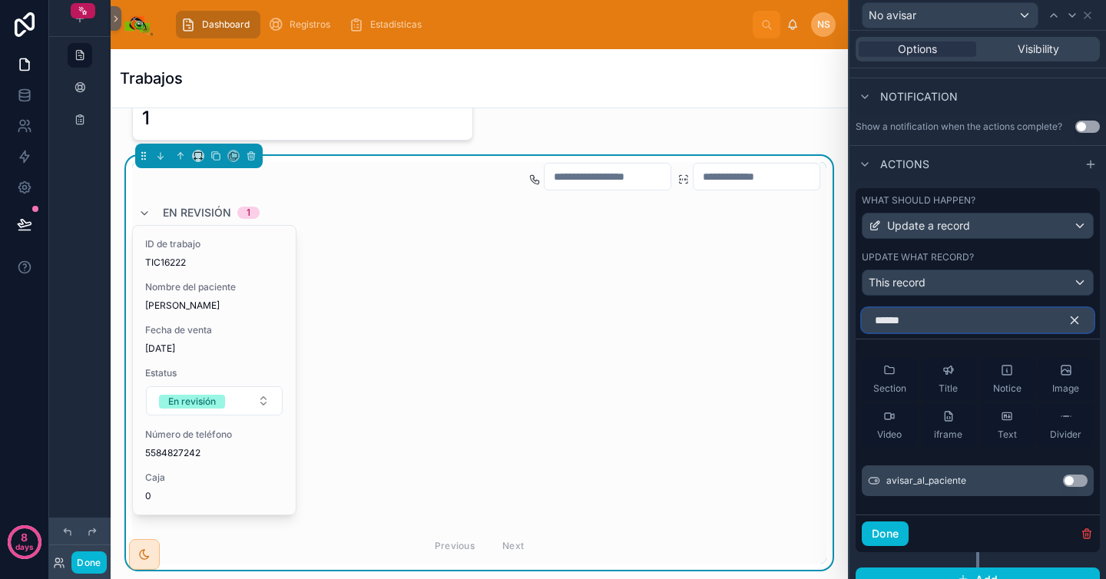
type input "******"
click at [1069, 480] on button "Use setting" at bounding box center [1075, 481] width 25 height 12
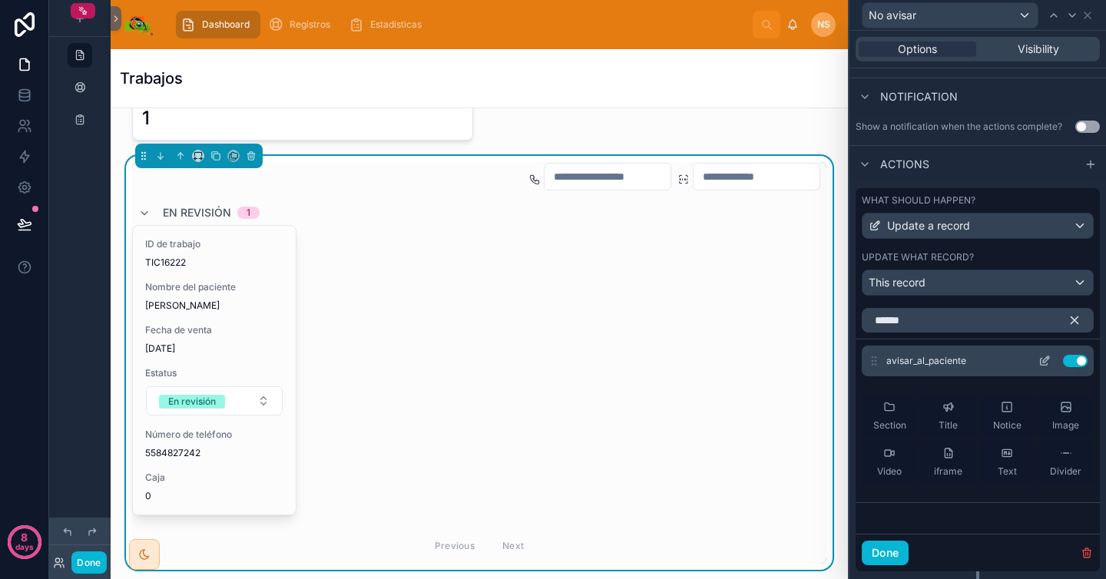
click at [1039, 363] on icon at bounding box center [1045, 361] width 12 height 12
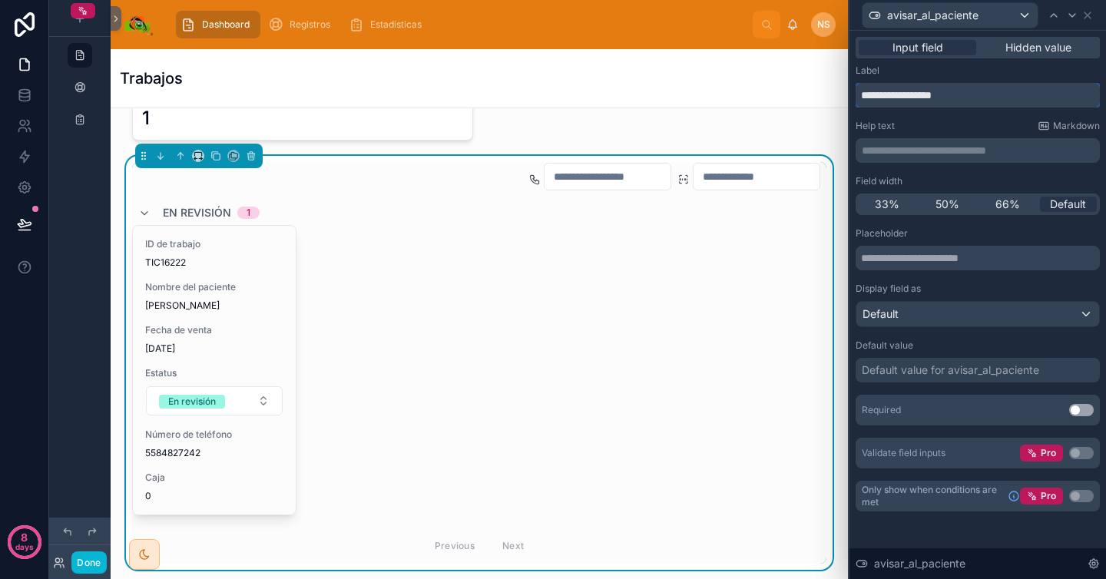
click at [975, 94] on input "**********" at bounding box center [978, 95] width 244 height 25
type input "*"
type input "**********"
click at [993, 108] on div "**********" at bounding box center [978, 288] width 244 height 447
click at [927, 102] on input "**********" at bounding box center [978, 95] width 244 height 25
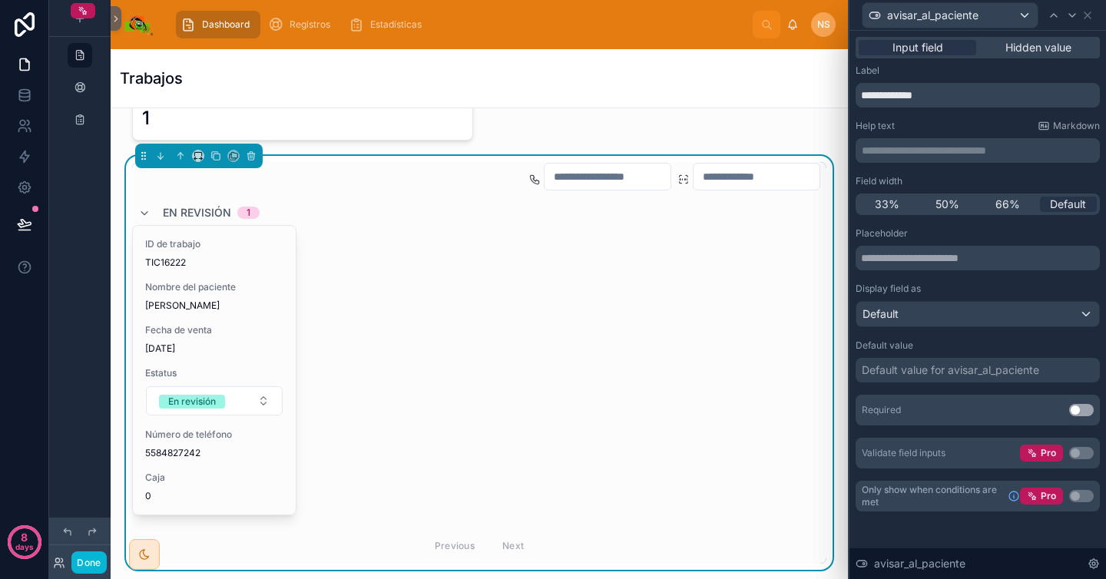
click at [933, 130] on div "Help text Markdown" at bounding box center [978, 126] width 244 height 12
click at [1092, 10] on icon at bounding box center [1088, 15] width 12 height 12
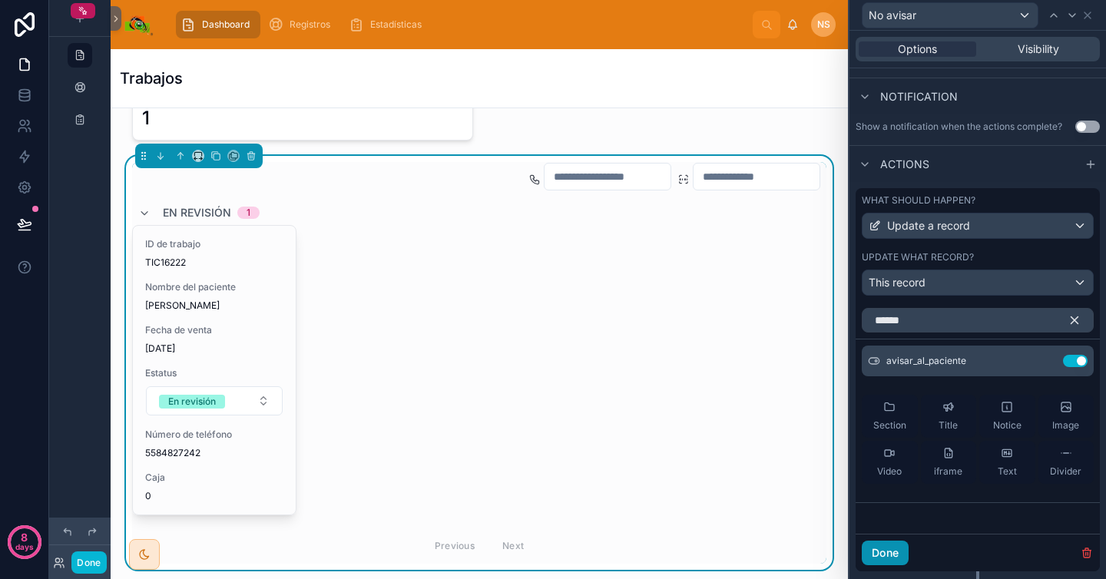
click at [900, 556] on button "Done" at bounding box center [885, 553] width 47 height 25
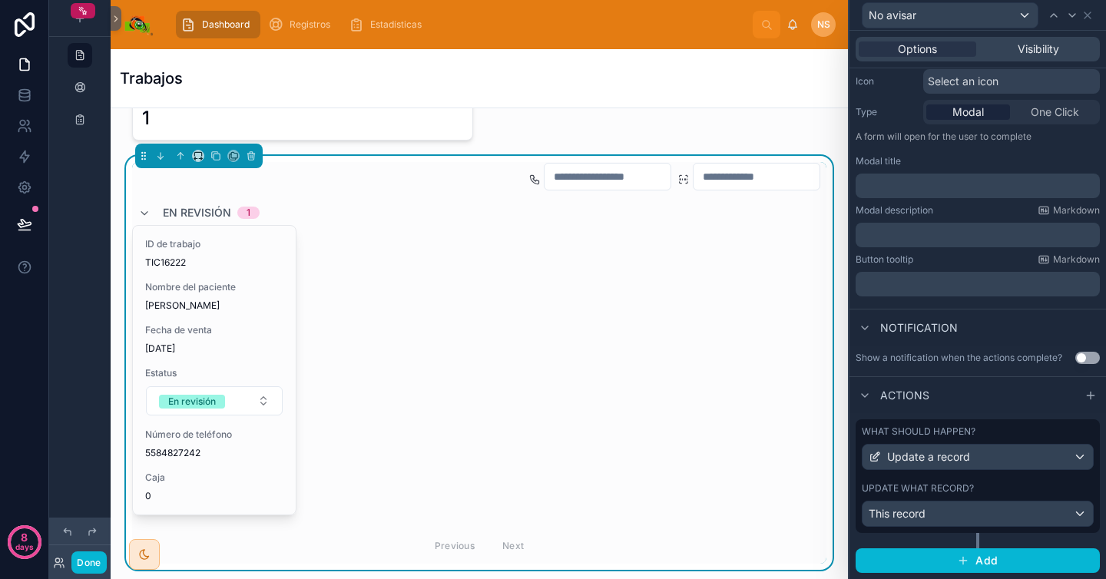
scroll to position [160, 0]
click at [1091, 12] on icon at bounding box center [1088, 15] width 6 height 6
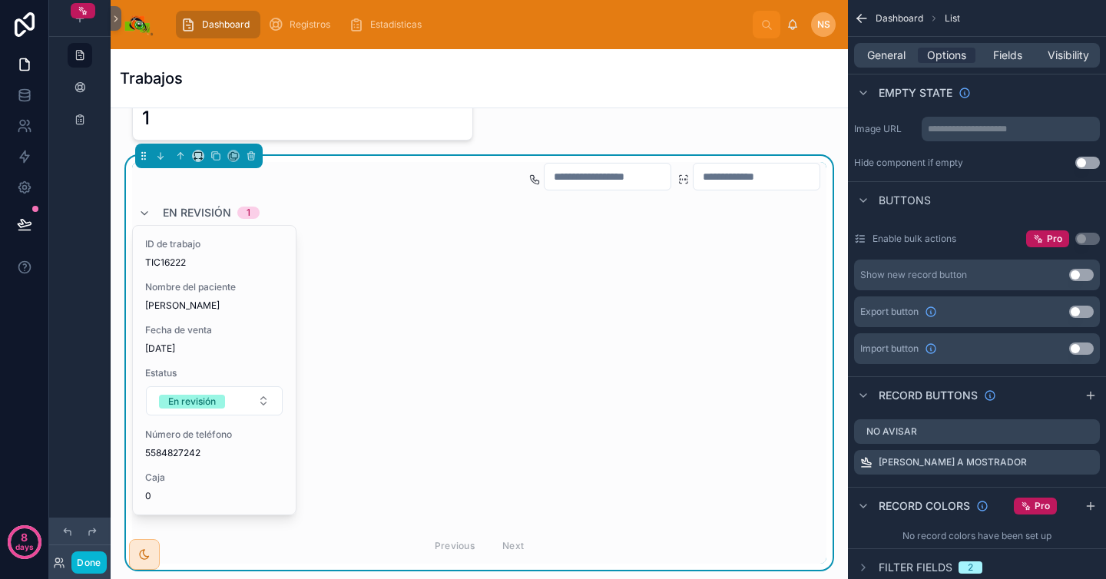
click at [913, 482] on div "No avisar Mandar a mostrador" at bounding box center [977, 450] width 258 height 74
click at [1091, 463] on icon "scrollable content" at bounding box center [1088, 462] width 12 height 12
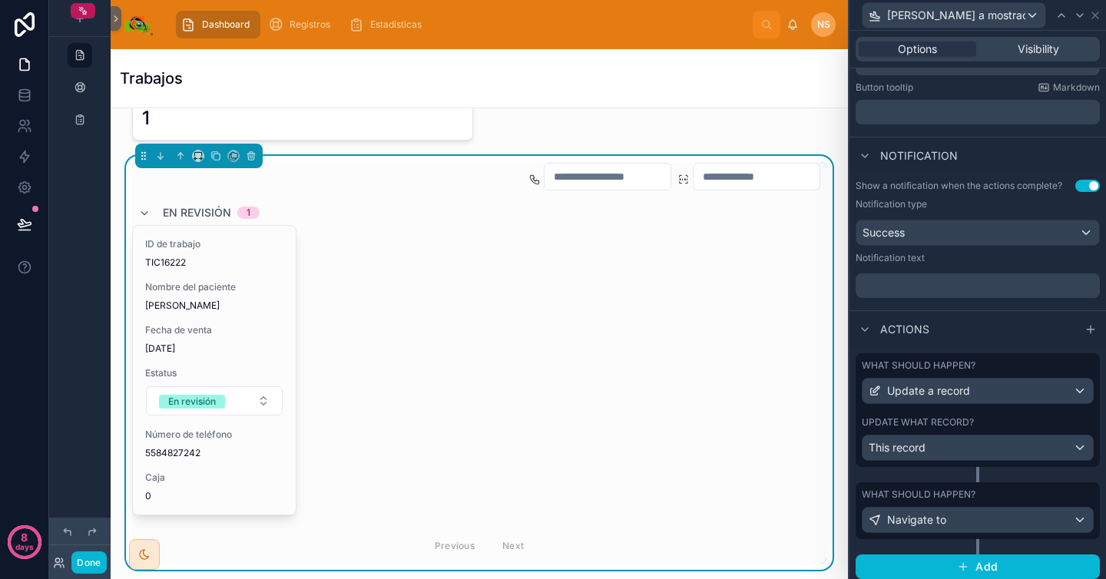
scroll to position [338, 0]
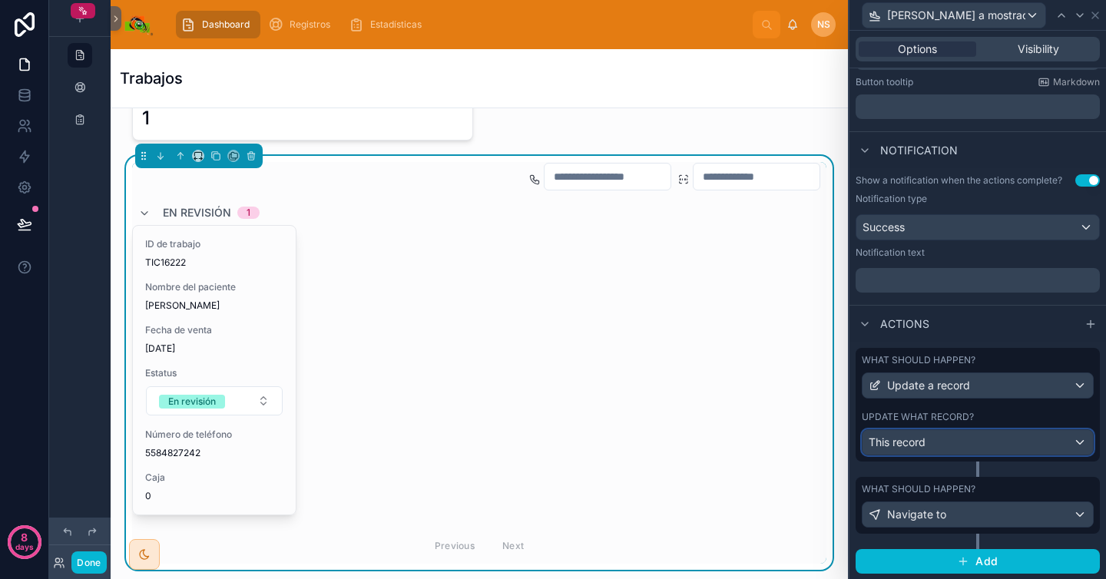
click at [1030, 440] on div "This record" at bounding box center [978, 442] width 230 height 25
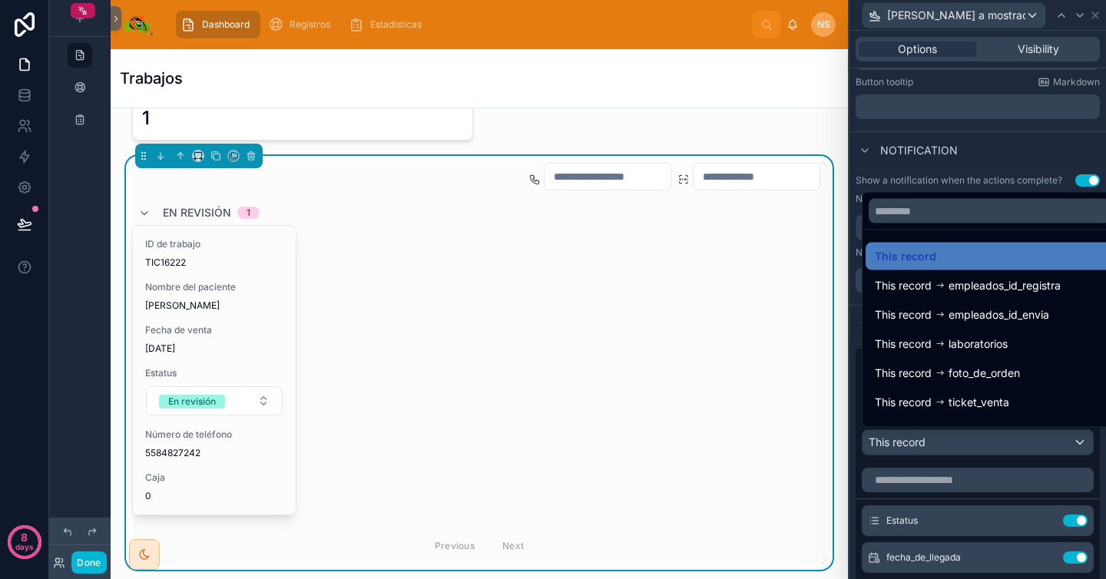
click at [984, 492] on div at bounding box center [978, 289] width 257 height 579
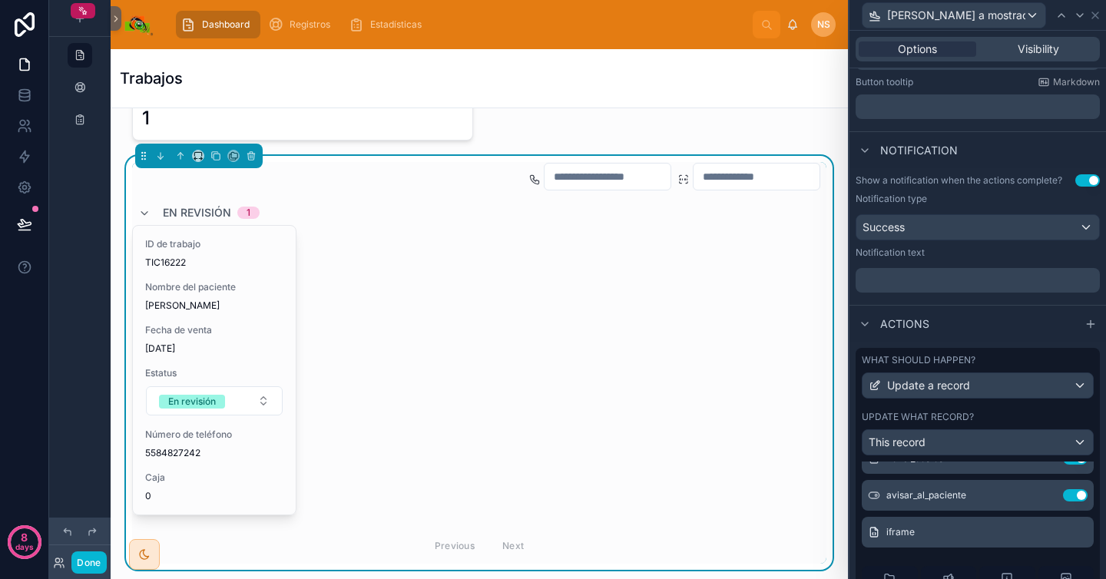
scroll to position [177, 0]
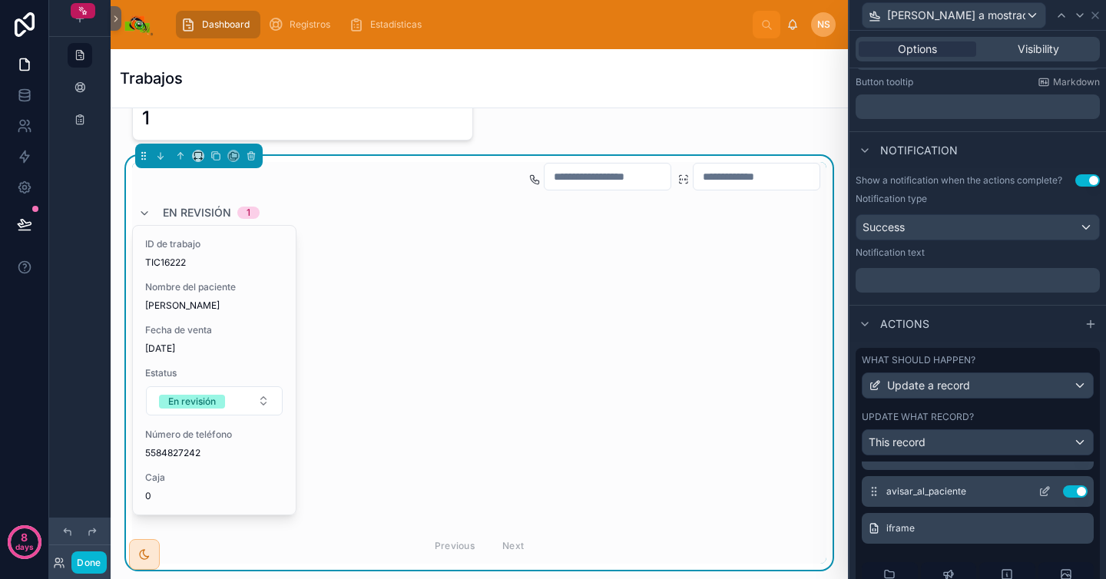
click at [1063, 494] on button "Use setting" at bounding box center [1075, 492] width 25 height 12
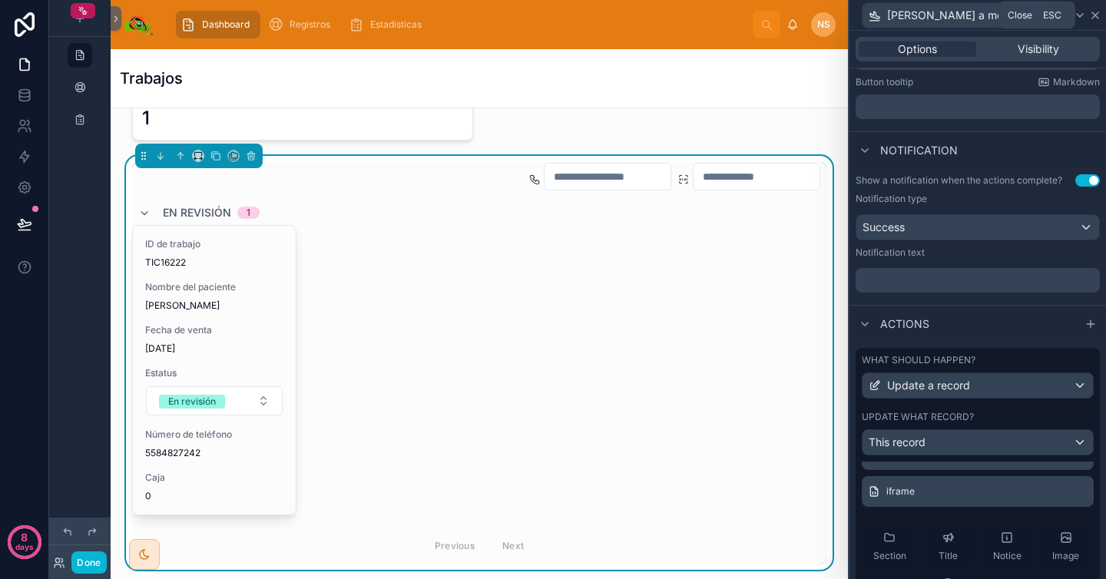
click at [1089, 13] on icon at bounding box center [1095, 15] width 12 height 12
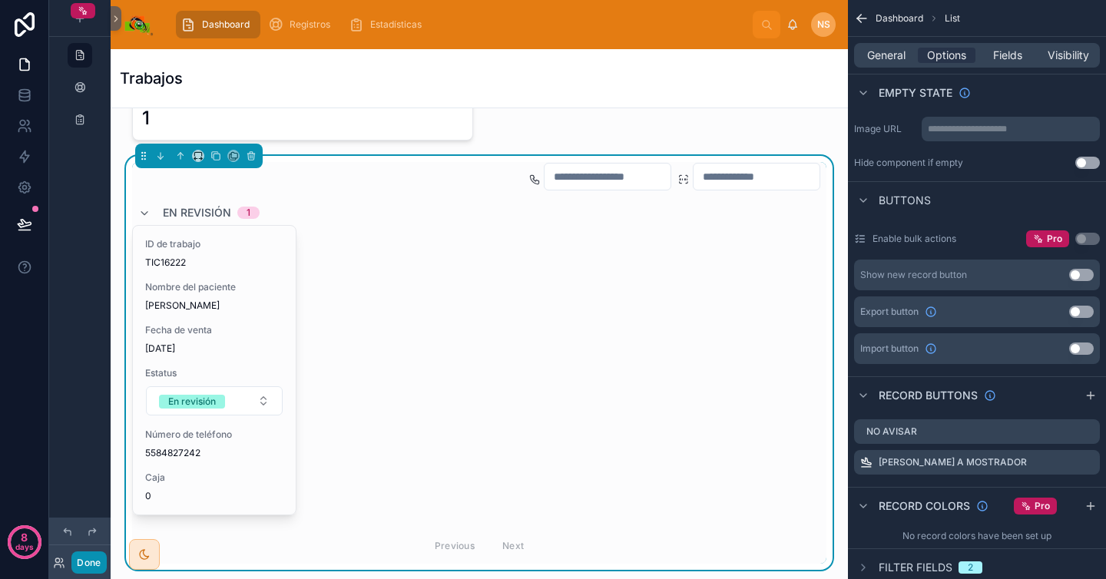
click at [95, 562] on button "Done" at bounding box center [88, 563] width 35 height 22
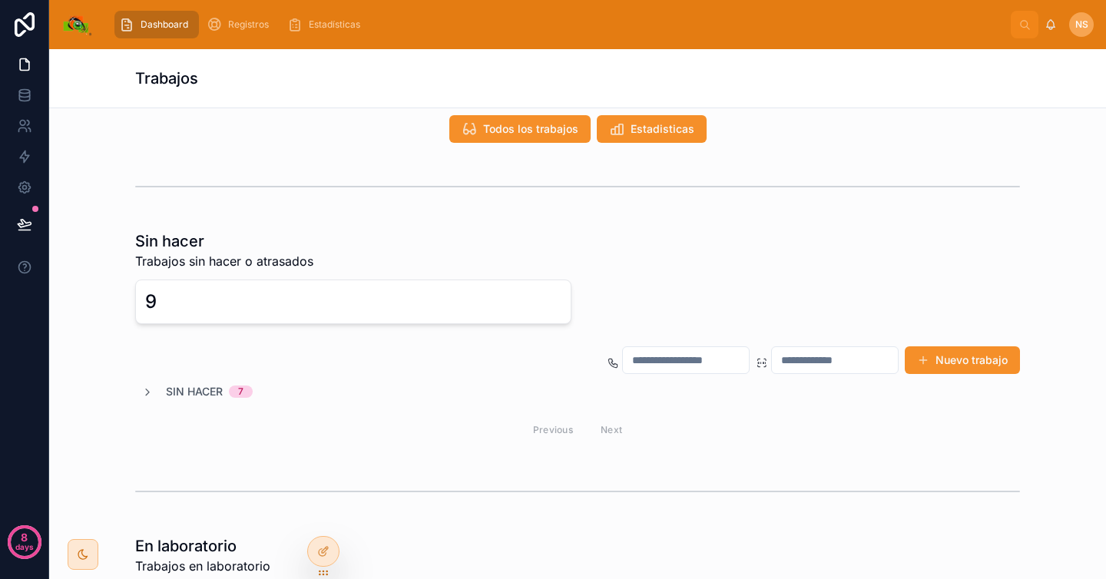
scroll to position [0, 0]
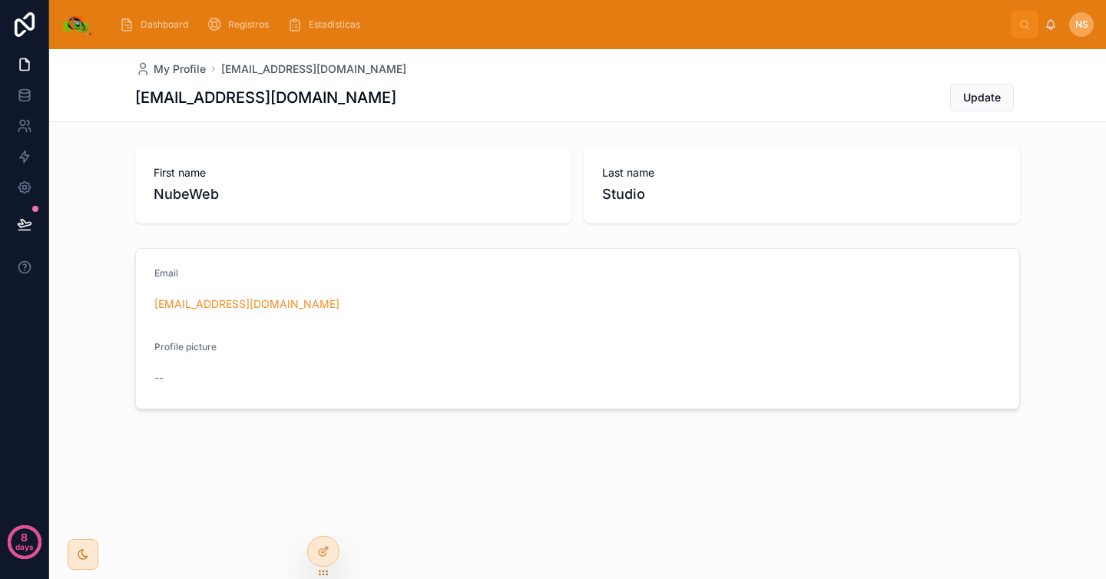
click at [1088, 24] on span "NS" at bounding box center [1082, 24] width 13 height 12
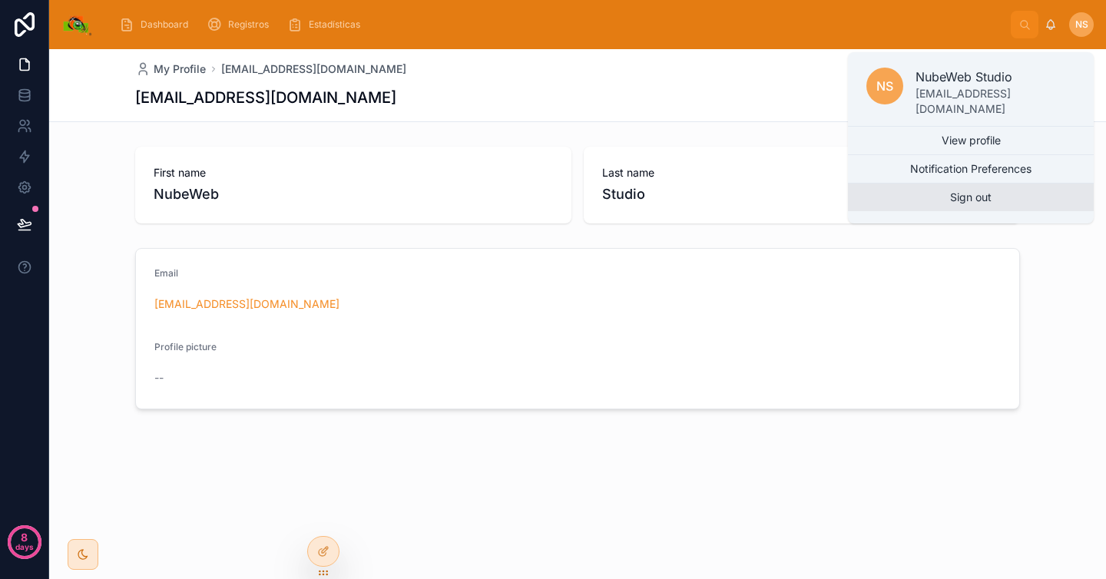
click at [1013, 193] on button "Sign out" at bounding box center [971, 198] width 246 height 28
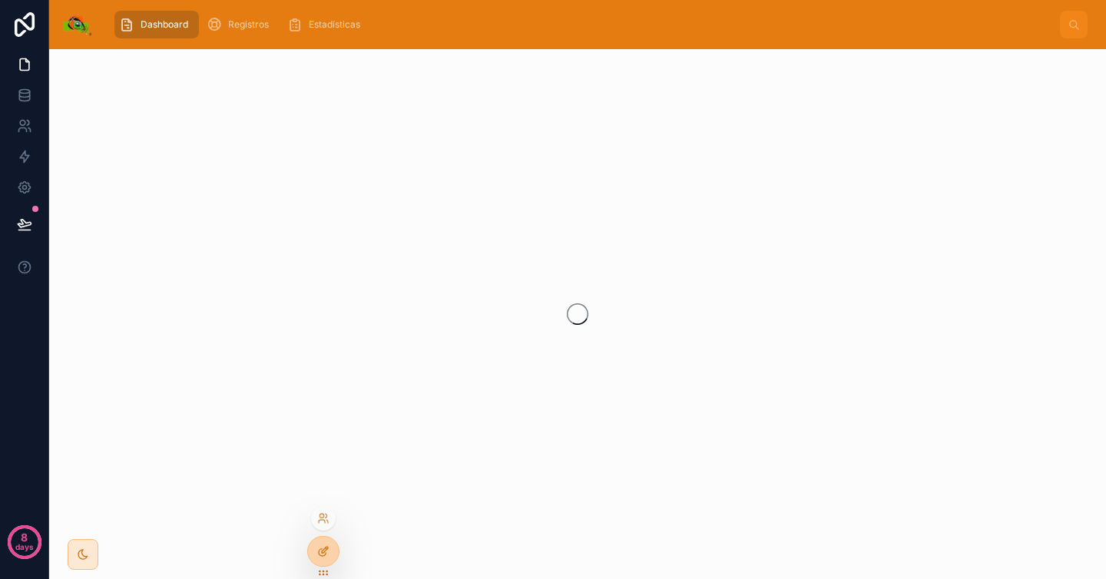
click at [324, 546] on icon at bounding box center [323, 551] width 12 height 12
click at [140, 27] on div "Dashboard" at bounding box center [156, 24] width 75 height 25
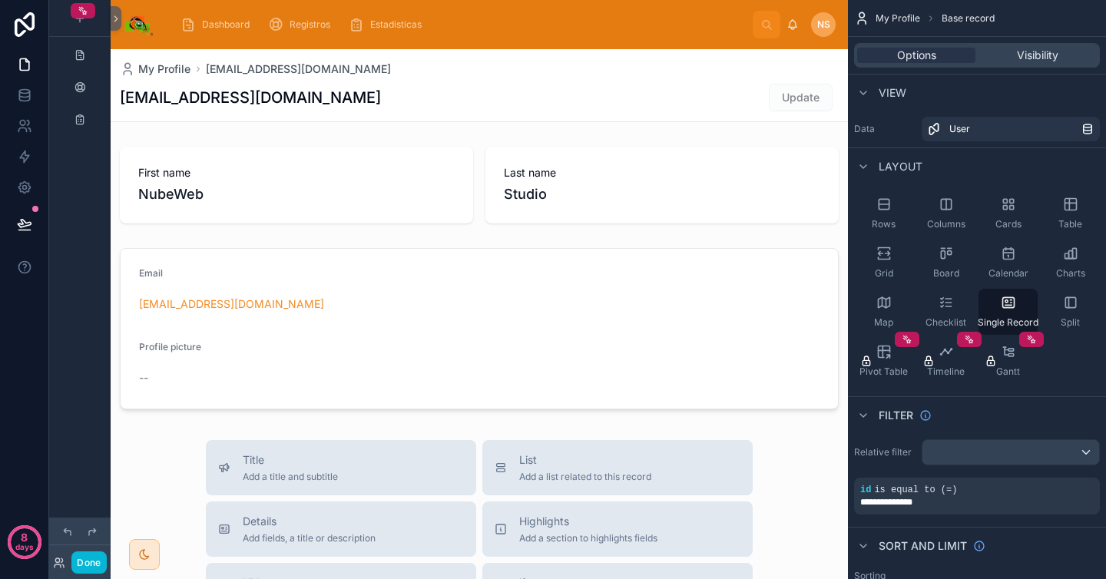
click at [821, 23] on span "NS" at bounding box center [823, 24] width 13 height 12
click at [218, 31] on div "Dashboard" at bounding box center [218, 24] width 75 height 25
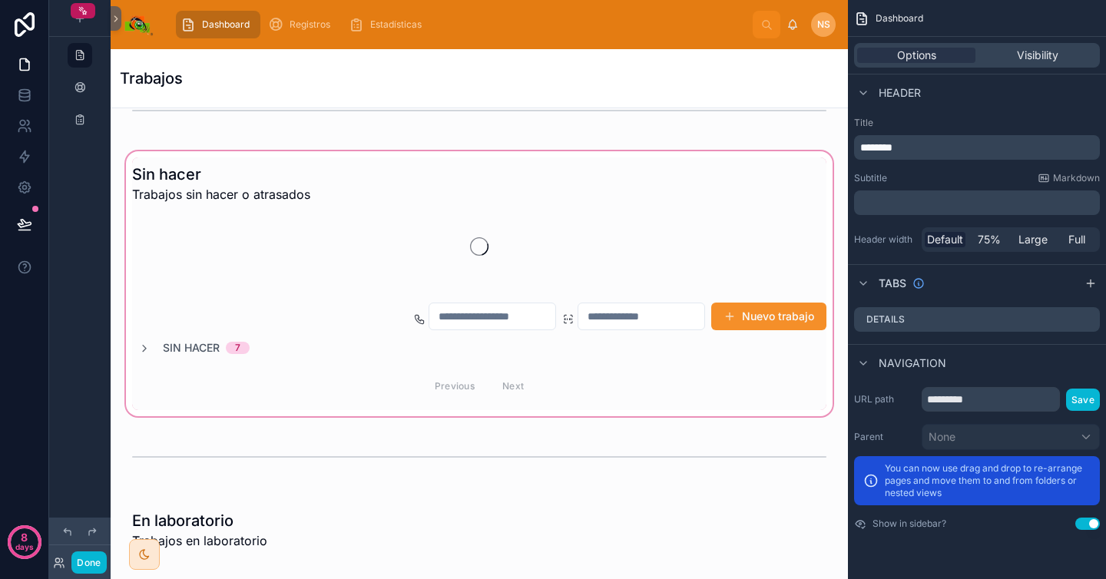
scroll to position [106, 0]
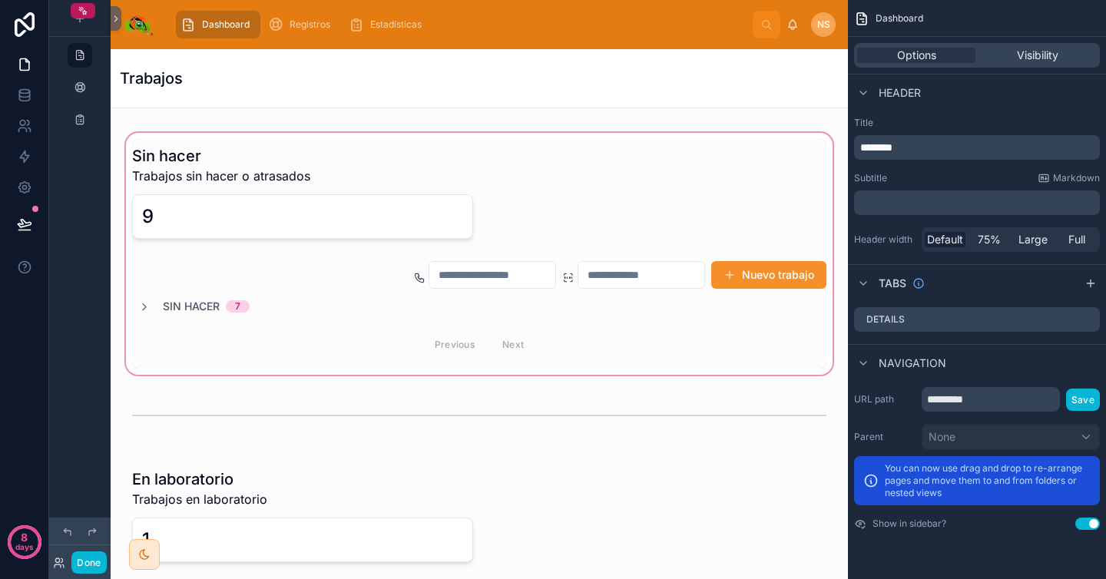
click at [788, 272] on div at bounding box center [479, 254] width 713 height 248
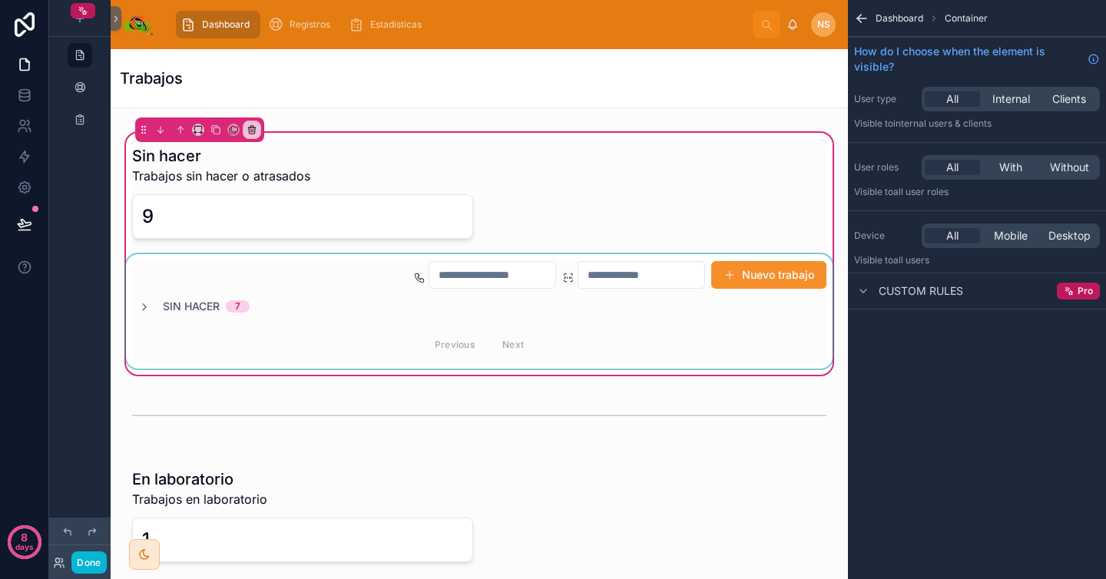
click at [758, 276] on div at bounding box center [479, 311] width 713 height 114
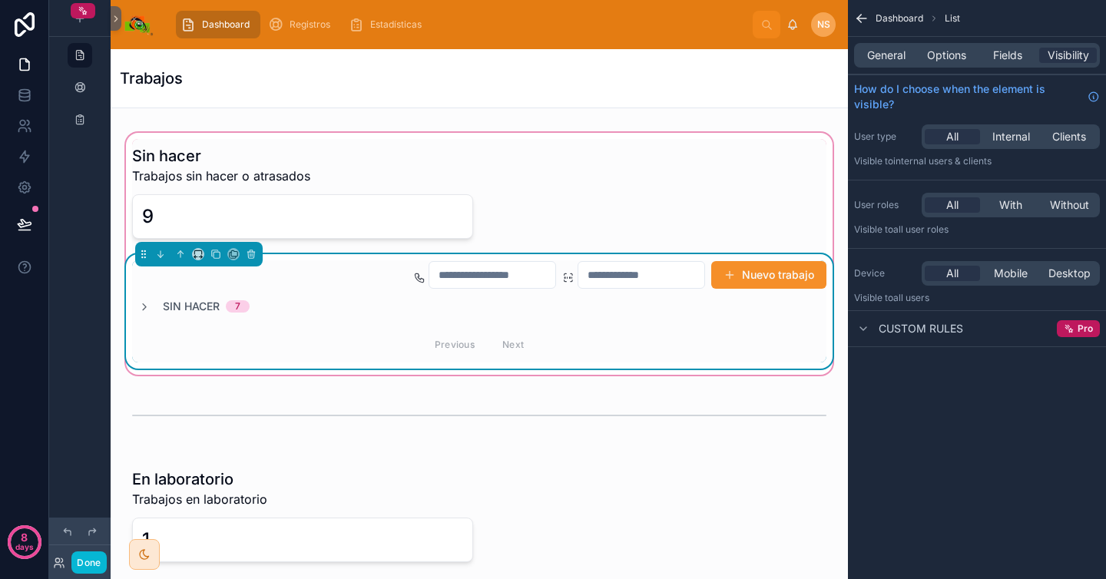
click at [758, 276] on button "Nuevo trabajo" at bounding box center [768, 275] width 115 height 28
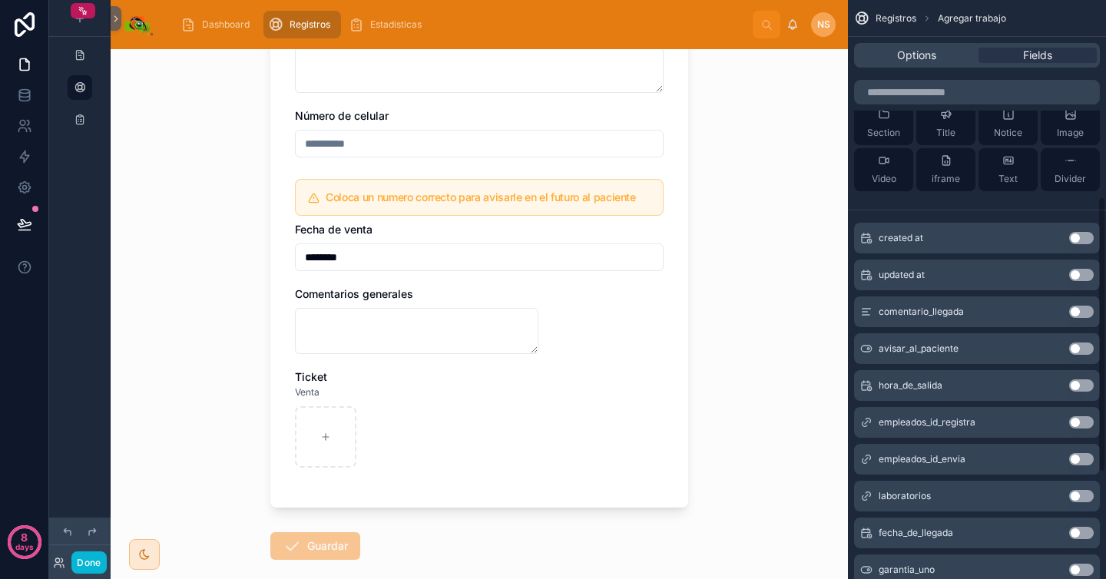
scroll to position [636, 0]
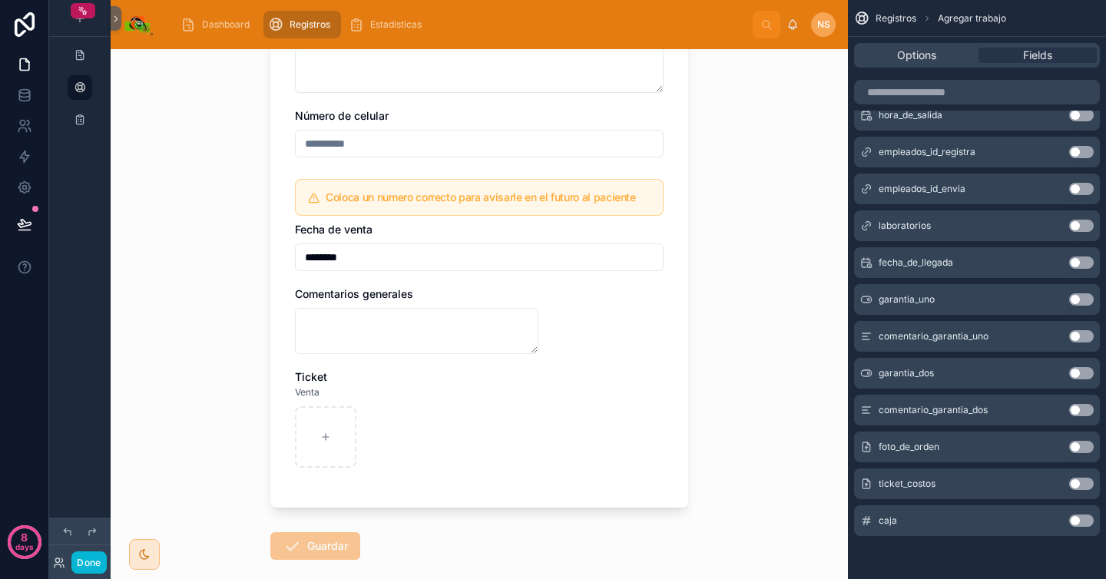
click at [1088, 522] on button "Use setting" at bounding box center [1081, 521] width 25 height 12
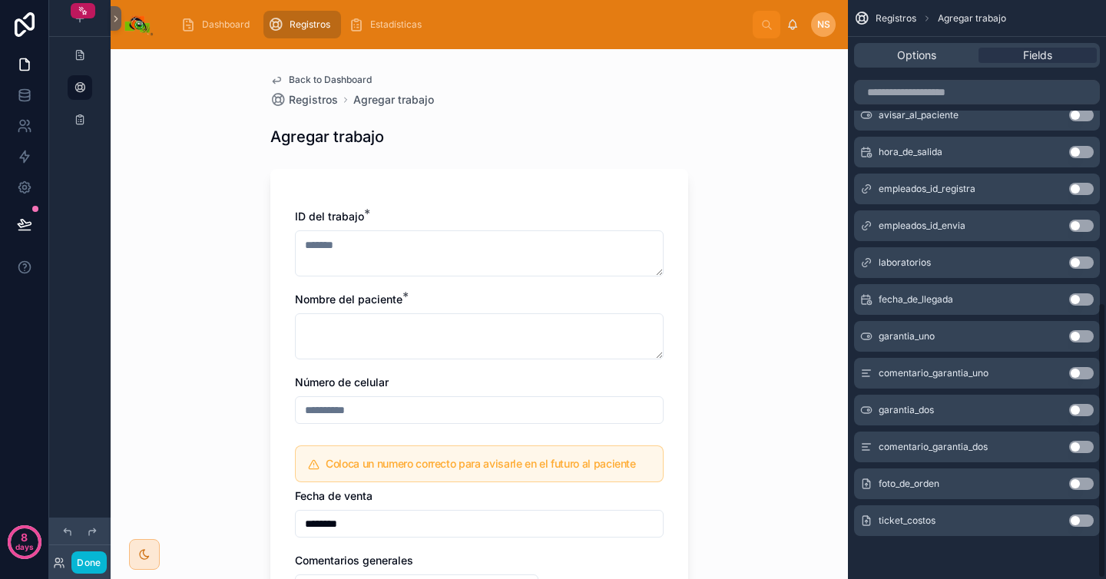
scroll to position [0, 0]
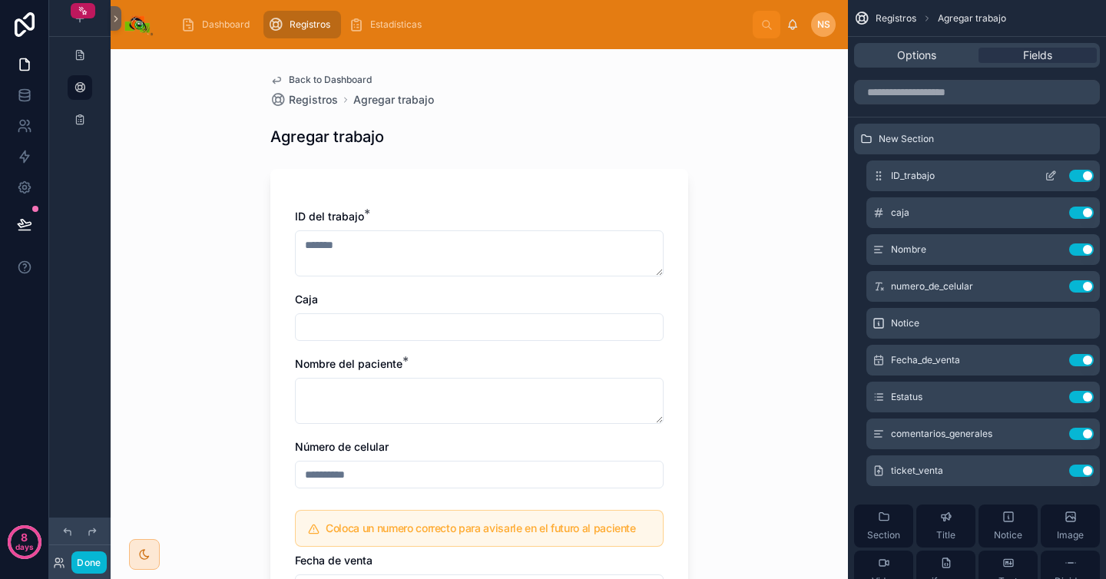
click at [1053, 175] on icon "scrollable content" at bounding box center [1052, 174] width 6 height 6
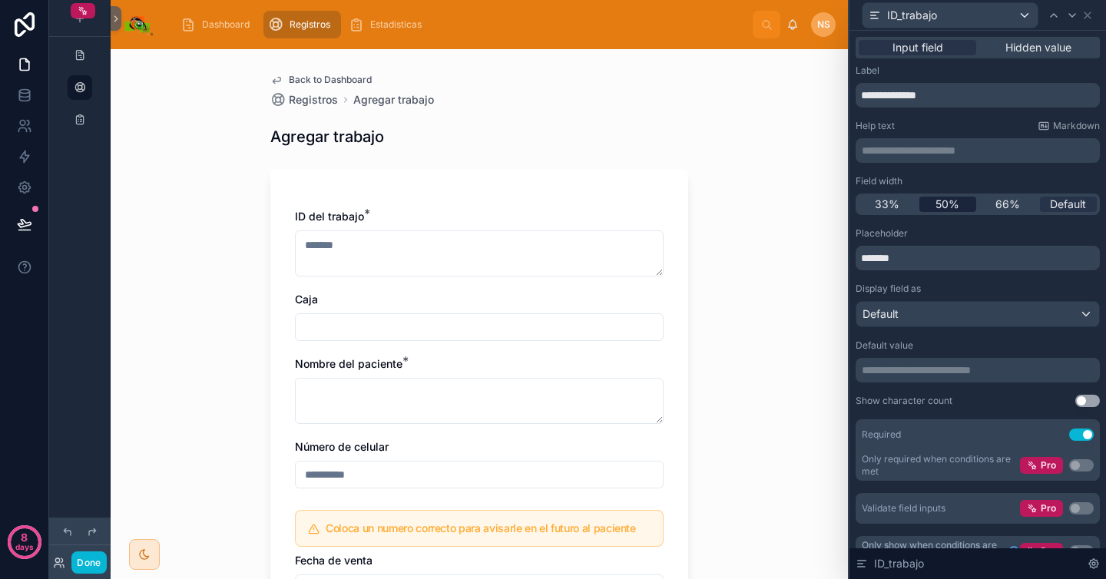
click at [957, 201] on div "50%" at bounding box center [949, 204] width 58 height 15
click at [1090, 17] on icon at bounding box center [1088, 15] width 6 height 6
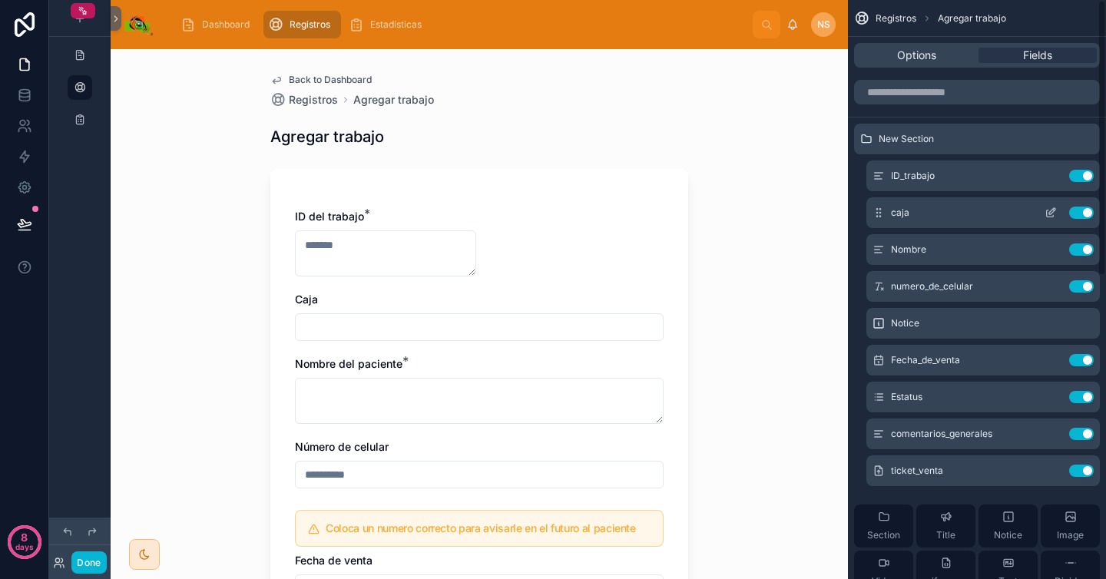
click at [1052, 214] on icon "scrollable content" at bounding box center [1051, 213] width 12 height 12
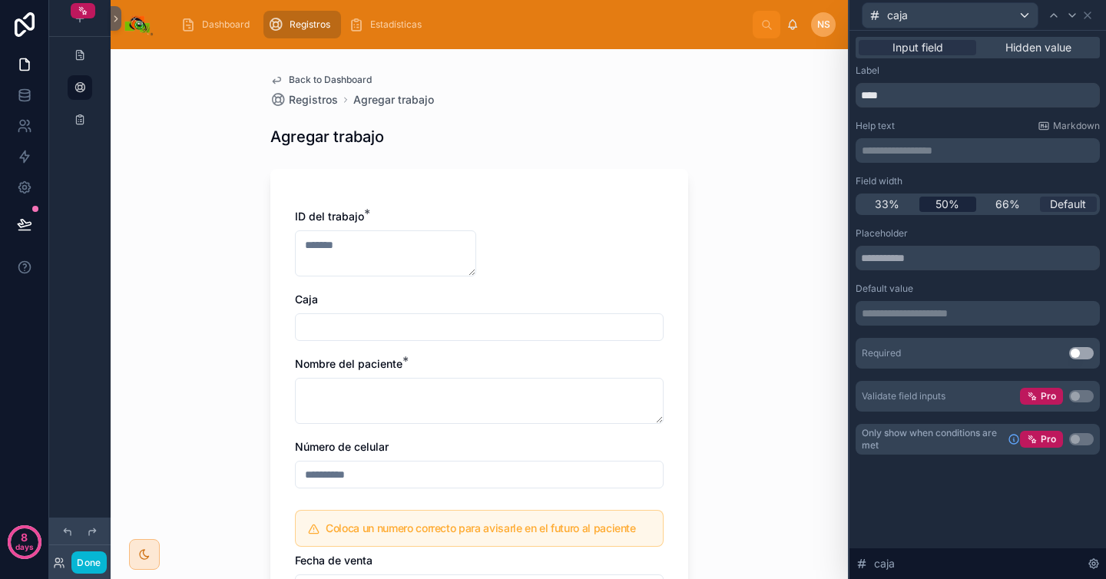
click at [950, 207] on span "50%" at bounding box center [948, 204] width 24 height 15
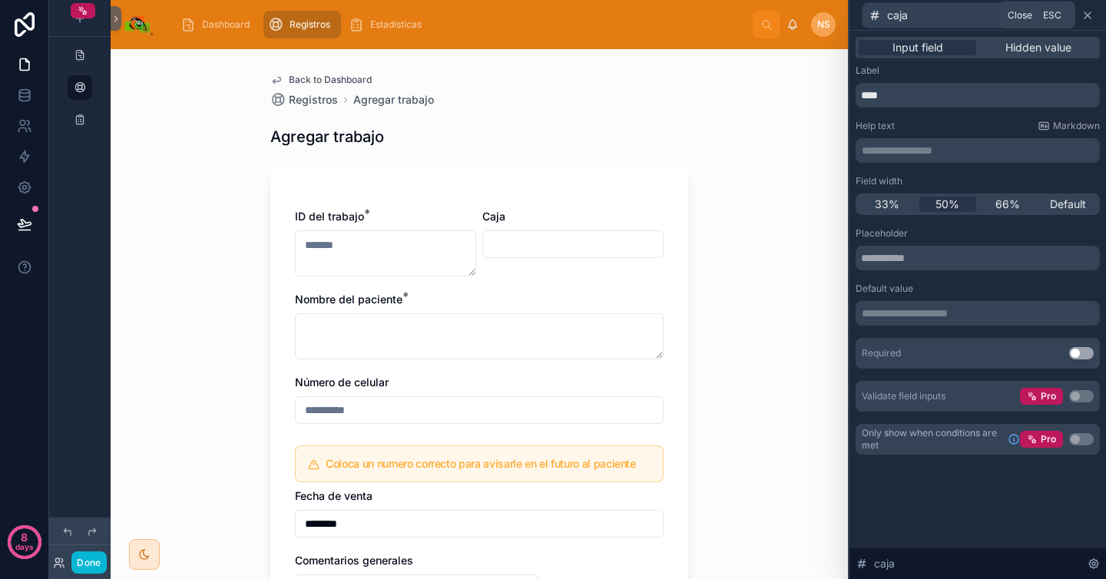
click at [1088, 15] on icon at bounding box center [1088, 15] width 6 height 6
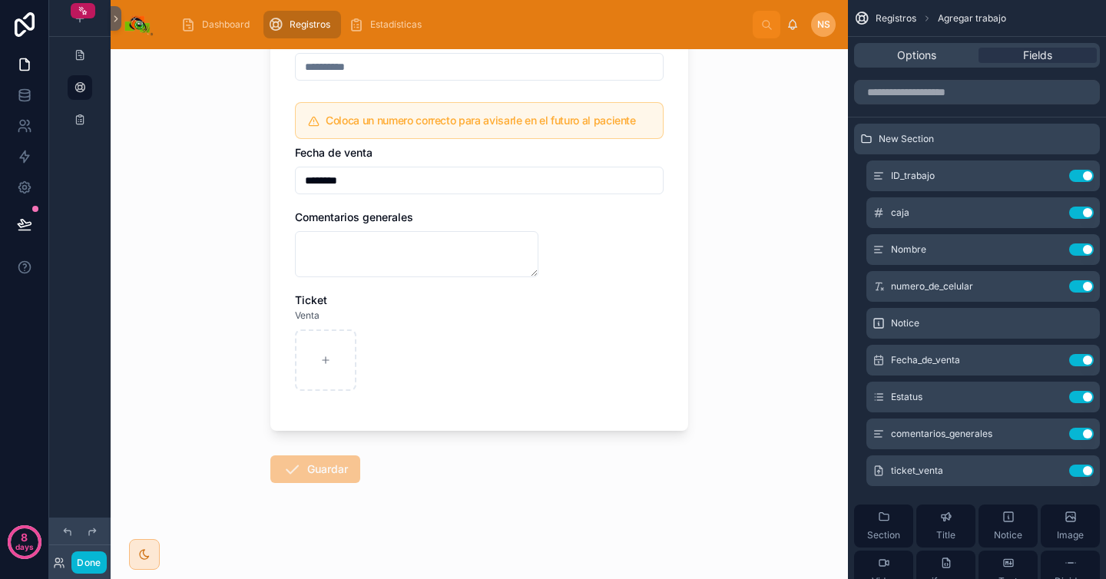
scroll to position [346, 0]
click at [1050, 434] on icon "scrollable content" at bounding box center [1051, 434] width 12 height 12
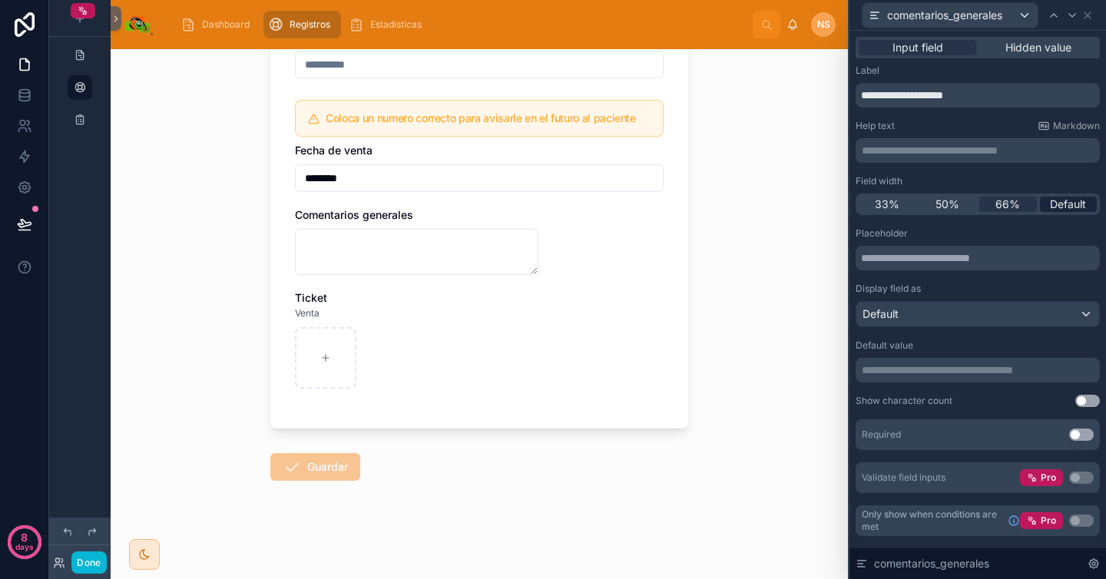
click at [1066, 204] on span "Default" at bounding box center [1068, 204] width 36 height 15
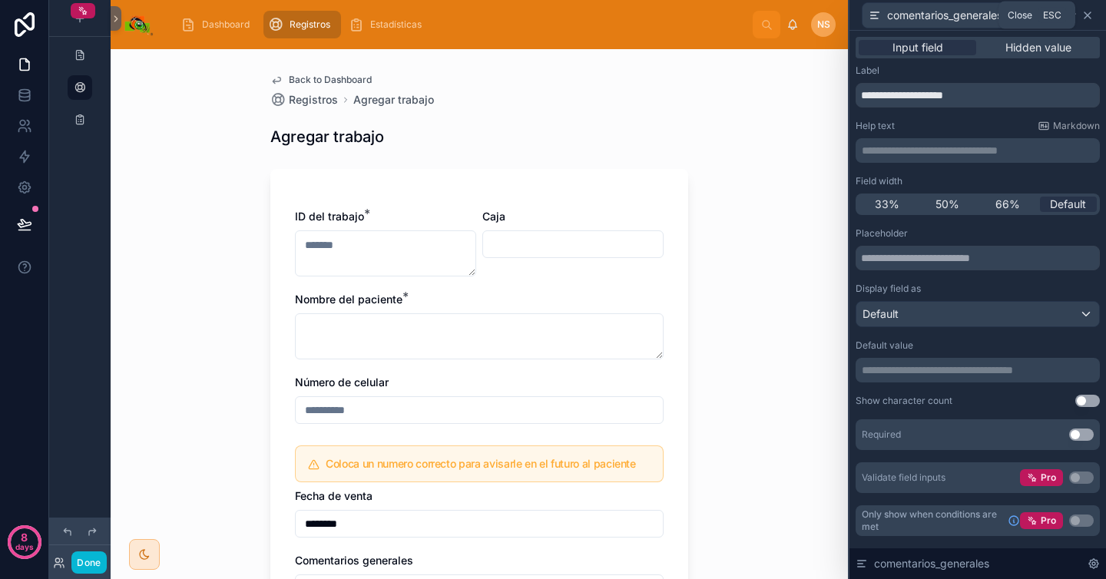
click at [1090, 15] on icon at bounding box center [1088, 15] width 12 height 12
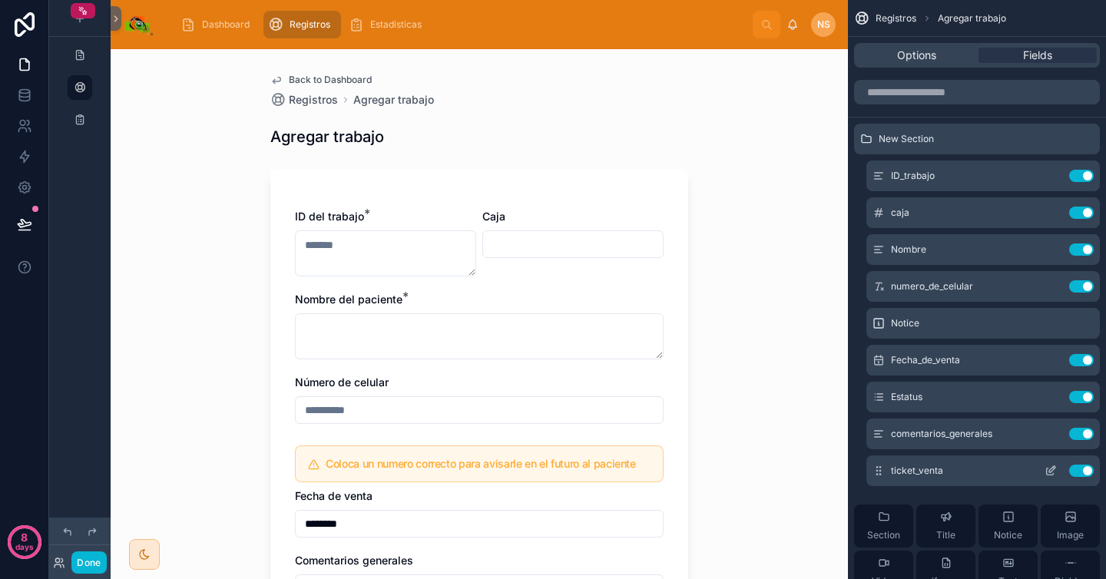
click at [1054, 473] on icon "scrollable content" at bounding box center [1051, 471] width 12 height 12
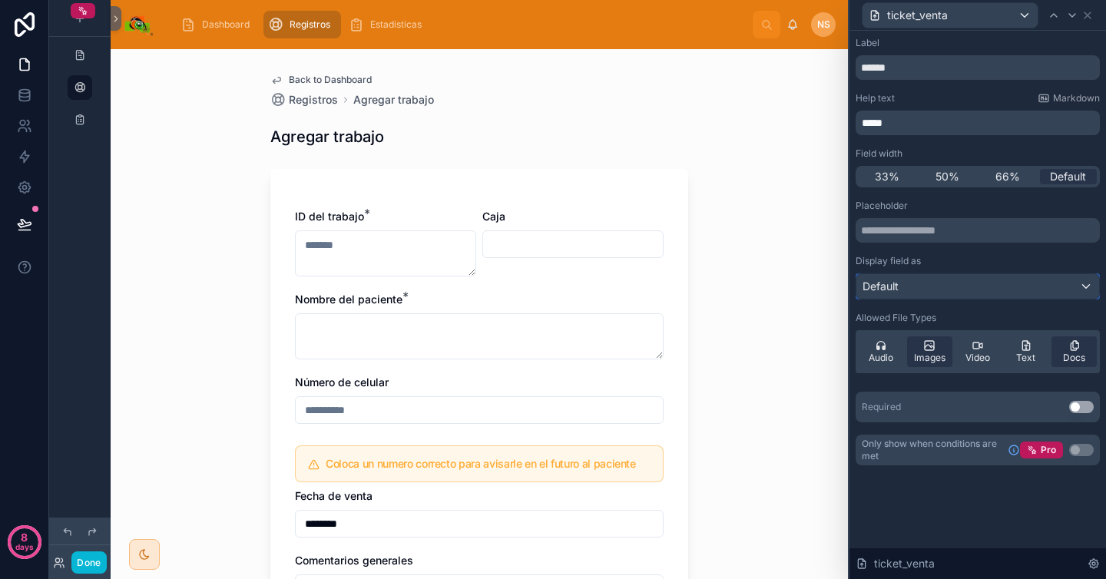
click at [976, 284] on div "Default" at bounding box center [978, 286] width 243 height 25
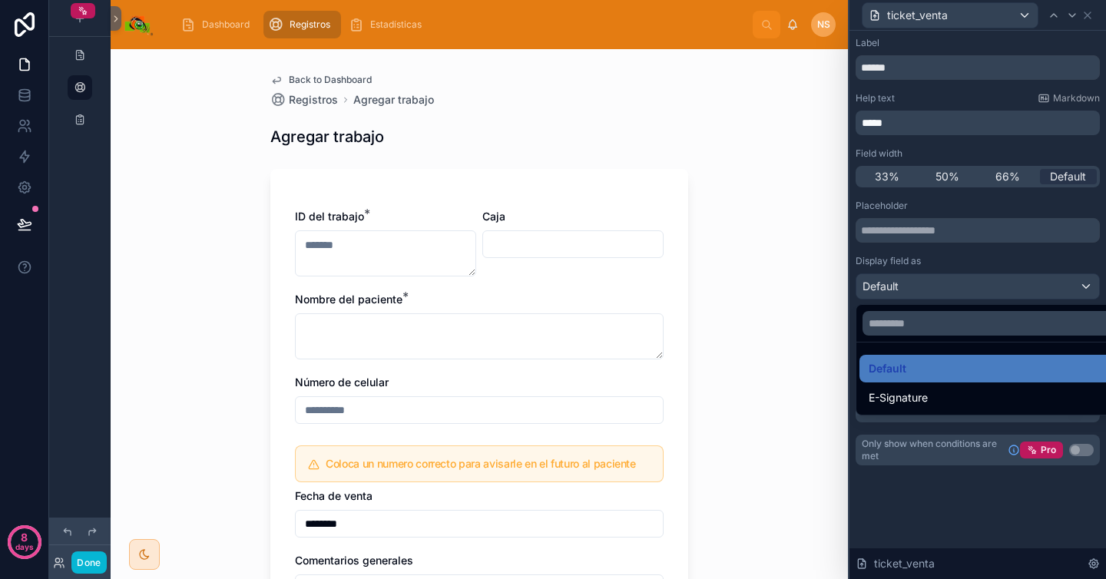
click at [967, 254] on div at bounding box center [978, 289] width 257 height 579
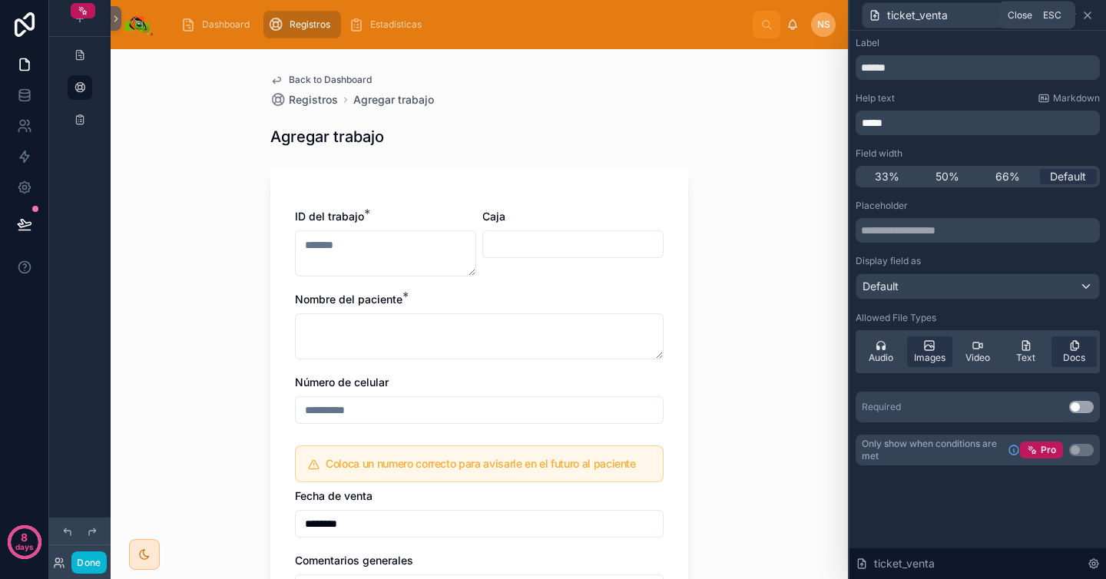
click at [1088, 11] on icon at bounding box center [1088, 15] width 12 height 12
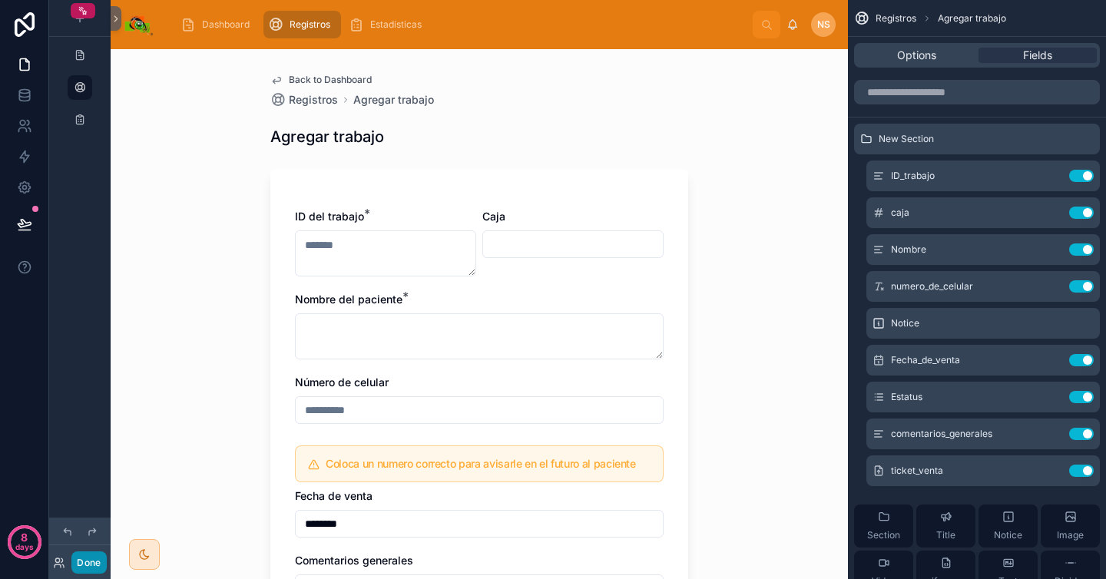
click at [92, 567] on button "Done" at bounding box center [88, 563] width 35 height 22
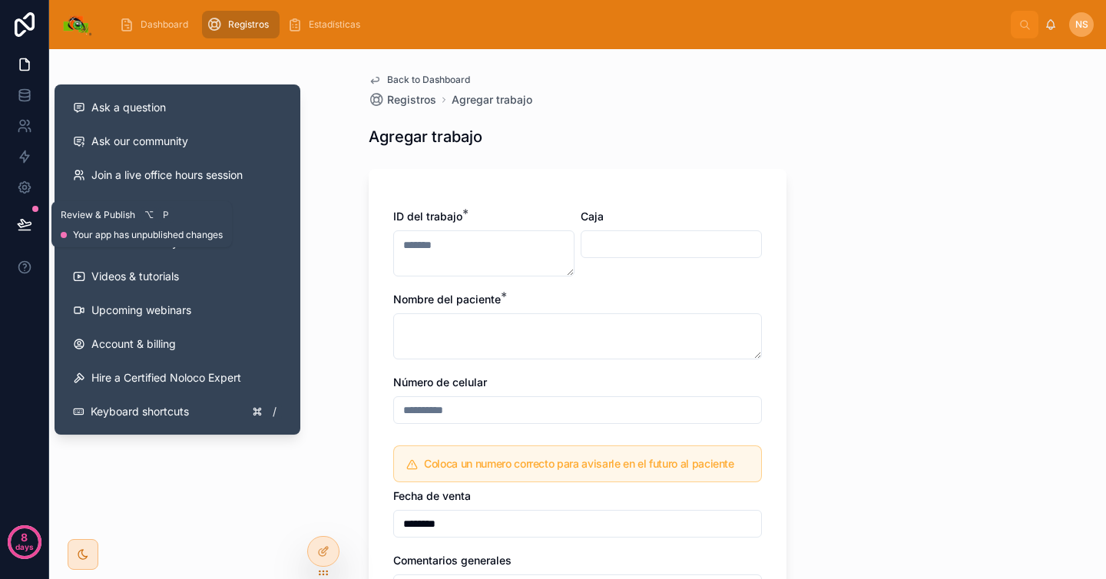
click at [25, 224] on icon at bounding box center [24, 224] width 15 height 15
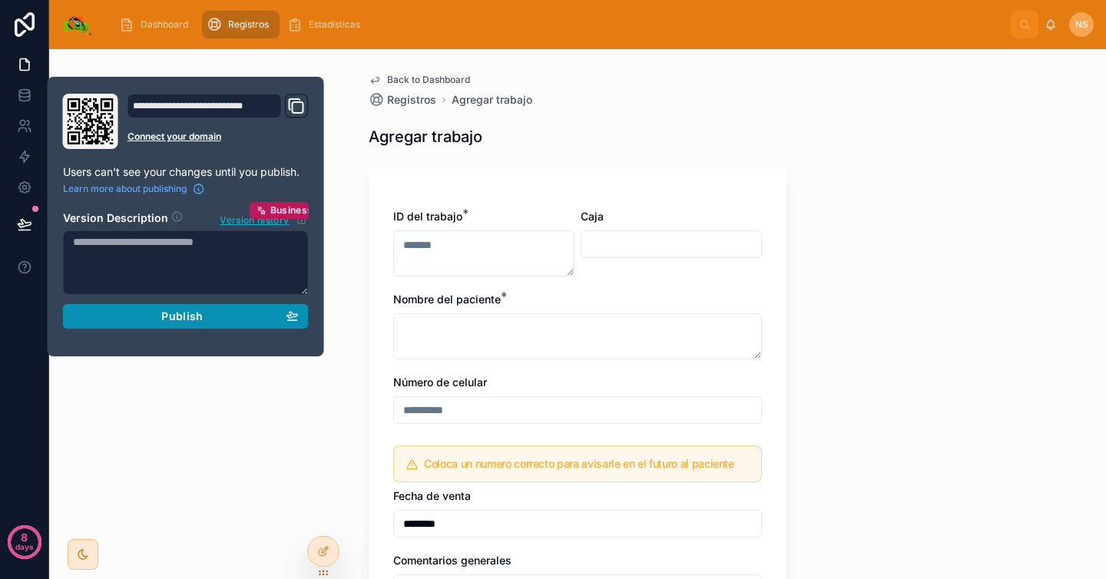
click at [131, 317] on div "Publish" at bounding box center [186, 317] width 226 height 14
